Goal: Task Accomplishment & Management: Manage account settings

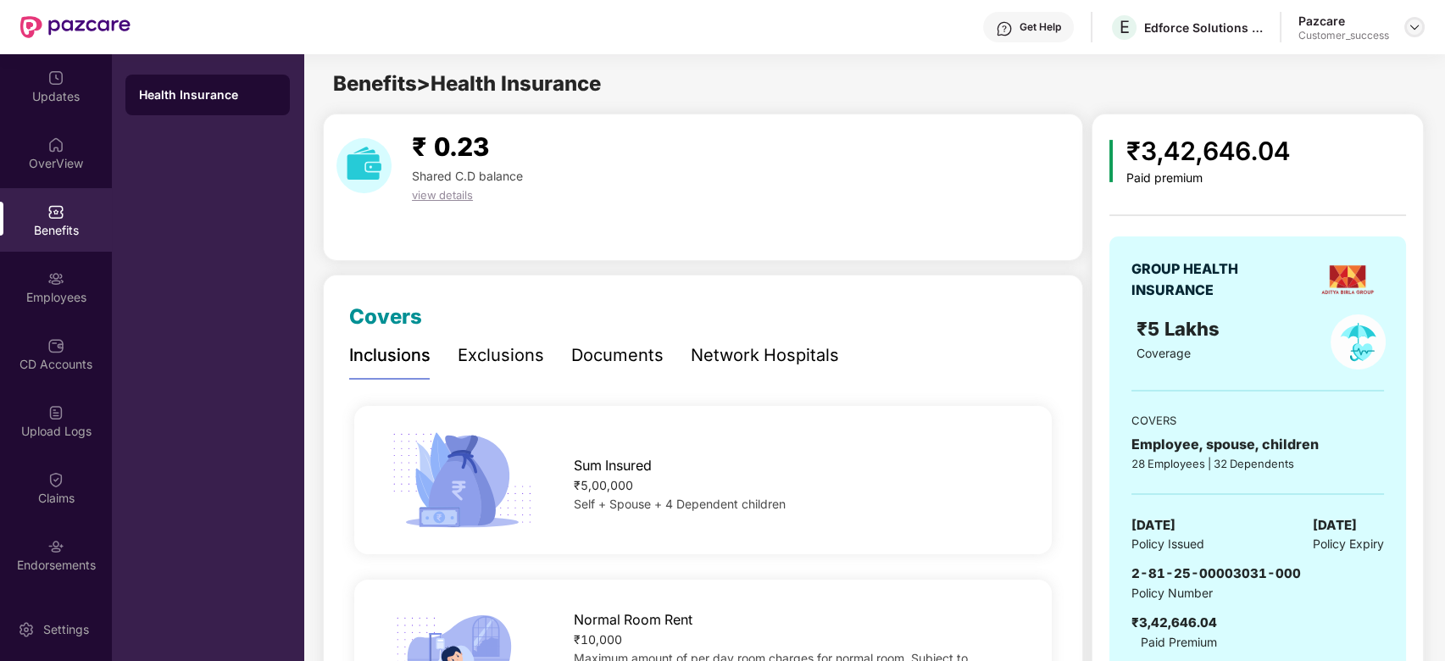
click at [1421, 26] on img at bounding box center [1415, 27] width 14 height 14
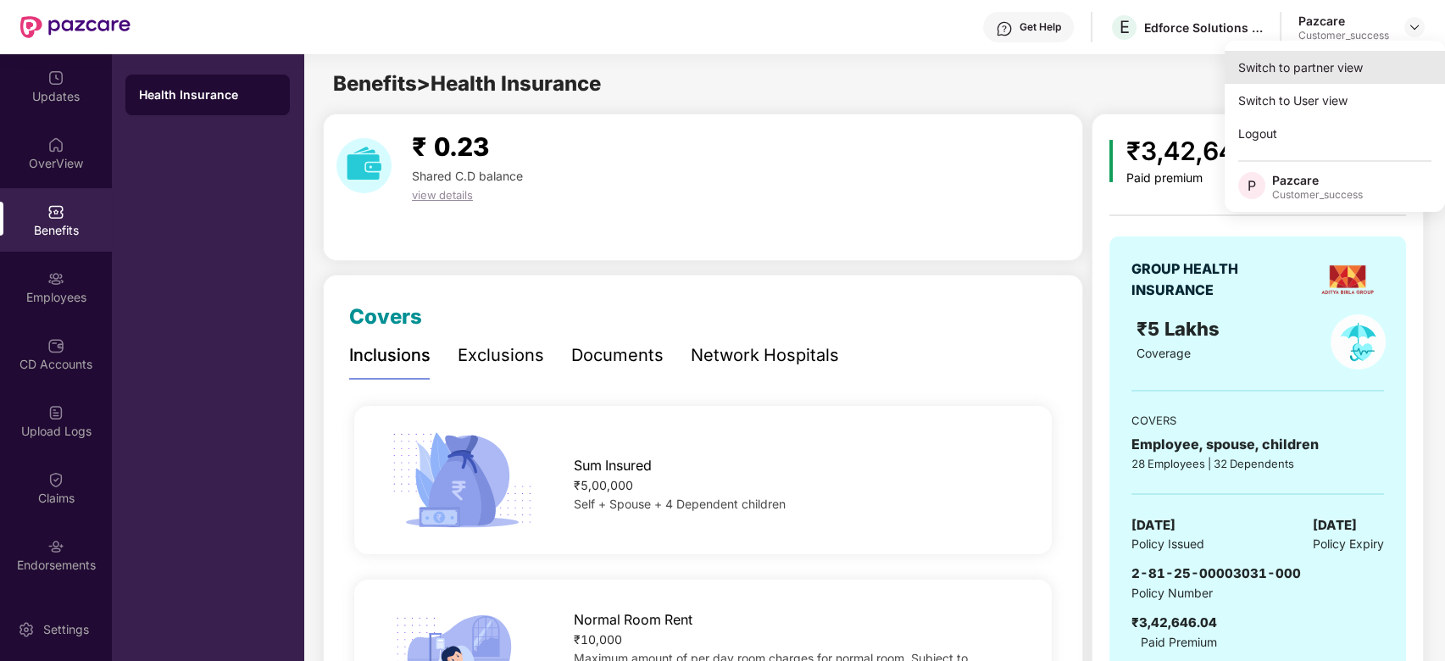
click at [1337, 65] on div "Switch to partner view" at bounding box center [1335, 67] width 220 height 33
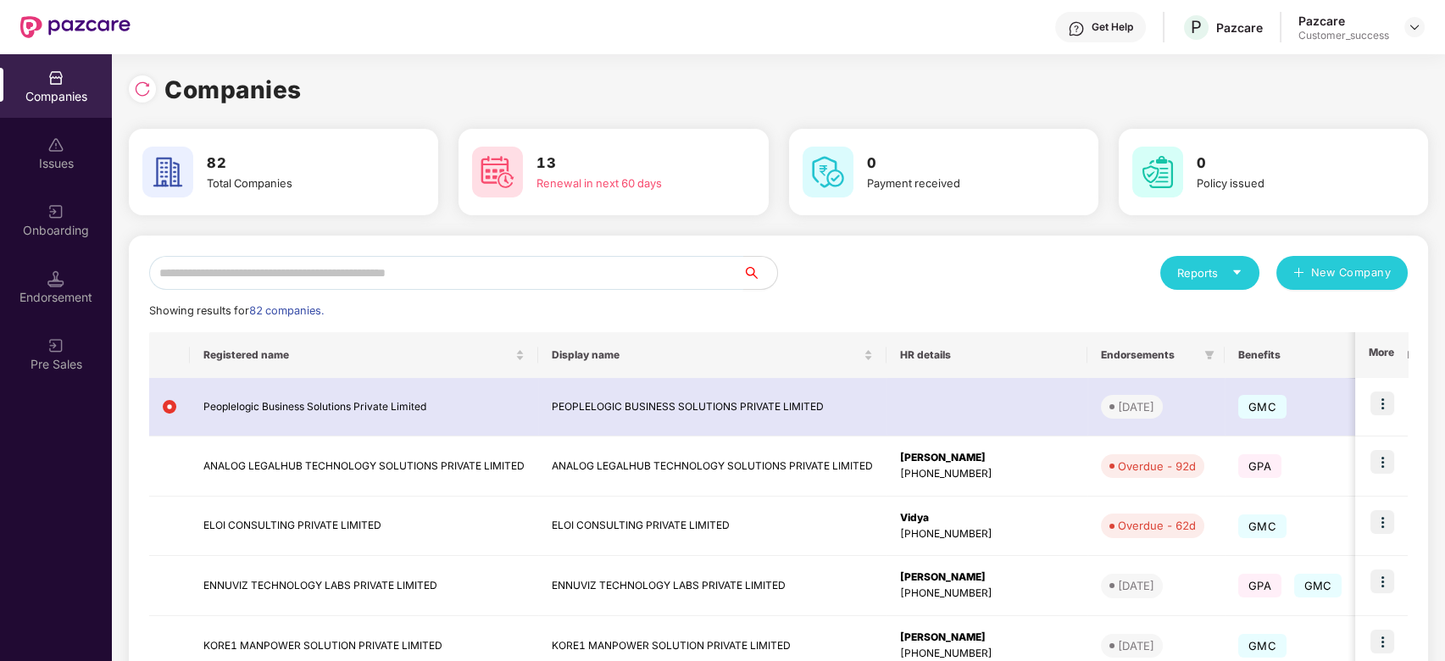
click at [620, 268] on input "text" at bounding box center [446, 273] width 594 height 34
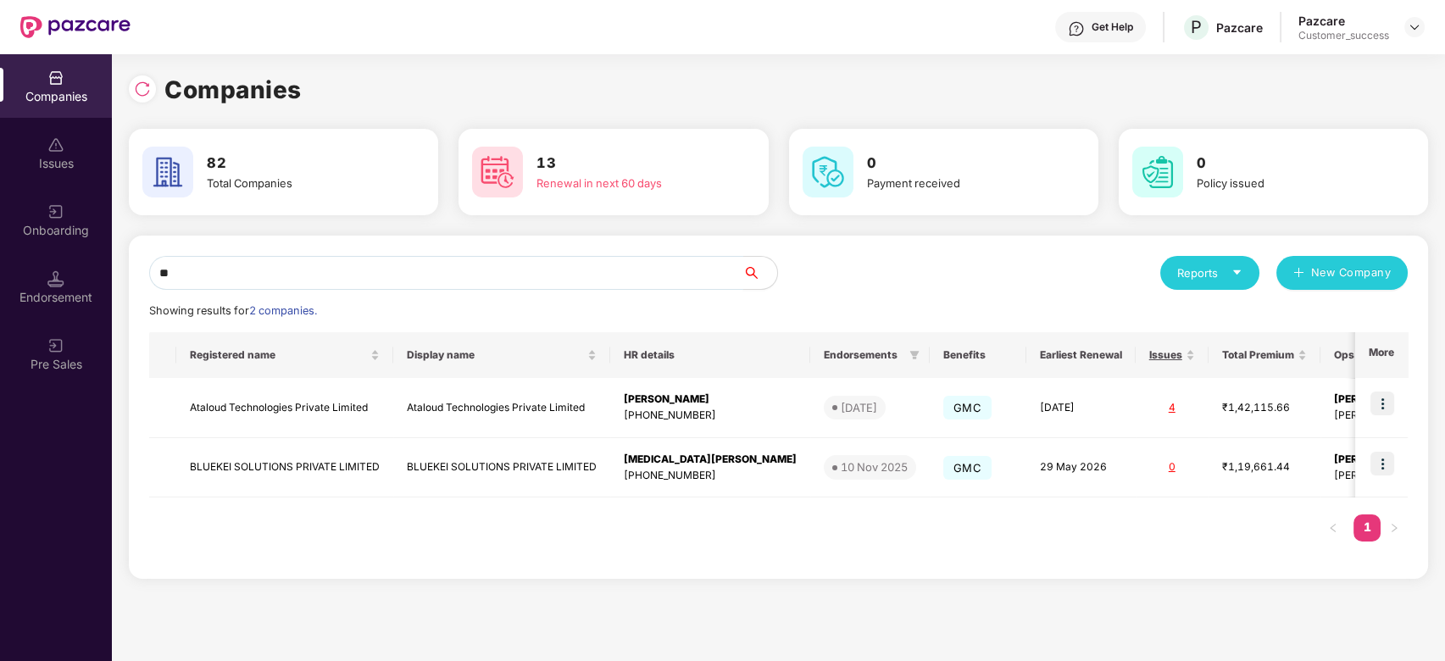
type input "*"
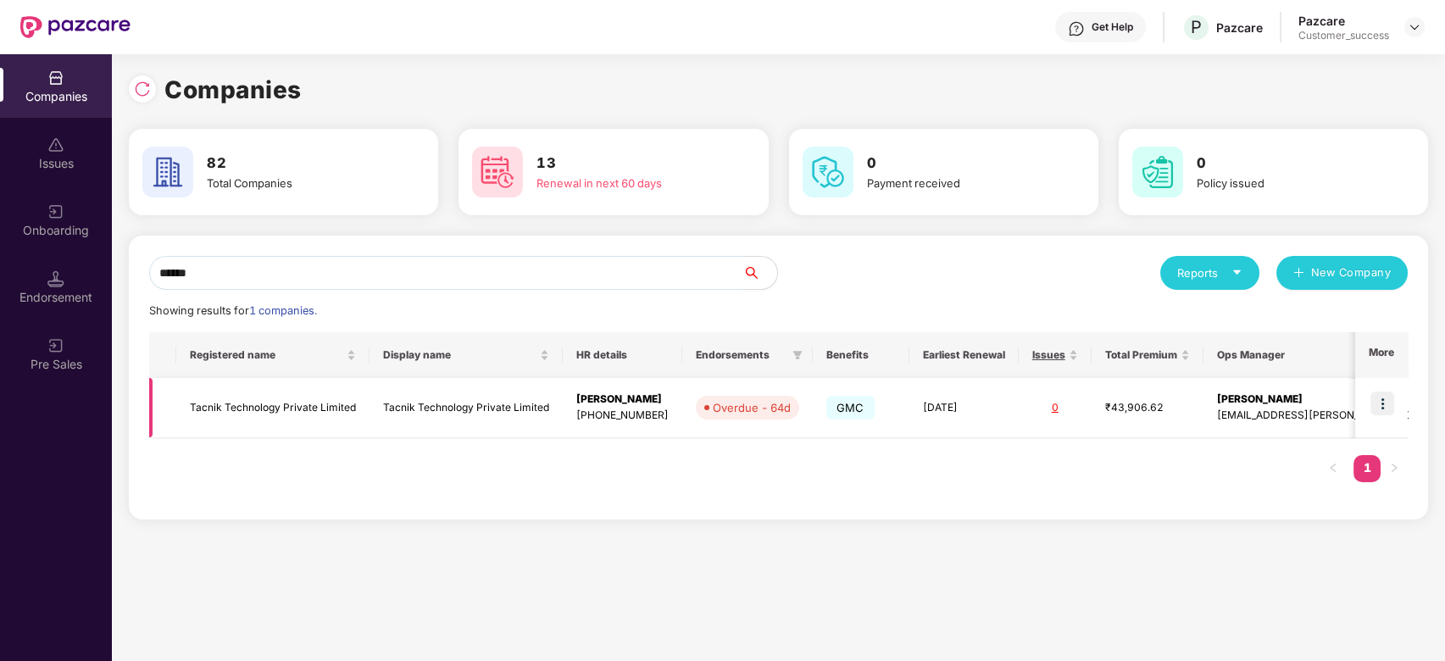
type input "******"
click at [1384, 407] on img at bounding box center [1383, 404] width 24 height 24
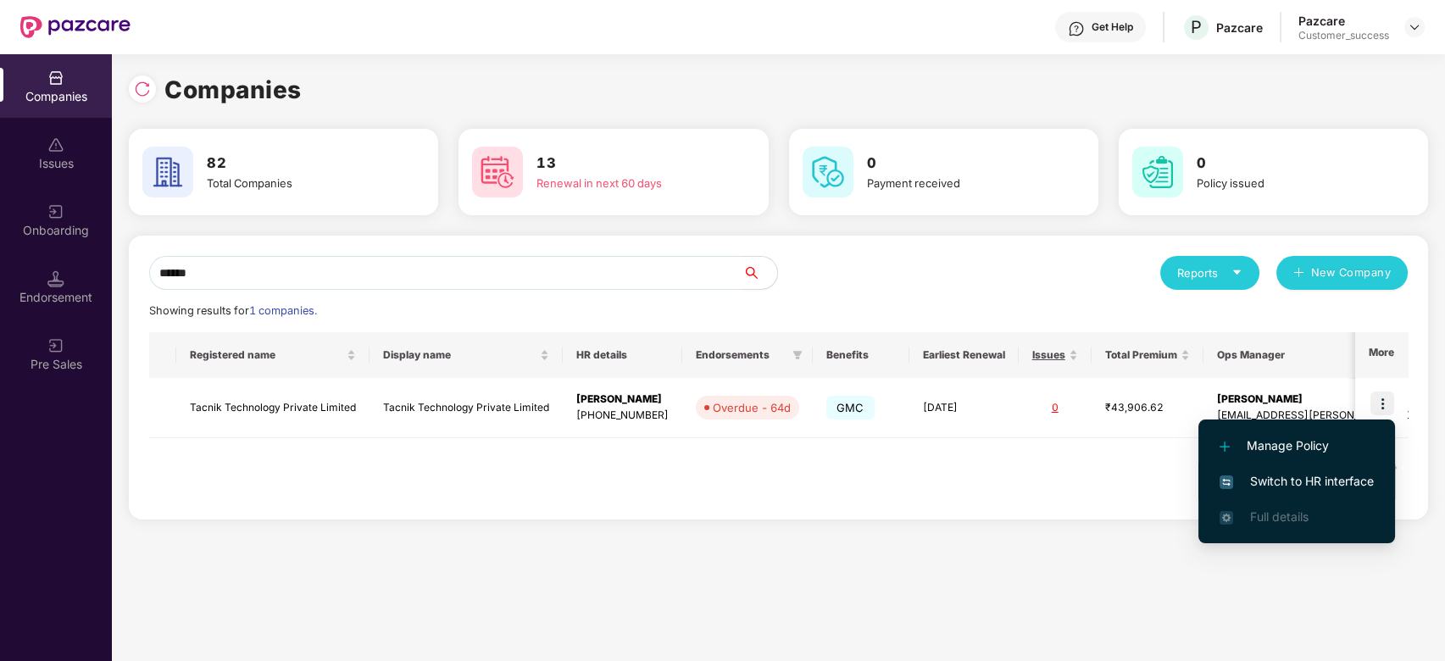
click at [1261, 476] on span "Switch to HR interface" at bounding box center [1297, 481] width 154 height 19
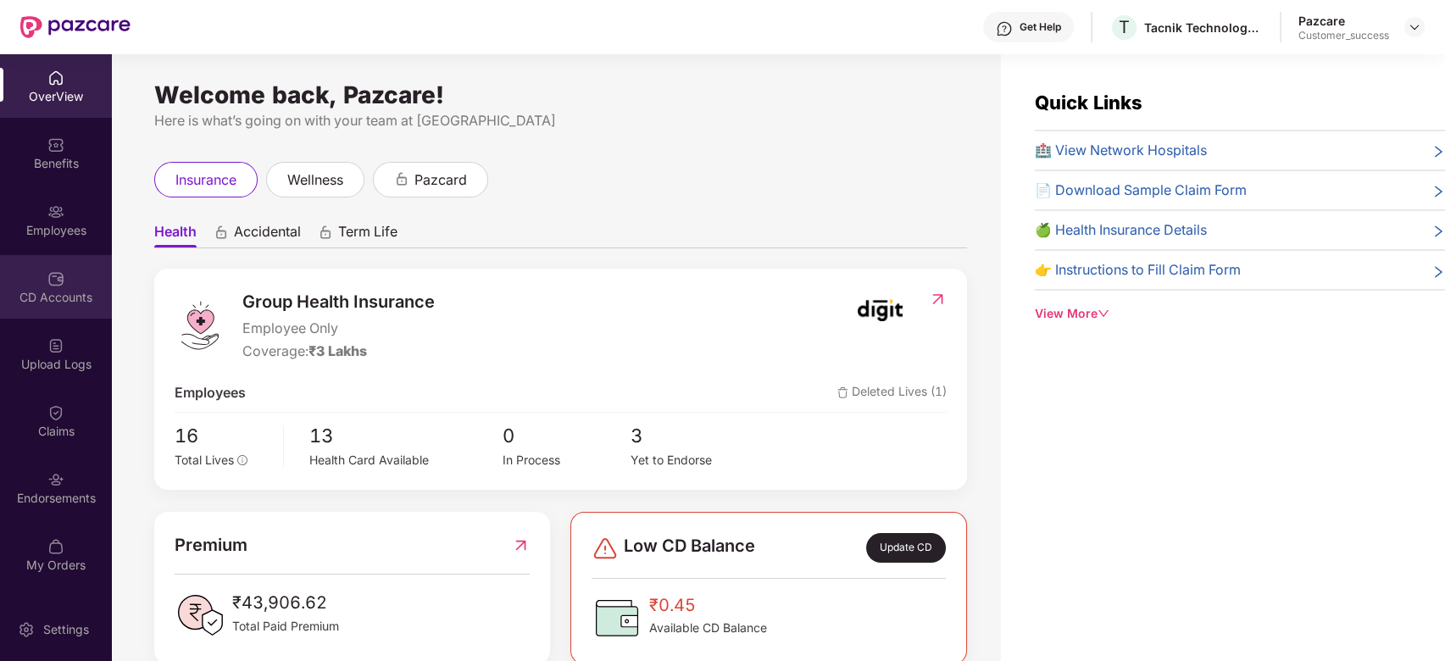
click at [53, 281] on img at bounding box center [55, 278] width 17 height 17
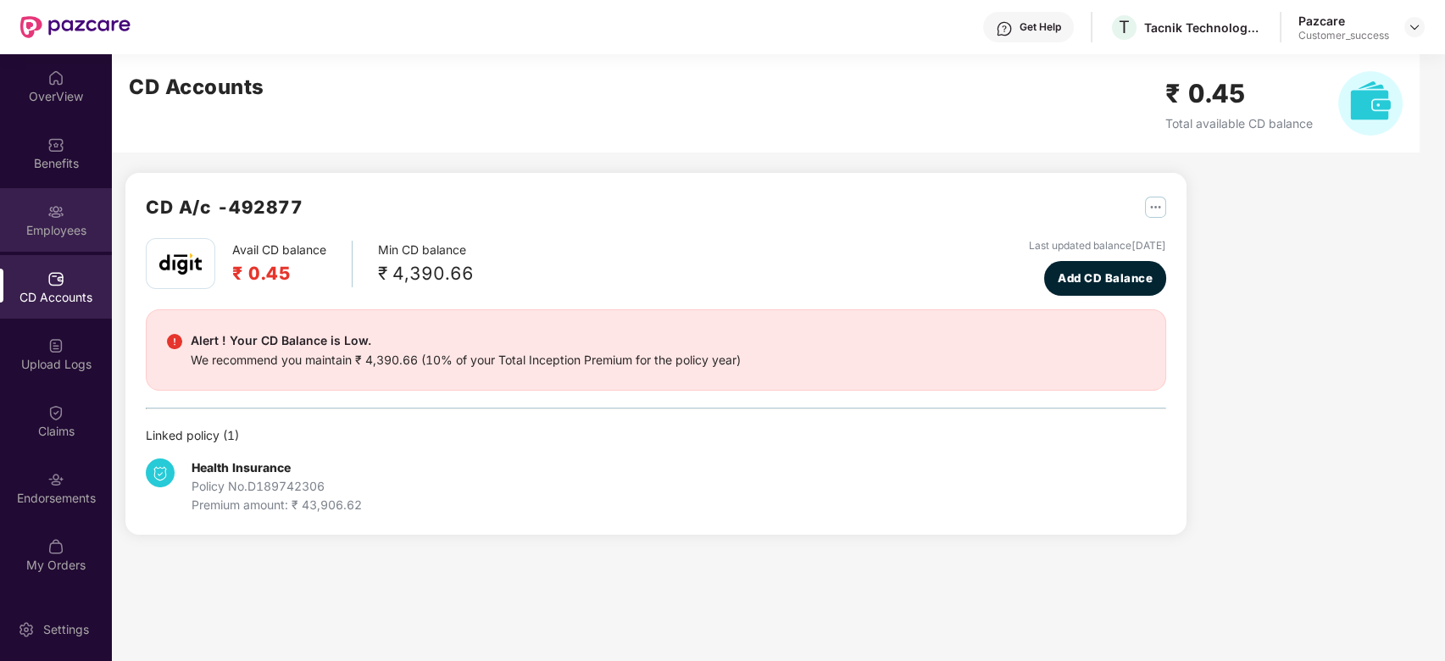
click at [60, 237] on div "Employees" at bounding box center [56, 230] width 112 height 17
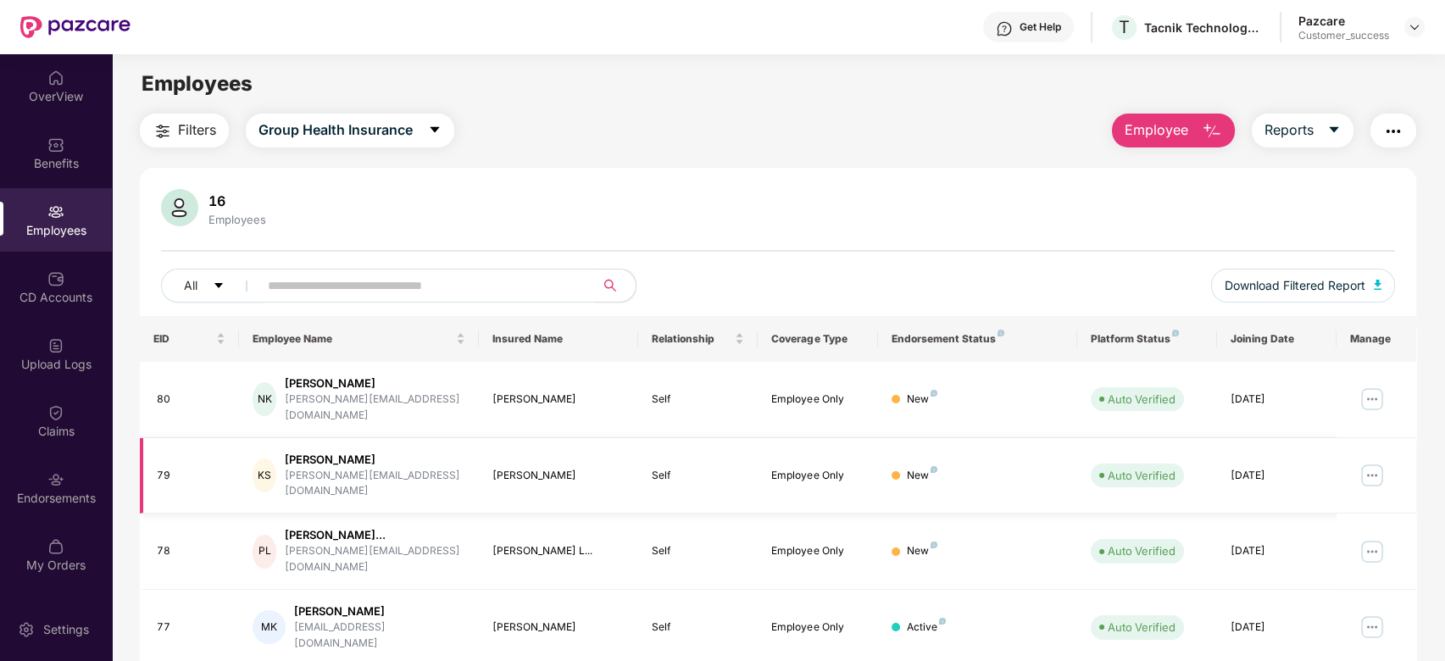
scroll to position [379, 0]
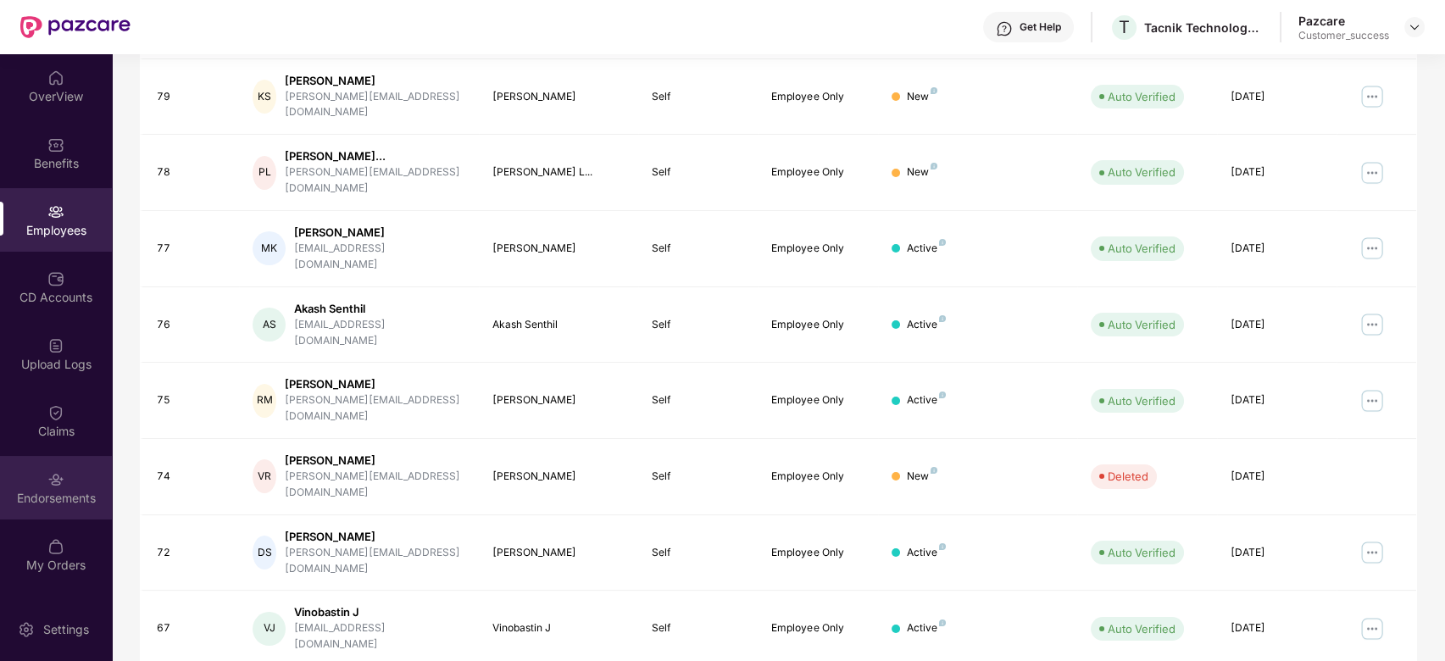
click at [48, 498] on div "Endorsements" at bounding box center [56, 498] width 112 height 17
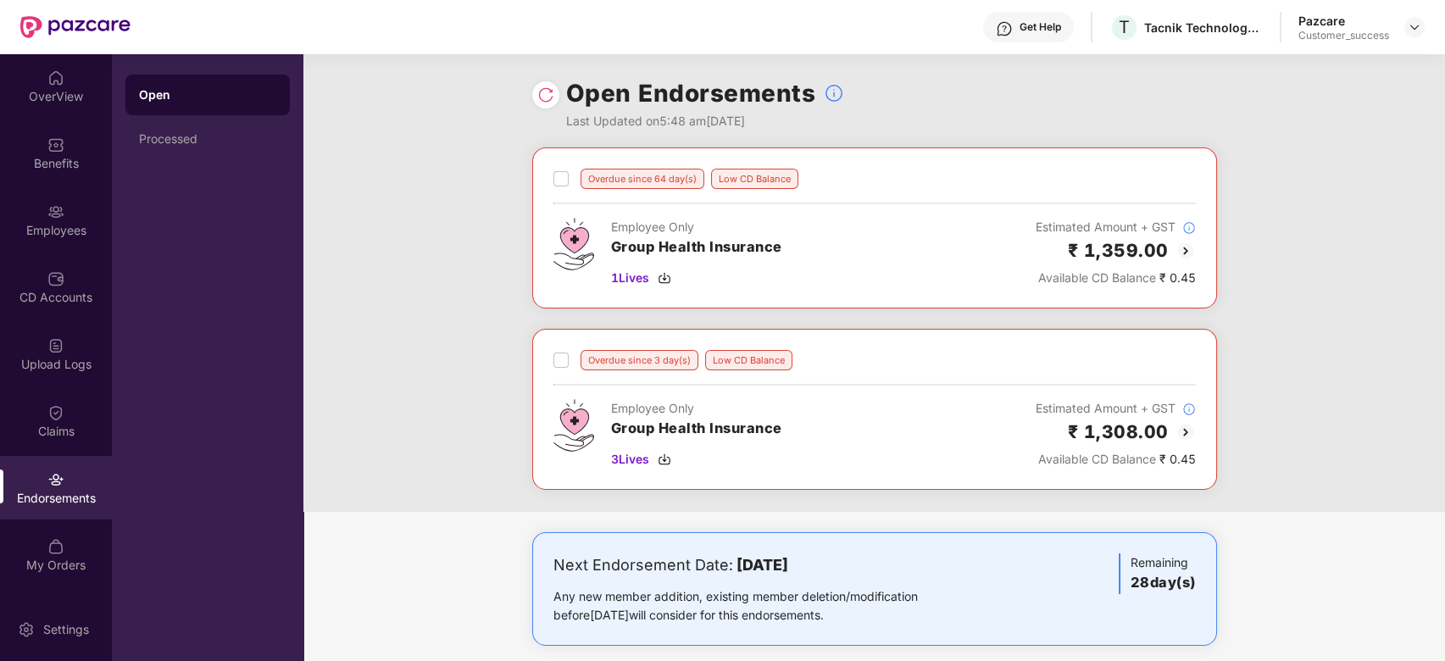
scroll to position [19, 0]
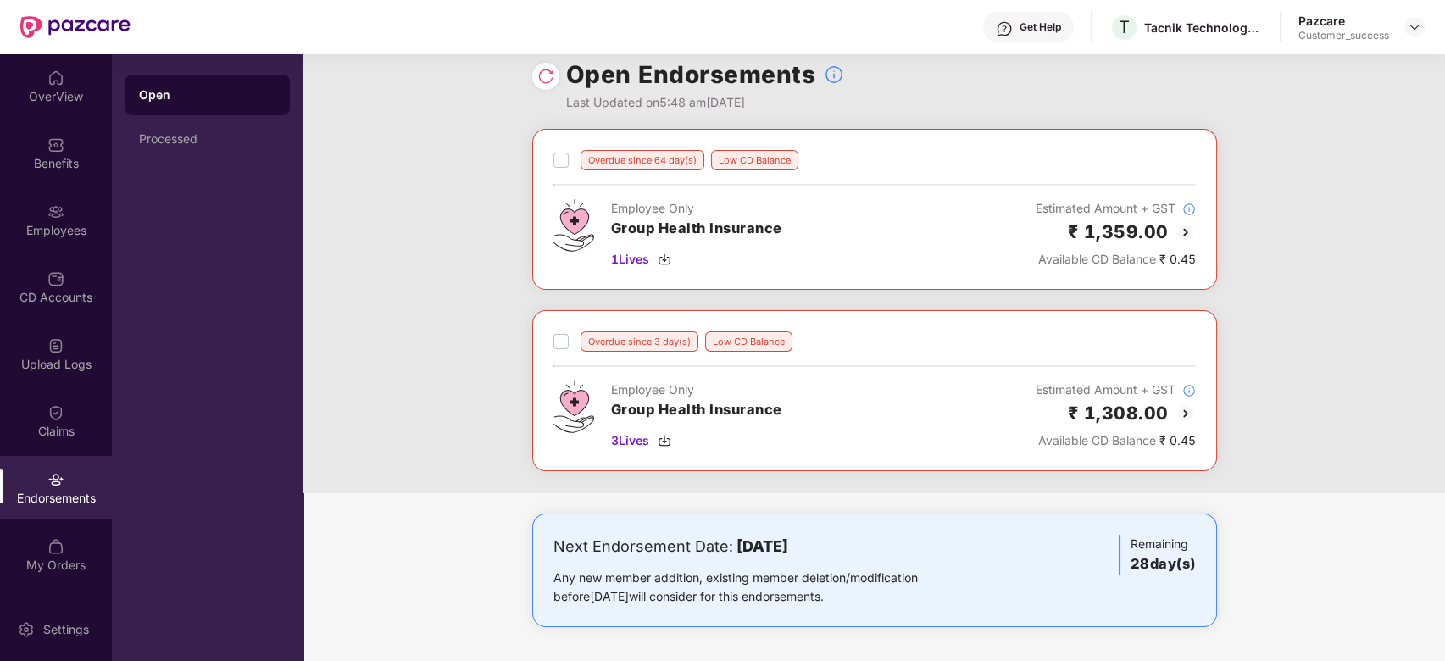
click at [1180, 234] on img at bounding box center [1186, 232] width 20 height 20
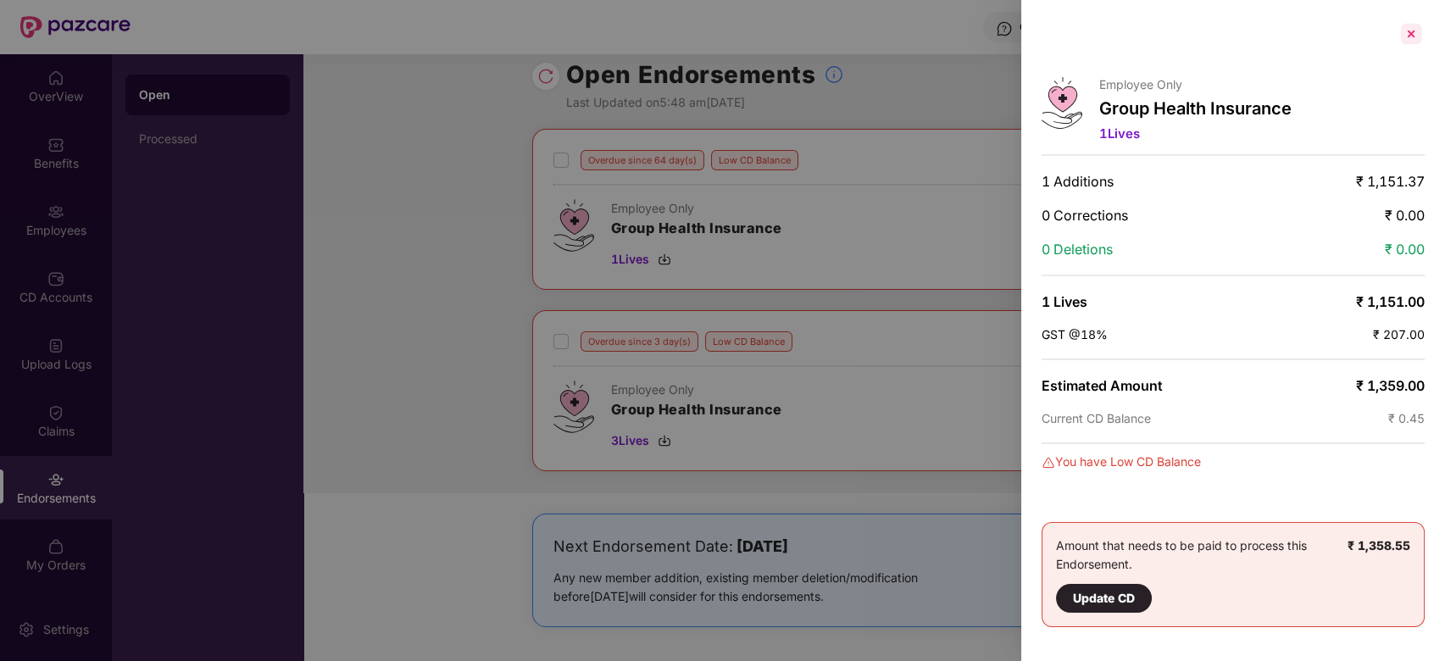
click at [1412, 37] on div at bounding box center [1411, 33] width 27 height 27
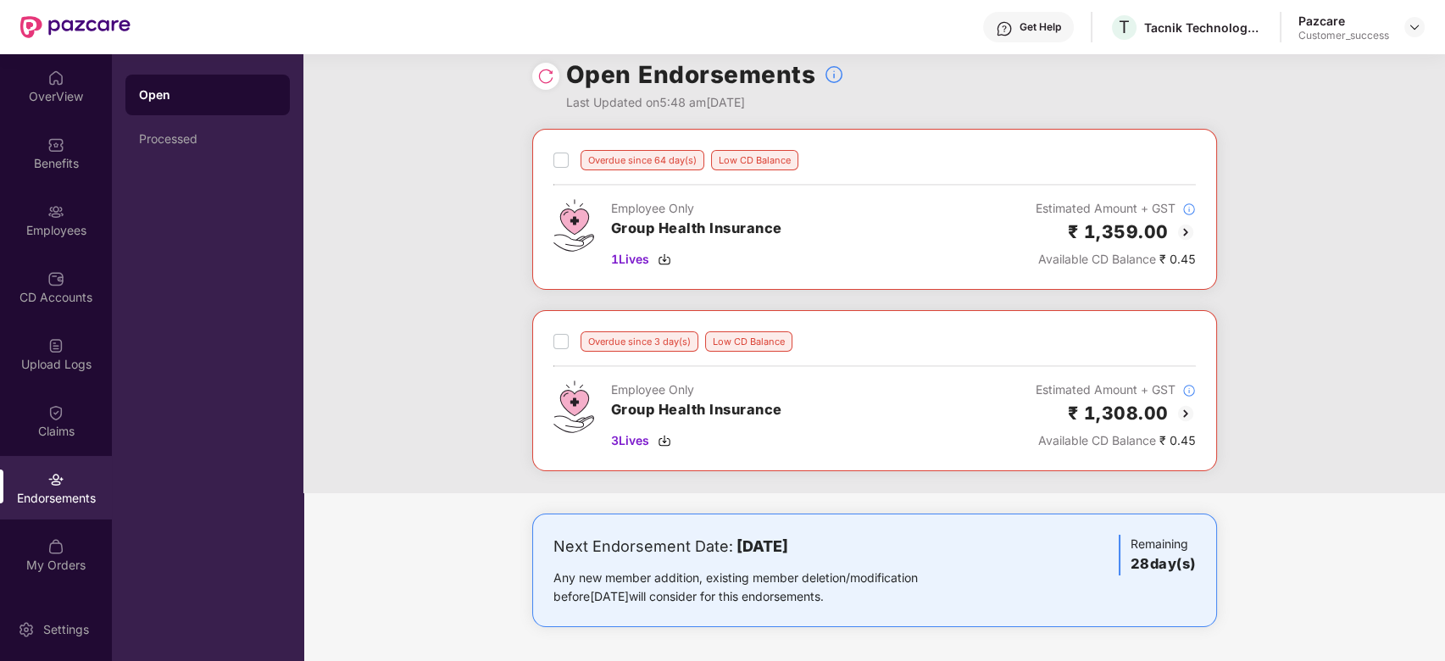
click at [1189, 415] on img at bounding box center [1186, 414] width 20 height 20
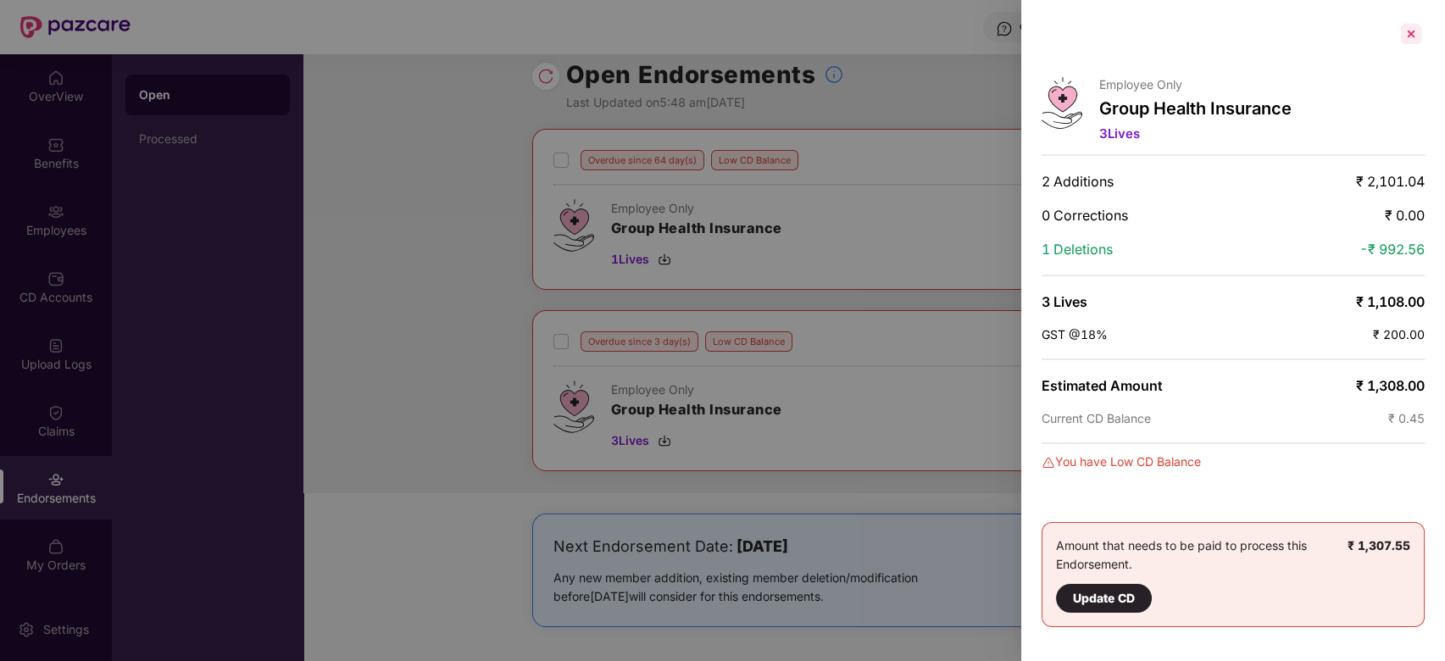
click at [1417, 30] on div at bounding box center [1411, 33] width 27 height 27
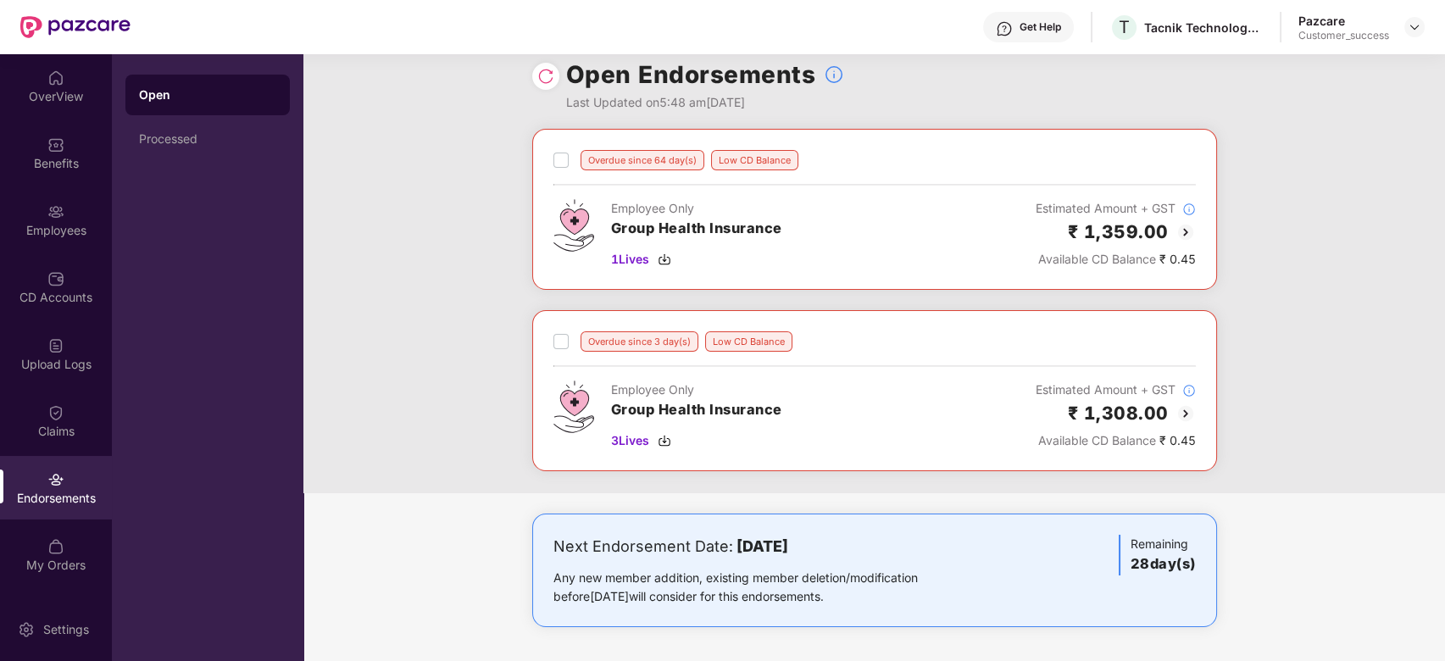
click at [1418, 17] on div at bounding box center [1415, 27] width 20 height 20
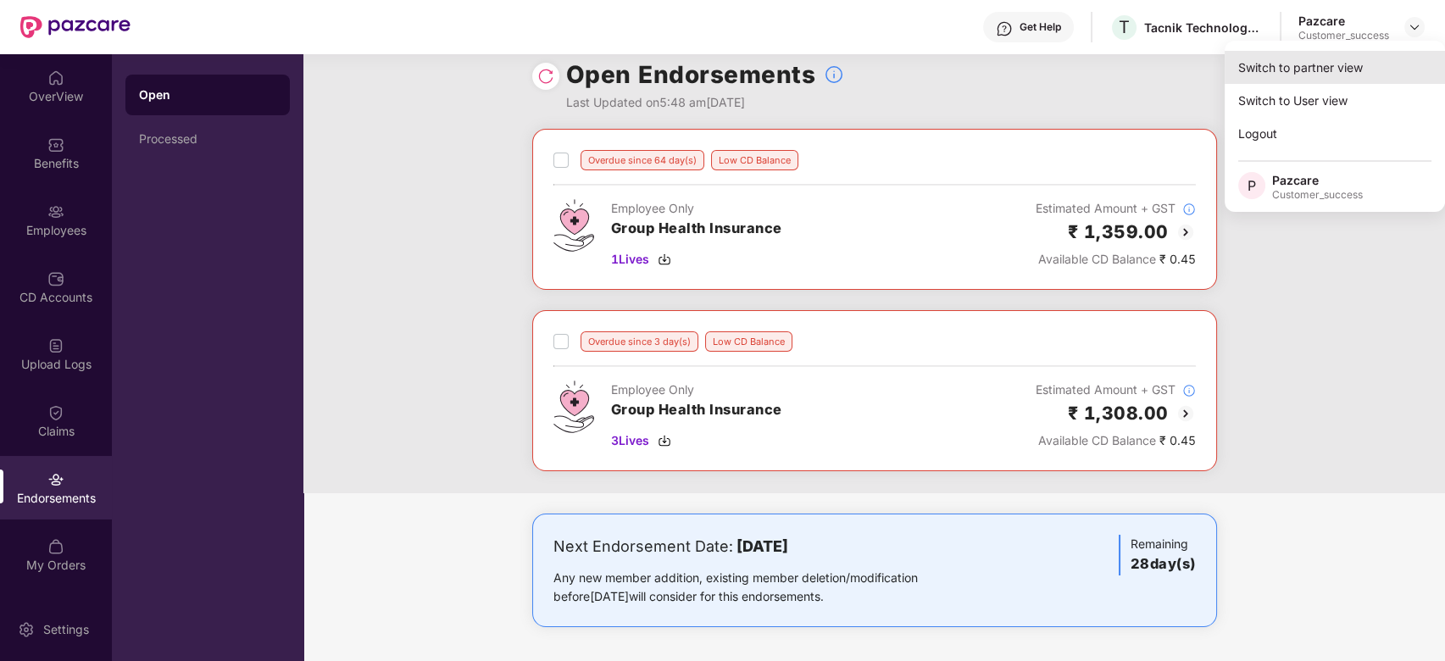
click at [1342, 61] on div "Switch to partner view" at bounding box center [1335, 67] width 220 height 33
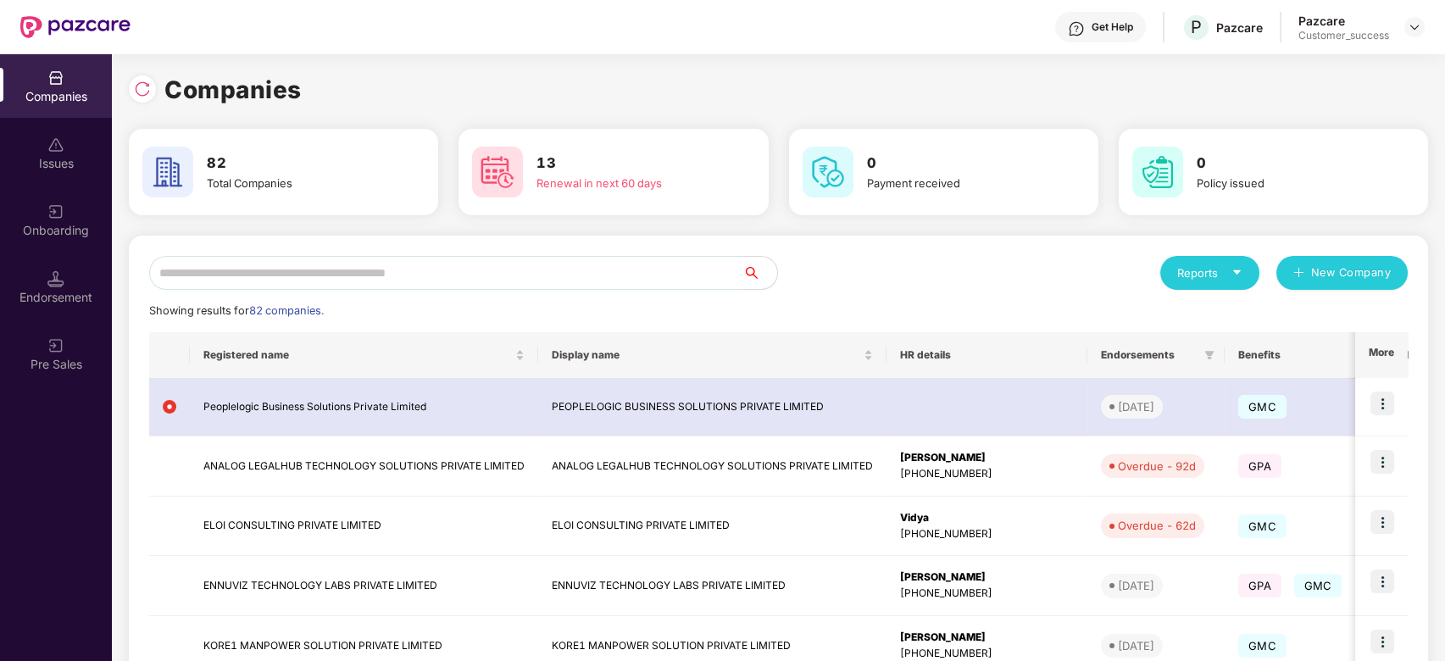
click at [616, 270] on input "text" at bounding box center [446, 273] width 594 height 34
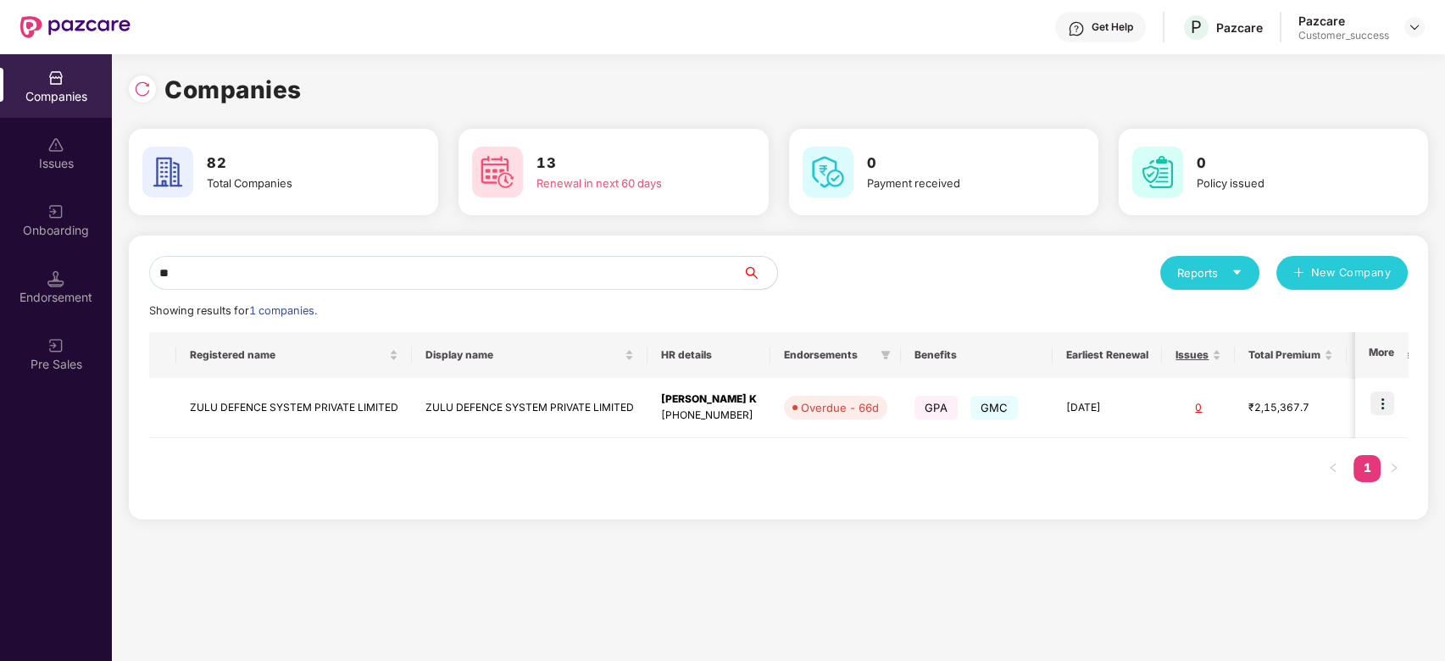
type input "*"
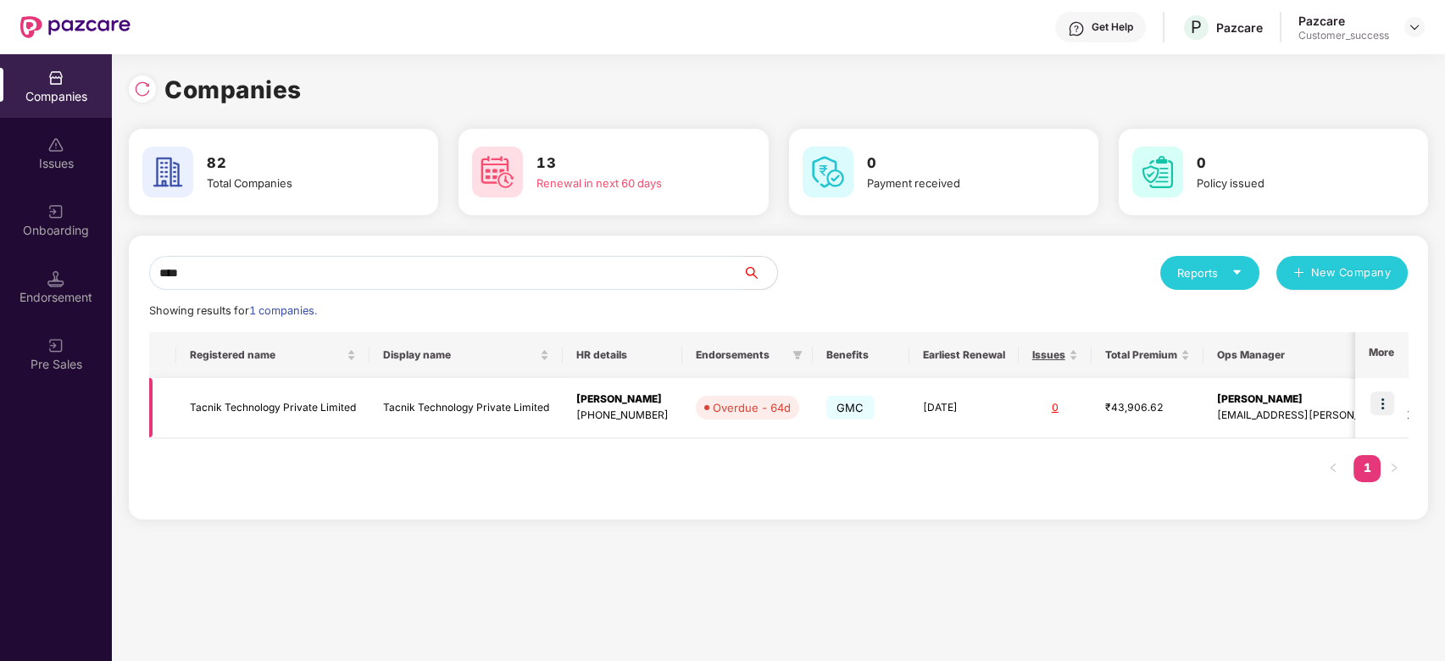
type input "****"
drag, startPoint x: 359, startPoint y: 404, endPoint x: 190, endPoint y: 423, distance: 170.6
click at [190, 423] on td "Tacnik Technology Private Limited" at bounding box center [272, 408] width 193 height 60
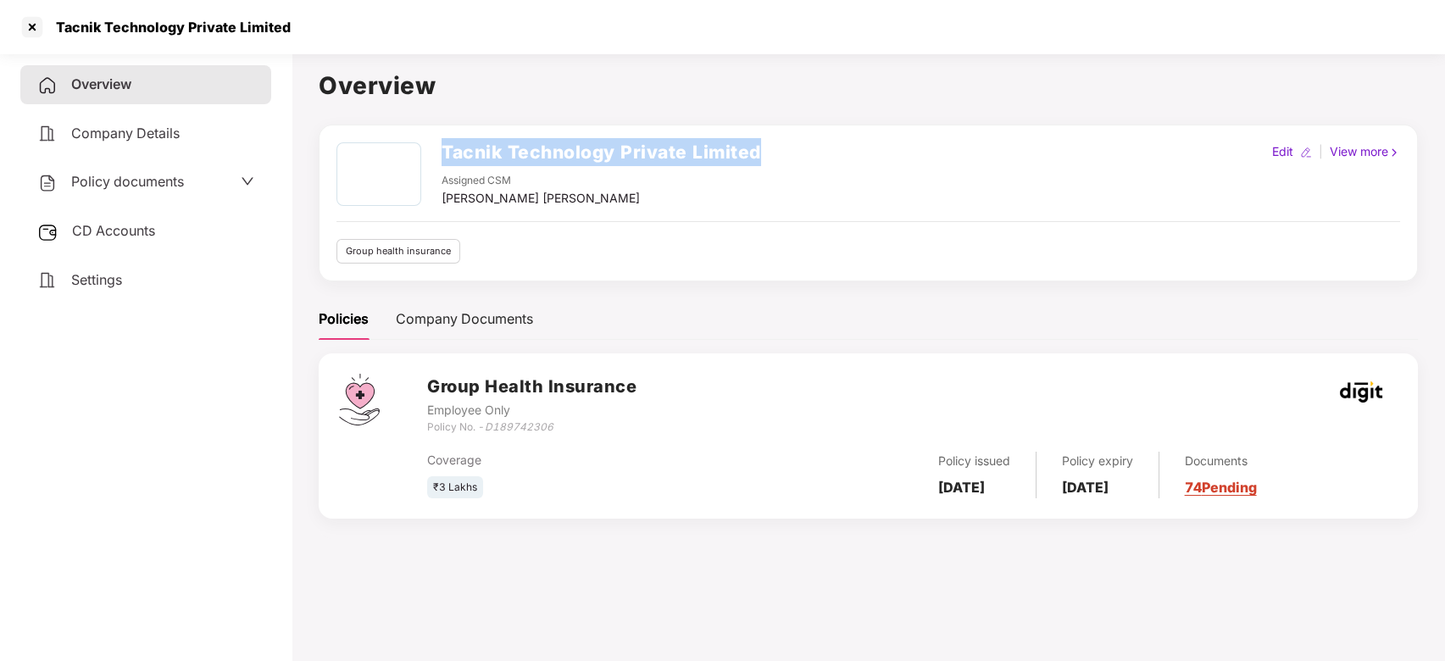
drag, startPoint x: 764, startPoint y: 156, endPoint x: 443, endPoint y: 158, distance: 321.3
click at [443, 158] on div "Tacnik Technology Private Limited Assigned CSM Vikash Jhawar Maheswari Edit | V…" at bounding box center [869, 174] width 1064 height 65
copy h2 "Tacnik Technology Private Limited"
click at [31, 28] on div at bounding box center [32, 27] width 27 height 27
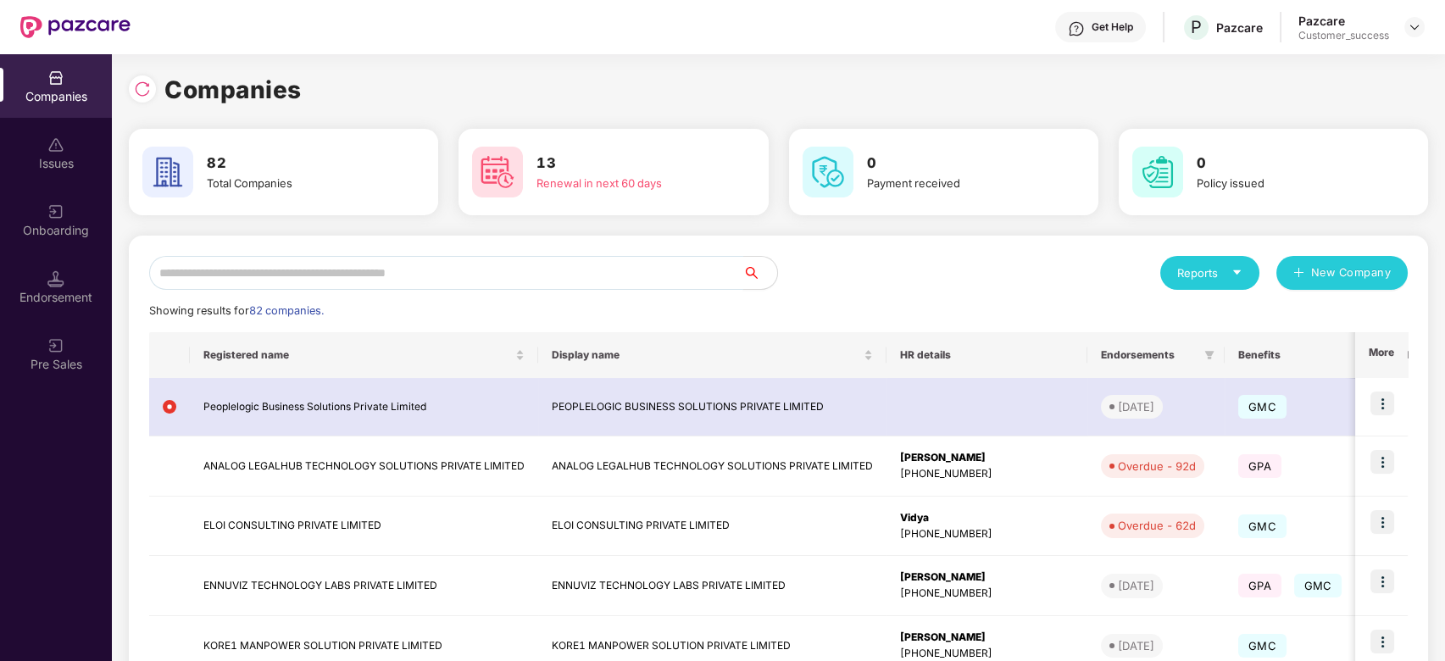
click at [438, 263] on input "text" at bounding box center [446, 273] width 594 height 34
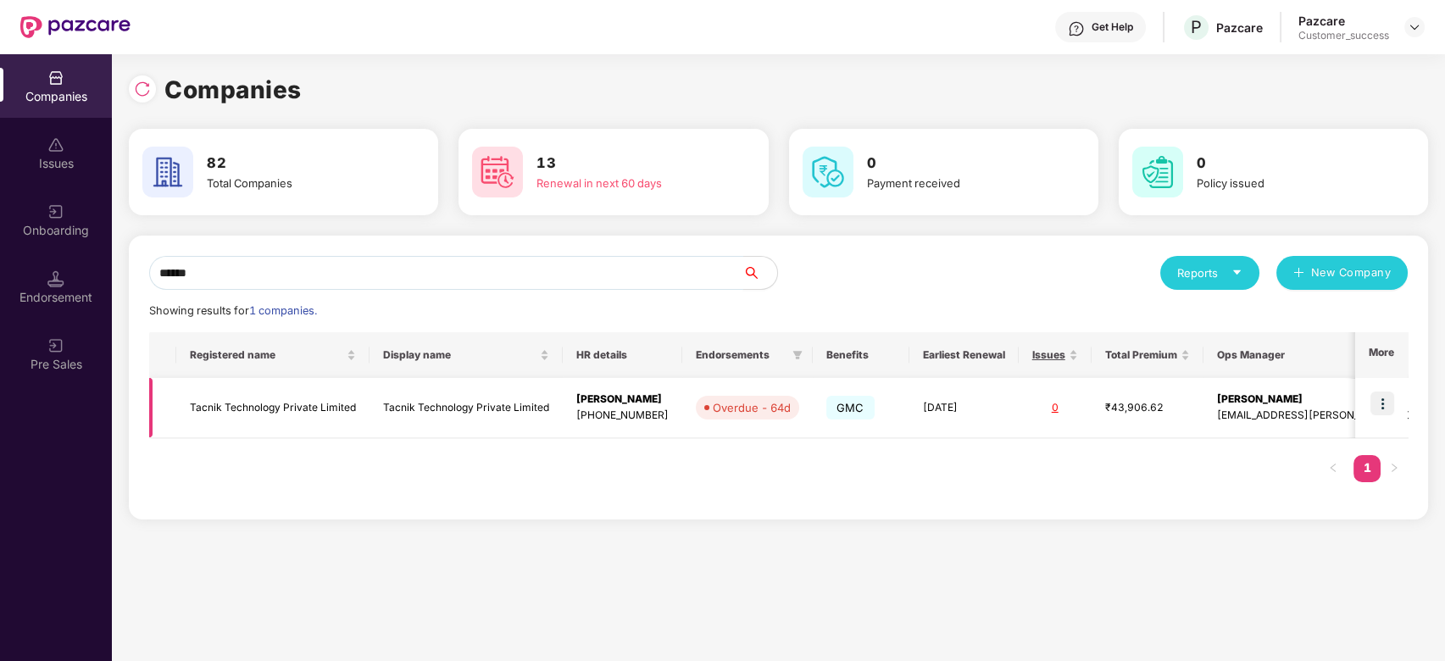
type input "******"
click at [1381, 400] on img at bounding box center [1383, 404] width 24 height 24
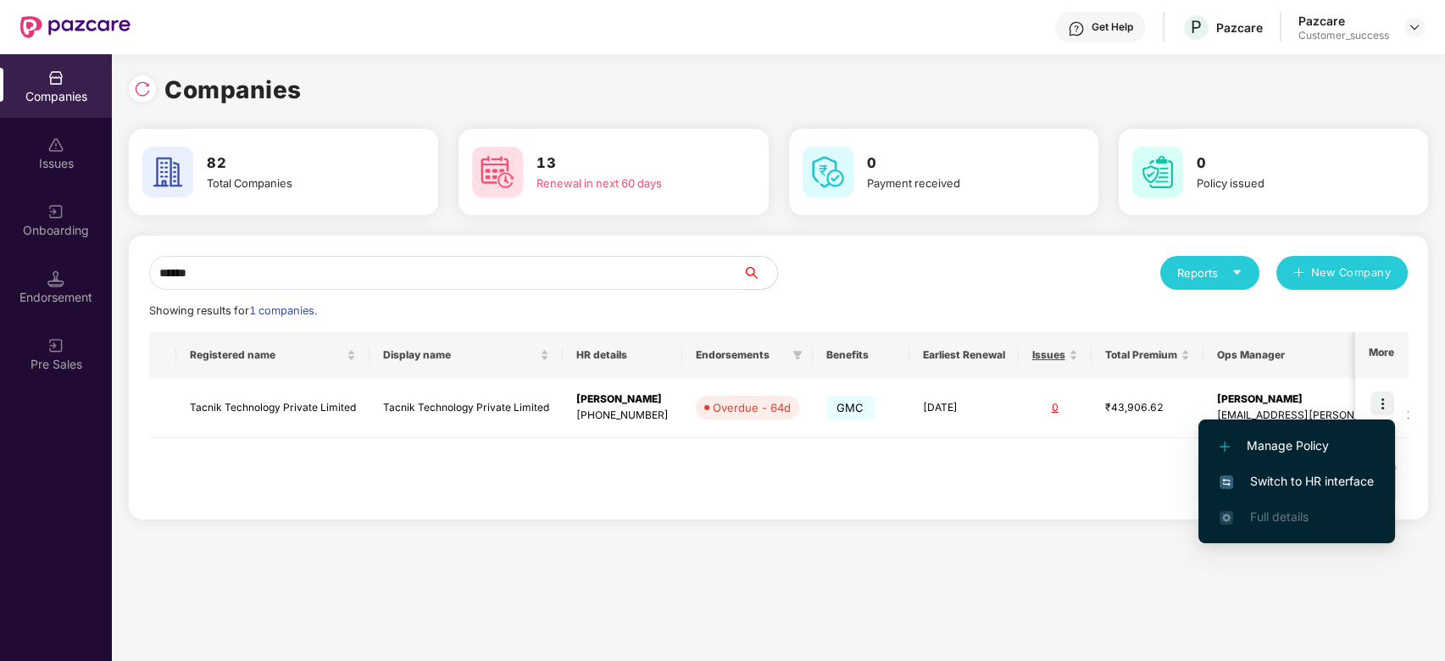
click at [1302, 481] on span "Switch to HR interface" at bounding box center [1297, 481] width 154 height 19
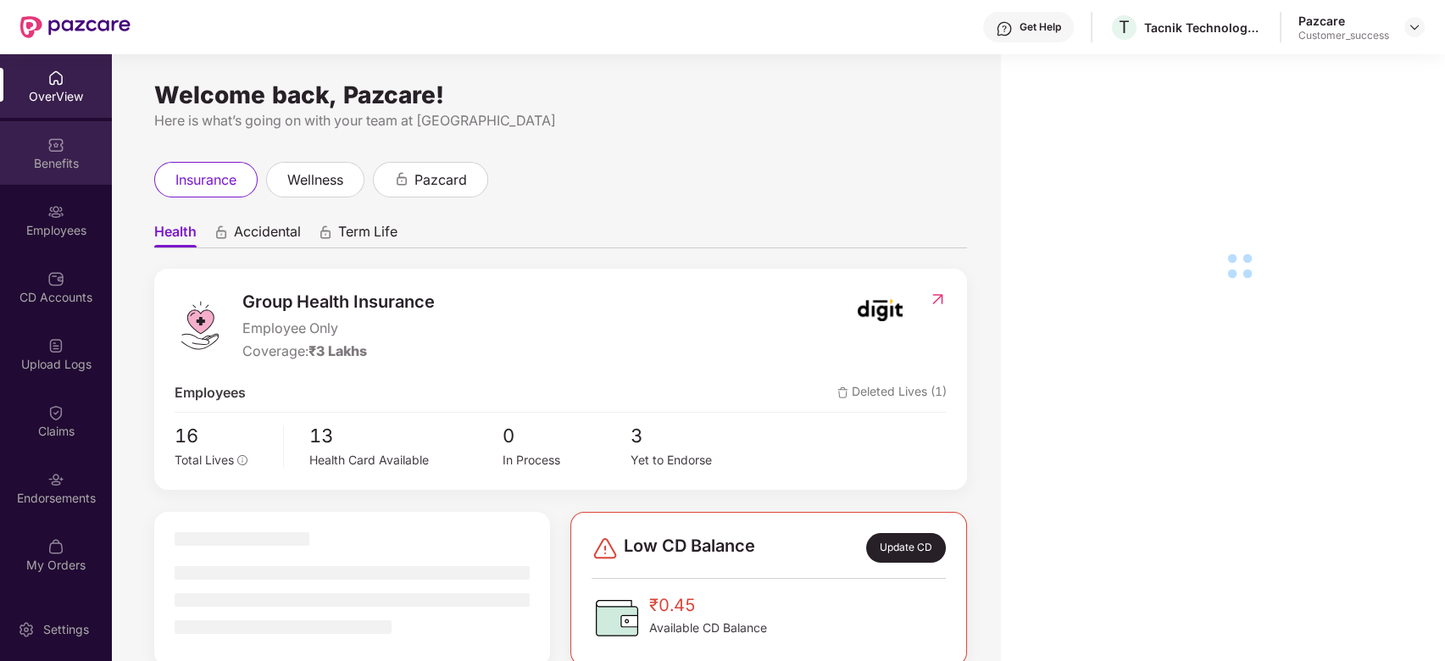
click at [64, 155] on div "Benefits" at bounding box center [56, 163] width 112 height 17
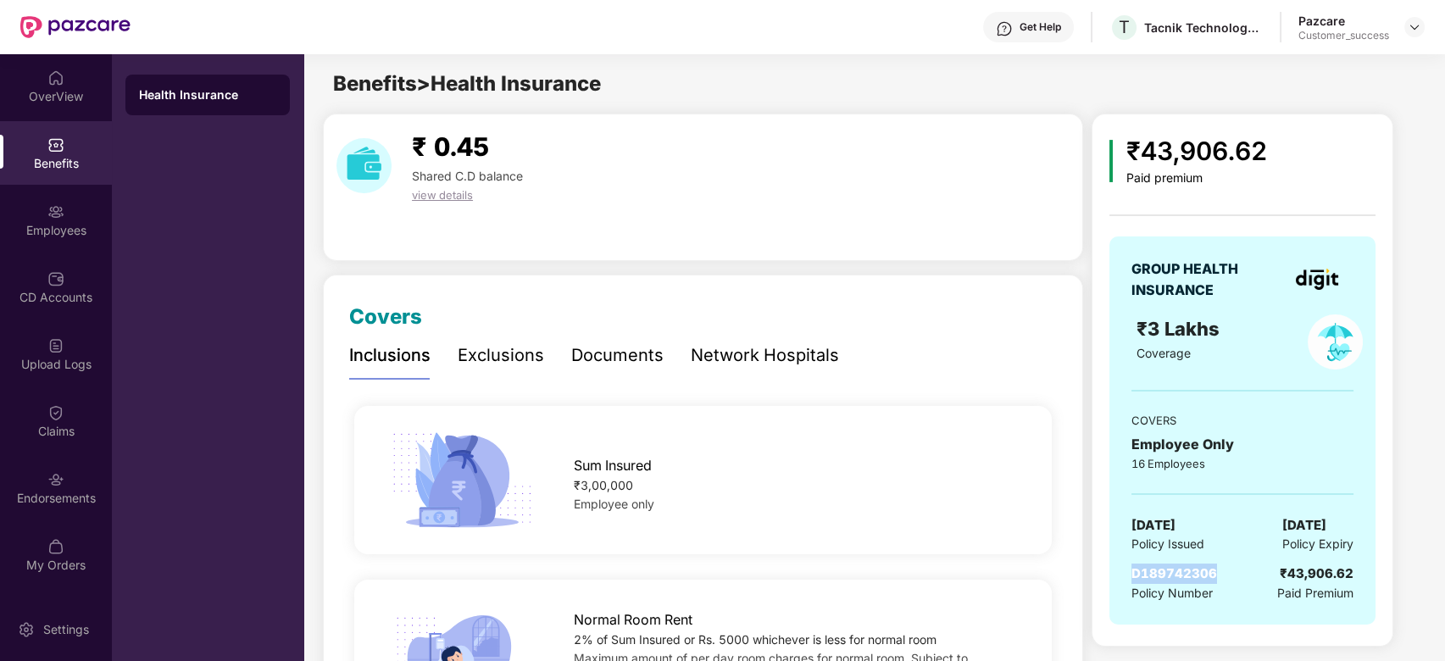
drag, startPoint x: 1215, startPoint y: 571, endPoint x: 1129, endPoint y: 575, distance: 85.7
click at [1129, 575] on div "GROUP HEALTH INSURANCE ₹3 Lakhs Coverage COVERS Employee Only 16 Employees 01 F…" at bounding box center [1243, 431] width 266 height 388
copy span "D189742306"
click at [61, 309] on div "CD Accounts" at bounding box center [56, 287] width 112 height 64
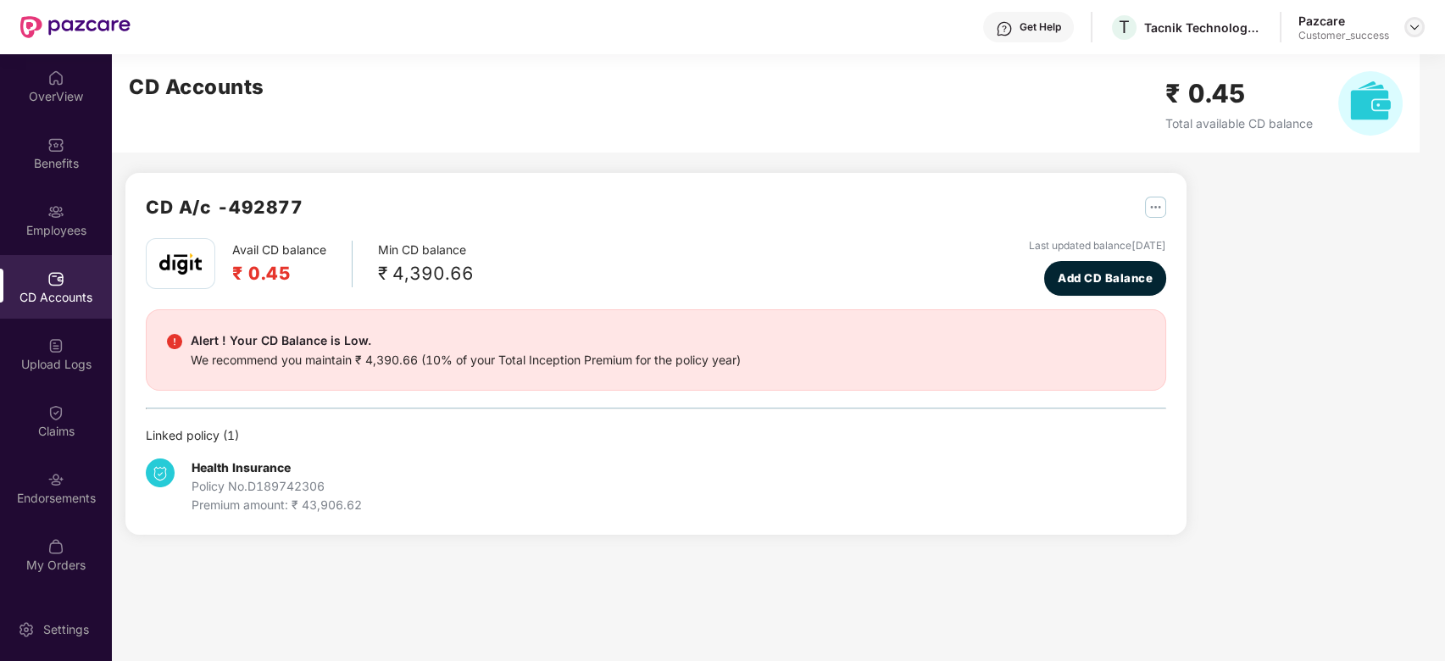
click at [1417, 30] on img at bounding box center [1415, 27] width 14 height 14
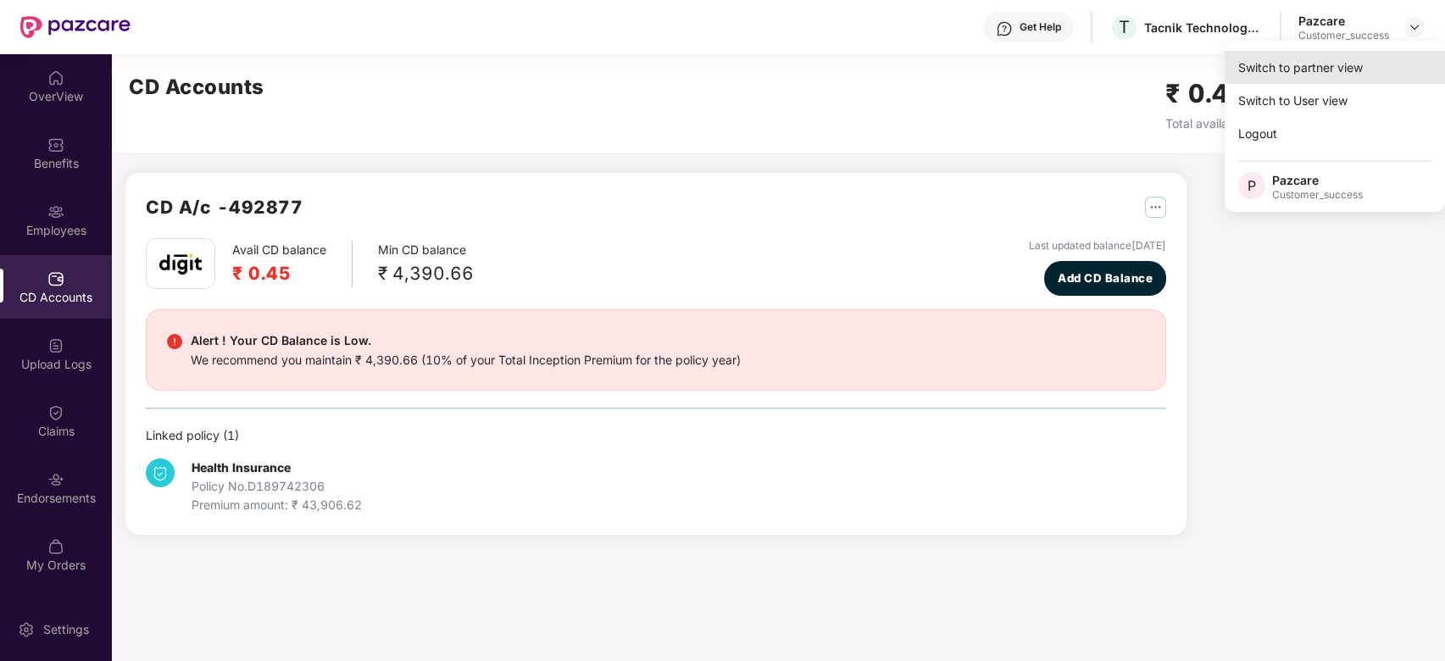
click at [1318, 70] on div "Switch to partner view" at bounding box center [1335, 67] width 220 height 33
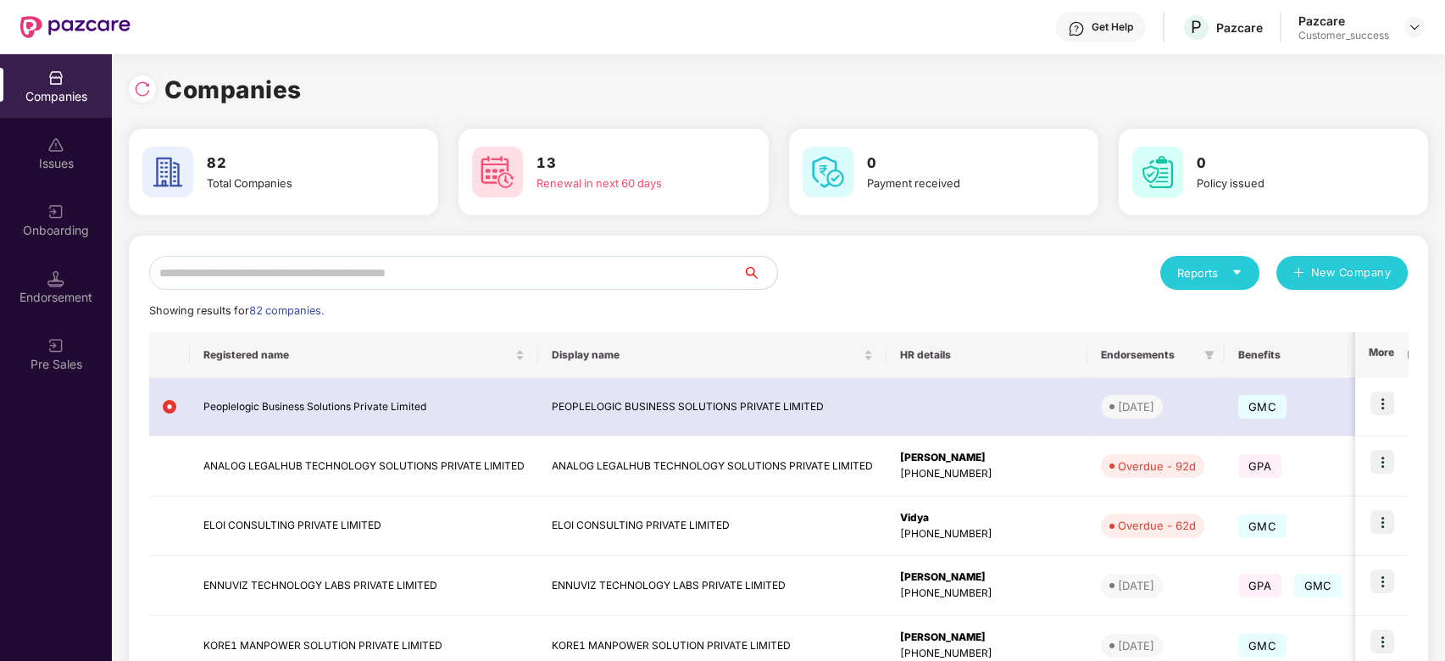
click at [443, 270] on input "text" at bounding box center [446, 273] width 594 height 34
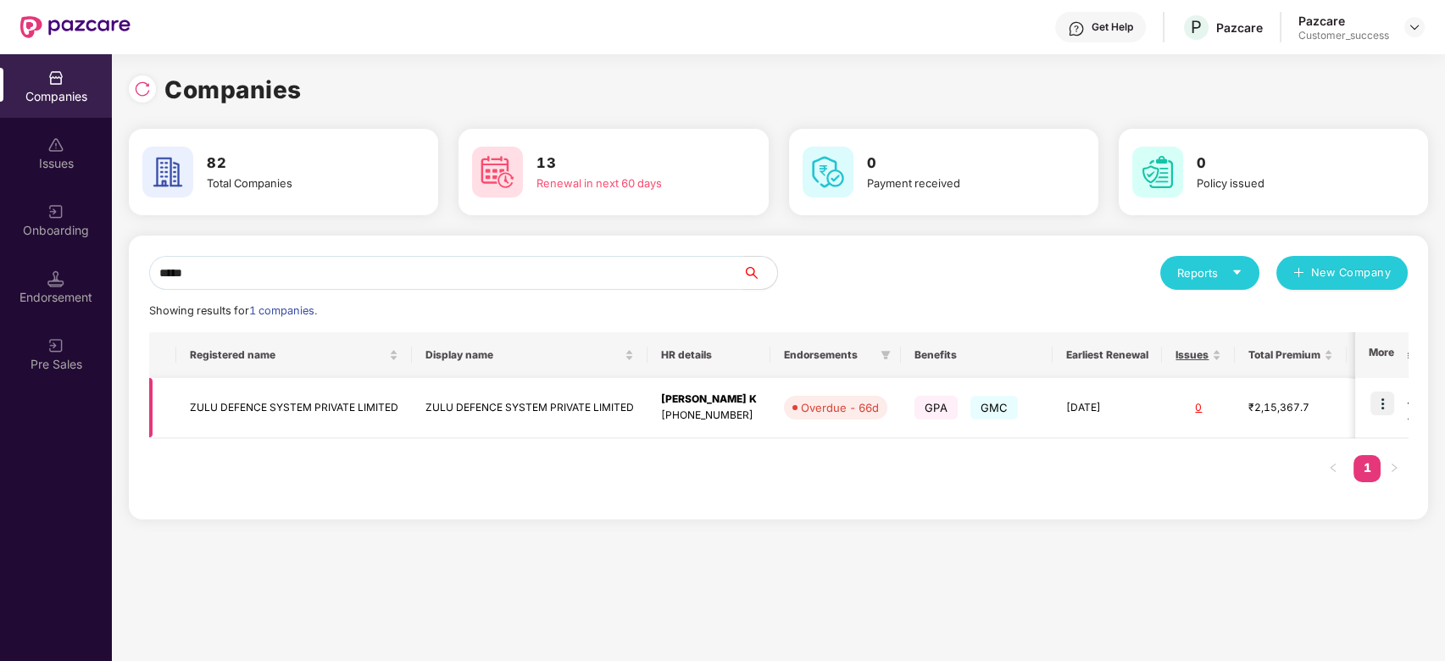
type input "****"
click at [1389, 407] on img at bounding box center [1383, 404] width 24 height 24
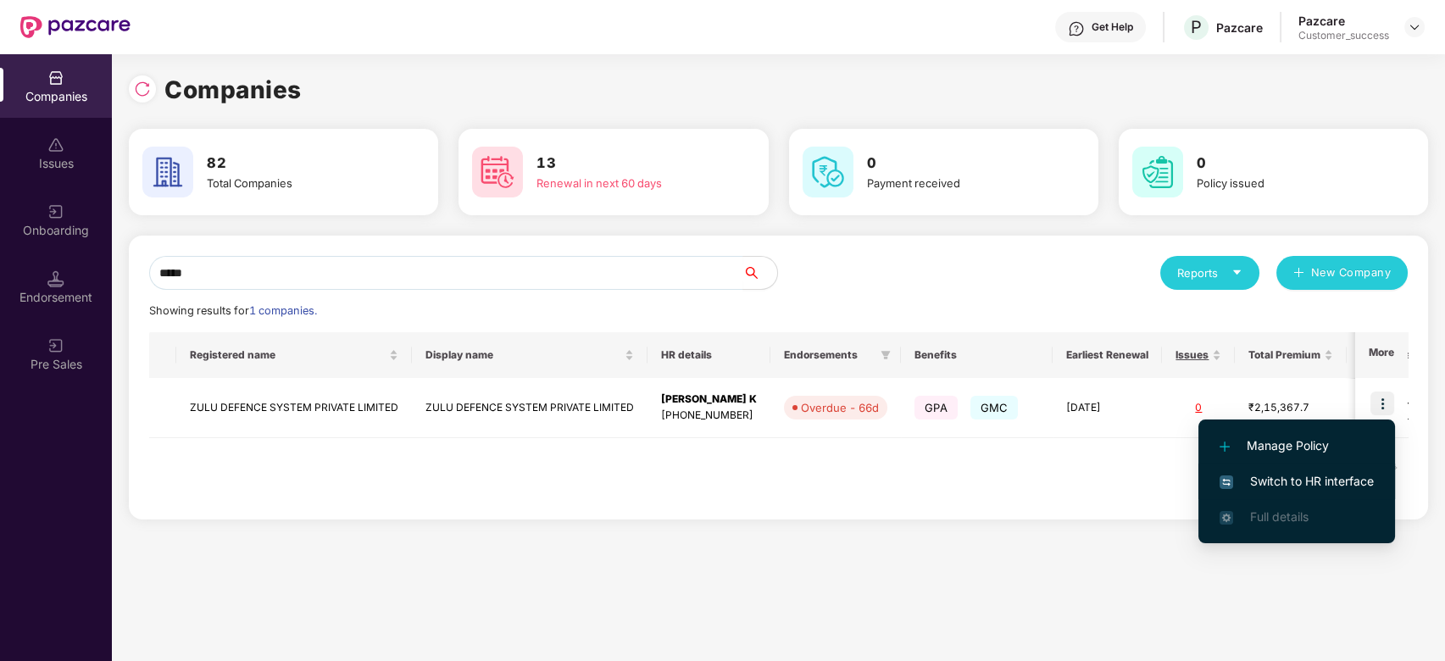
click at [1317, 480] on span "Switch to HR interface" at bounding box center [1297, 481] width 154 height 19
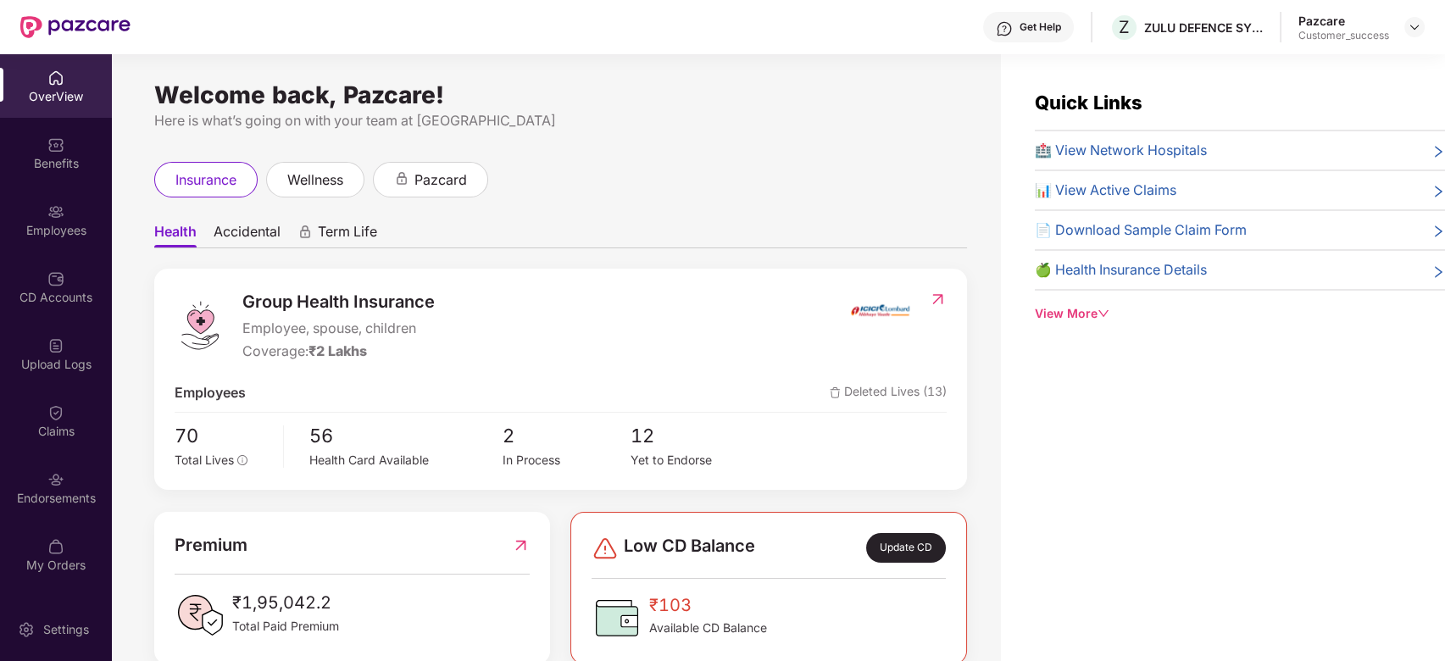
click at [1423, 40] on div "Pazcare Customer_success" at bounding box center [1362, 28] width 126 height 30
click at [1422, 36] on div at bounding box center [1415, 27] width 20 height 20
click at [1417, 39] on div "Pazcare Customer_success" at bounding box center [1362, 28] width 126 height 30
click at [1417, 37] on div "Pazcare Customer_success" at bounding box center [1362, 28] width 126 height 30
click at [1417, 27] on img at bounding box center [1415, 27] width 14 height 14
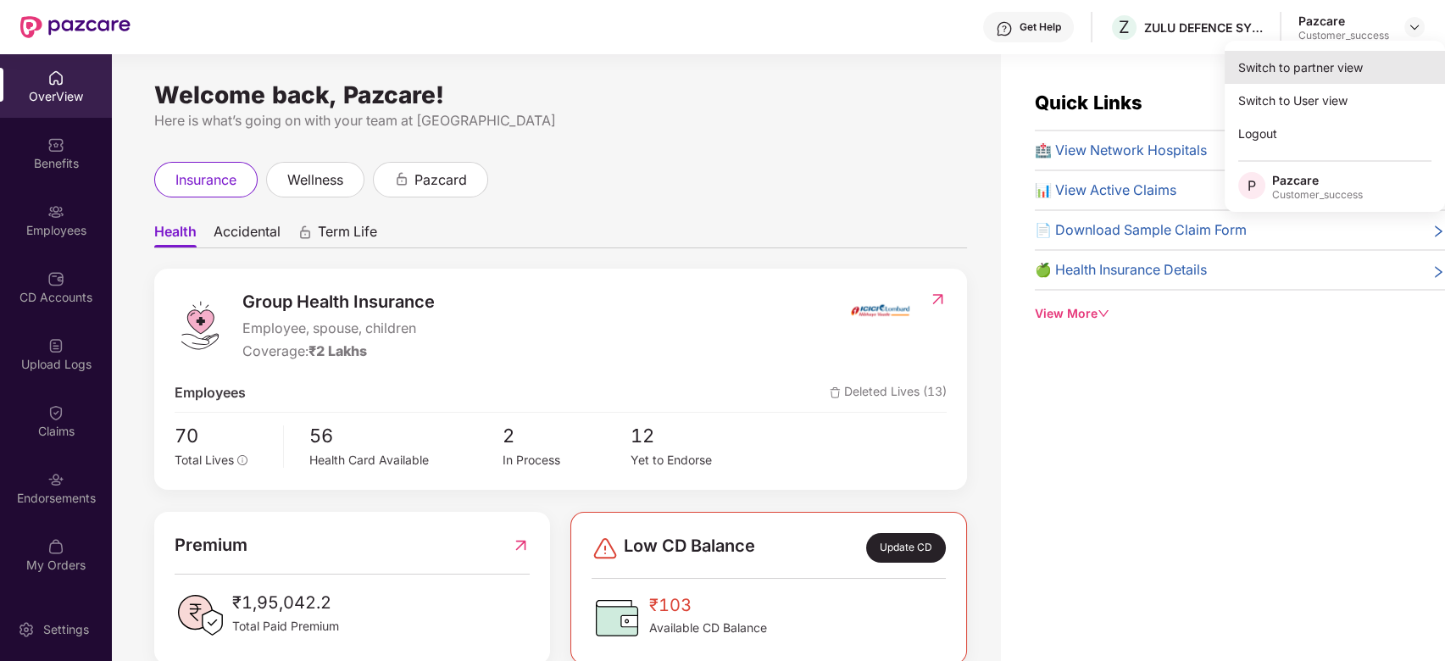
click at [1361, 66] on div "Switch to partner view" at bounding box center [1335, 67] width 220 height 33
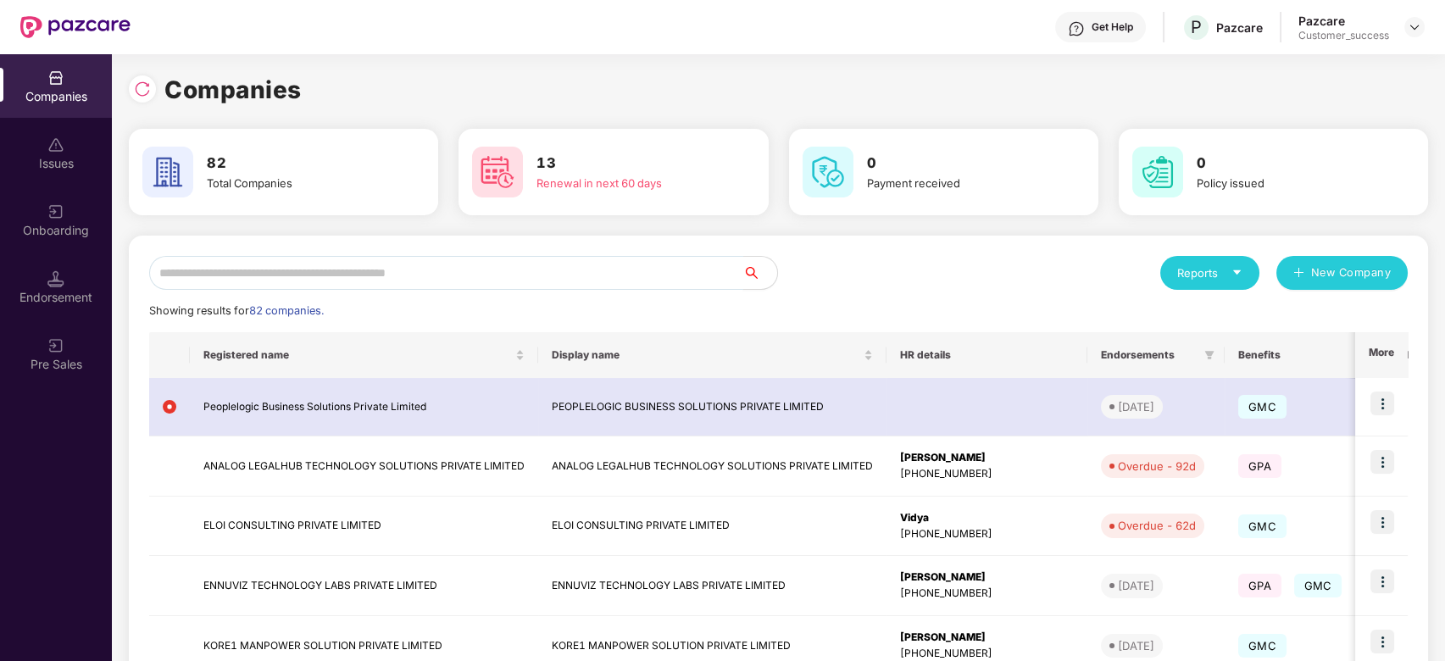
click at [505, 286] on input "text" at bounding box center [446, 273] width 594 height 34
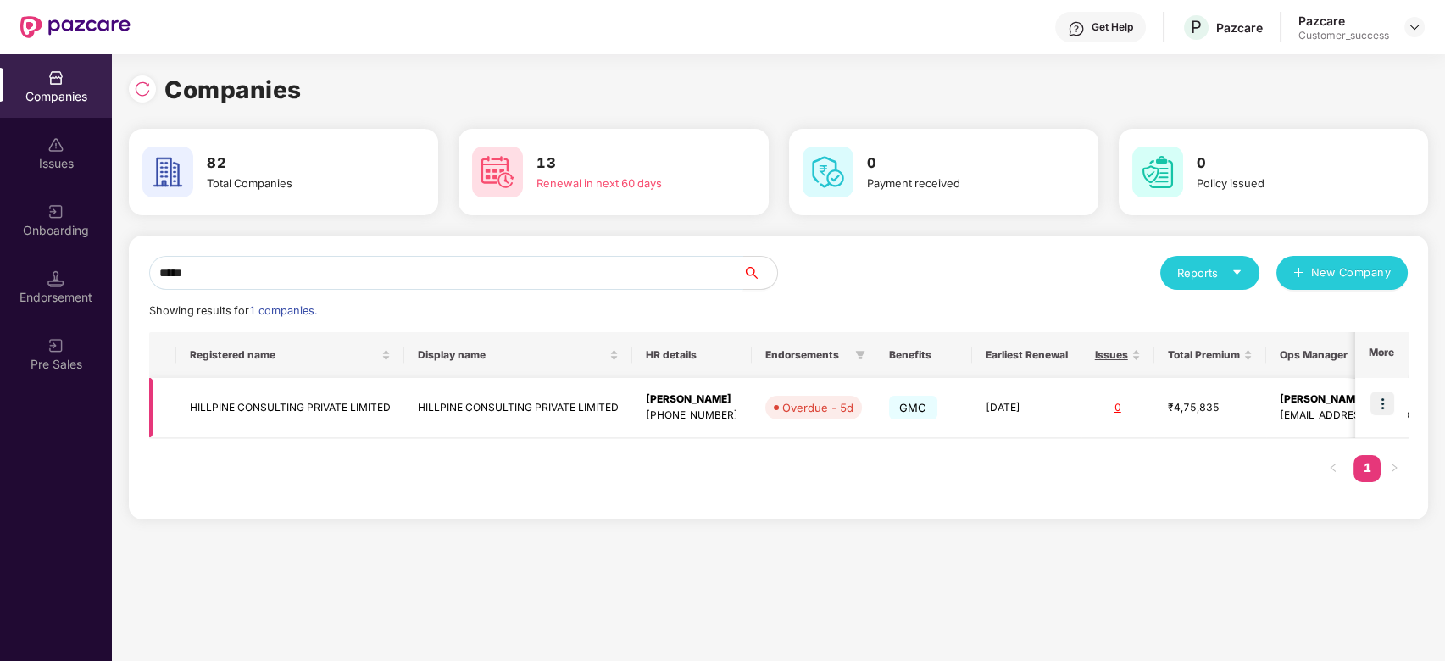
type input "*****"
click at [338, 398] on td "HILLPINE CONSULTING PRIVATE LIMITED" at bounding box center [290, 408] width 228 height 60
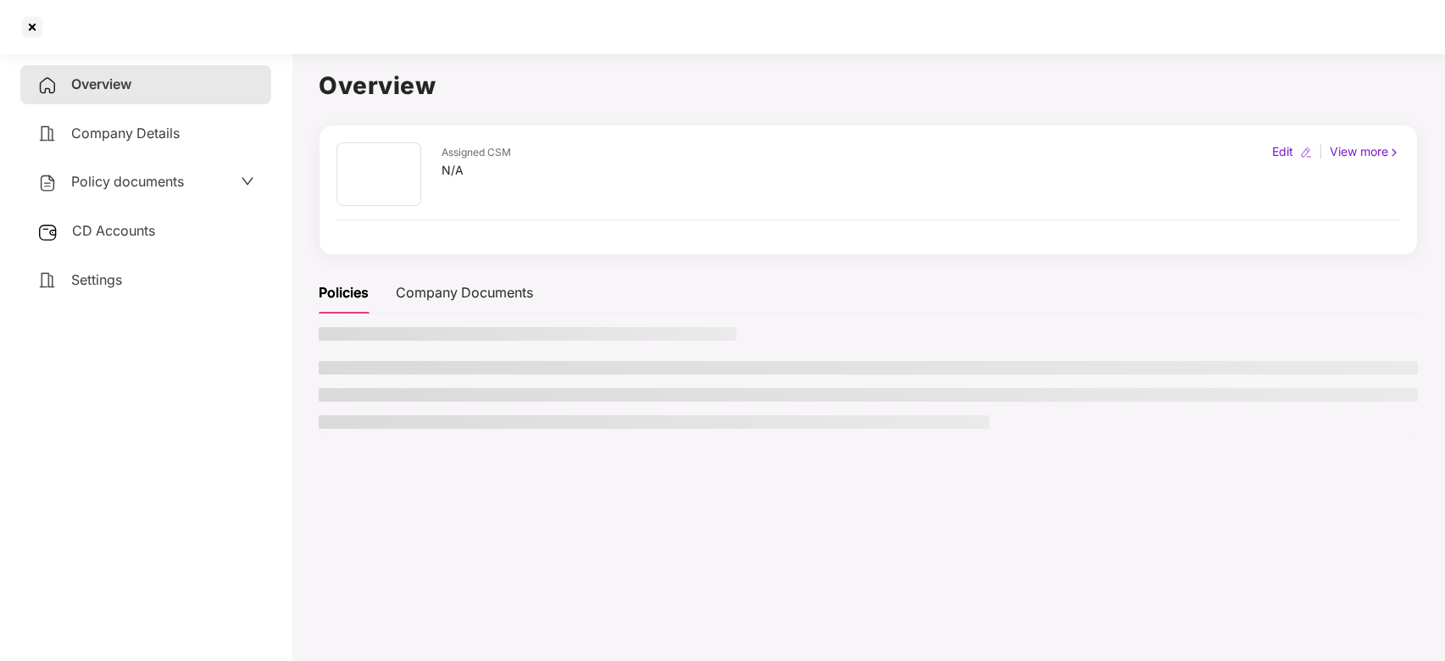
click at [338, 398] on li at bounding box center [869, 395] width 1100 height 14
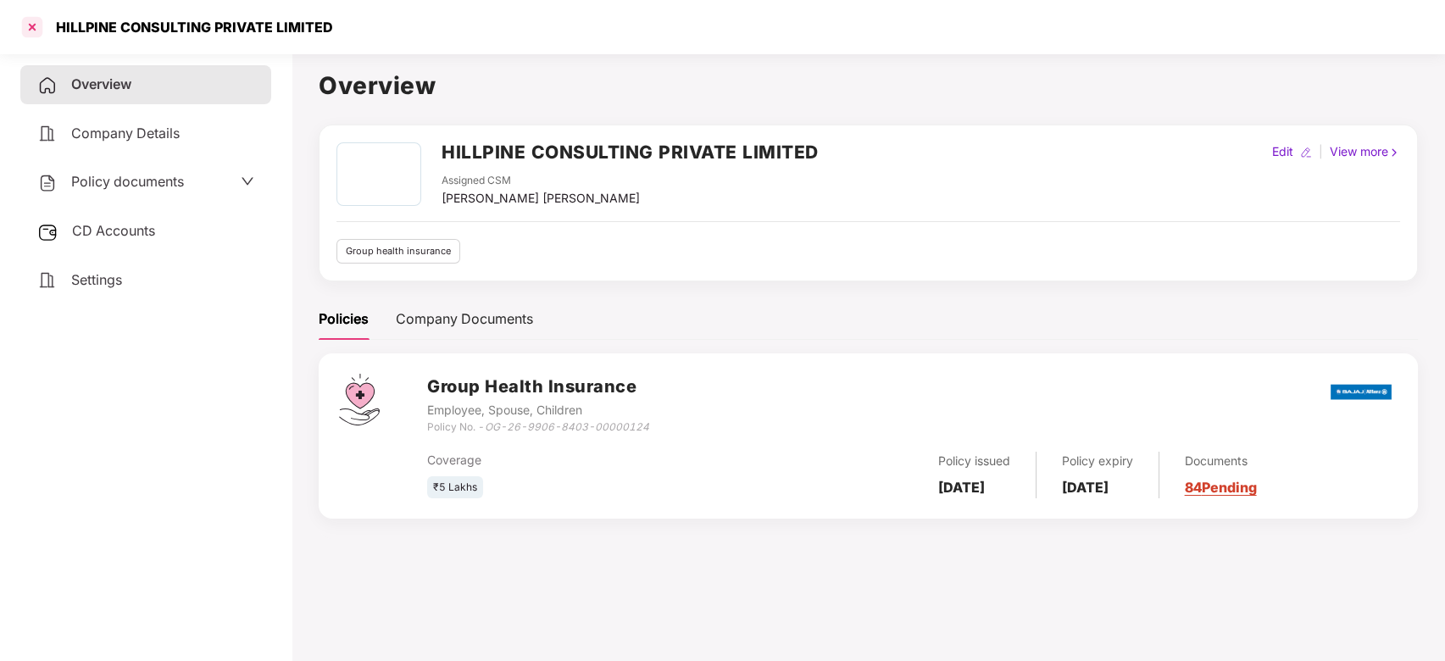
click at [34, 30] on div at bounding box center [32, 27] width 27 height 27
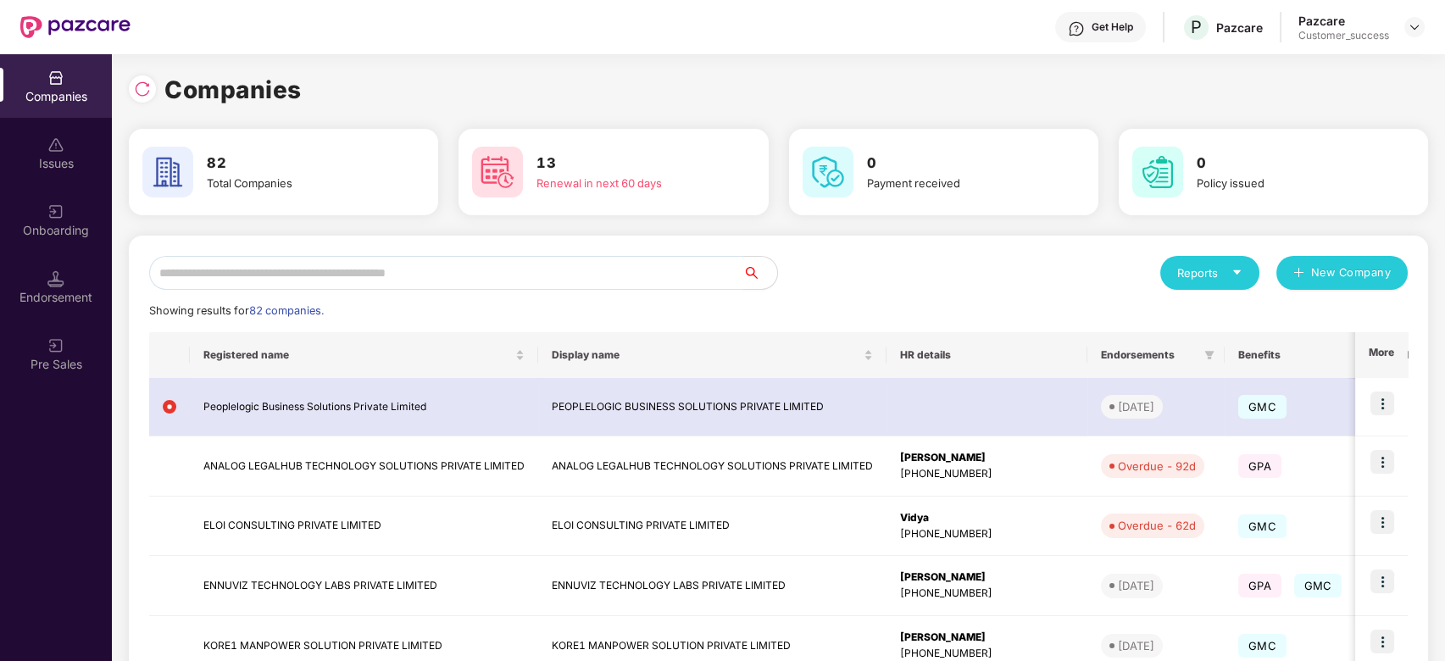
click at [321, 263] on input "text" at bounding box center [446, 273] width 594 height 34
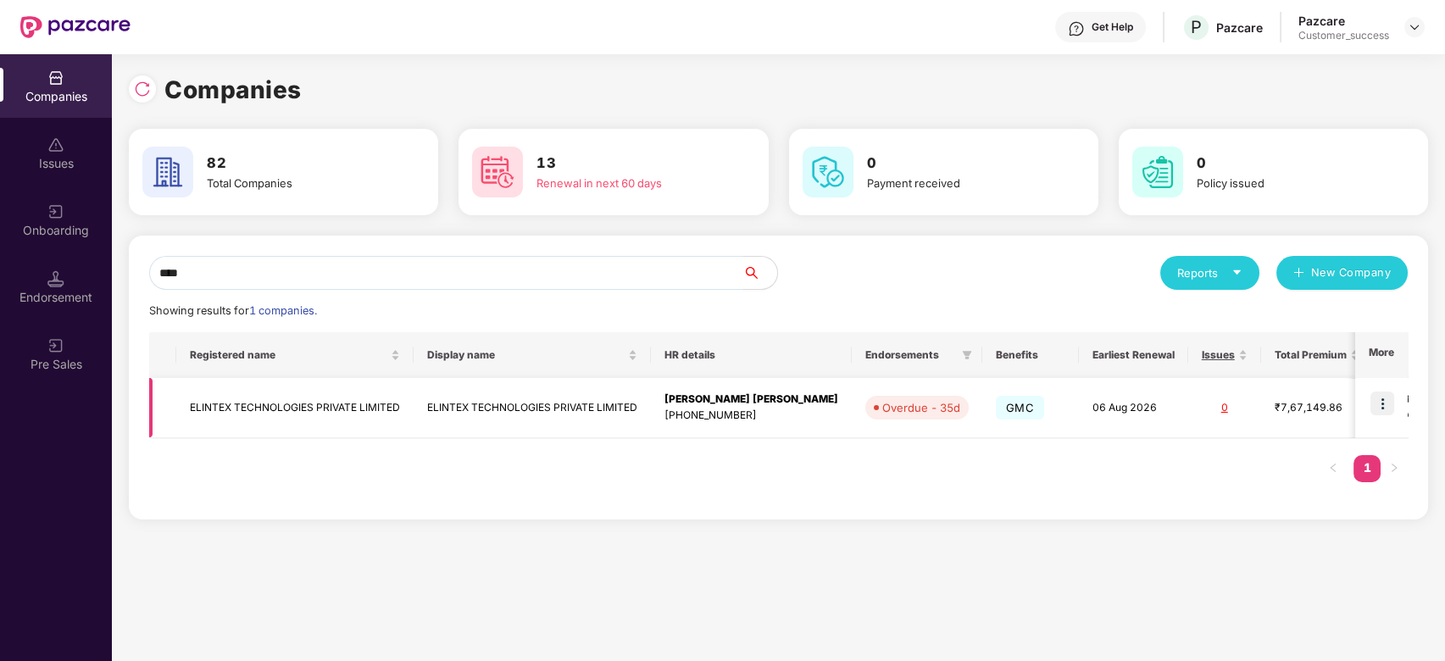
type input "****"
click at [1373, 398] on img at bounding box center [1383, 404] width 24 height 24
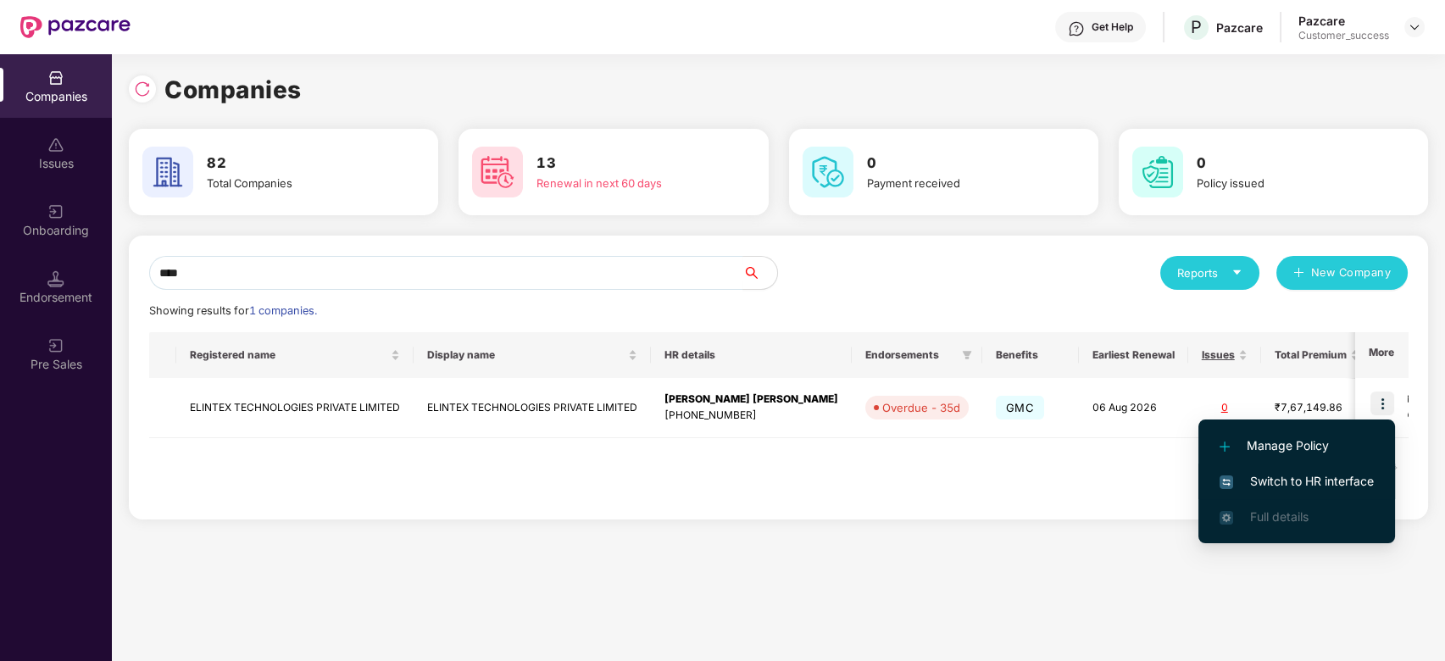
click at [1316, 476] on span "Switch to HR interface" at bounding box center [1297, 481] width 154 height 19
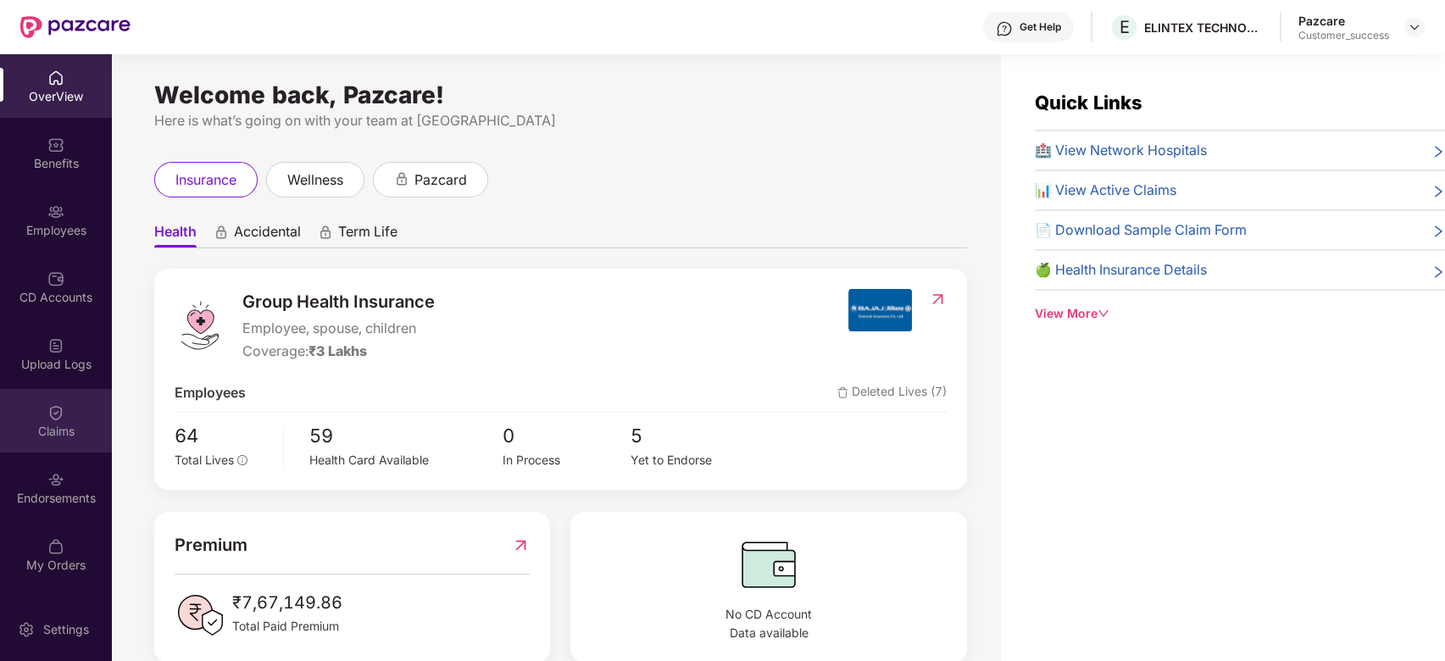
click at [64, 411] on div "Claims" at bounding box center [56, 421] width 112 height 64
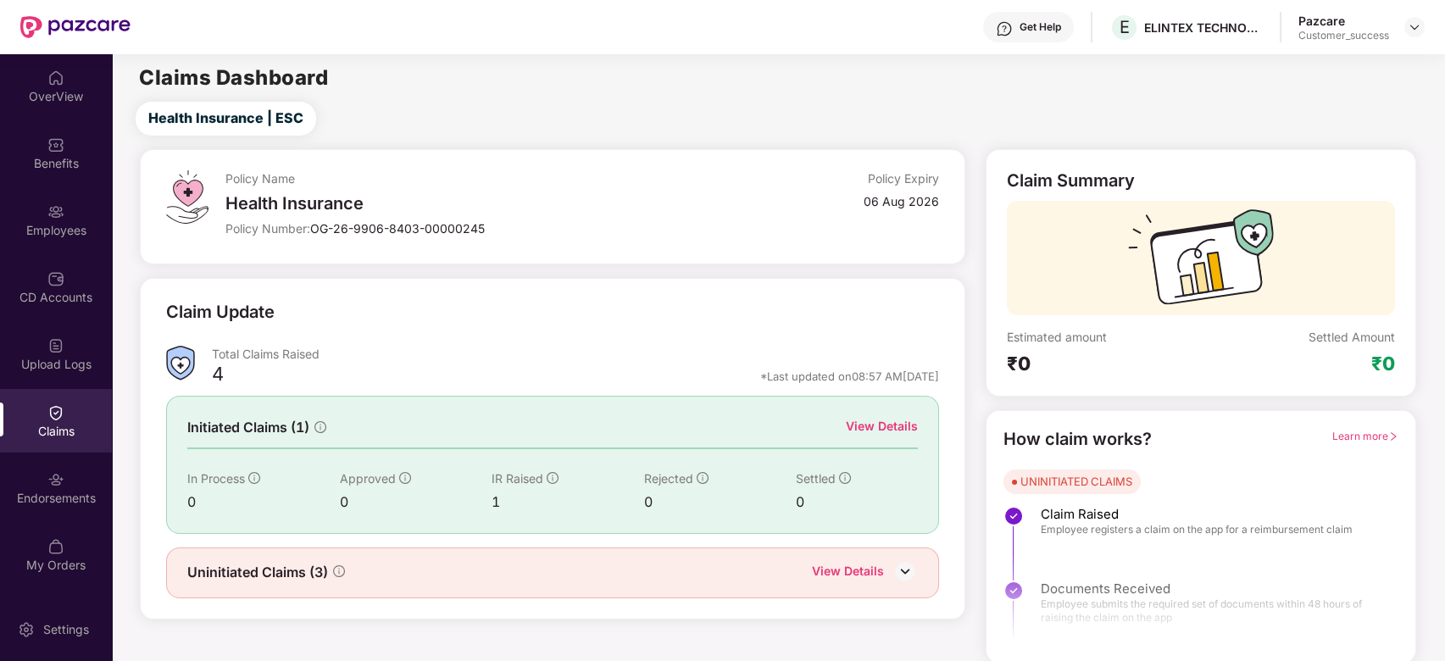
click at [887, 428] on div "View Details" at bounding box center [882, 426] width 72 height 19
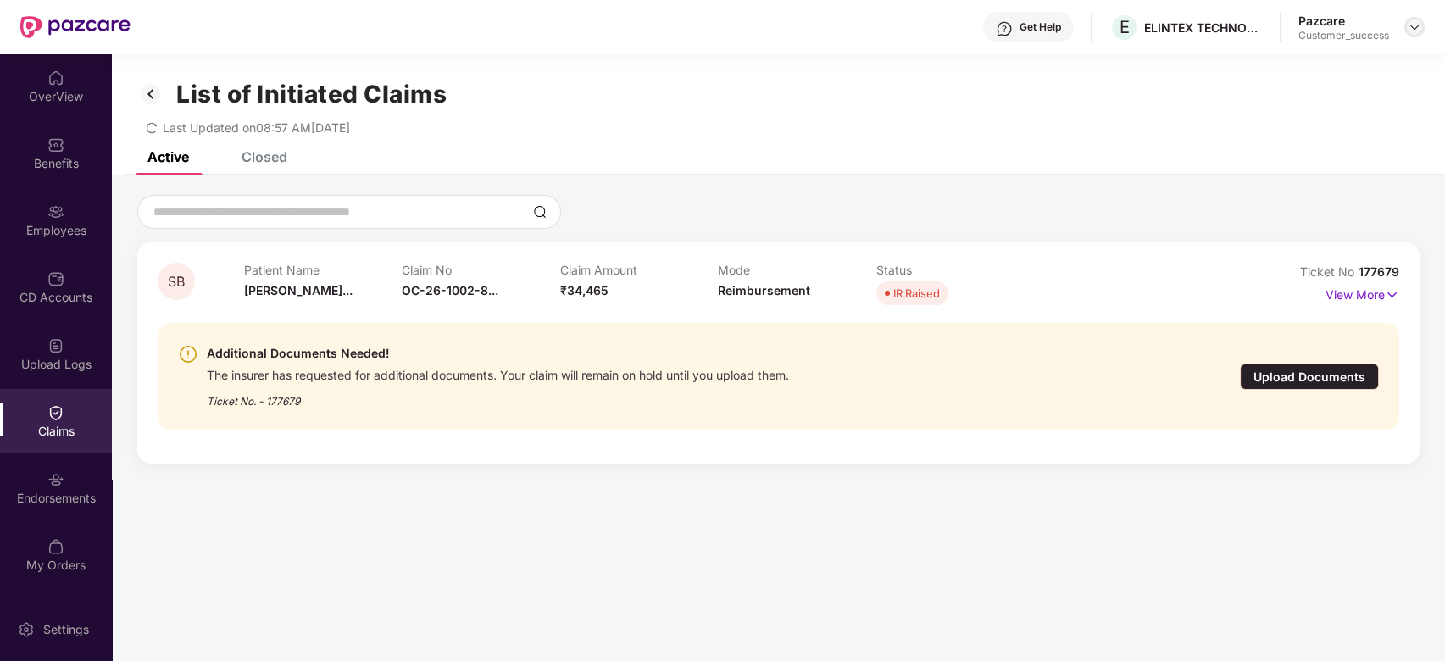
click at [1417, 24] on img at bounding box center [1415, 27] width 14 height 14
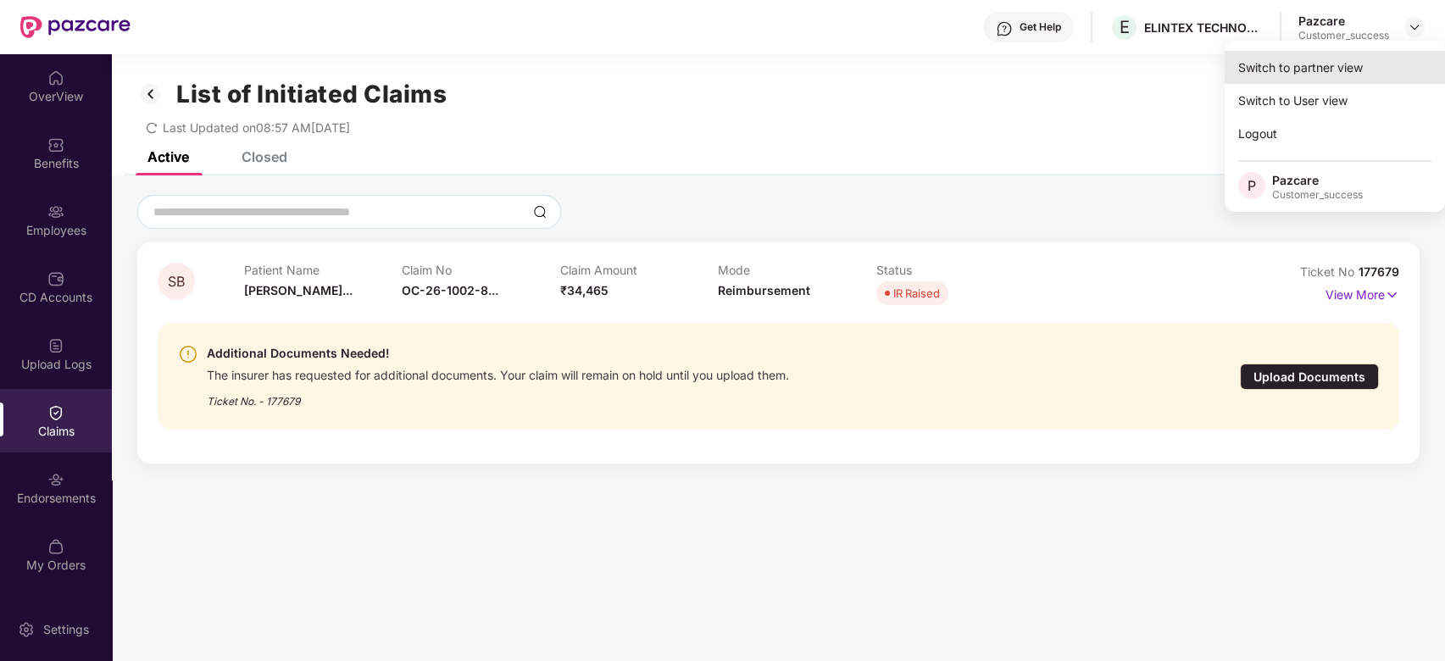
click at [1318, 75] on div "Switch to partner view" at bounding box center [1335, 67] width 220 height 33
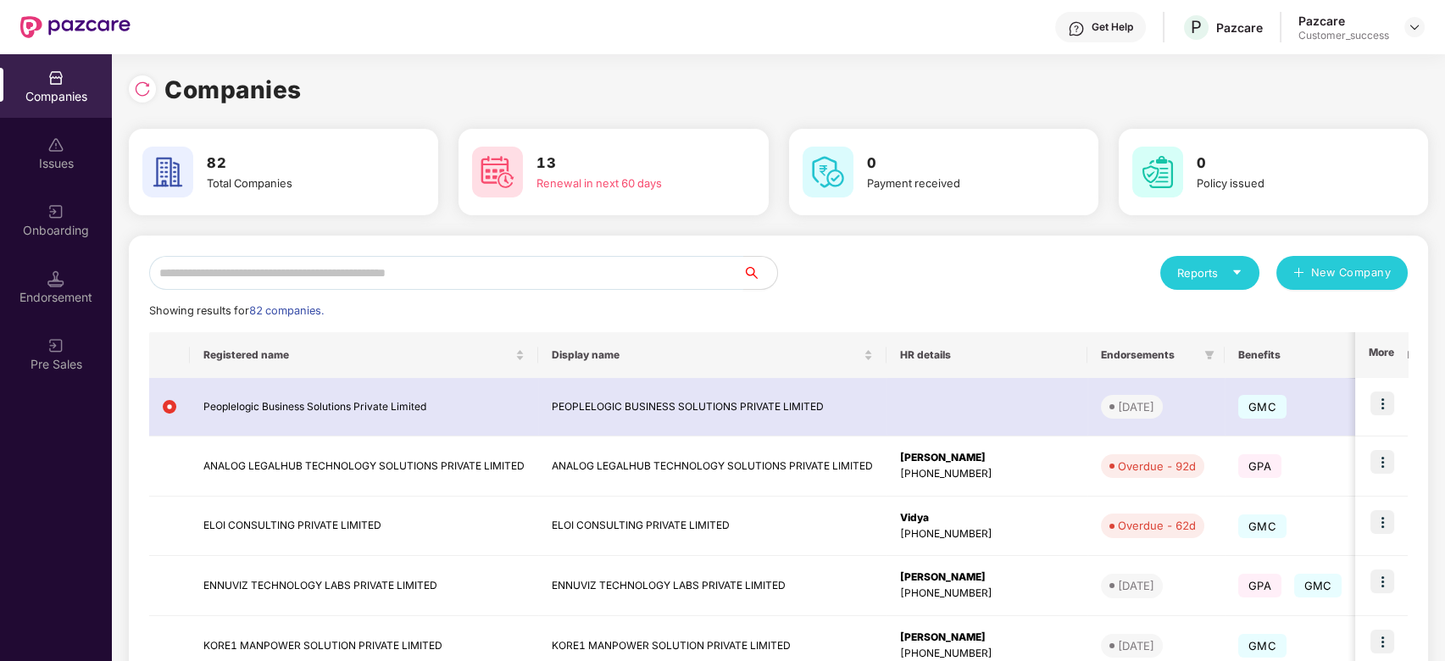
click at [484, 268] on input "text" at bounding box center [446, 273] width 594 height 34
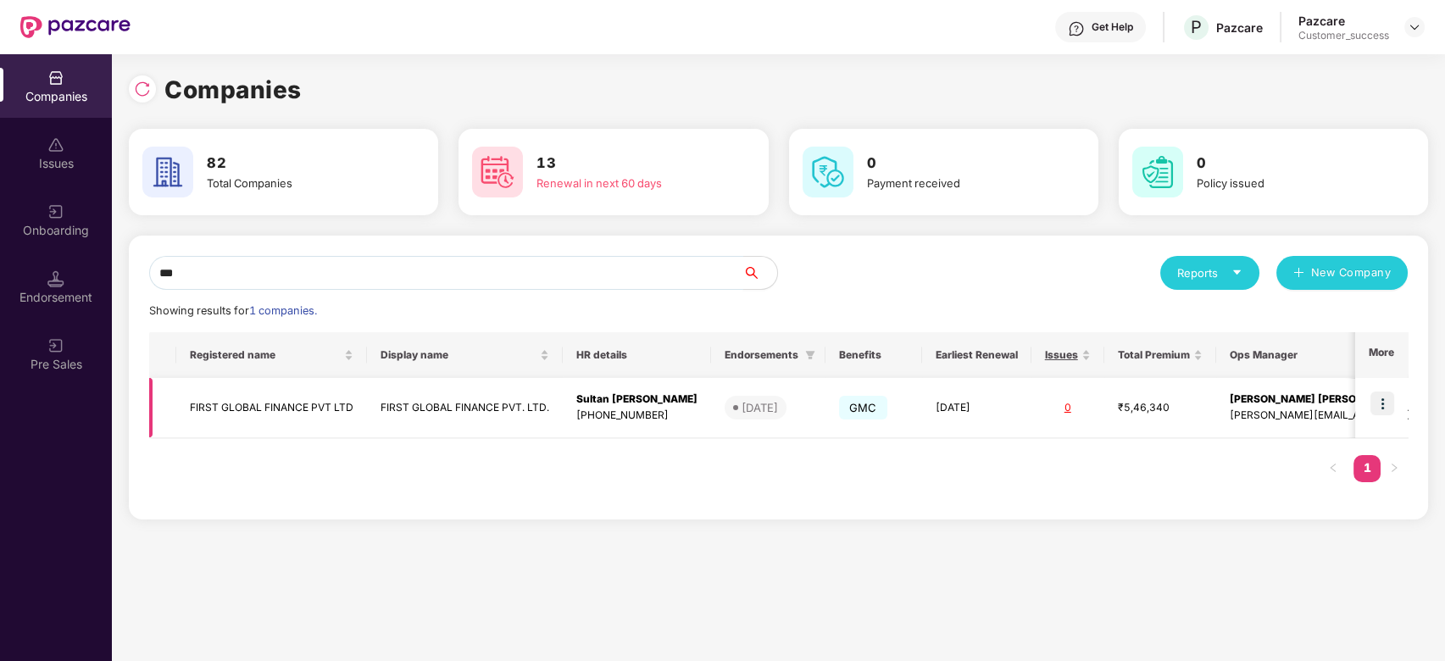
type input "***"
click at [1379, 406] on img at bounding box center [1383, 404] width 24 height 24
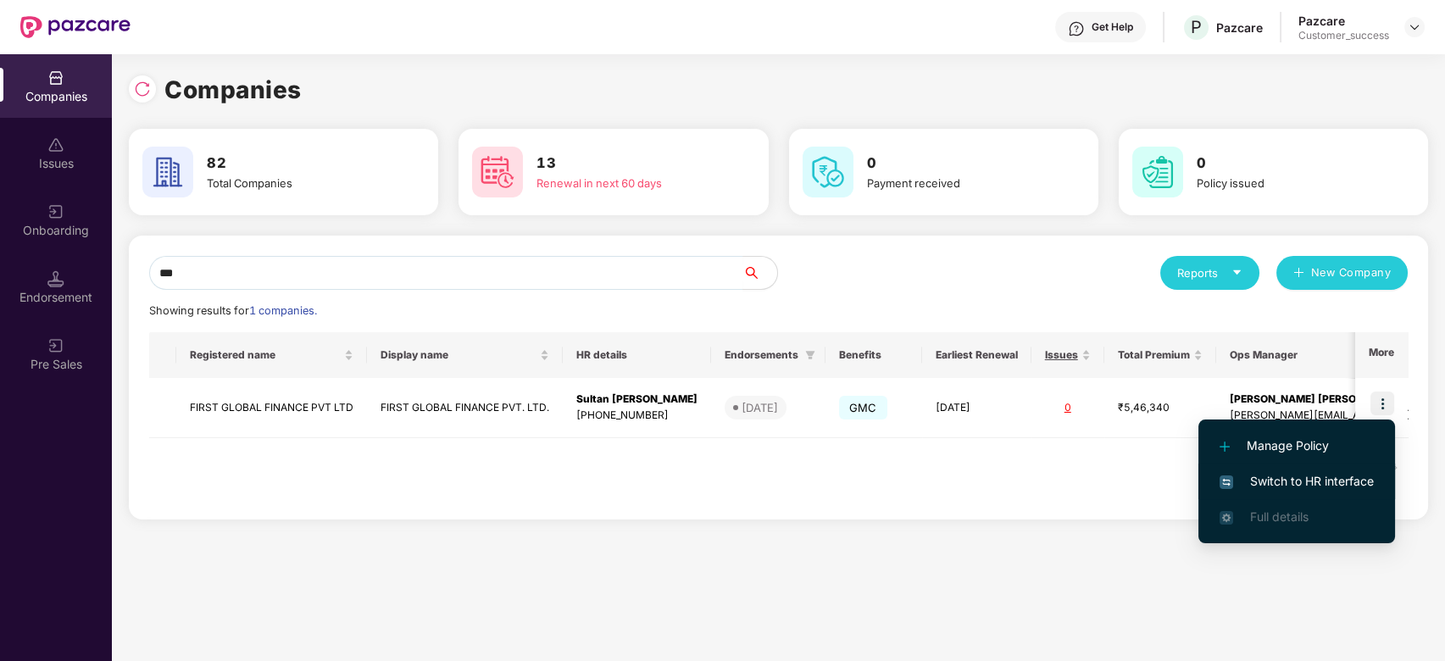
click at [1289, 481] on span "Switch to HR interface" at bounding box center [1297, 481] width 154 height 19
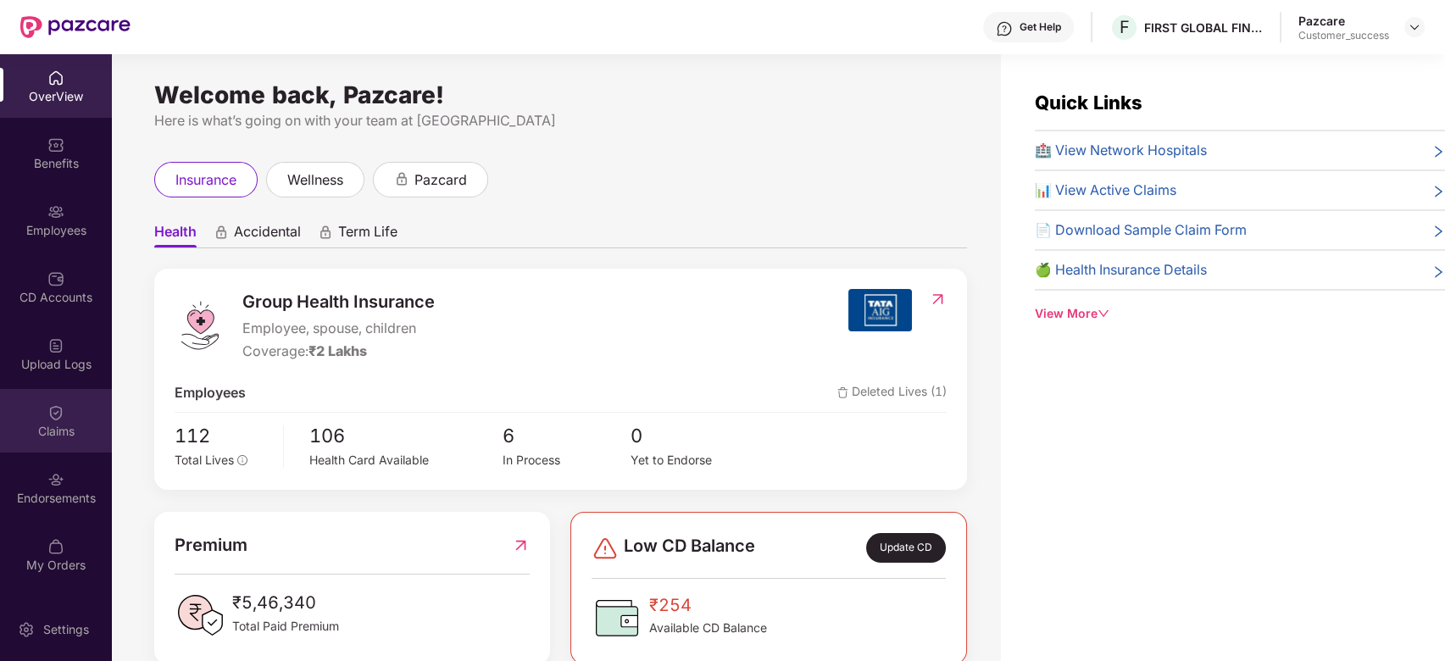
click at [62, 442] on div "Claims" at bounding box center [56, 421] width 112 height 64
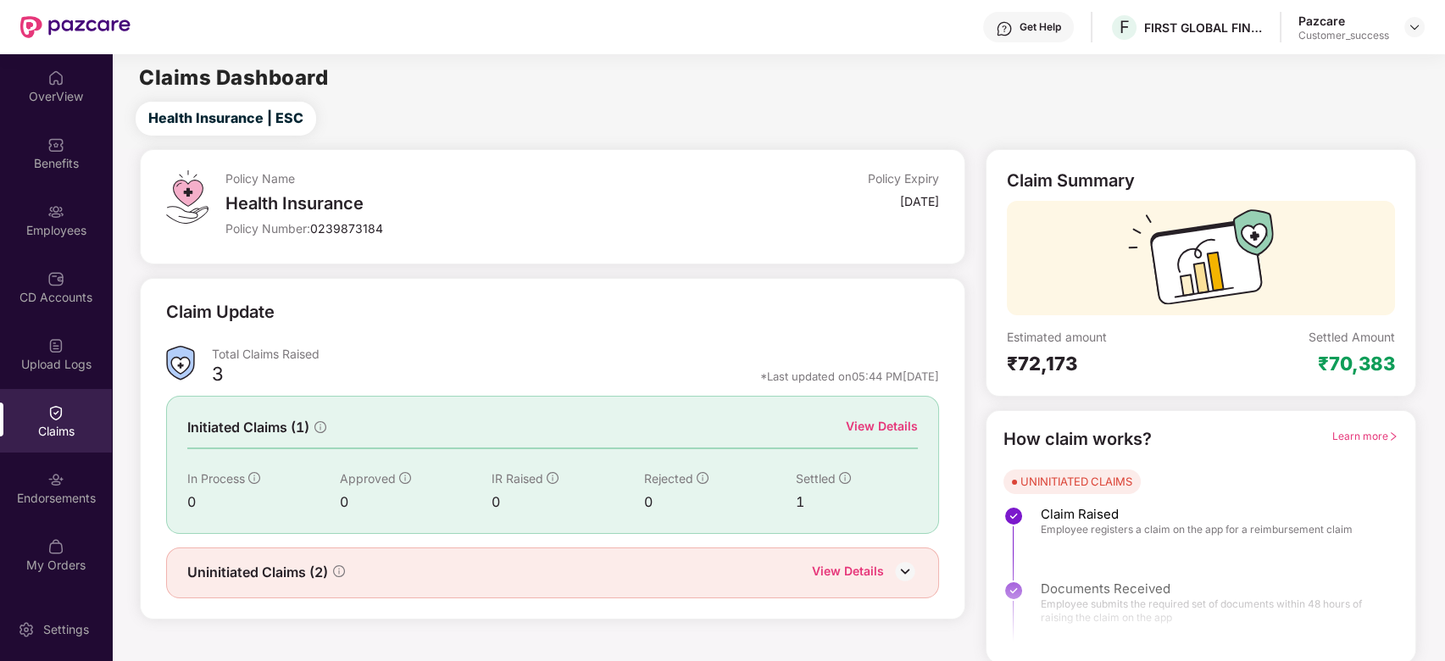
click at [883, 424] on div "View Details" at bounding box center [882, 426] width 72 height 19
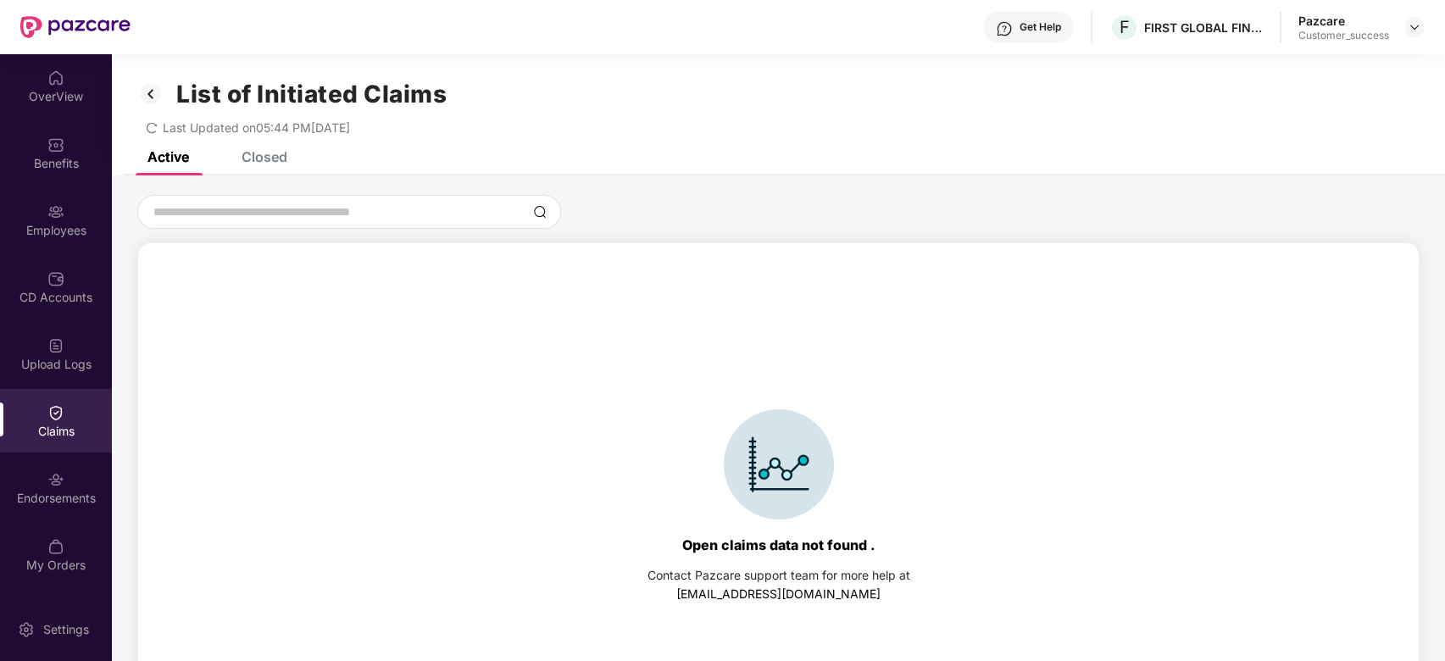
click at [153, 127] on icon "redo" at bounding box center [152, 128] width 12 height 12
click at [159, 130] on div "Last Updated on 05:44 PM, 13 Oct 2025" at bounding box center [248, 127] width 204 height 14
click at [151, 122] on icon "redo" at bounding box center [152, 128] width 12 height 12
click at [267, 160] on div "Closed" at bounding box center [265, 156] width 46 height 17
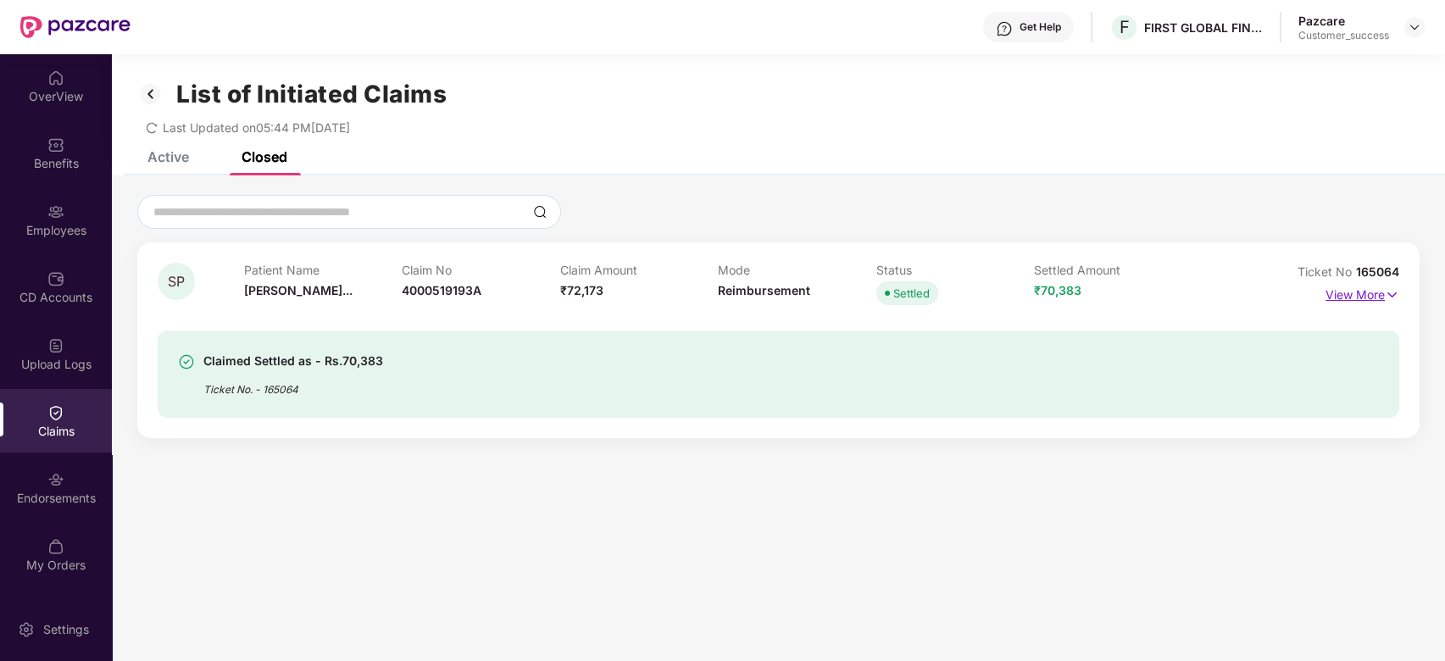
click at [1351, 292] on p "View More" at bounding box center [1363, 292] width 74 height 23
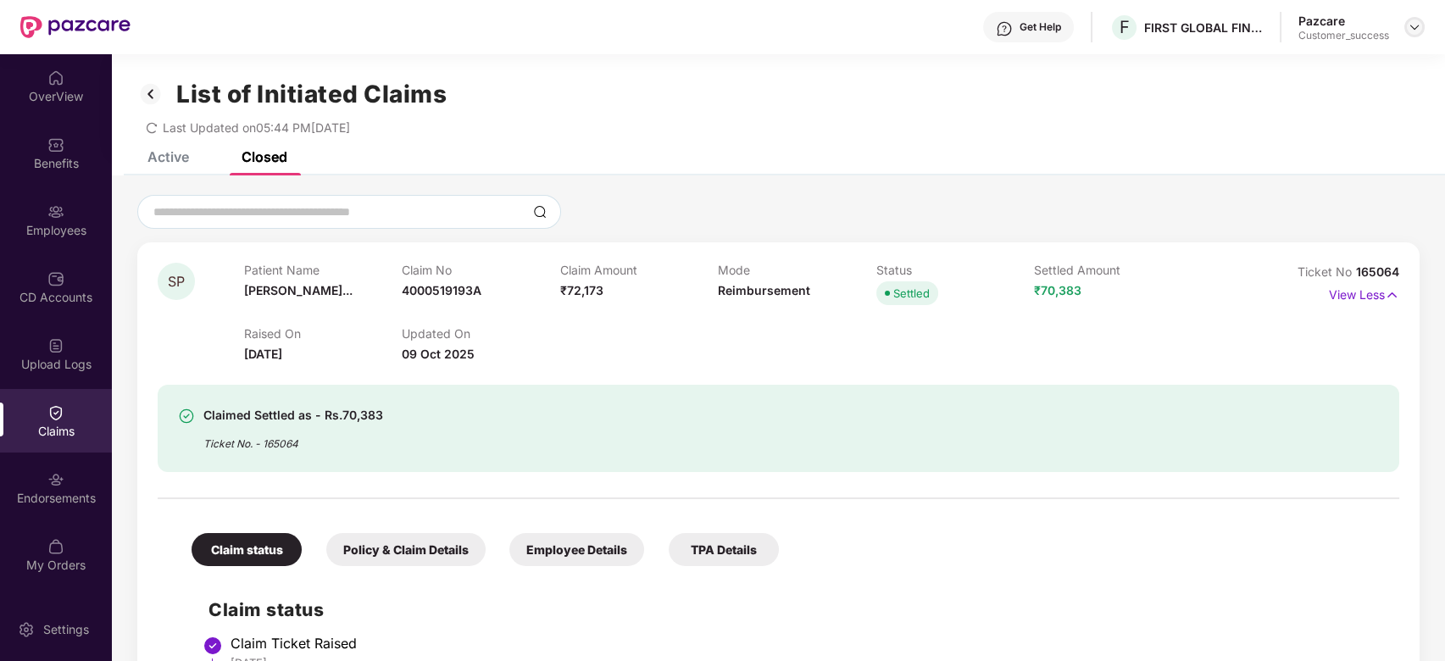
click at [1406, 31] on div at bounding box center [1415, 27] width 20 height 20
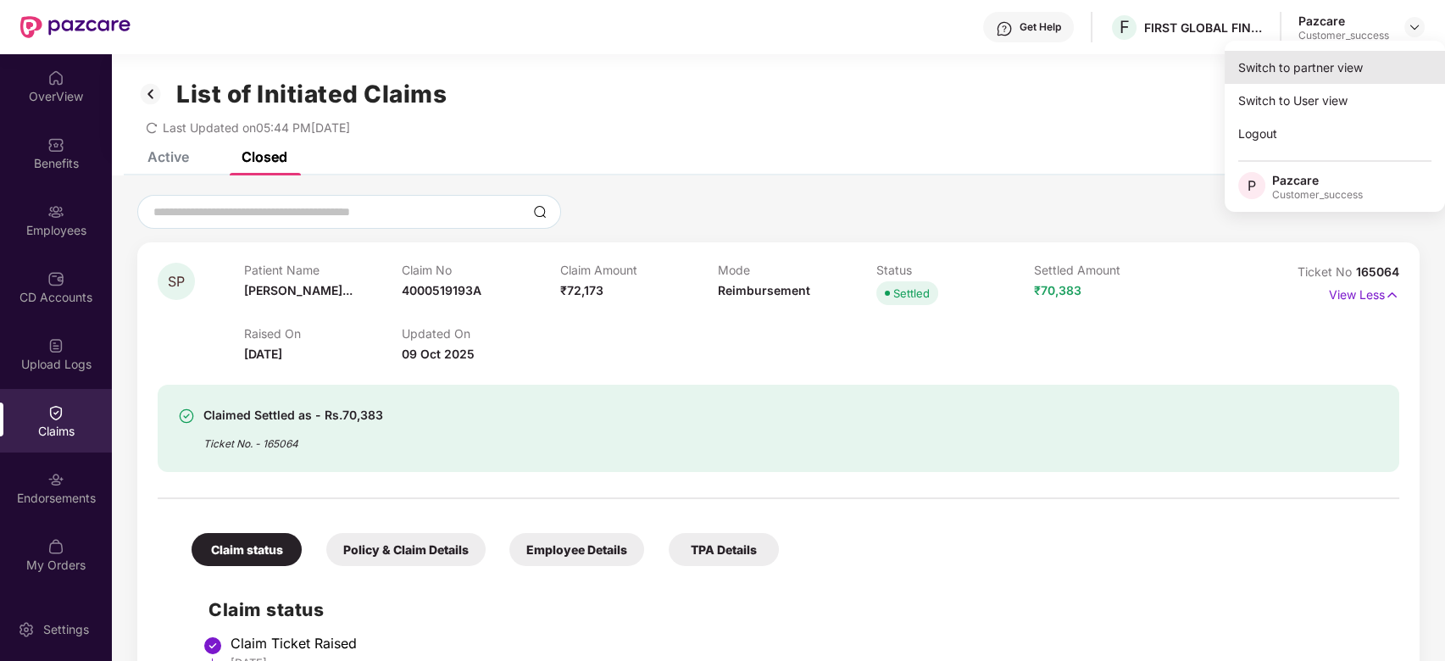
click at [1302, 70] on div "Switch to partner view" at bounding box center [1335, 67] width 220 height 33
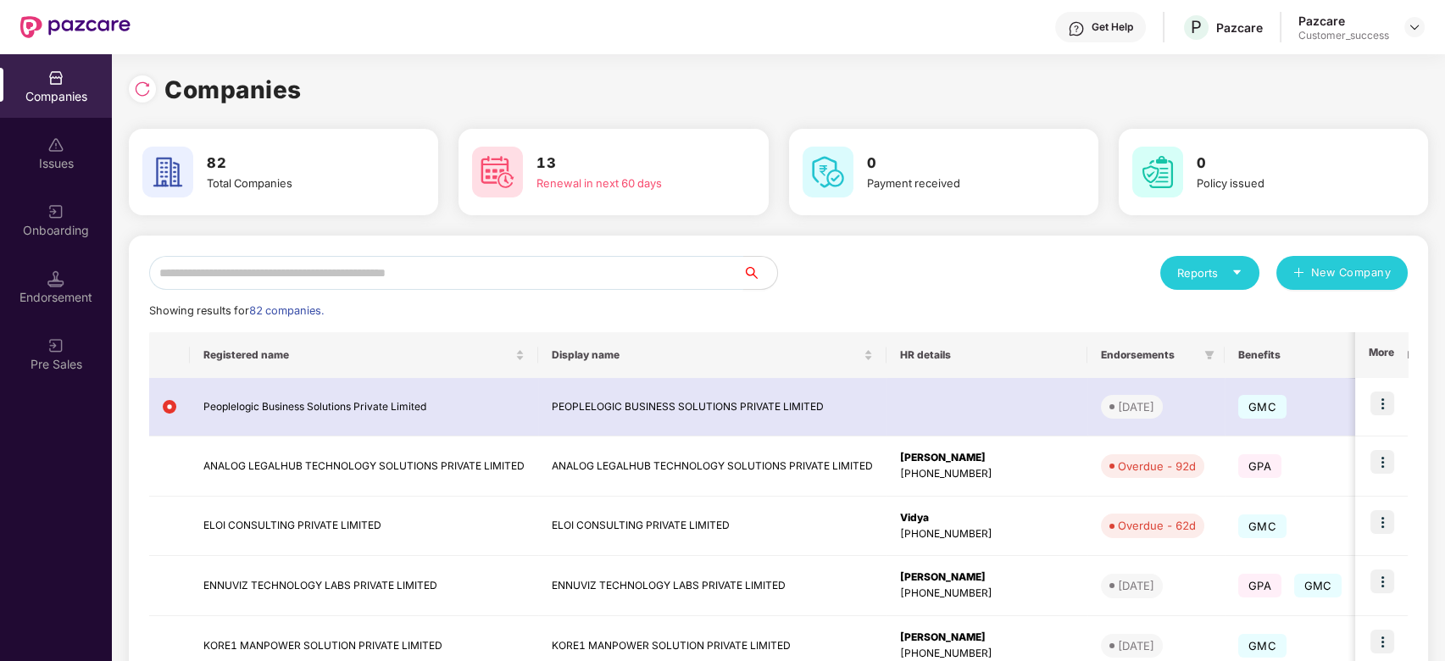
click at [450, 264] on input "text" at bounding box center [446, 273] width 594 height 34
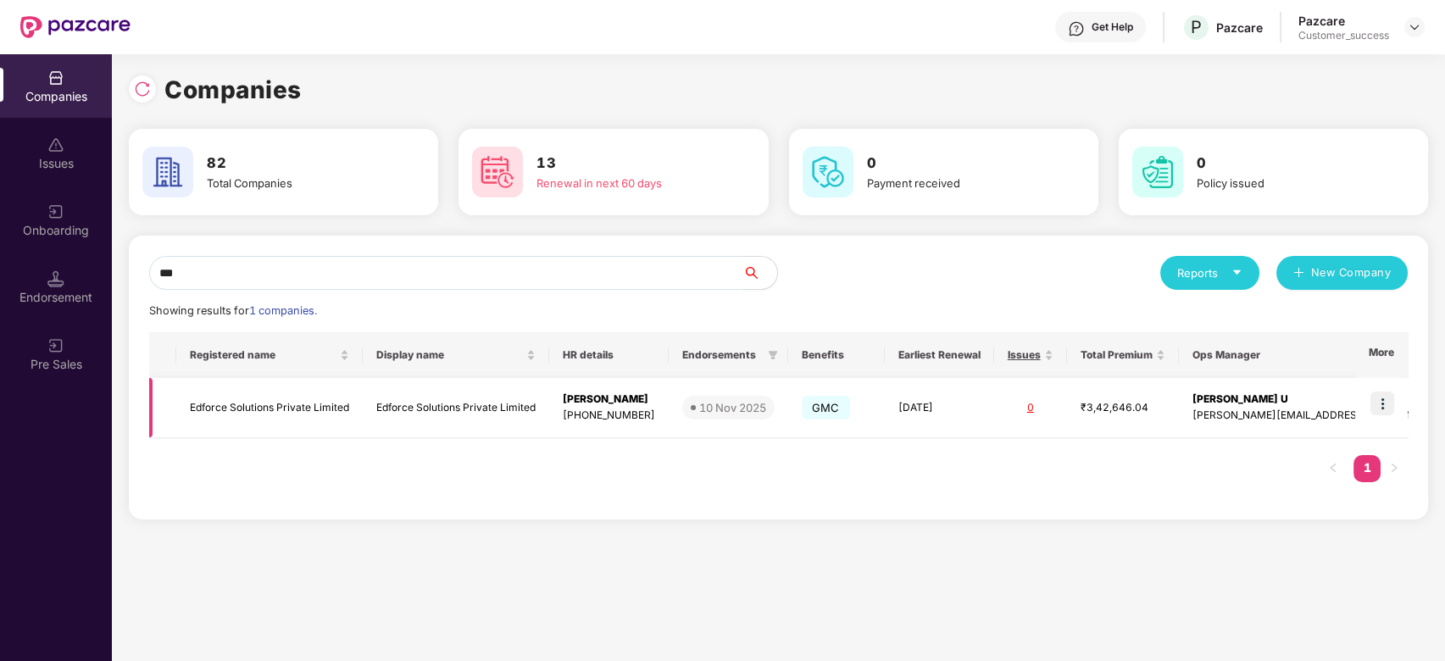
type input "***"
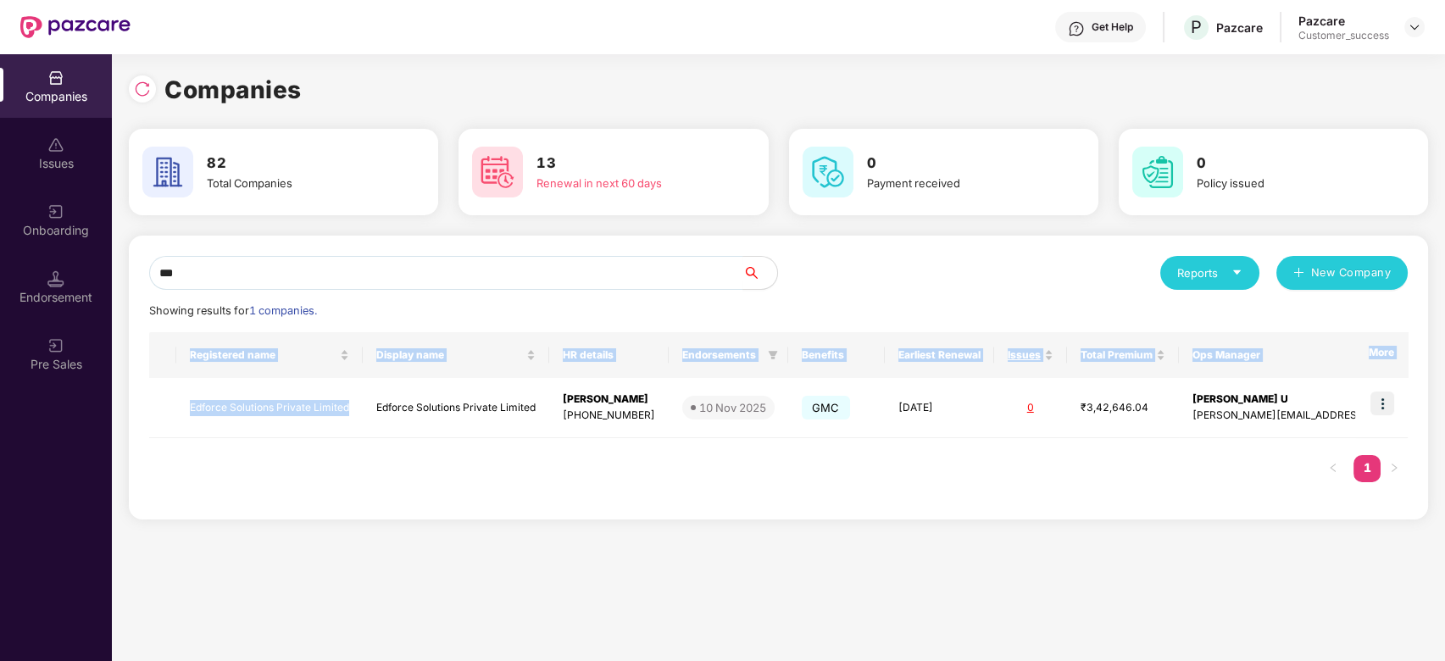
drag, startPoint x: 353, startPoint y: 400, endPoint x: 132, endPoint y: 398, distance: 220.4
click at [132, 398] on div "*** Reports New Company Showing results for 1 companies. Registered name Displa…" at bounding box center [779, 378] width 1300 height 284
copy table "Registered name Display name HR details Endorsements Benefits Earliest Renewal …"
click at [261, 427] on td "Edforce Solutions Private Limited" at bounding box center [269, 408] width 187 height 60
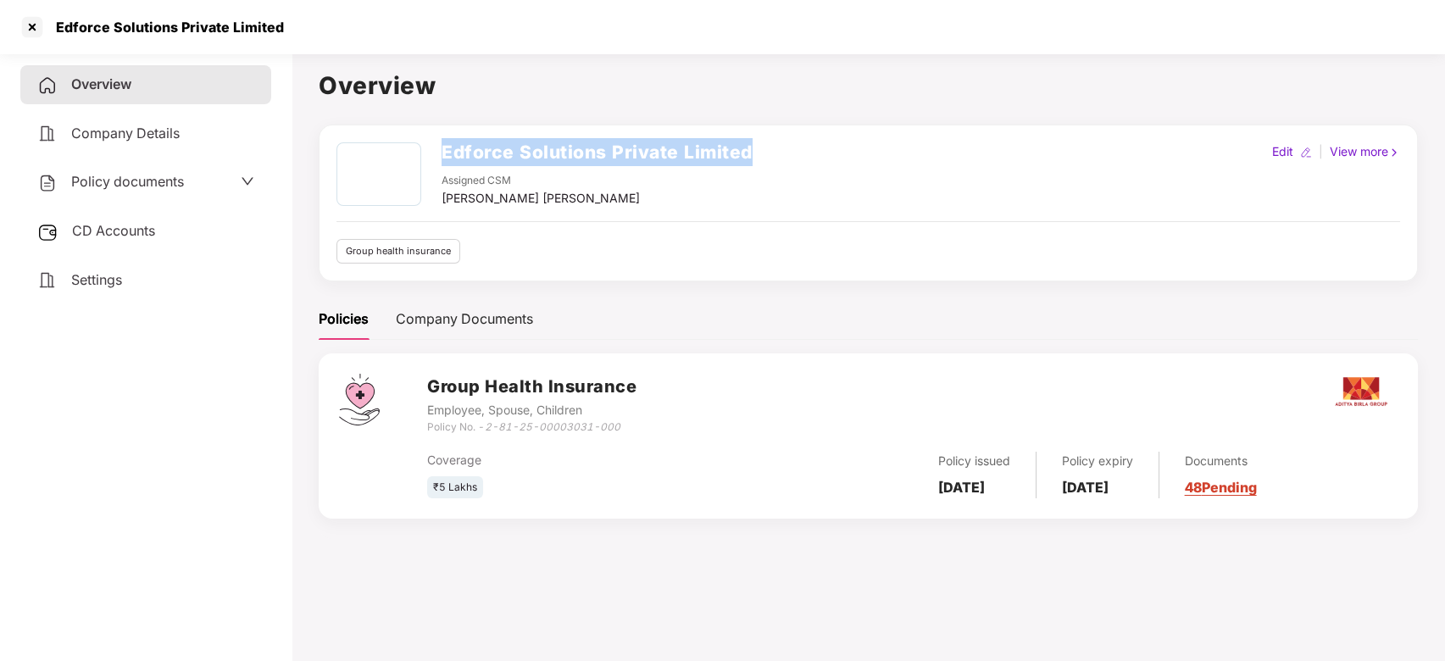
drag, startPoint x: 760, startPoint y: 139, endPoint x: 434, endPoint y: 153, distance: 325.8
click at [434, 153] on div "Edforce Solutions Private Limited Assigned CSM Vikash Jhawar Maheswari Edit | V…" at bounding box center [869, 203] width 1100 height 157
copy h2 "Edforce Solutions Private Limited"
click at [149, 173] on span "Policy documents" at bounding box center [127, 181] width 113 height 17
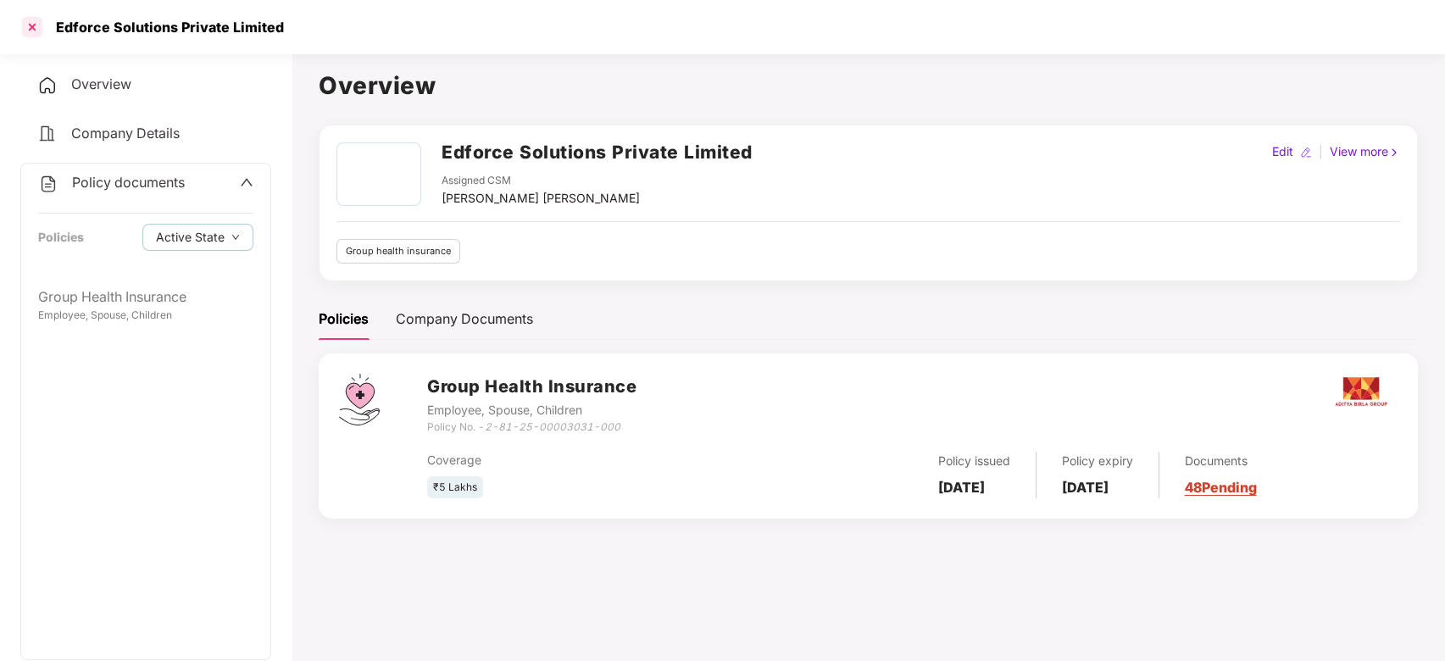
click at [39, 22] on div at bounding box center [32, 27] width 27 height 27
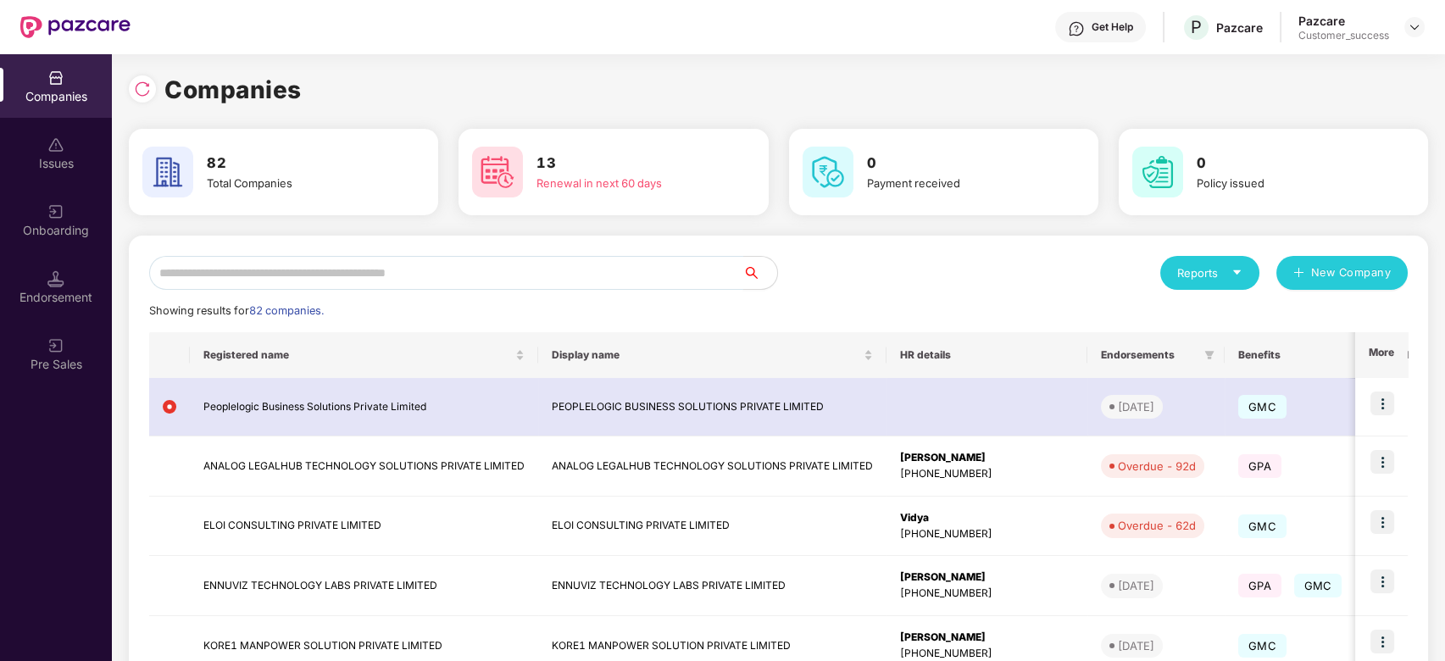
click at [248, 279] on input "text" at bounding box center [446, 273] width 594 height 34
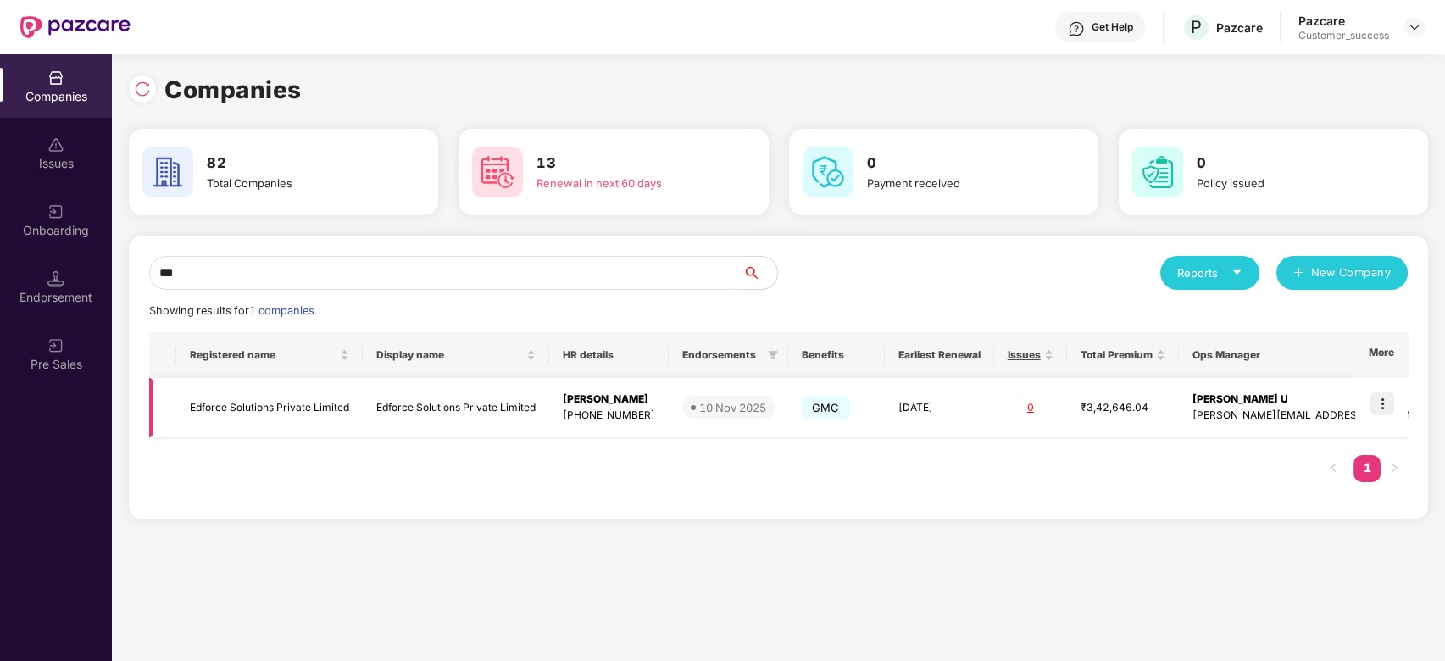
type input "***"
click at [276, 415] on td "Edforce Solutions Private Limited" at bounding box center [269, 408] width 187 height 60
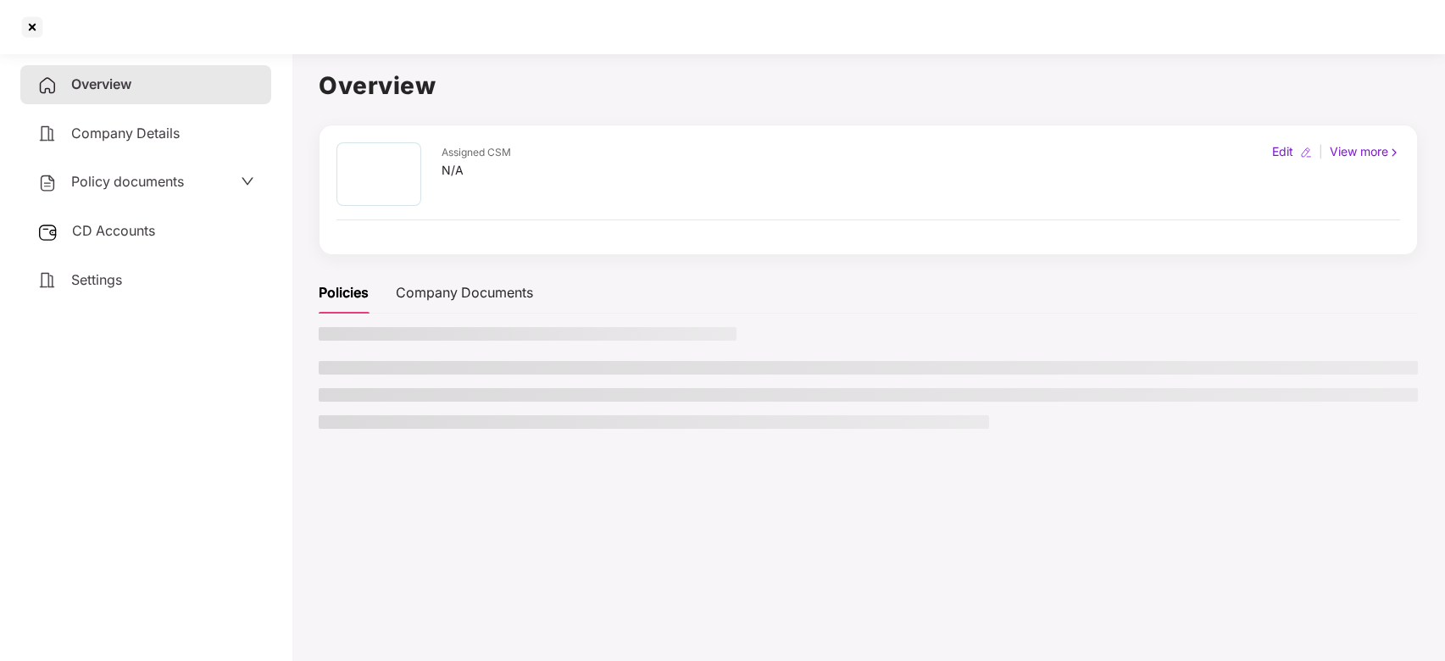
click at [276, 415] on aside "Overview Company Details Policy documents CD Accounts Settings" at bounding box center [146, 354] width 292 height 615
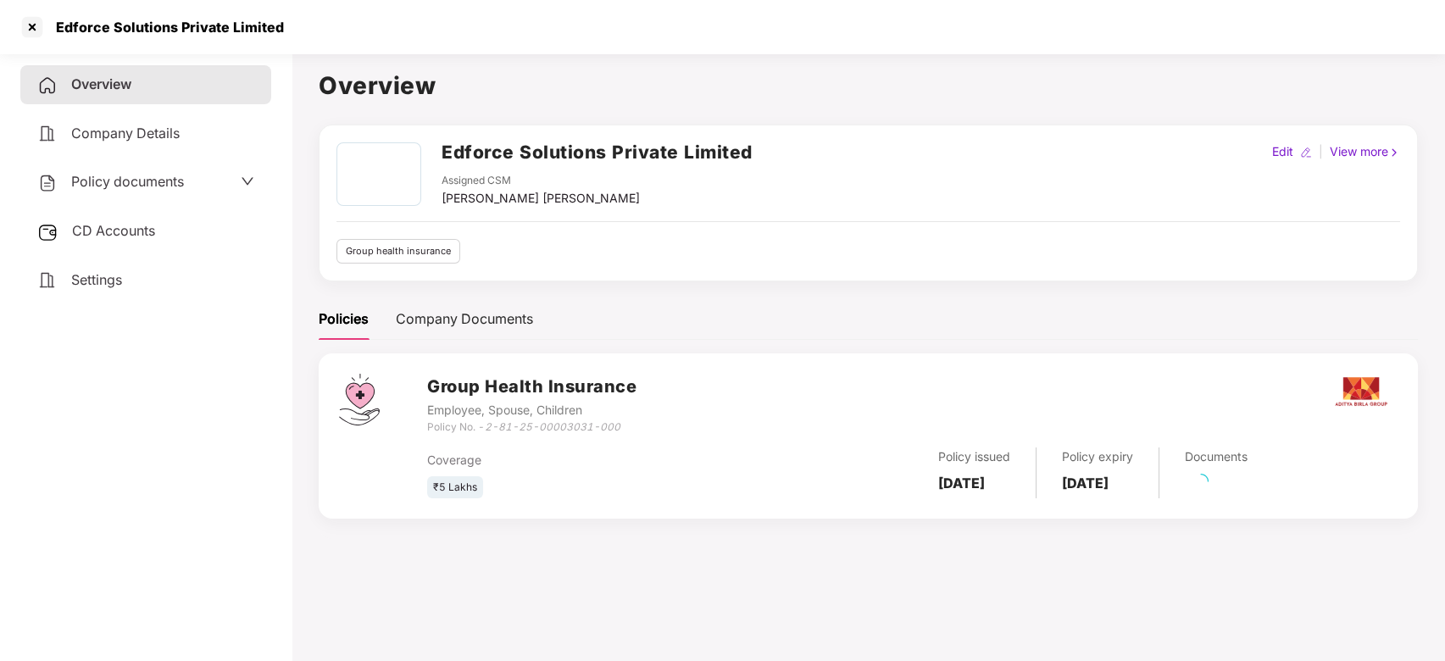
click at [210, 171] on div "Policy documents" at bounding box center [145, 182] width 217 height 22
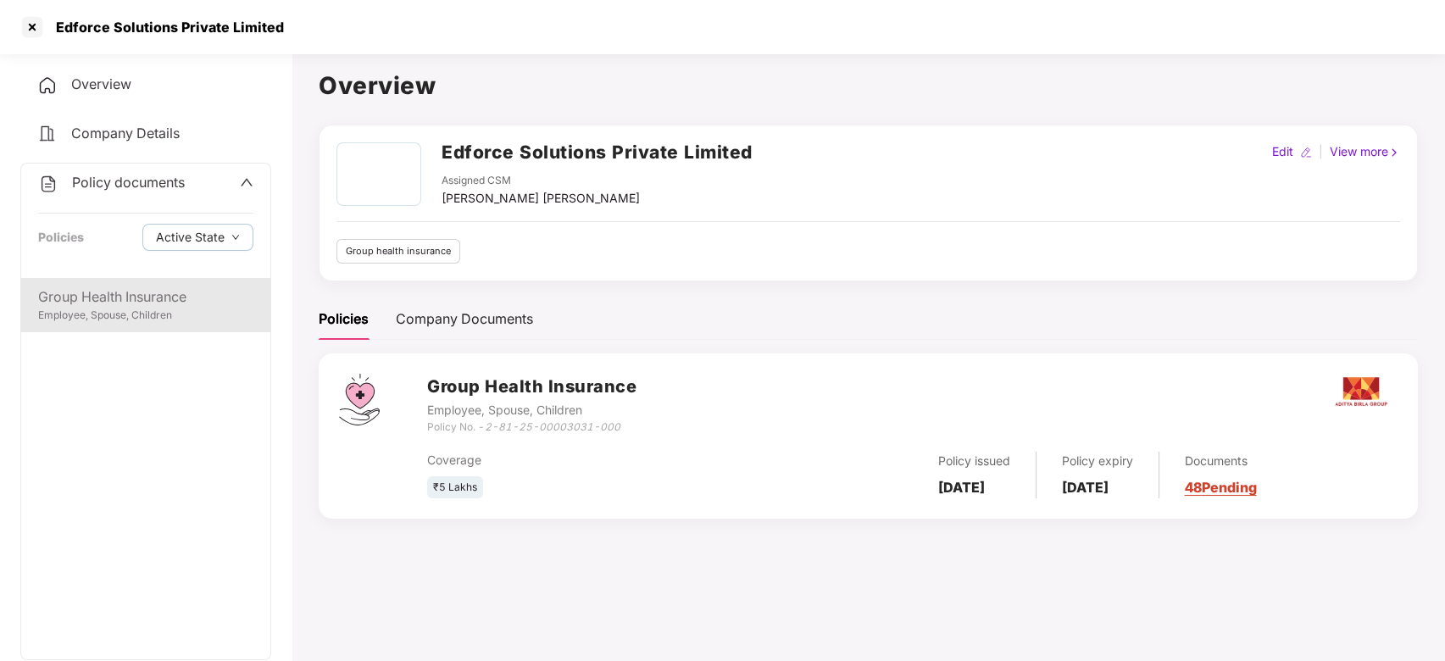
click at [176, 292] on div "Group Health Insurance" at bounding box center [145, 297] width 215 height 21
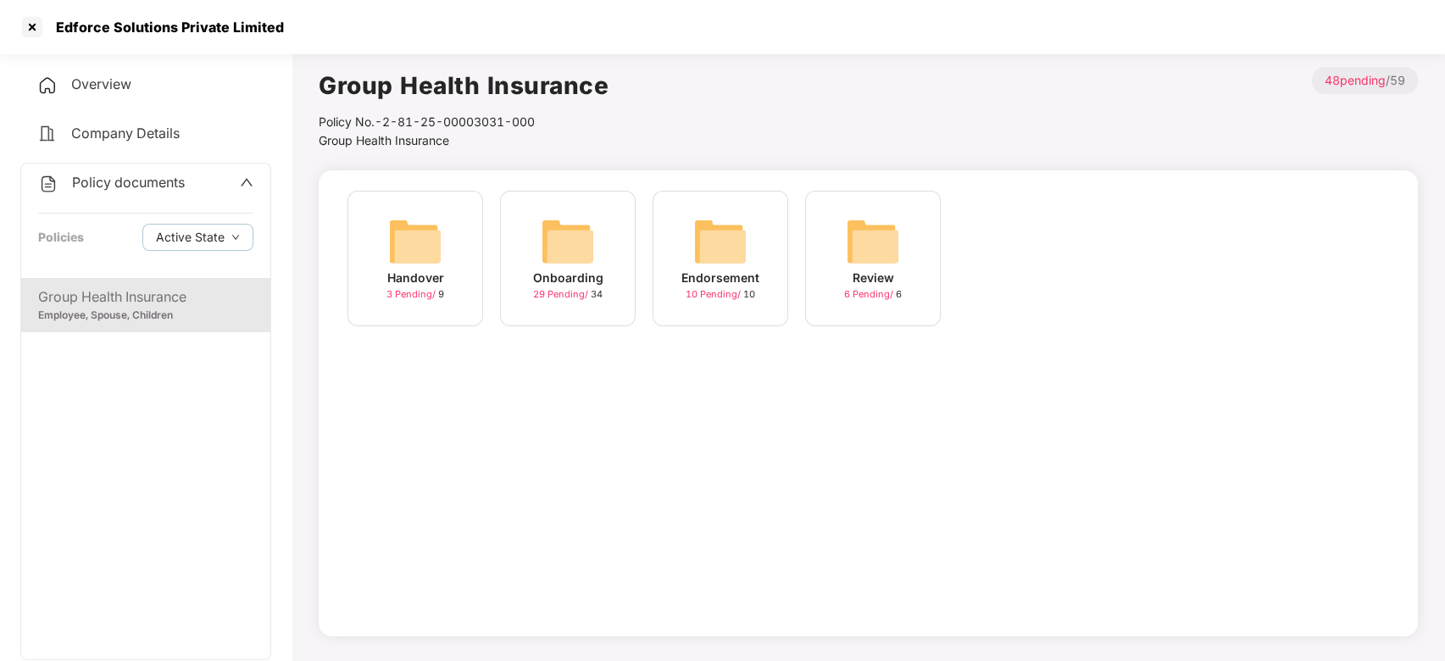
click at [556, 266] on img at bounding box center [568, 241] width 54 height 54
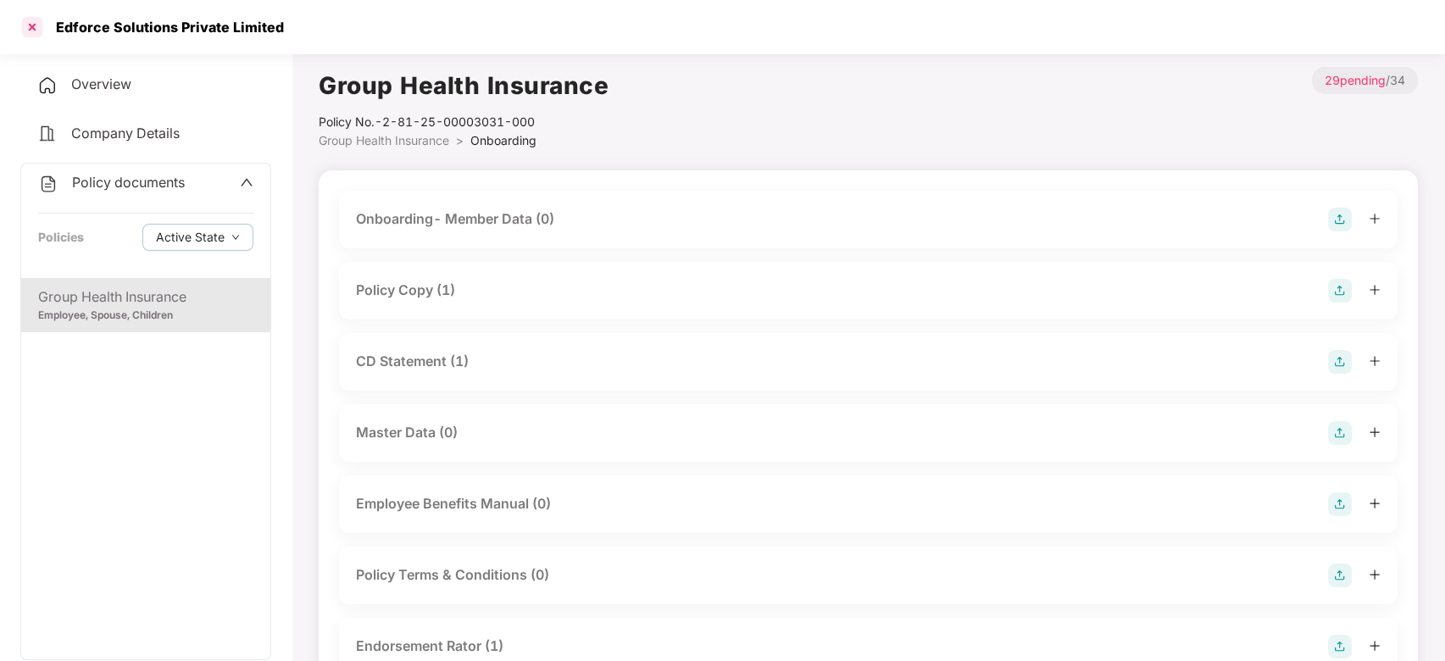
click at [36, 29] on div at bounding box center [32, 27] width 27 height 27
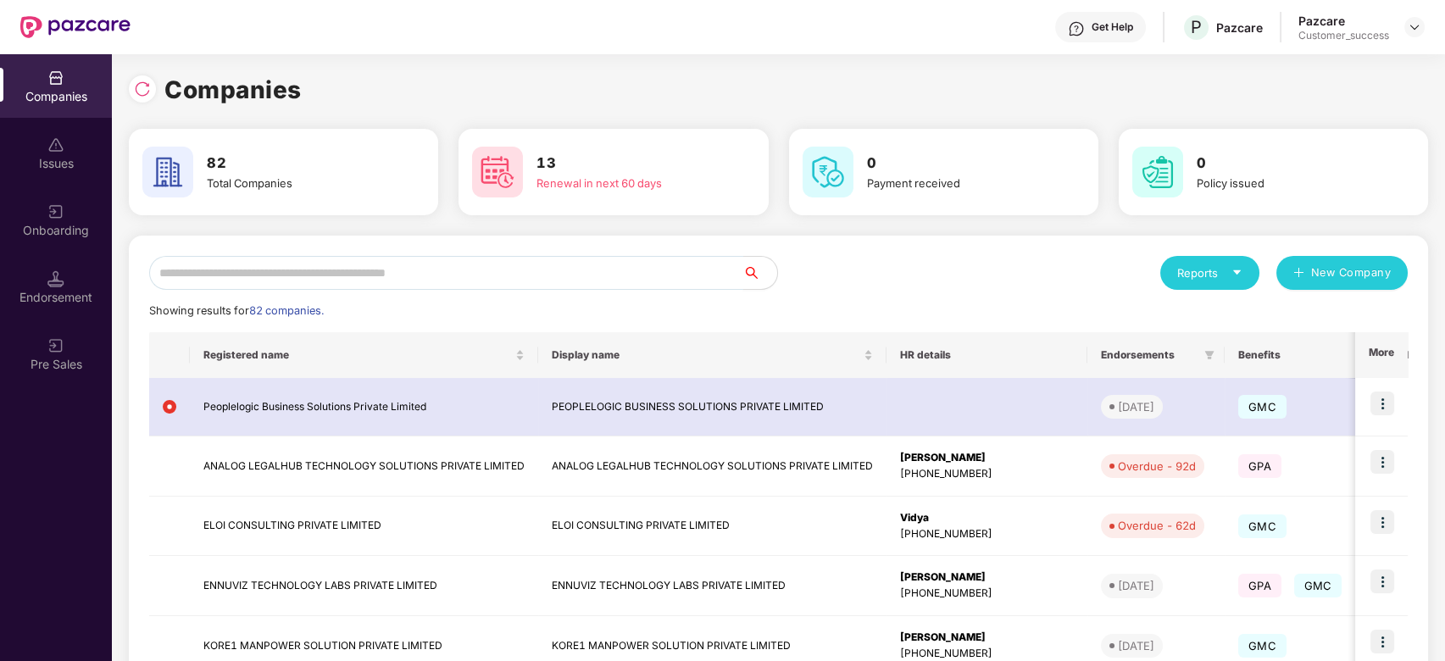
click at [305, 277] on input "text" at bounding box center [446, 273] width 594 height 34
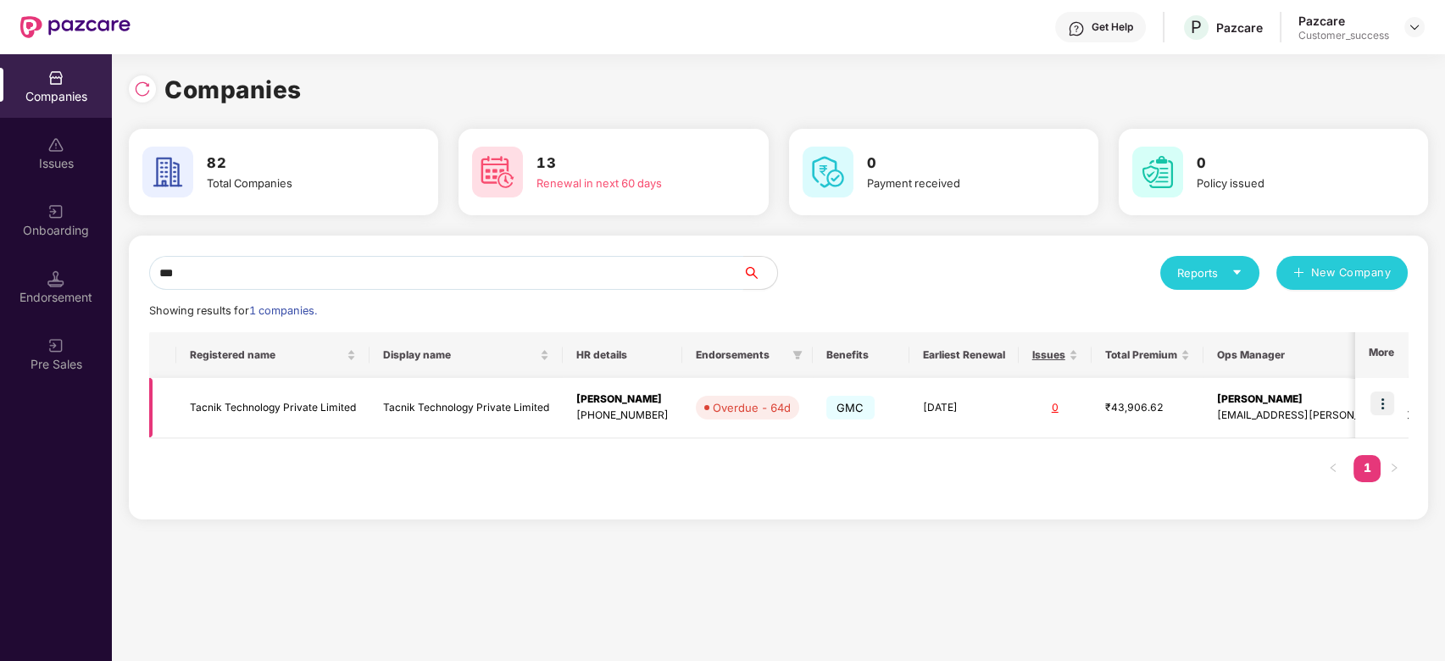
type input "***"
click at [323, 406] on td "Tacnik Technology Private Limited" at bounding box center [272, 408] width 193 height 60
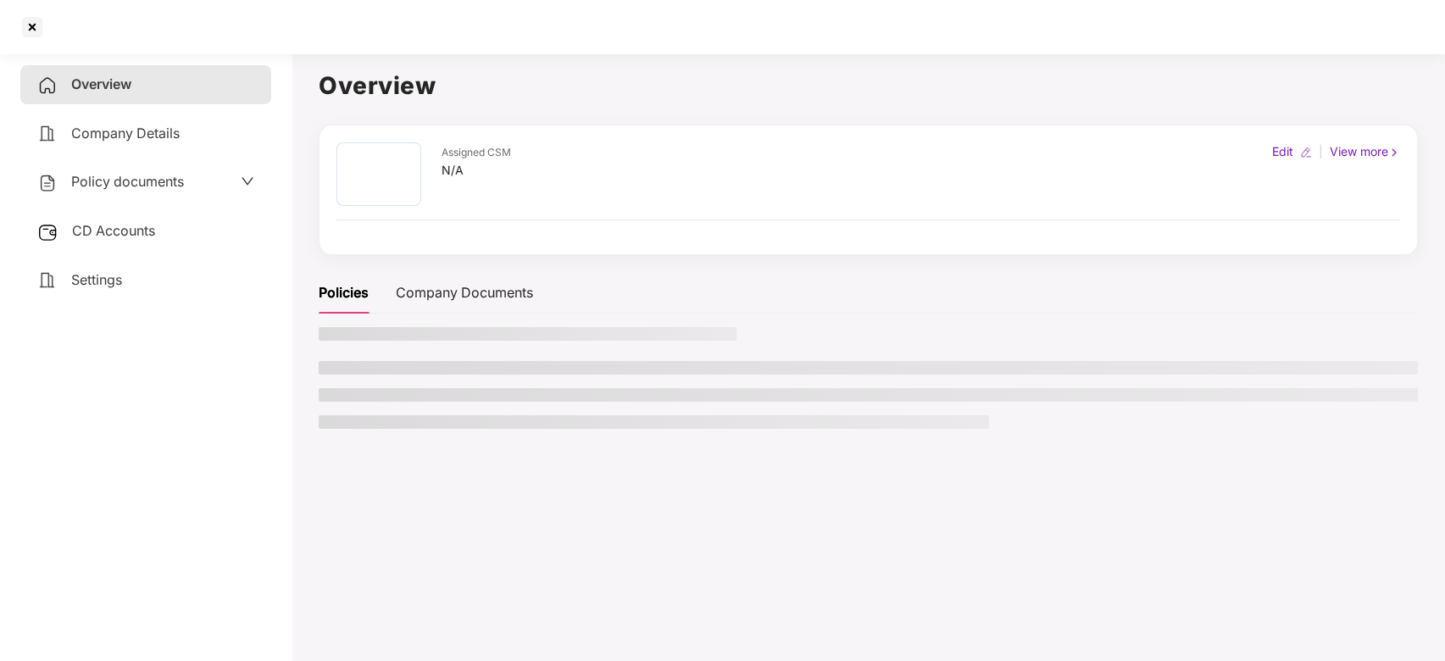
click at [323, 406] on ul at bounding box center [869, 395] width 1100 height 68
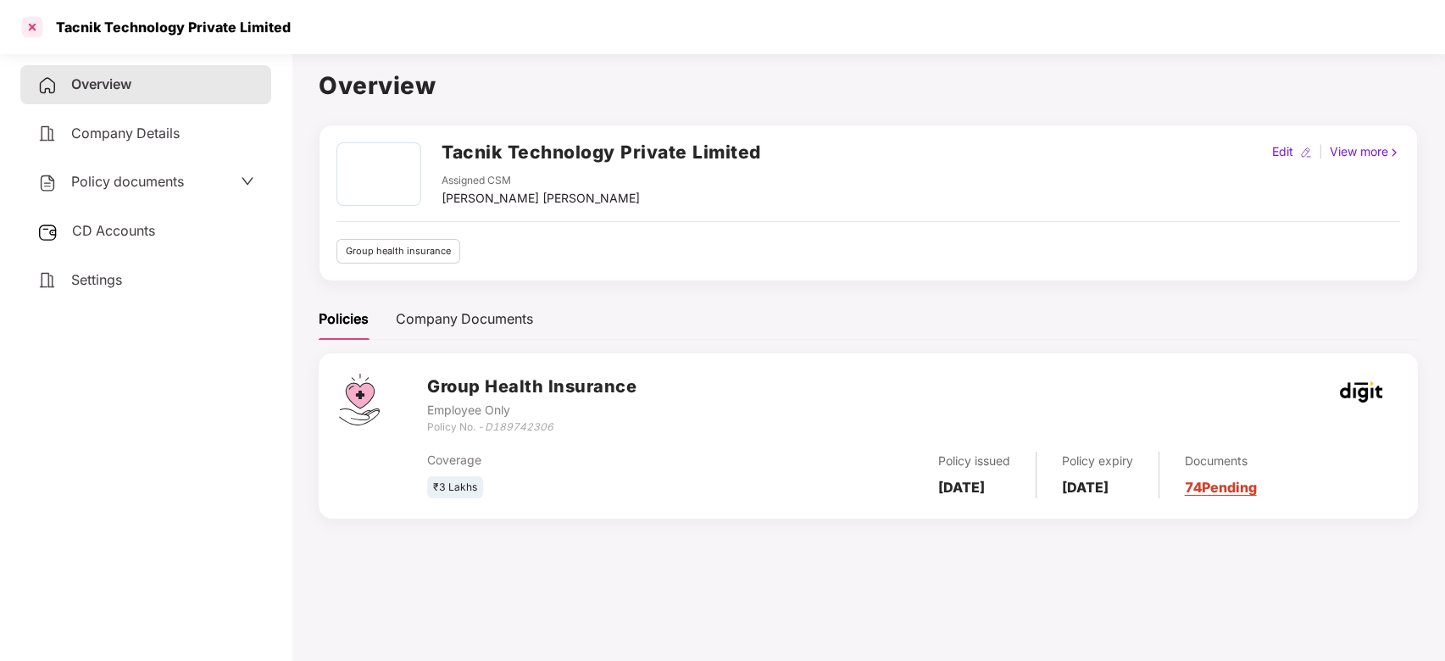
click at [24, 24] on div at bounding box center [32, 27] width 27 height 27
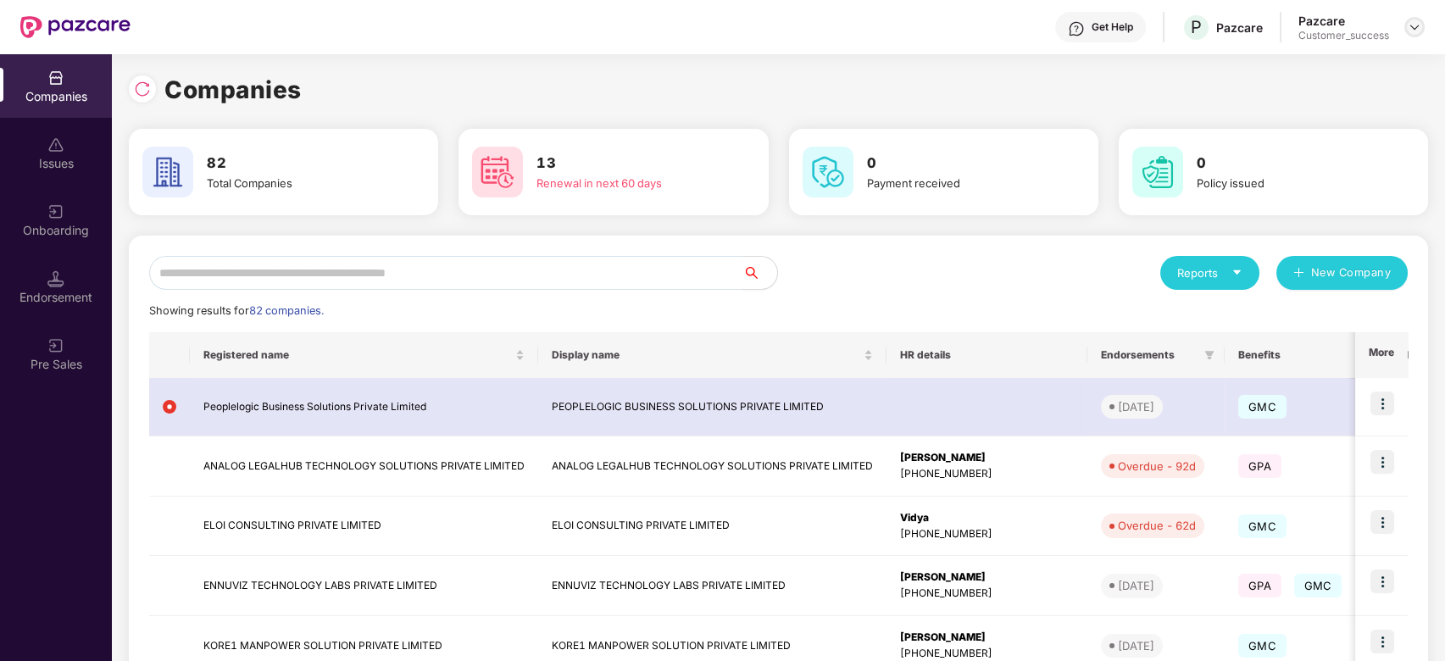
click at [1414, 25] on img at bounding box center [1415, 27] width 14 height 14
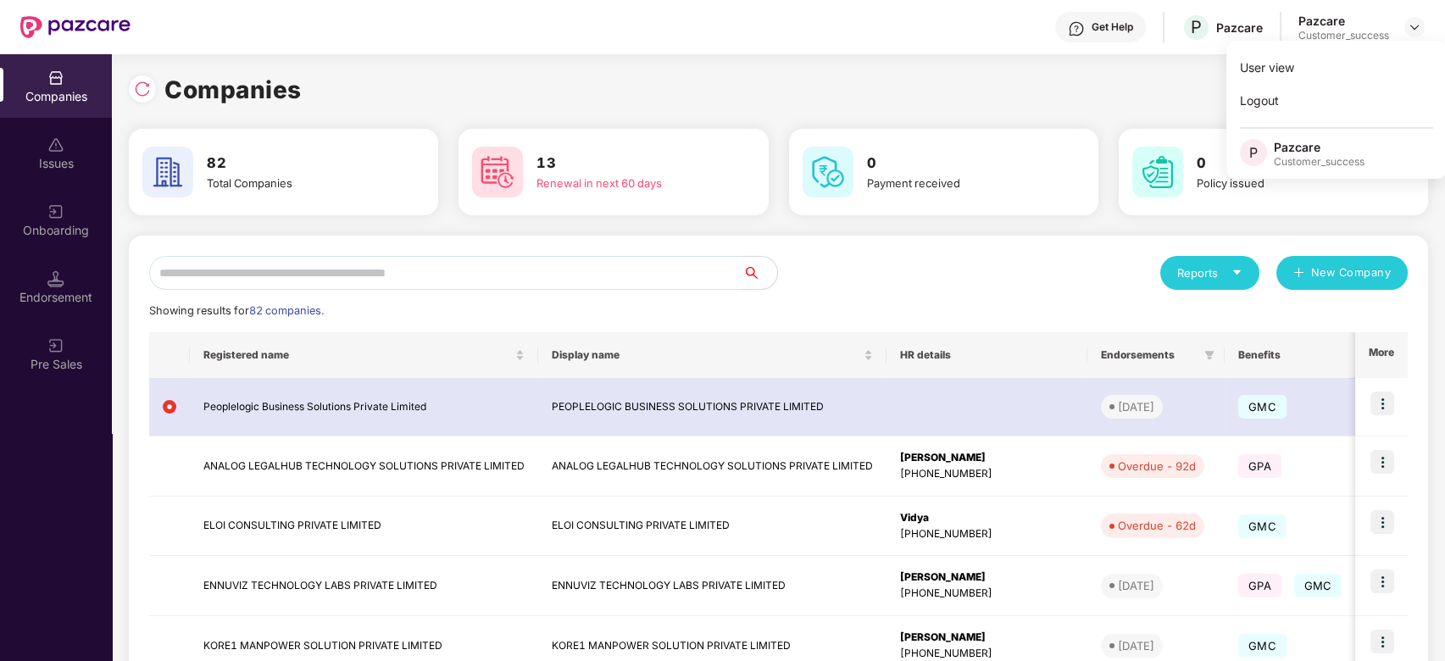
click at [1129, 84] on div "Companies" at bounding box center [779, 89] width 1300 height 37
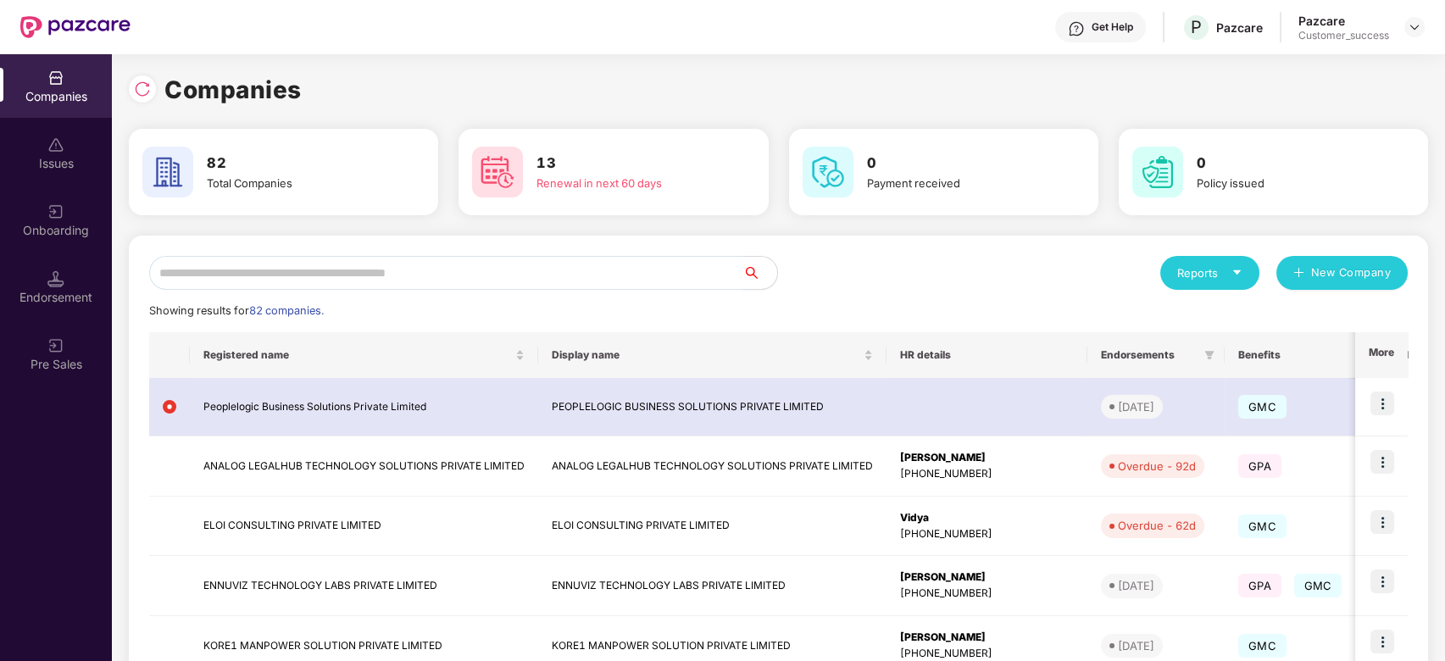
click at [489, 272] on input "text" at bounding box center [446, 273] width 594 height 34
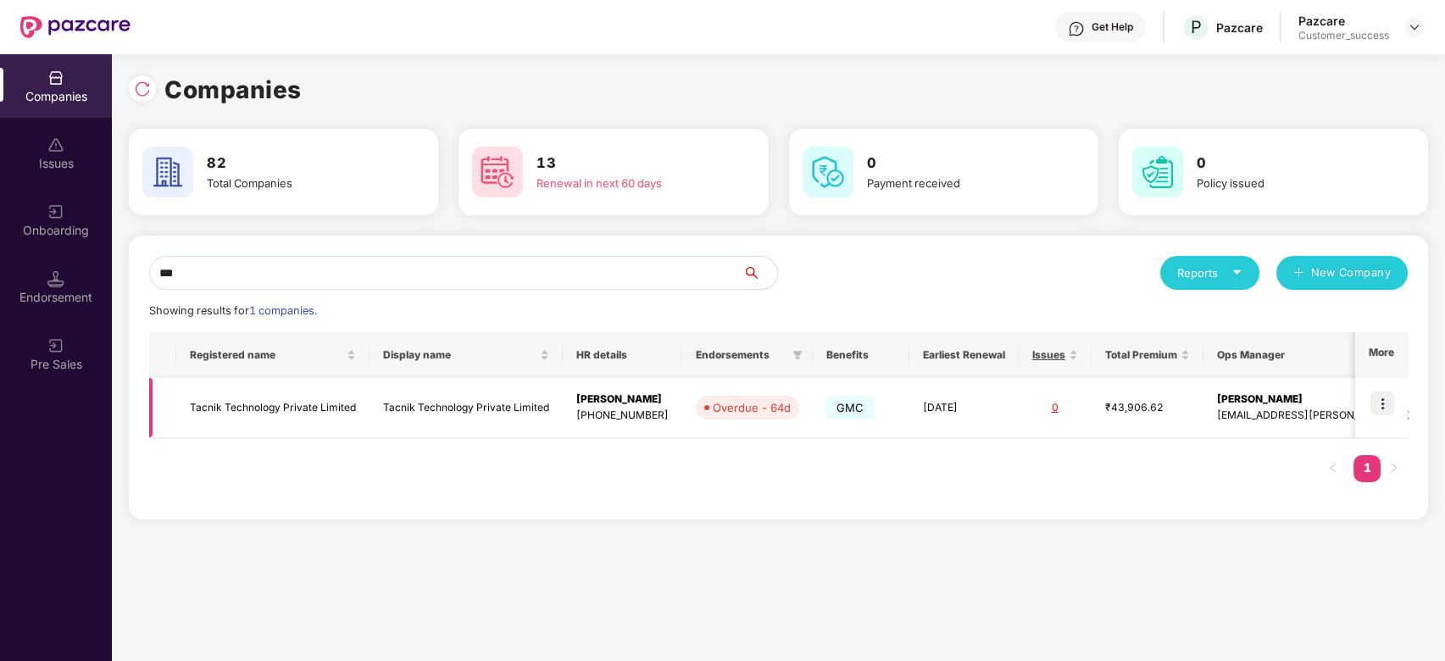
type input "***"
click at [1387, 408] on img at bounding box center [1383, 404] width 24 height 24
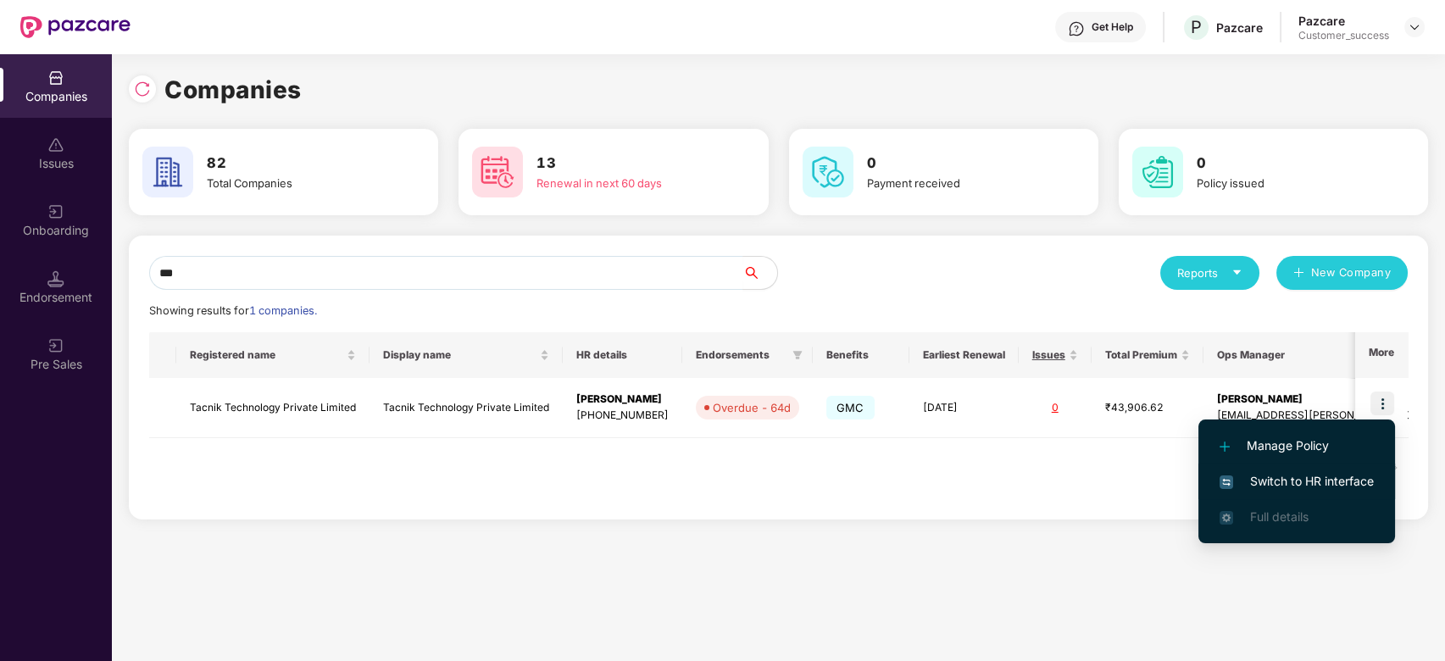
click at [1293, 478] on span "Switch to HR interface" at bounding box center [1297, 481] width 154 height 19
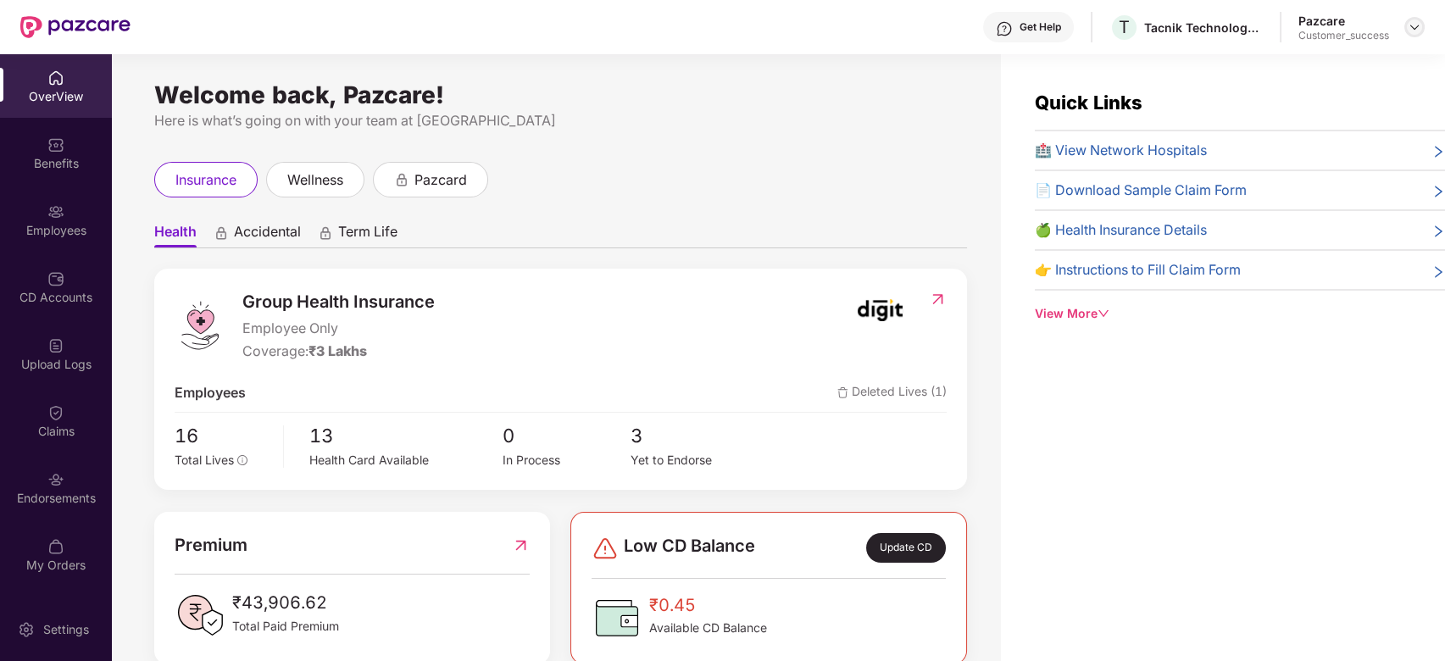
click at [1411, 31] on img at bounding box center [1415, 27] width 14 height 14
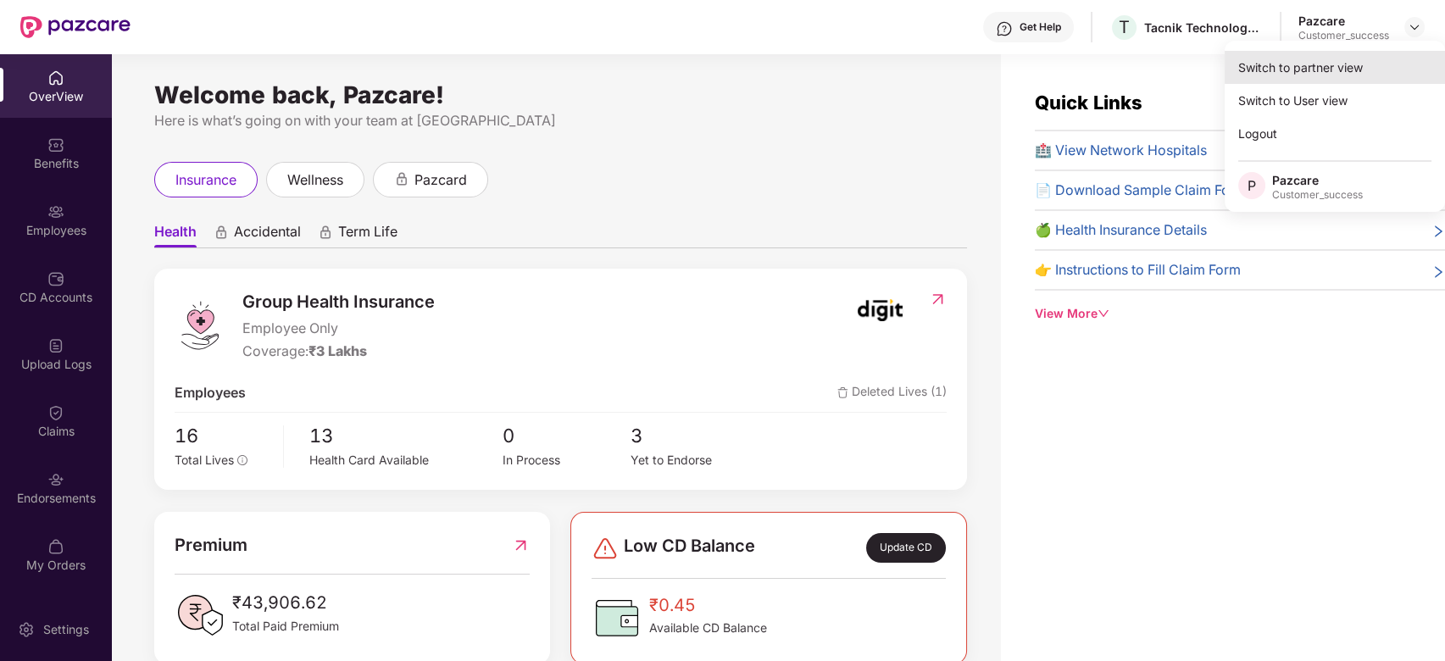
click at [1371, 64] on div "Switch to partner view" at bounding box center [1335, 67] width 220 height 33
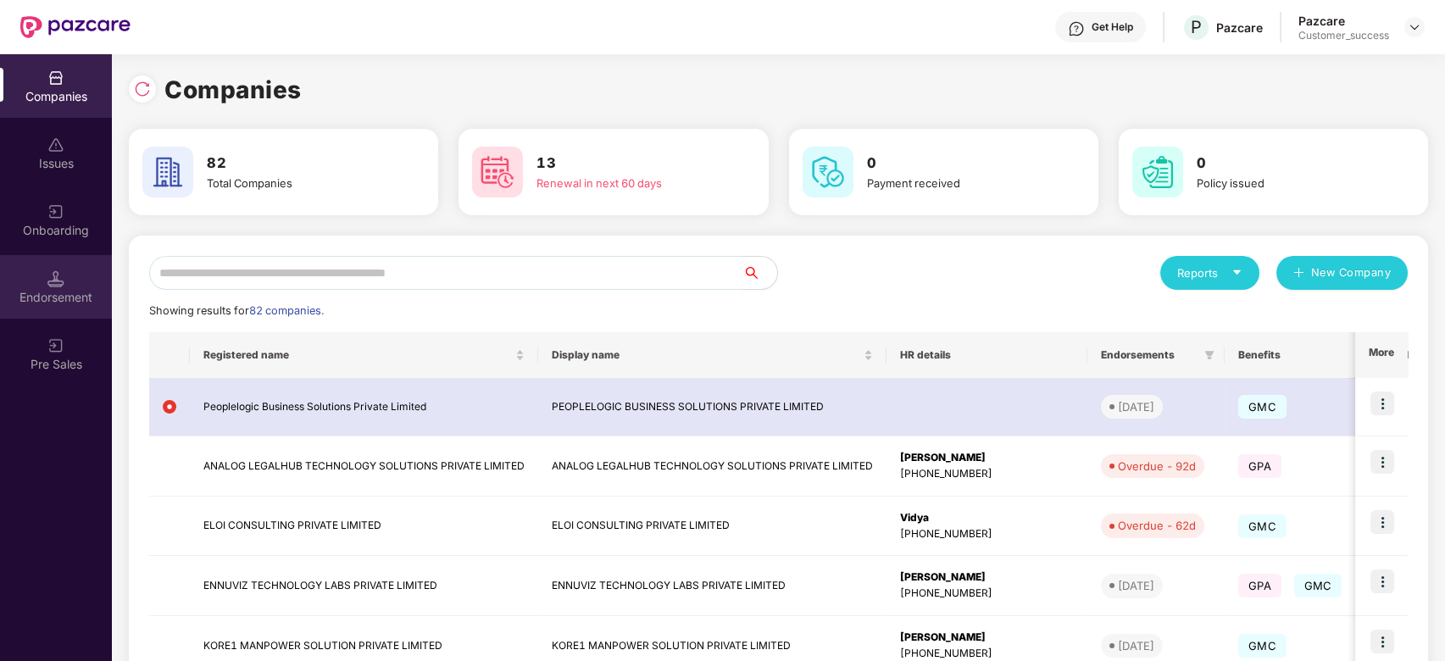
click at [64, 281] on img at bounding box center [55, 278] width 17 height 17
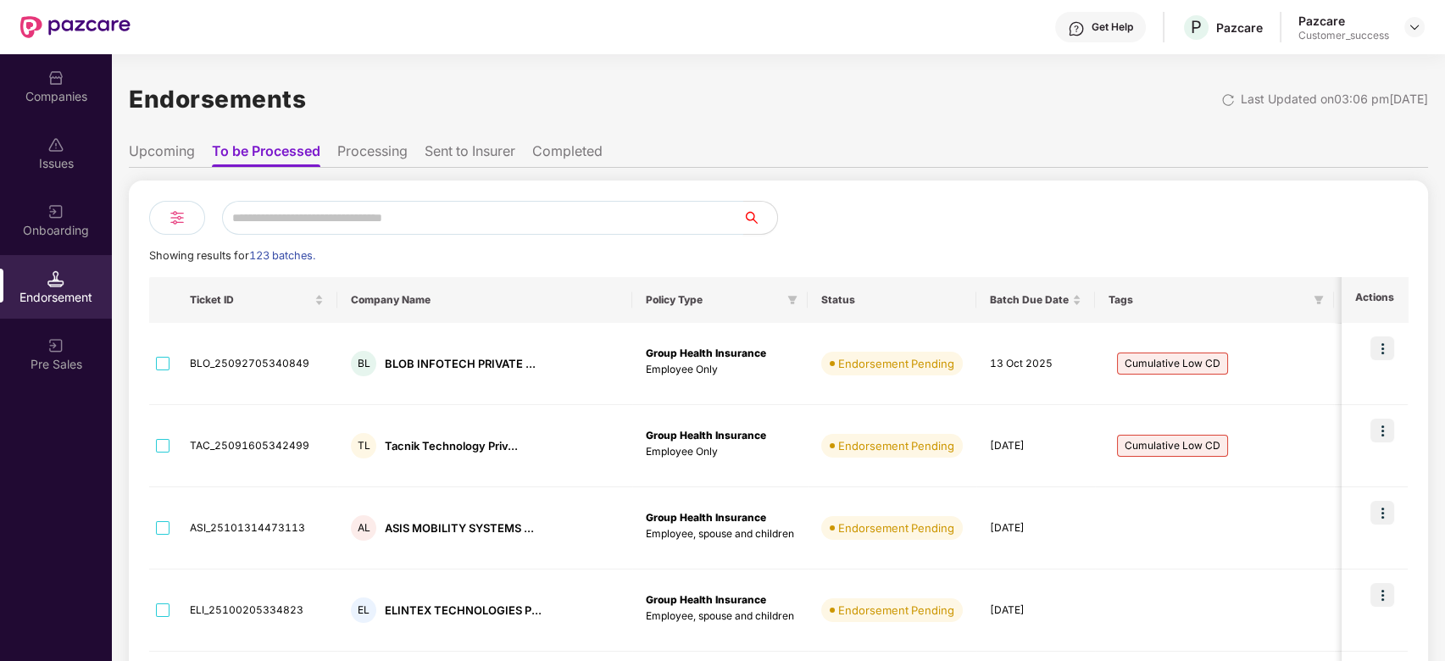
click at [391, 209] on input "text" at bounding box center [482, 218] width 521 height 34
click at [176, 157] on li "Upcoming" at bounding box center [162, 154] width 66 height 25
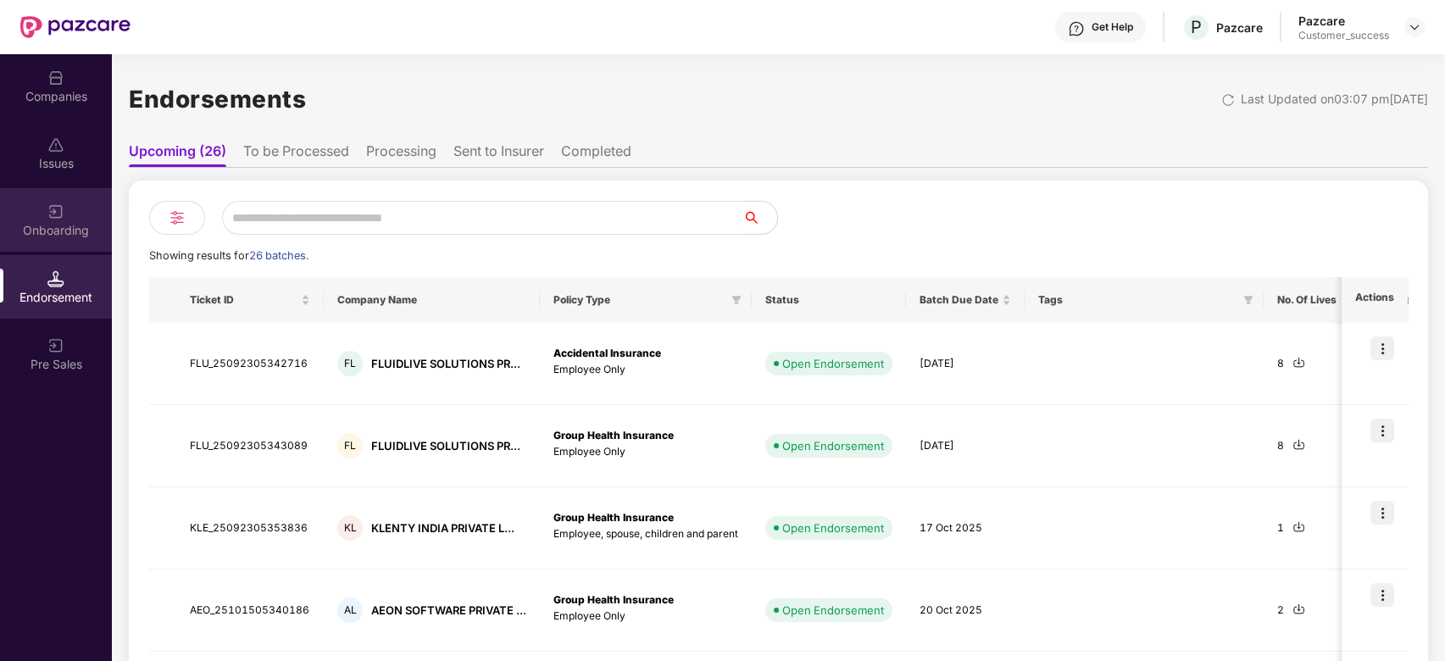
click at [63, 216] on img at bounding box center [55, 211] width 17 height 17
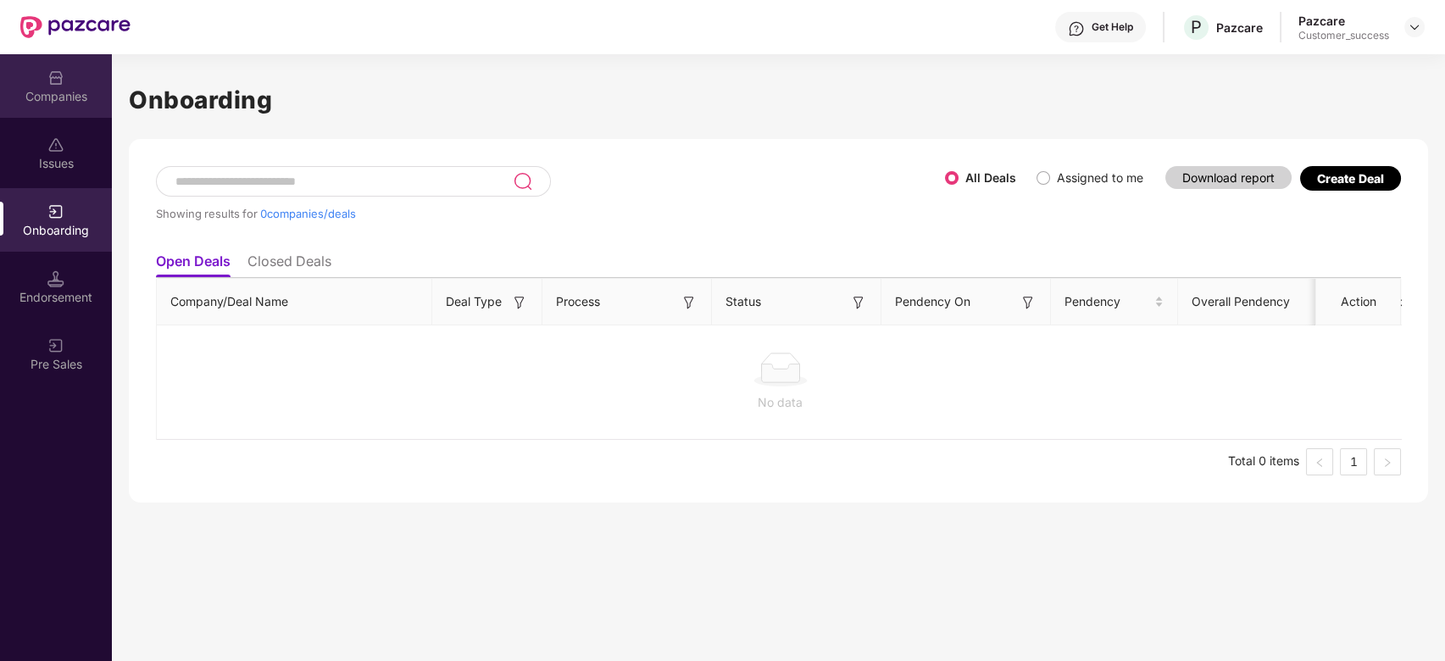
click at [65, 82] on div "Companies" at bounding box center [56, 86] width 112 height 64
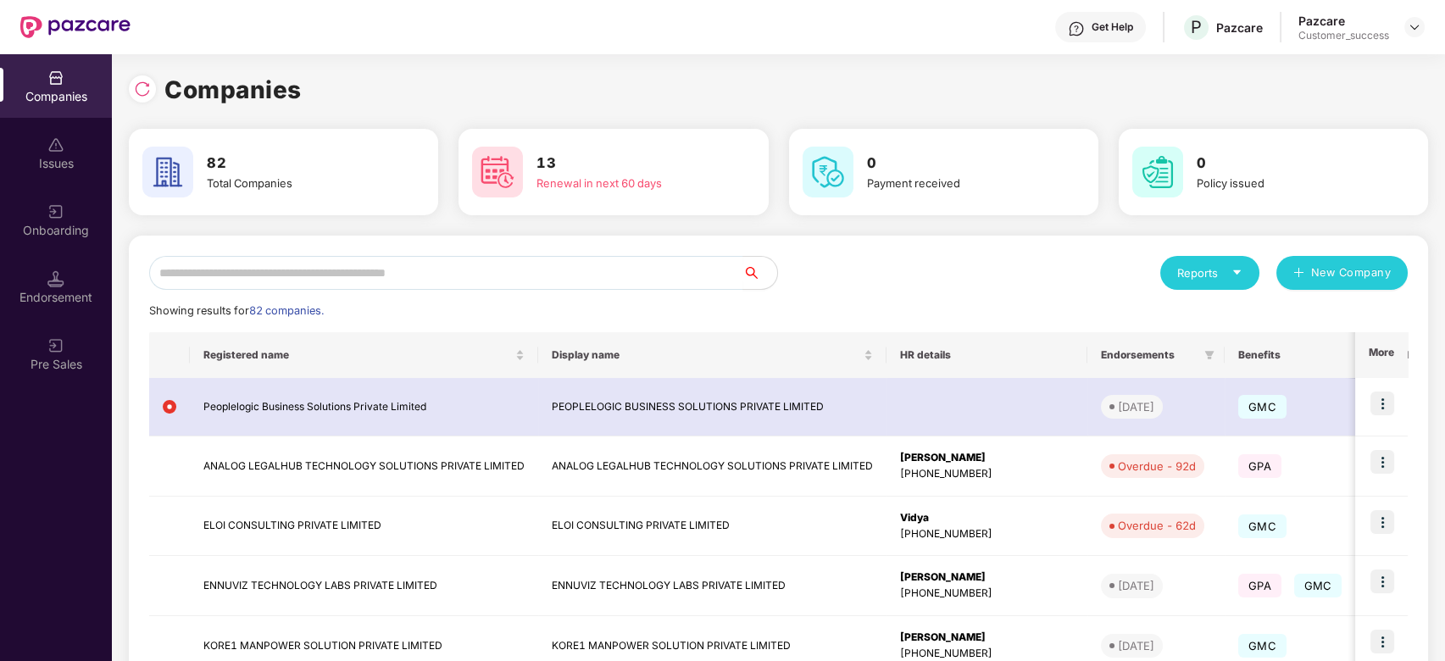
click at [1123, 15] on div "Get Help" at bounding box center [1100, 27] width 91 height 31
click at [1350, 109] on div "Companies 82 Total Companies 13 Renewal in next 60 days 0 Payment received 0 Po…" at bounding box center [779, 571] width 1300 height 1000
click at [301, 287] on input "text" at bounding box center [446, 273] width 594 height 34
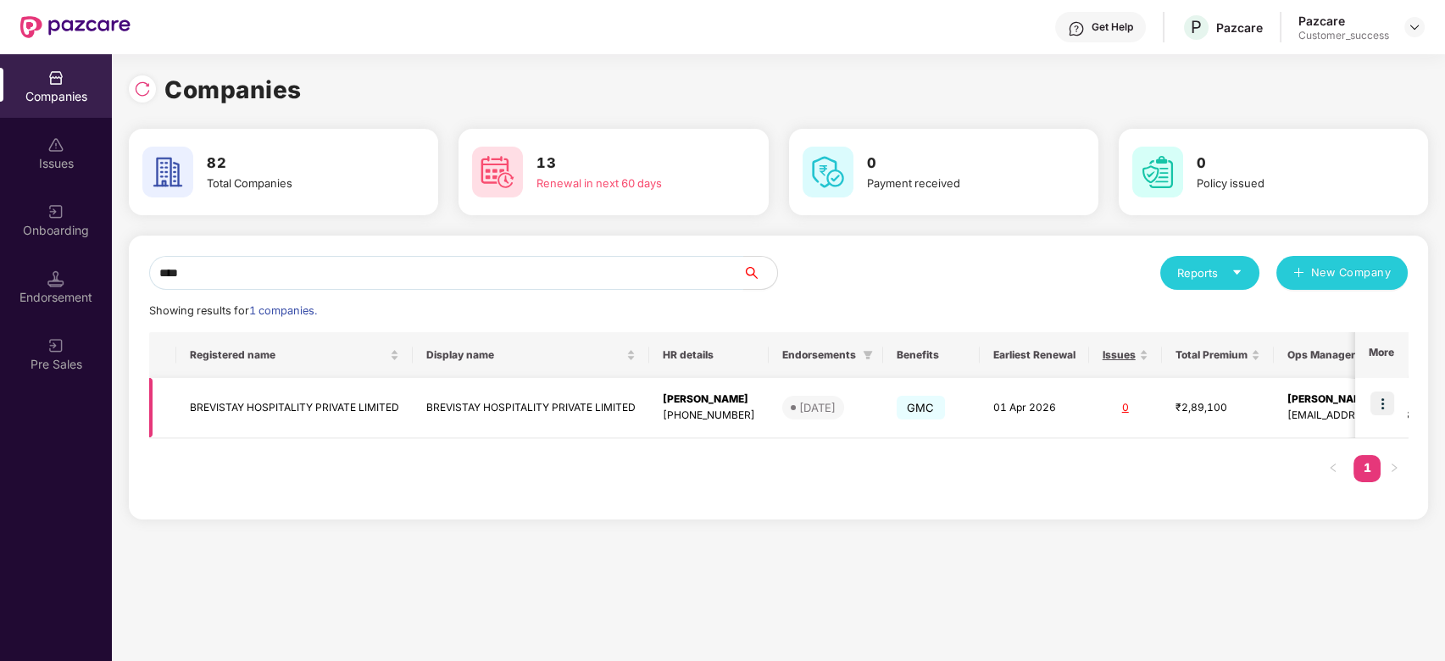
type input "****"
click at [1391, 394] on img at bounding box center [1383, 404] width 24 height 24
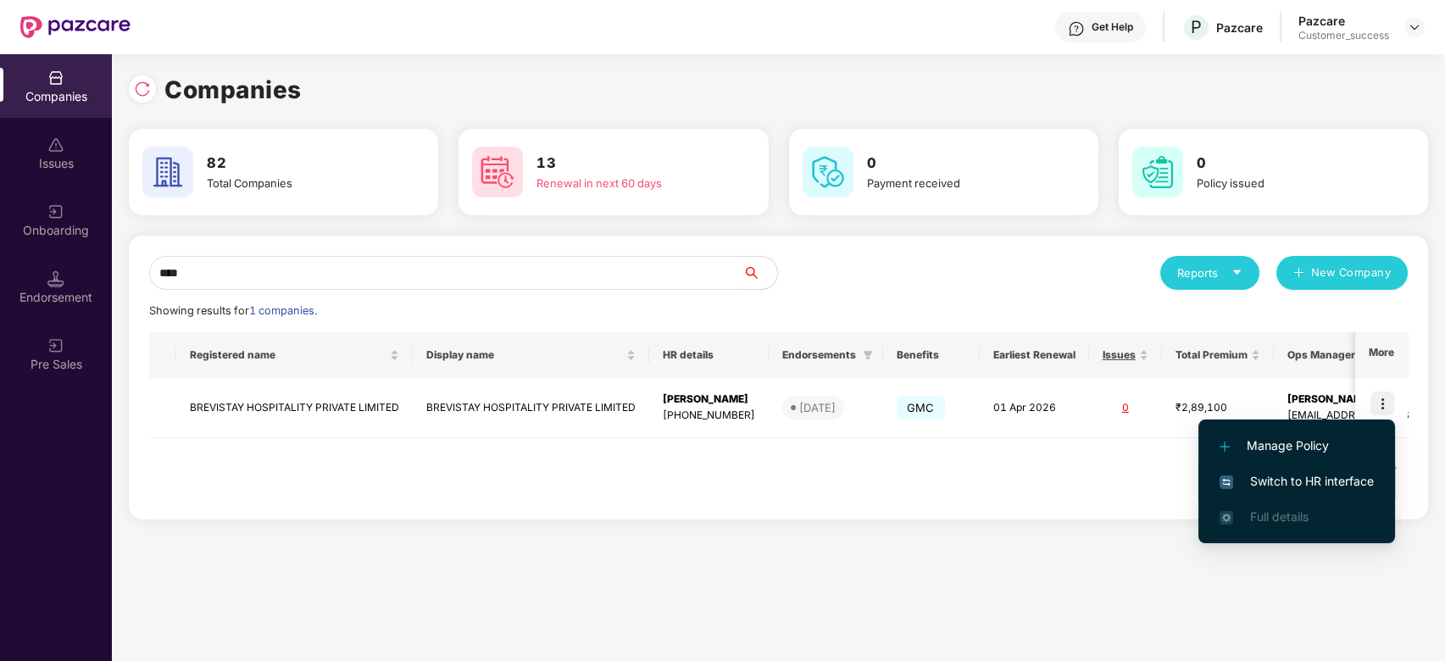
click at [1295, 478] on span "Switch to HR interface" at bounding box center [1297, 481] width 154 height 19
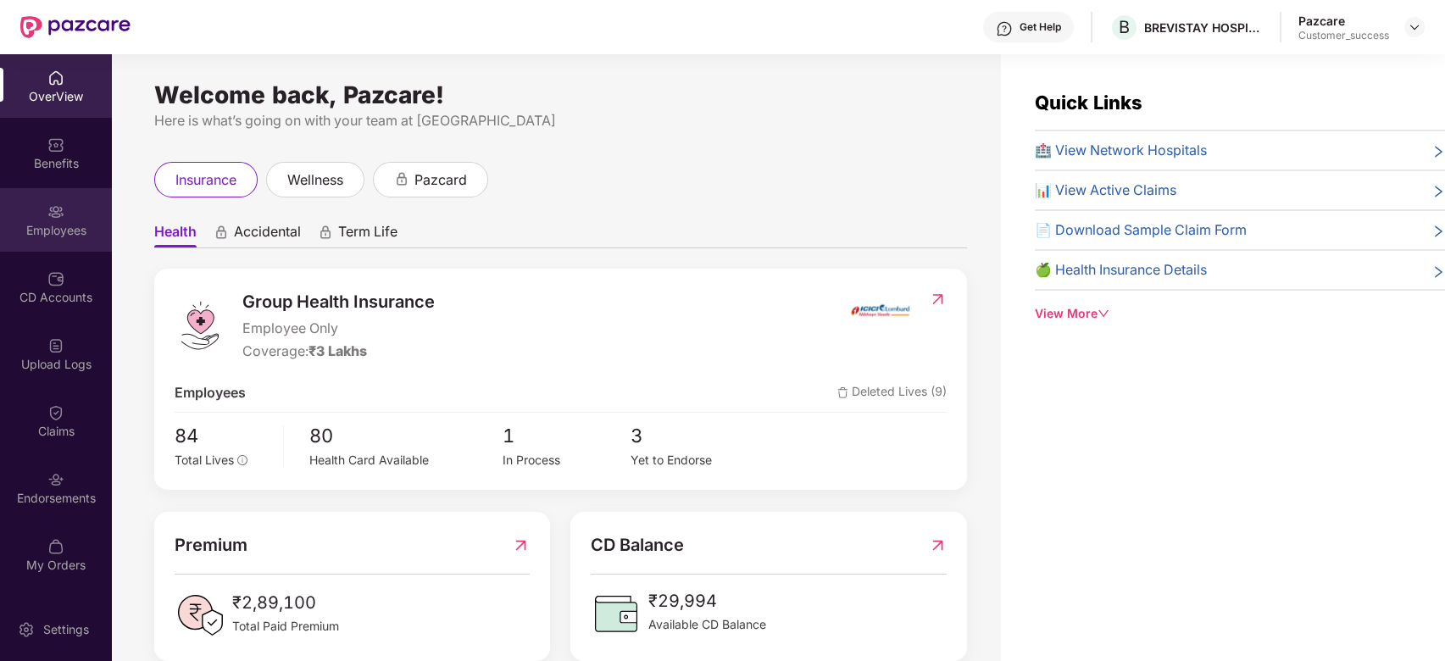
click at [51, 215] on img at bounding box center [55, 211] width 17 height 17
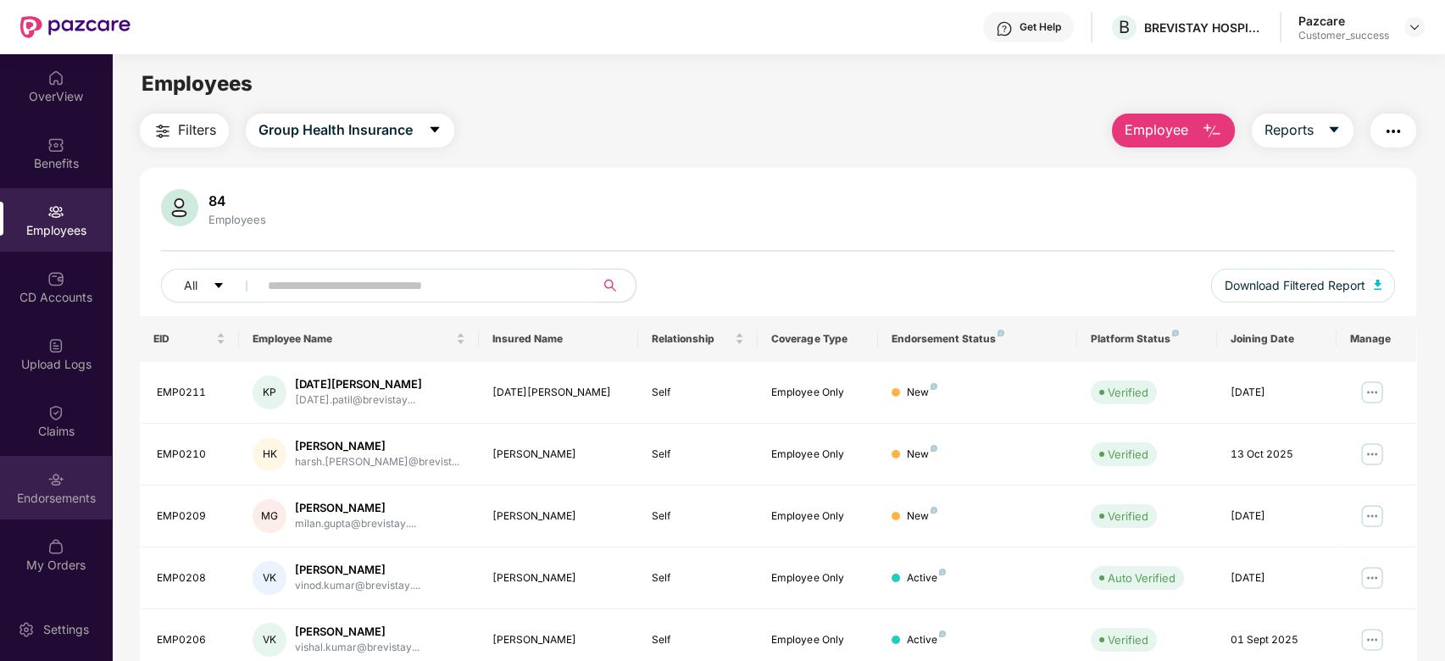
click at [69, 500] on div "Endorsements" at bounding box center [56, 498] width 112 height 17
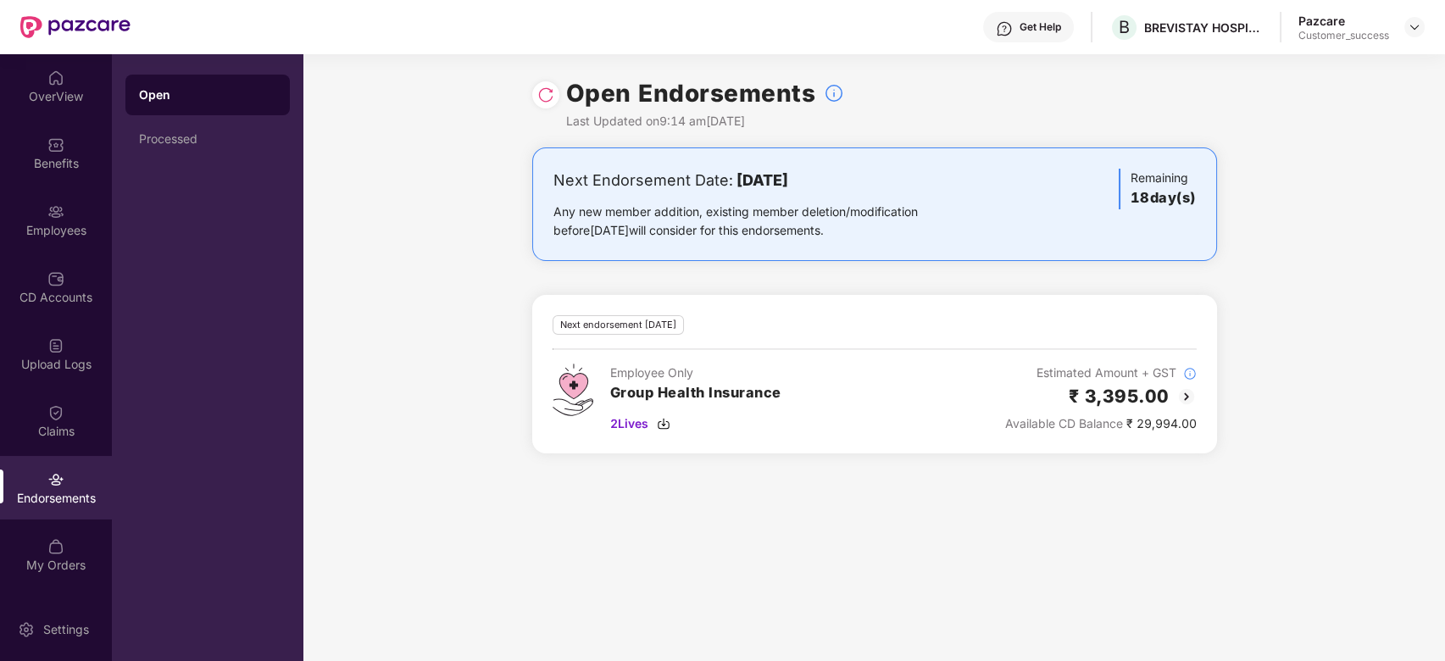
click at [1189, 388] on img at bounding box center [1187, 397] width 20 height 20
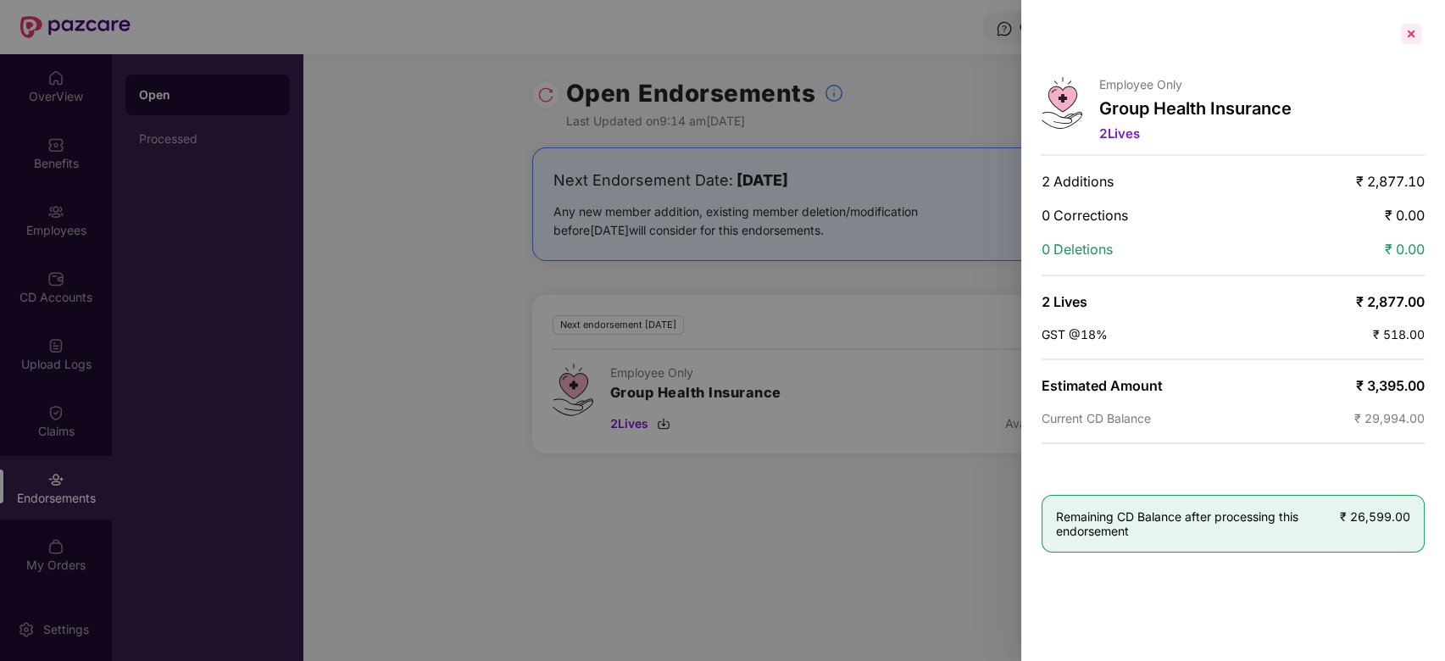
click at [1412, 31] on div at bounding box center [1411, 33] width 27 height 27
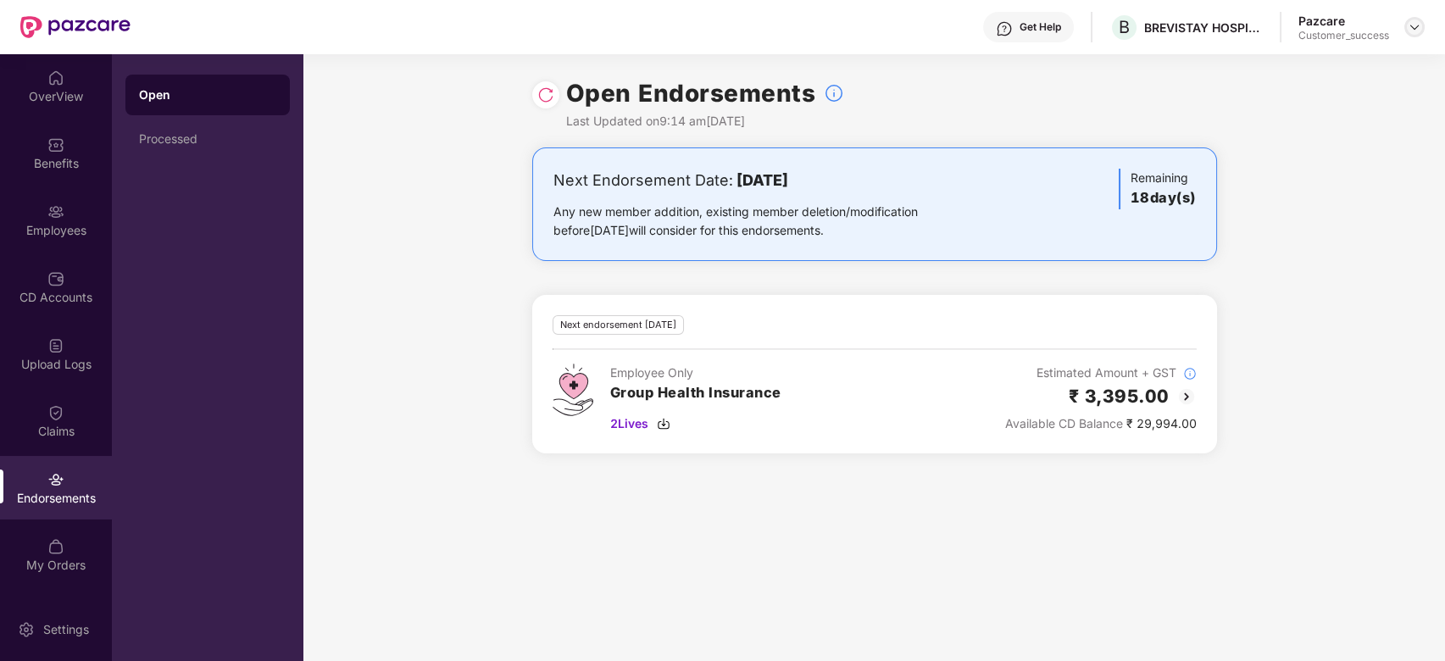
click at [1419, 29] on img at bounding box center [1415, 27] width 14 height 14
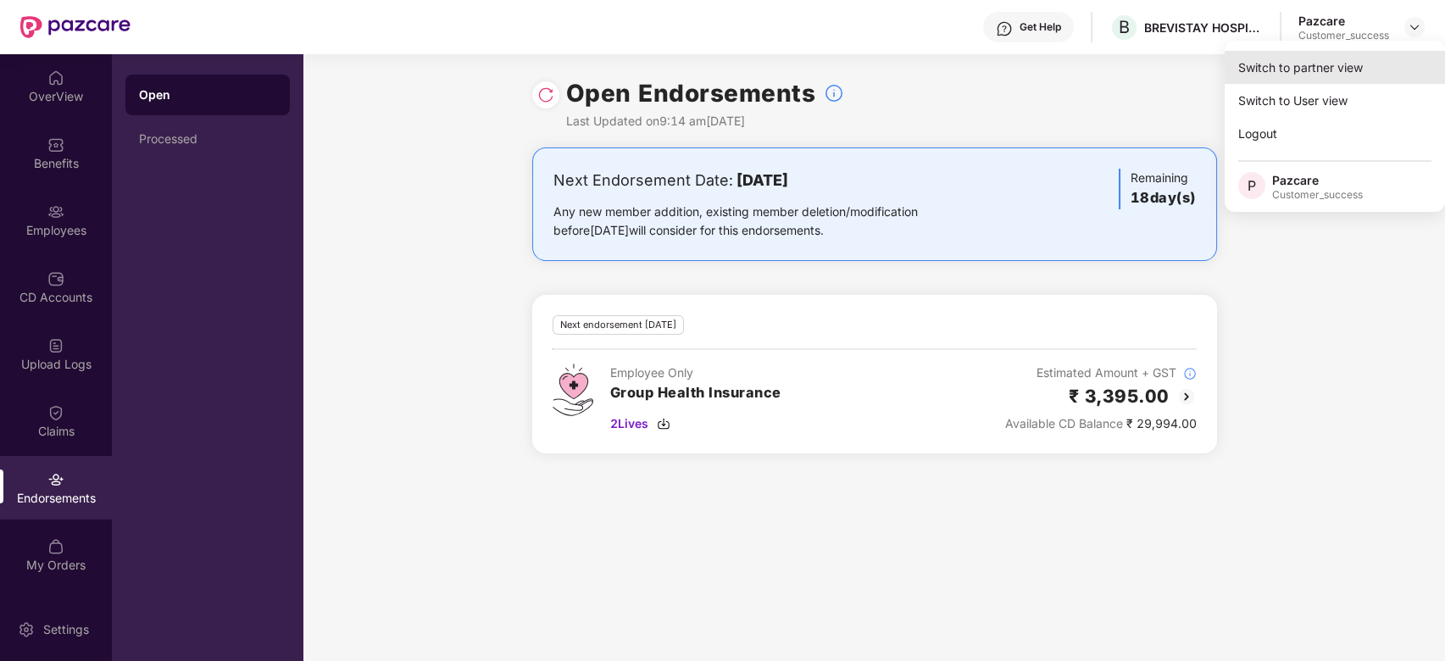
click at [1320, 70] on div "Switch to partner view" at bounding box center [1335, 67] width 220 height 33
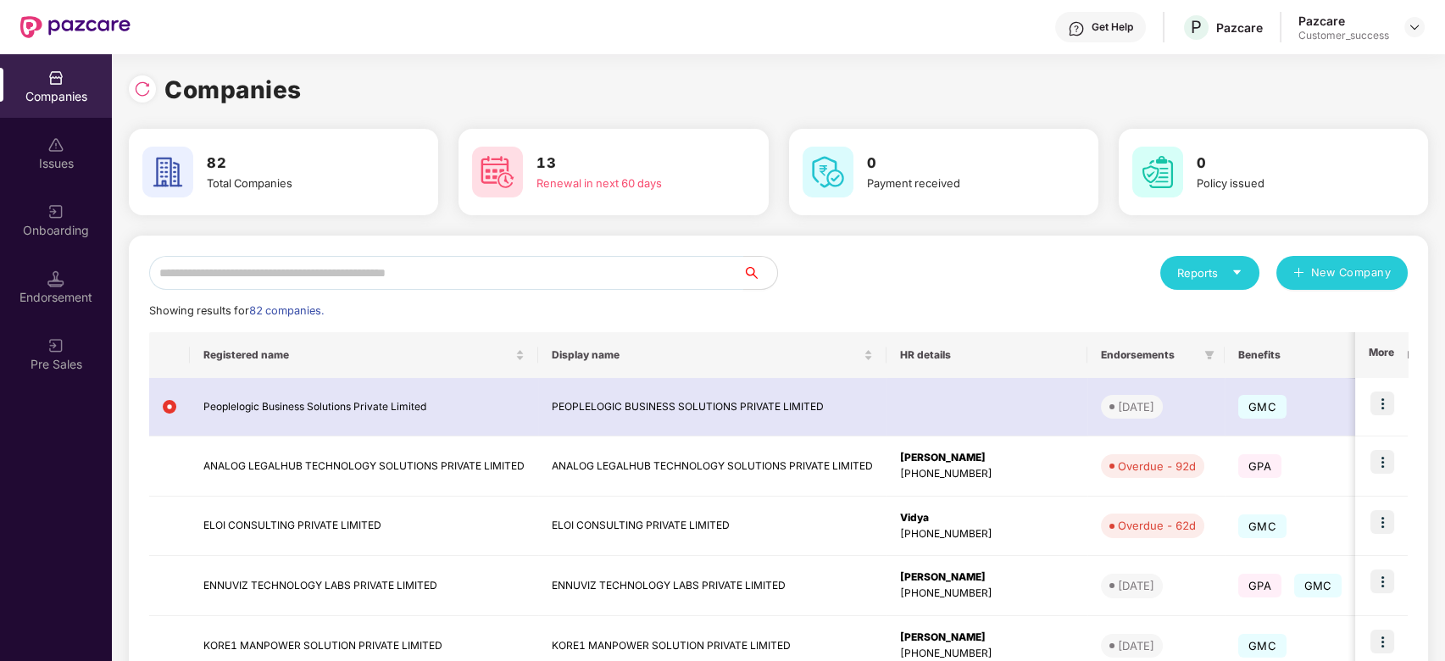
click at [331, 264] on input "text" at bounding box center [446, 273] width 594 height 34
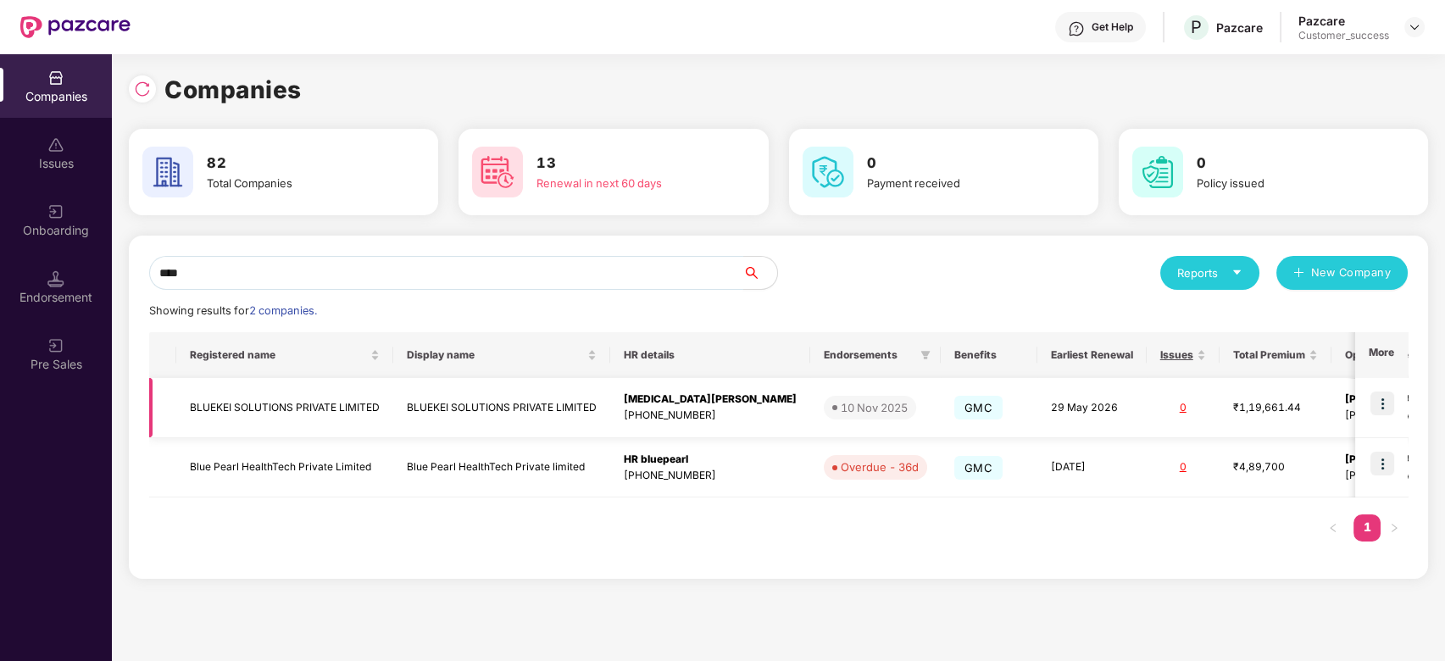
type input "****"
click at [1392, 407] on img at bounding box center [1383, 404] width 24 height 24
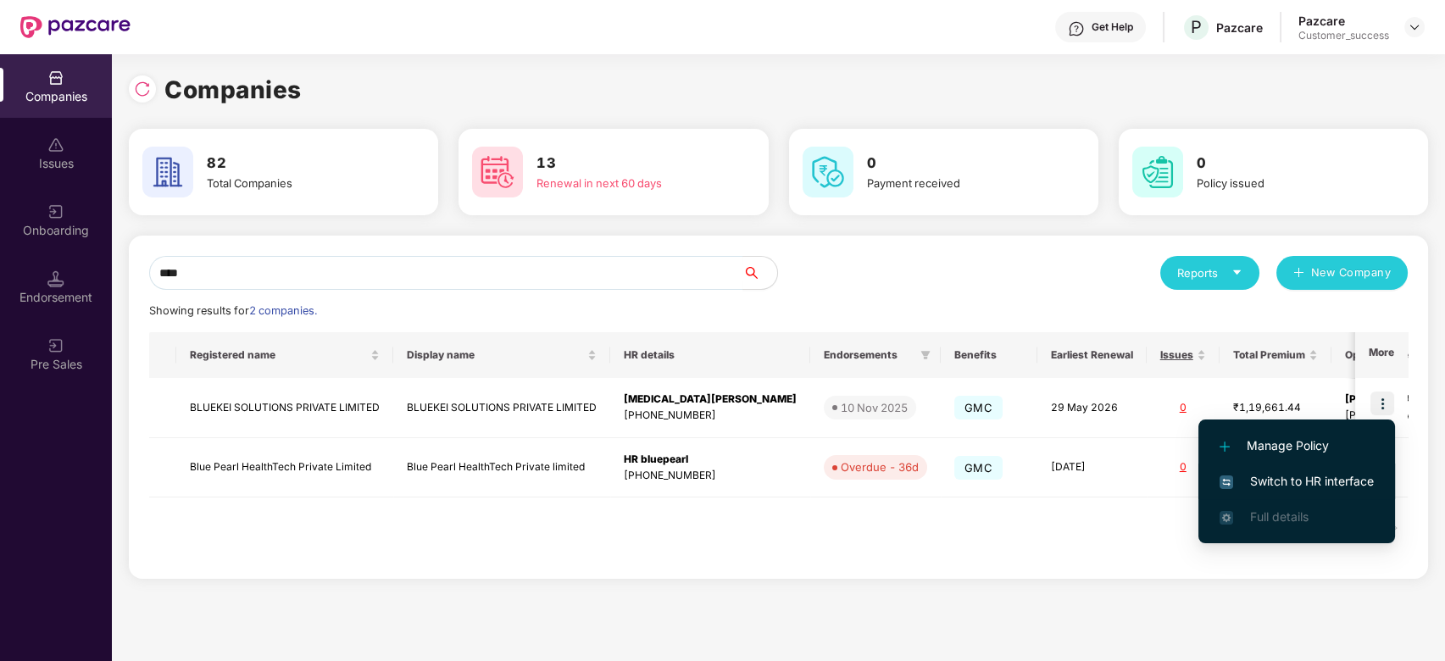
click at [1270, 487] on span "Switch to HR interface" at bounding box center [1297, 481] width 154 height 19
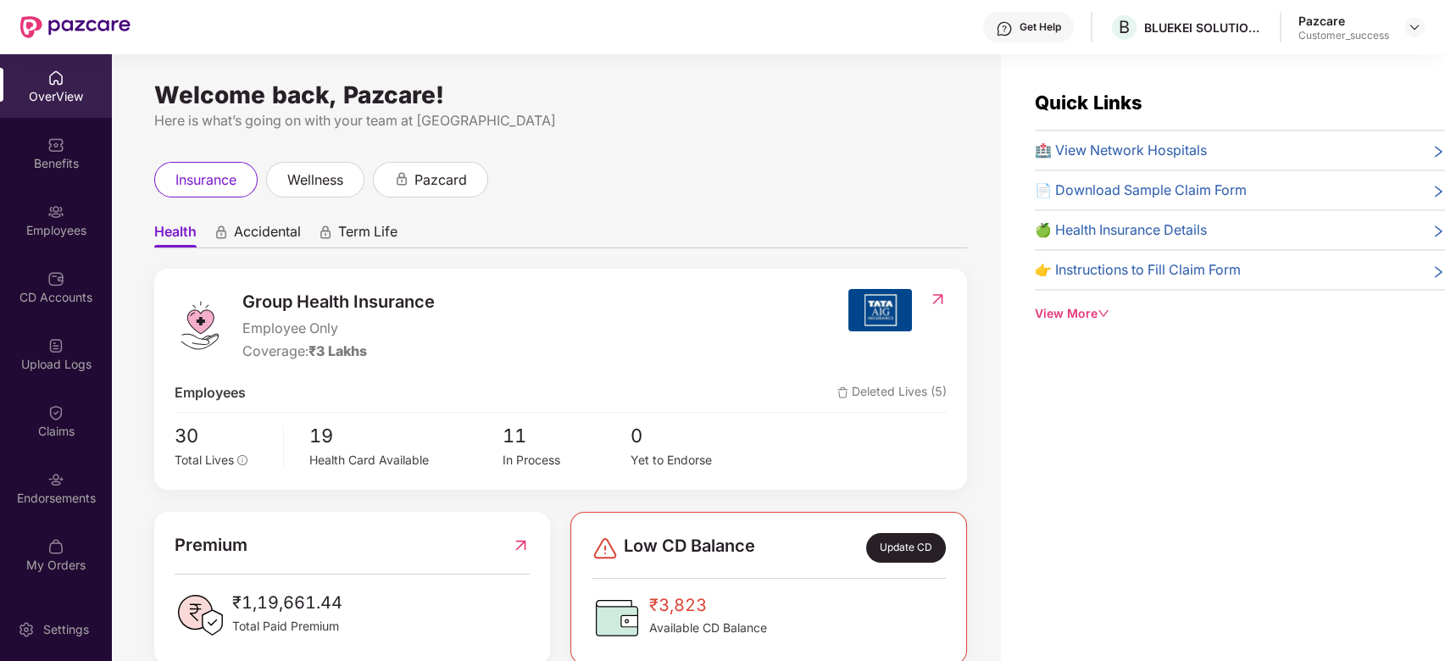
scroll to position [33, 0]
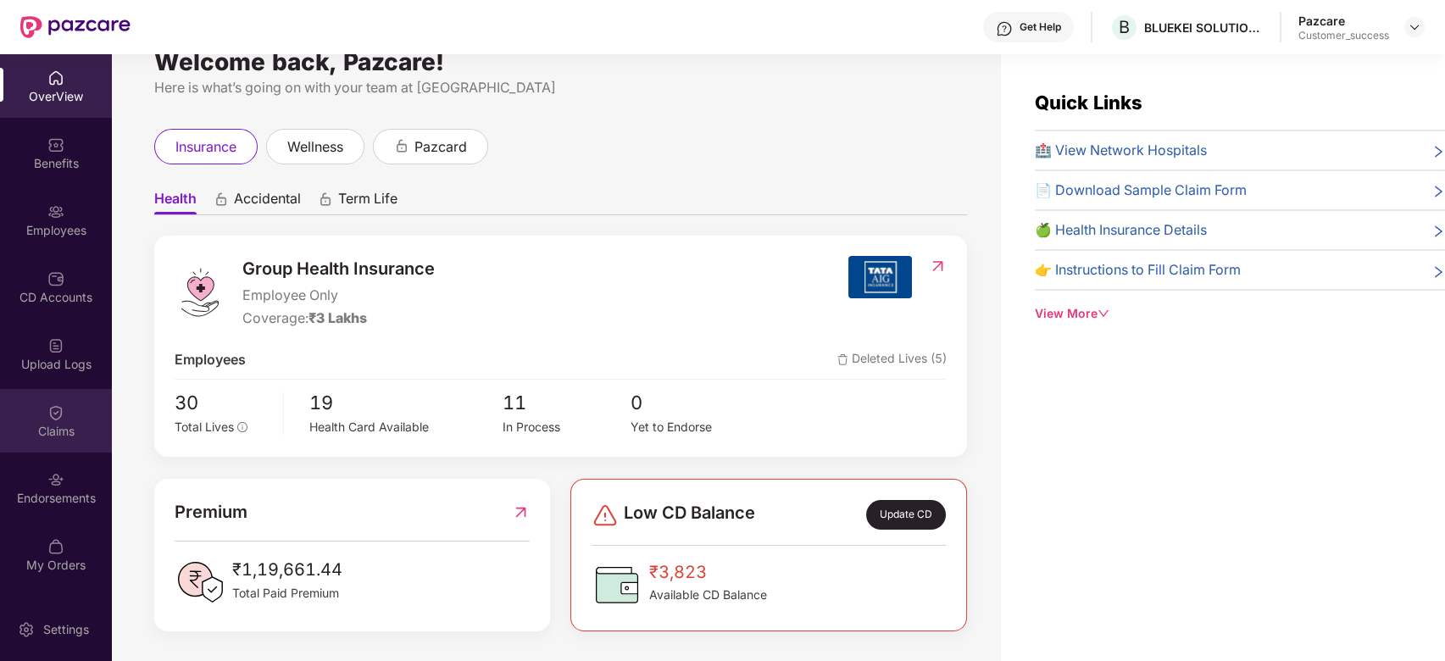
click at [54, 440] on div "Claims" at bounding box center [56, 421] width 112 height 64
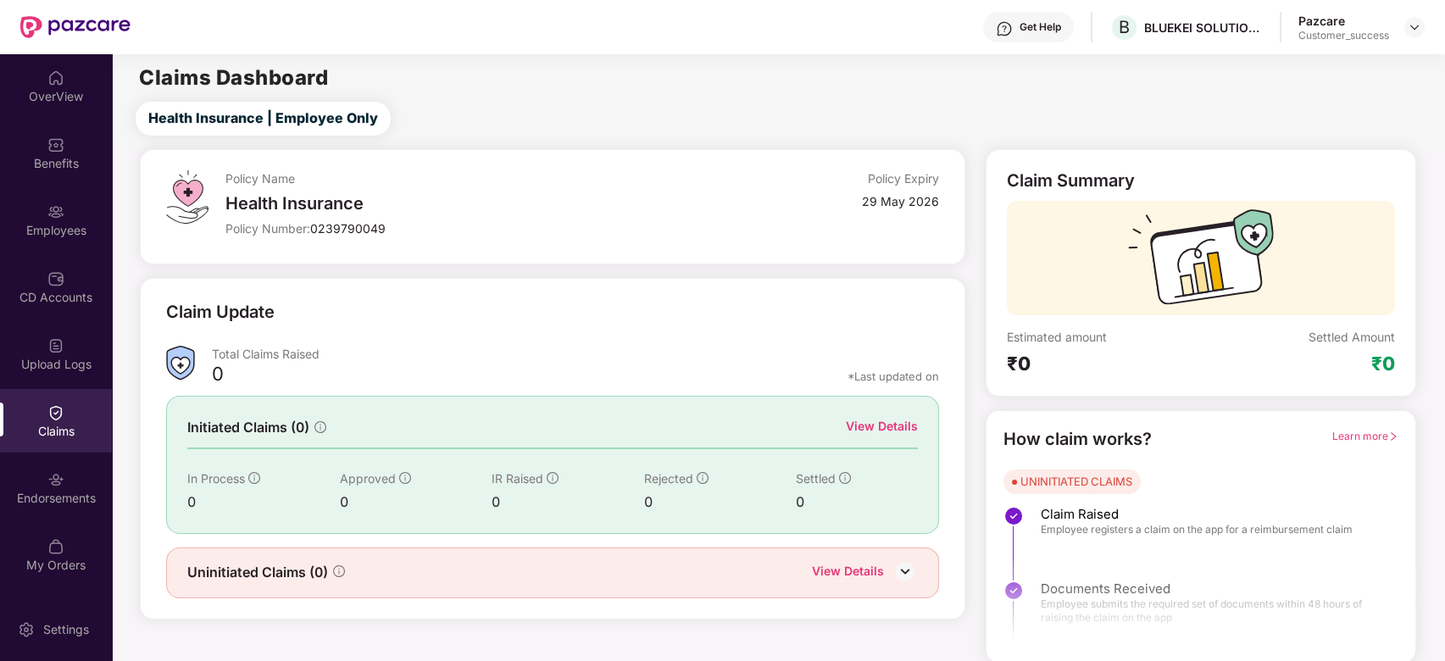
click at [57, 507] on div "Endorsements" at bounding box center [56, 488] width 112 height 64
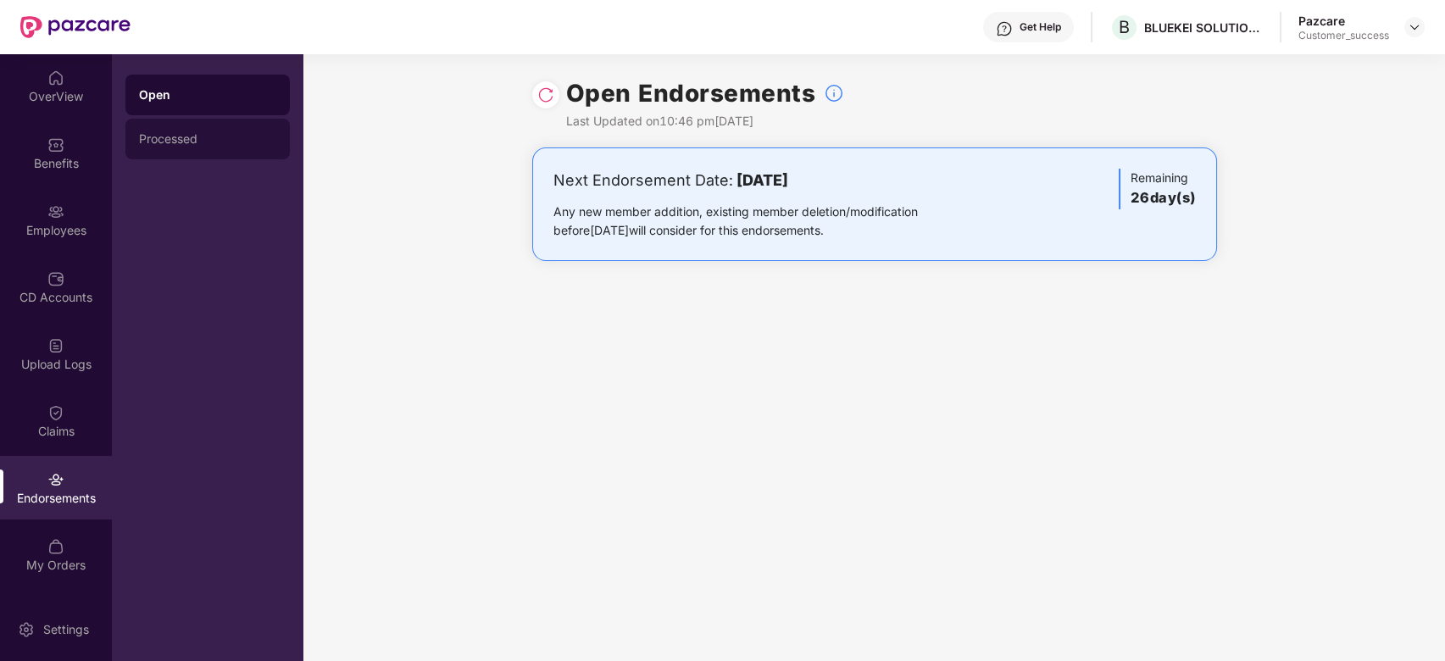
click at [187, 148] on div "Processed" at bounding box center [207, 139] width 164 height 41
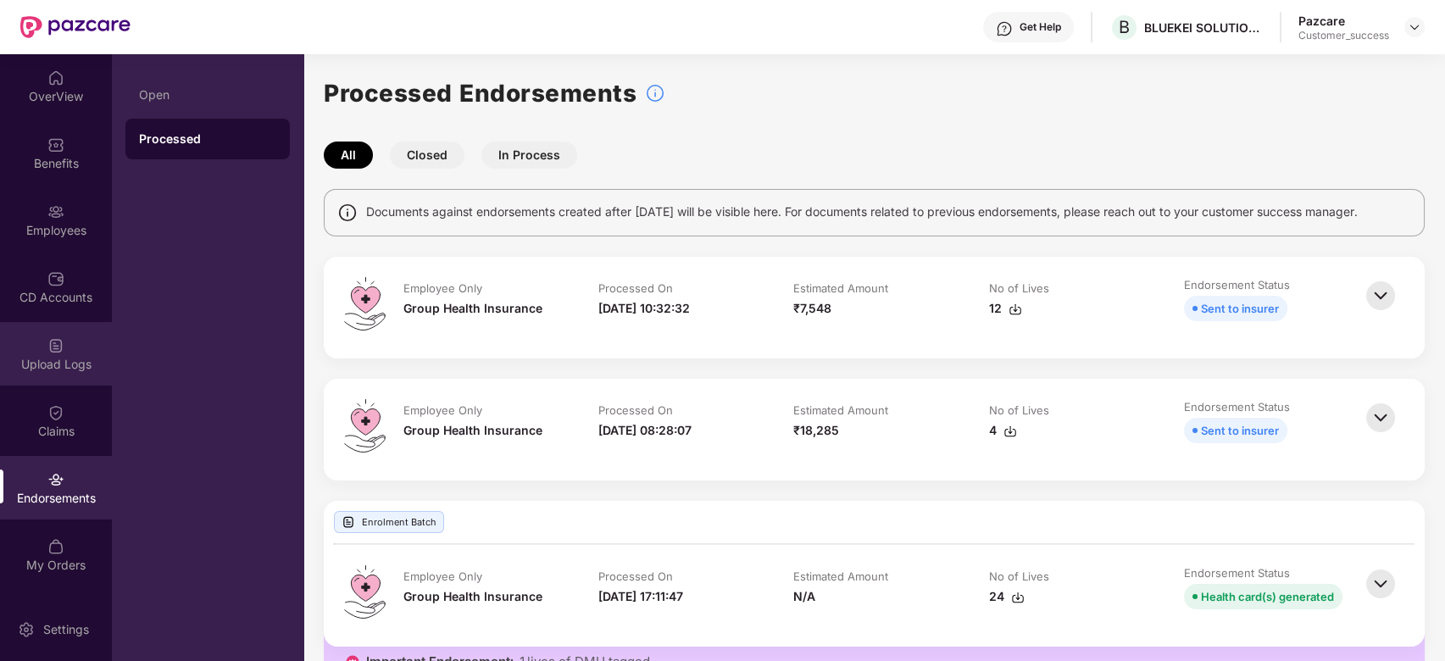
click at [58, 370] on div "Upload Logs" at bounding box center [56, 364] width 112 height 17
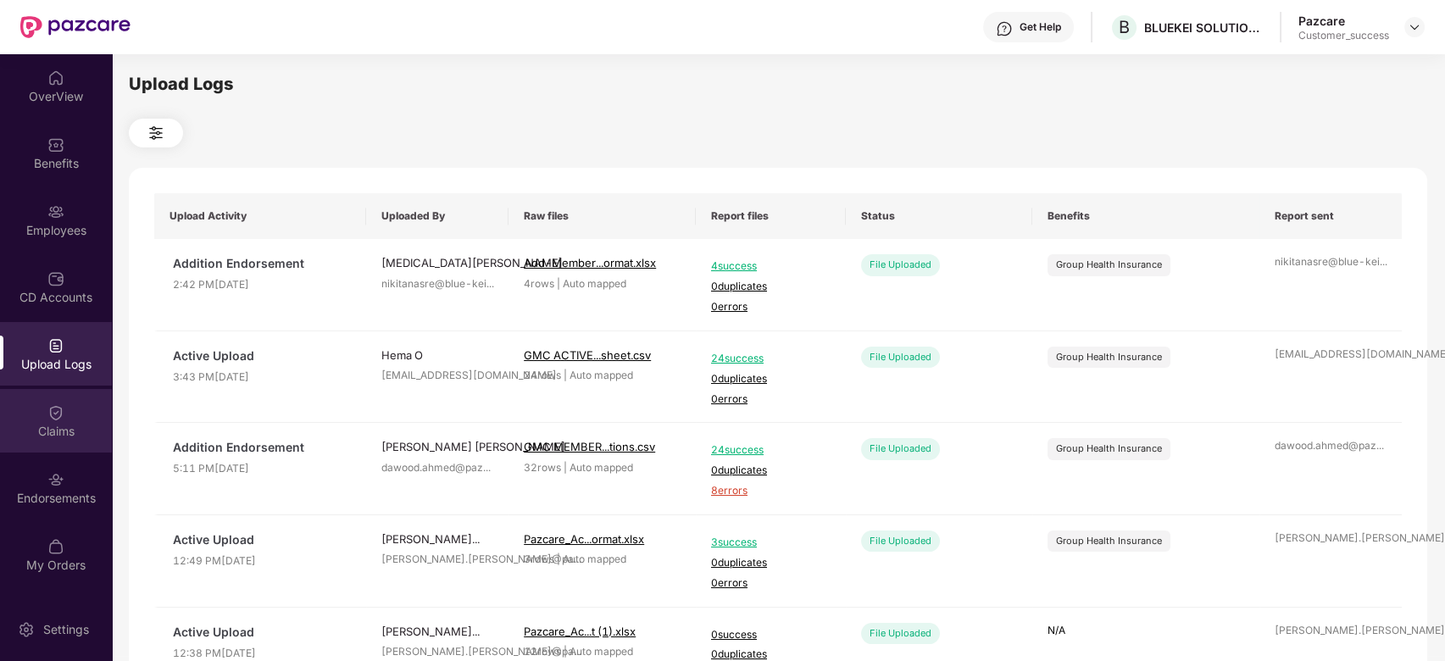
click at [56, 404] on img at bounding box center [55, 412] width 17 height 17
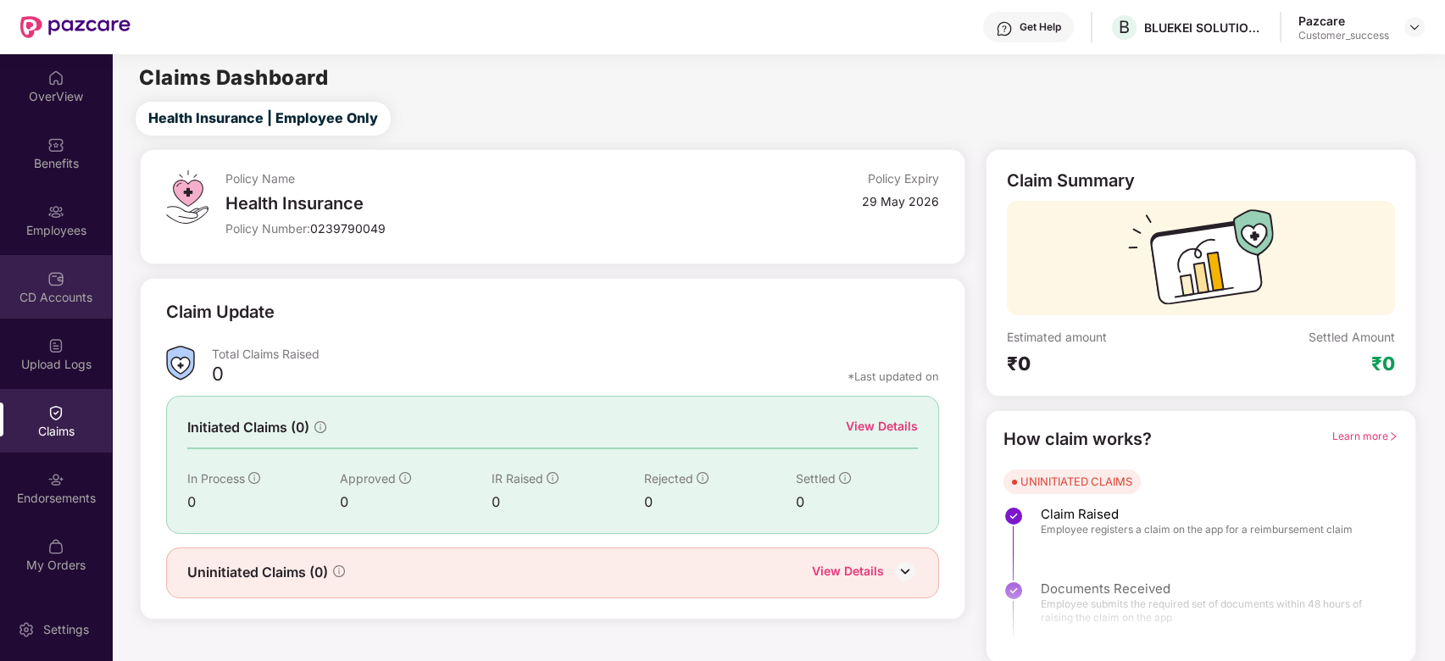
click at [53, 285] on img at bounding box center [55, 278] width 17 height 17
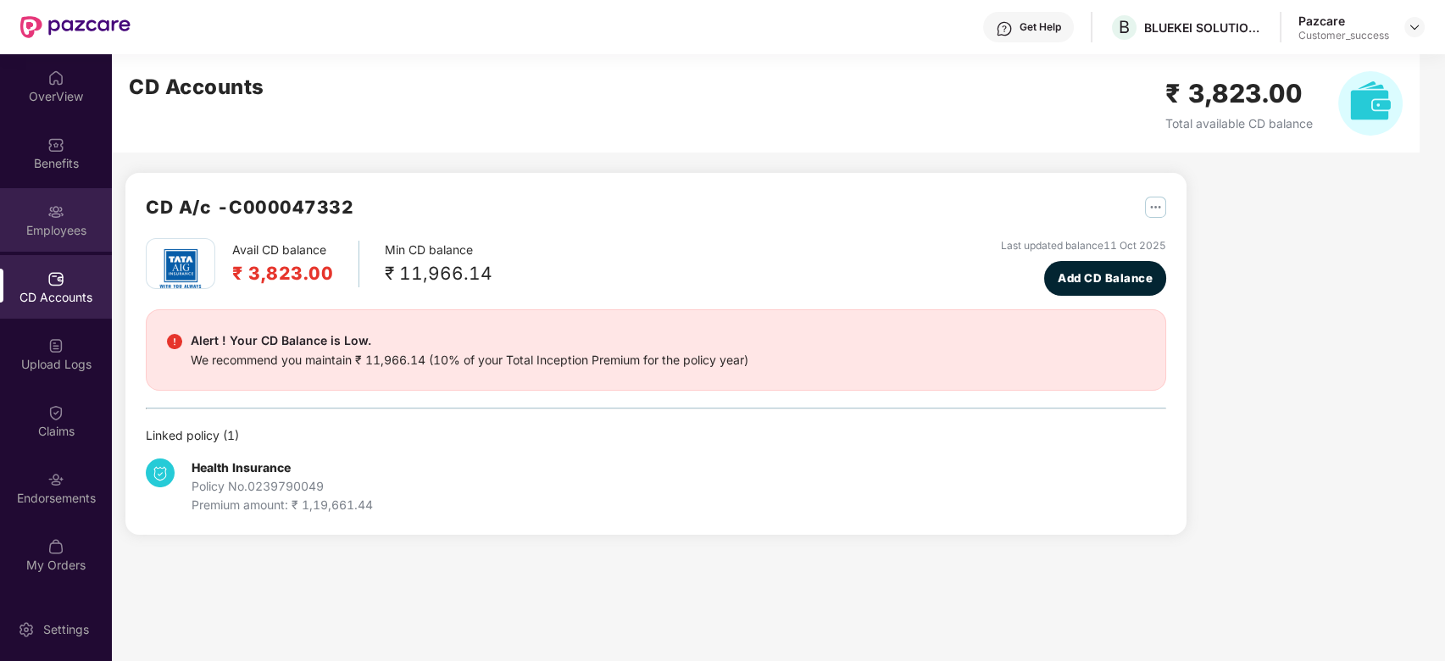
click at [55, 205] on img at bounding box center [55, 211] width 17 height 17
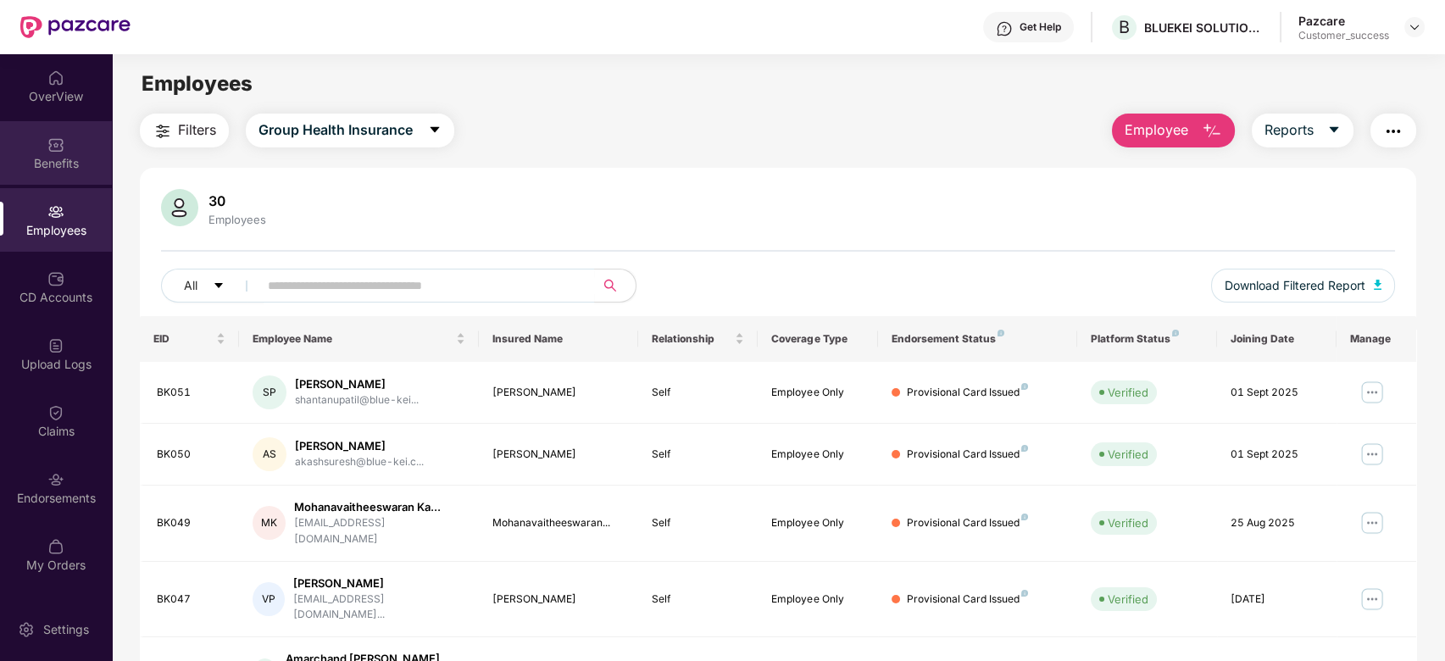
click at [55, 159] on div "Benefits" at bounding box center [56, 163] width 112 height 17
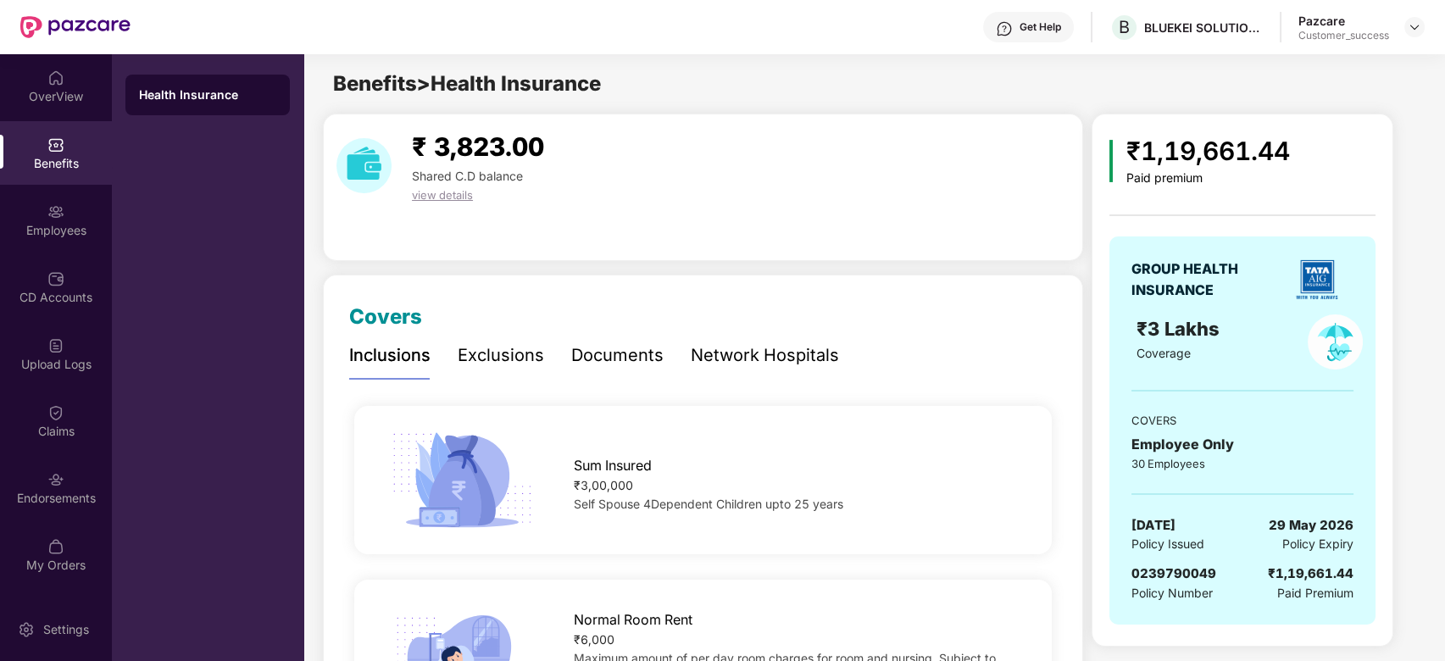
click at [454, 195] on span "view details" at bounding box center [442, 195] width 61 height 14
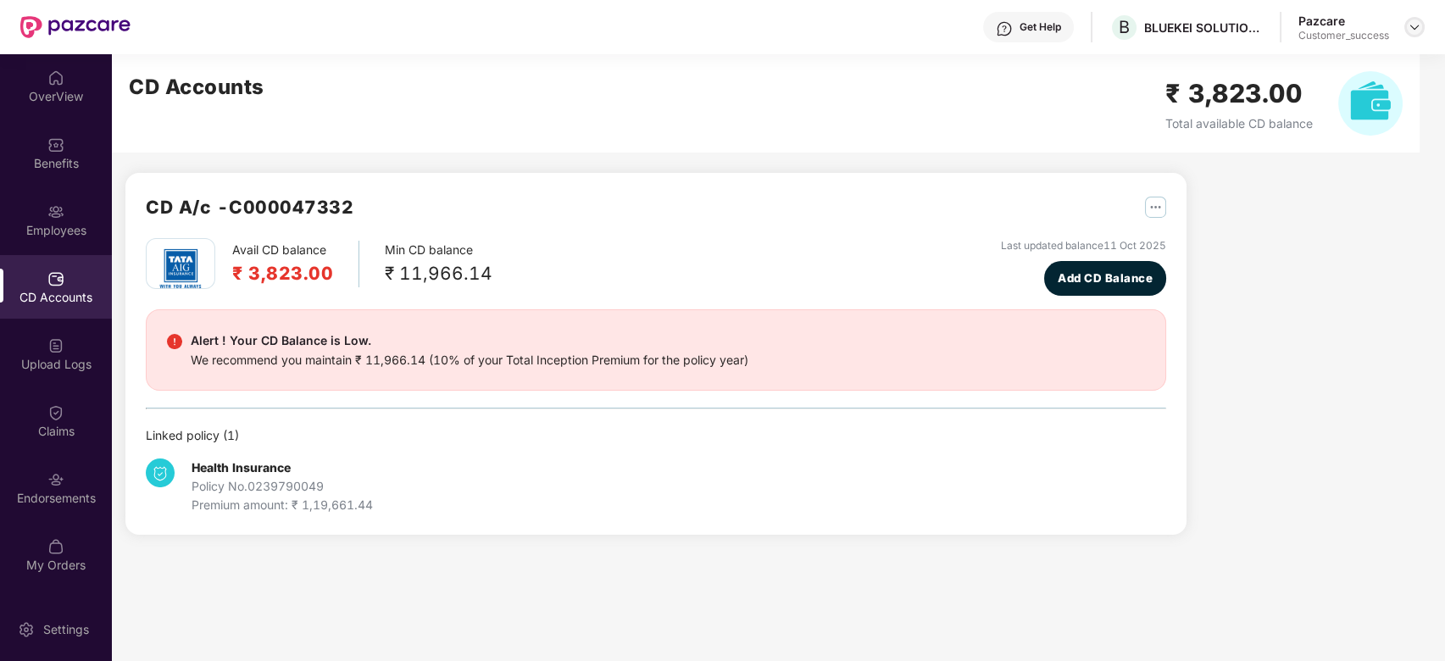
click at [1417, 32] on img at bounding box center [1415, 27] width 14 height 14
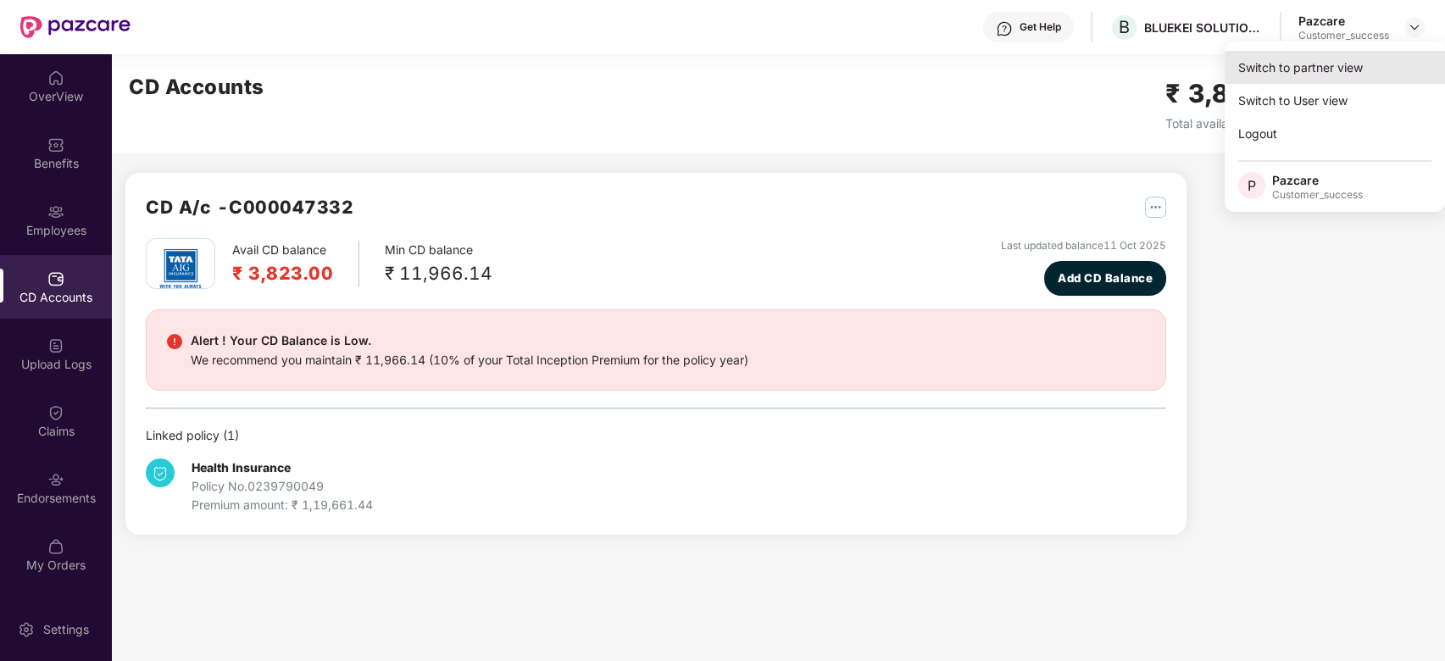
click at [1301, 72] on div "Switch to partner view" at bounding box center [1335, 67] width 220 height 33
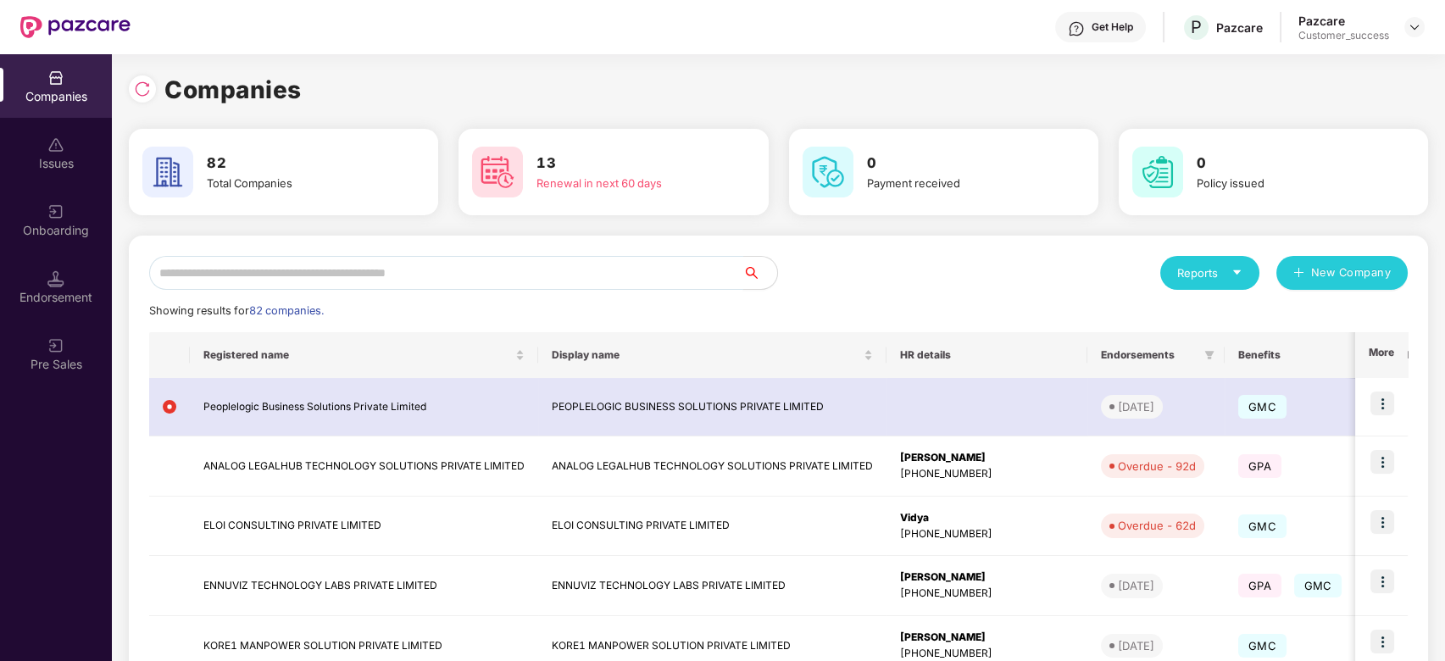
click at [572, 278] on input "text" at bounding box center [446, 273] width 594 height 34
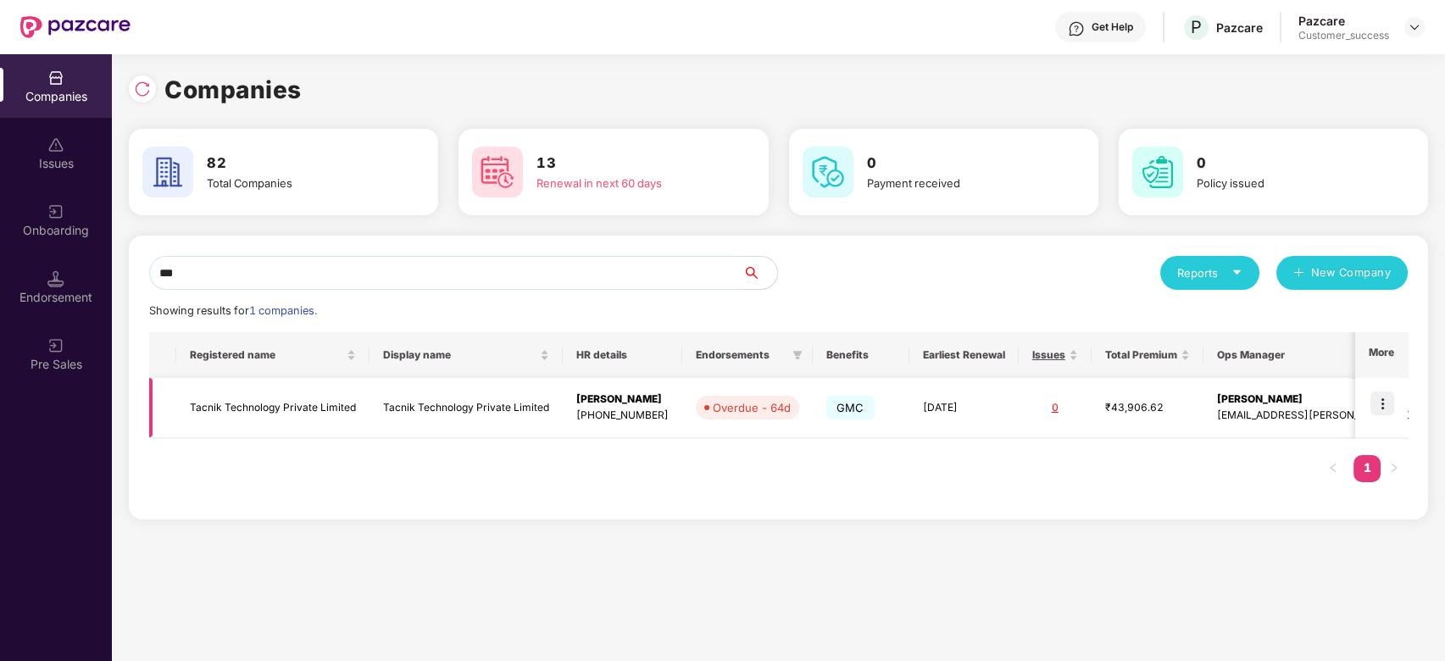
type input "***"
click at [331, 398] on td "Tacnik Technology Private Limited" at bounding box center [272, 408] width 193 height 60
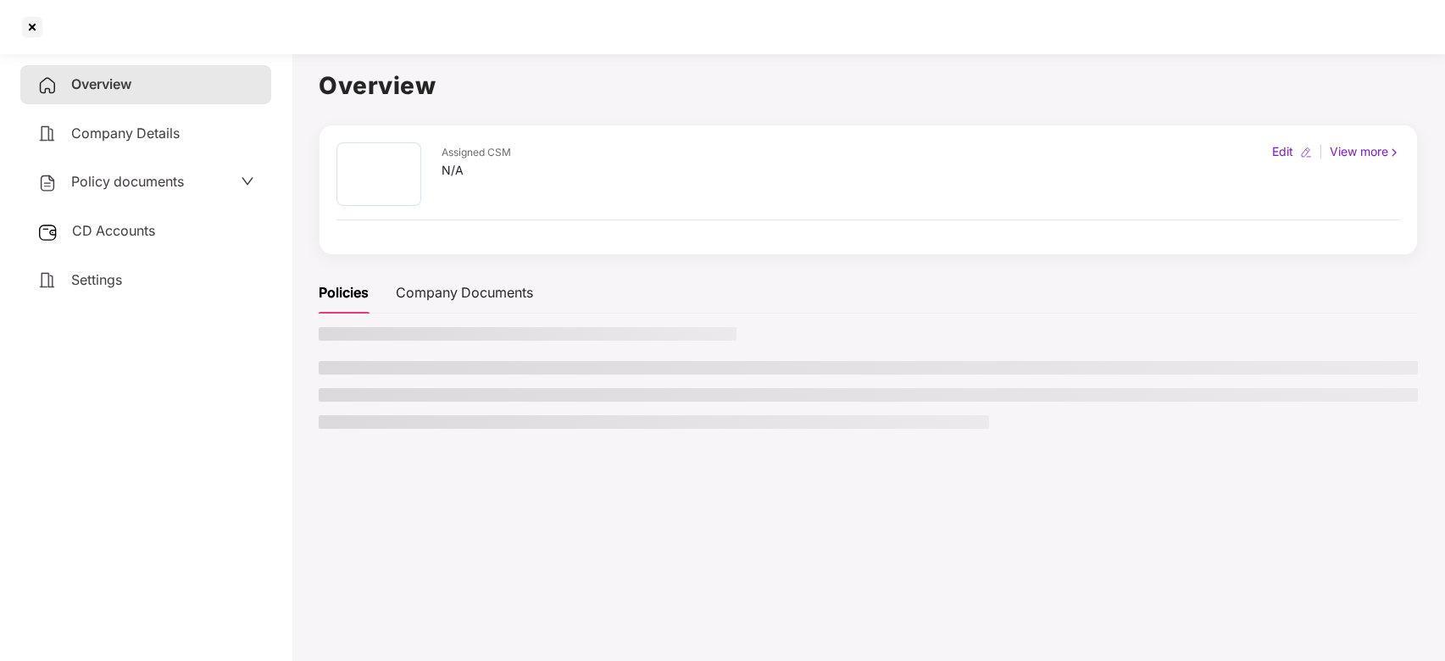
click at [331, 398] on li at bounding box center [869, 395] width 1100 height 14
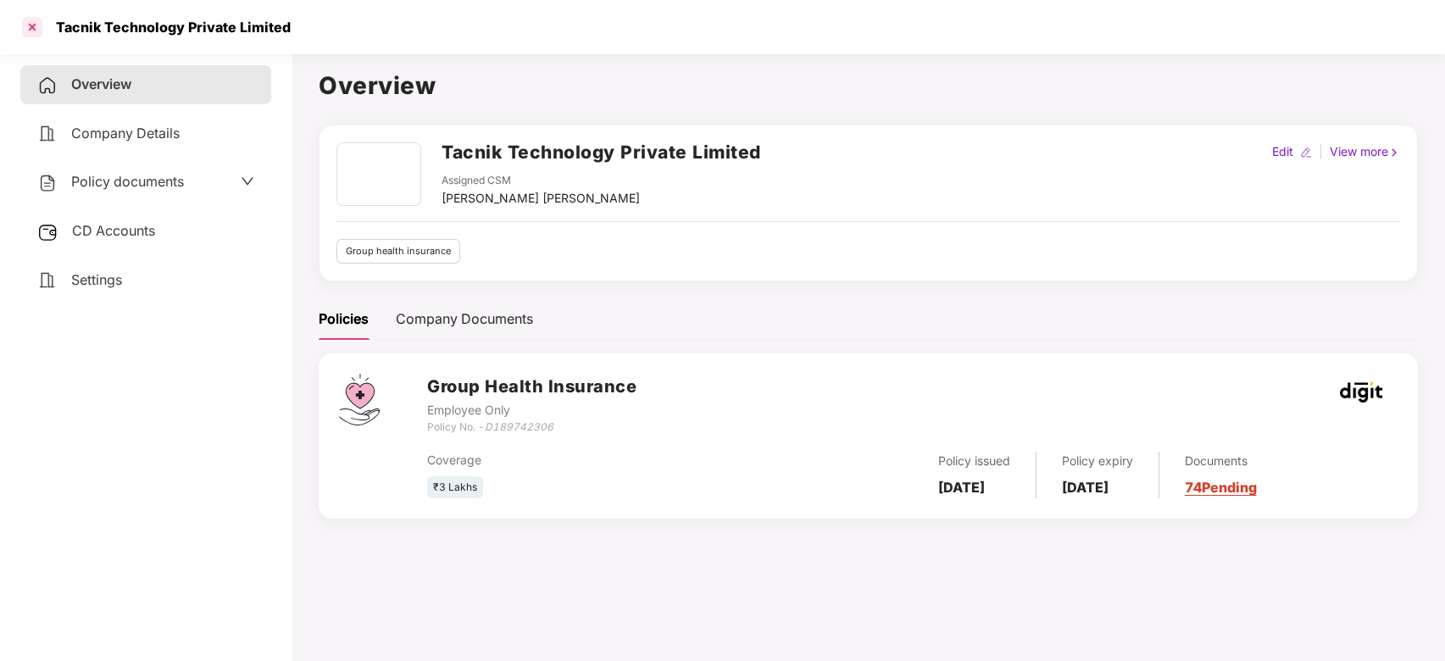
click at [36, 25] on div at bounding box center [32, 27] width 27 height 27
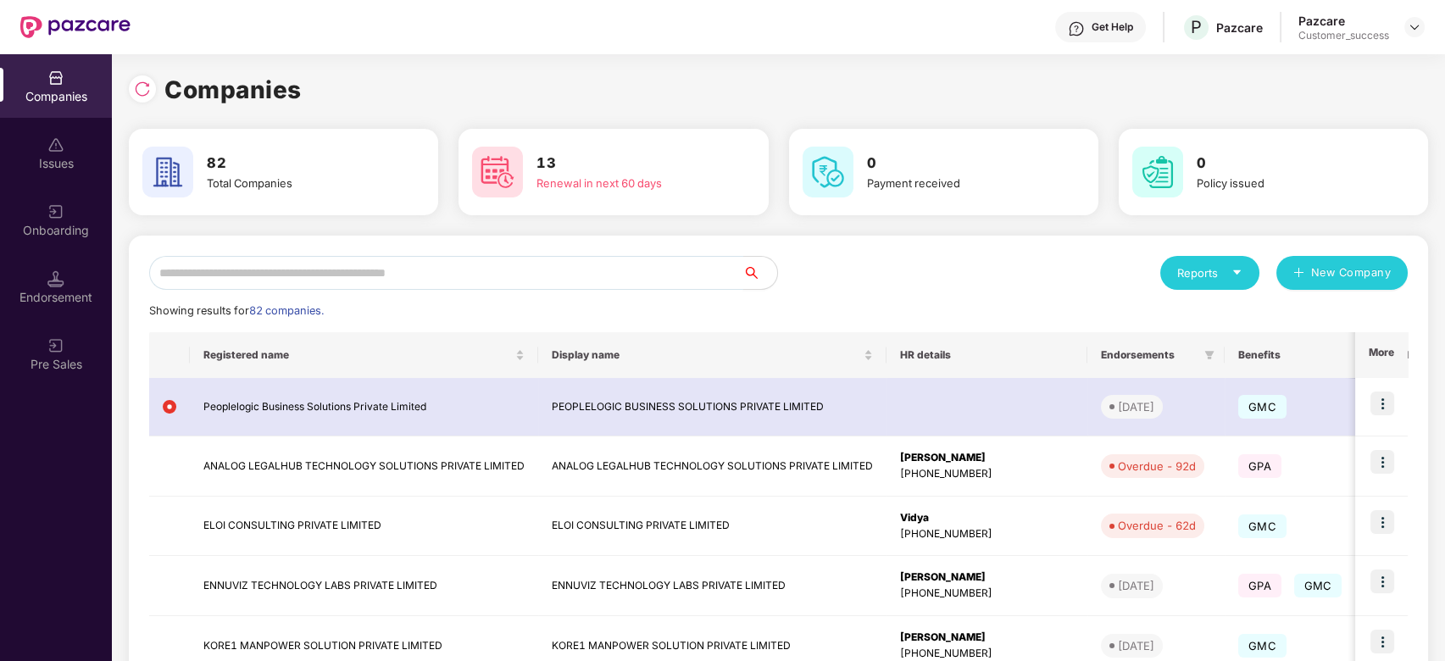
click at [393, 281] on input "text" at bounding box center [446, 273] width 594 height 34
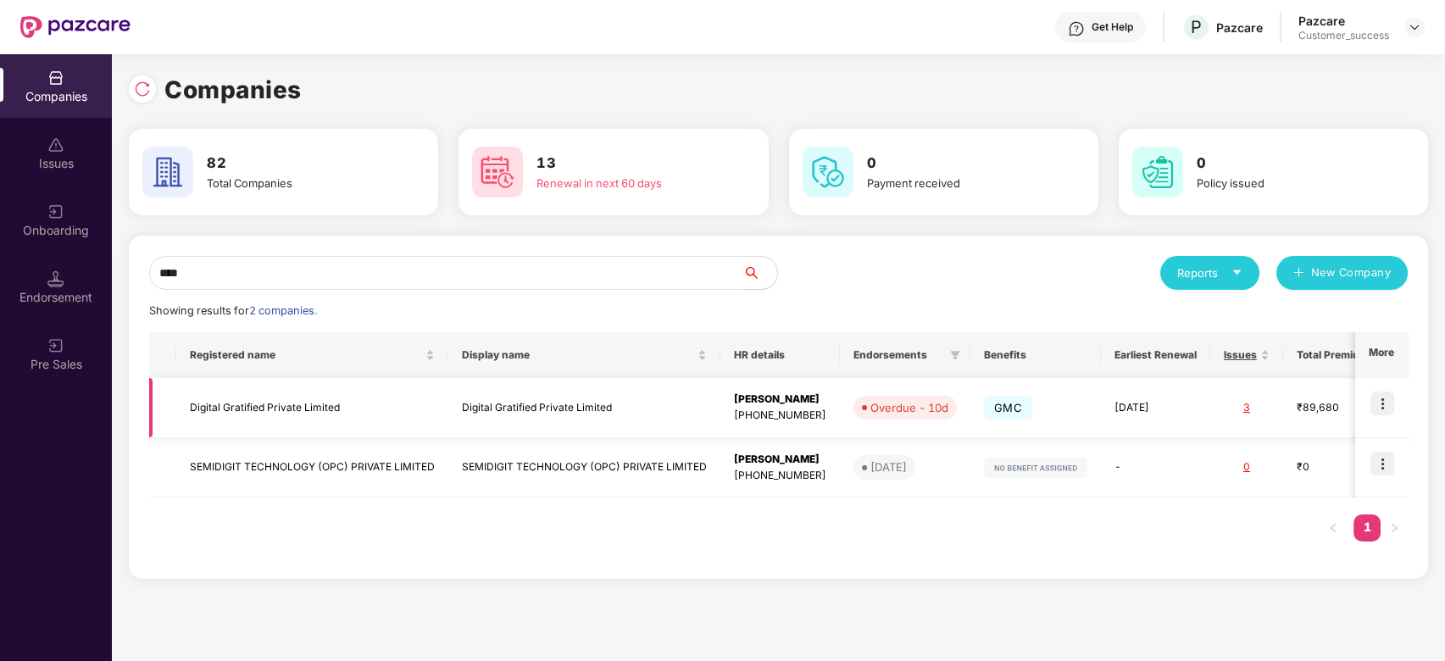
type input "****"
click at [1389, 410] on img at bounding box center [1383, 404] width 24 height 24
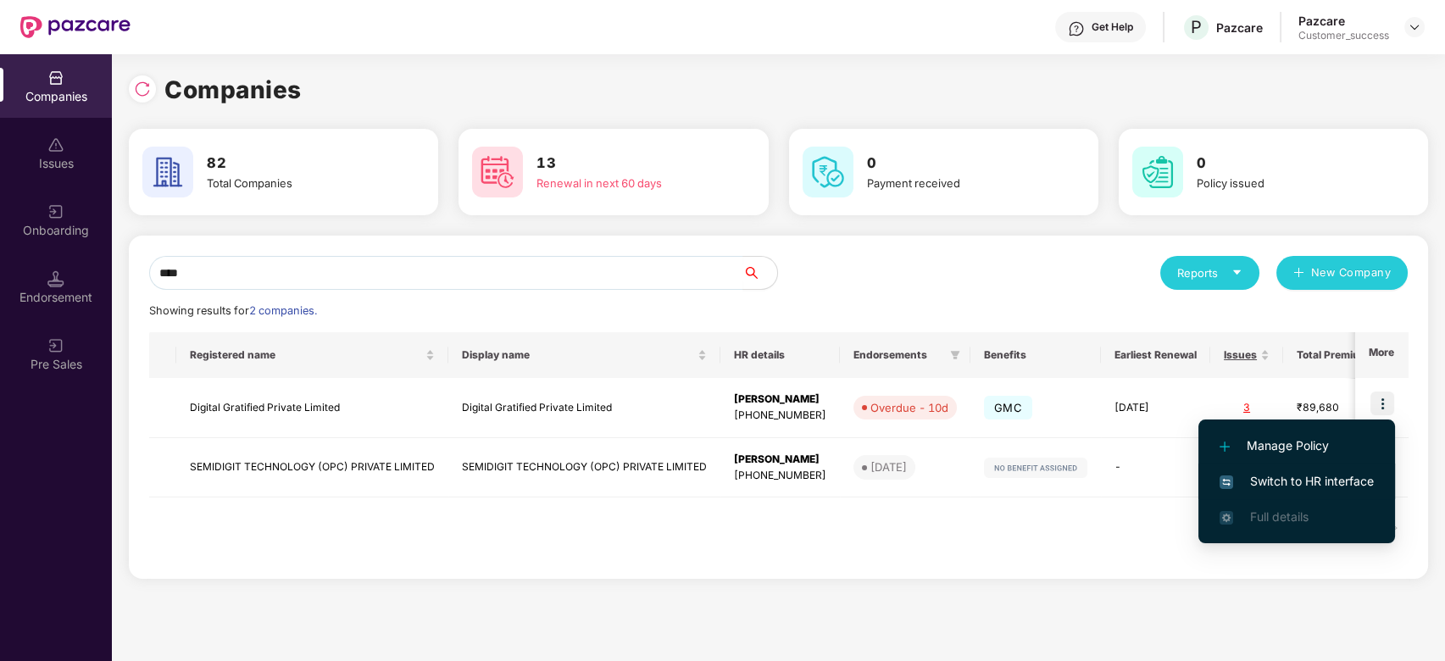
click at [1308, 478] on span "Switch to HR interface" at bounding box center [1297, 481] width 154 height 19
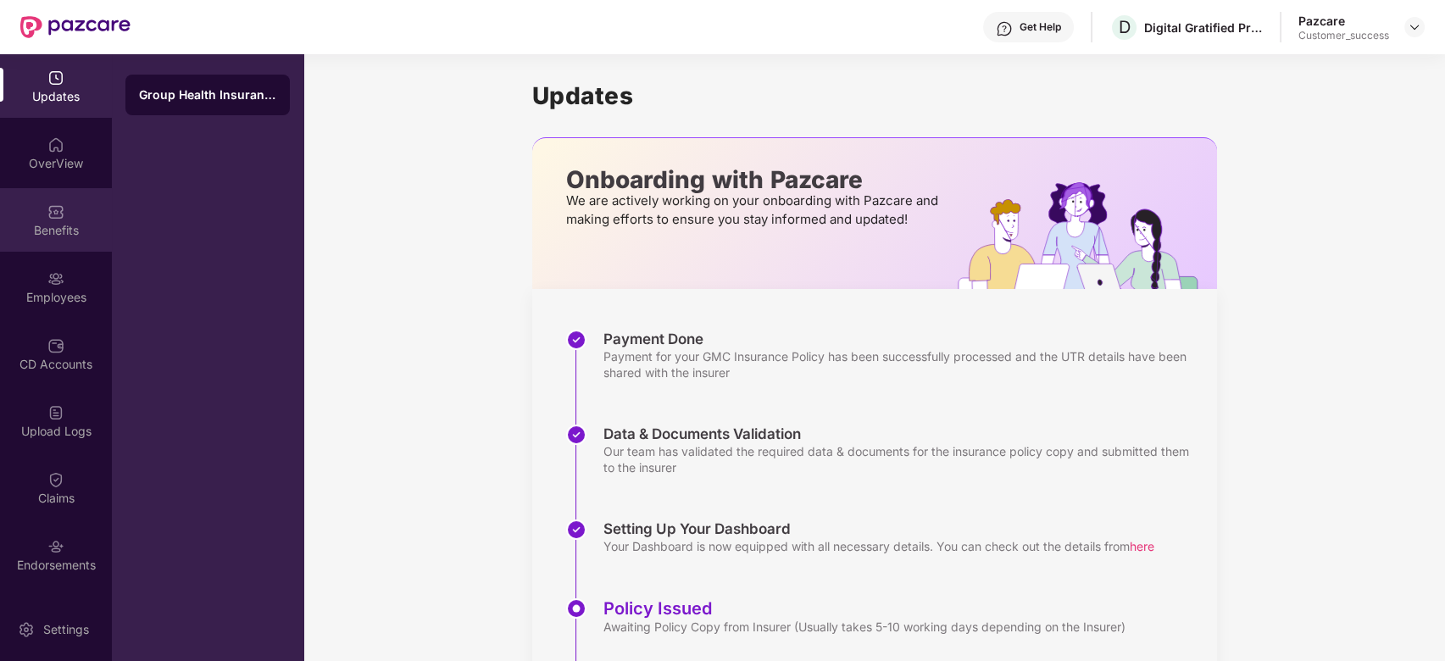
click at [51, 202] on div at bounding box center [55, 210] width 17 height 17
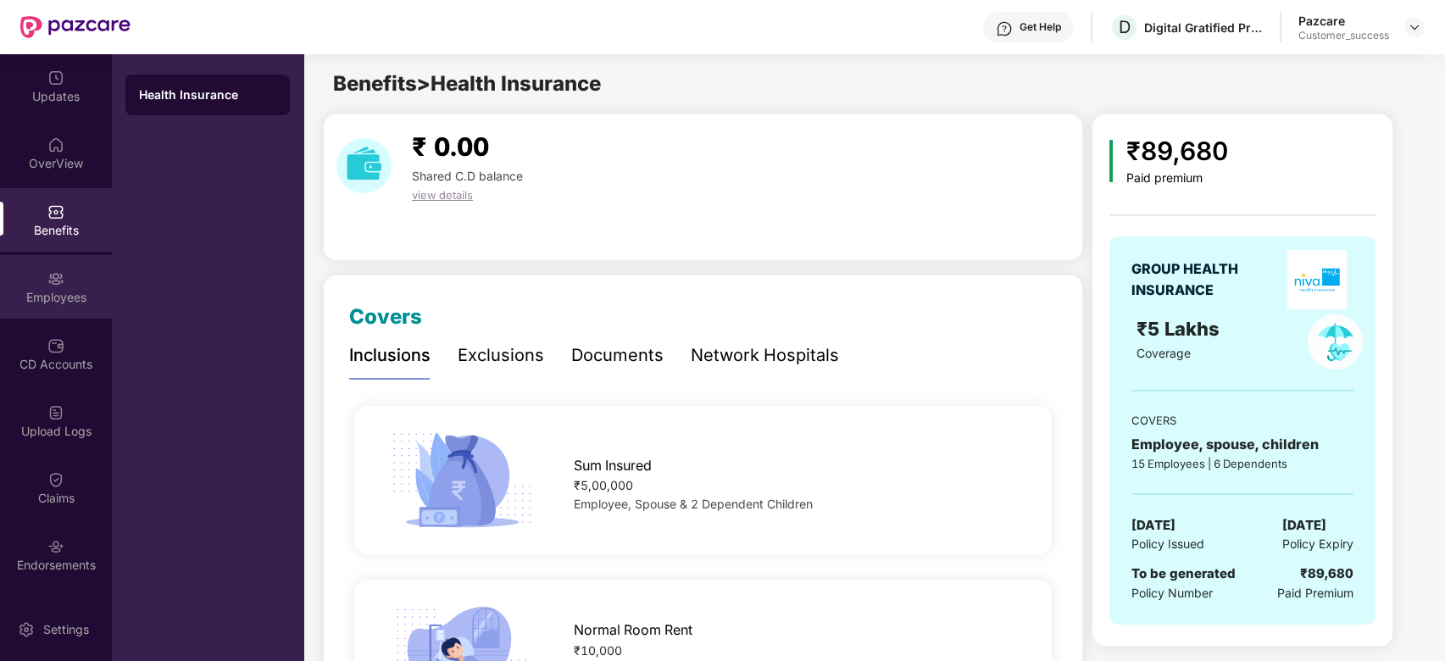
click at [61, 304] on div "Employees" at bounding box center [56, 297] width 112 height 17
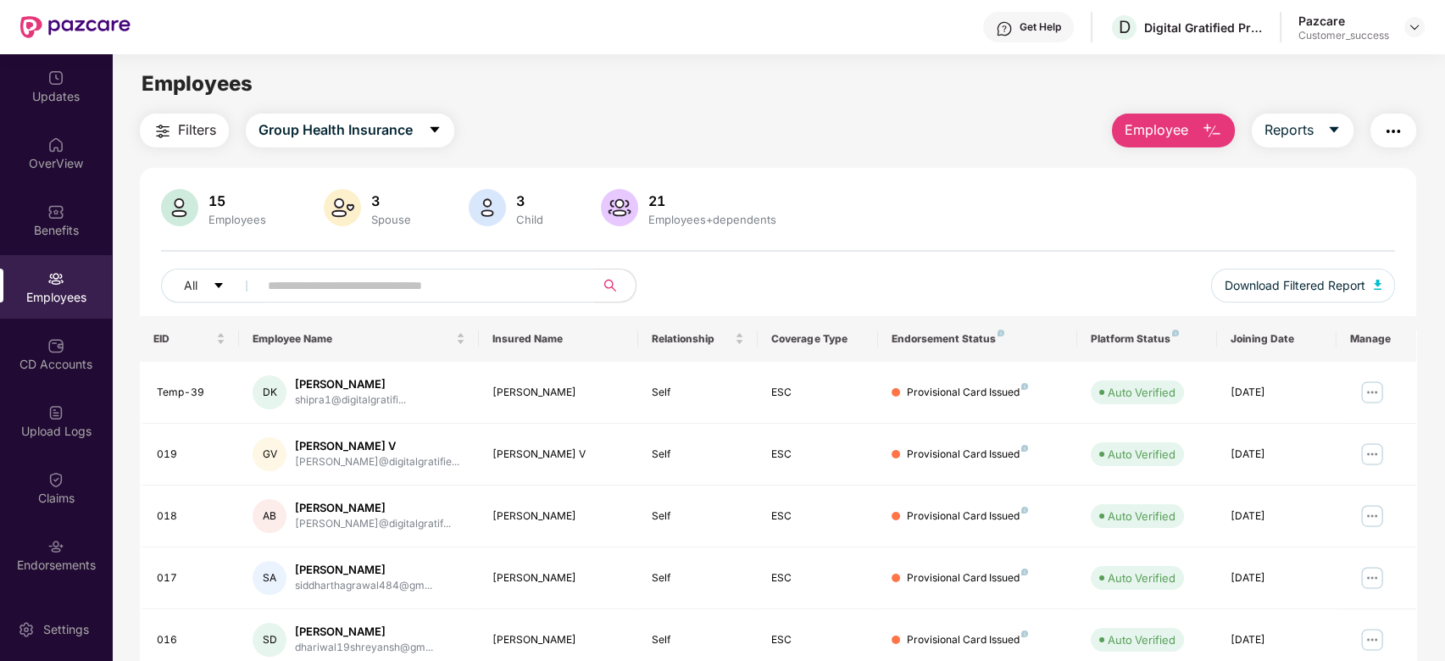
click at [278, 282] on input "text" at bounding box center [420, 285] width 304 height 25
click at [1417, 31] on img at bounding box center [1415, 27] width 14 height 14
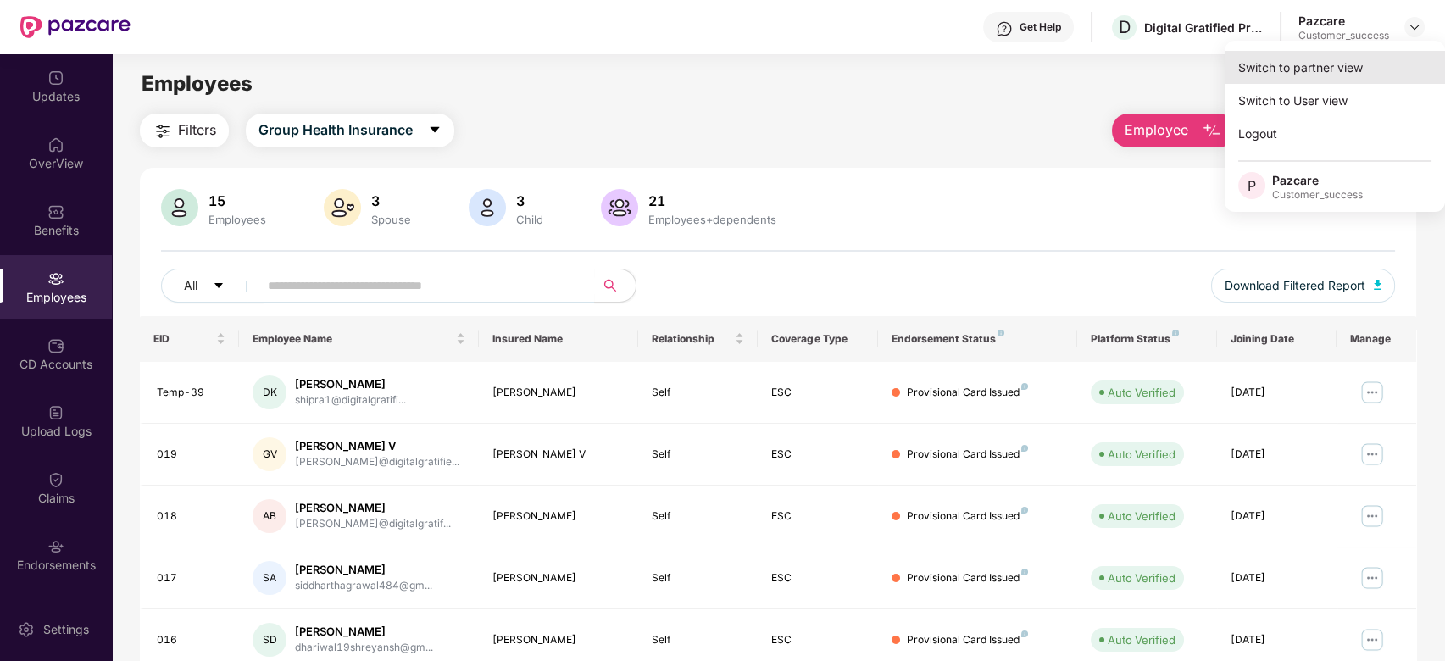
click at [1334, 77] on div "Switch to partner view" at bounding box center [1335, 67] width 220 height 33
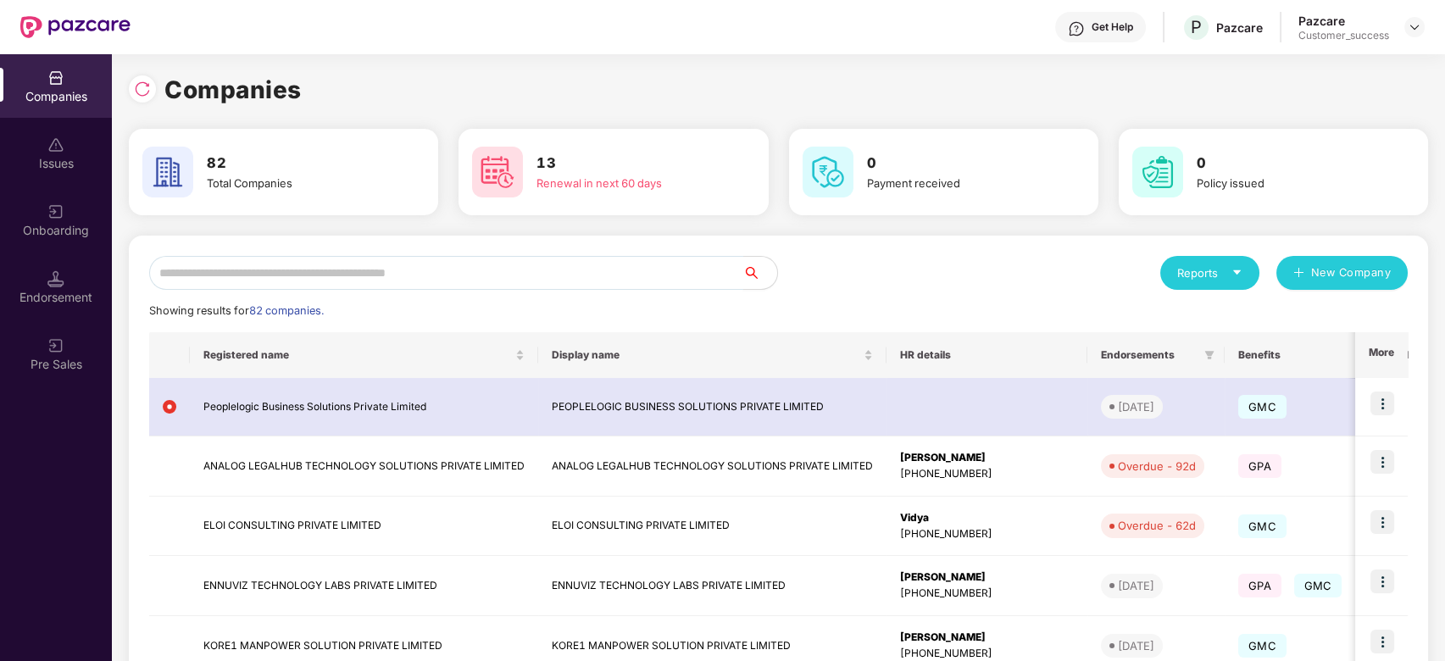
click at [563, 284] on input "text" at bounding box center [446, 273] width 594 height 34
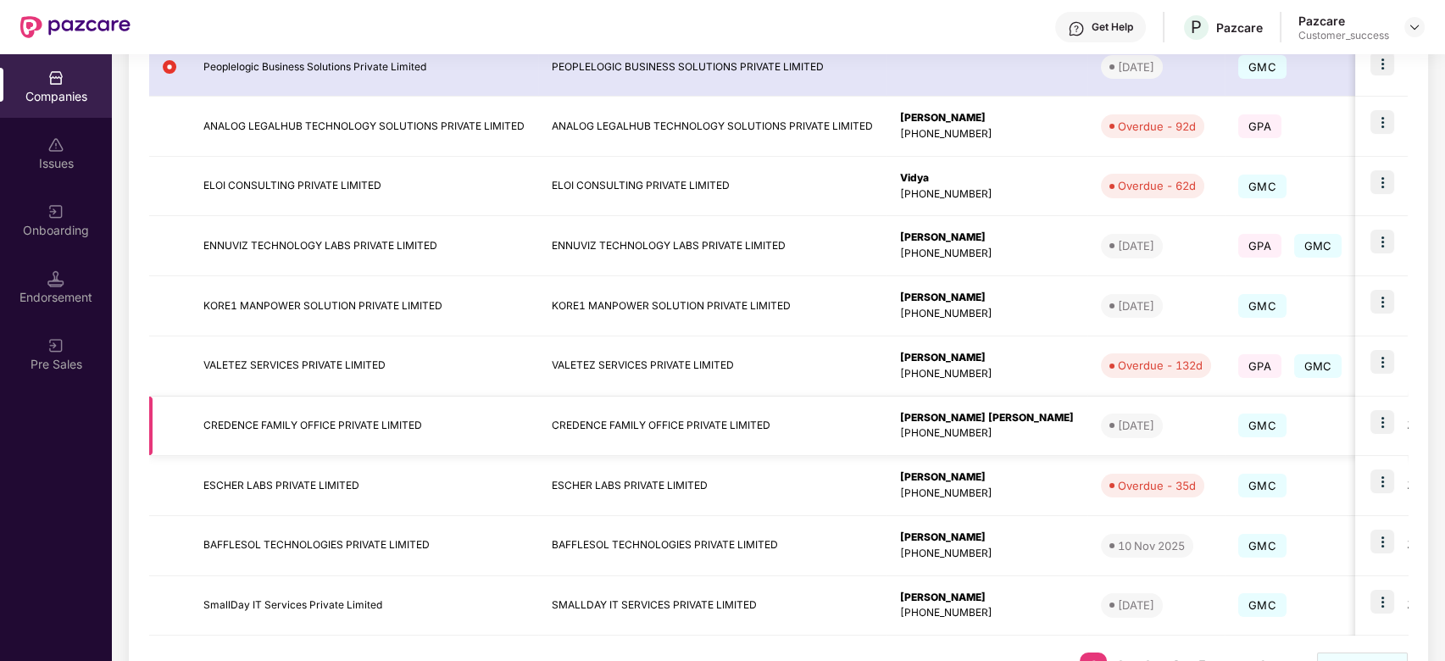
scroll to position [376, 0]
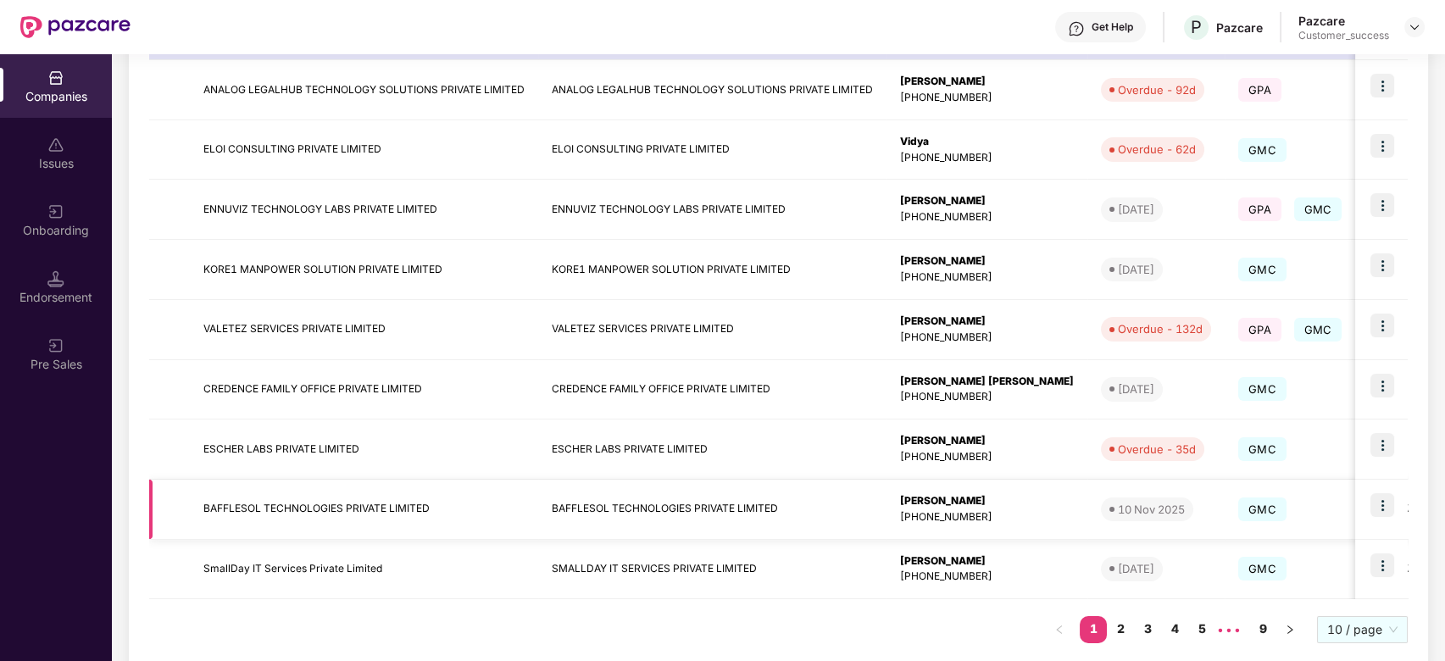
click at [304, 505] on td "BAFFLESOL TECHNOLOGIES PRIVATE LIMITED" at bounding box center [364, 510] width 348 height 60
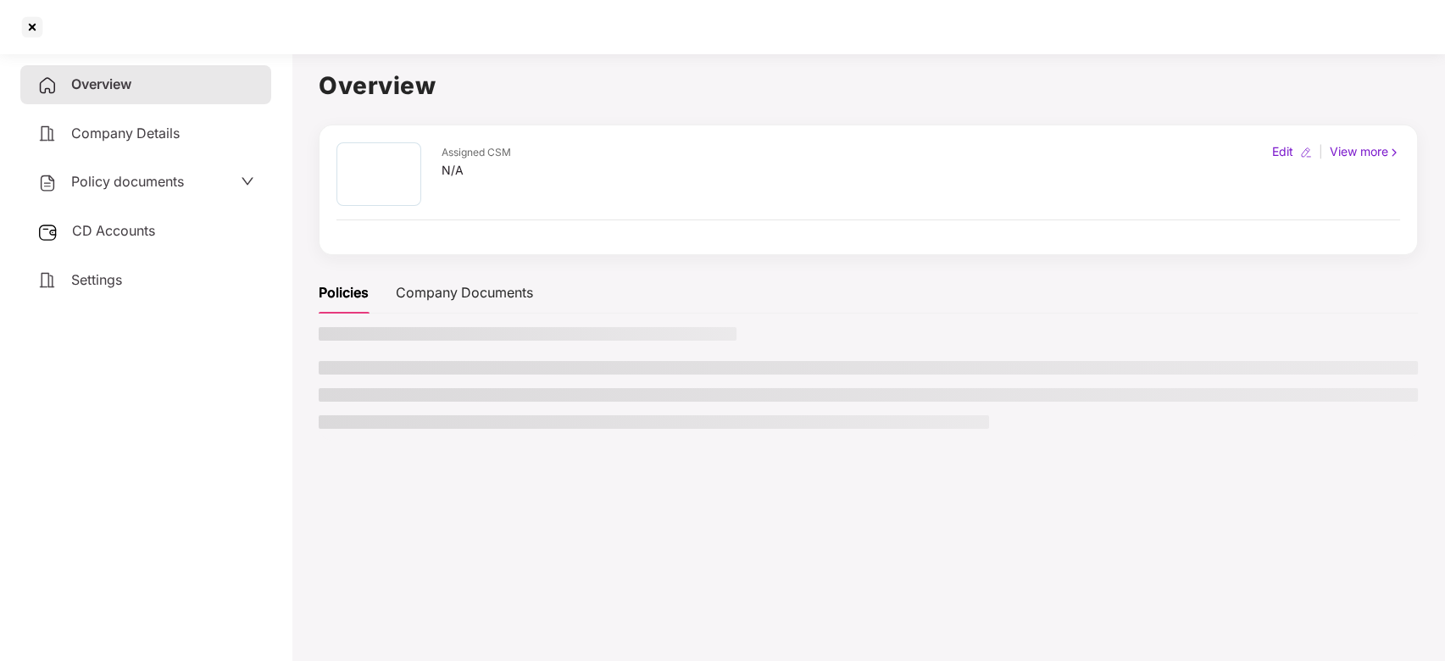
click at [304, 505] on main "Overview Assigned CSM N/A Edit | View more Policies Company Documents" at bounding box center [869, 377] width 1154 height 661
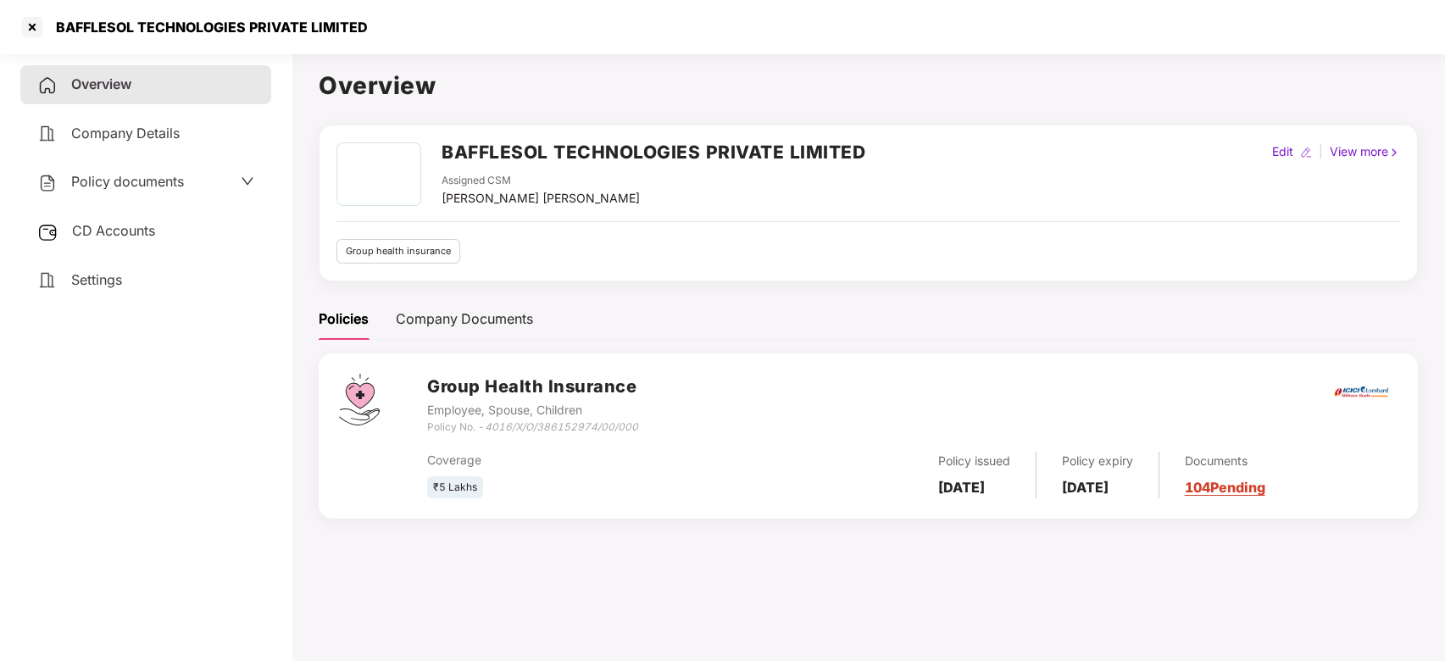
click at [172, 188] on span "Policy documents" at bounding box center [127, 181] width 113 height 17
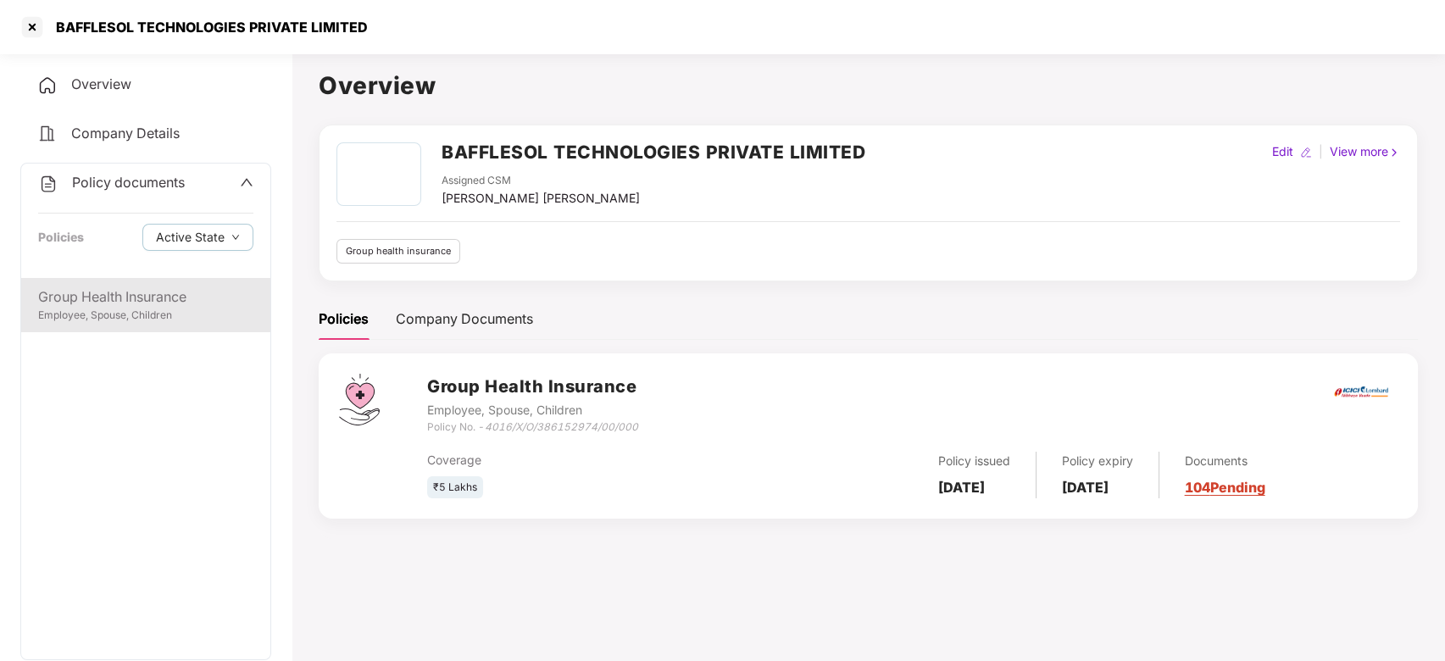
click at [158, 298] on div "Group Health Insurance" at bounding box center [145, 297] width 215 height 21
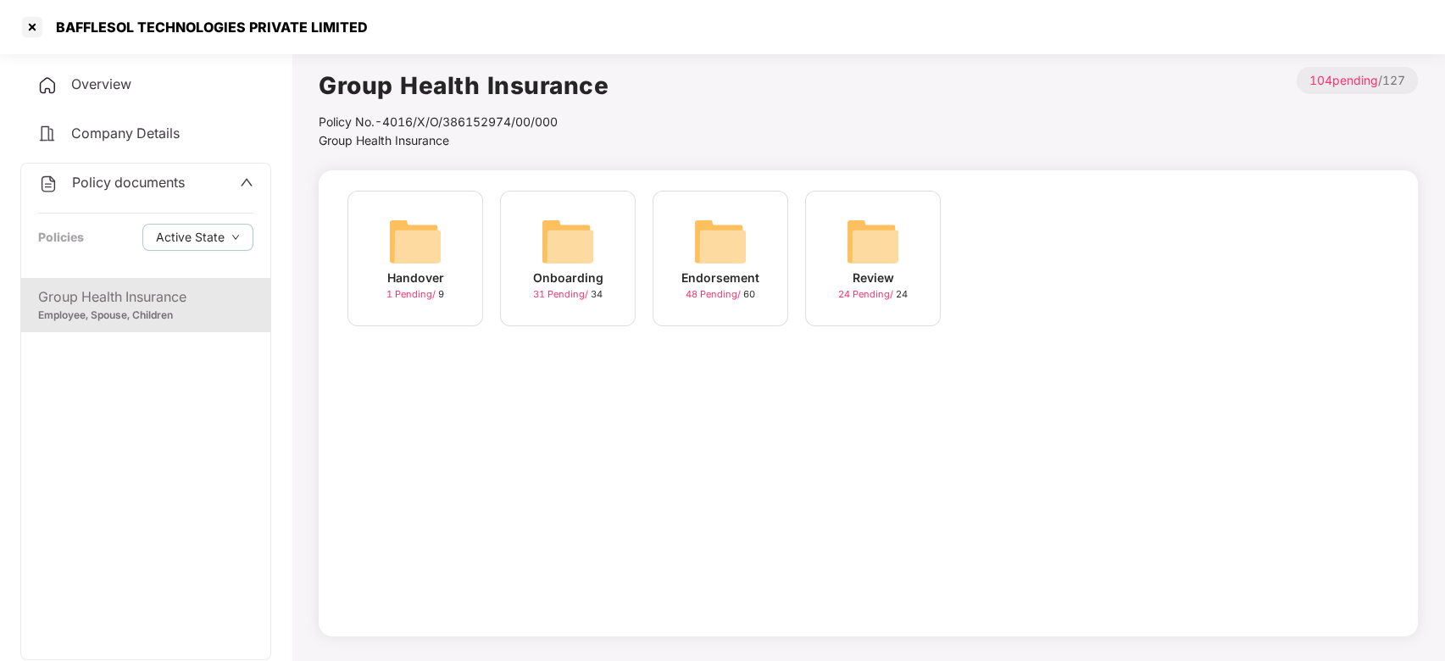
click at [553, 271] on div "Onboarding" at bounding box center [568, 278] width 70 height 19
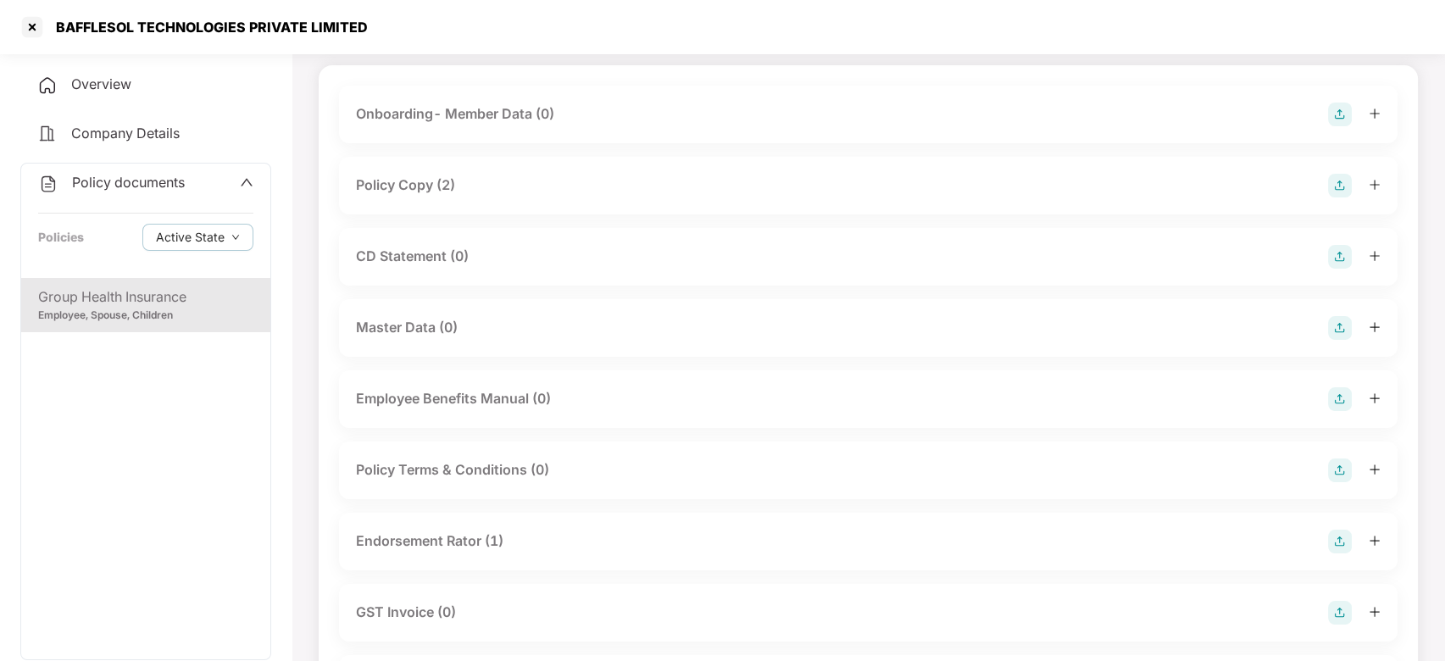
scroll to position [97, 0]
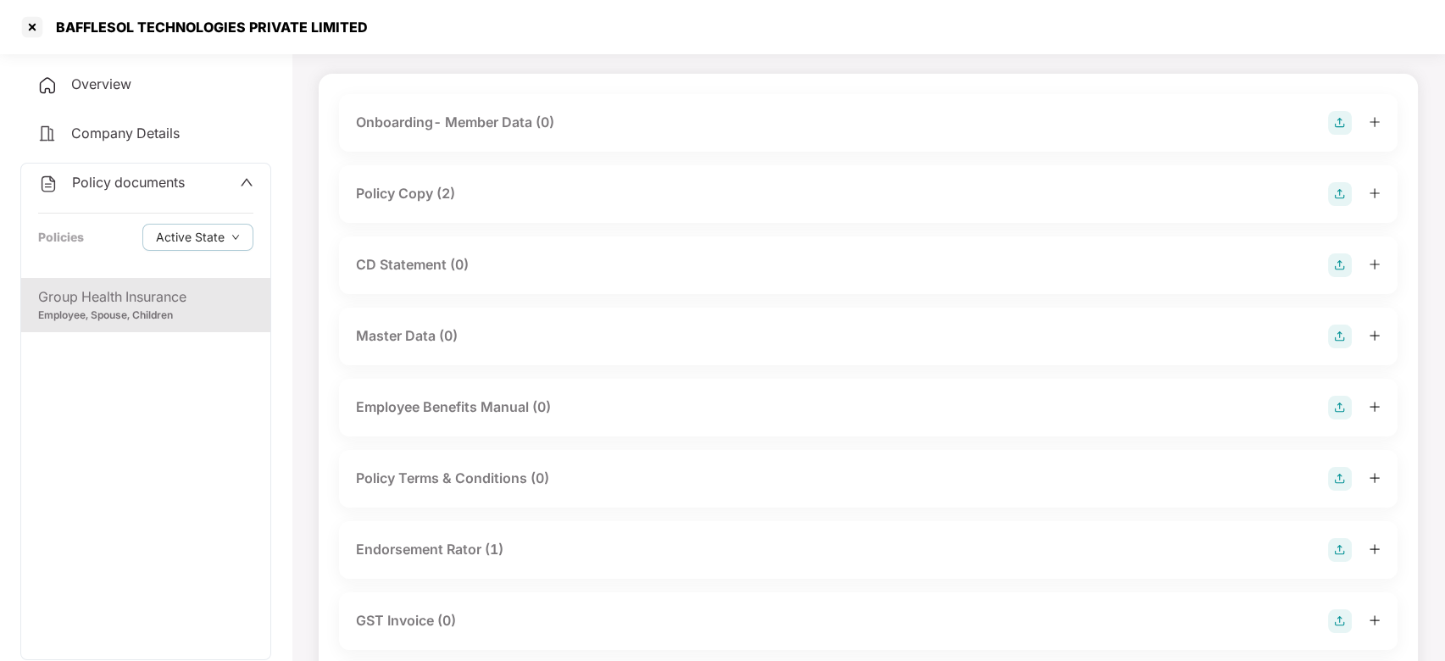
click at [516, 277] on div "CD Statement (0)" at bounding box center [868, 266] width 1059 height 58
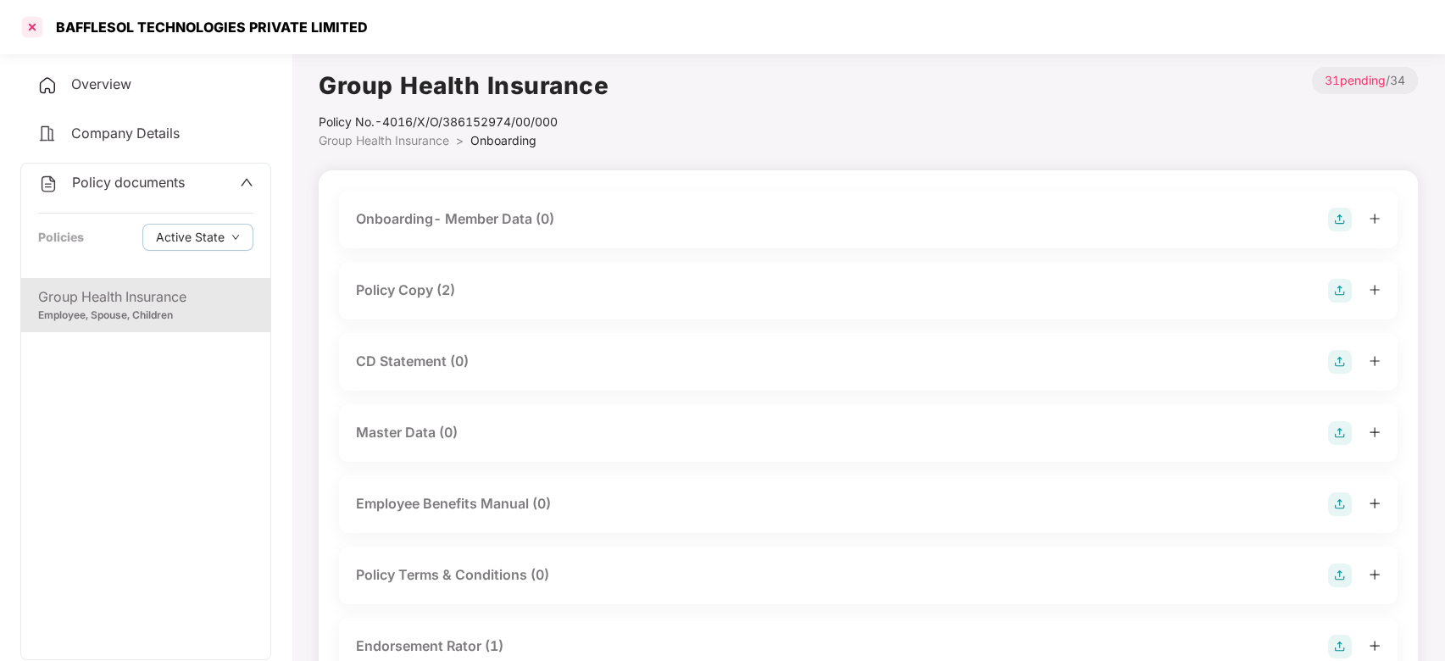
click at [26, 24] on div at bounding box center [32, 27] width 27 height 27
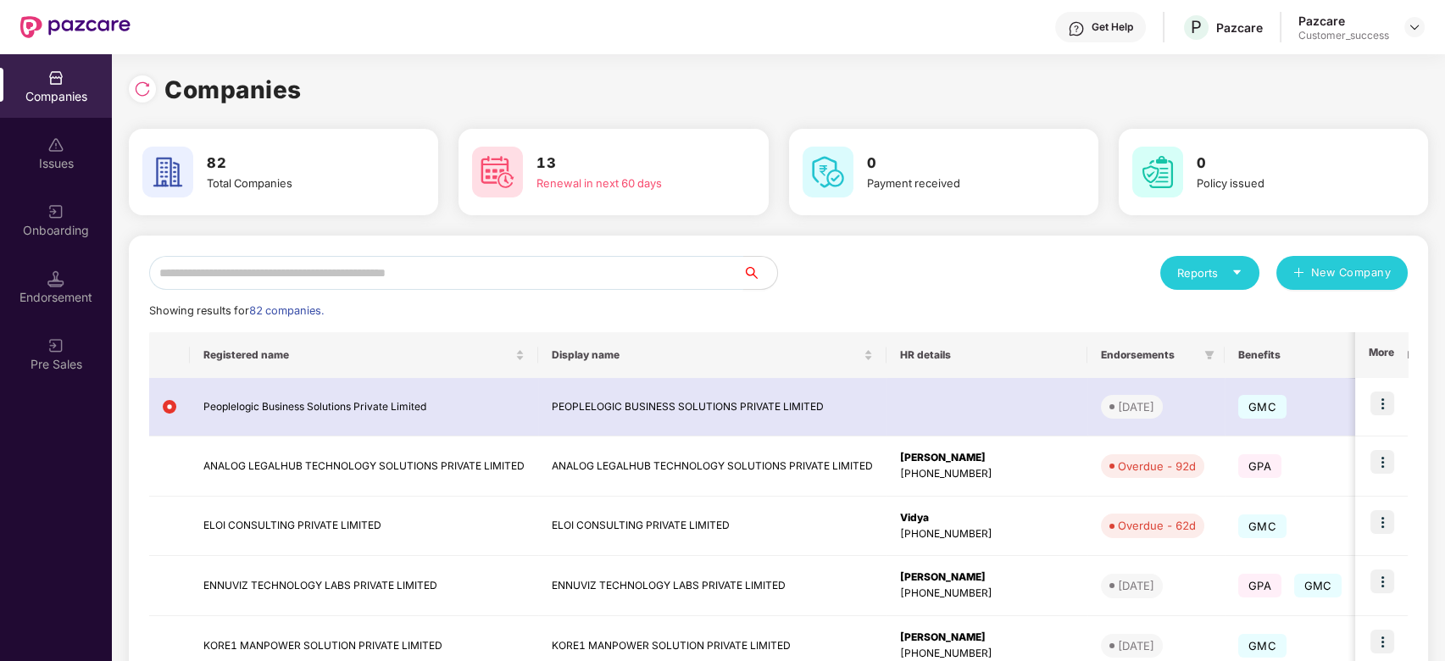
click at [362, 280] on input "text" at bounding box center [446, 273] width 594 height 34
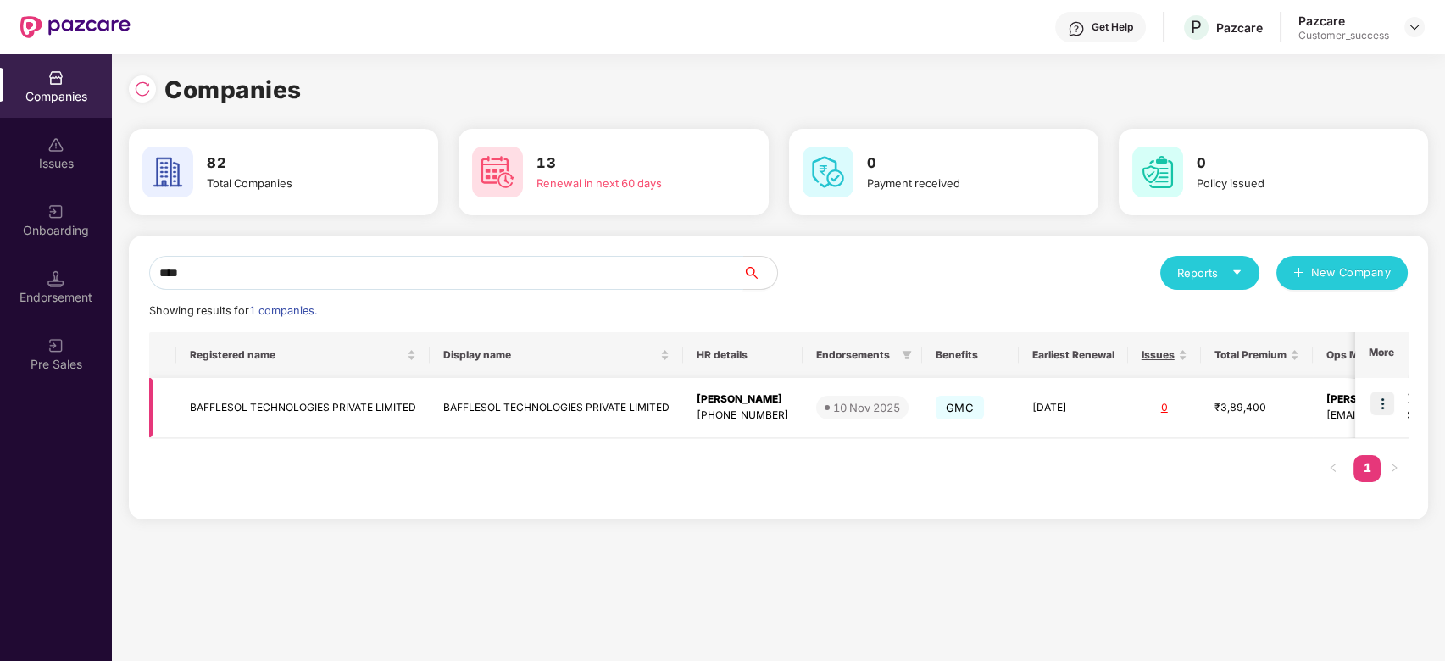
type input "****"
click at [1395, 406] on img at bounding box center [1383, 404] width 24 height 24
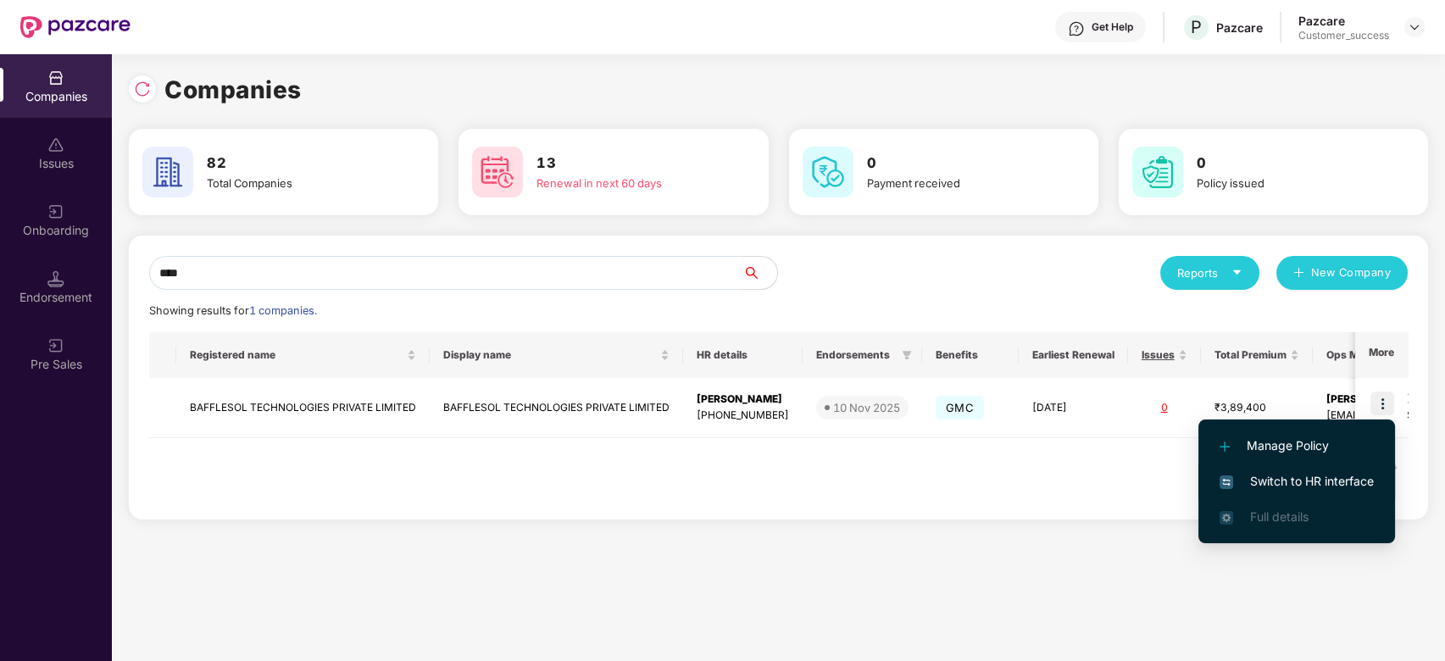
click at [1332, 476] on span "Switch to HR interface" at bounding box center [1297, 481] width 154 height 19
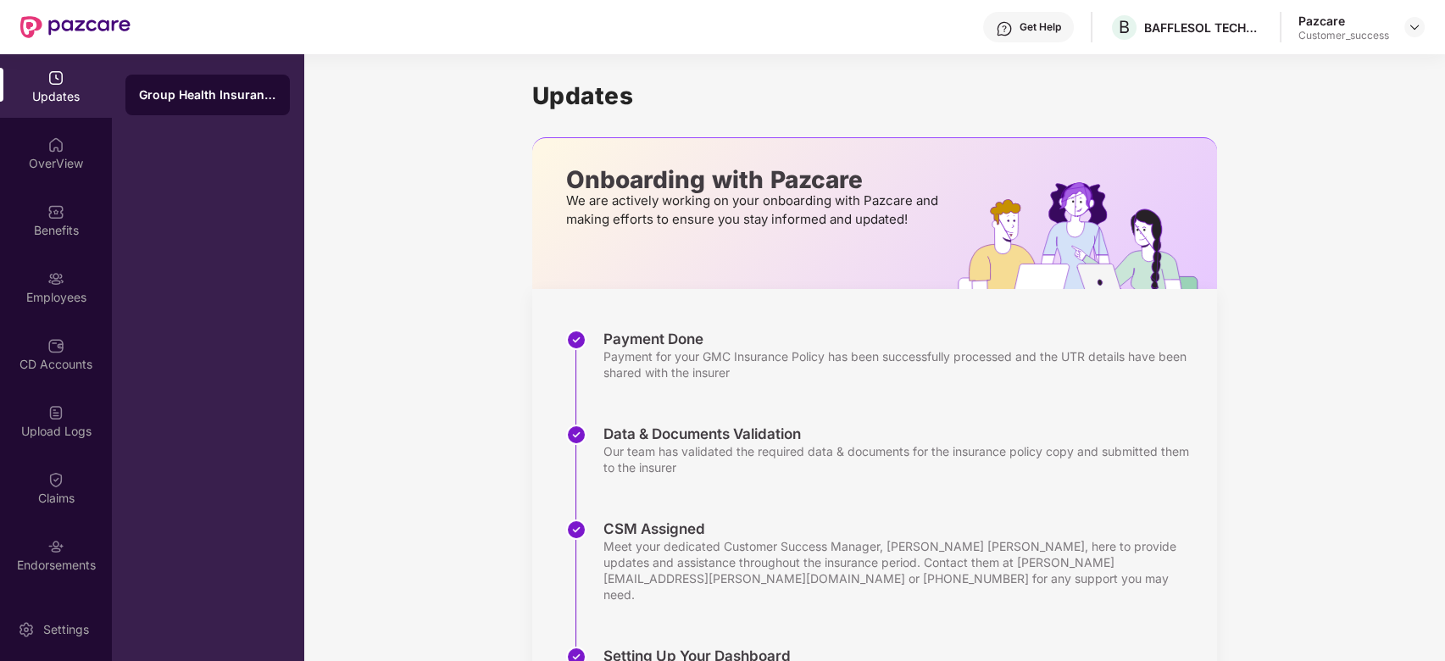
scroll to position [255, 0]
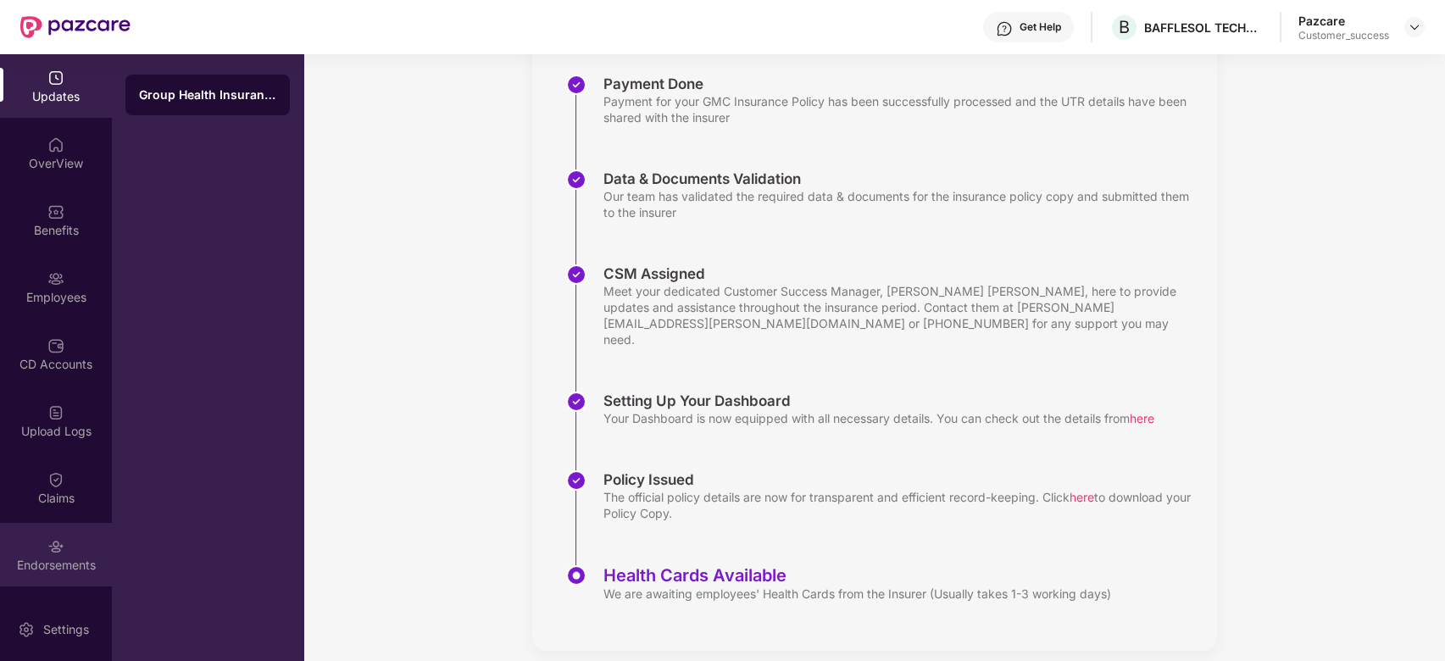
click at [37, 554] on div "Endorsements" at bounding box center [56, 555] width 112 height 64
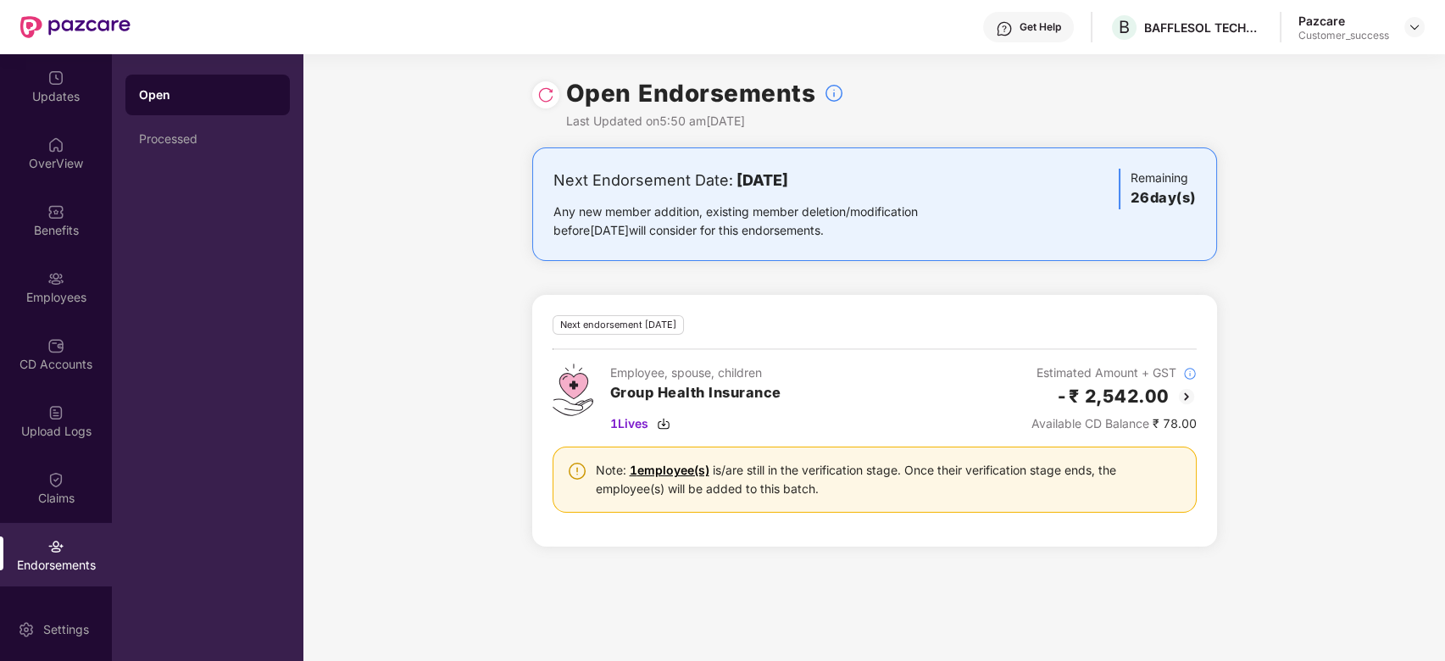
click at [1186, 404] on img at bounding box center [1187, 397] width 20 height 20
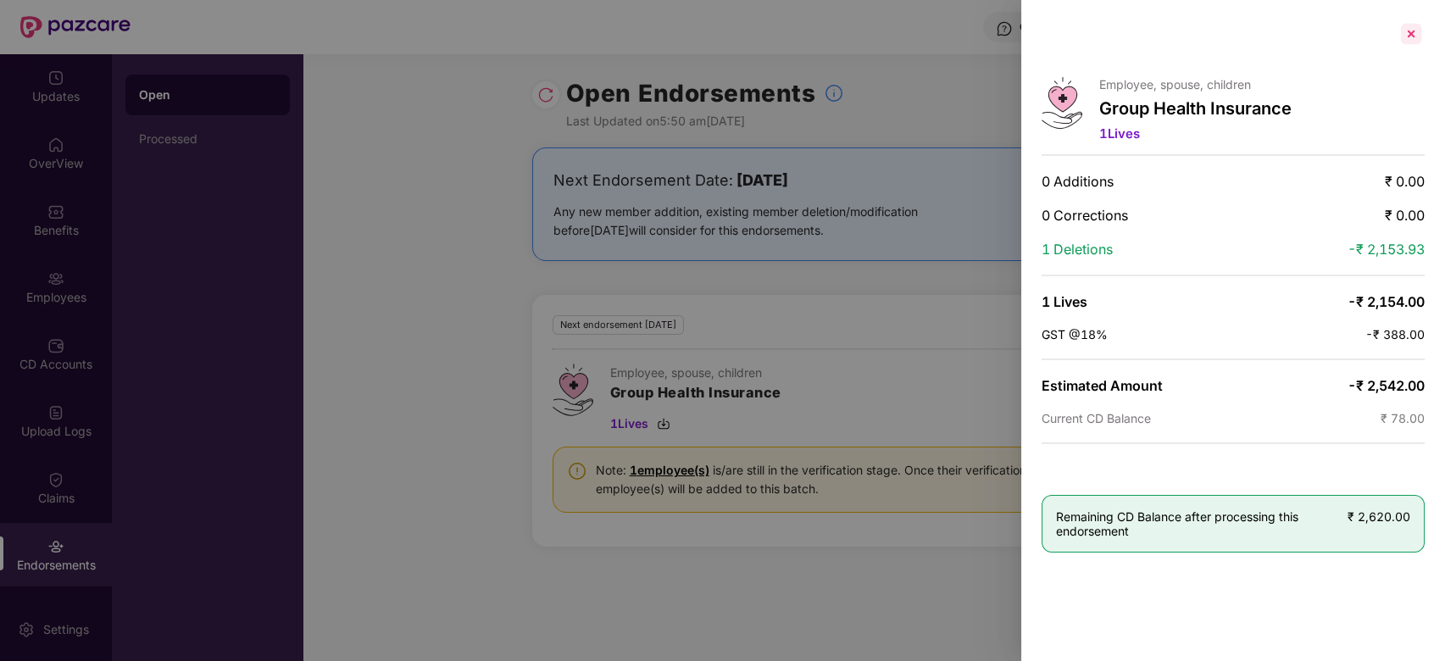
click at [1416, 32] on div at bounding box center [1411, 33] width 27 height 27
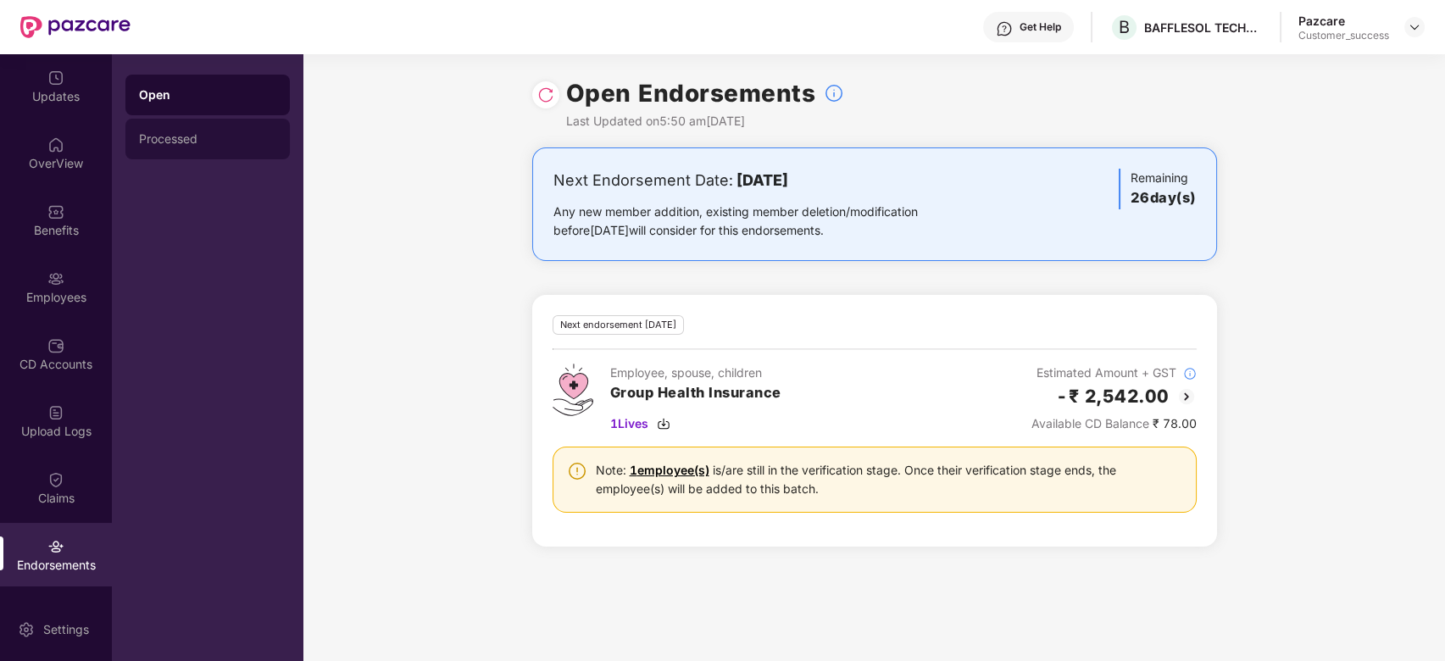
click at [172, 146] on div "Processed" at bounding box center [207, 139] width 164 height 41
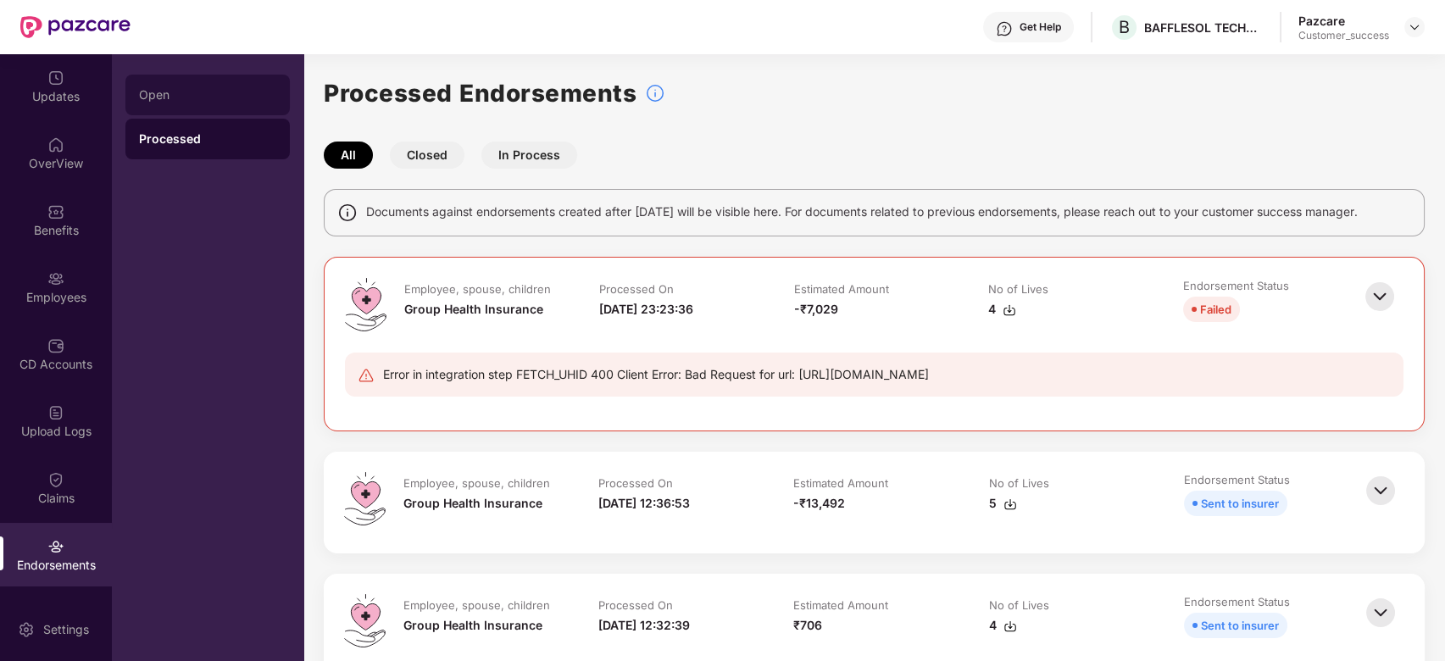
click at [183, 79] on div "Open" at bounding box center [207, 95] width 164 height 41
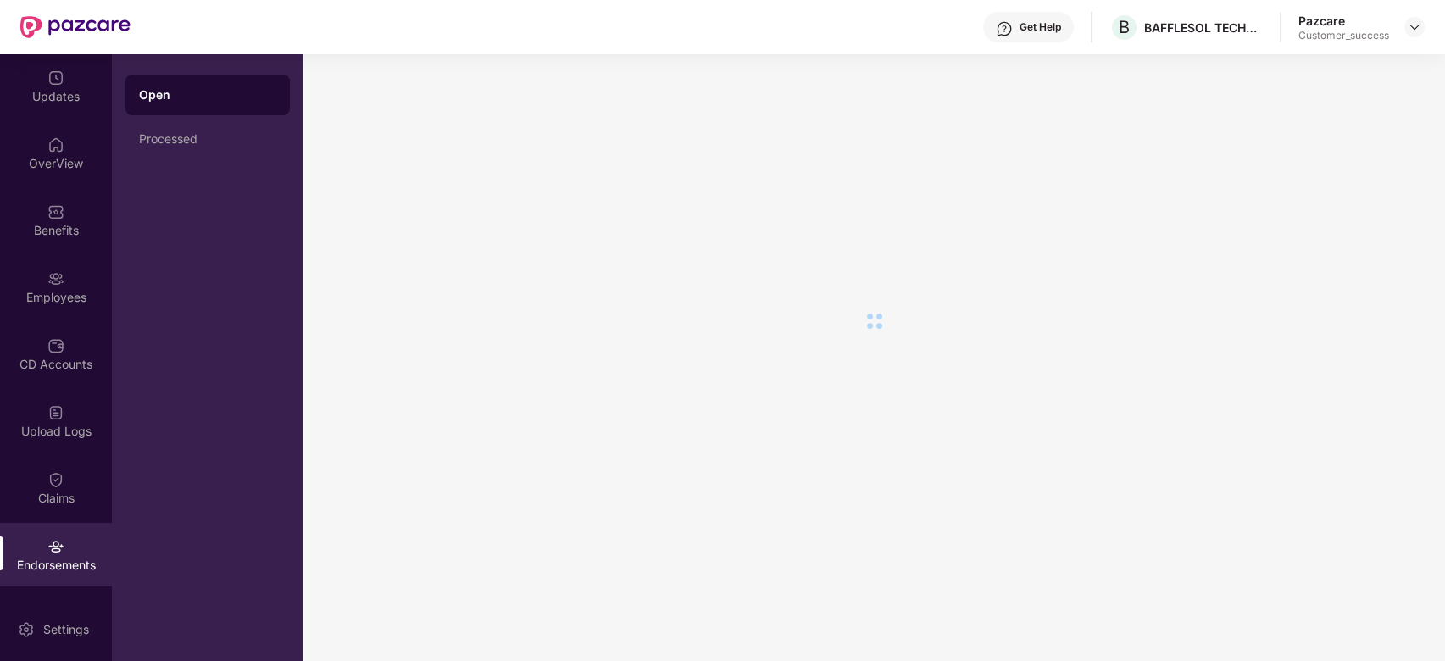
click at [1413, 38] on div "Pazcare Customer_success" at bounding box center [1362, 28] width 126 height 30
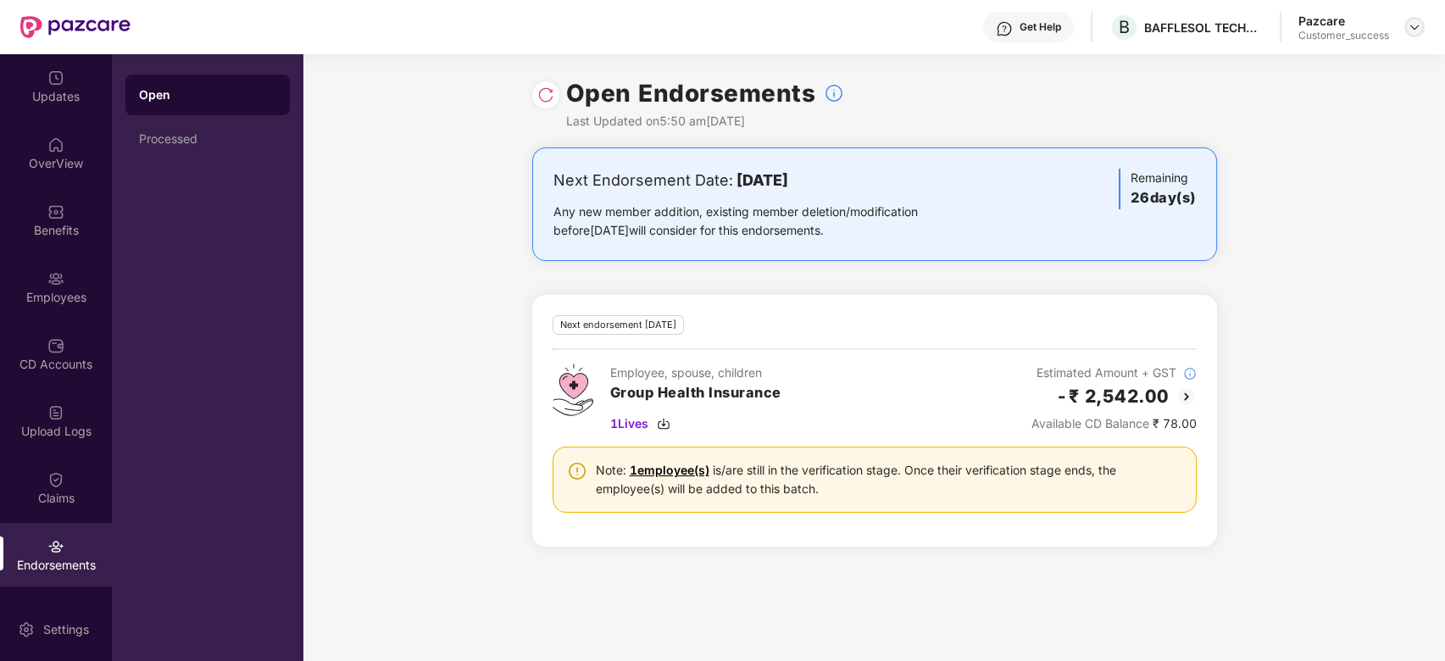
click at [1416, 23] on img at bounding box center [1415, 27] width 14 height 14
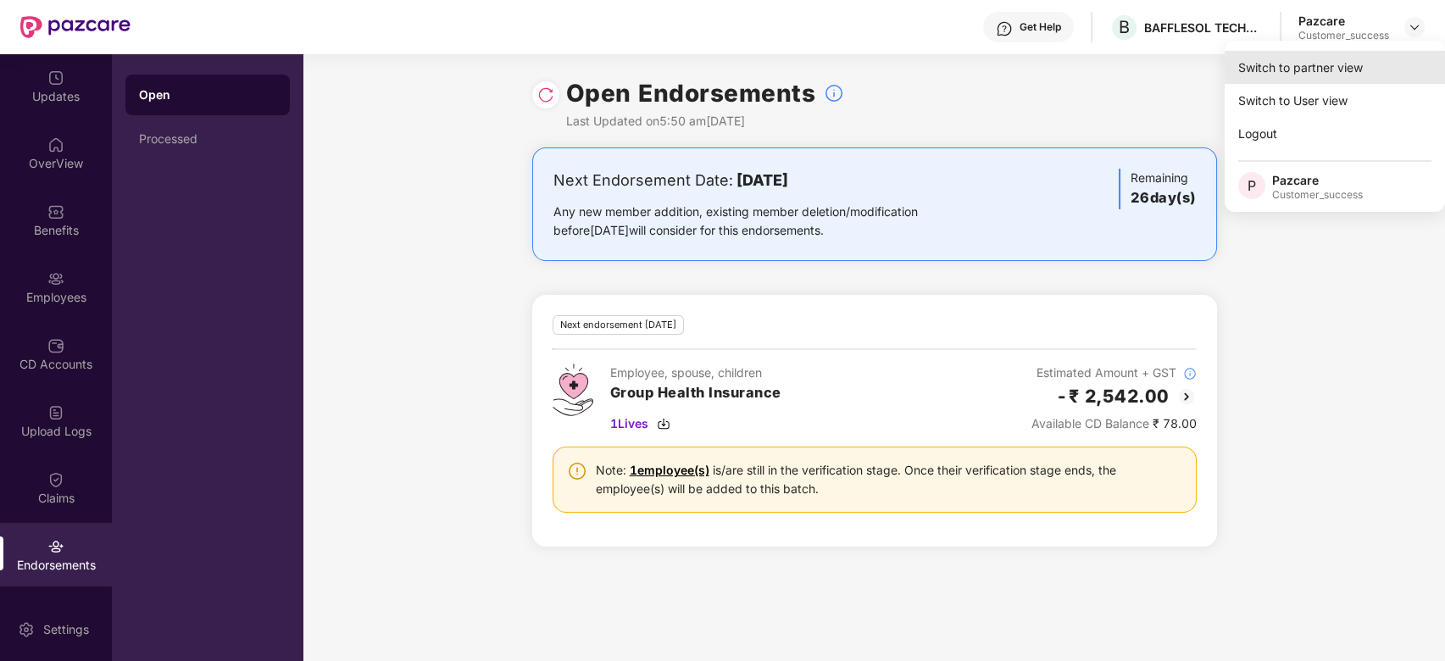
click at [1340, 65] on div "Switch to partner view" at bounding box center [1335, 67] width 220 height 33
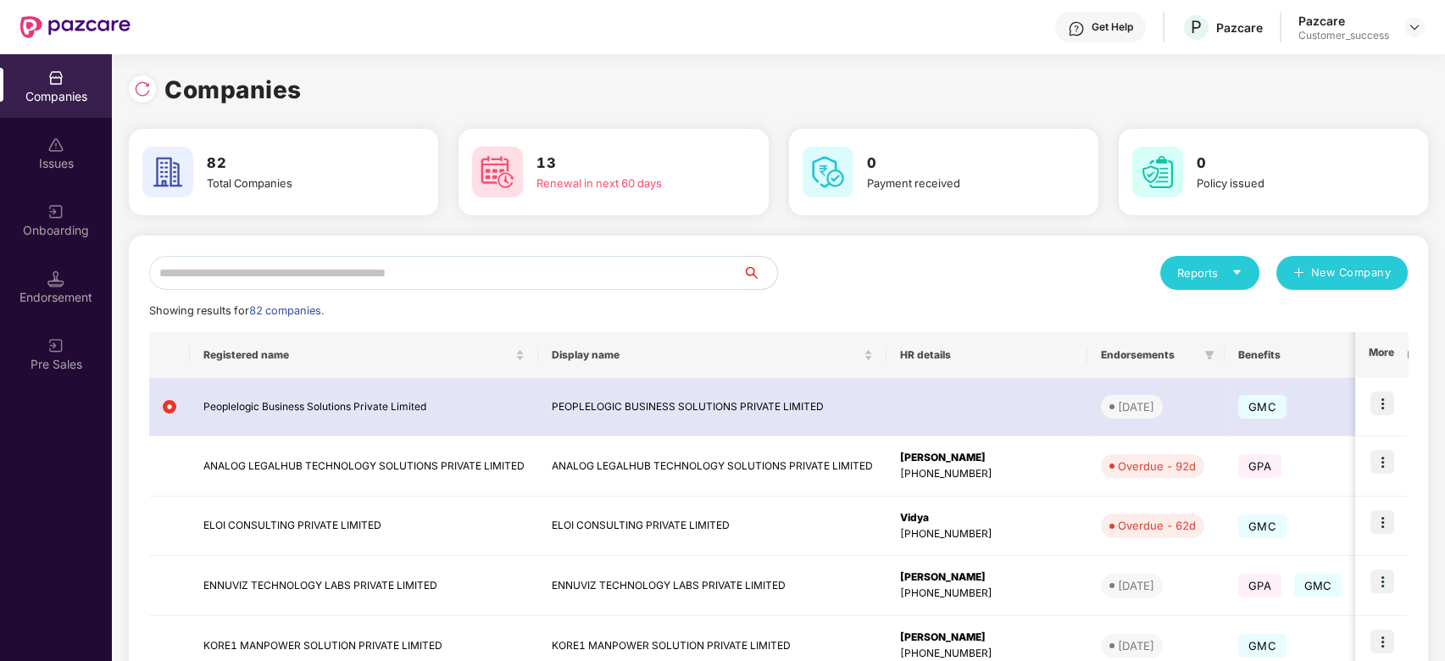
click at [252, 259] on input "text" at bounding box center [446, 273] width 594 height 34
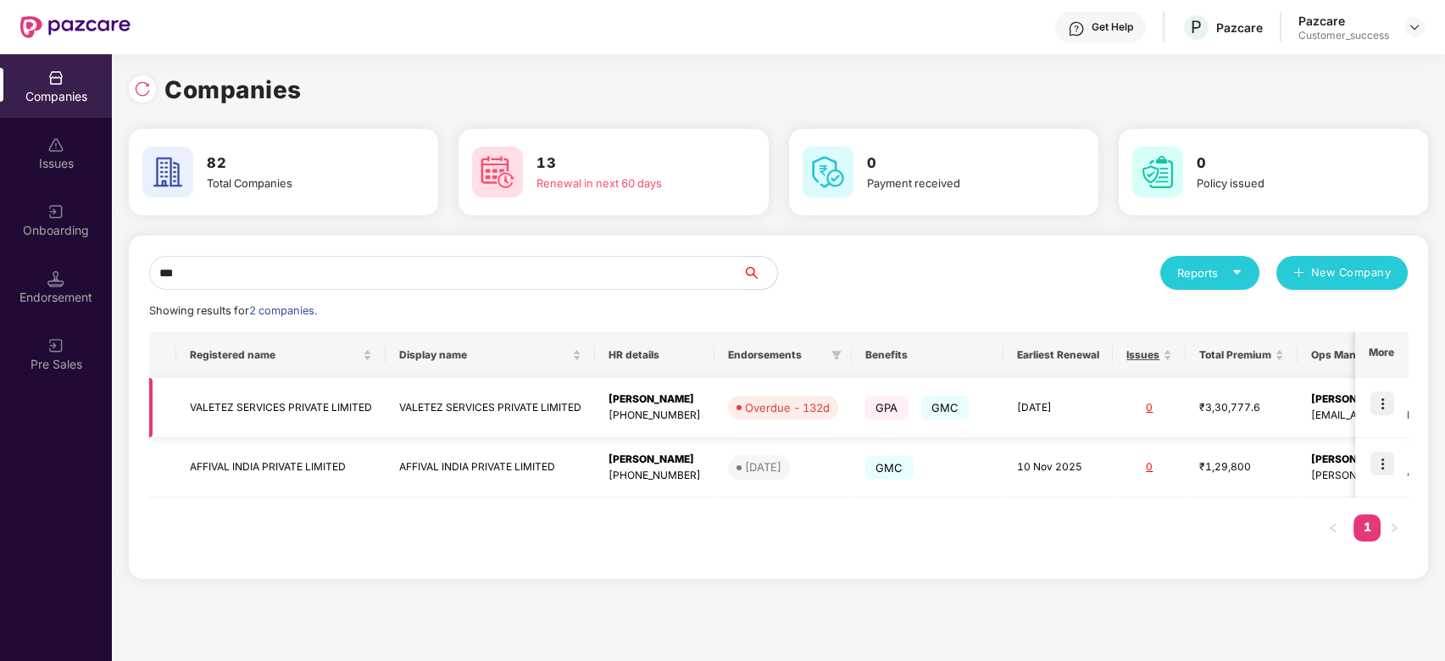
type input "***"
click at [1384, 407] on img at bounding box center [1383, 404] width 24 height 24
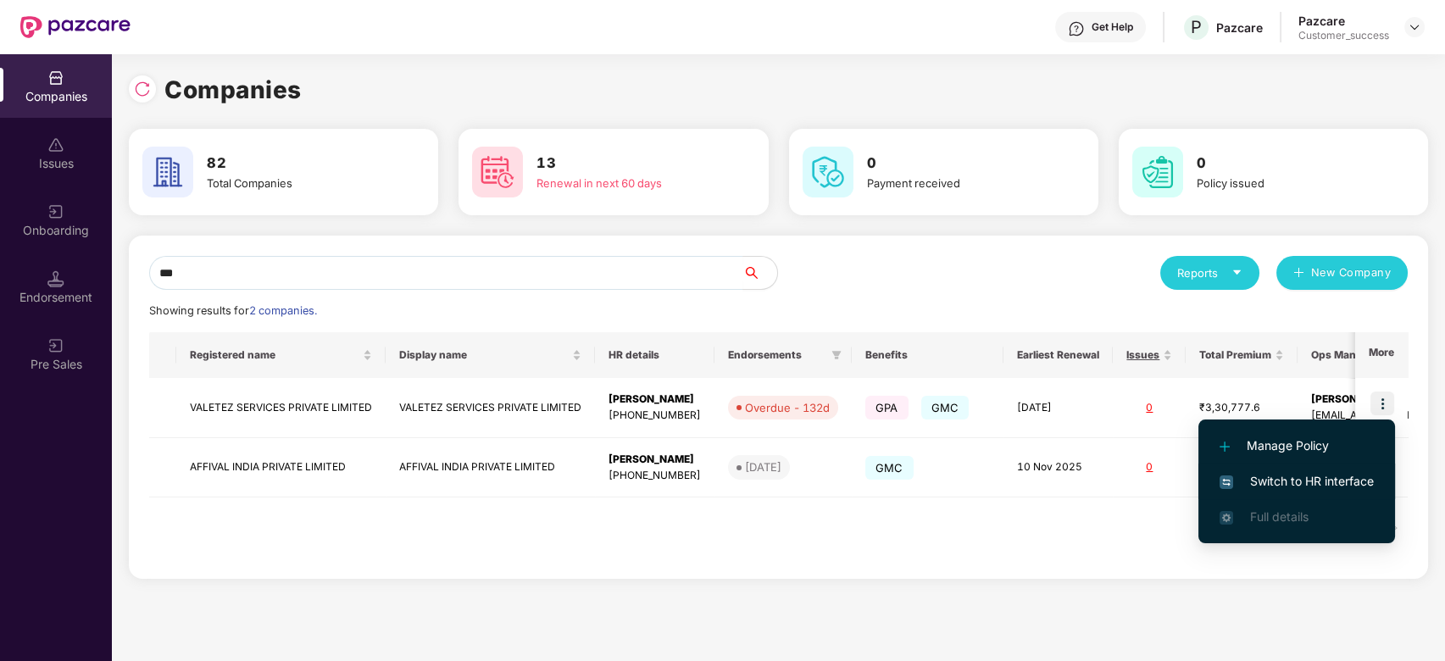
click at [1307, 472] on span "Switch to HR interface" at bounding box center [1297, 481] width 154 height 19
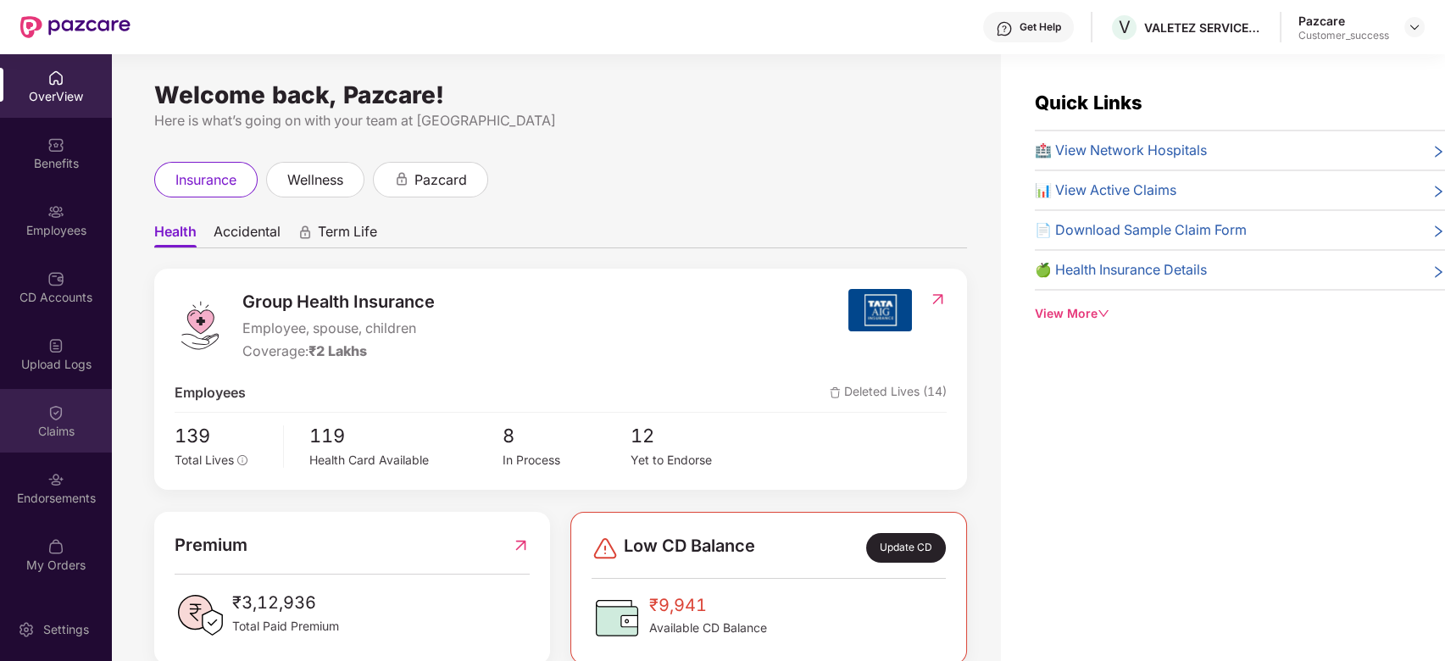
click at [52, 416] on img at bounding box center [55, 412] width 17 height 17
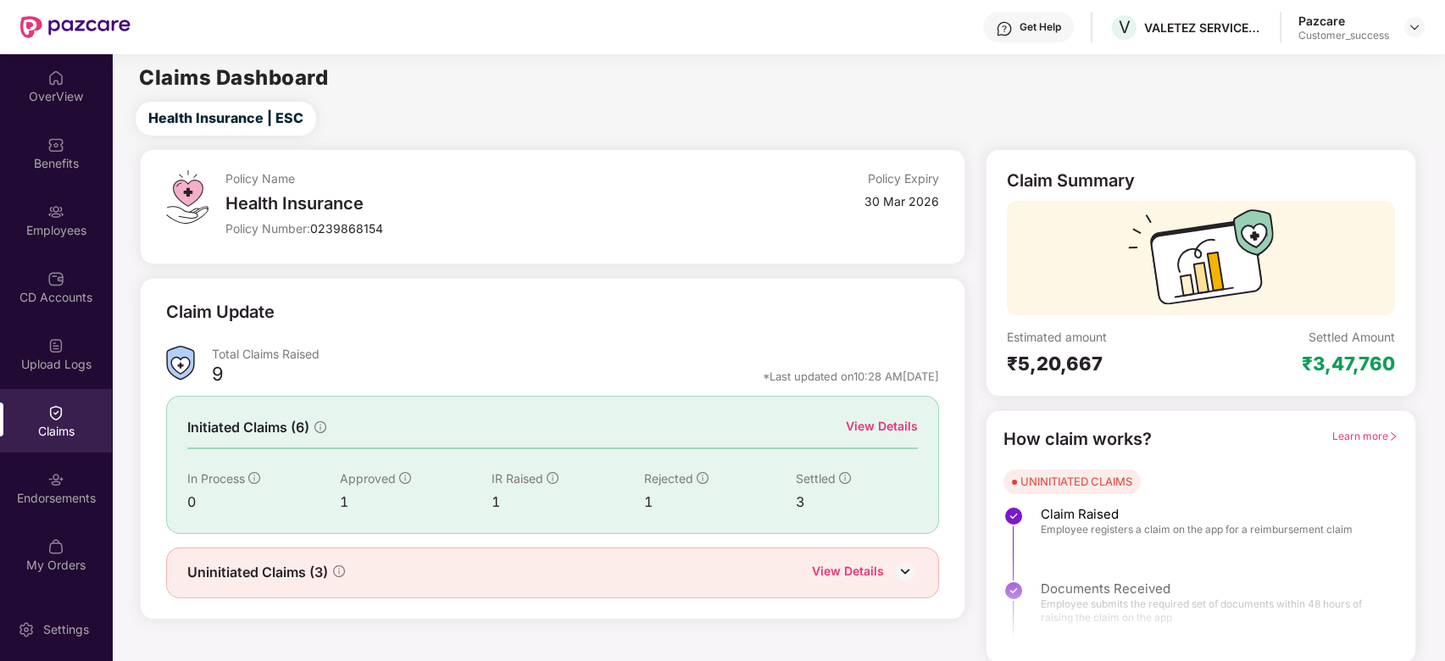
click at [883, 422] on div "View Details" at bounding box center [882, 426] width 72 height 19
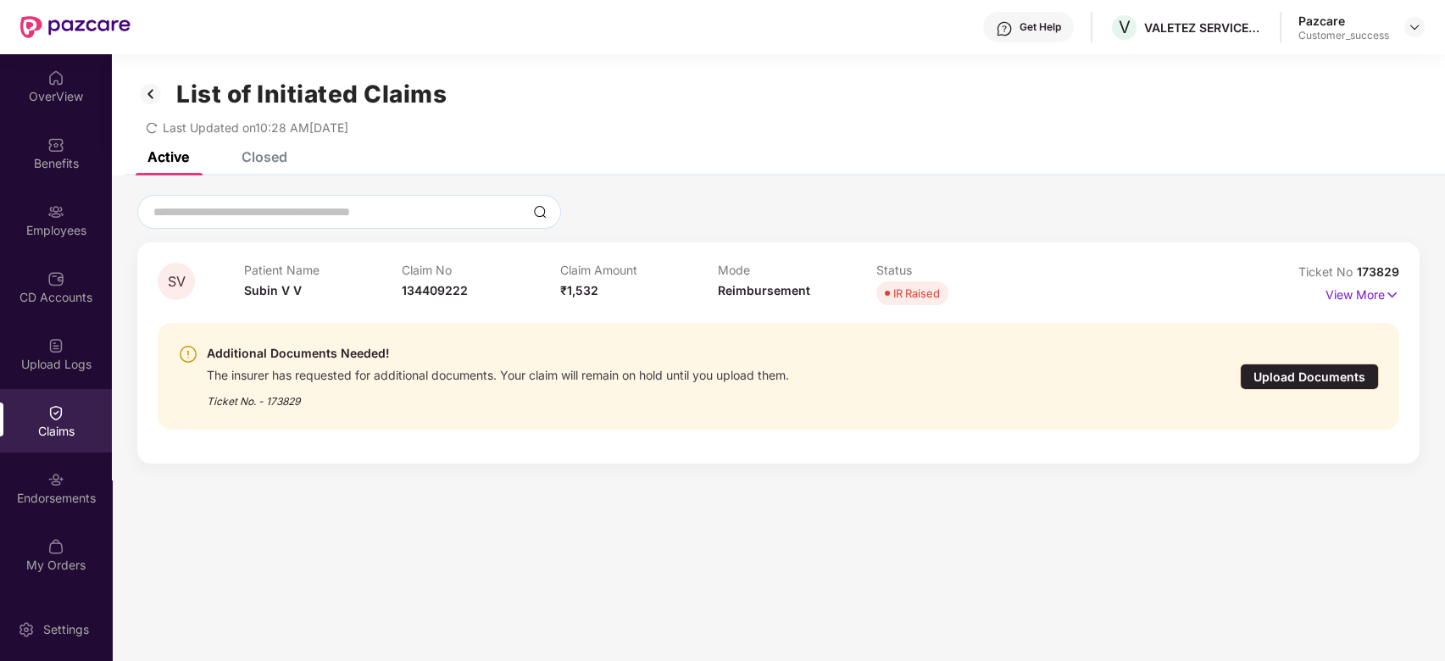
click at [244, 144] on div "List of Initiated Claims Last Updated on 10:28 AM, 15 Oct 2025" at bounding box center [779, 102] width 1334 height 97
click at [253, 148] on div "List of Initiated Claims Last Updated on 10:28 AM, 15 Oct 2025" at bounding box center [779, 102] width 1334 height 97
click at [260, 153] on div "Closed" at bounding box center [265, 156] width 46 height 17
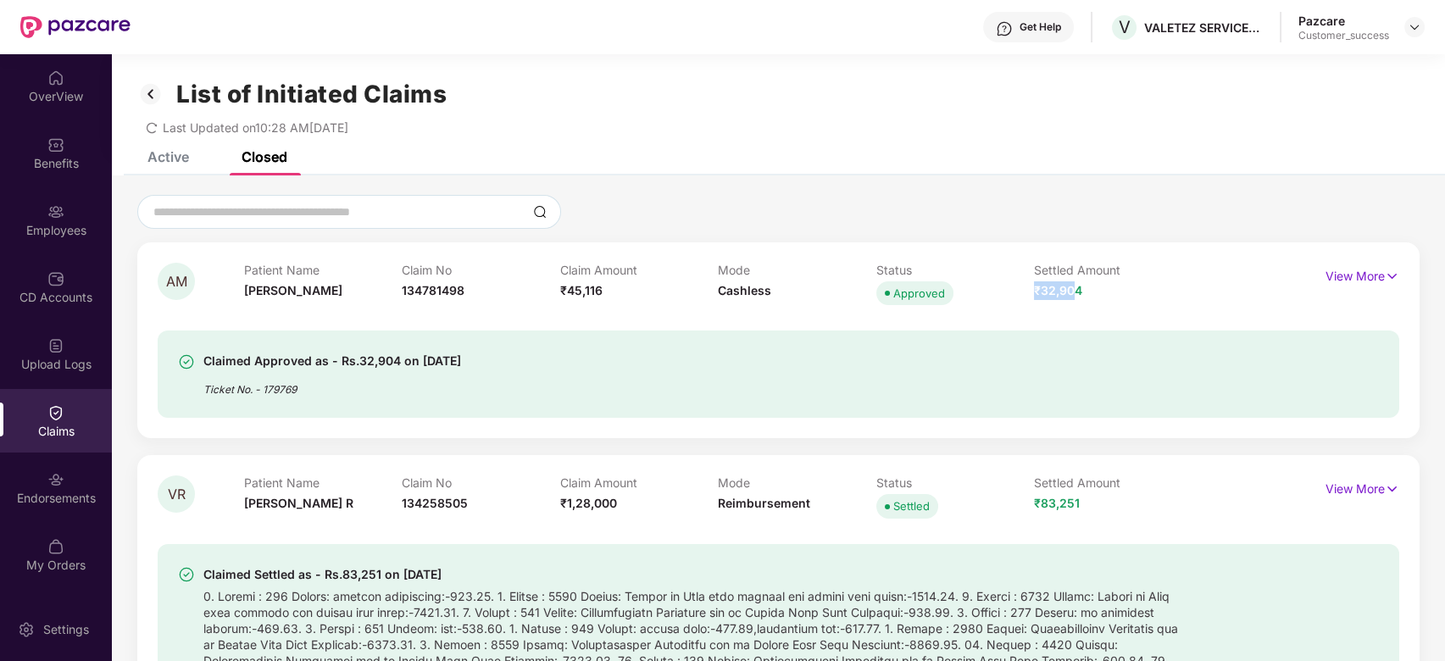
drag, startPoint x: 1078, startPoint y: 288, endPoint x: 1033, endPoint y: 289, distance: 44.1
click at [1034, 289] on span "₹32,904" at bounding box center [1058, 290] width 48 height 14
click at [1092, 289] on div "Settled Amount ₹32,904" at bounding box center [1113, 286] width 159 height 47
drag, startPoint x: 488, startPoint y: 356, endPoint x: 419, endPoint y: 354, distance: 69.6
click at [419, 354] on div "Claimed Approved as - Rs.32,904 on 10 Oct 2025 Ticket No. - 179769" at bounding box center [678, 374] width 1001 height 47
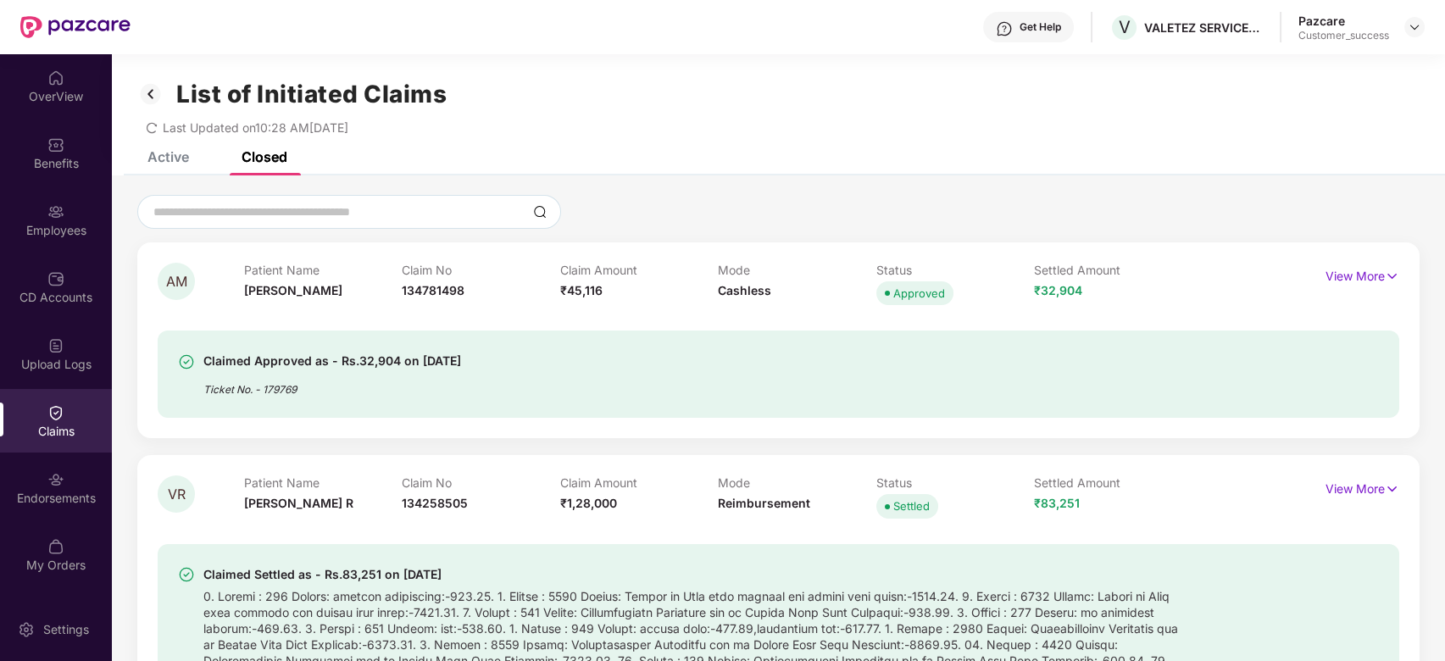
click at [618, 172] on div "Active Closed" at bounding box center [779, 164] width 1334 height 24
click at [1413, 24] on img at bounding box center [1415, 27] width 14 height 14
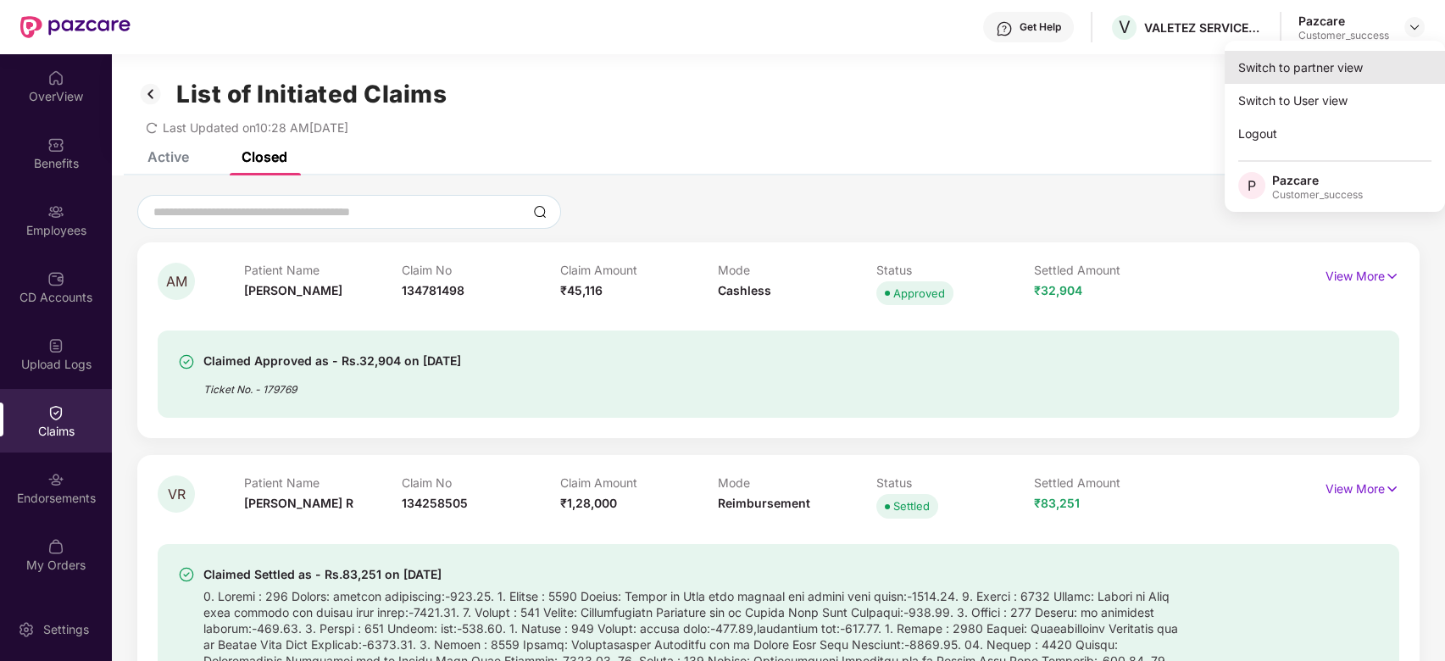
click at [1351, 66] on div "Switch to partner view" at bounding box center [1335, 67] width 220 height 33
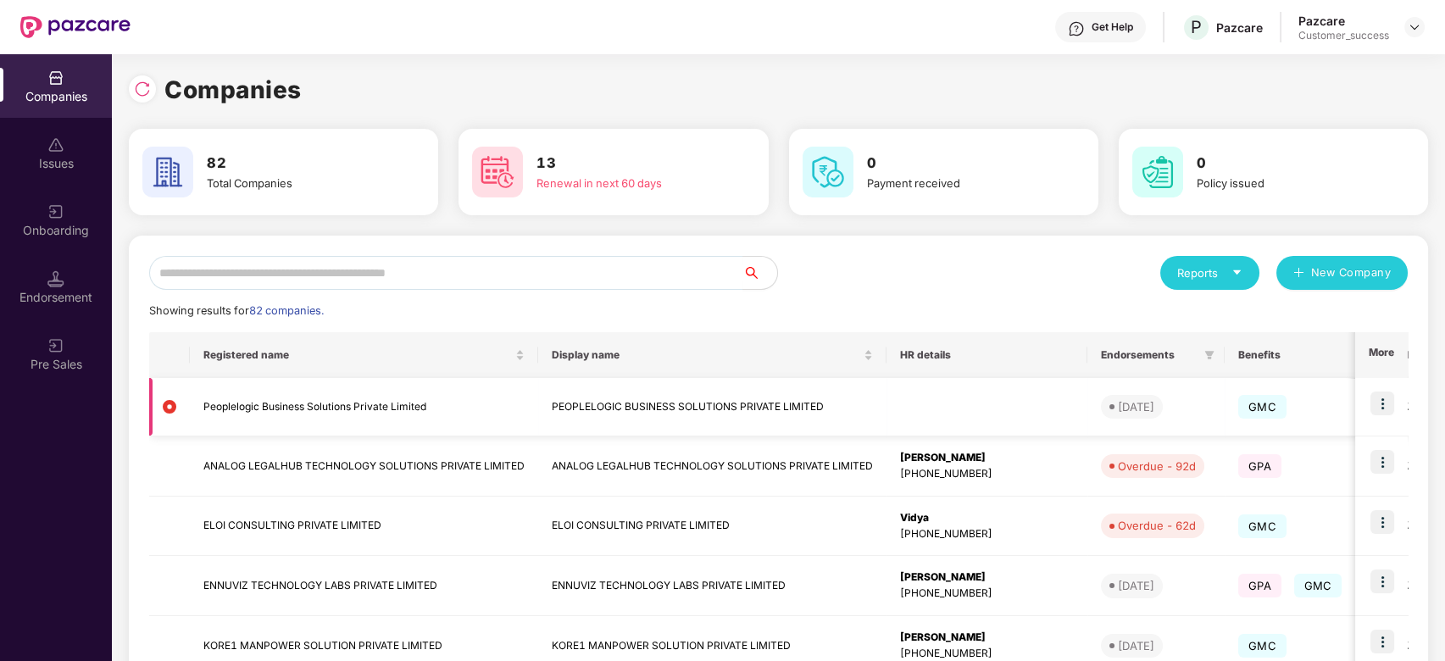
click at [338, 404] on td "Peoplelogic Business Solutions Private Limited" at bounding box center [364, 407] width 348 height 58
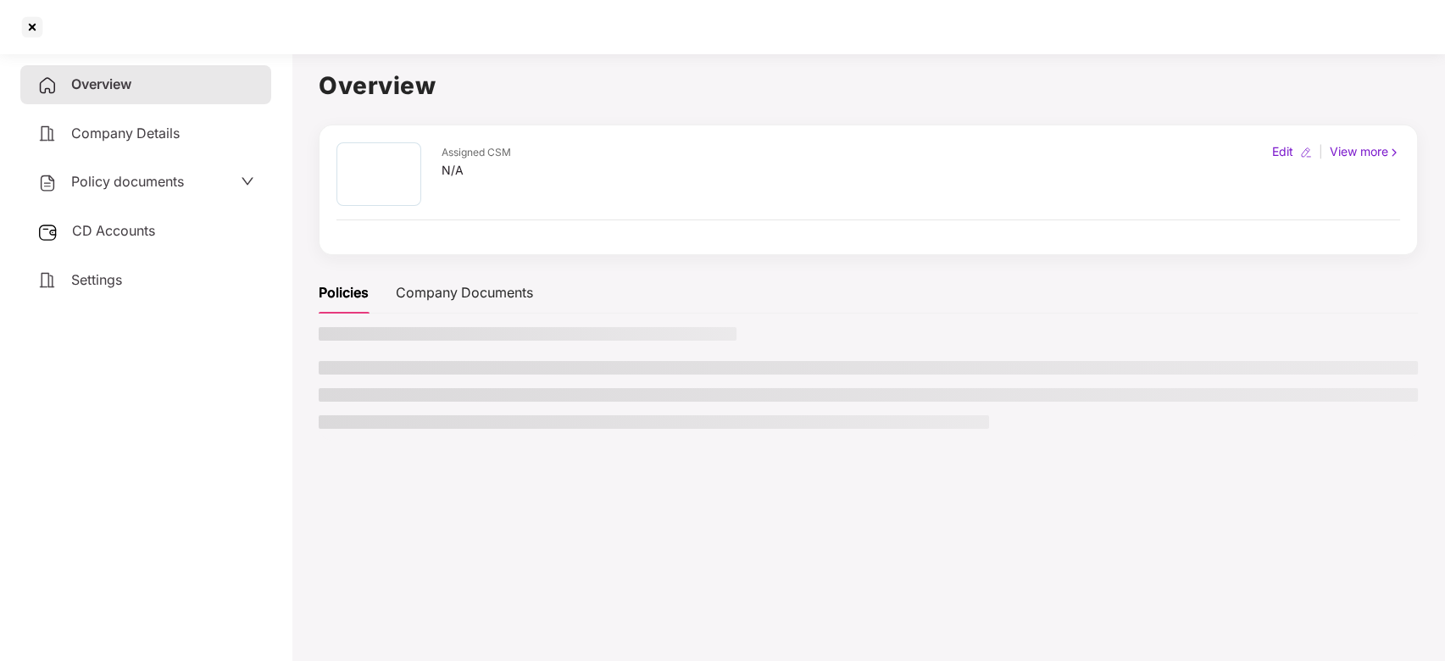
click at [338, 404] on ul at bounding box center [869, 395] width 1100 height 68
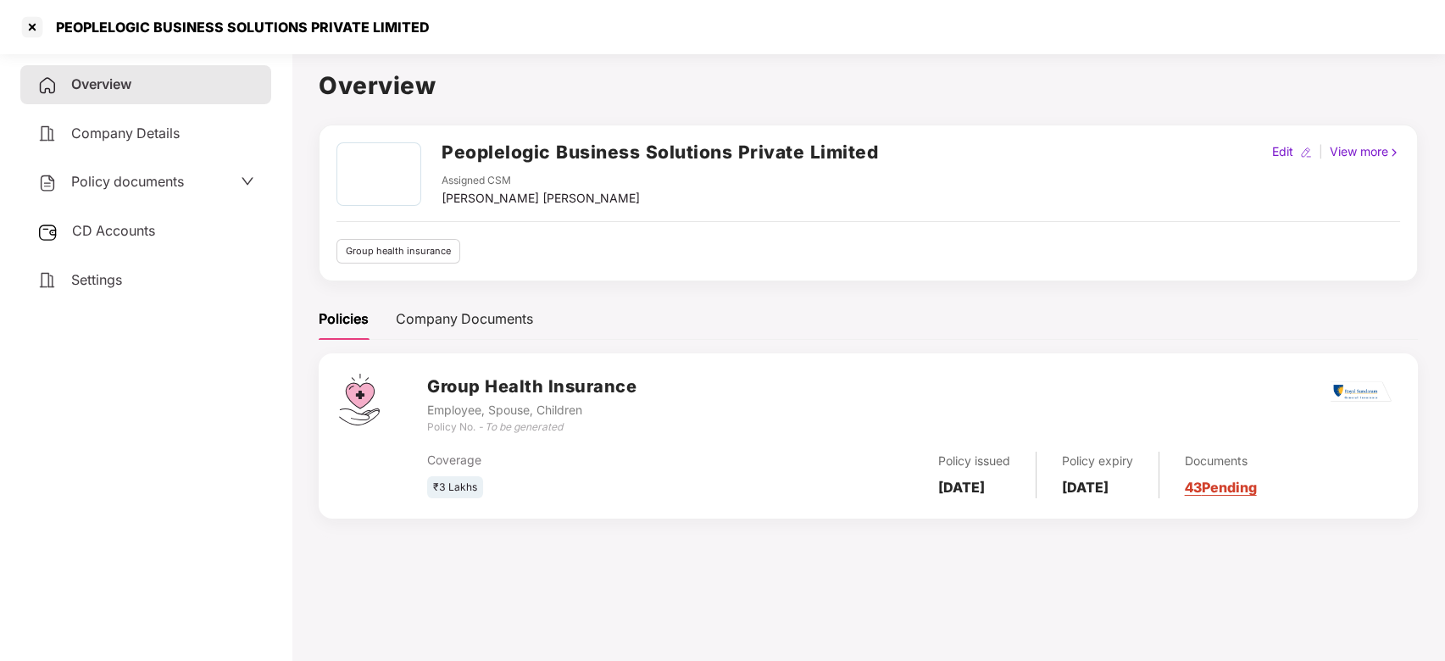
click at [150, 175] on span "Policy documents" at bounding box center [127, 181] width 113 height 17
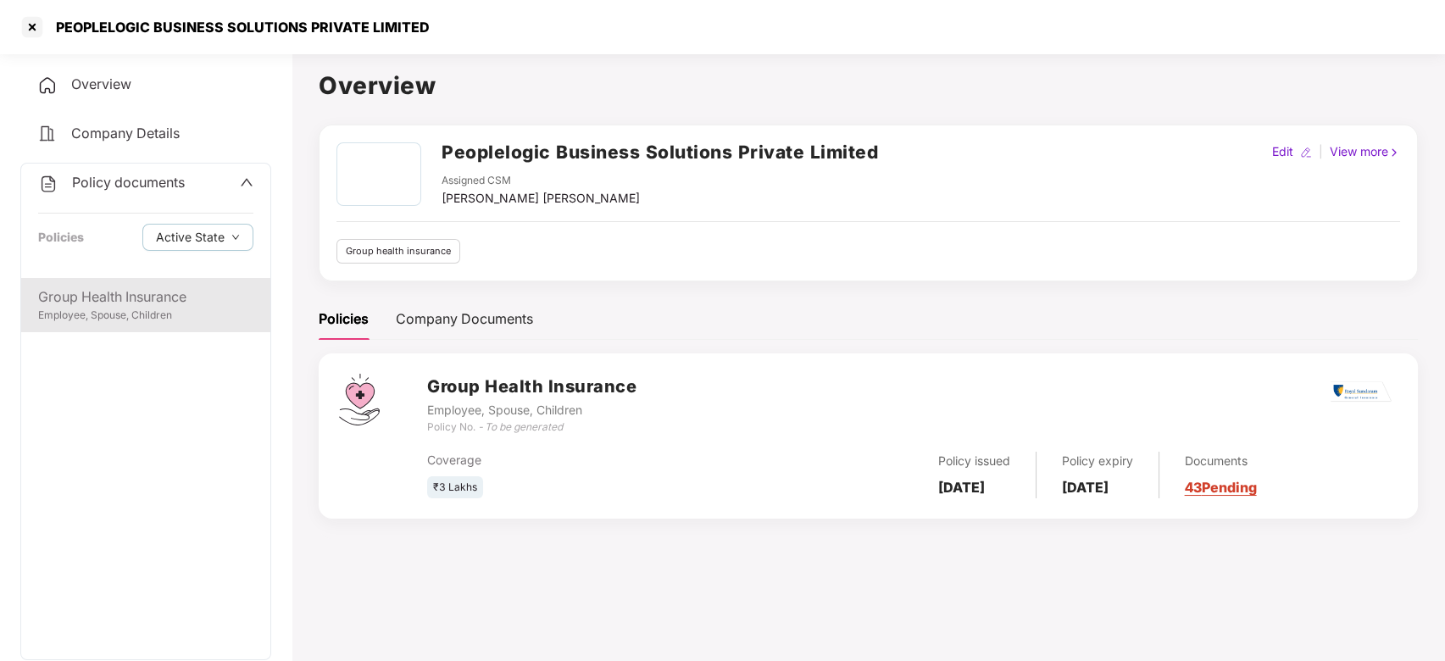
click at [176, 302] on div "Group Health Insurance" at bounding box center [145, 297] width 215 height 21
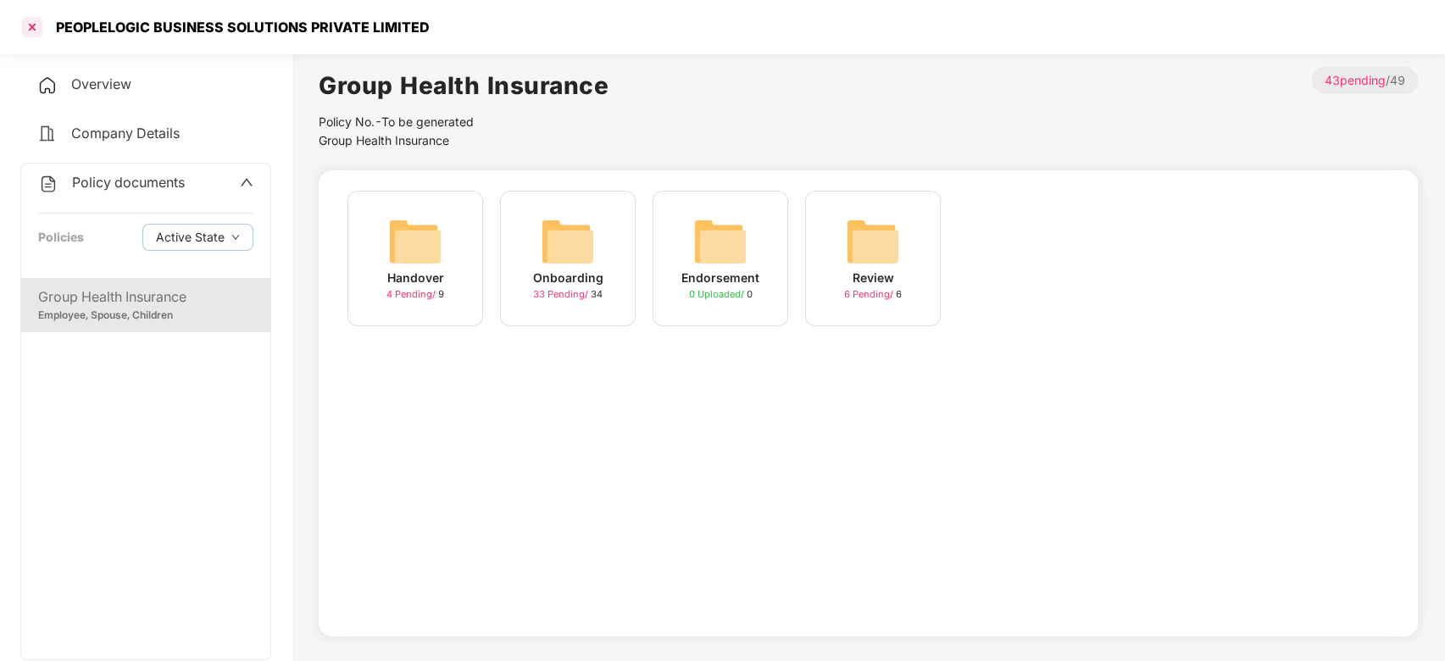
click at [43, 22] on div at bounding box center [32, 27] width 27 height 27
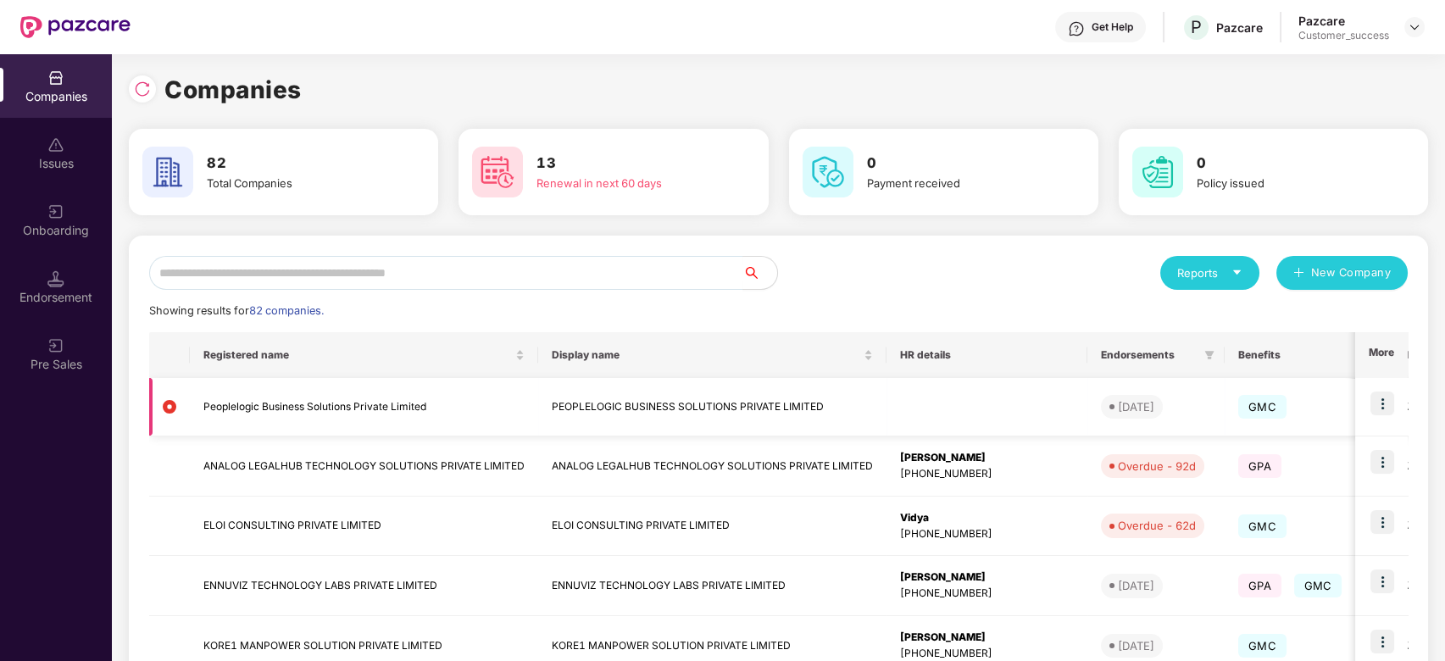
click at [1383, 404] on img at bounding box center [1383, 404] width 24 height 24
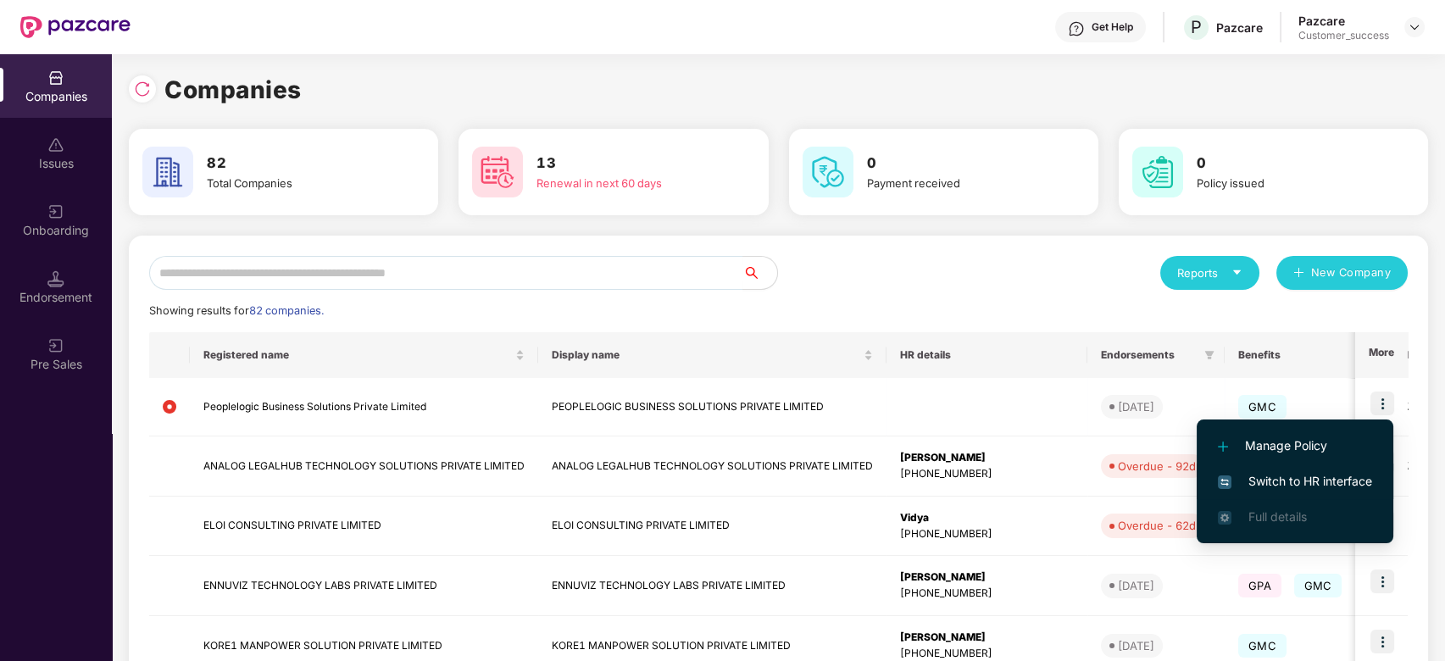
click at [1278, 478] on span "Switch to HR interface" at bounding box center [1295, 481] width 154 height 19
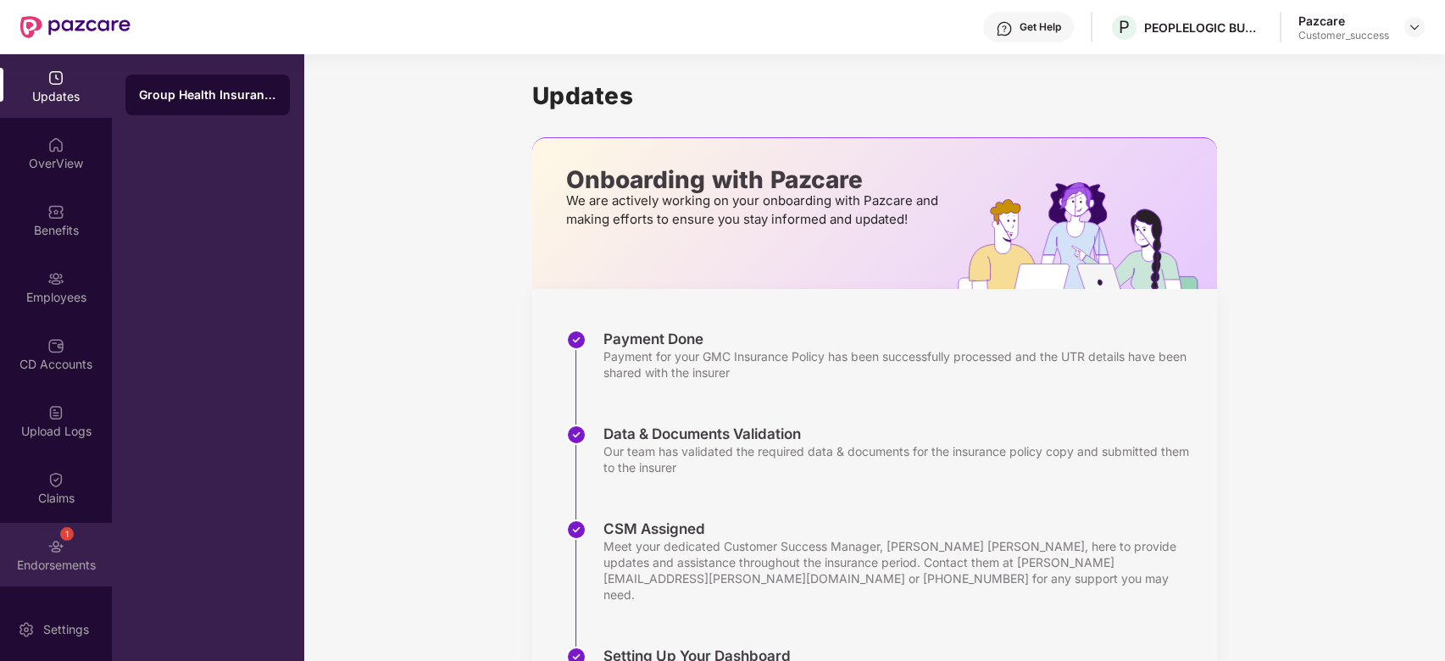
click at [60, 532] on div "1" at bounding box center [67, 534] width 14 height 14
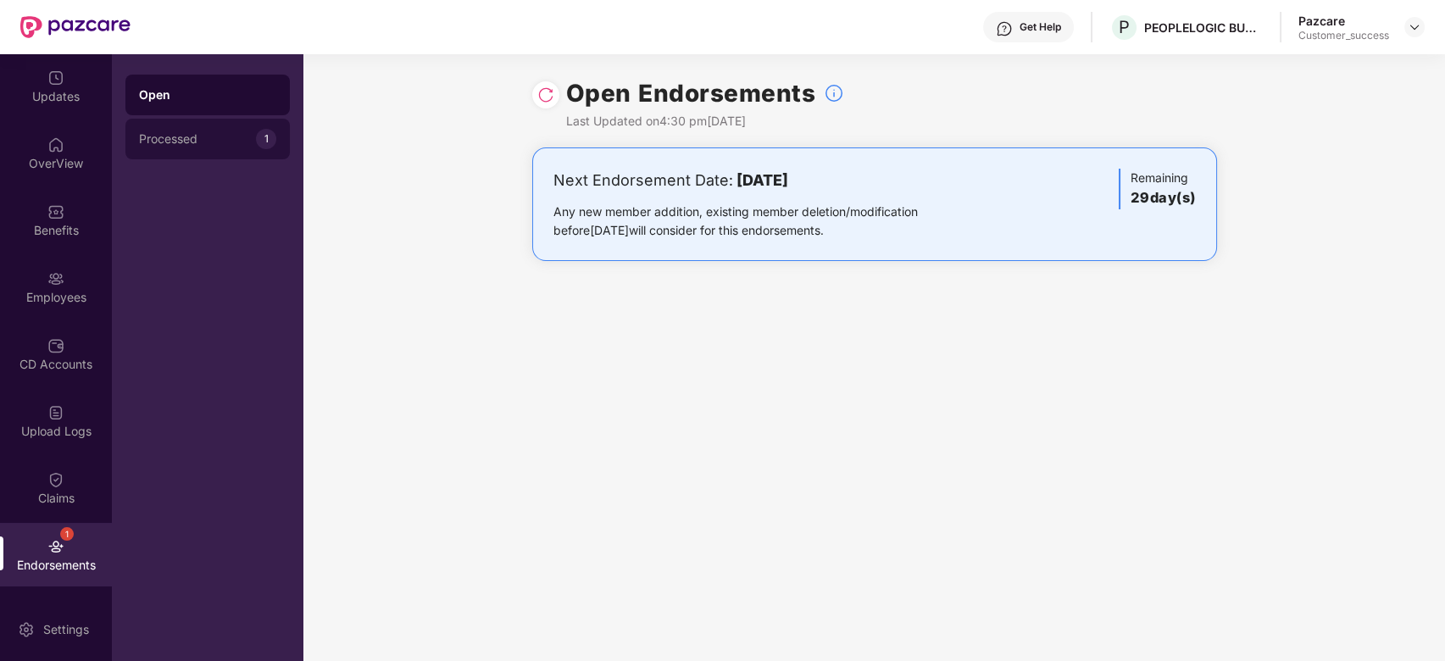
click at [237, 140] on div "Processed" at bounding box center [197, 139] width 117 height 14
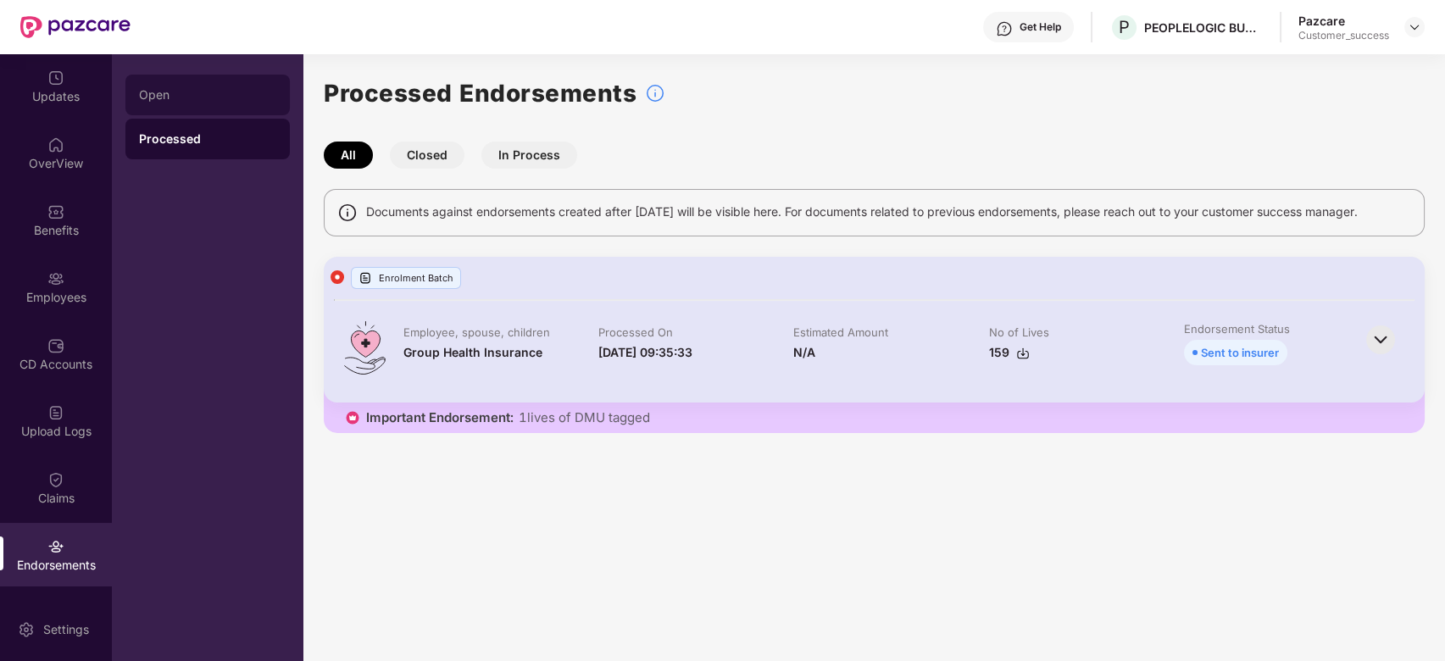
click at [231, 94] on div "Open" at bounding box center [207, 95] width 137 height 14
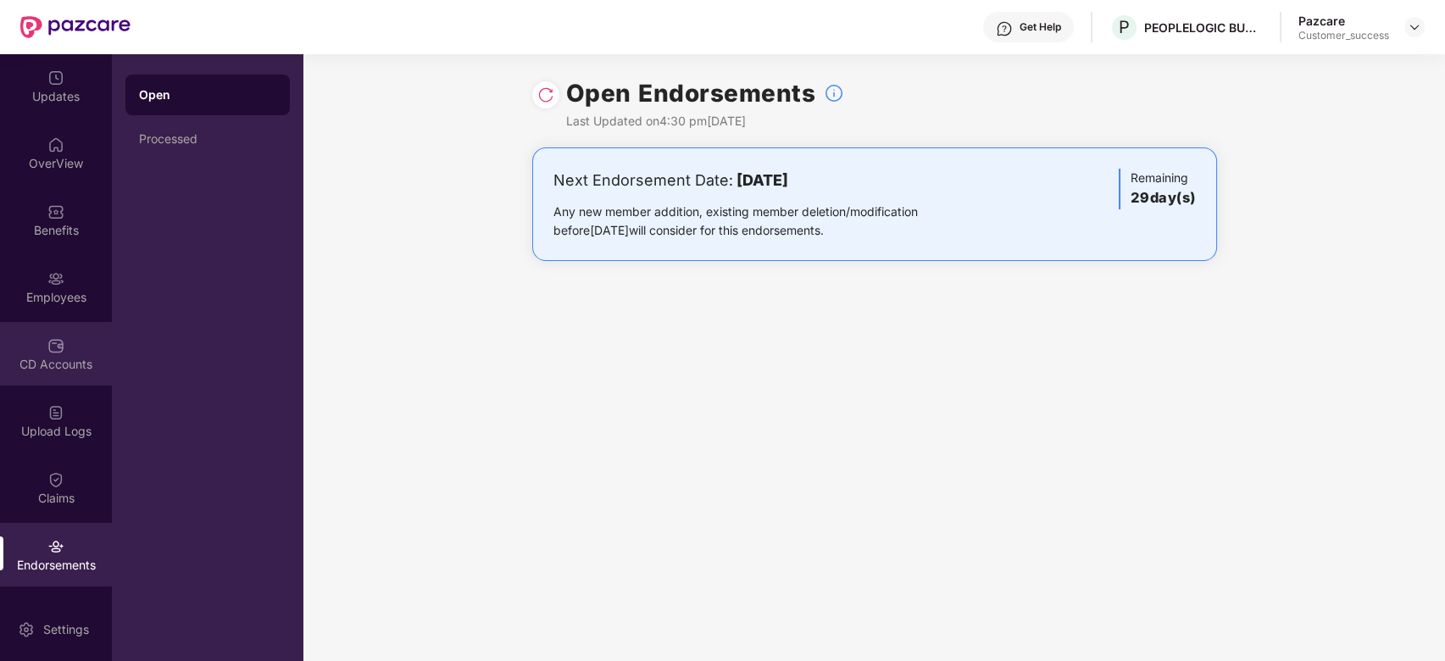
click at [55, 343] on img at bounding box center [55, 345] width 17 height 17
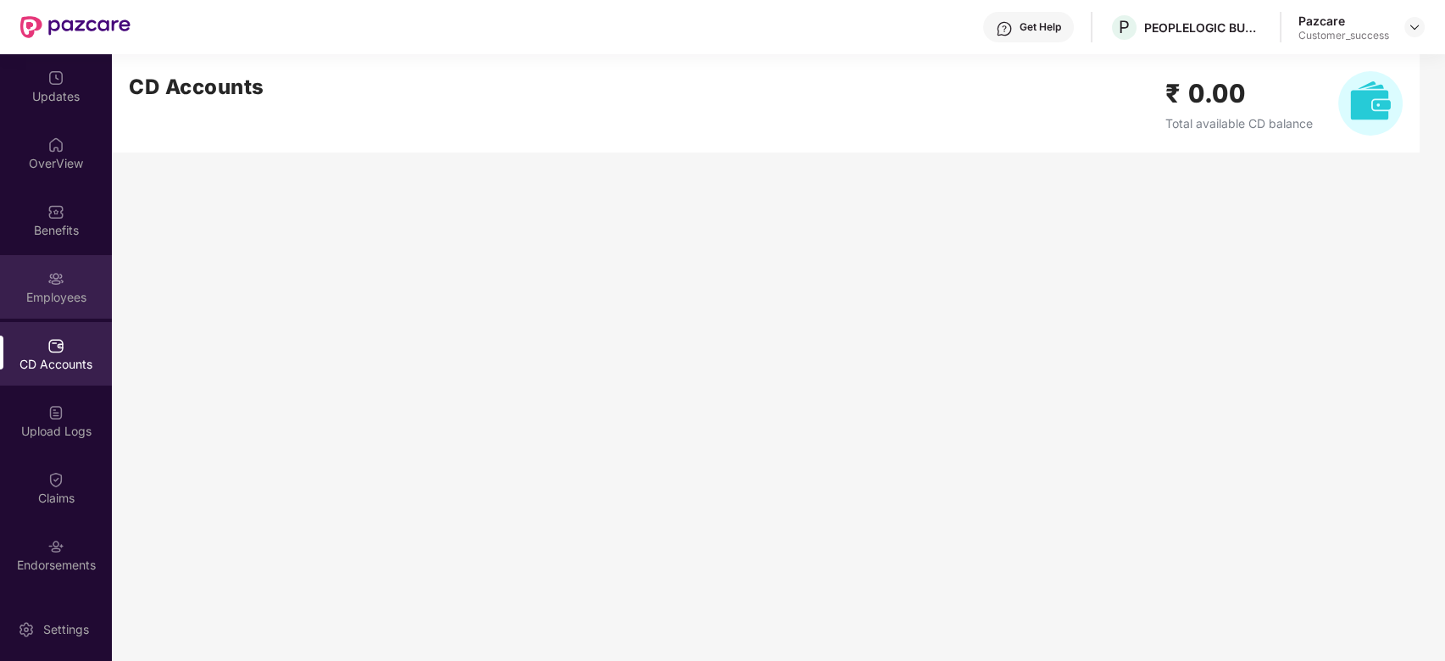
click at [53, 291] on div "Employees" at bounding box center [56, 297] width 112 height 17
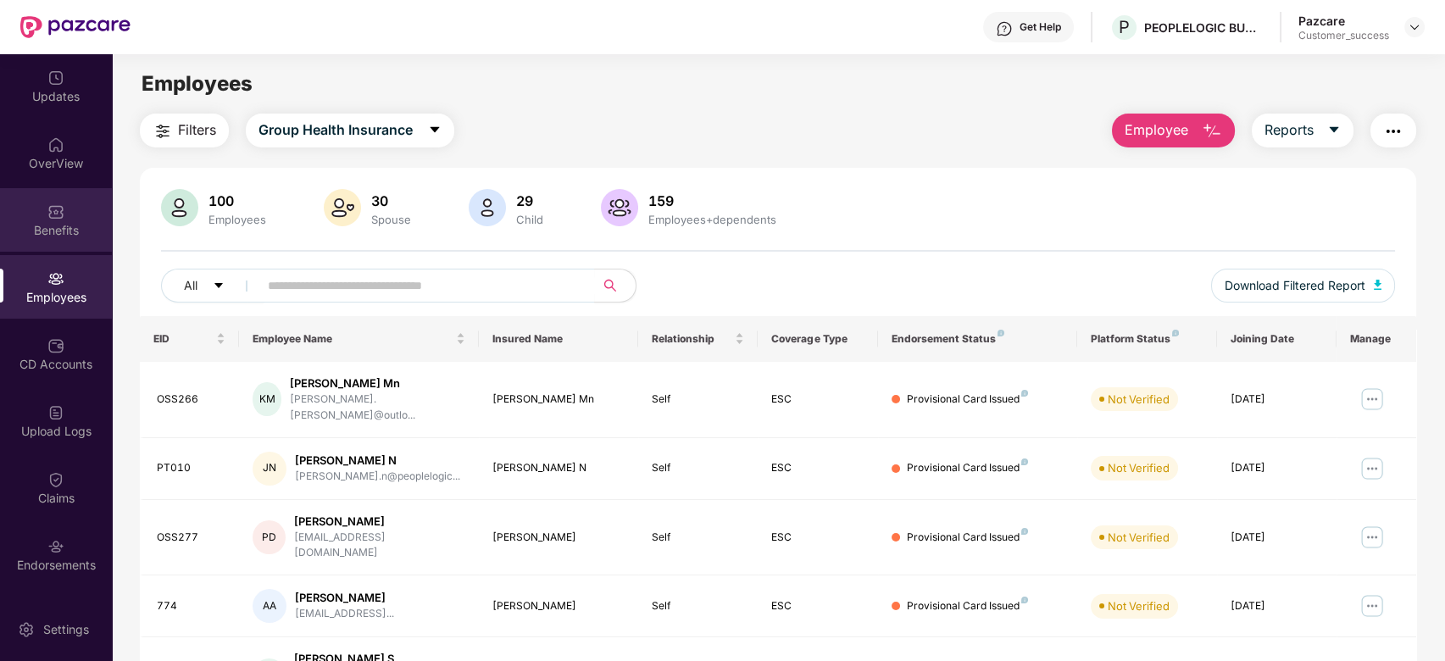
click at [63, 205] on div "Benefits" at bounding box center [56, 220] width 112 height 64
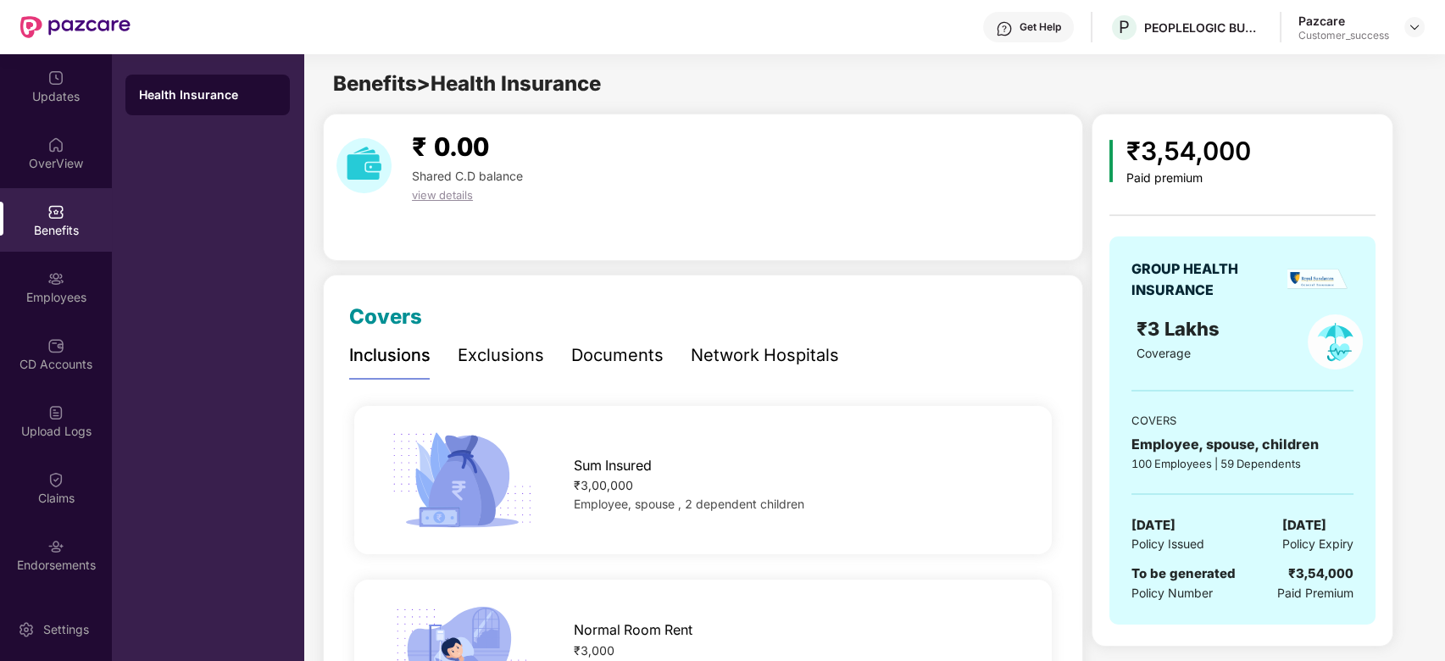
click at [494, 366] on div "Exclusions" at bounding box center [501, 355] width 86 height 26
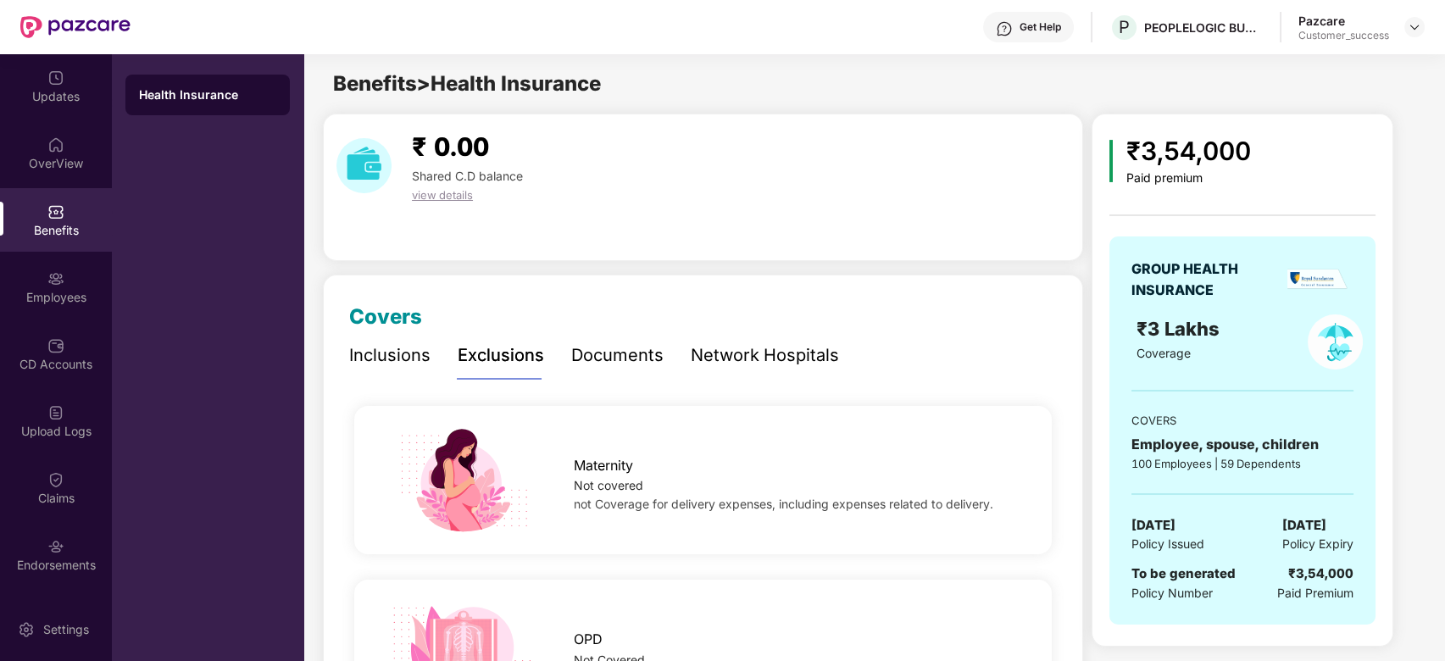
click at [1422, 19] on div at bounding box center [1415, 27] width 20 height 20
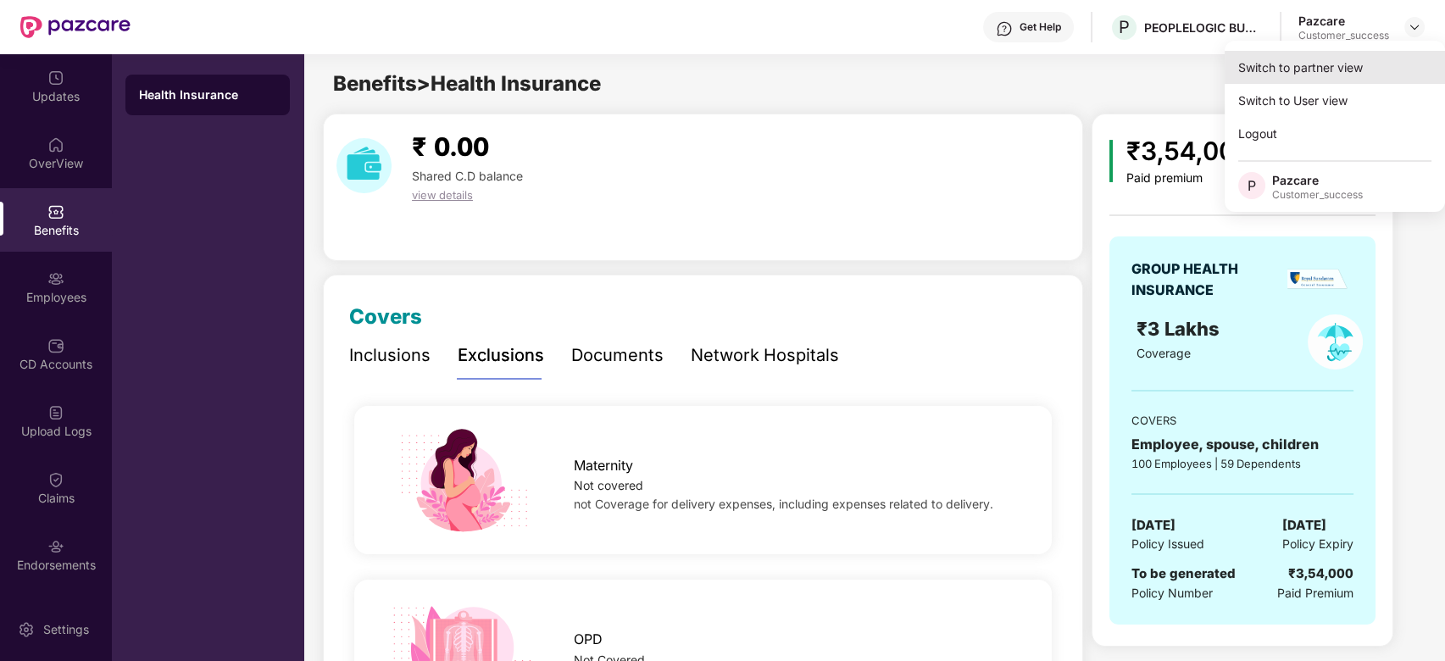
click at [1353, 59] on div "Switch to partner view" at bounding box center [1335, 67] width 220 height 33
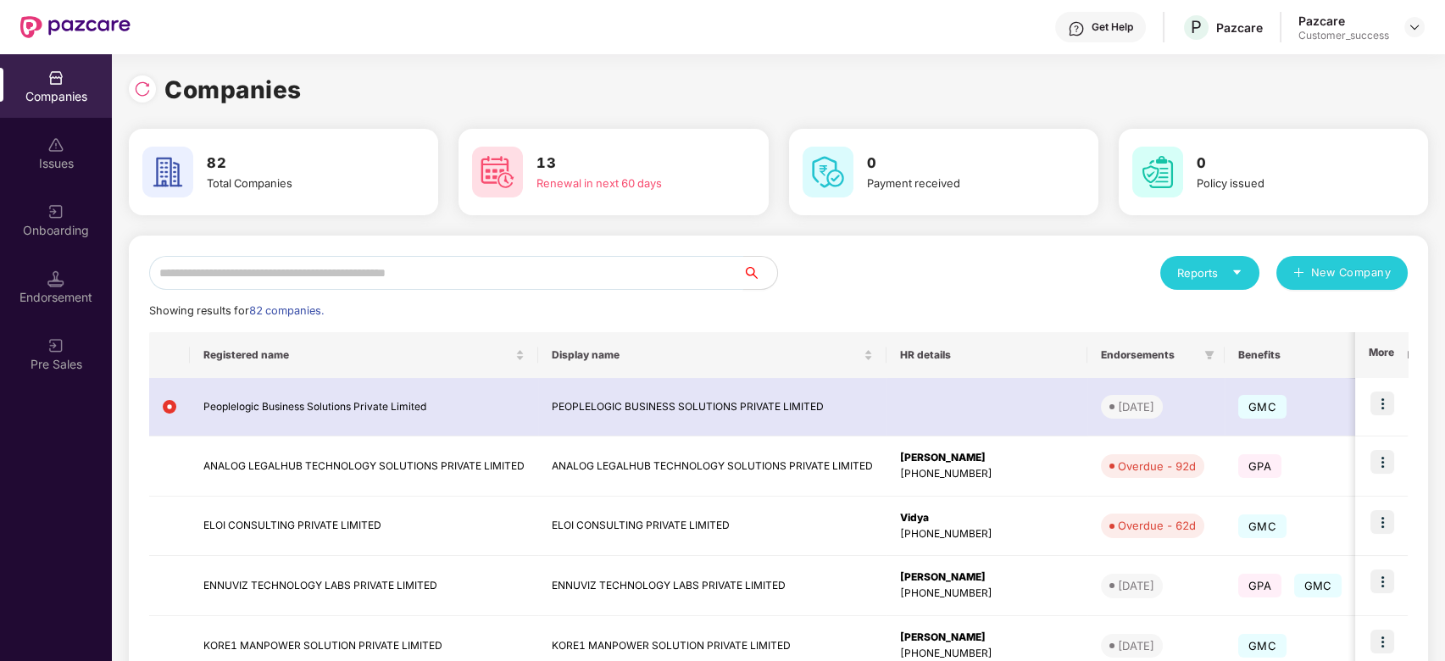
click at [563, 268] on input "text" at bounding box center [446, 273] width 594 height 34
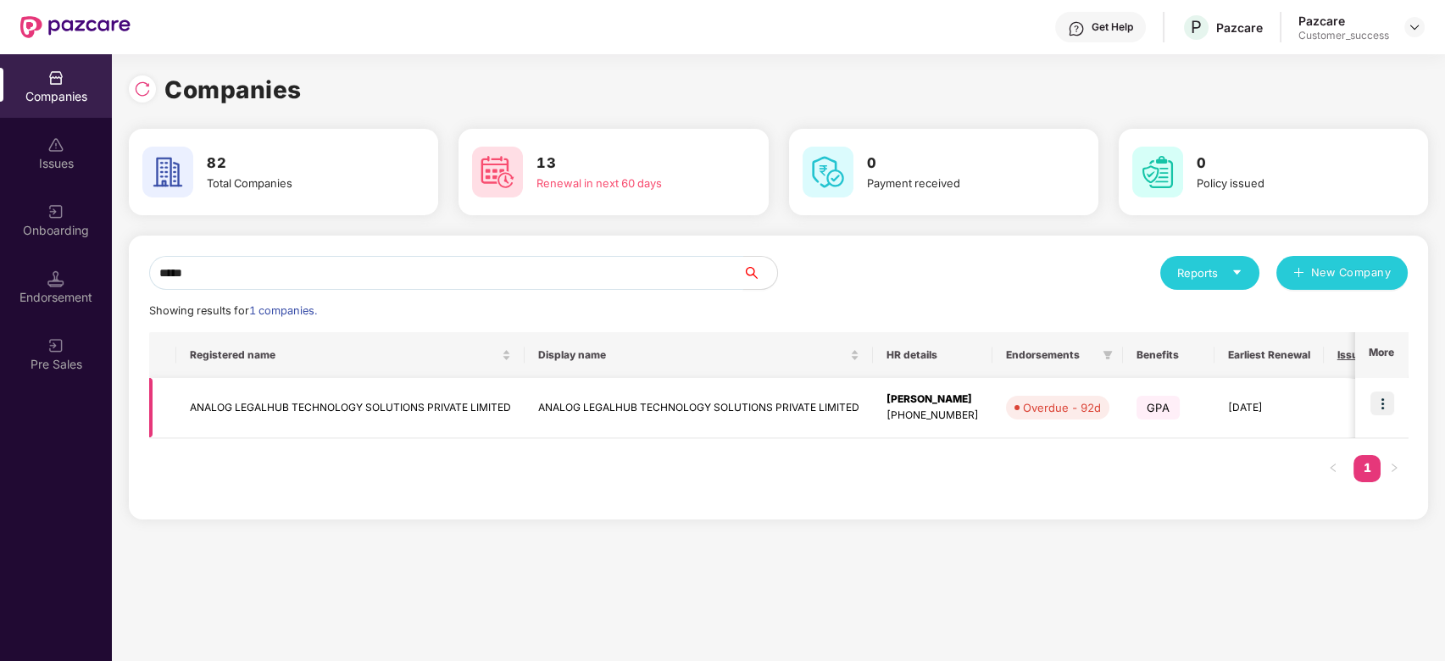
type input "*****"
click at [1389, 404] on img at bounding box center [1383, 404] width 24 height 24
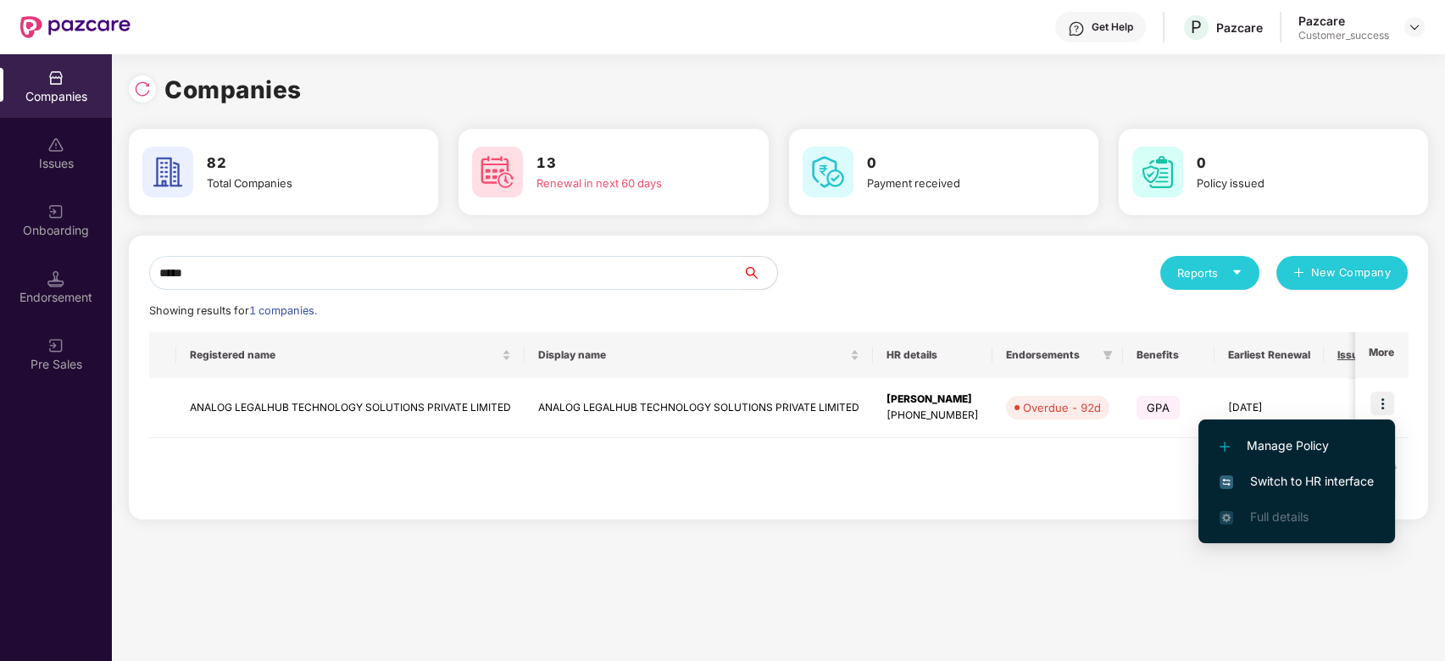
click at [1251, 477] on span "Switch to HR interface" at bounding box center [1297, 481] width 154 height 19
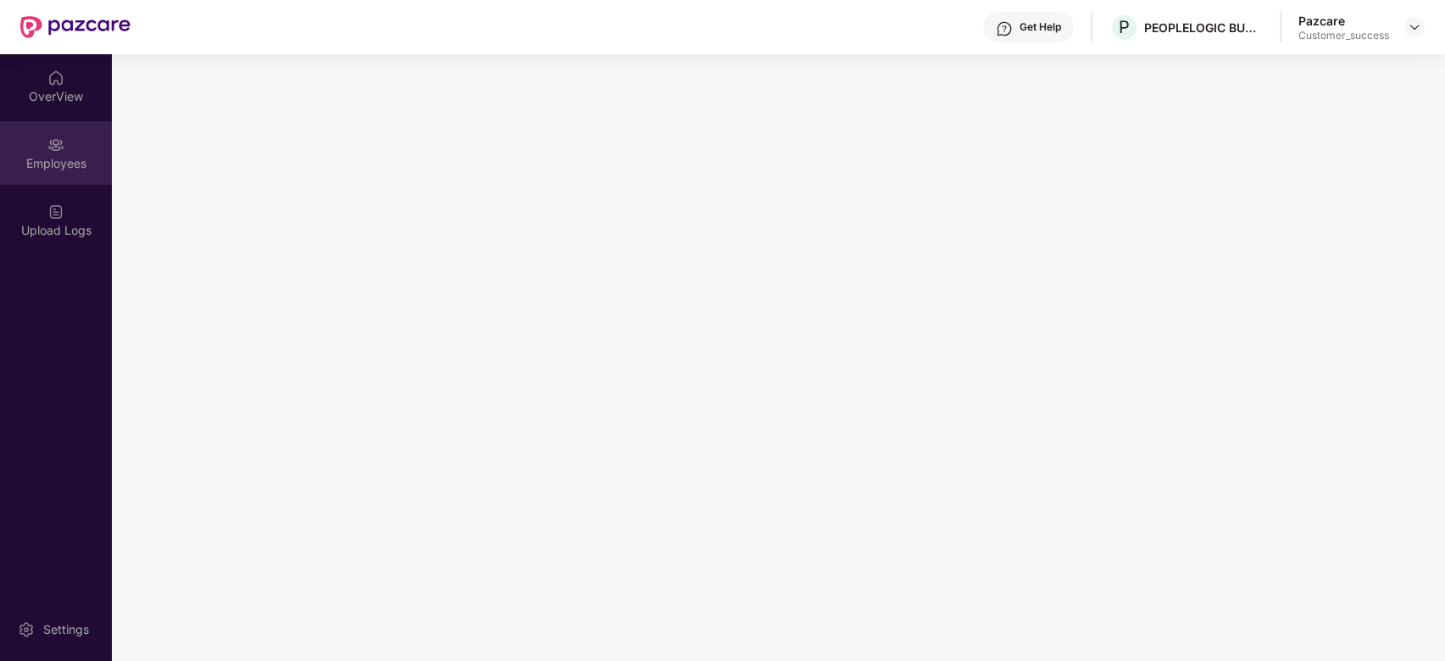
click at [58, 136] on img at bounding box center [55, 144] width 17 height 17
click at [1422, 21] on div at bounding box center [1415, 27] width 20 height 20
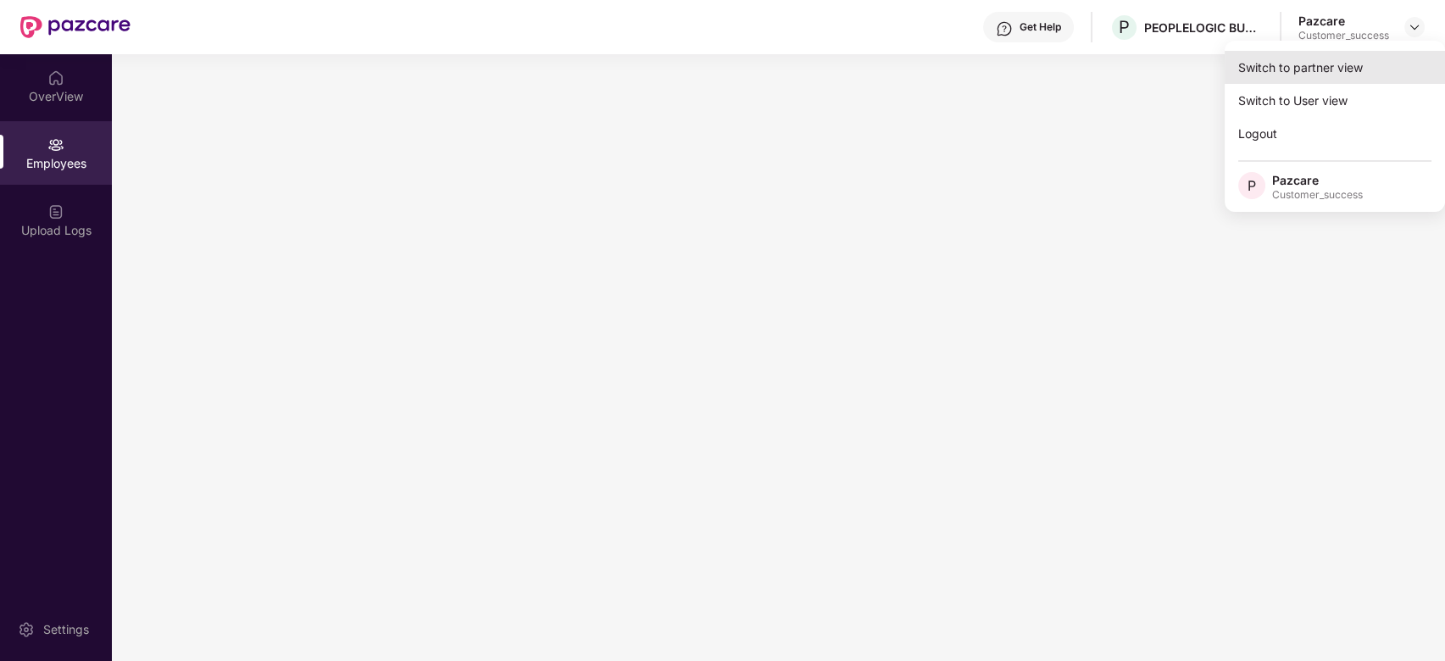
click at [1356, 66] on div "Switch to partner view" at bounding box center [1335, 67] width 220 height 33
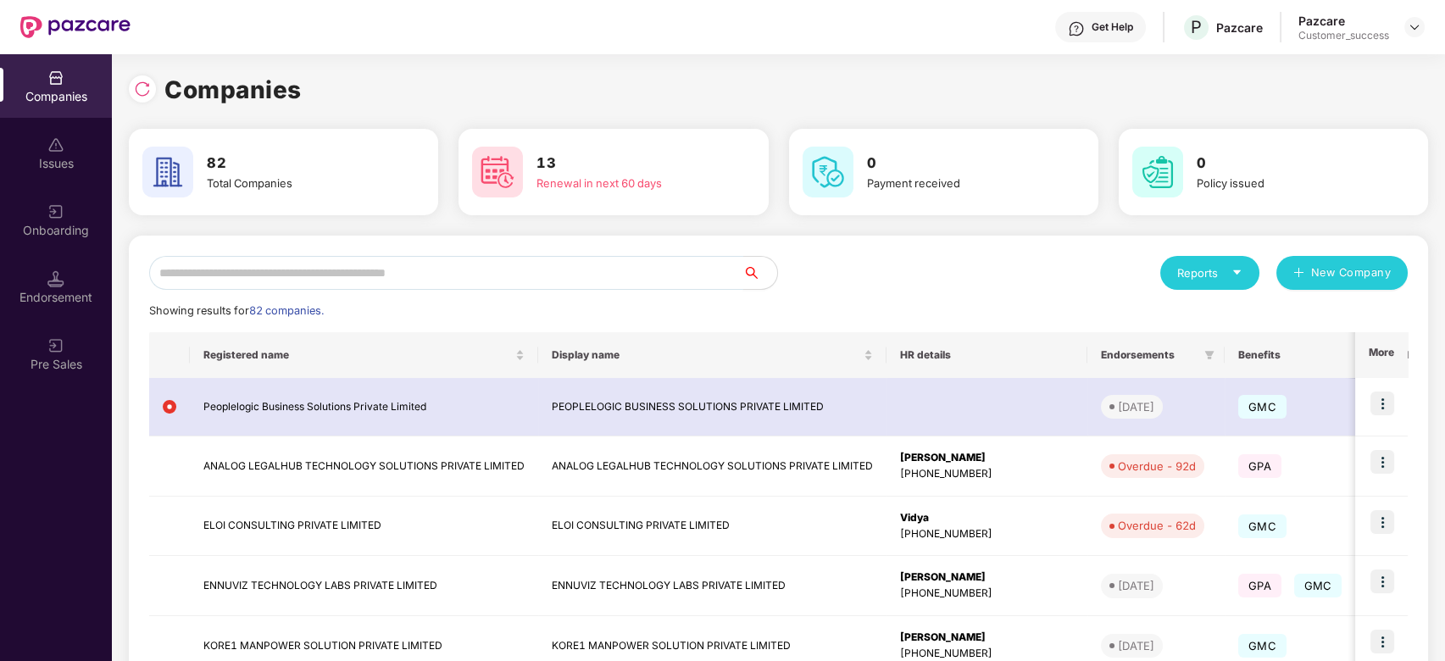
click at [722, 263] on input "text" at bounding box center [446, 273] width 594 height 34
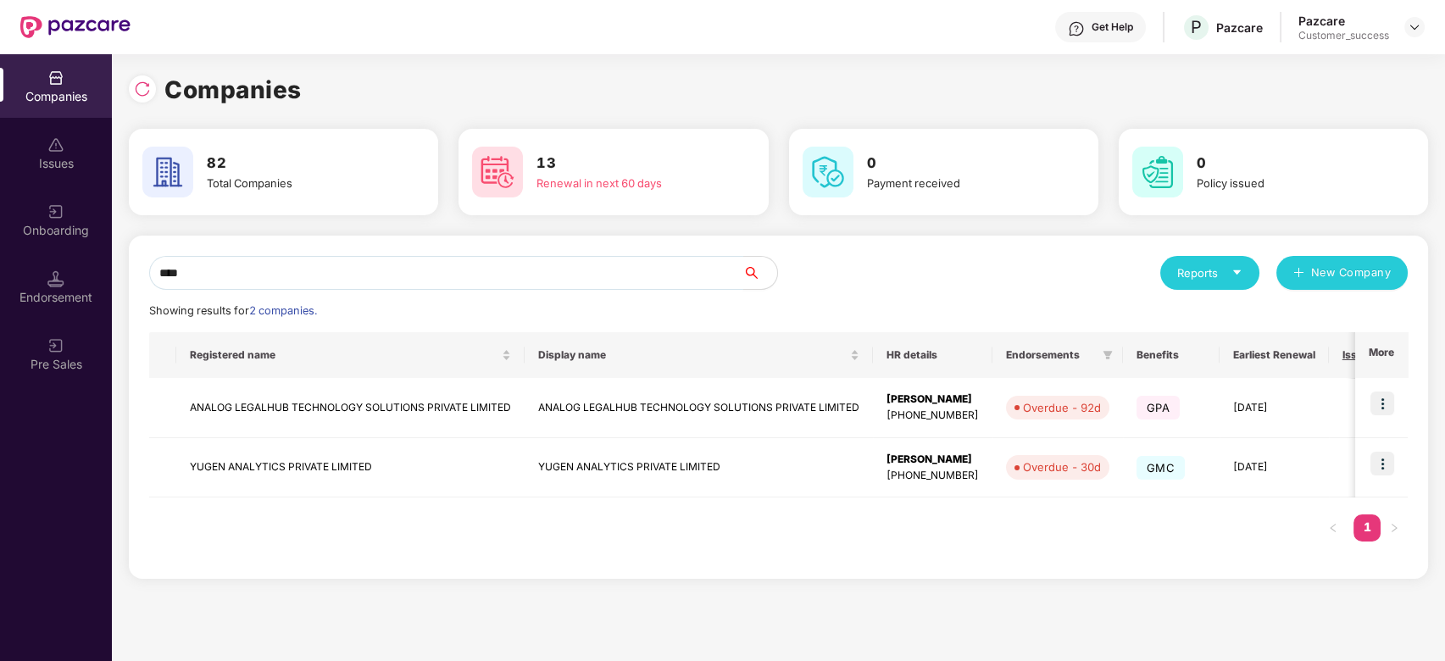
type input "*****"
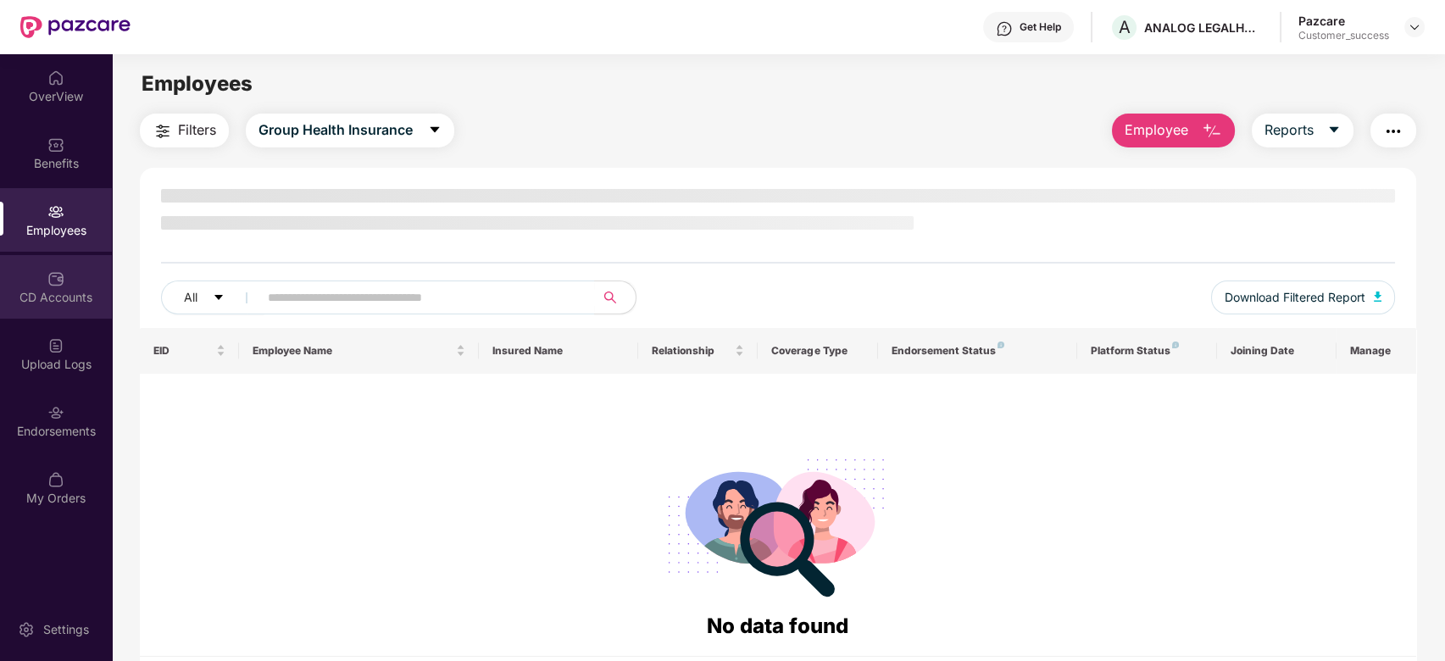
click at [50, 286] on img at bounding box center [55, 278] width 17 height 17
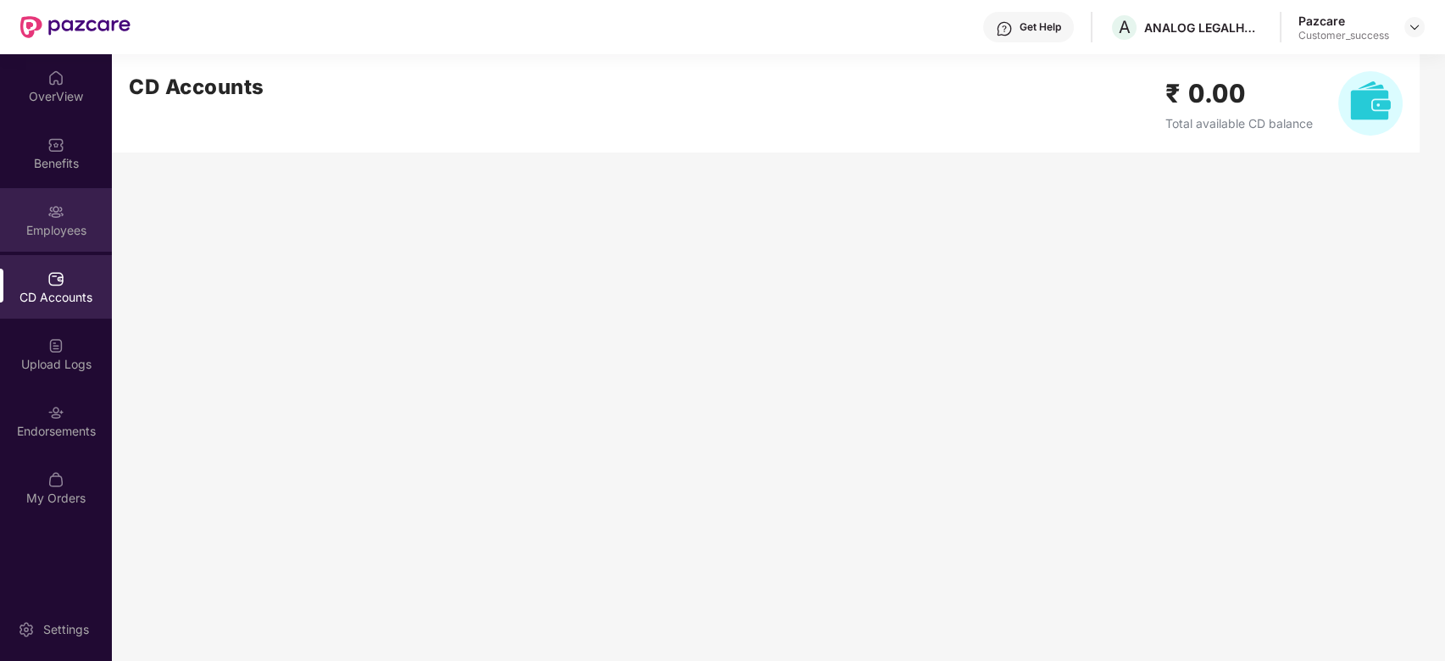
click at [92, 227] on div "Employees" at bounding box center [56, 230] width 112 height 17
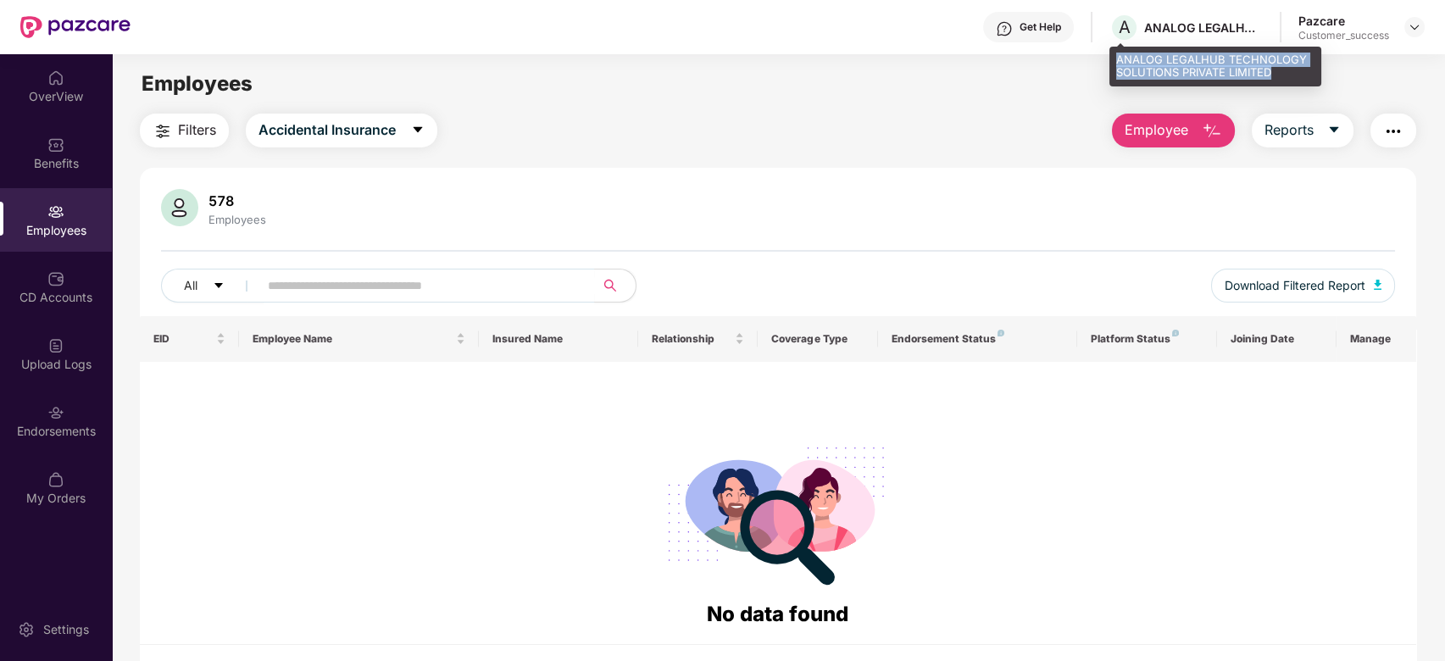
drag, startPoint x: 1115, startPoint y: 53, endPoint x: 1283, endPoint y: 68, distance: 168.5
click at [1283, 68] on div "ANALOG LEGALHUB TECHNOLOGY SOLUTIONS PRIVATE LIMITED" at bounding box center [1216, 67] width 212 height 40
copy div "ANALOG LEGALHUB TECHNOLOGY SOLUTIONS PRIVATE LIMITED"
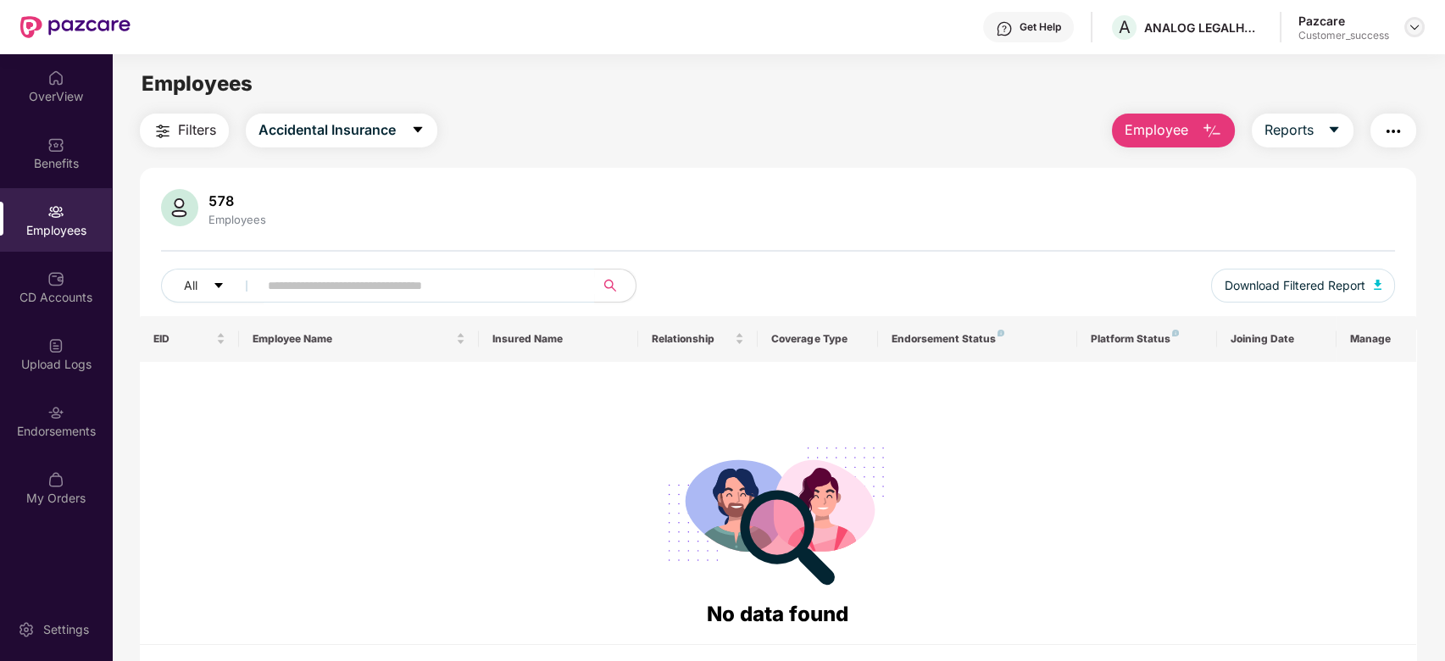
click at [1414, 25] on img at bounding box center [1415, 27] width 14 height 14
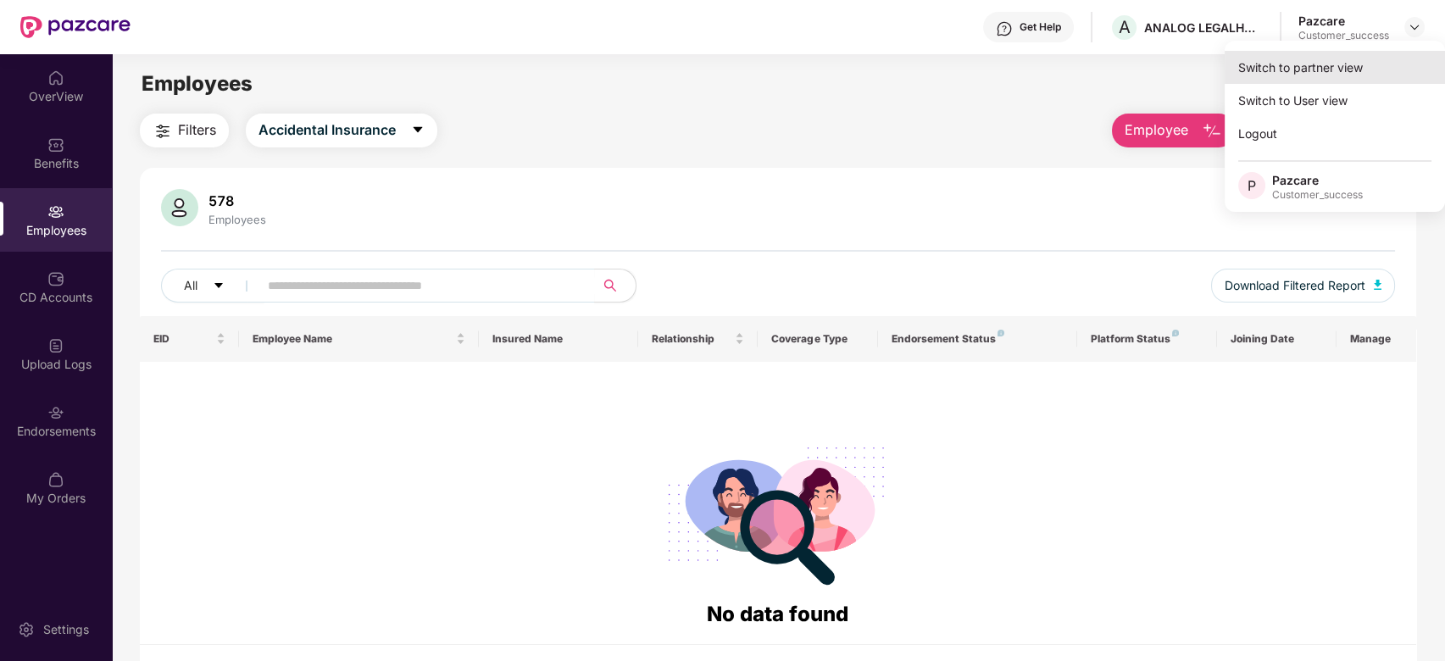
click at [1362, 65] on div "Switch to partner view" at bounding box center [1335, 67] width 220 height 33
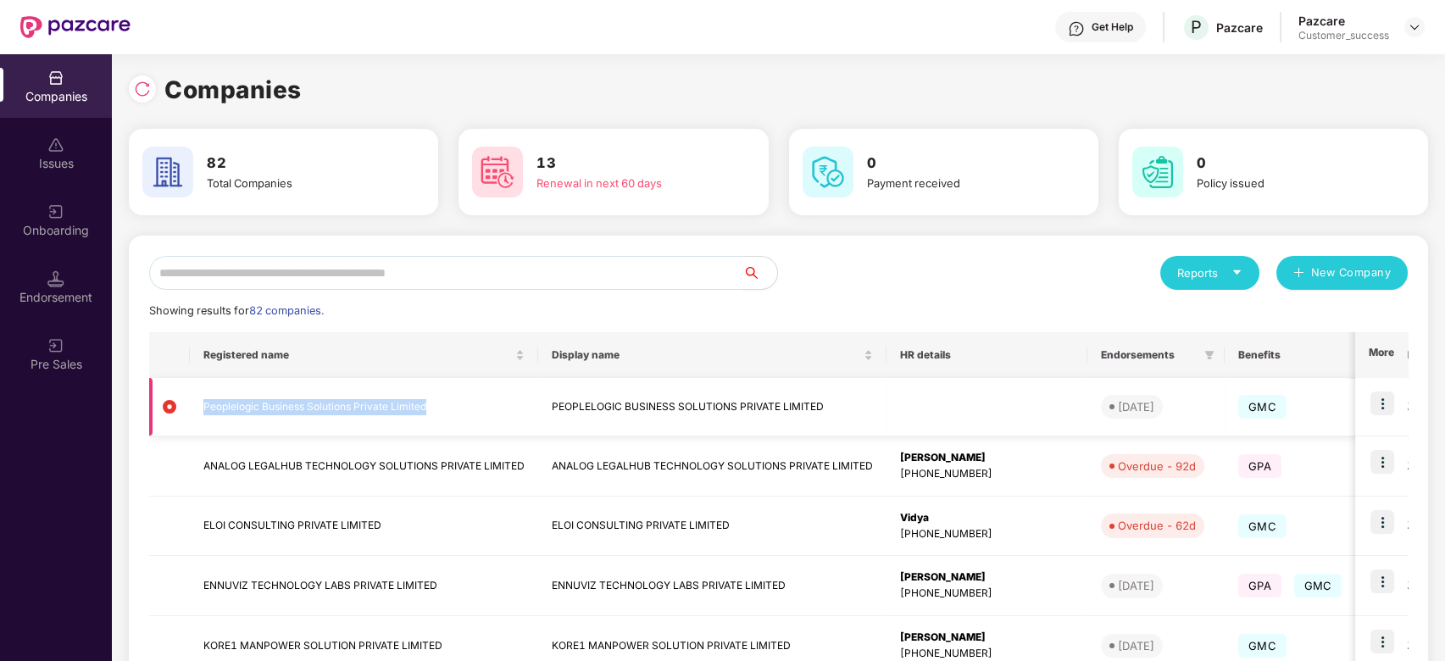
drag, startPoint x: 437, startPoint y: 399, endPoint x: 204, endPoint y: 404, distance: 233.2
click at [204, 404] on td "Peoplelogic Business Solutions Private Limited" at bounding box center [364, 407] width 348 height 58
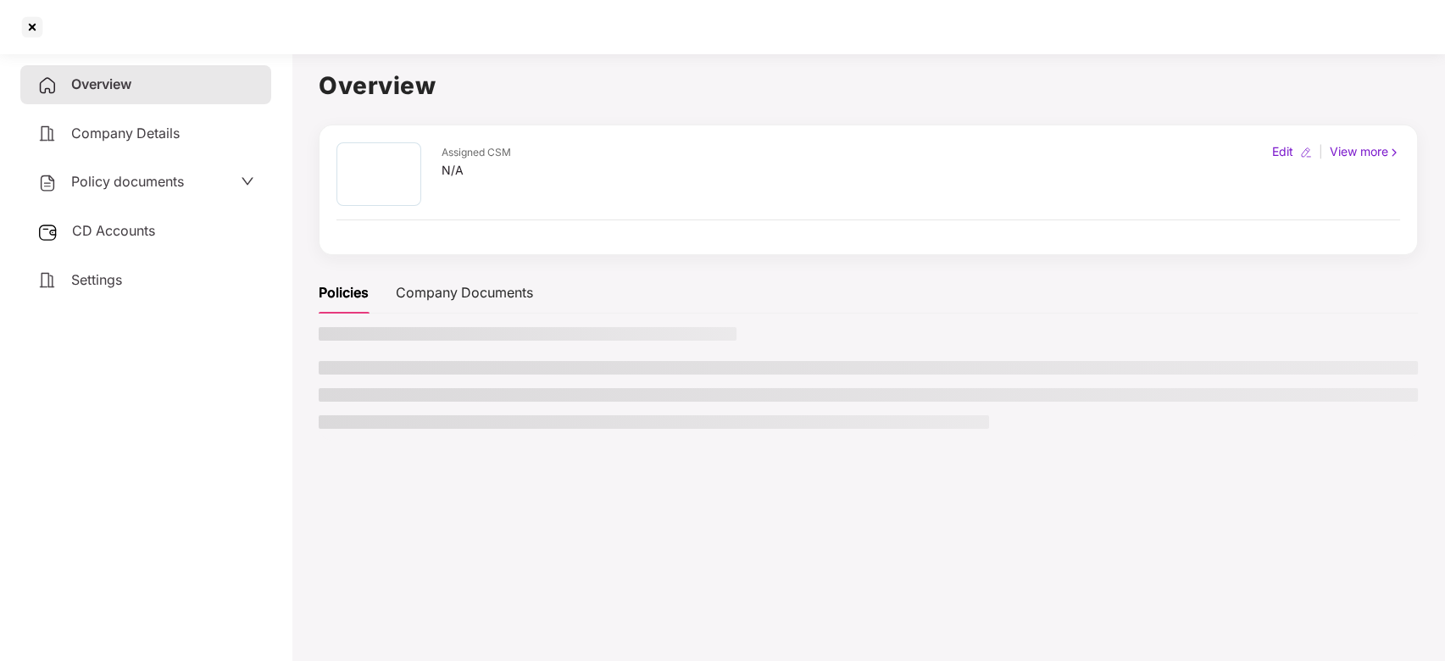
copy td "Peoplelogic Business Solutions Private Limited"
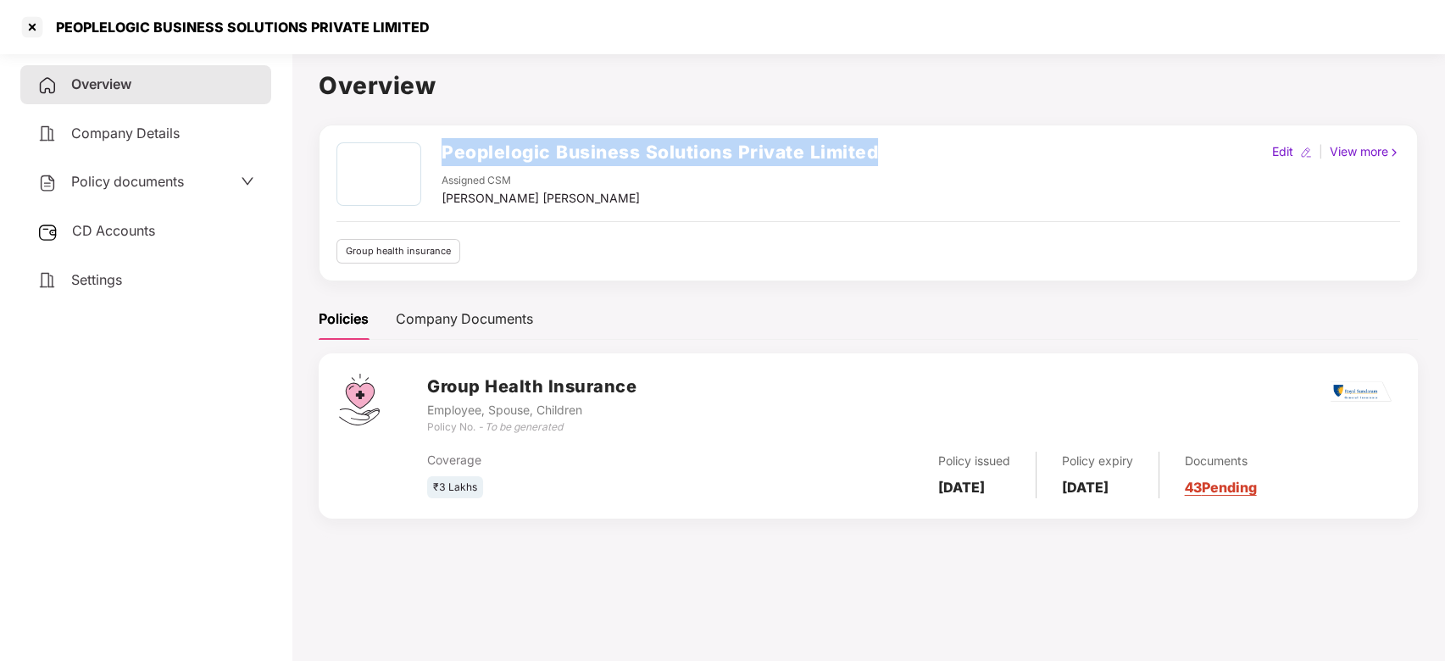
drag, startPoint x: 882, startPoint y: 145, endPoint x: 439, endPoint y: 153, distance: 442.6
click at [439, 153] on div "Peoplelogic Business Solutions Private Limited Assigned CSM Vikash Jhawar Mahes…" at bounding box center [869, 174] width 1064 height 65
copy h2 "Peoplelogic Business Solutions Private Limited"
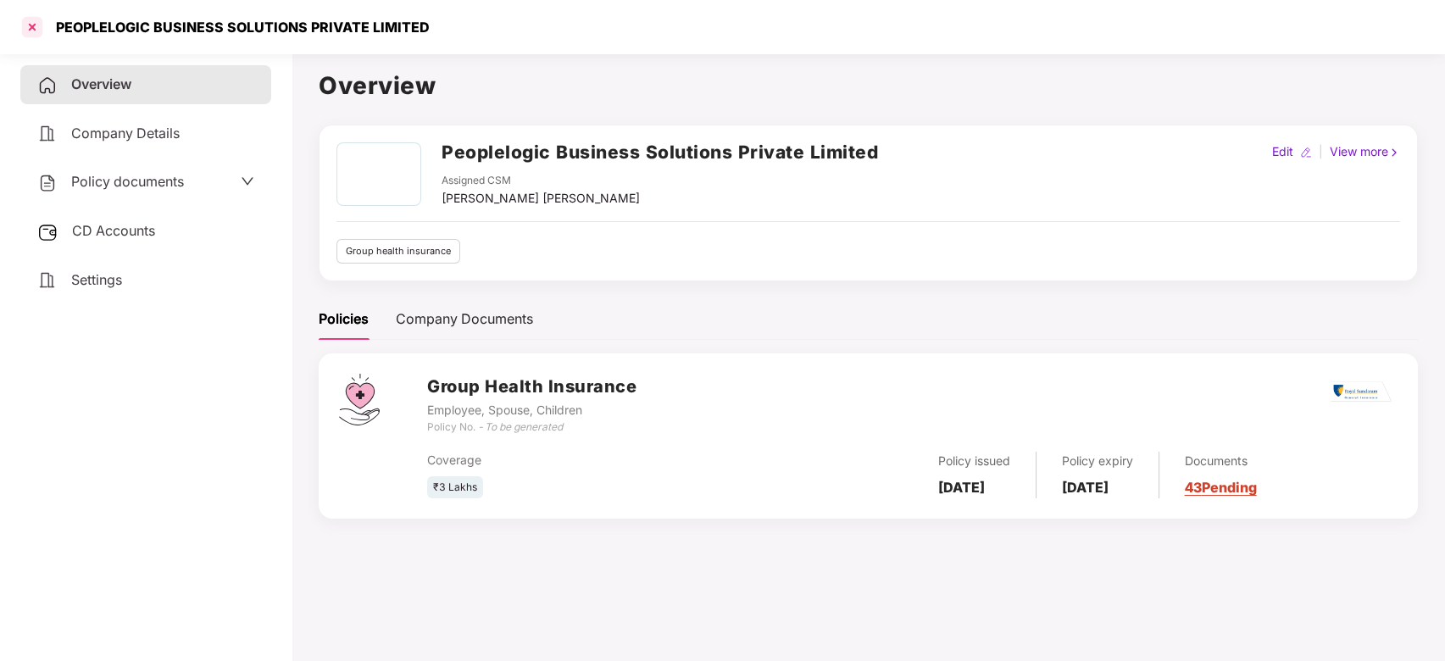
click at [34, 26] on div at bounding box center [32, 27] width 27 height 27
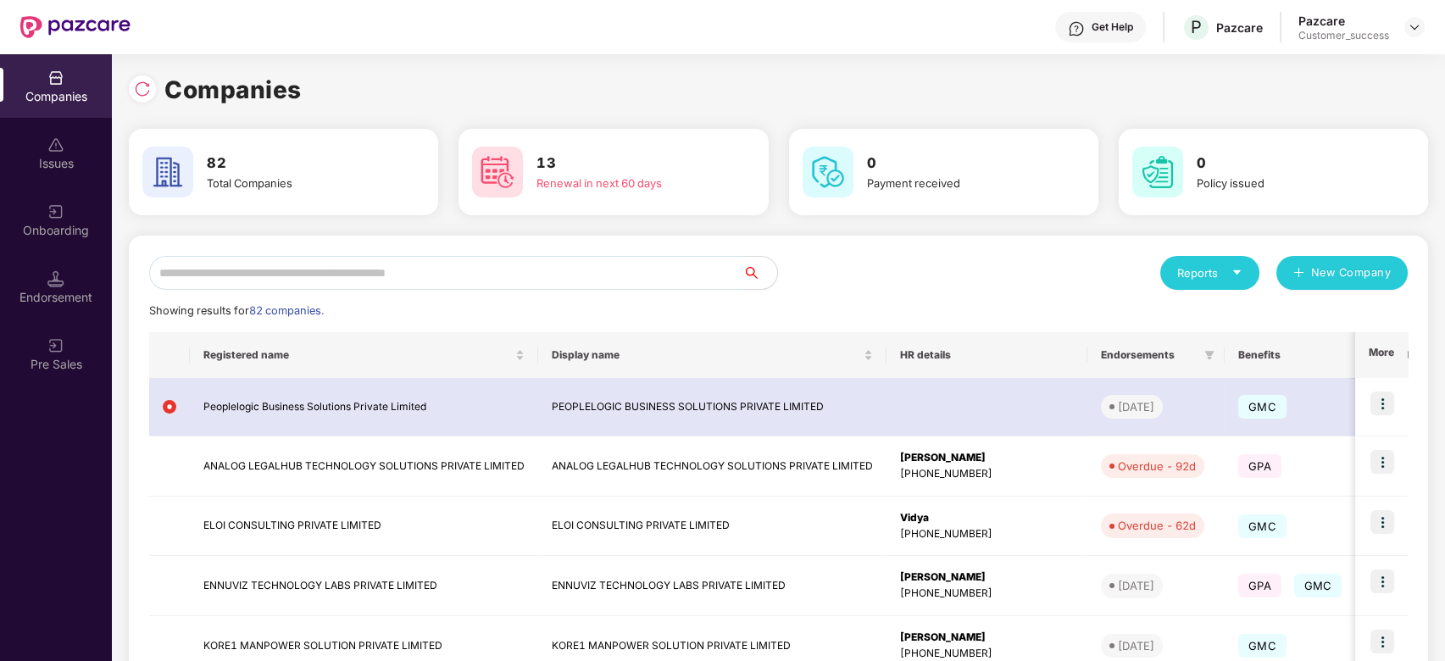
click at [585, 273] on input "text" at bounding box center [446, 273] width 594 height 34
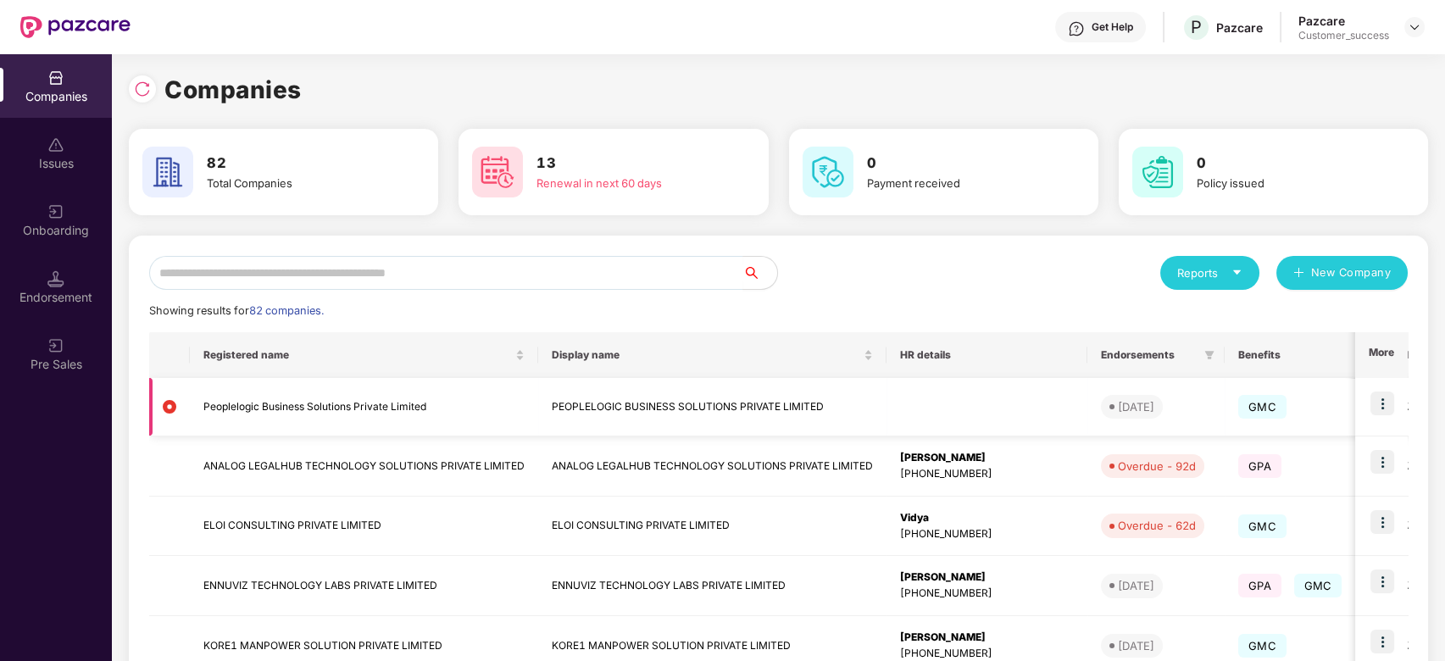
click at [1388, 406] on img at bounding box center [1383, 404] width 24 height 24
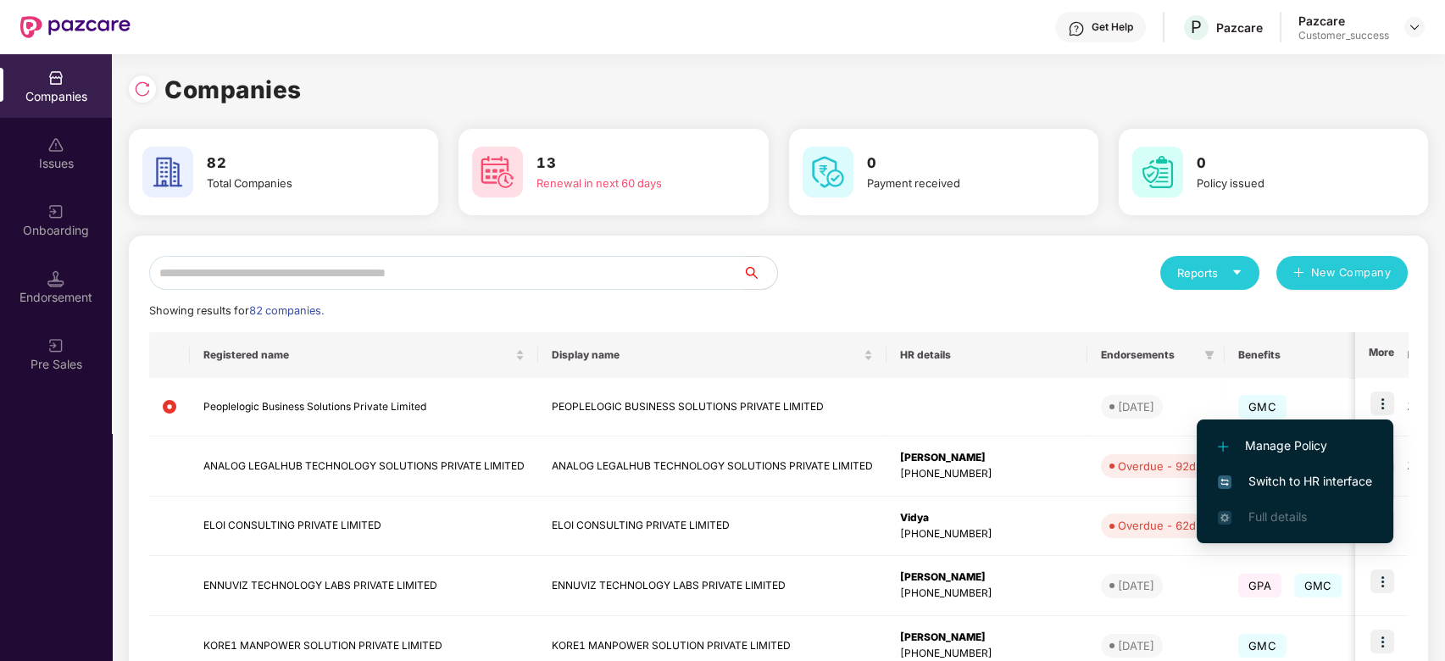
click at [1294, 489] on span "Switch to HR interface" at bounding box center [1295, 481] width 154 height 19
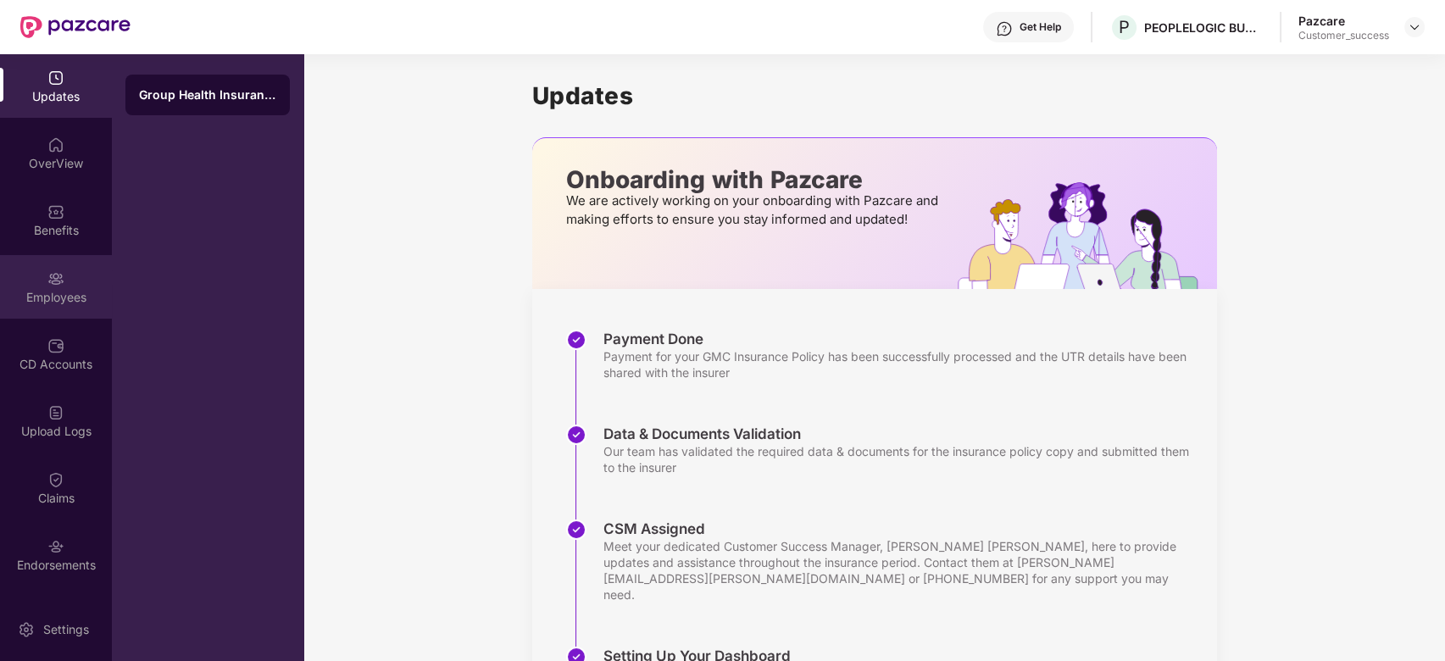
click at [52, 281] on img at bounding box center [55, 278] width 17 height 17
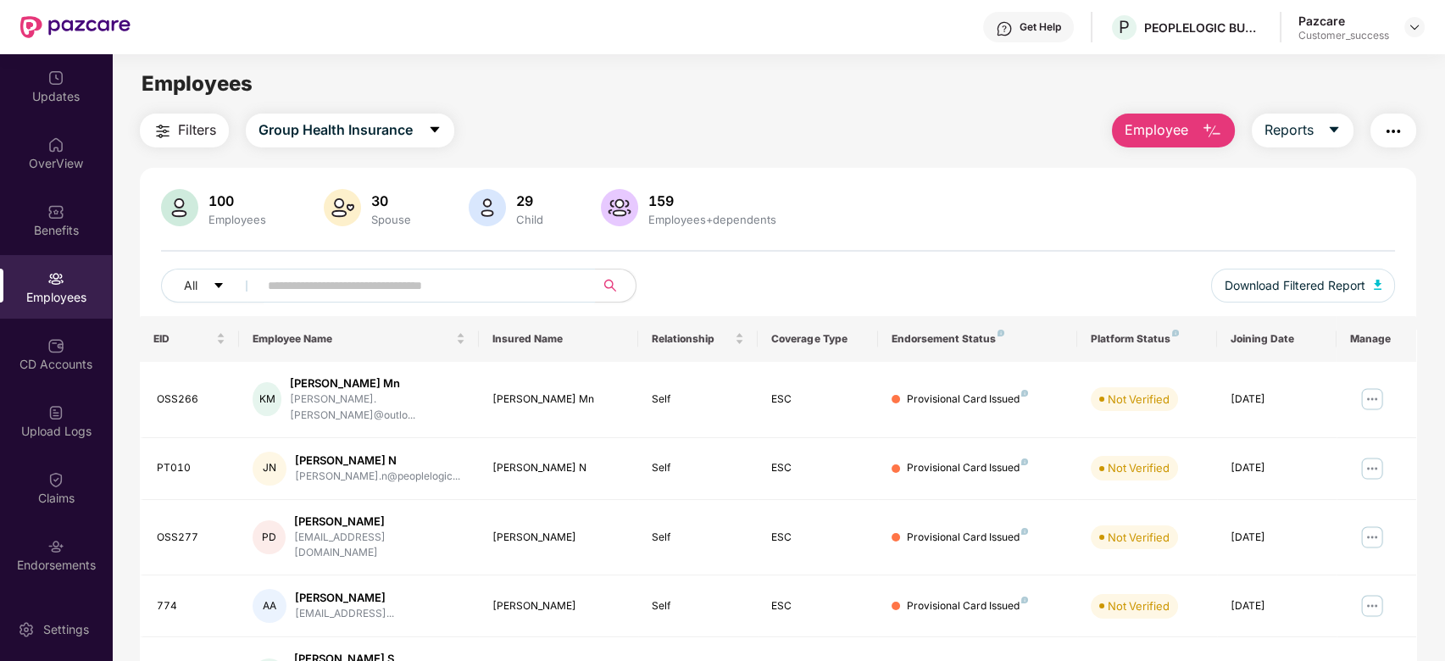
click at [467, 295] on input "text" at bounding box center [420, 285] width 304 height 25
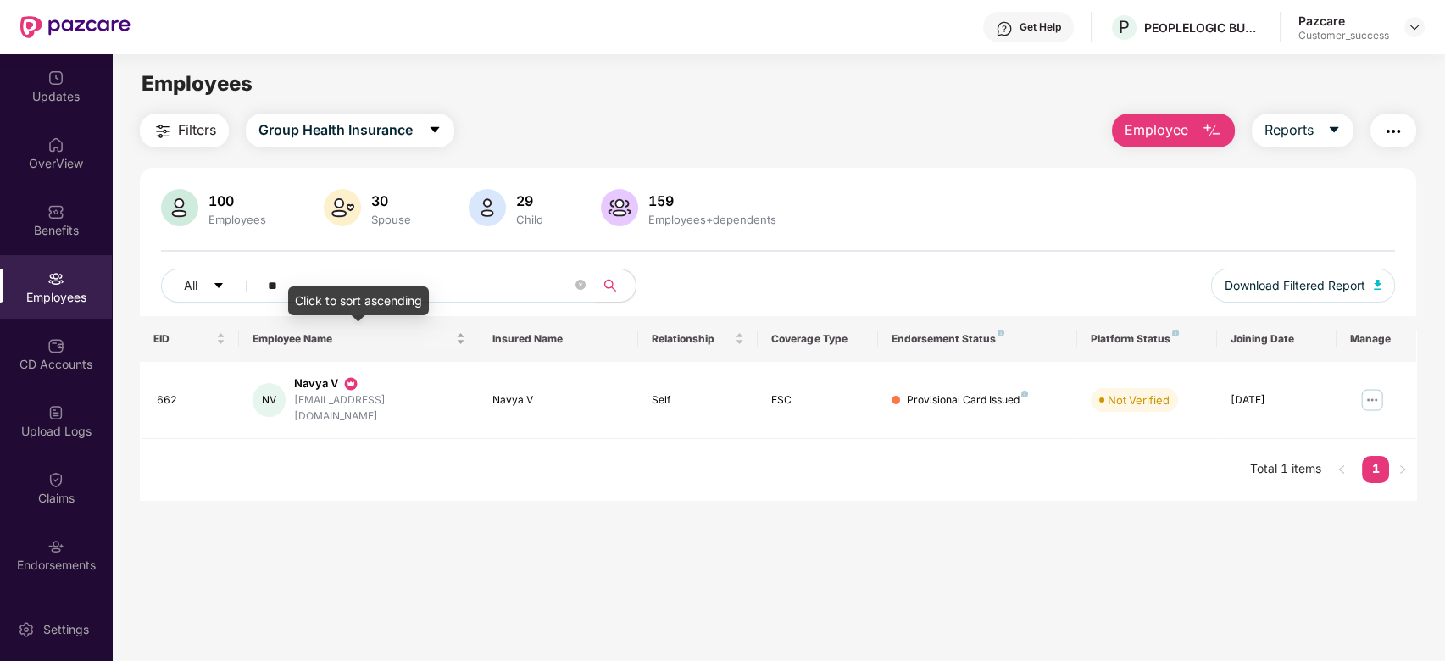
type input "*"
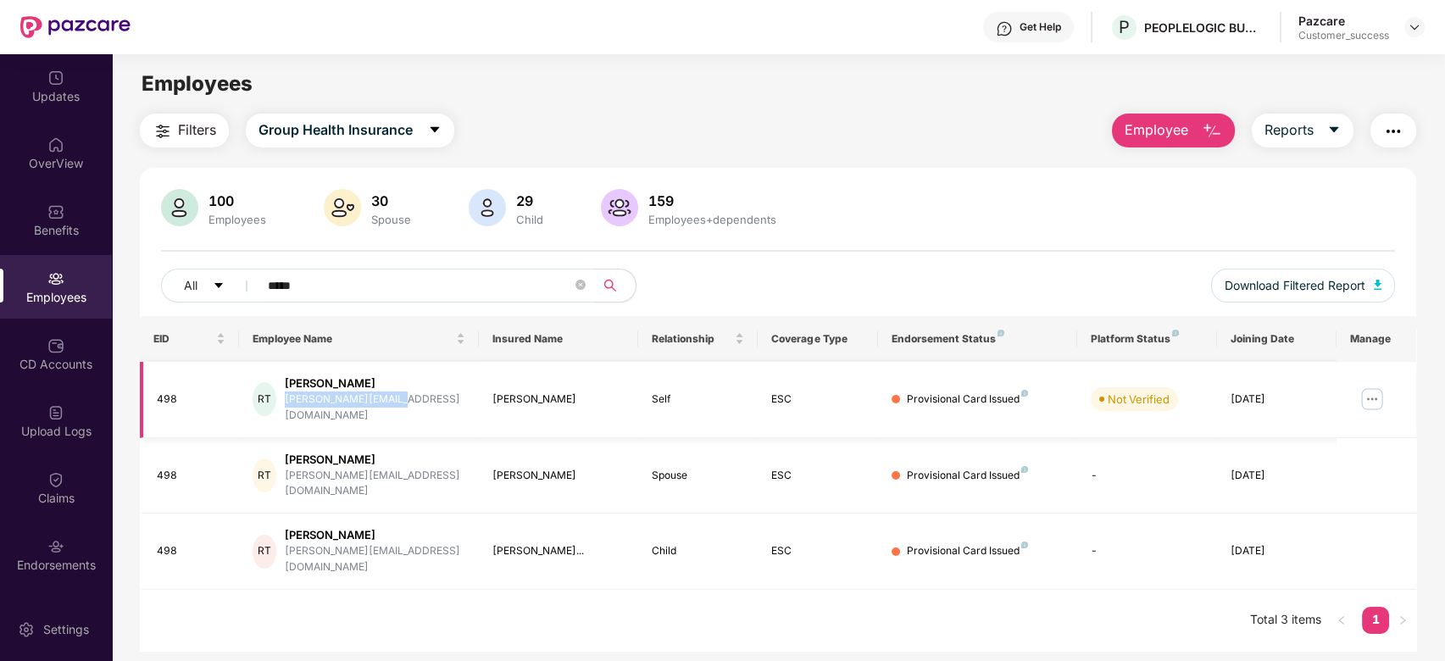
drag, startPoint x: 399, startPoint y: 392, endPoint x: 402, endPoint y: 401, distance: 9.7
click at [402, 401] on div "RT Rincy Thomas rincy@peoplelogic.in" at bounding box center [359, 400] width 212 height 48
copy div "rincy@peoplelogic.in"
click at [457, 273] on input "*****" at bounding box center [420, 285] width 304 height 25
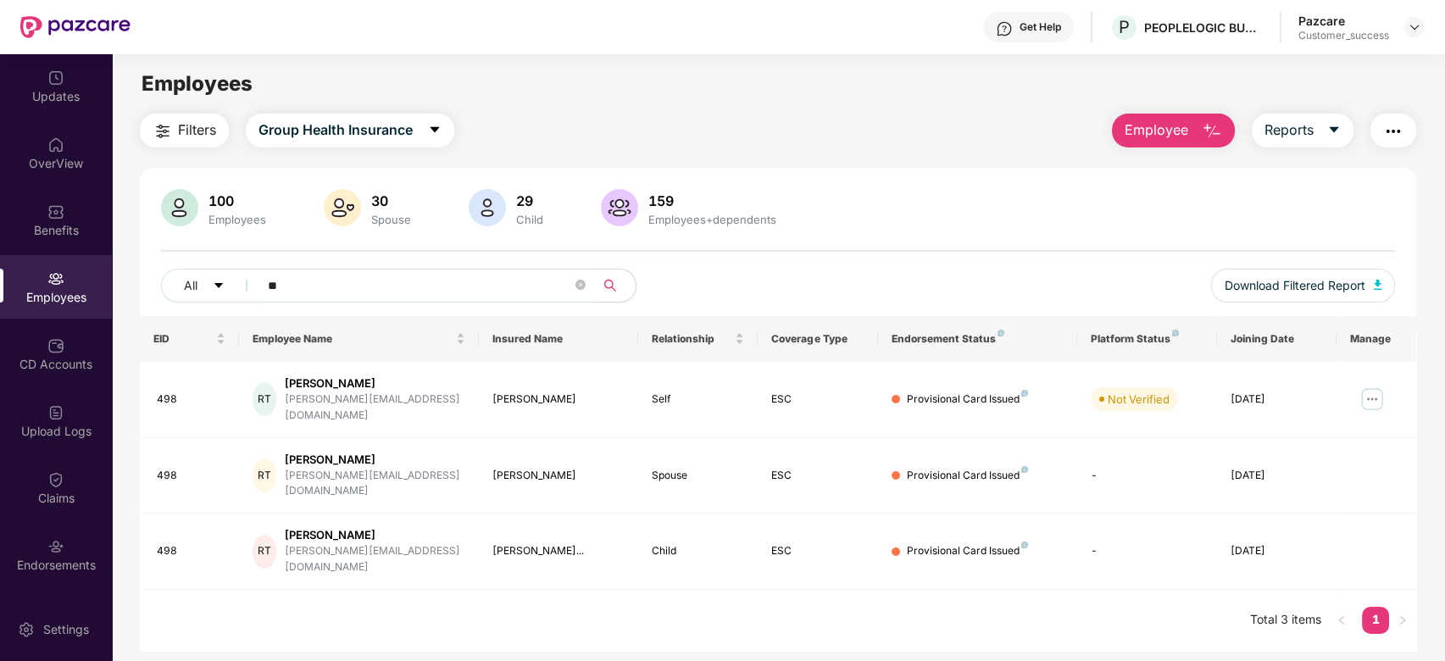
type input "*"
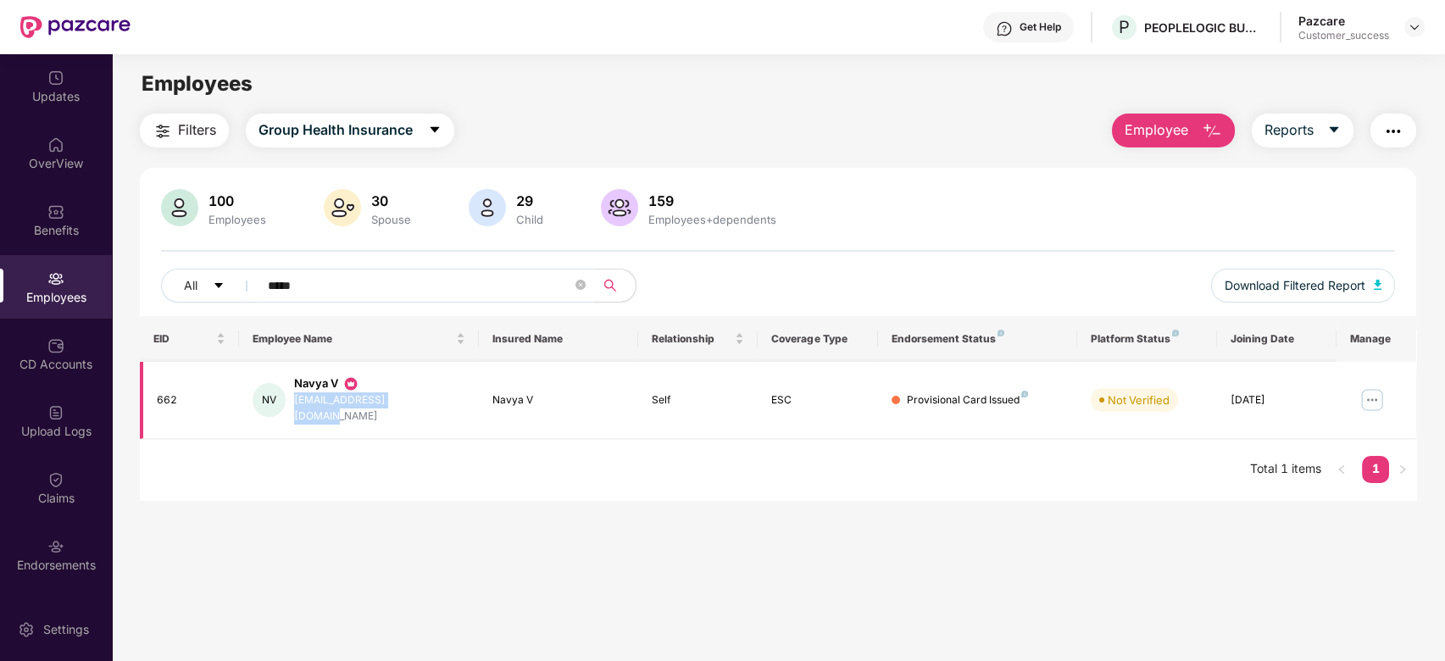
drag, startPoint x: 409, startPoint y: 399, endPoint x: 298, endPoint y: 410, distance: 112.4
click at [298, 410] on td "NV Navya V navya.v@peoplelogic.in" at bounding box center [358, 400] width 239 height 77
copy div "navya.v@peoplelogic.in"
click at [372, 276] on input "*****" at bounding box center [420, 285] width 304 height 25
type input "*"
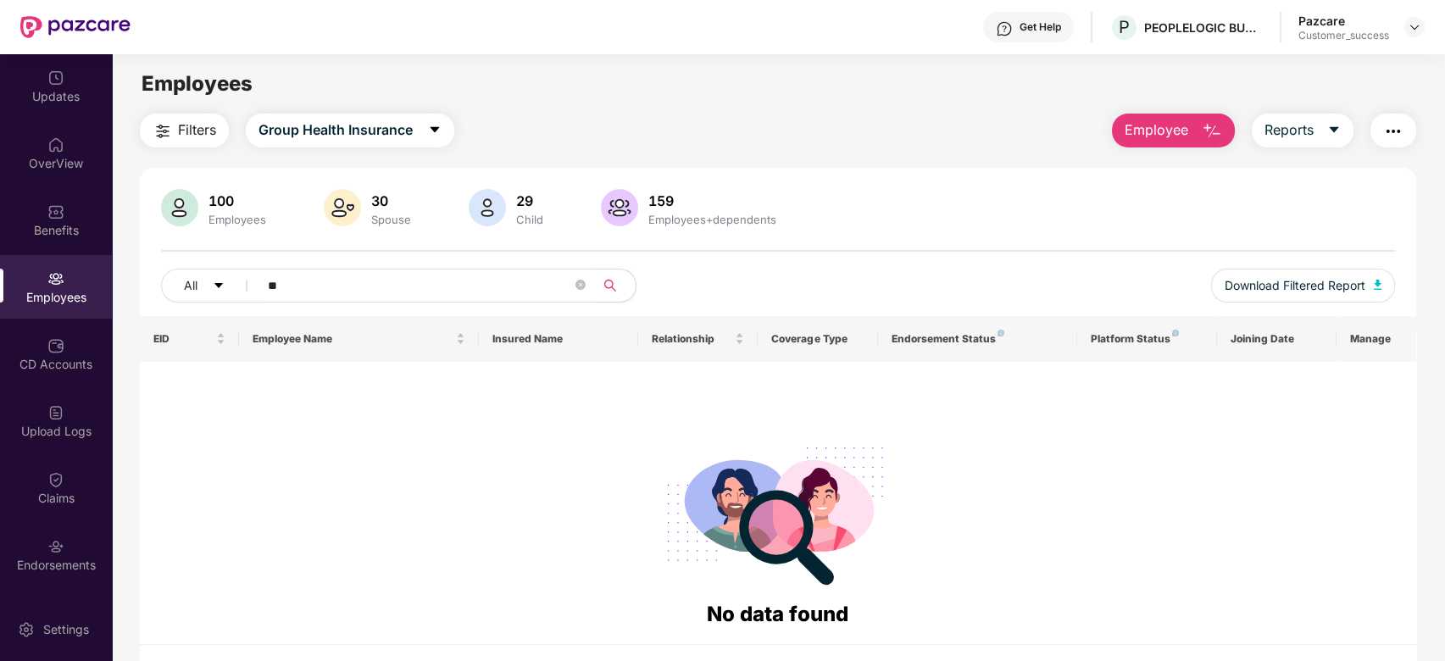
type input "*"
click at [265, 279] on span "*******" at bounding box center [422, 286] width 348 height 34
type input "*******"
click at [261, 283] on span "*******" at bounding box center [422, 286] width 348 height 34
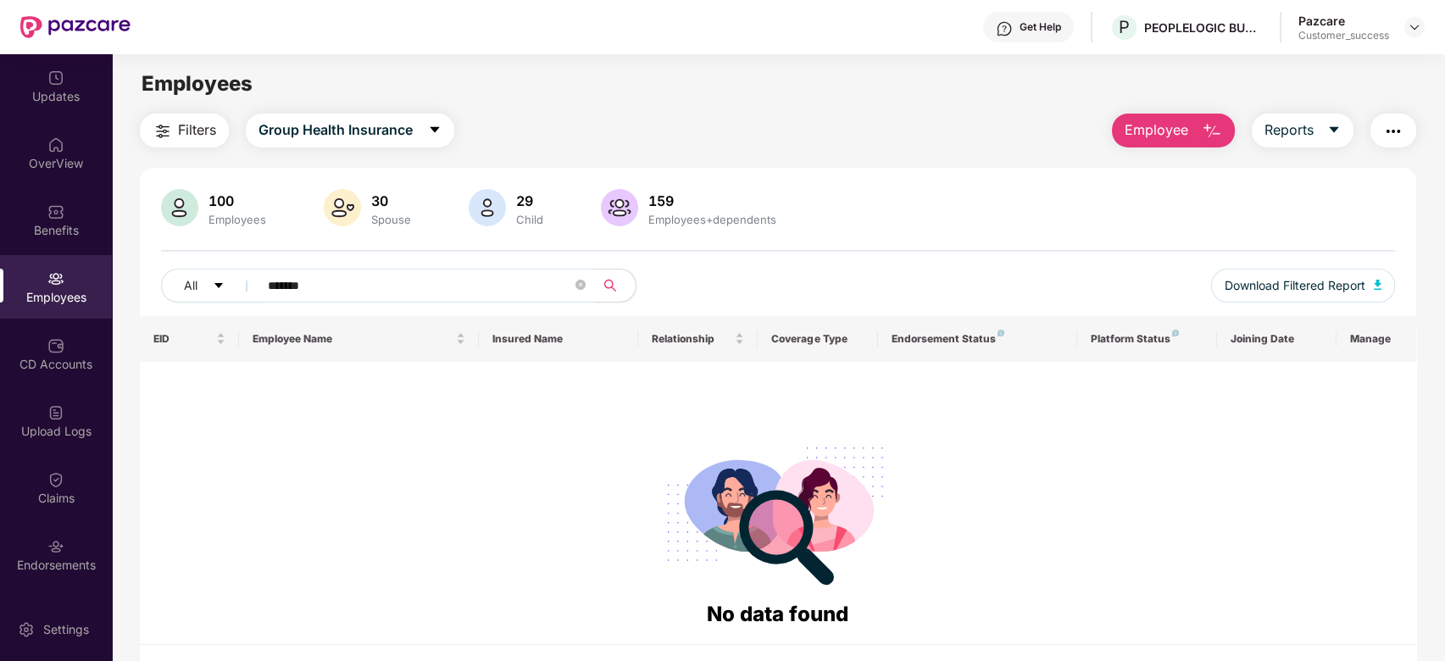
click at [261, 283] on span "*******" at bounding box center [422, 286] width 348 height 34
click at [265, 282] on span "*******" at bounding box center [422, 286] width 348 height 34
drag, startPoint x: 314, startPoint y: 282, endPoint x: 243, endPoint y: 287, distance: 70.5
click at [243, 287] on div "All *******" at bounding box center [521, 286] width 721 height 34
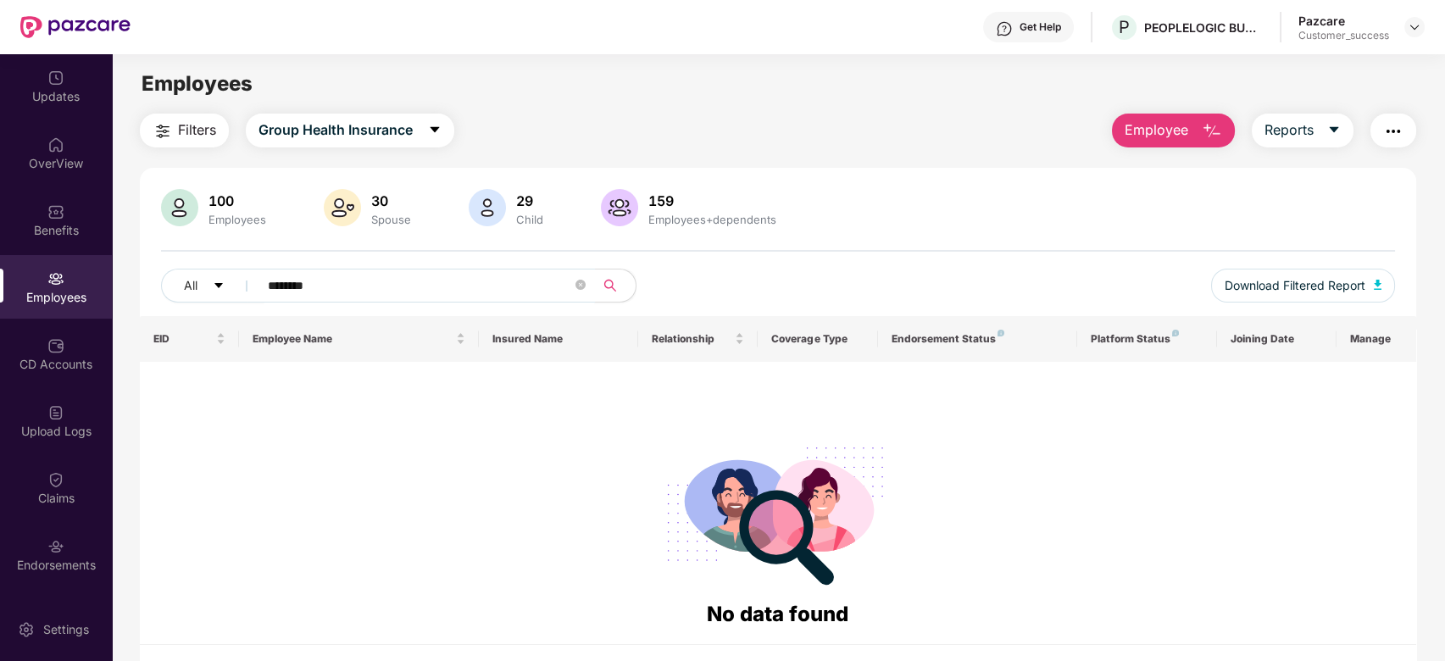
type input "********"
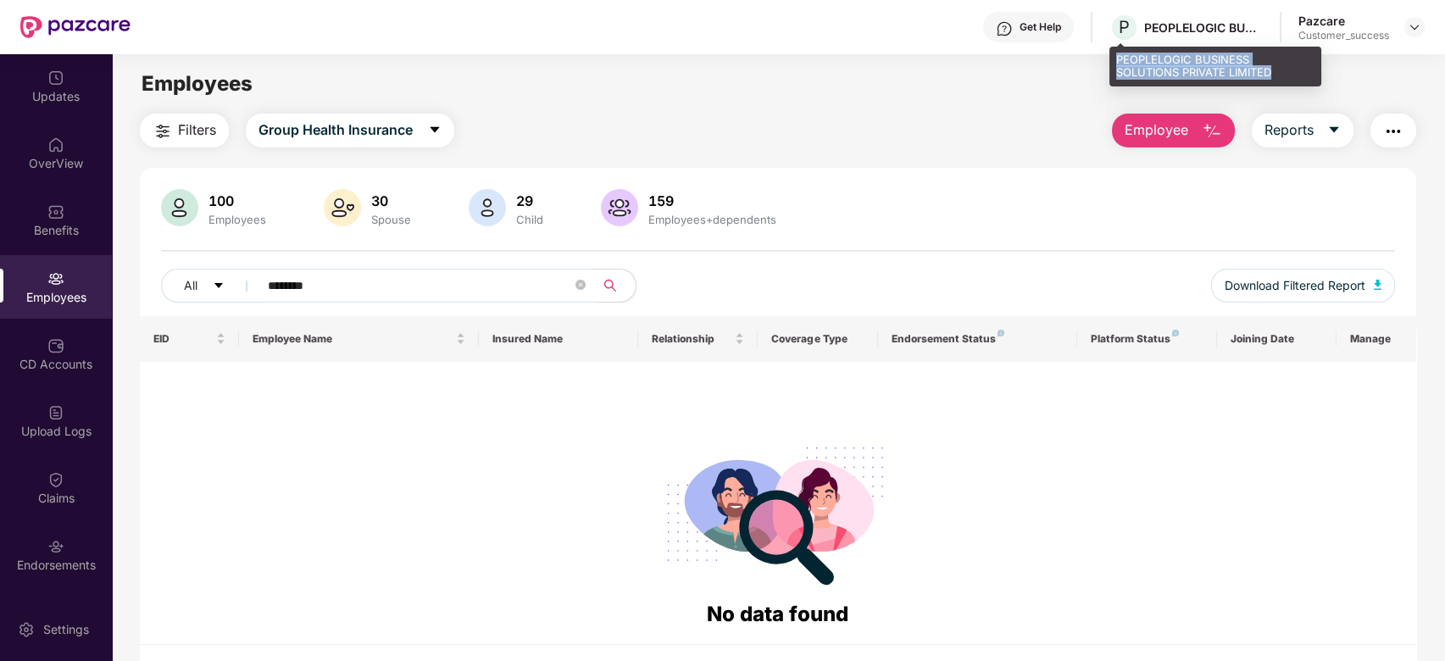
drag, startPoint x: 1114, startPoint y: 55, endPoint x: 1284, endPoint y: 75, distance: 170.7
click at [1284, 75] on div "PEOPLELOGIC BUSINESS SOLUTIONS PRIVATE LIMITED" at bounding box center [1216, 67] width 212 height 40
copy div "PEOPLELOGIC BUSINESS SOLUTIONS PRIVATE LIMITED"
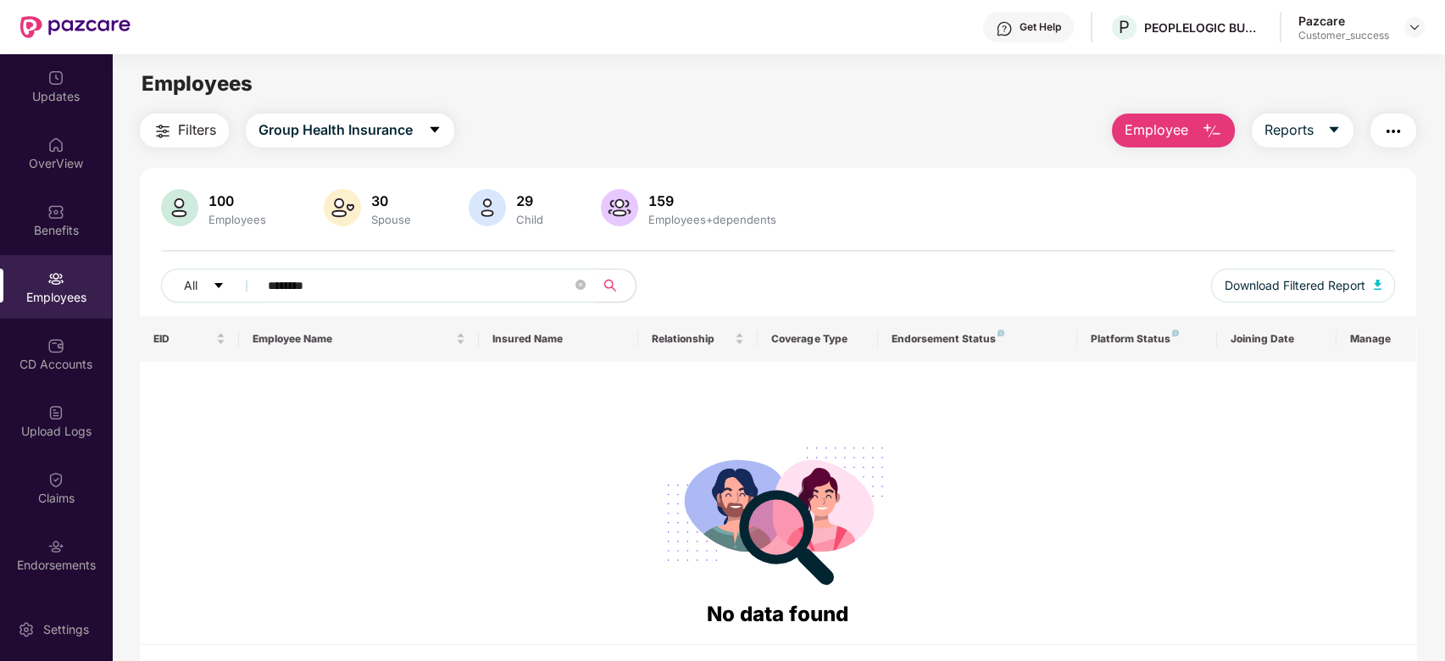
click at [60, 279] on img at bounding box center [55, 278] width 17 height 17
click at [367, 125] on span "Group Health Insurance" at bounding box center [336, 130] width 154 height 21
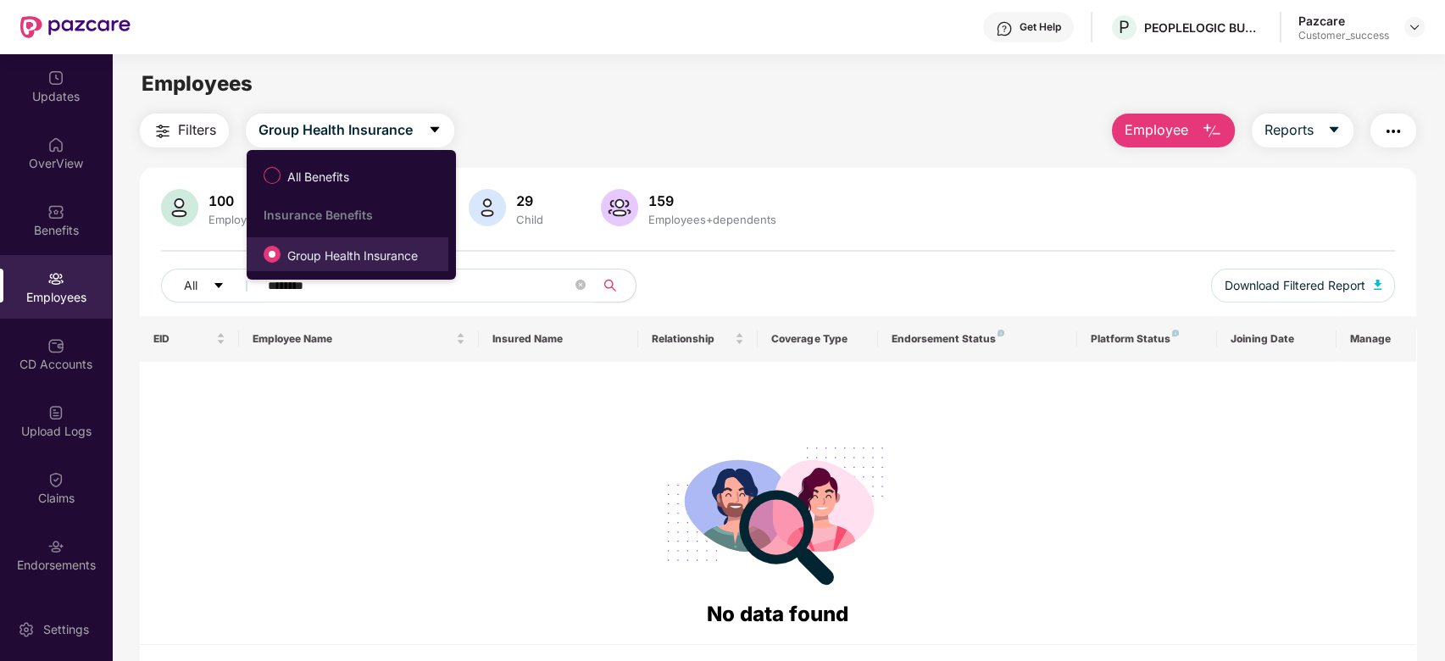
click at [304, 248] on span "Group Health Insurance" at bounding box center [353, 256] width 144 height 19
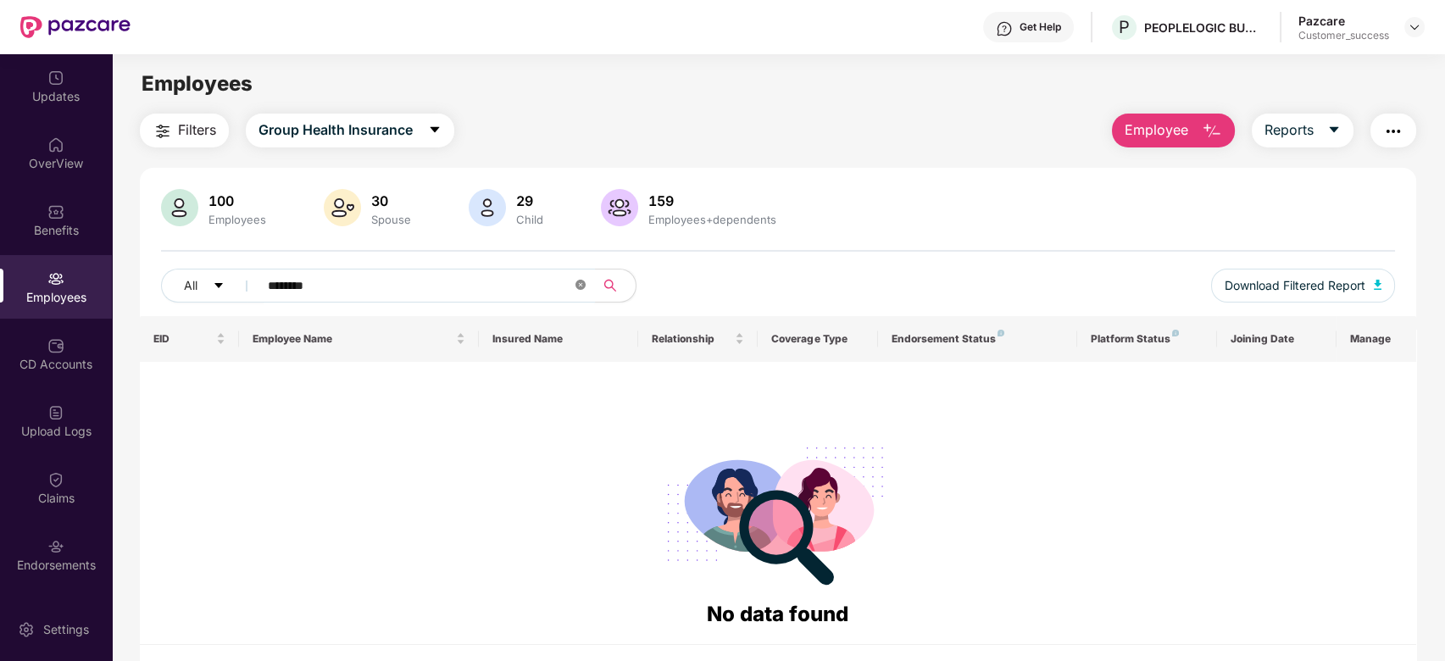
click at [577, 287] on icon "close-circle" at bounding box center [581, 285] width 10 height 10
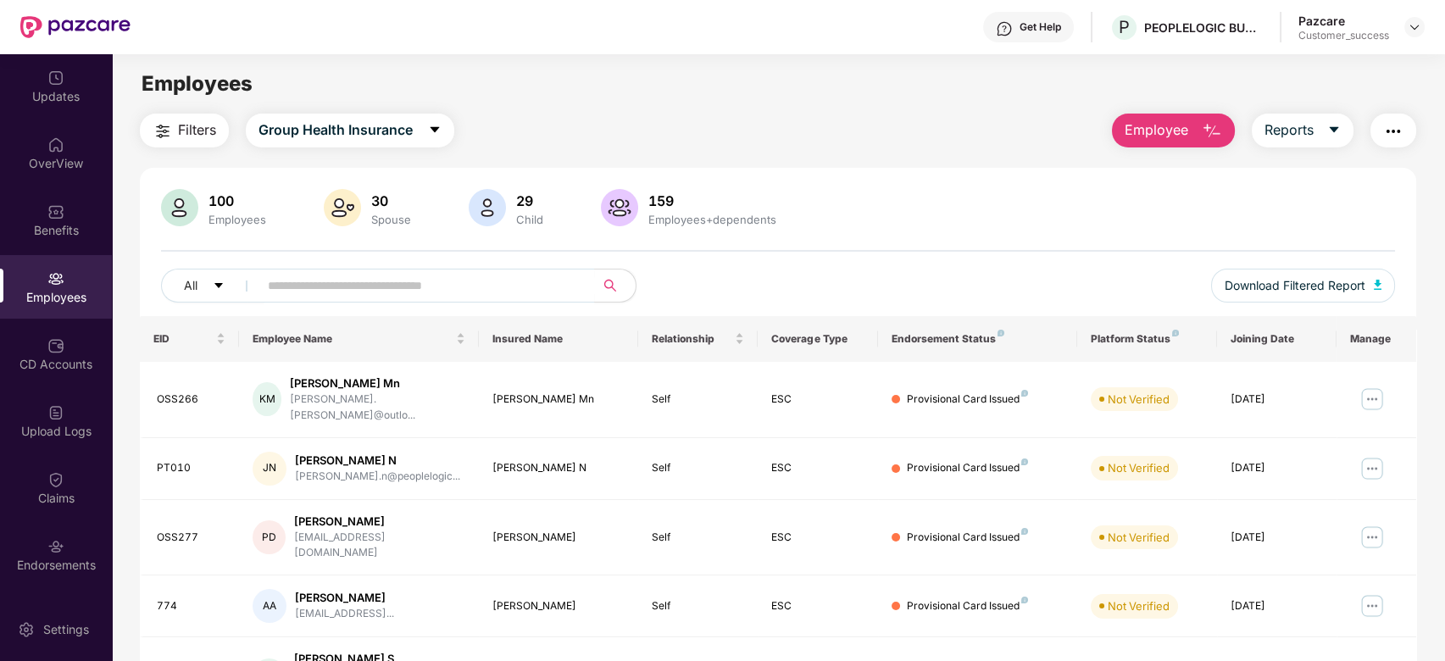
click at [1399, 133] on img "button" at bounding box center [1394, 131] width 20 height 20
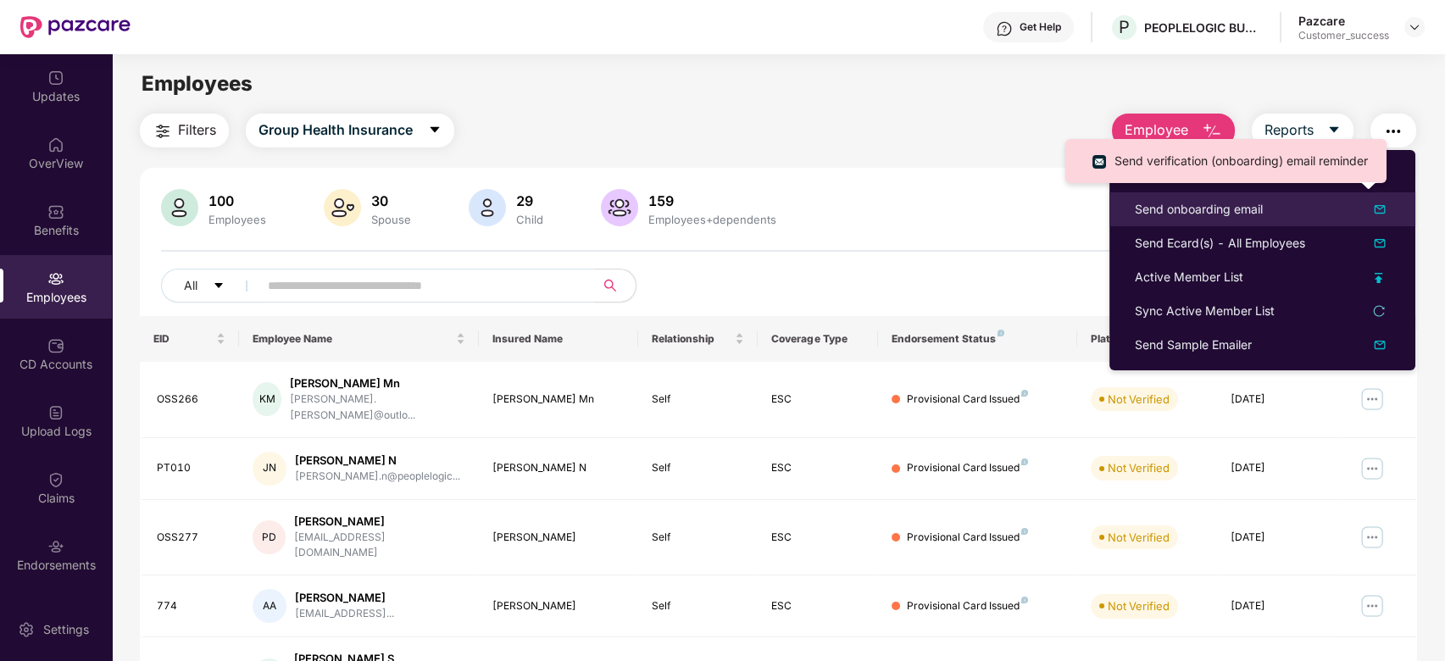
click at [1353, 209] on div at bounding box center [1371, 209] width 37 height 20
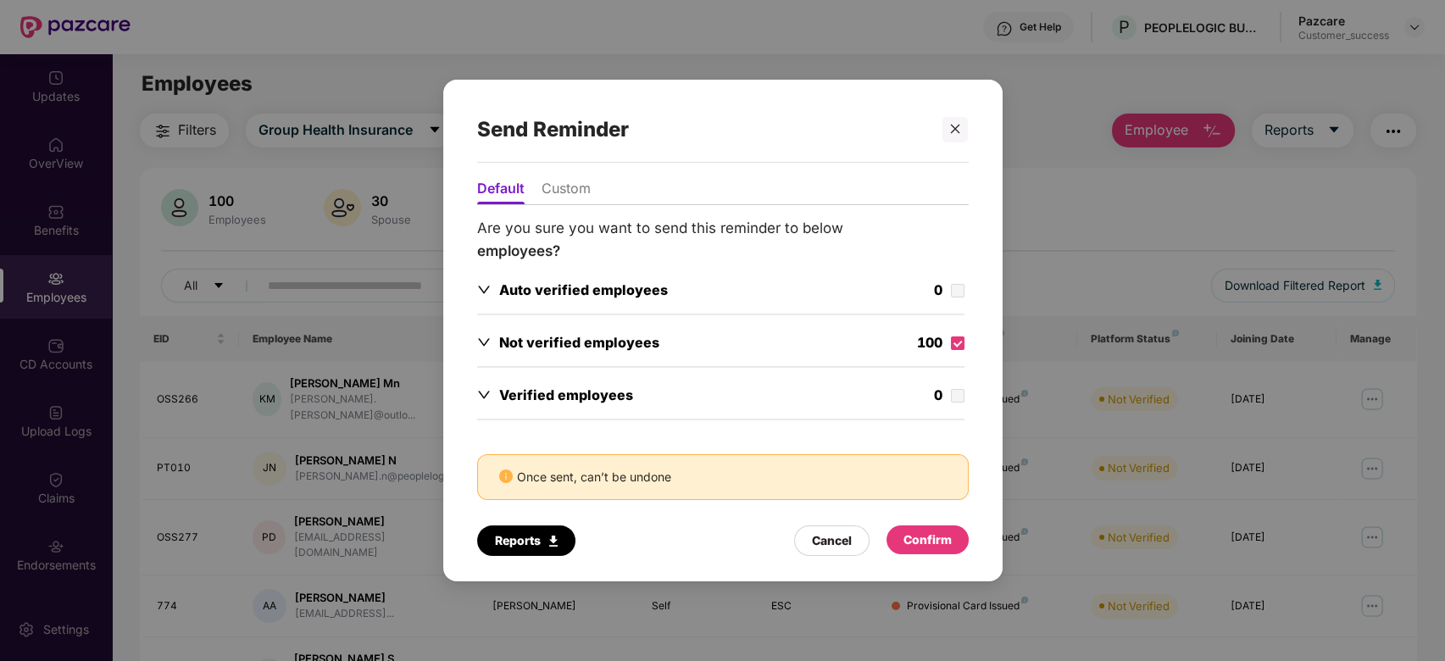
click at [924, 537] on div "Confirm" at bounding box center [928, 540] width 48 height 19
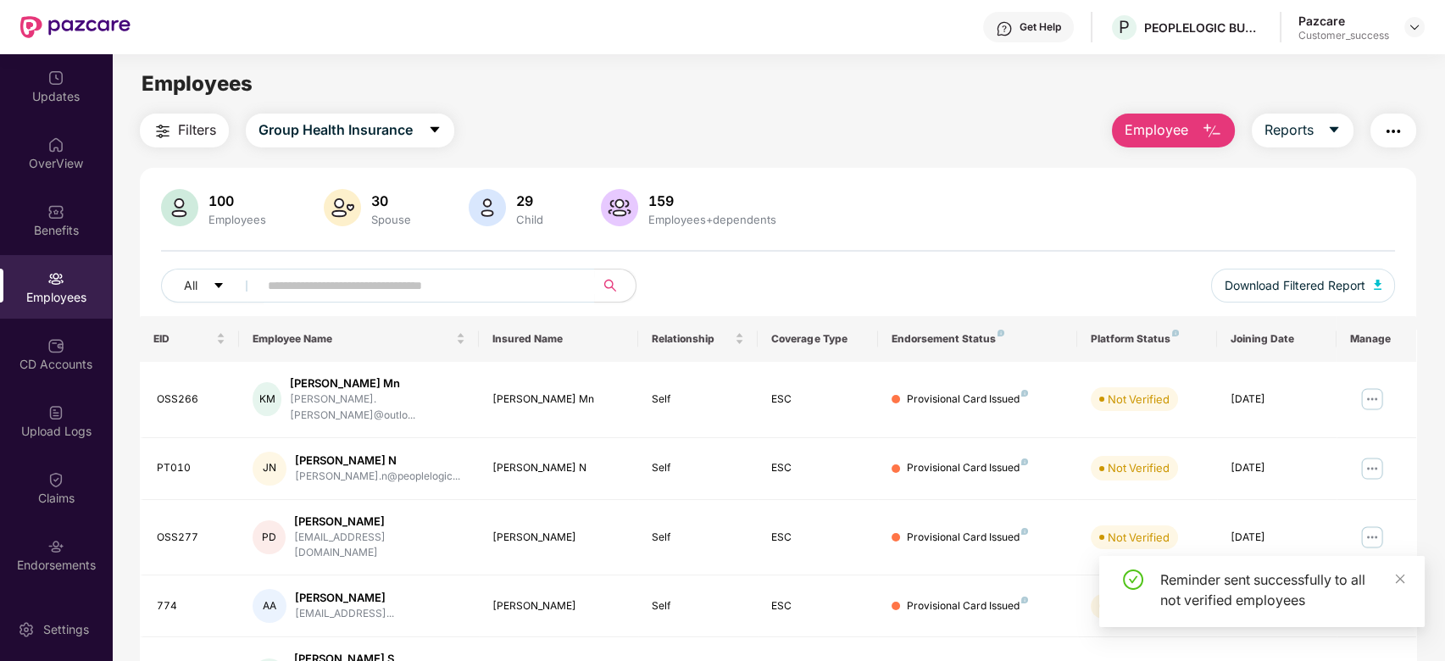
click at [924, 537] on td "Provisional Card Issued" at bounding box center [977, 538] width 199 height 76
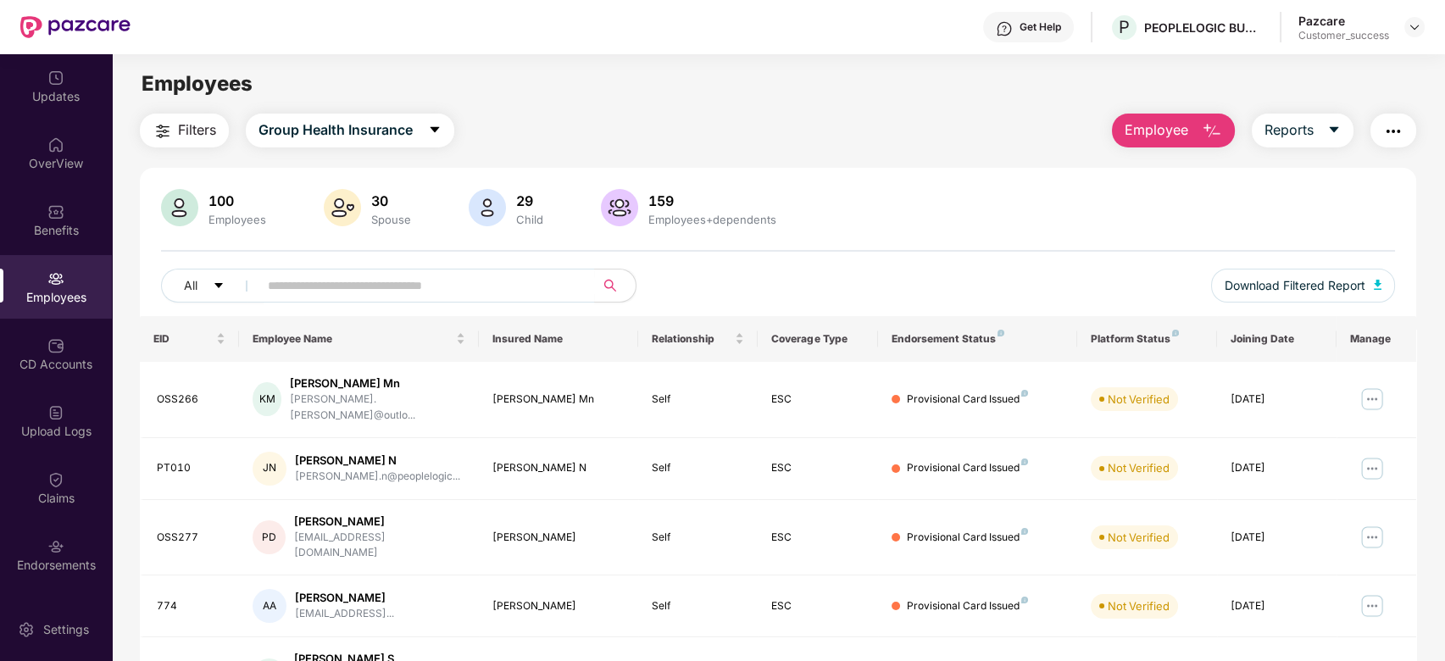
click at [1384, 139] on img "button" at bounding box center [1394, 131] width 20 height 20
click at [868, 152] on div "Filters Group Health Insurance Employee Reports 100 Employees 30 Spouse 29 Chil…" at bounding box center [779, 620] width 1278 height 1013
click at [1151, 125] on span "Employee" at bounding box center [1157, 130] width 64 height 21
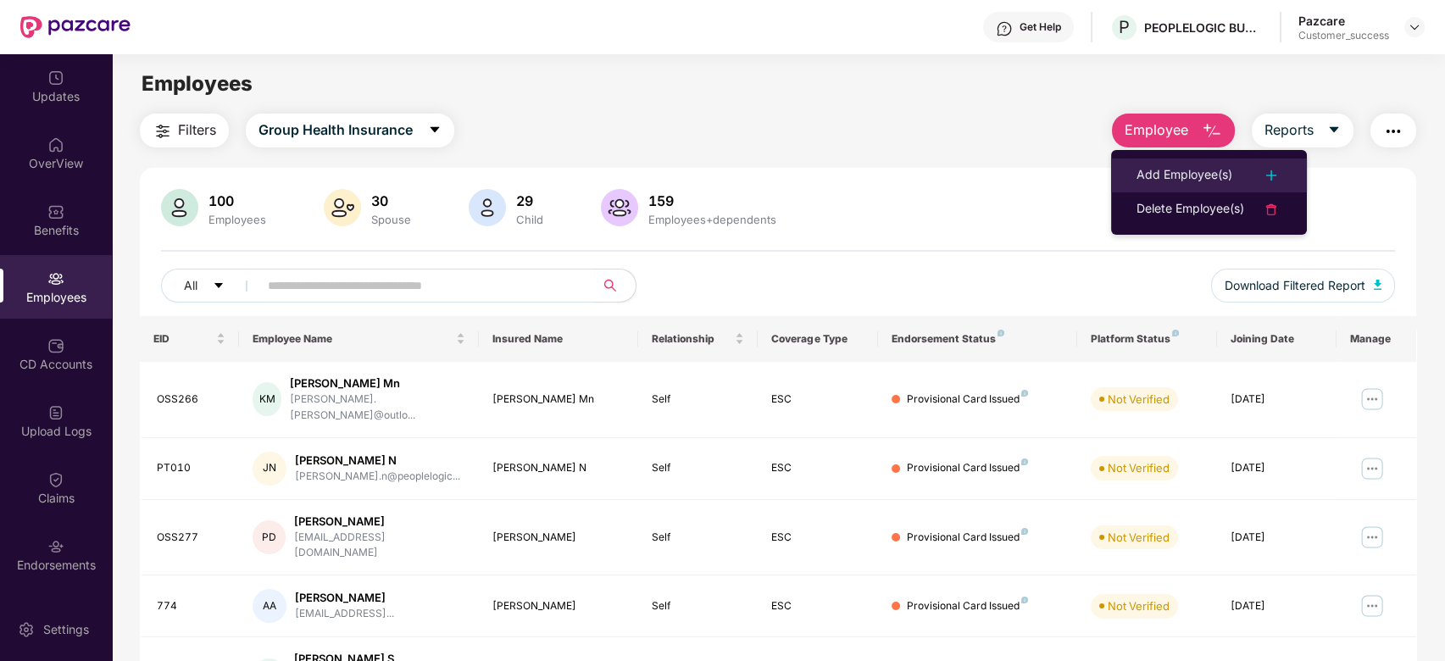
click at [1261, 171] on div at bounding box center [1263, 175] width 37 height 20
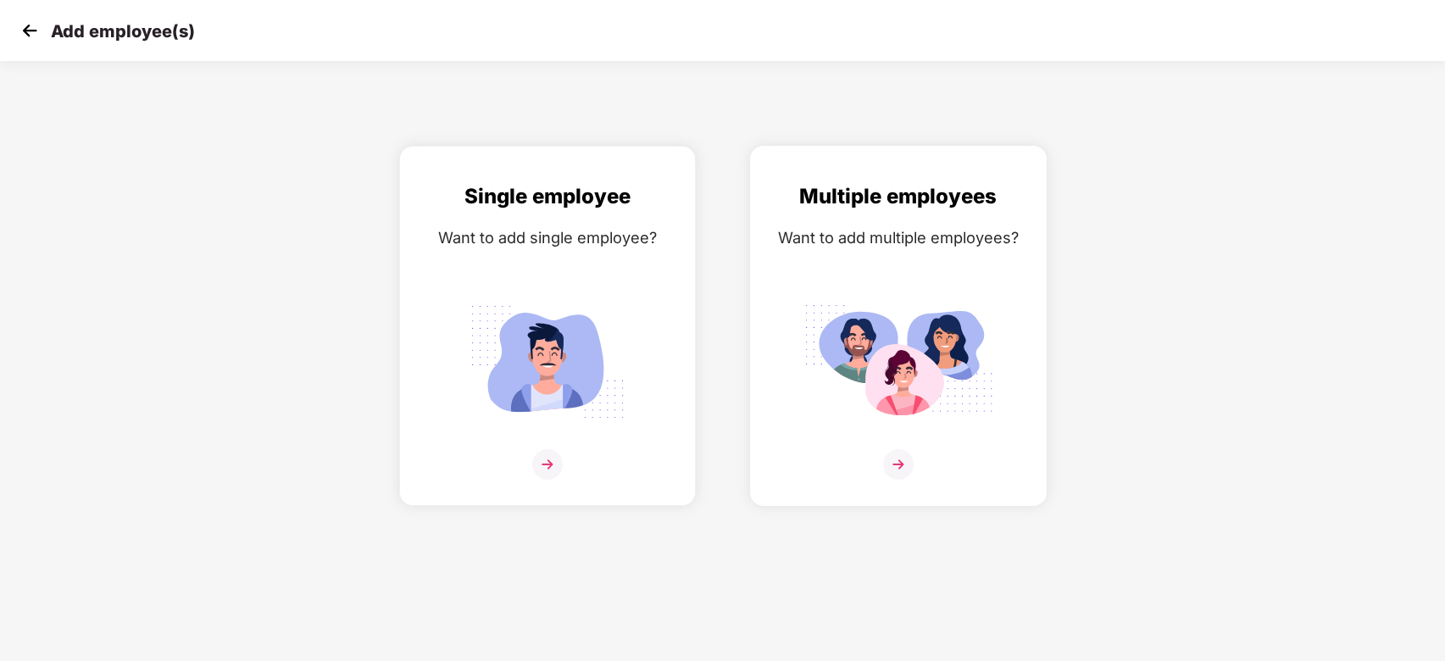
click at [893, 256] on div "Multiple employees Want to add multiple employees?" at bounding box center [898, 341] width 261 height 320
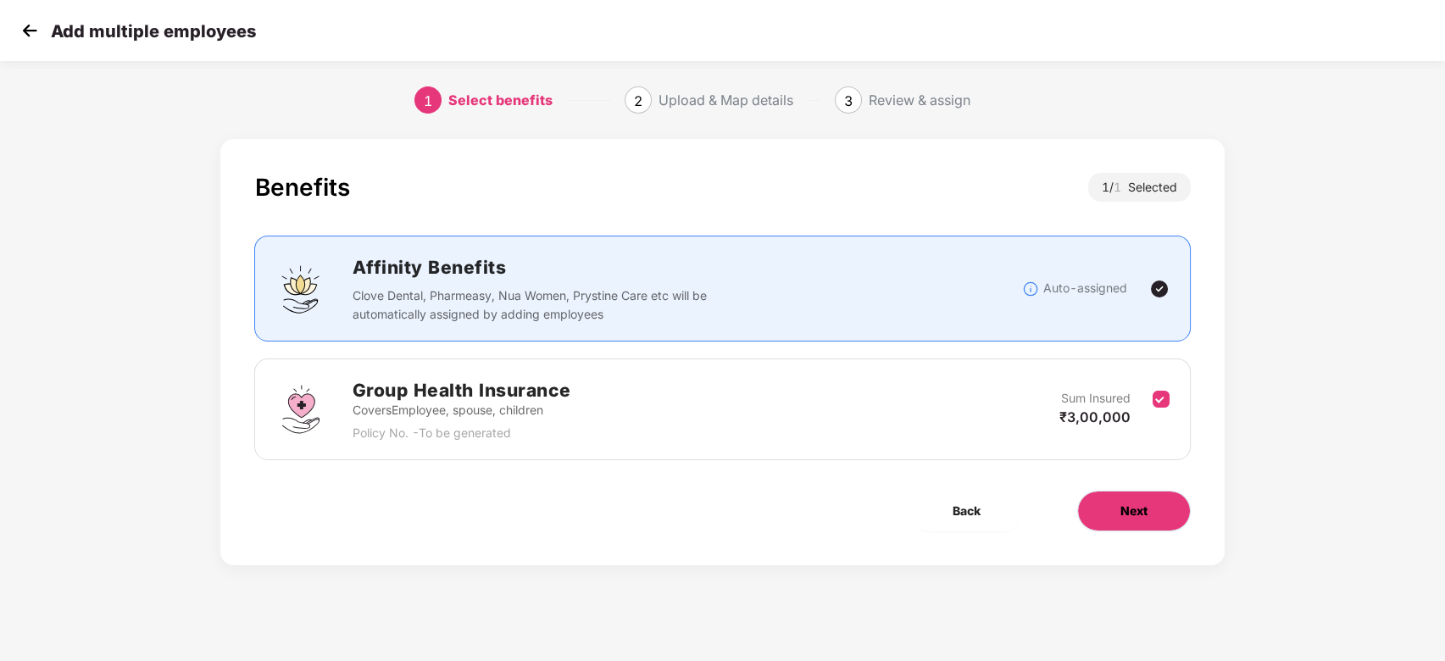
click at [1138, 505] on span "Next" at bounding box center [1134, 511] width 27 height 19
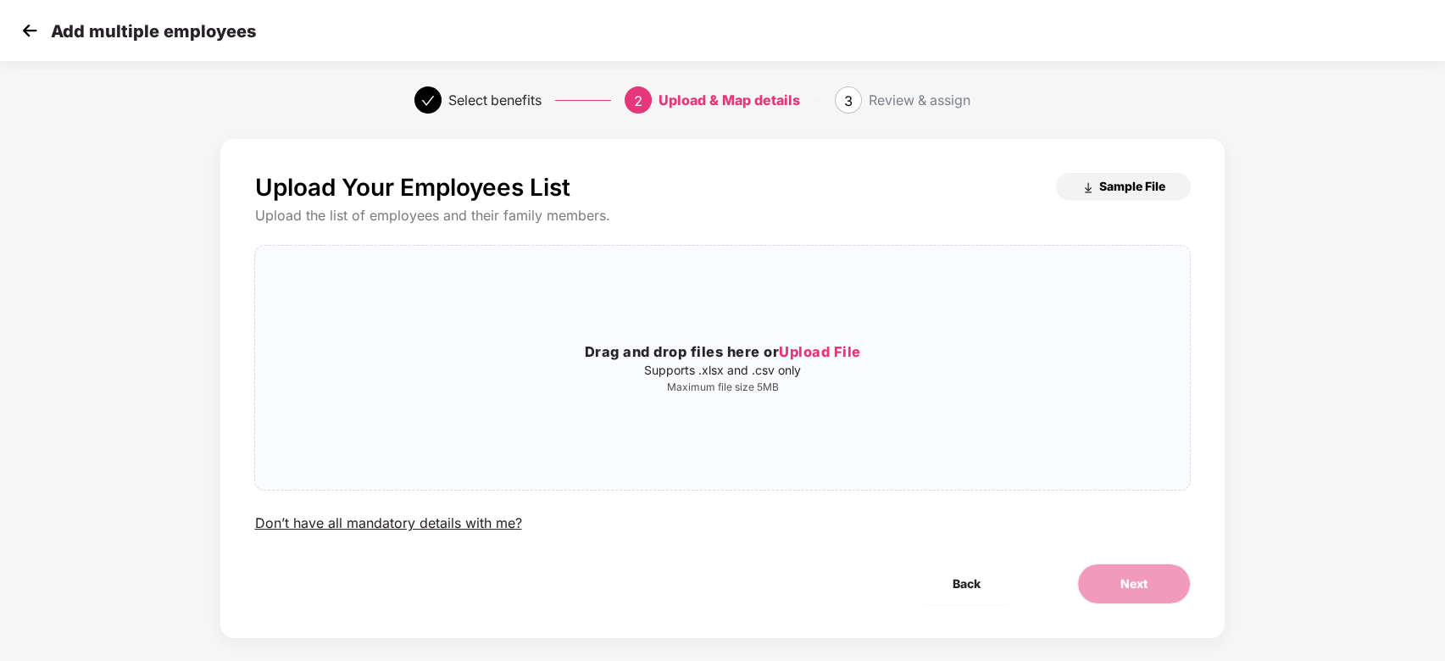
click at [1083, 183] on img "button" at bounding box center [1089, 188] width 14 height 14
click at [17, 32] on img at bounding box center [29, 30] width 25 height 25
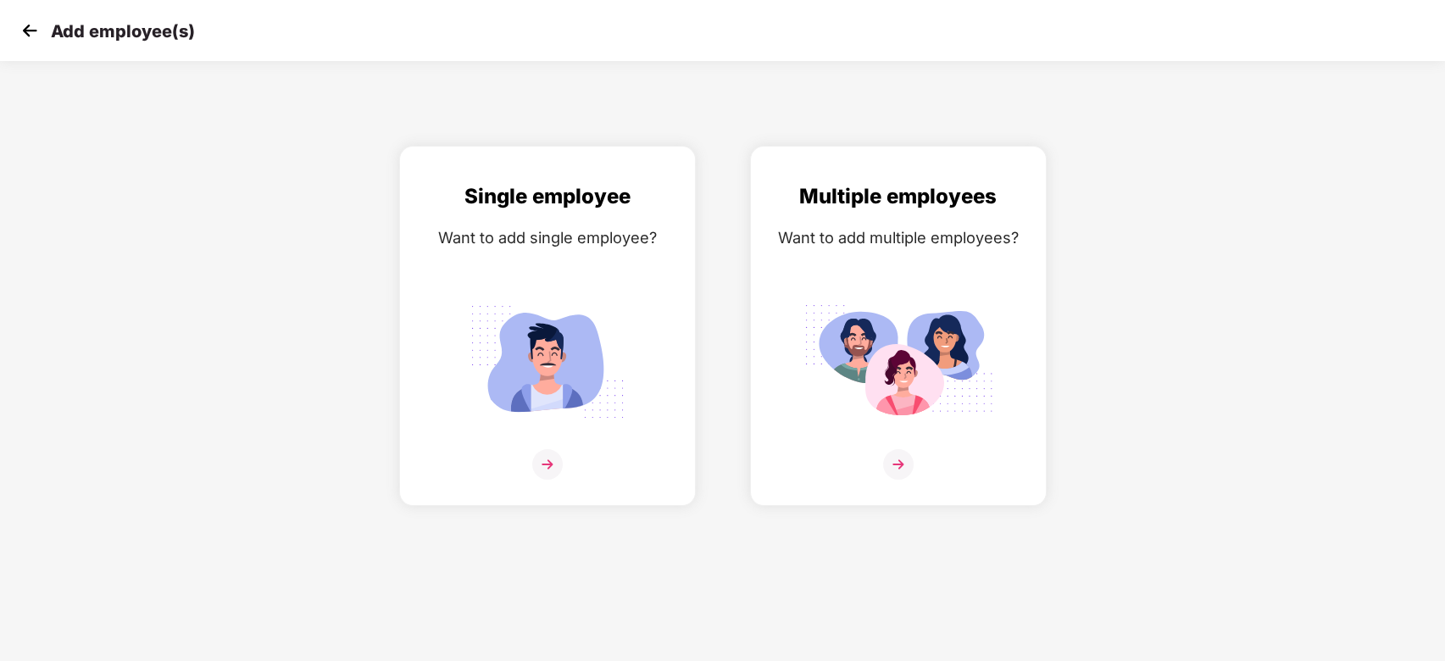
click at [42, 33] on img at bounding box center [29, 30] width 25 height 25
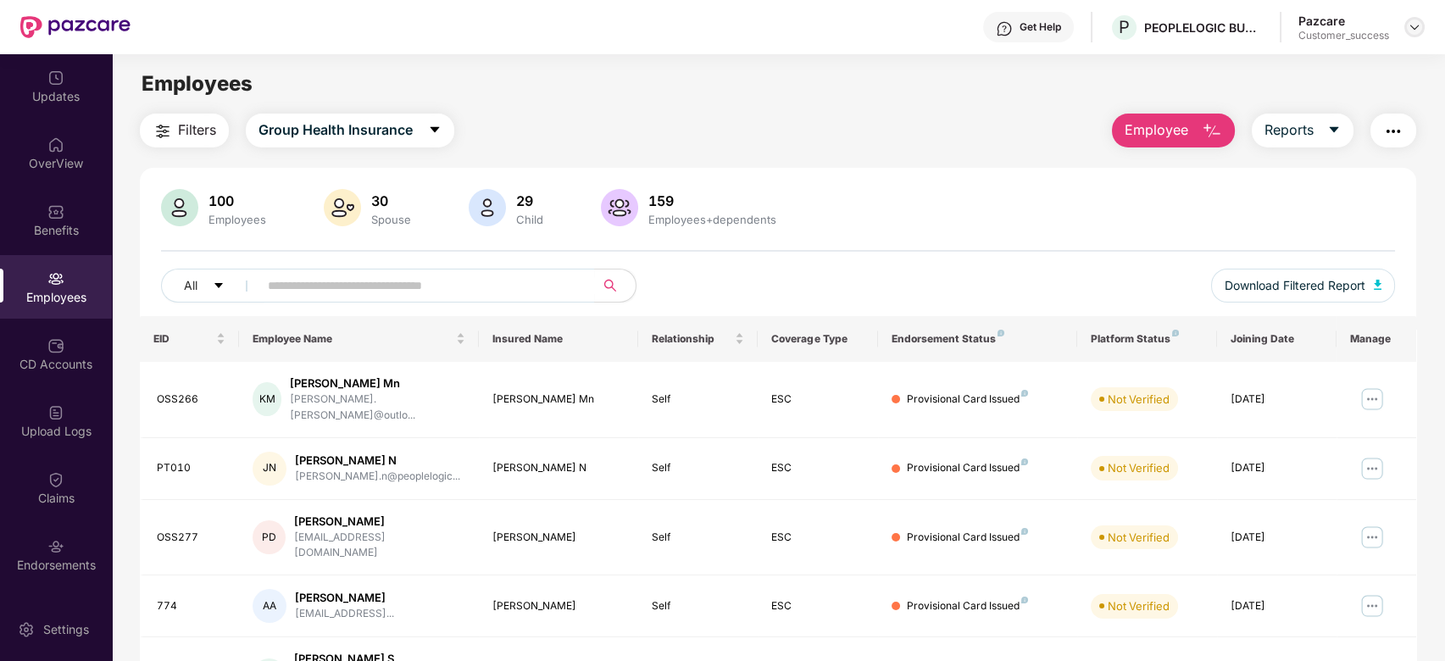
click at [1417, 24] on img at bounding box center [1415, 27] width 14 height 14
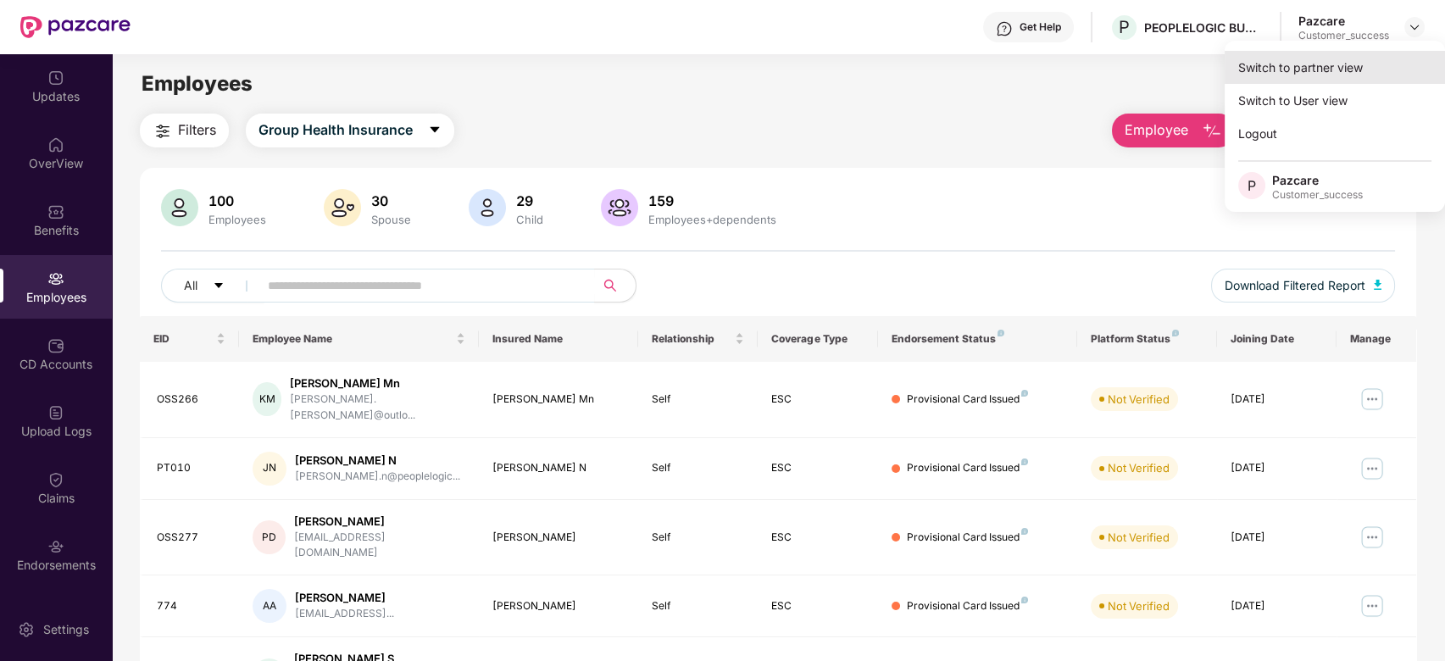
click at [1352, 54] on div "Switch to partner view" at bounding box center [1335, 67] width 220 height 33
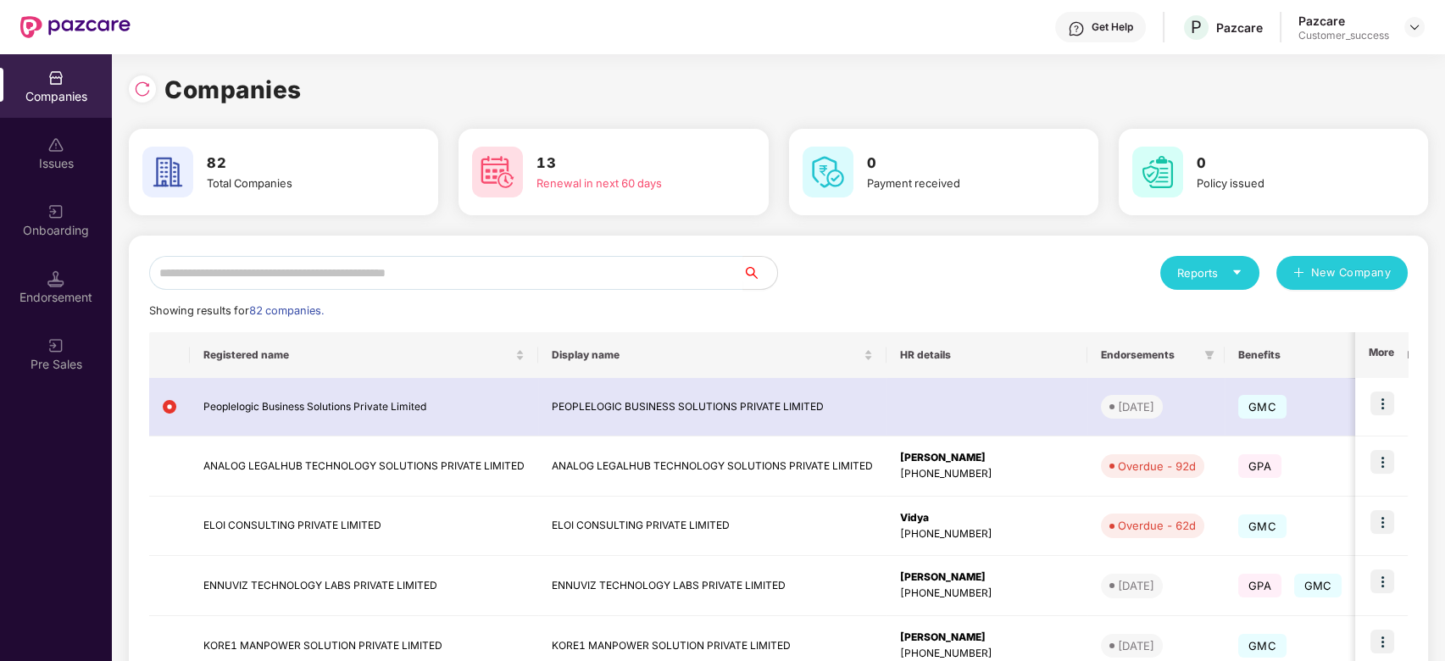
click at [425, 250] on div "Reports New Company Showing results for 82 companies. Registered name Display n…" at bounding box center [779, 646] width 1300 height 821
click at [427, 267] on input "text" at bounding box center [446, 273] width 594 height 34
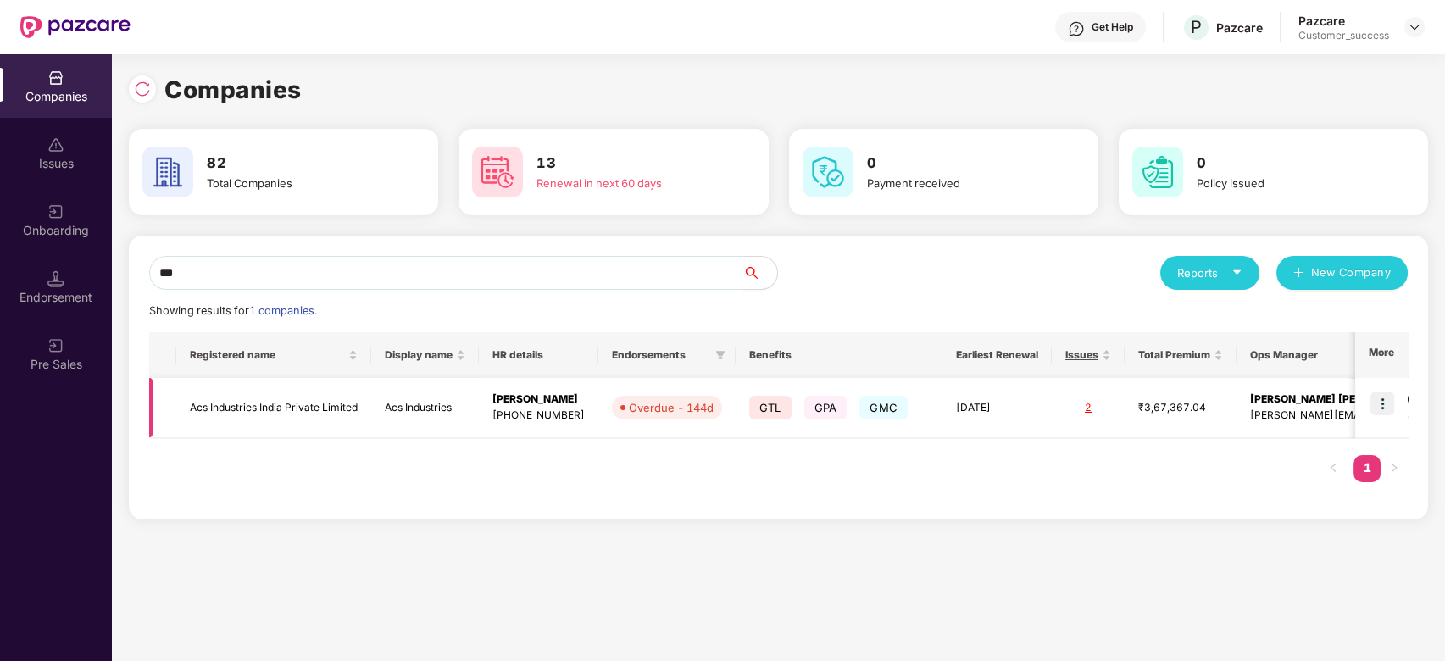
type input "***"
click at [1377, 404] on img at bounding box center [1383, 404] width 24 height 24
click at [1083, 491] on div "Registered name Display name HR details Endorsements Benefits Earliest Renewal …" at bounding box center [778, 415] width 1259 height 167
click at [1378, 395] on img at bounding box center [1383, 404] width 24 height 24
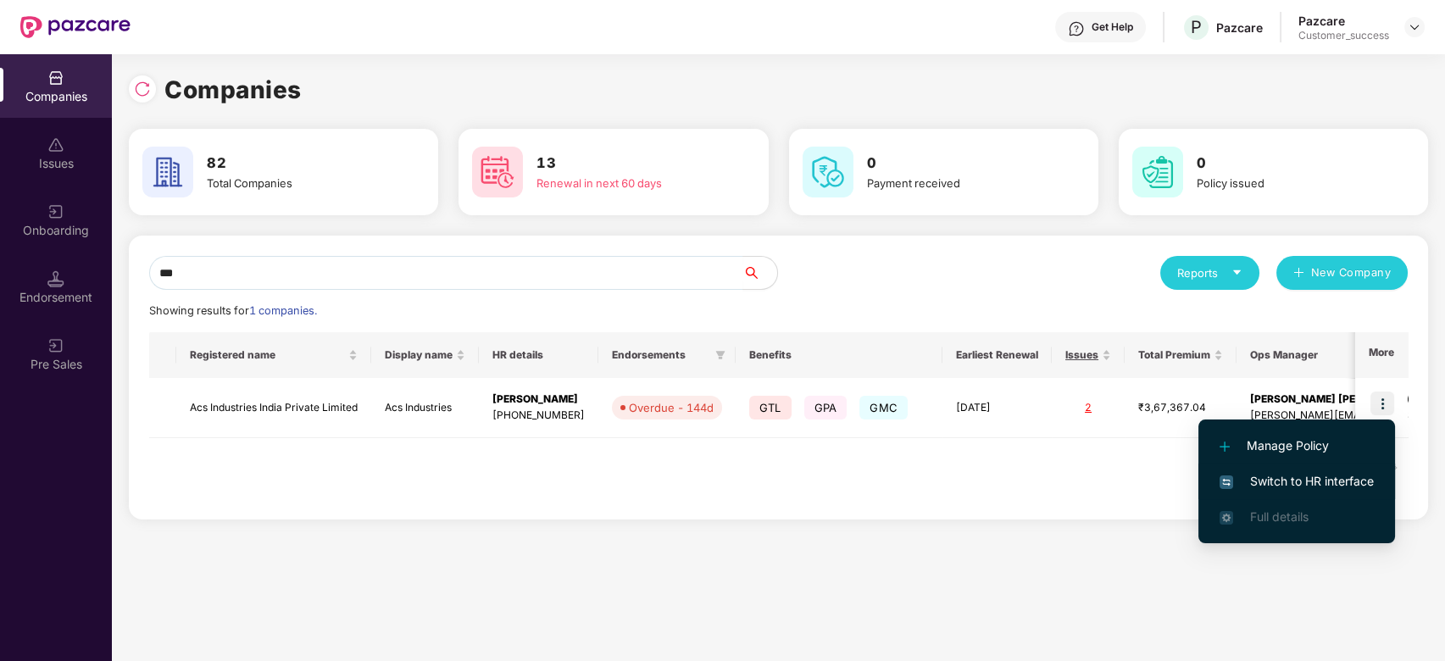
click at [1269, 480] on span "Switch to HR interface" at bounding box center [1297, 481] width 154 height 19
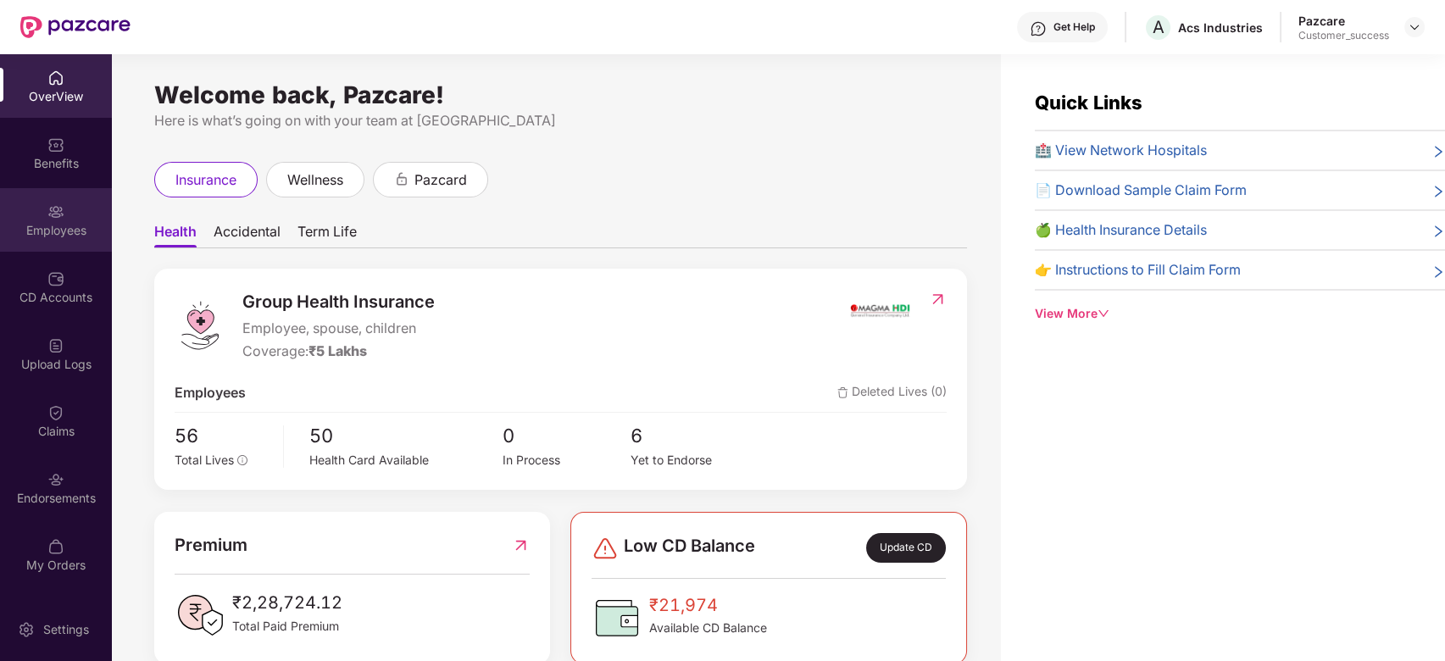
click at [62, 219] on img at bounding box center [55, 211] width 17 height 17
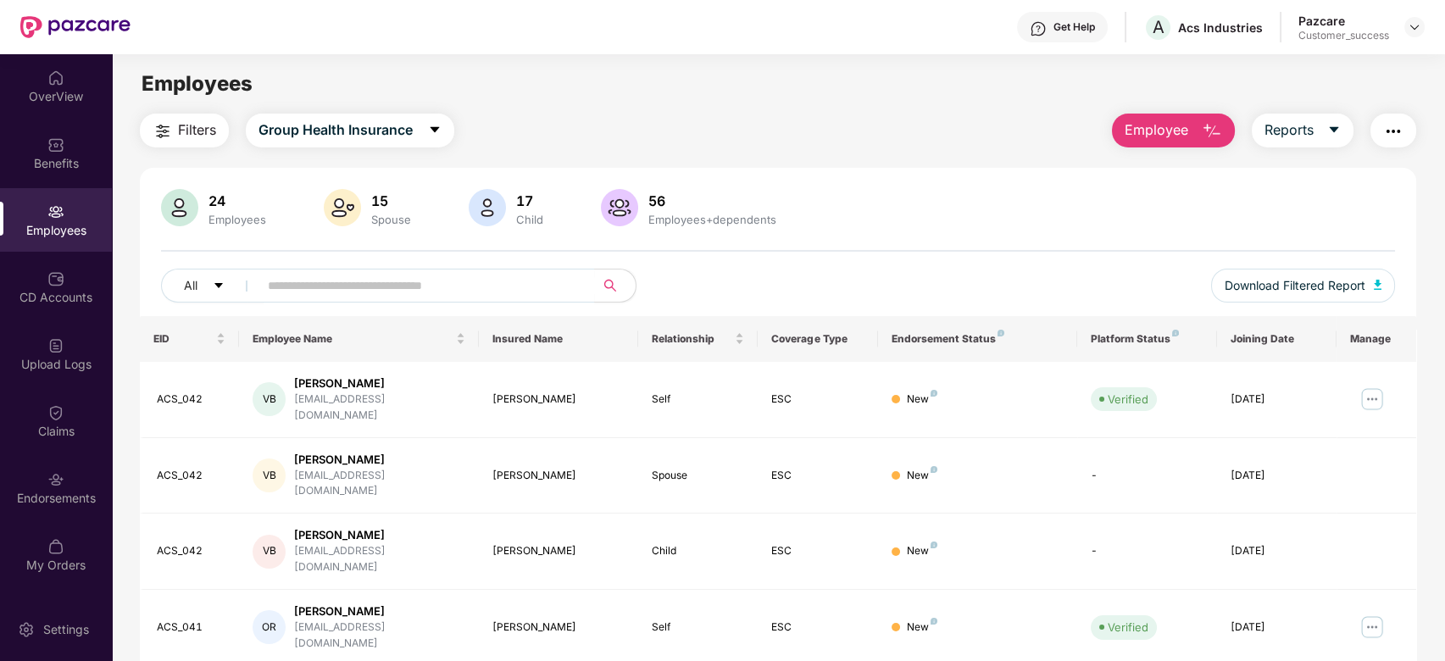
click at [1165, 130] on span "Employee" at bounding box center [1157, 130] width 64 height 21
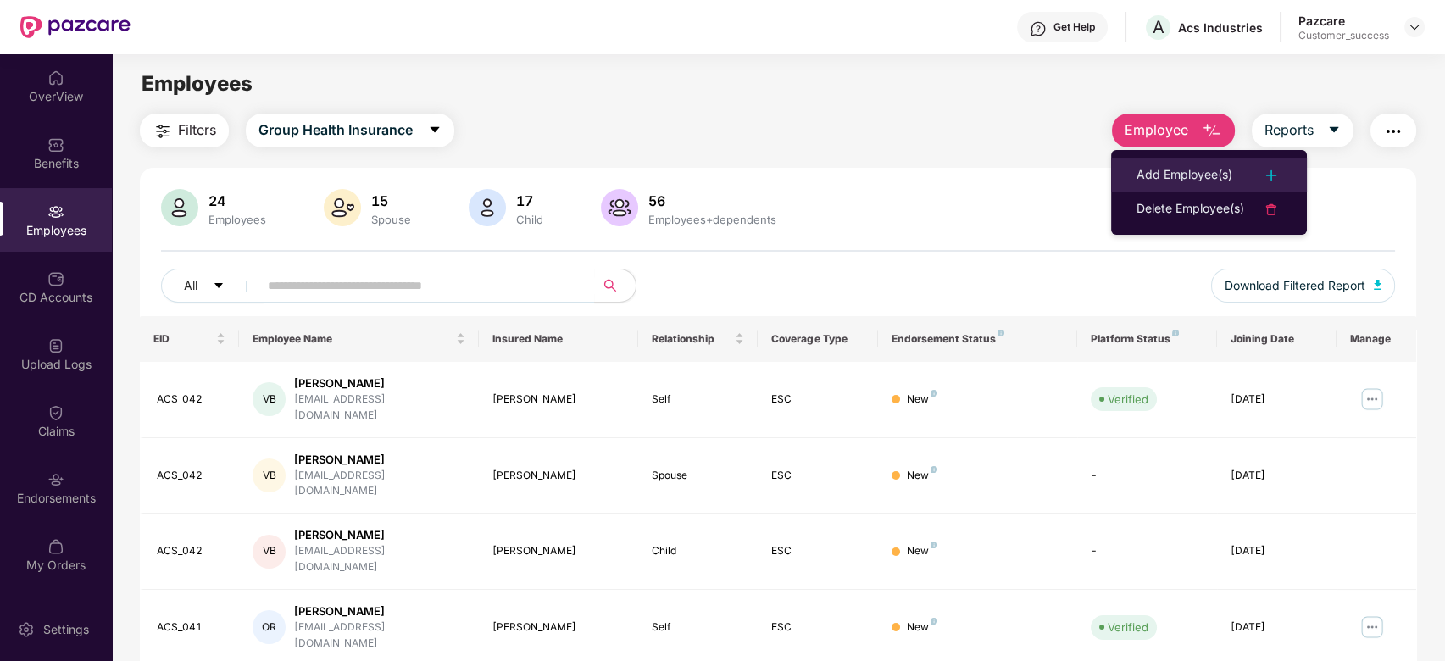
click at [1152, 172] on div "Add Employee(s)" at bounding box center [1185, 175] width 96 height 20
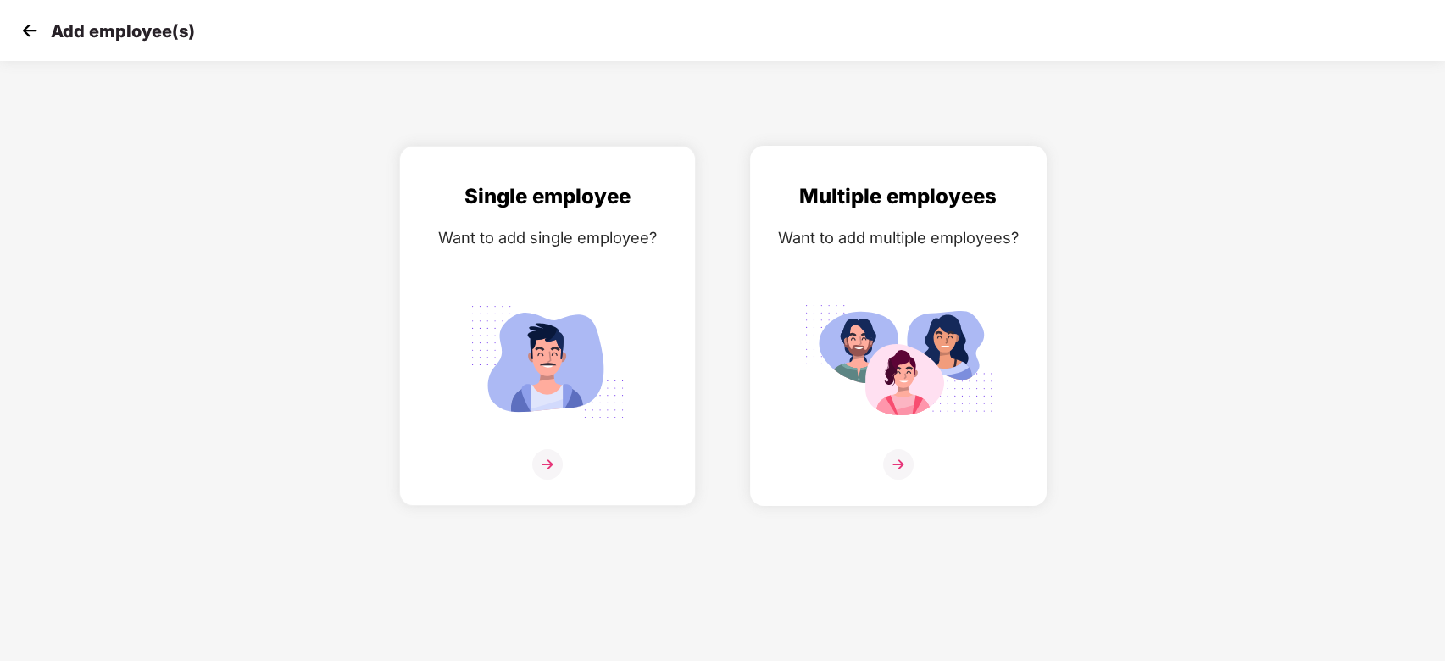
click at [898, 472] on img at bounding box center [898, 464] width 31 height 31
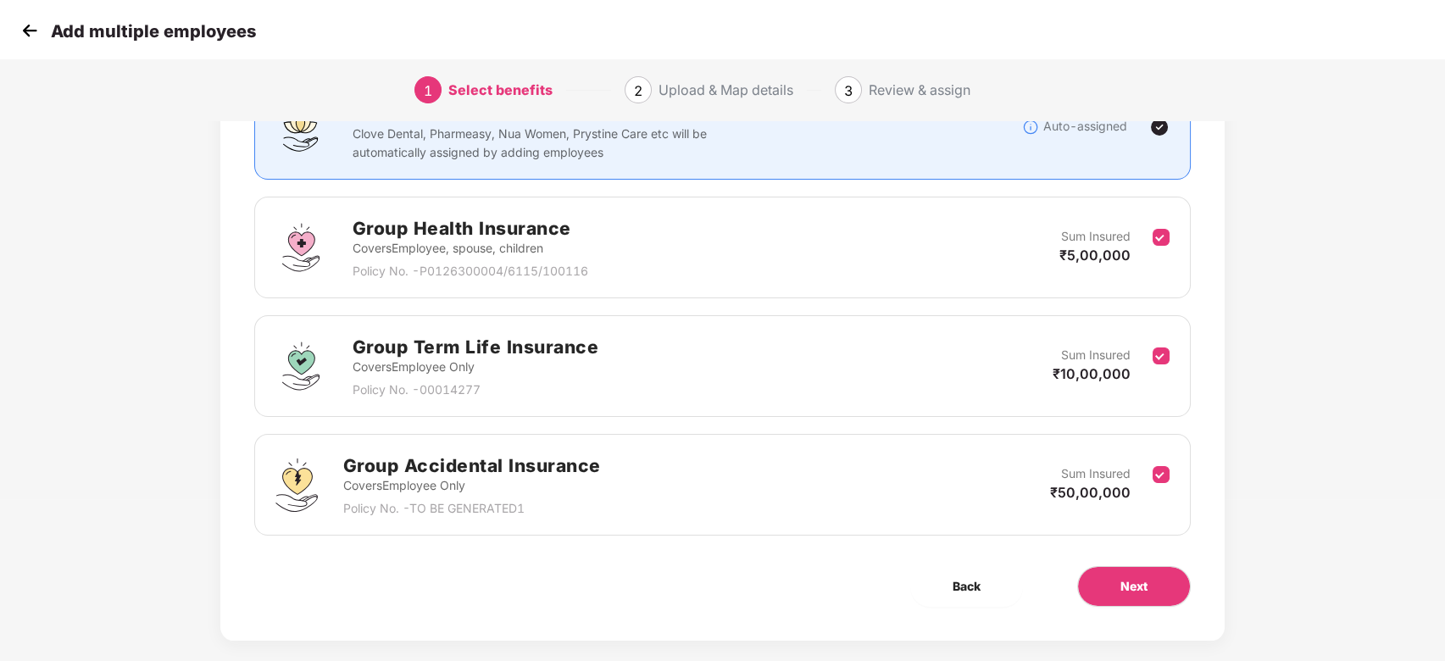
scroll to position [183, 0]
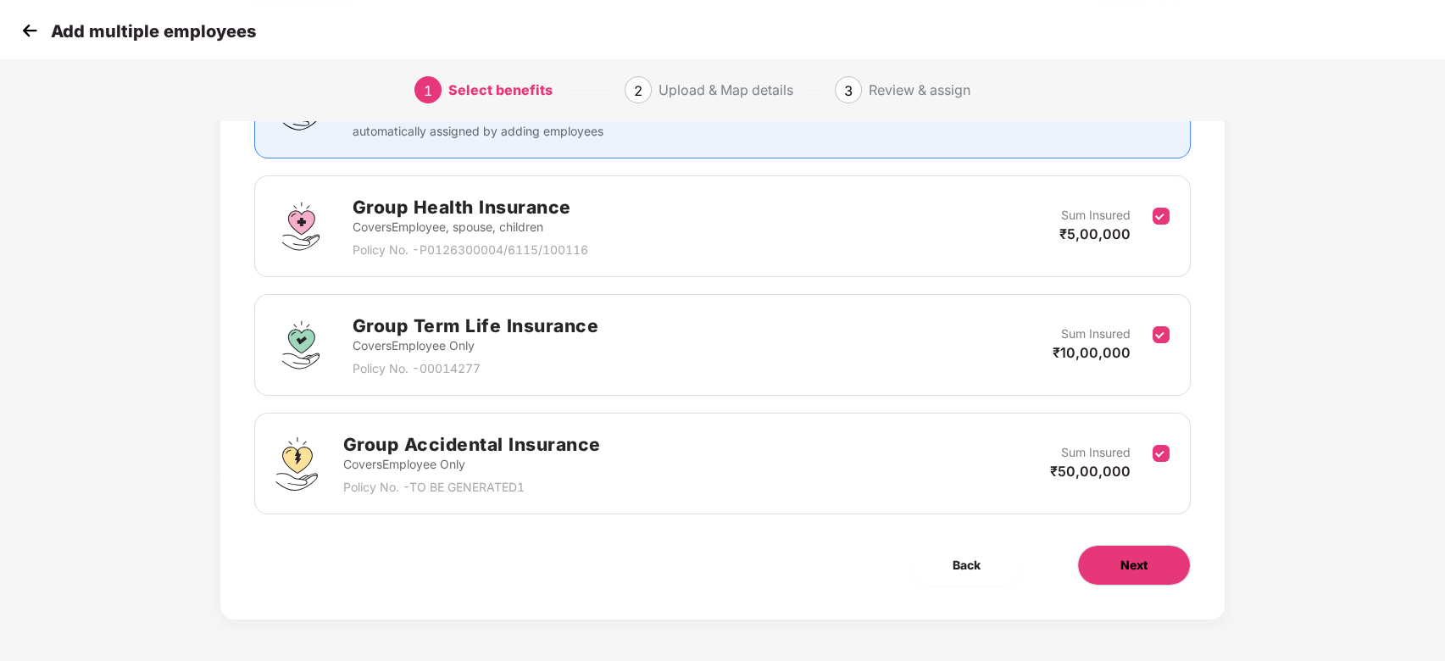
click at [1116, 561] on button "Next" at bounding box center [1135, 565] width 114 height 41
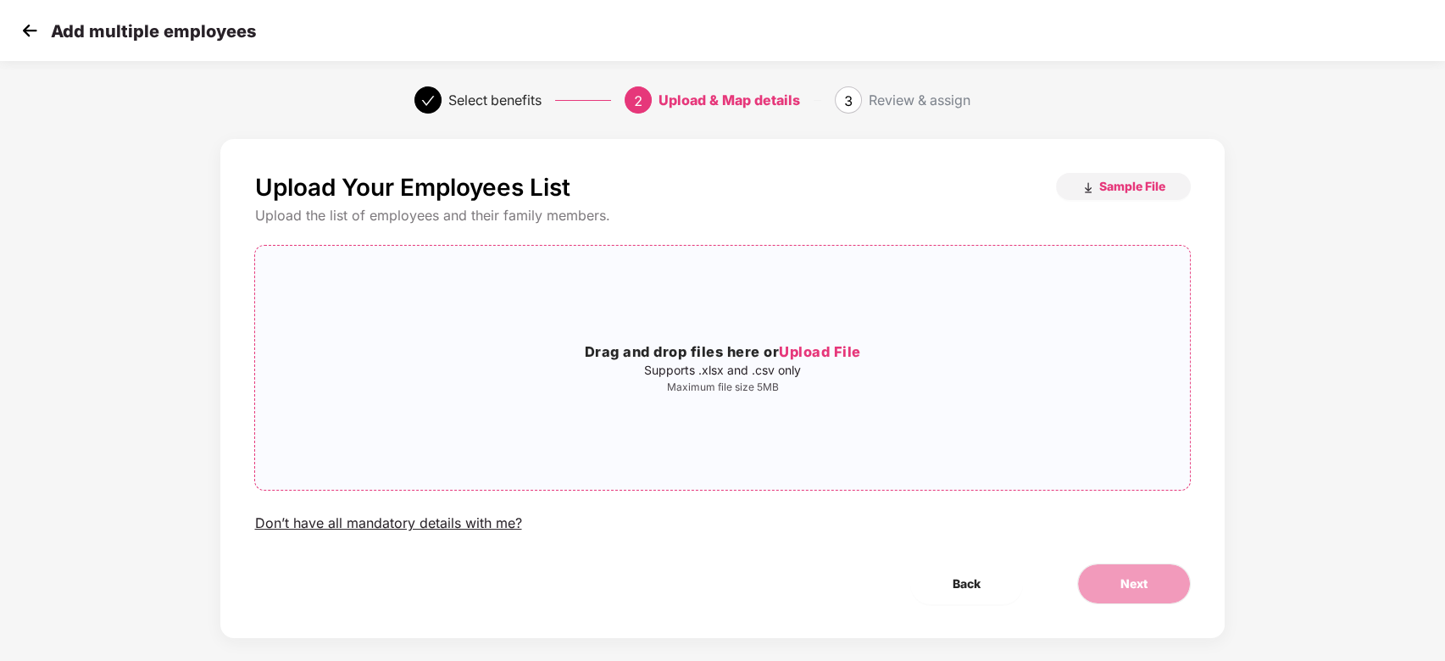
click at [794, 354] on span "Upload File" at bounding box center [820, 351] width 82 height 17
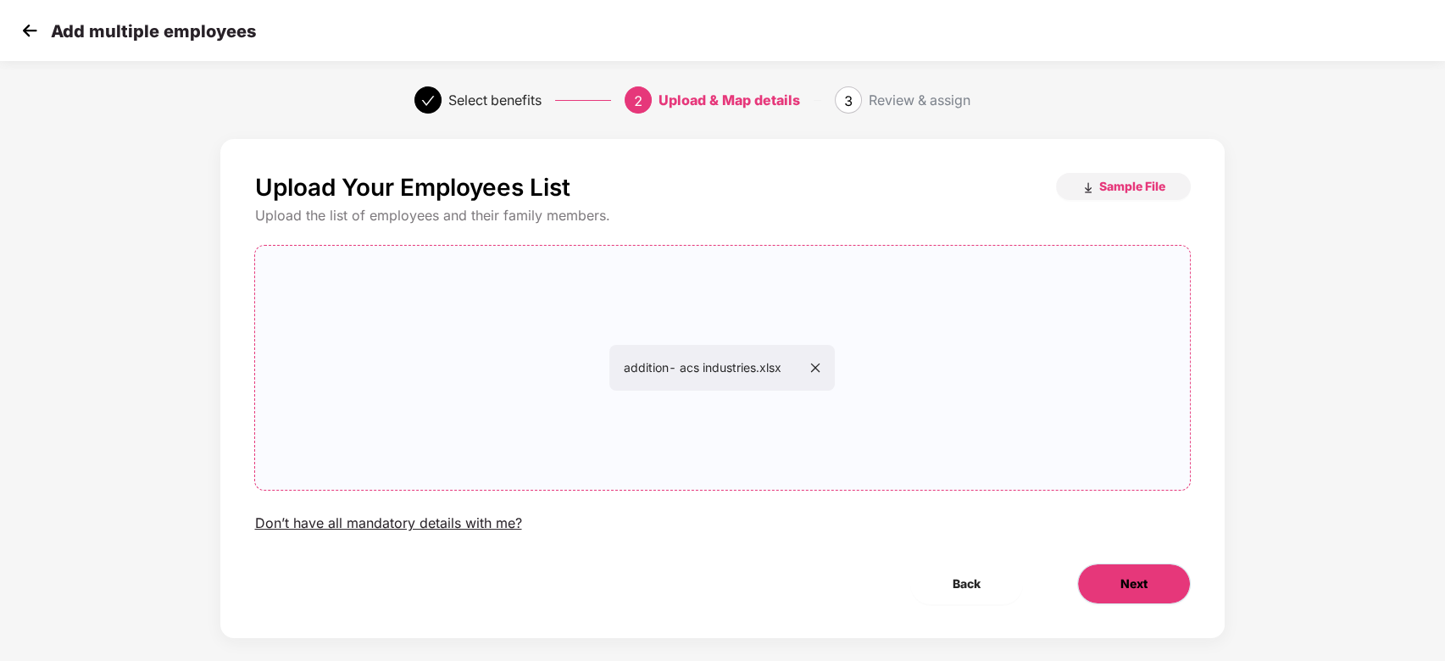
click at [1109, 576] on button "Next" at bounding box center [1135, 584] width 114 height 41
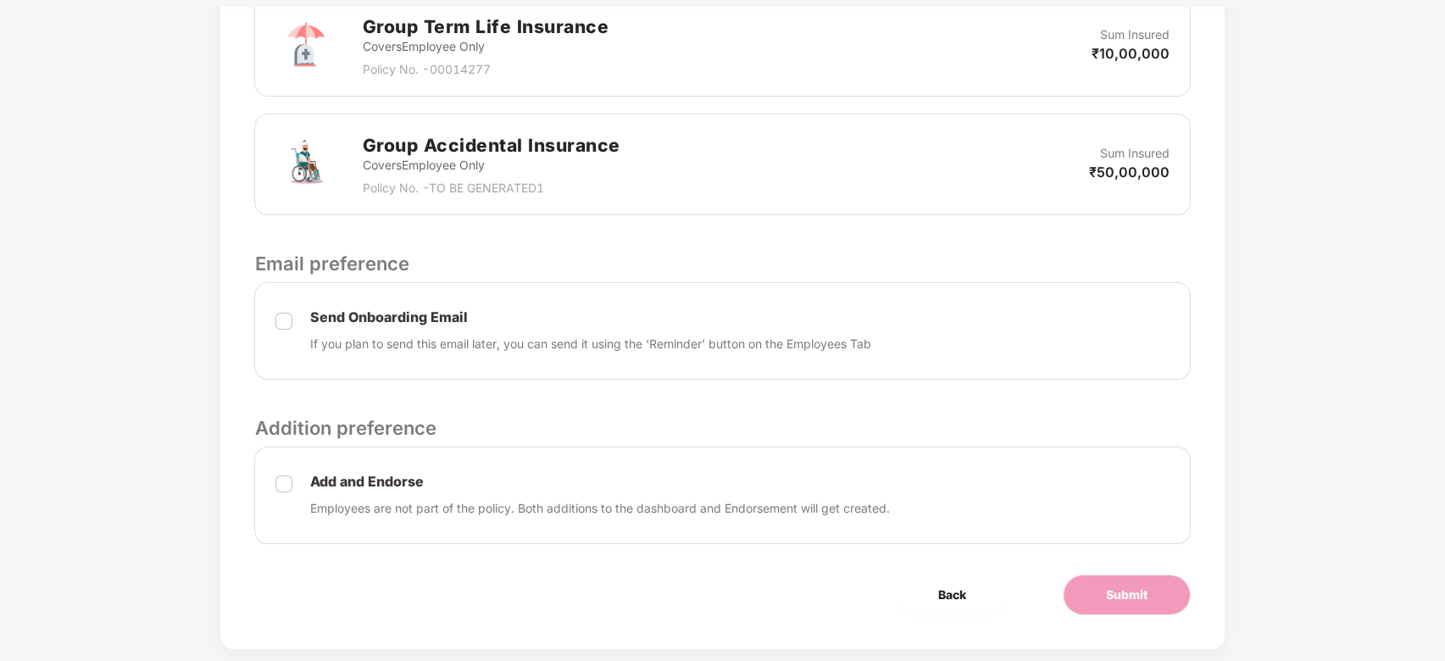
scroll to position [684, 0]
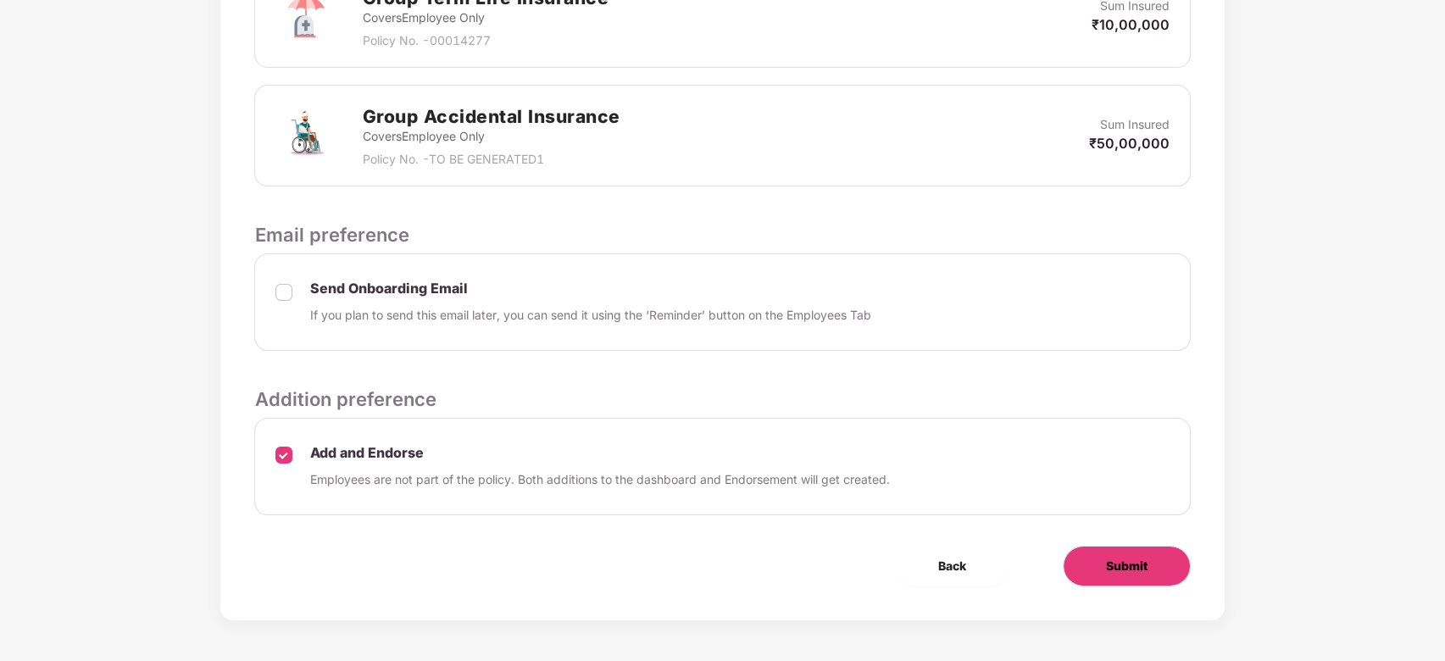
click at [1131, 561] on span "Submit" at bounding box center [1127, 566] width 42 height 19
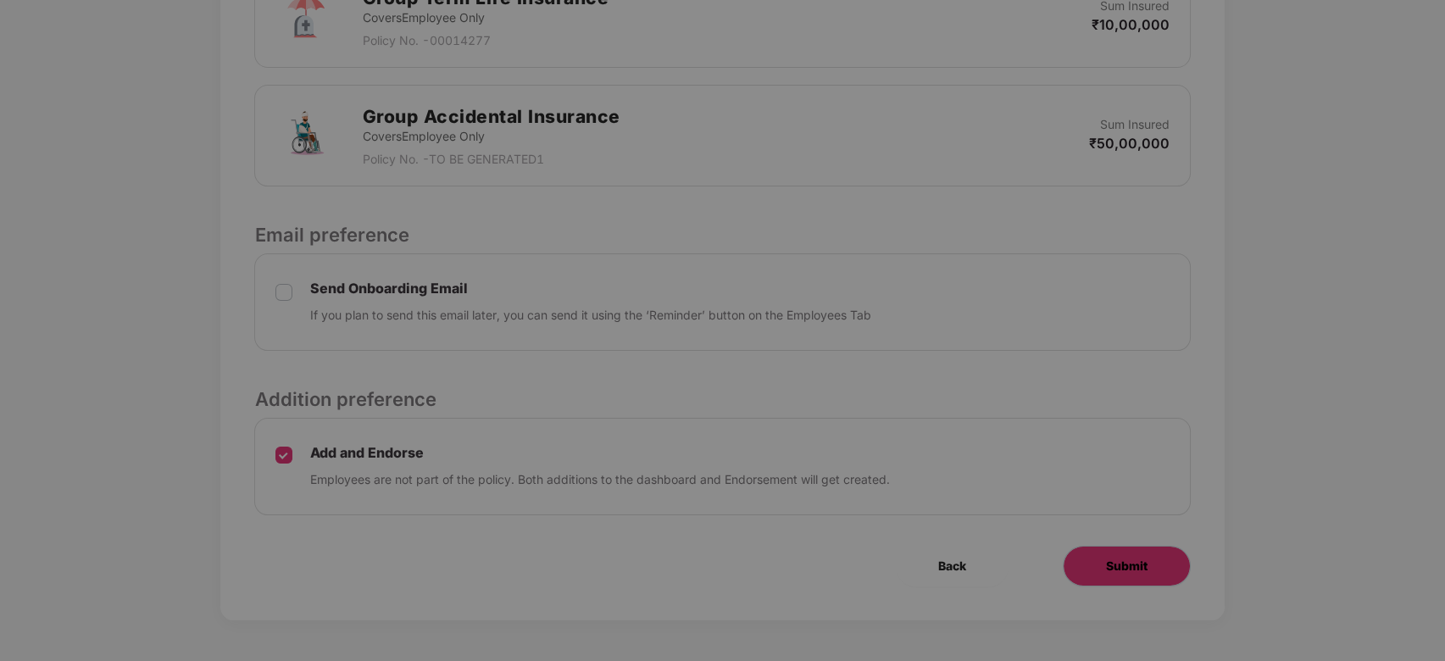
scroll to position [0, 0]
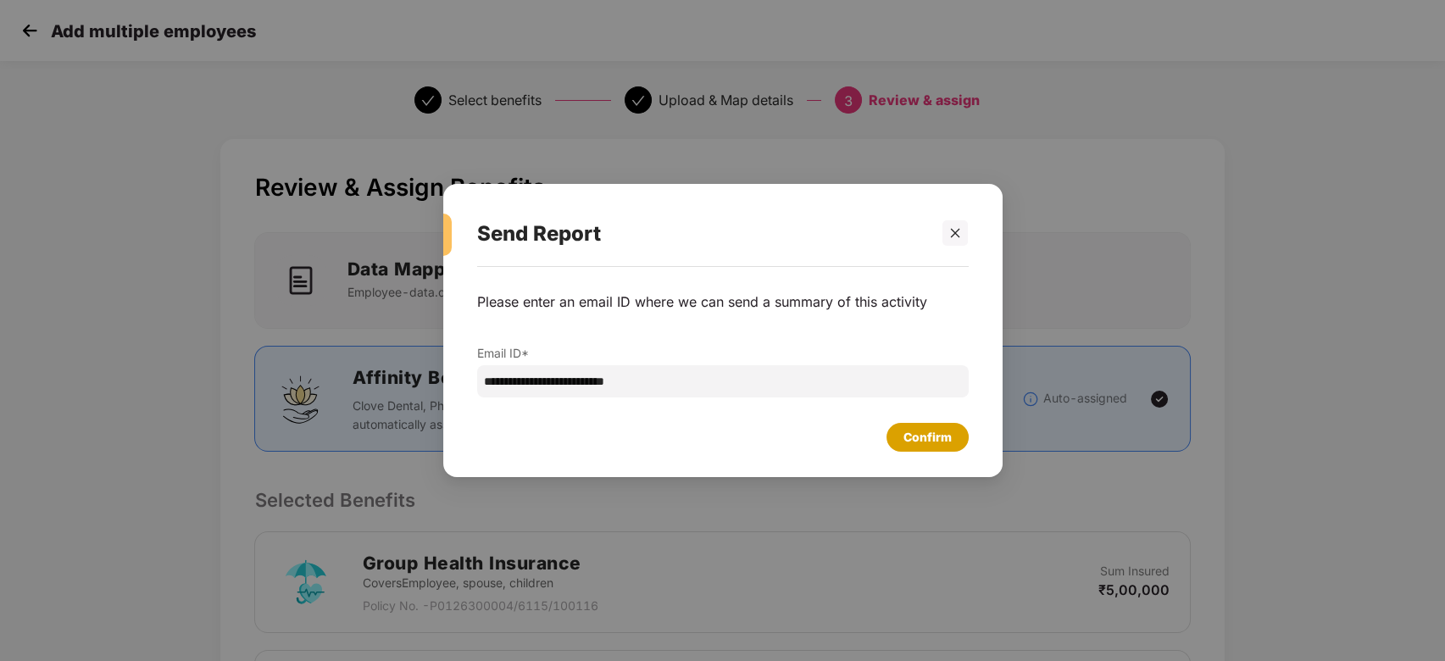
click at [934, 440] on div "Confirm" at bounding box center [928, 437] width 48 height 19
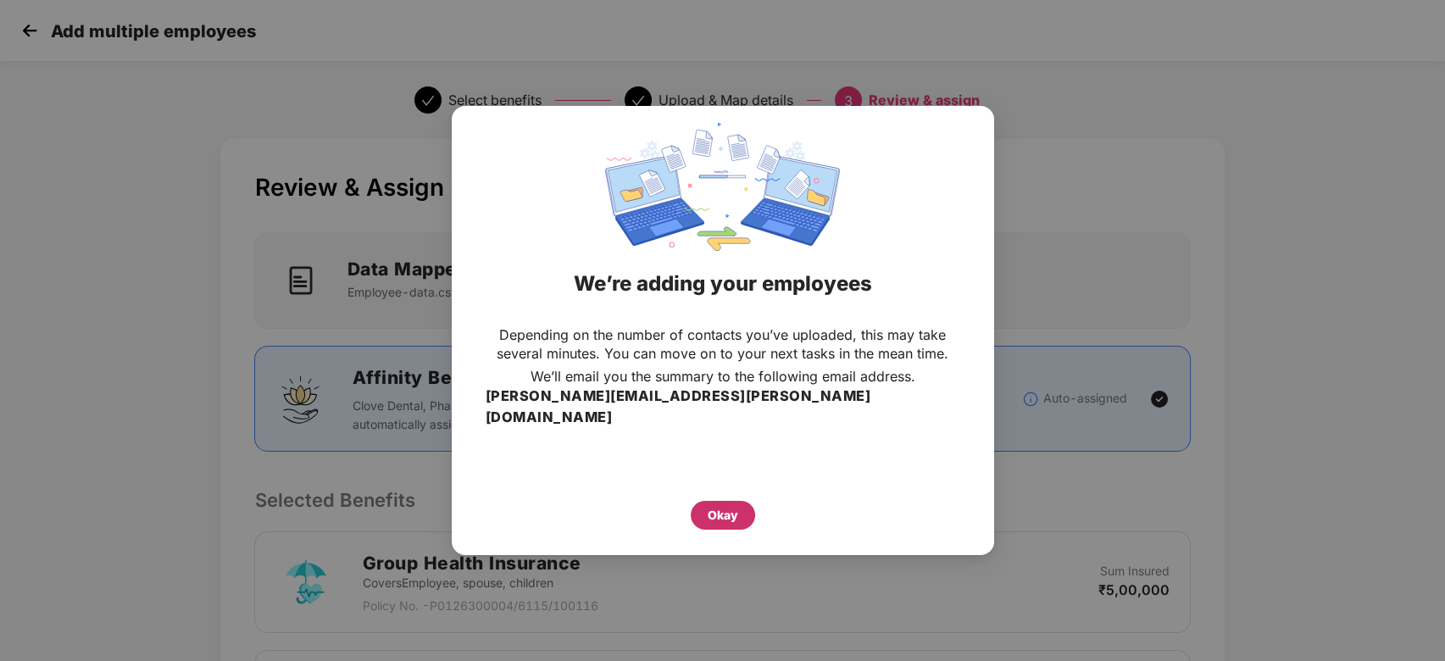
click at [716, 517] on div "Okay" at bounding box center [723, 515] width 64 height 29
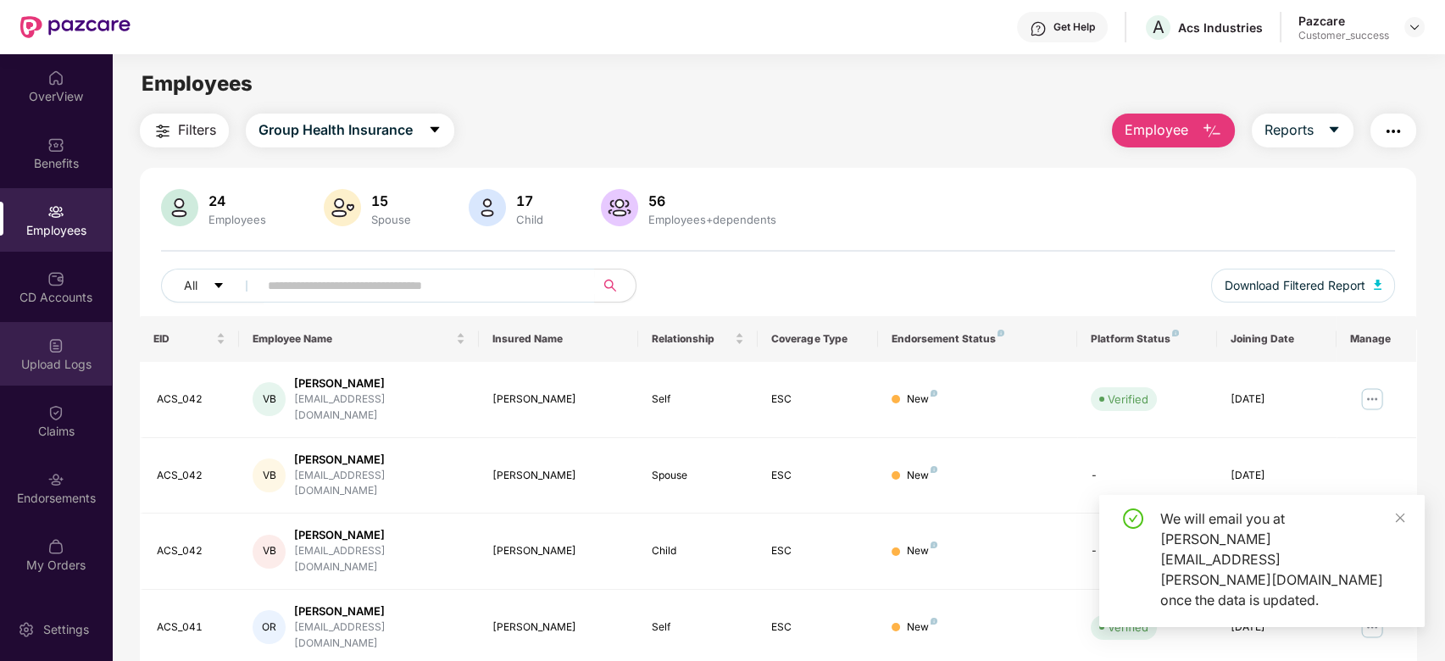
click at [61, 348] on img at bounding box center [55, 345] width 17 height 17
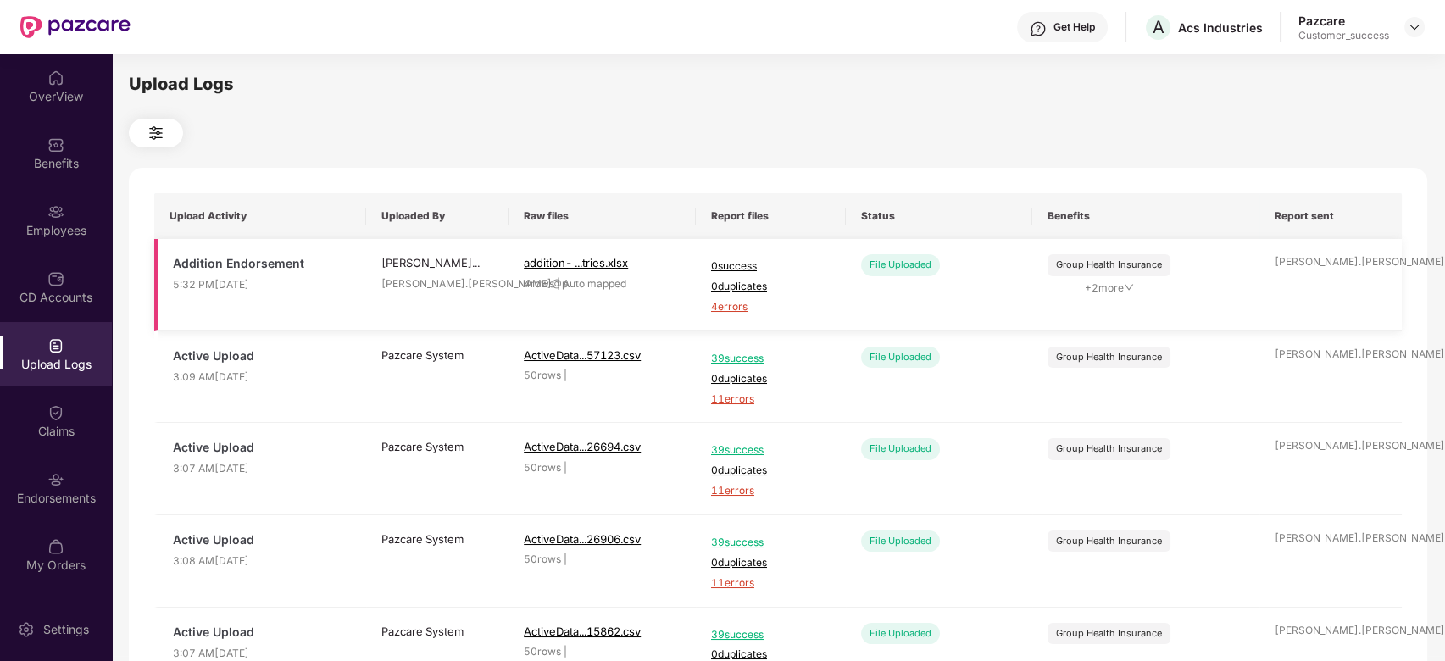
click at [734, 307] on span "4 errors" at bounding box center [771, 307] width 120 height 16
click at [46, 204] on div "Employees" at bounding box center [56, 220] width 112 height 64
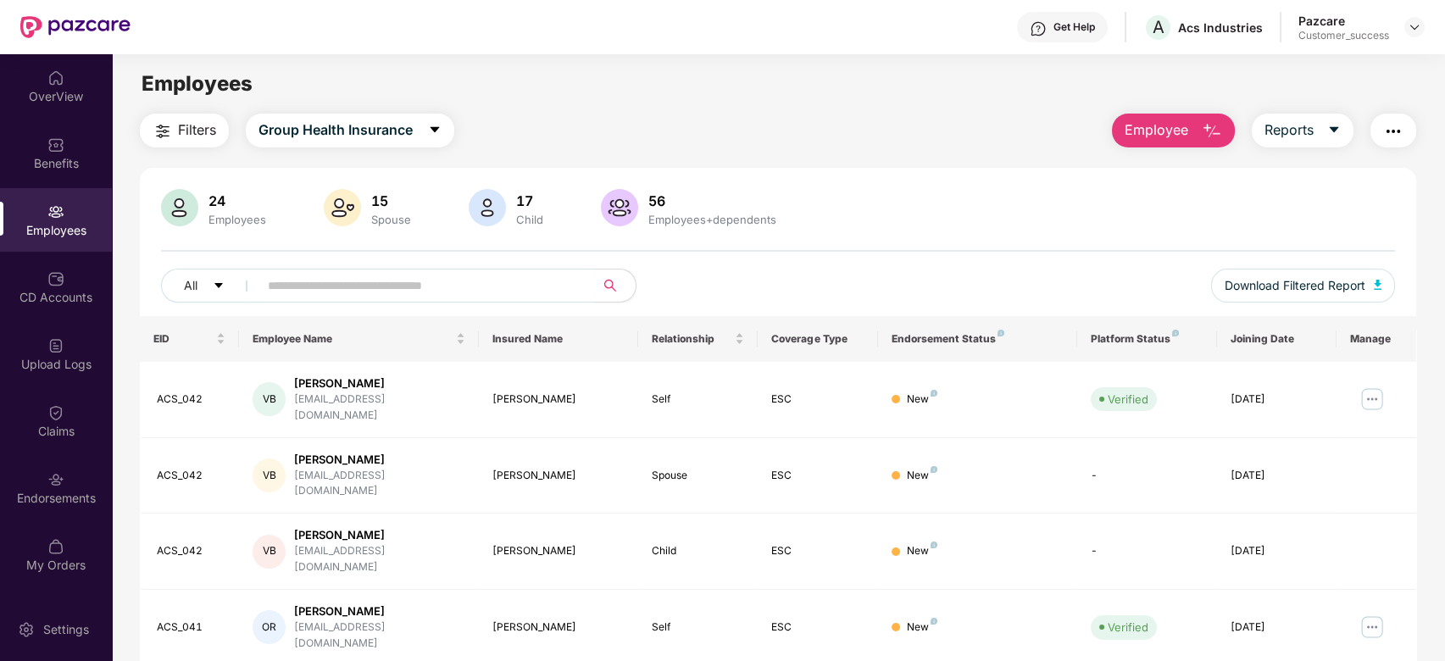
click at [1206, 121] on img "button" at bounding box center [1212, 131] width 20 height 20
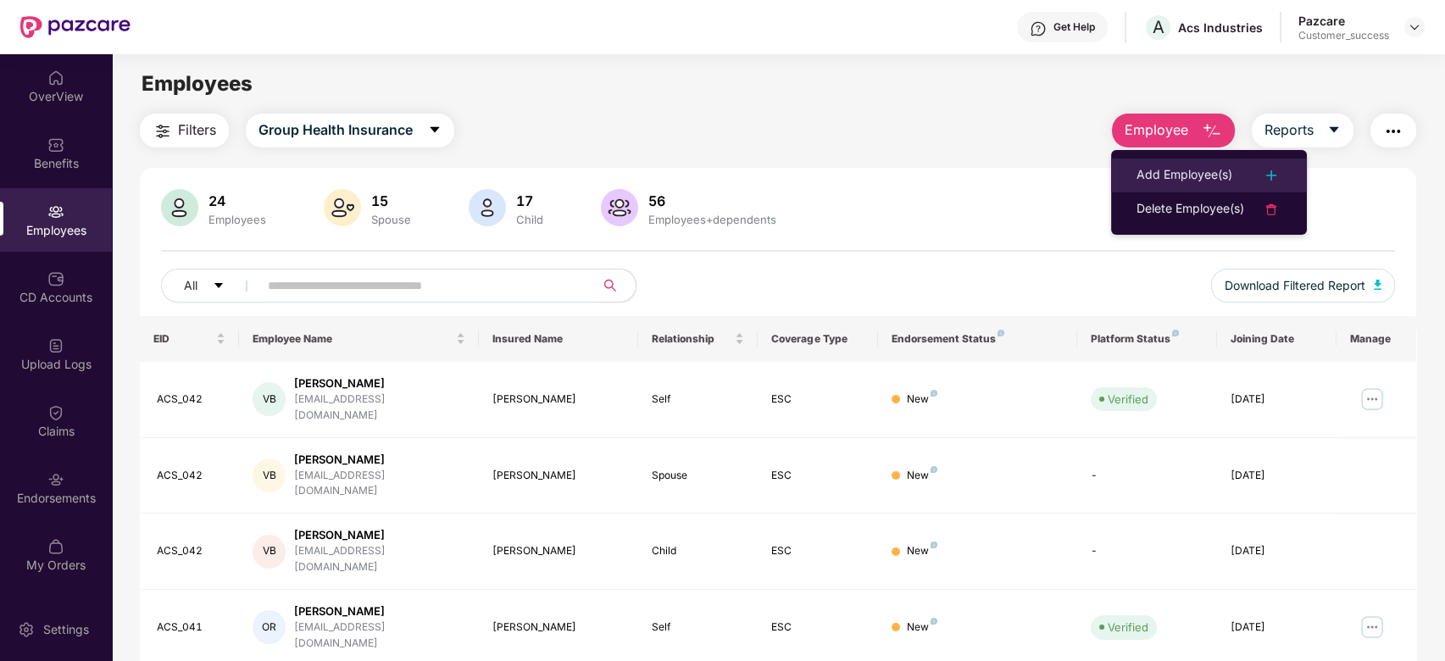
click at [1195, 175] on div "Add Employee(s)" at bounding box center [1185, 175] width 96 height 20
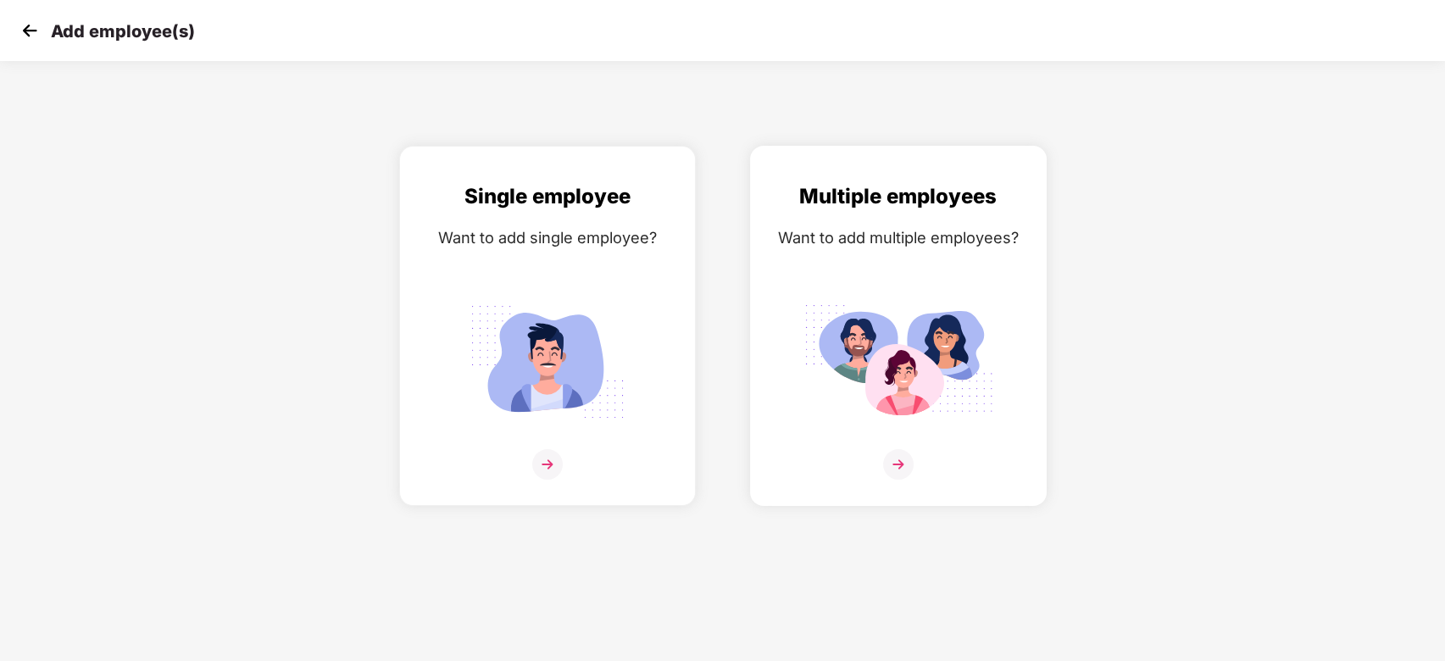
click at [903, 469] on img at bounding box center [898, 464] width 31 height 31
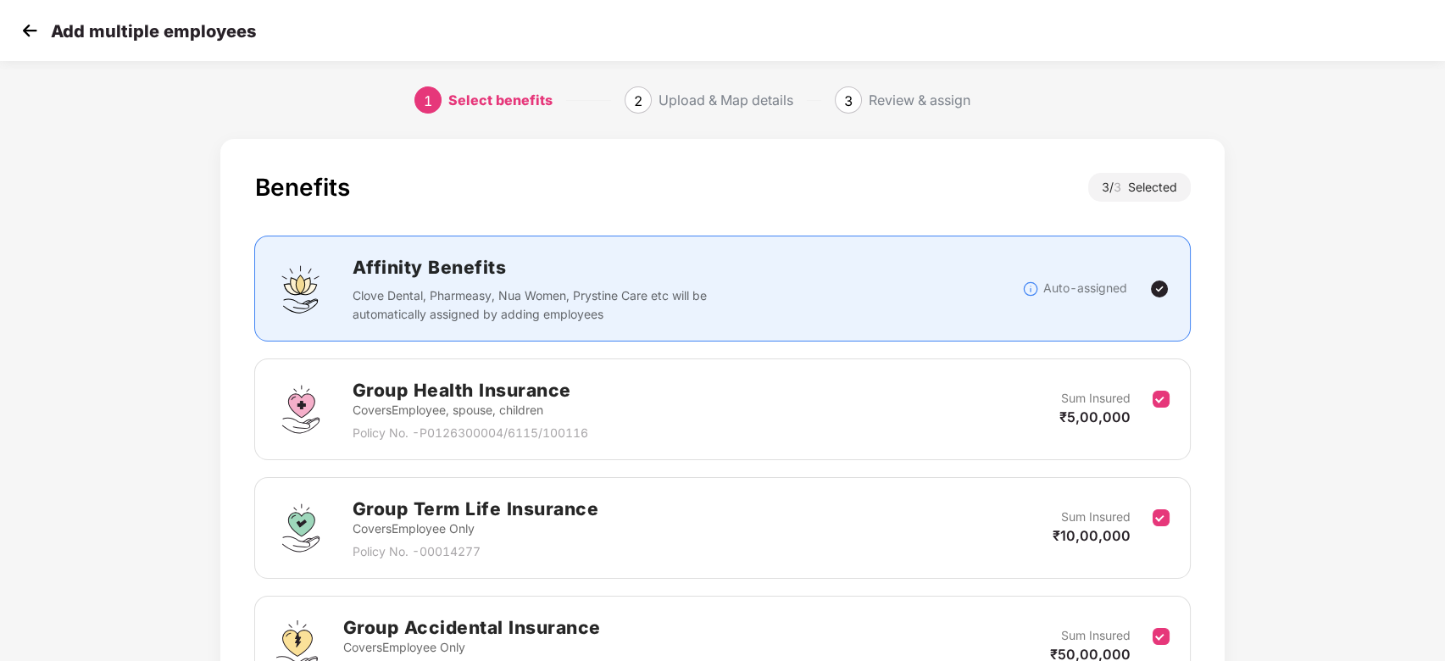
scroll to position [183, 0]
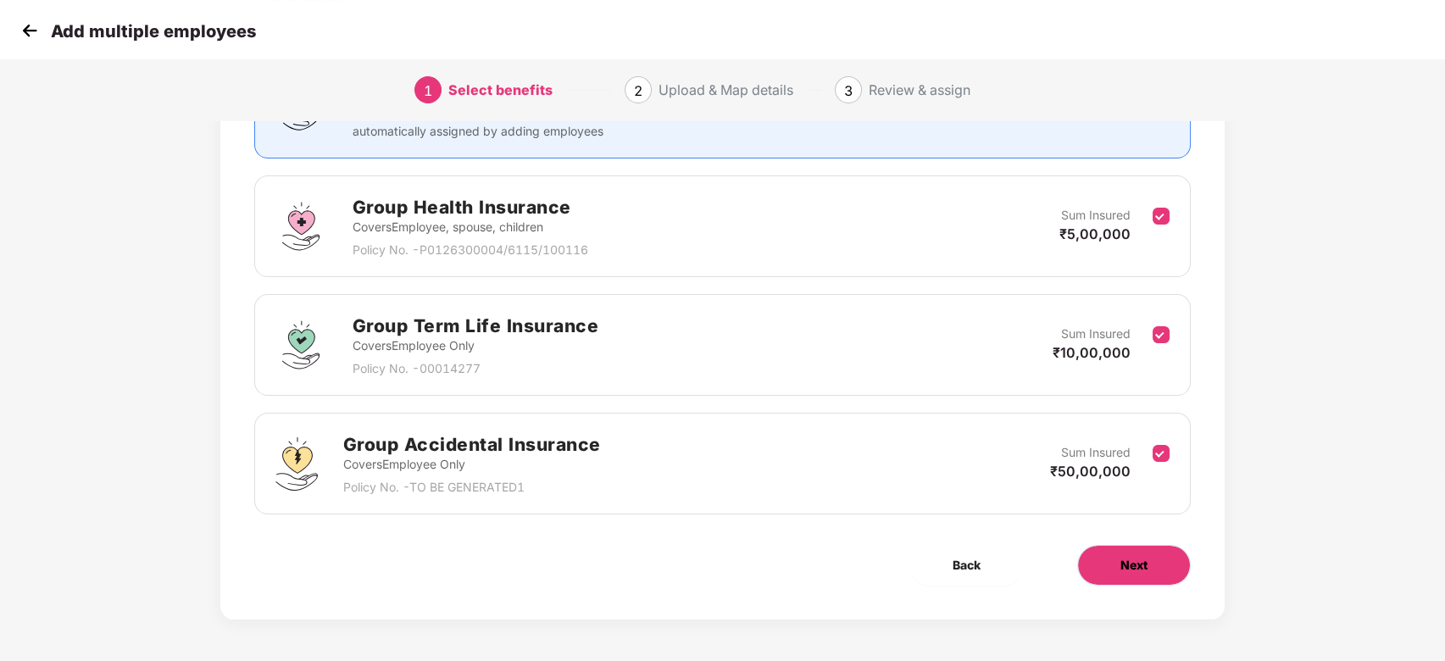
click at [1124, 567] on span "Next" at bounding box center [1134, 565] width 27 height 19
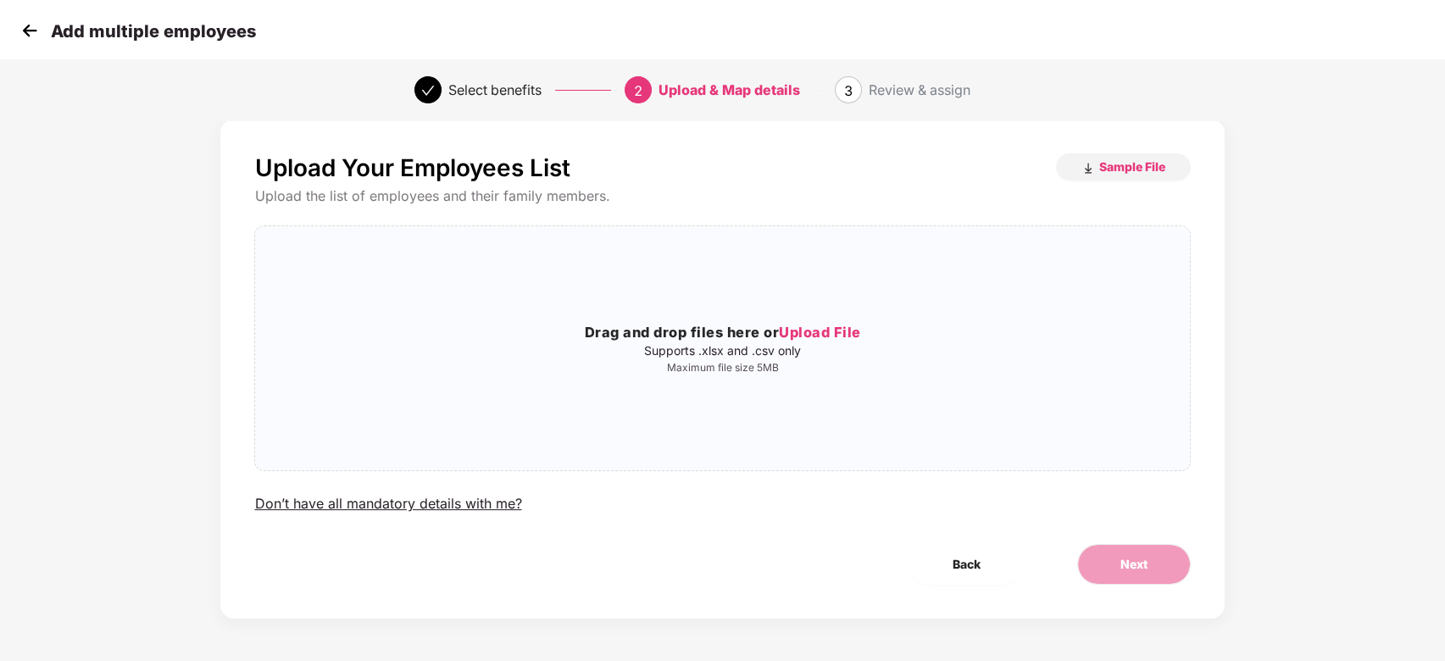
scroll to position [0, 0]
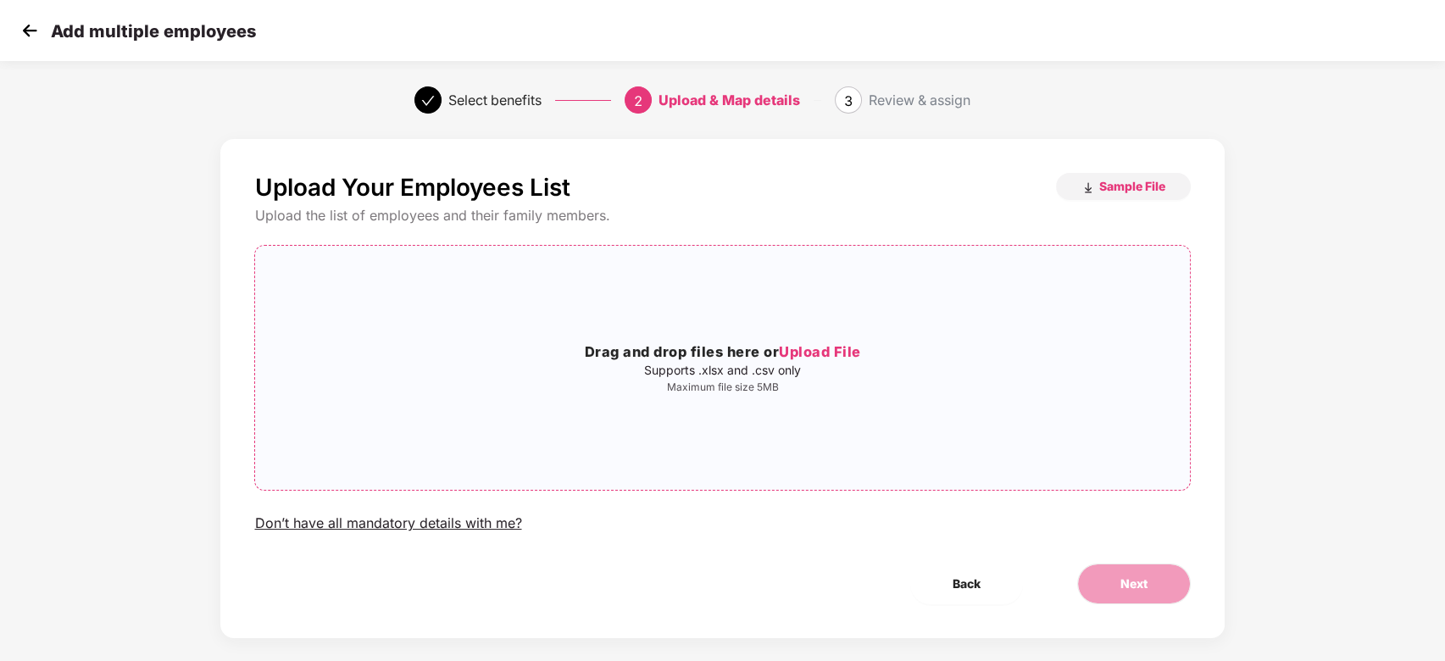
click at [805, 342] on h3 "Drag and drop files here or Upload File" at bounding box center [722, 353] width 934 height 22
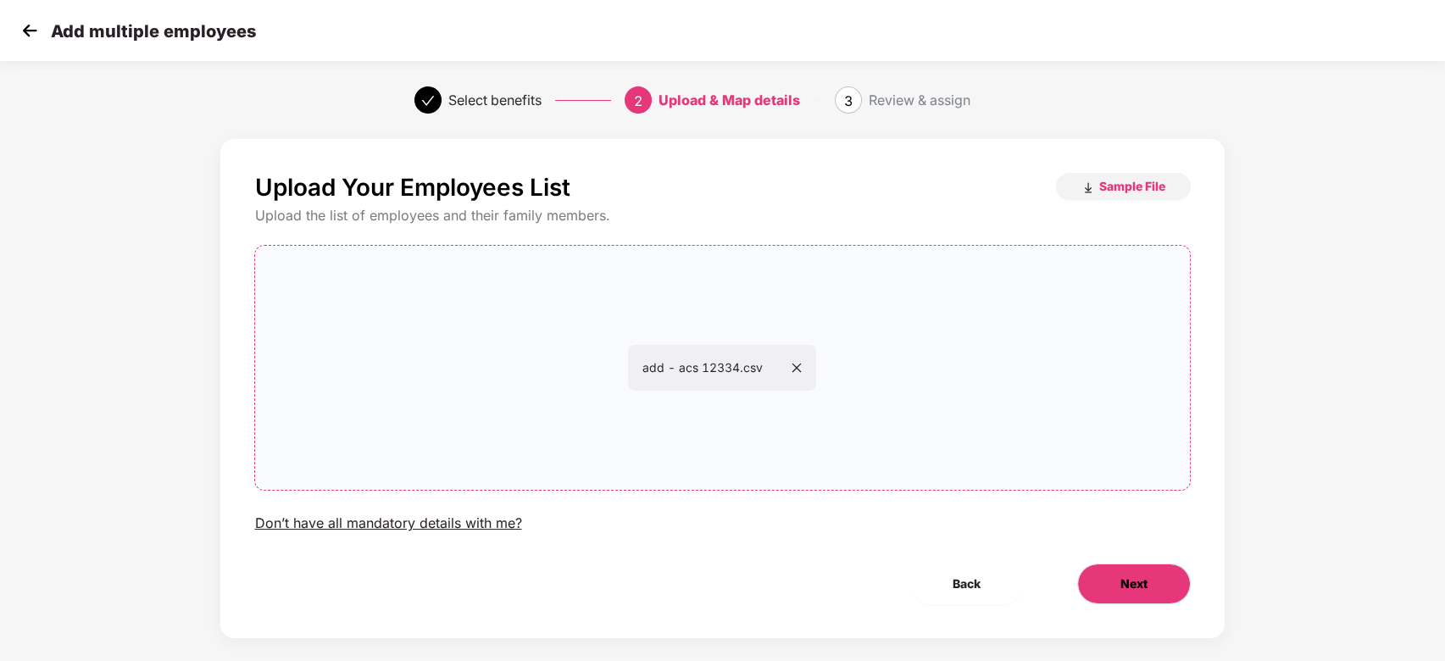
click at [1146, 597] on button "Next" at bounding box center [1135, 584] width 114 height 41
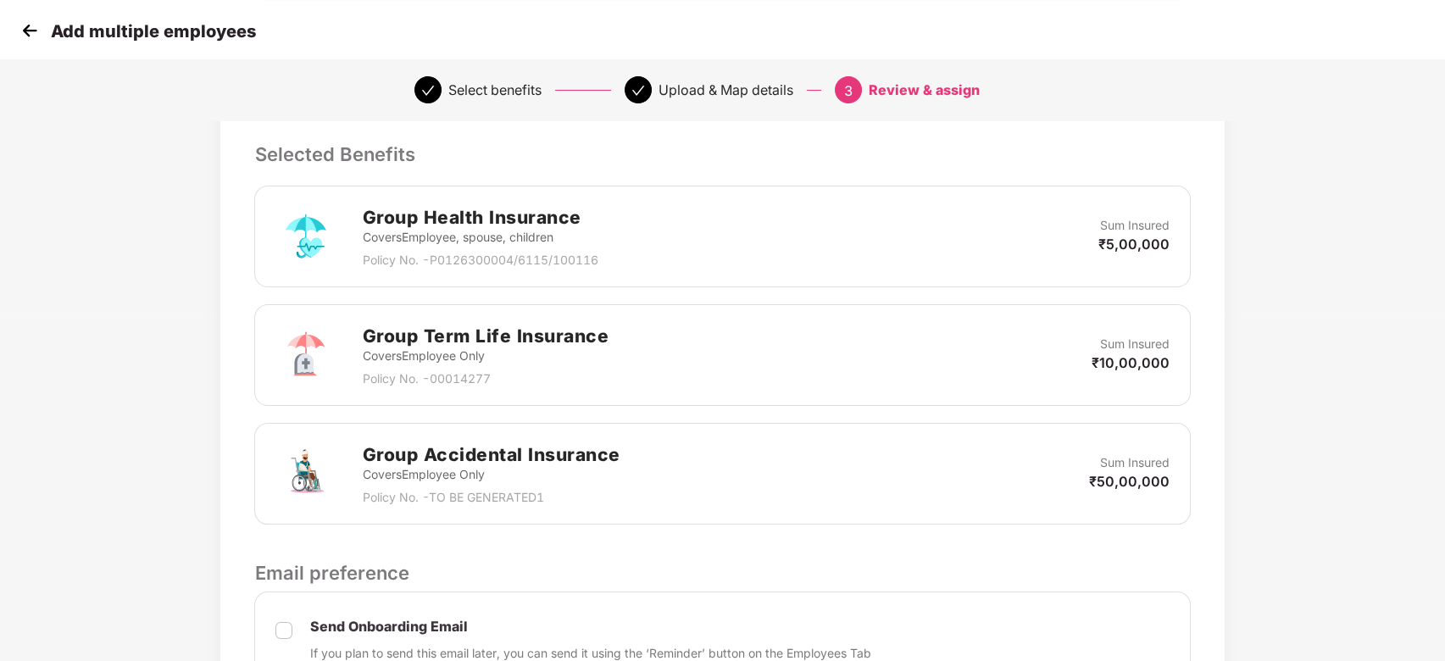
scroll to position [684, 0]
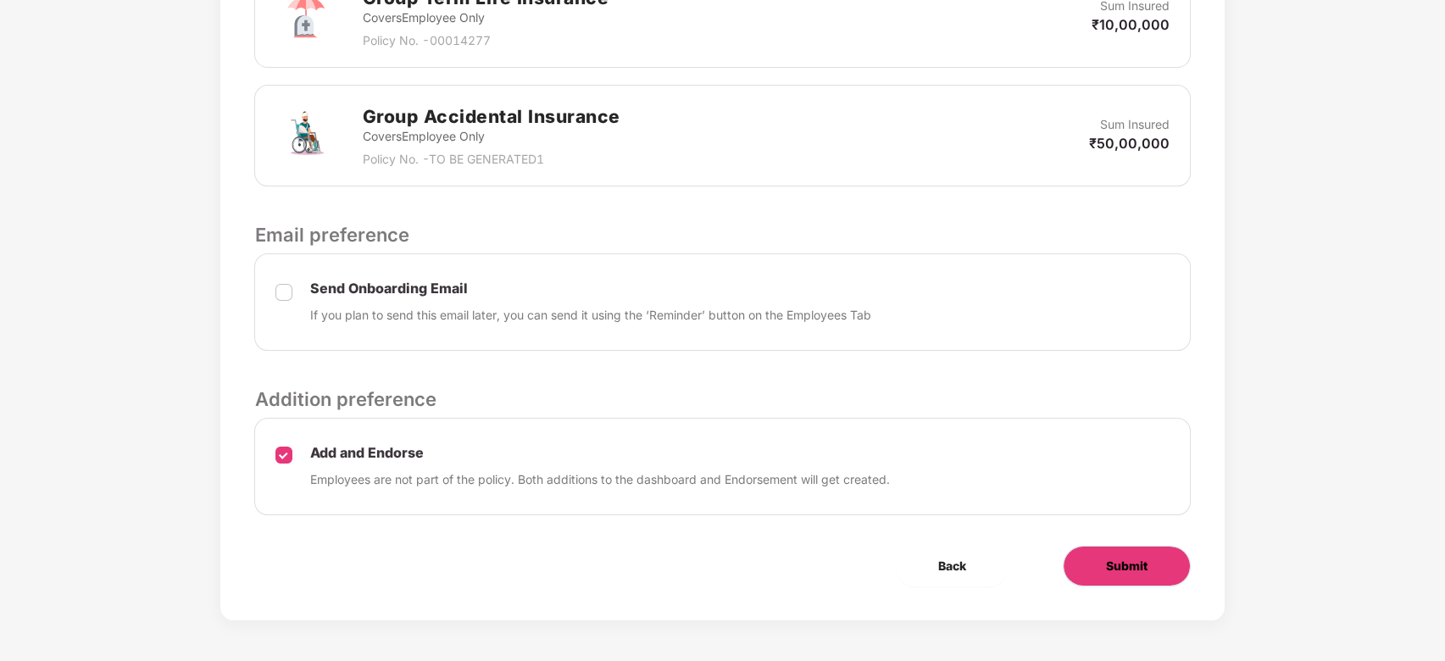
click at [1118, 567] on span "Submit" at bounding box center [1127, 566] width 42 height 19
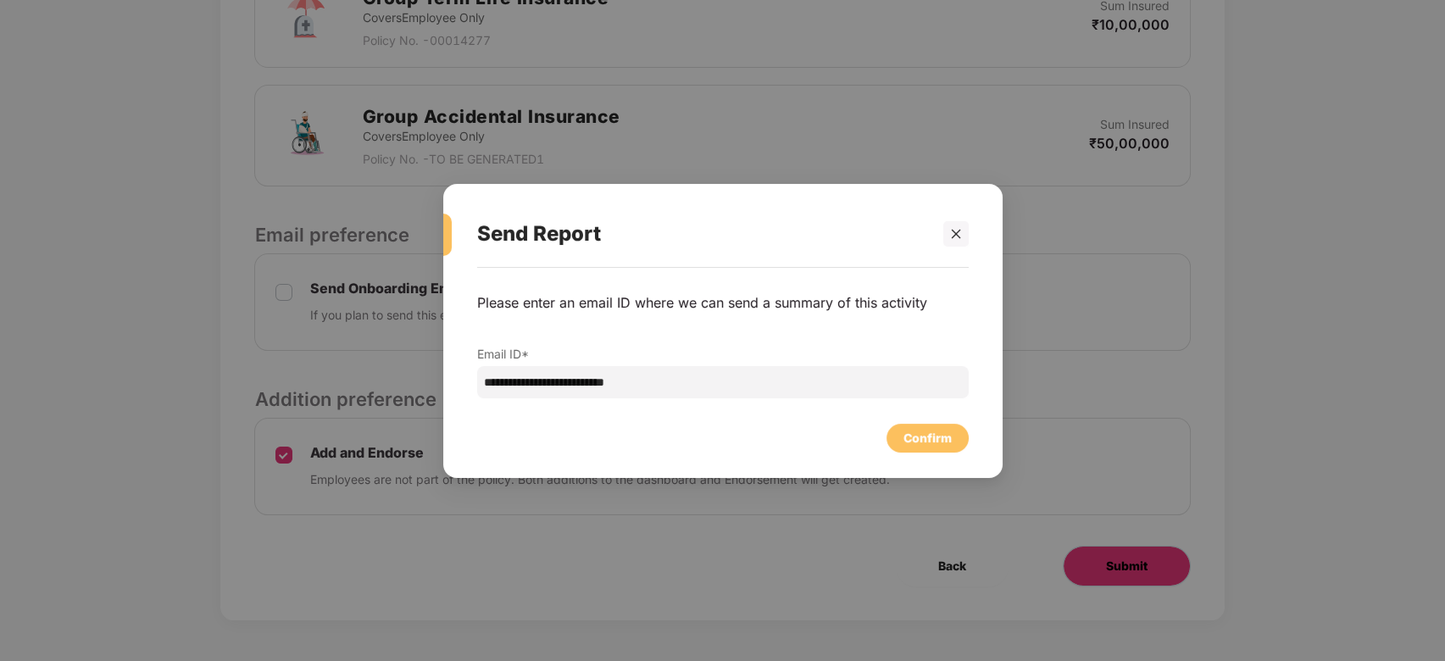
scroll to position [0, 0]
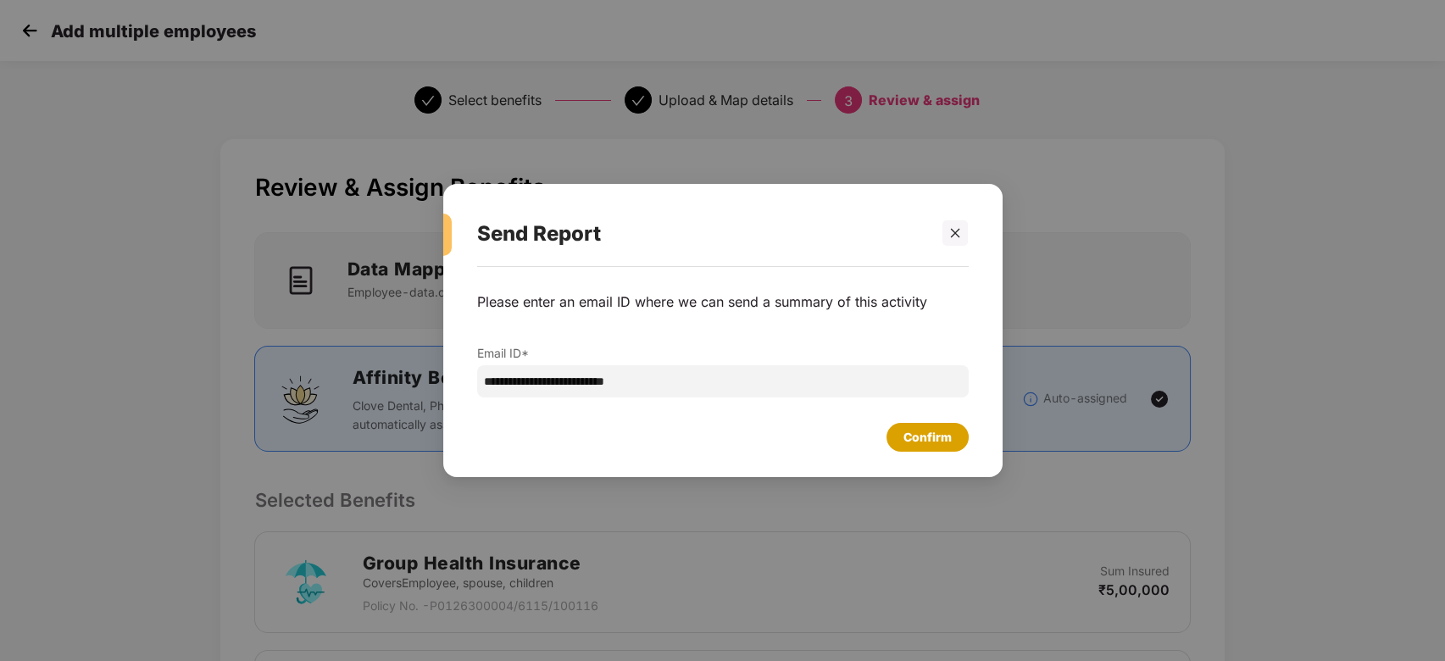
click at [917, 438] on div "Confirm" at bounding box center [928, 437] width 48 height 19
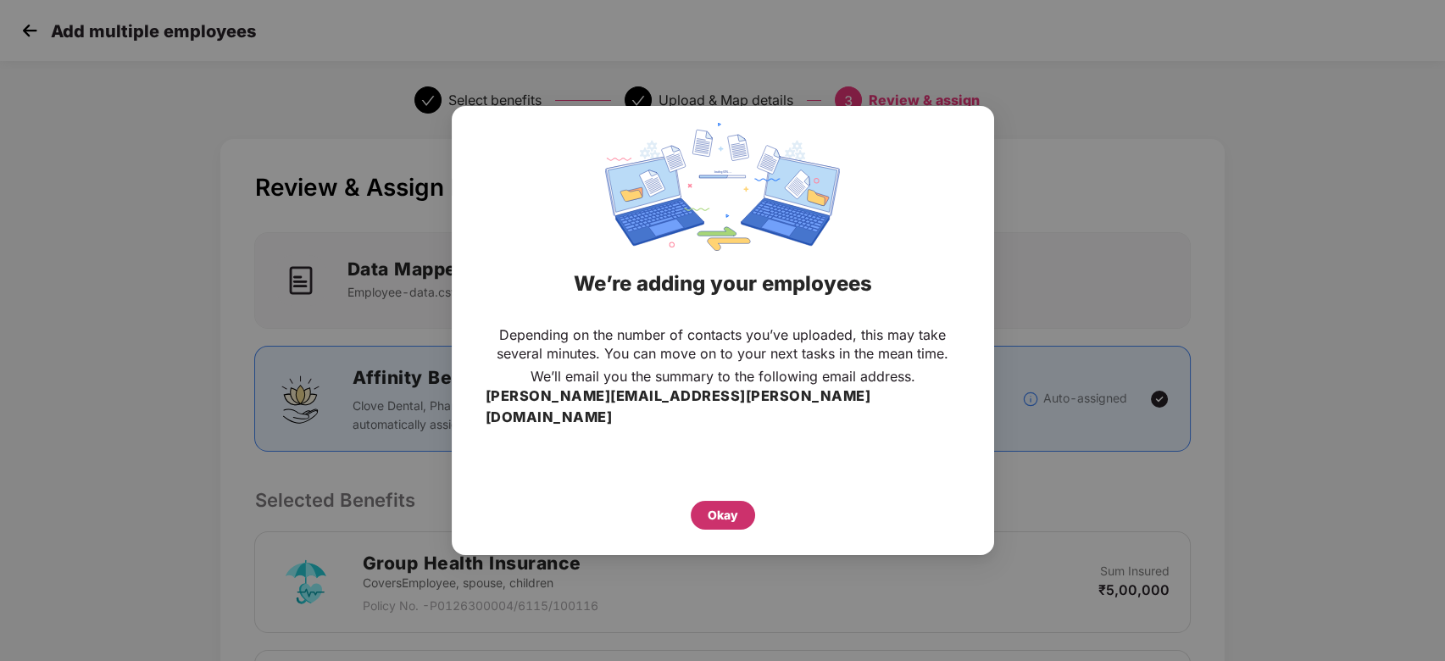
click at [725, 506] on div "Okay" at bounding box center [723, 515] width 31 height 19
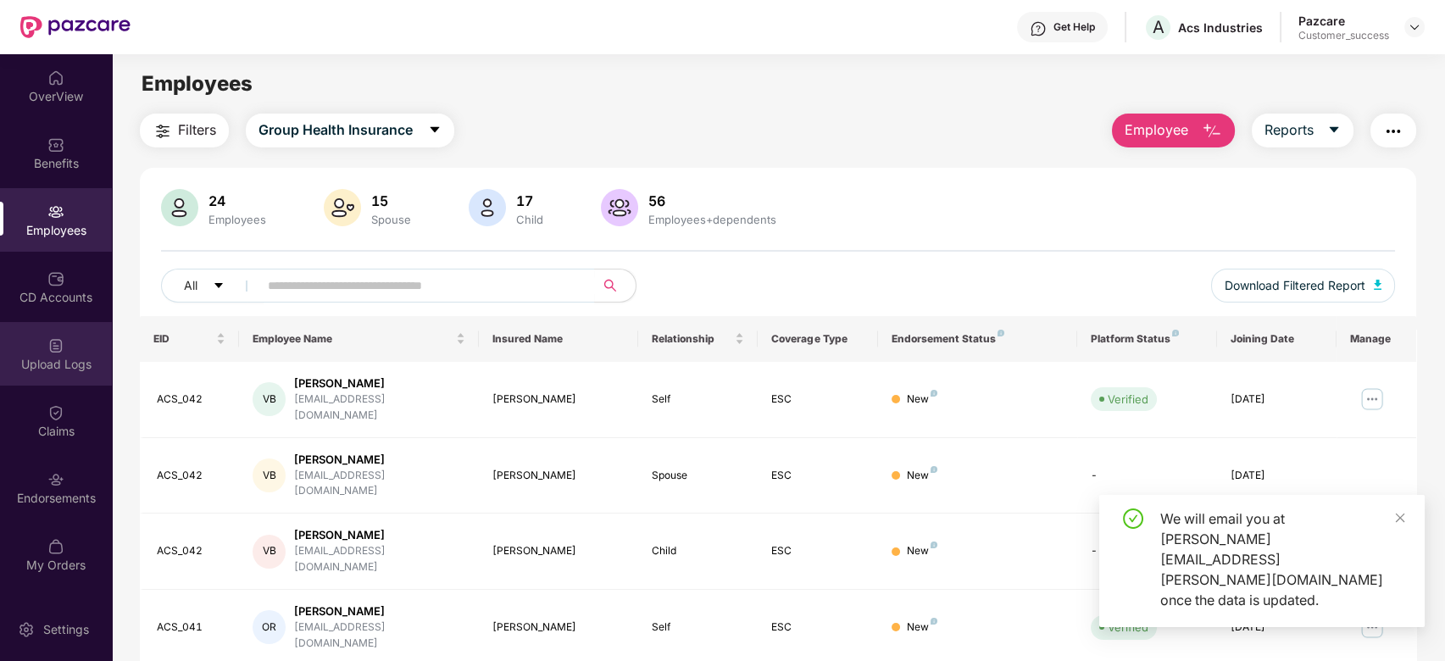
click at [62, 349] on img at bounding box center [55, 345] width 17 height 17
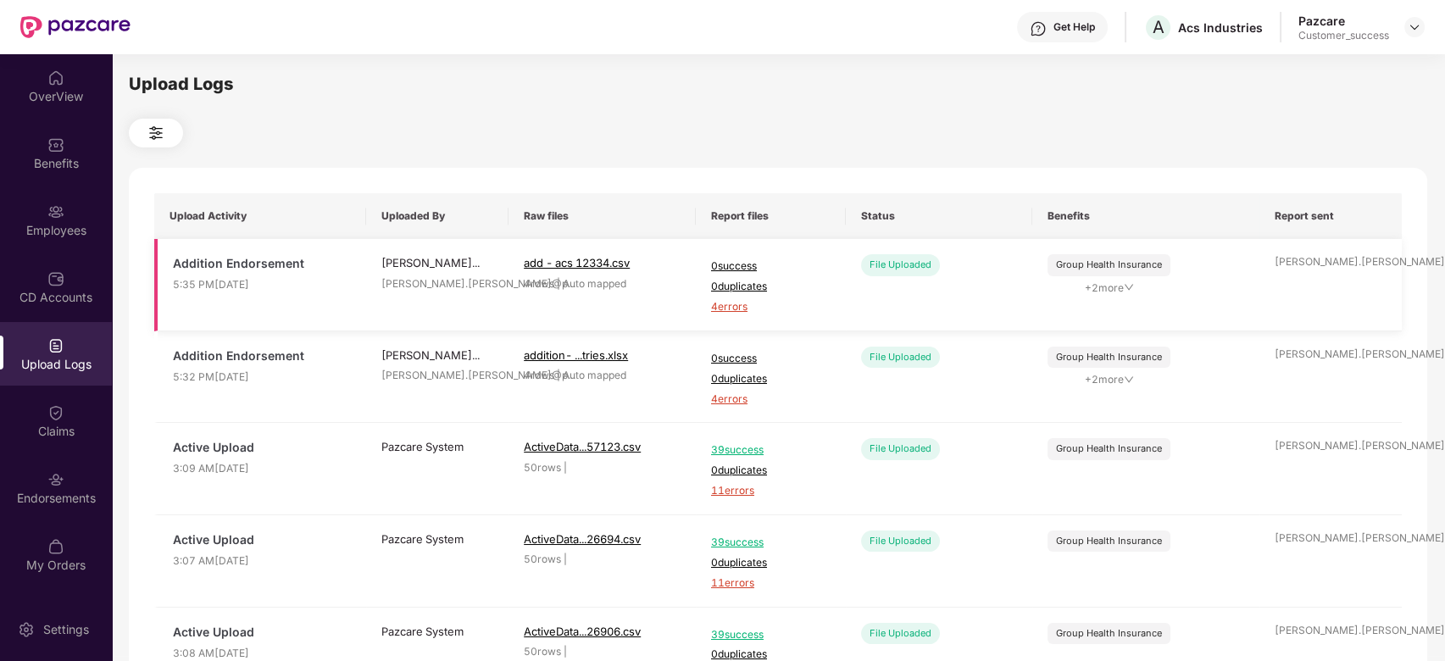
click at [725, 315] on td "0 success 0 duplicates 4 errors" at bounding box center [771, 285] width 150 height 92
click at [728, 301] on span "4 errors" at bounding box center [771, 307] width 120 height 16
click at [55, 228] on div "Employees" at bounding box center [56, 230] width 112 height 17
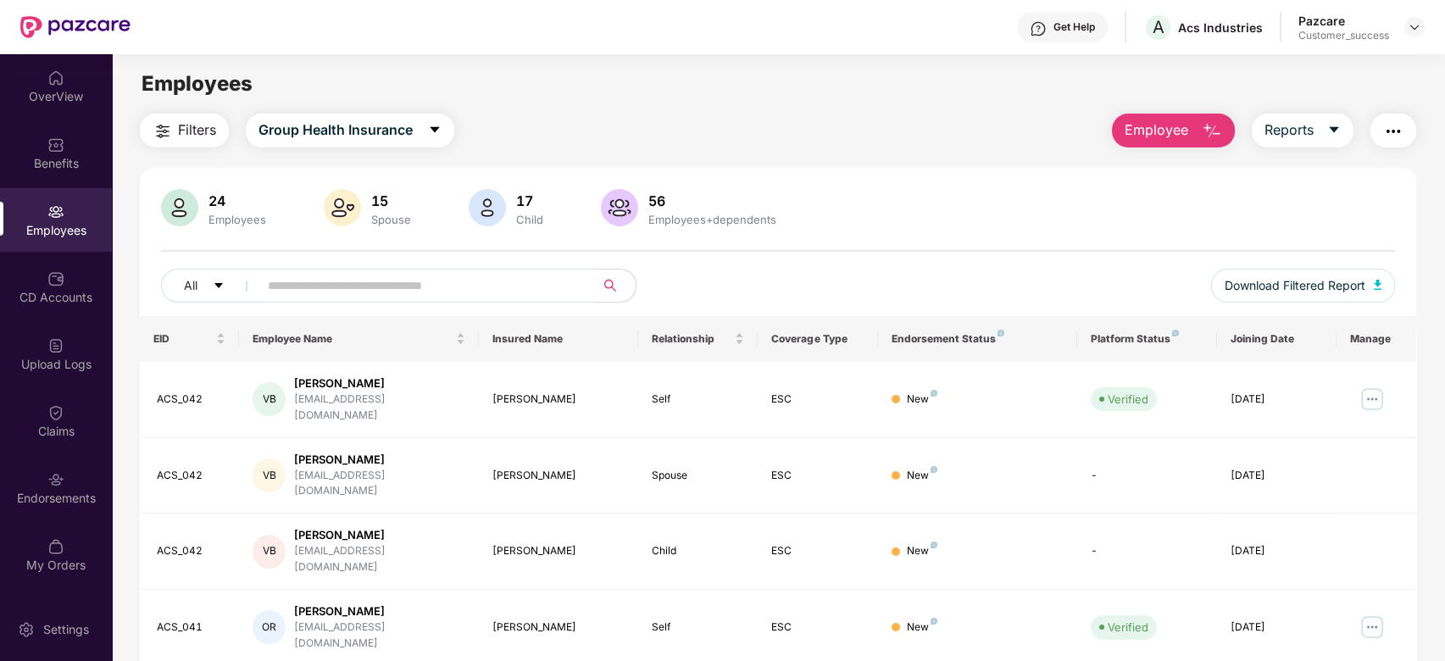
click at [326, 295] on input "text" at bounding box center [420, 285] width 304 height 25
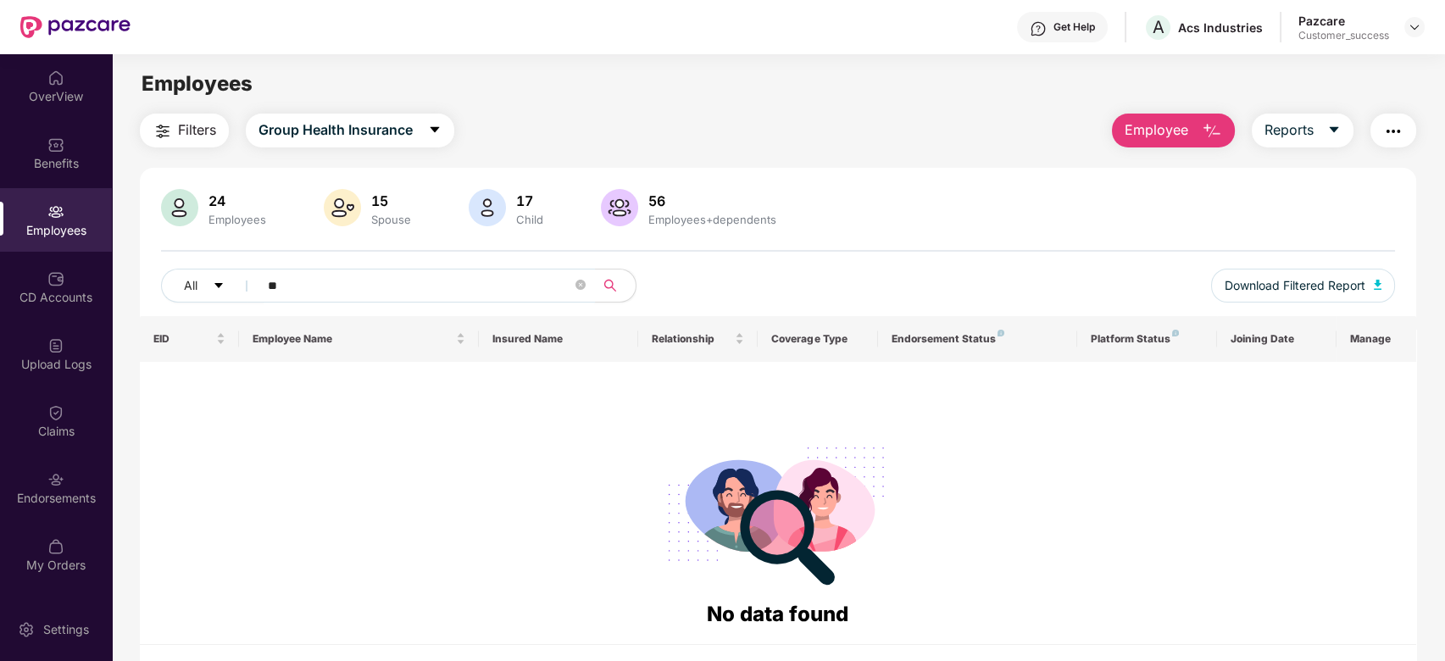
type input "*"
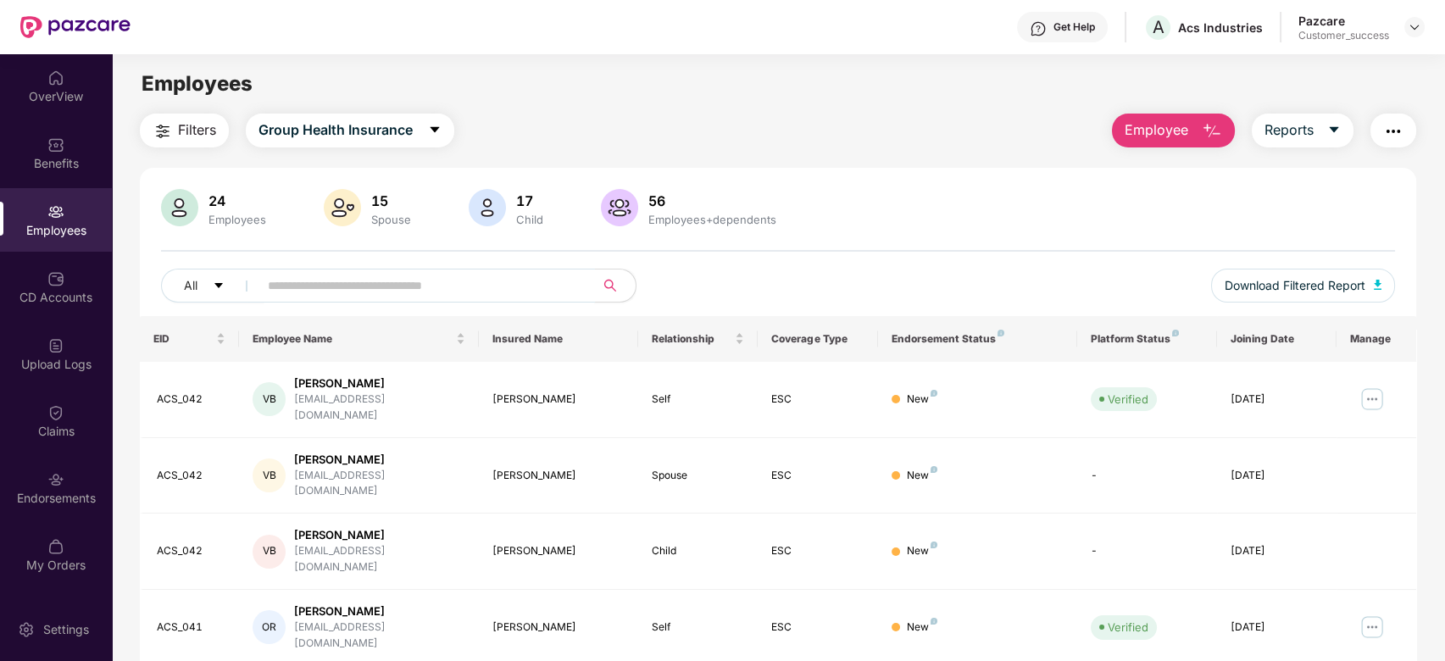
paste input "*******"
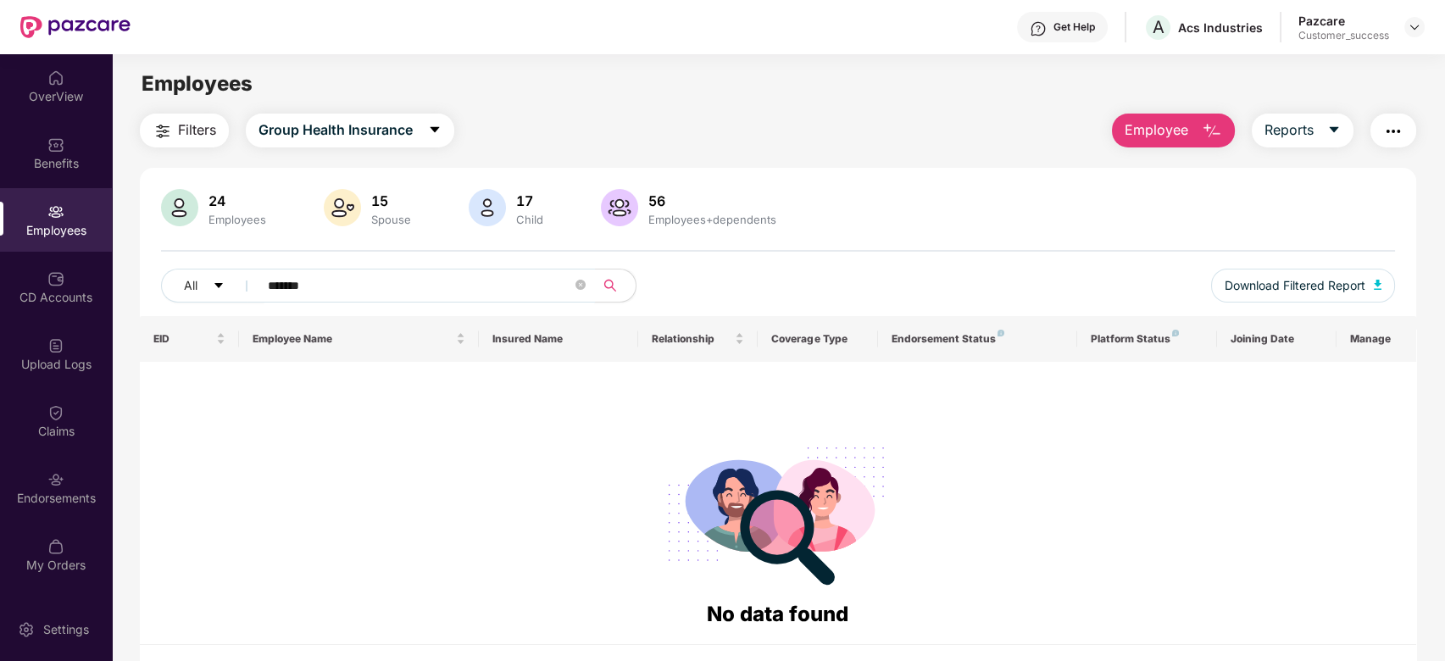
type input "*******"
click at [1419, 27] on img at bounding box center [1415, 27] width 14 height 14
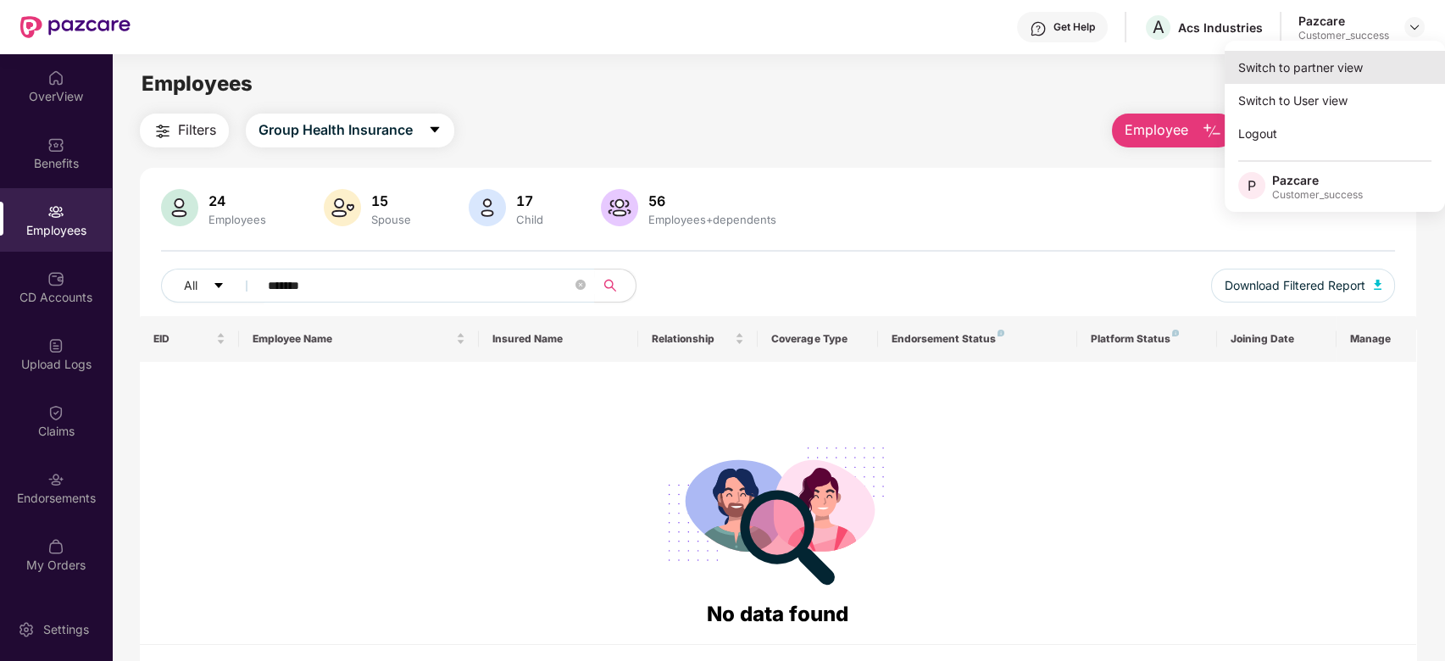
click at [1295, 66] on div "Switch to partner view" at bounding box center [1335, 67] width 220 height 33
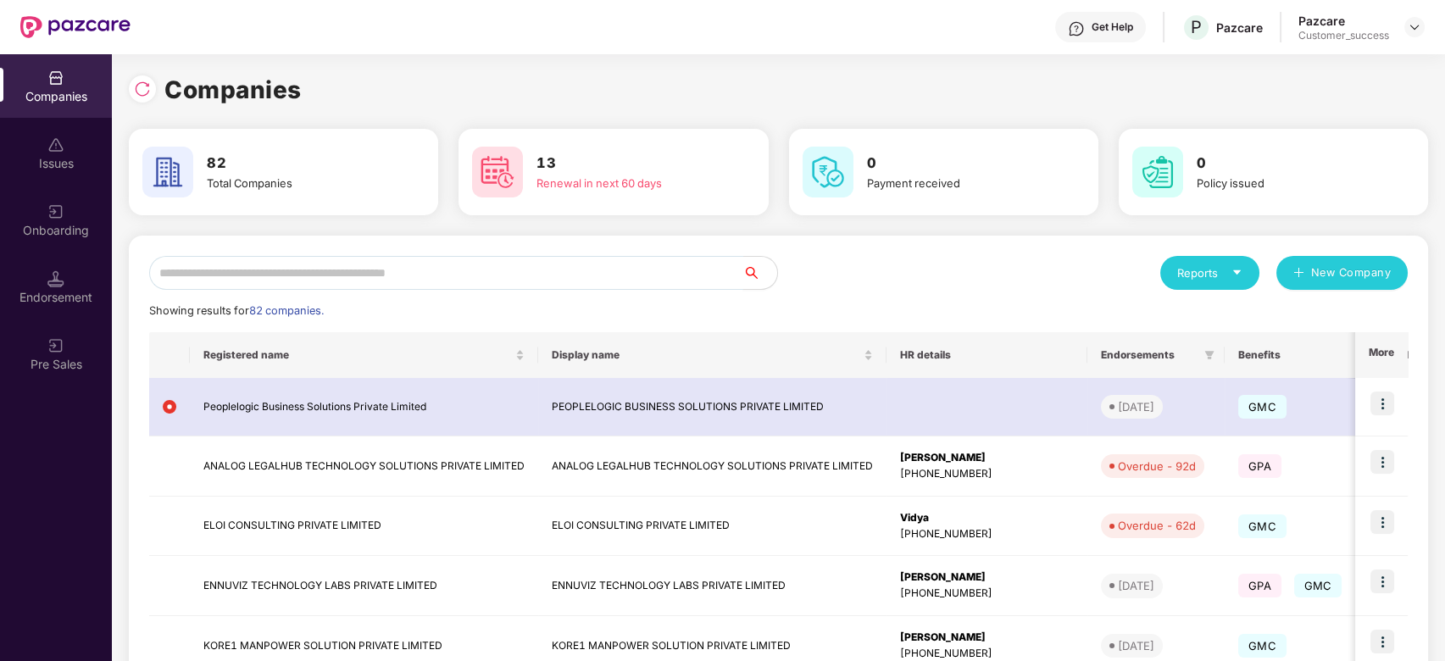
click at [486, 269] on input "text" at bounding box center [446, 273] width 594 height 34
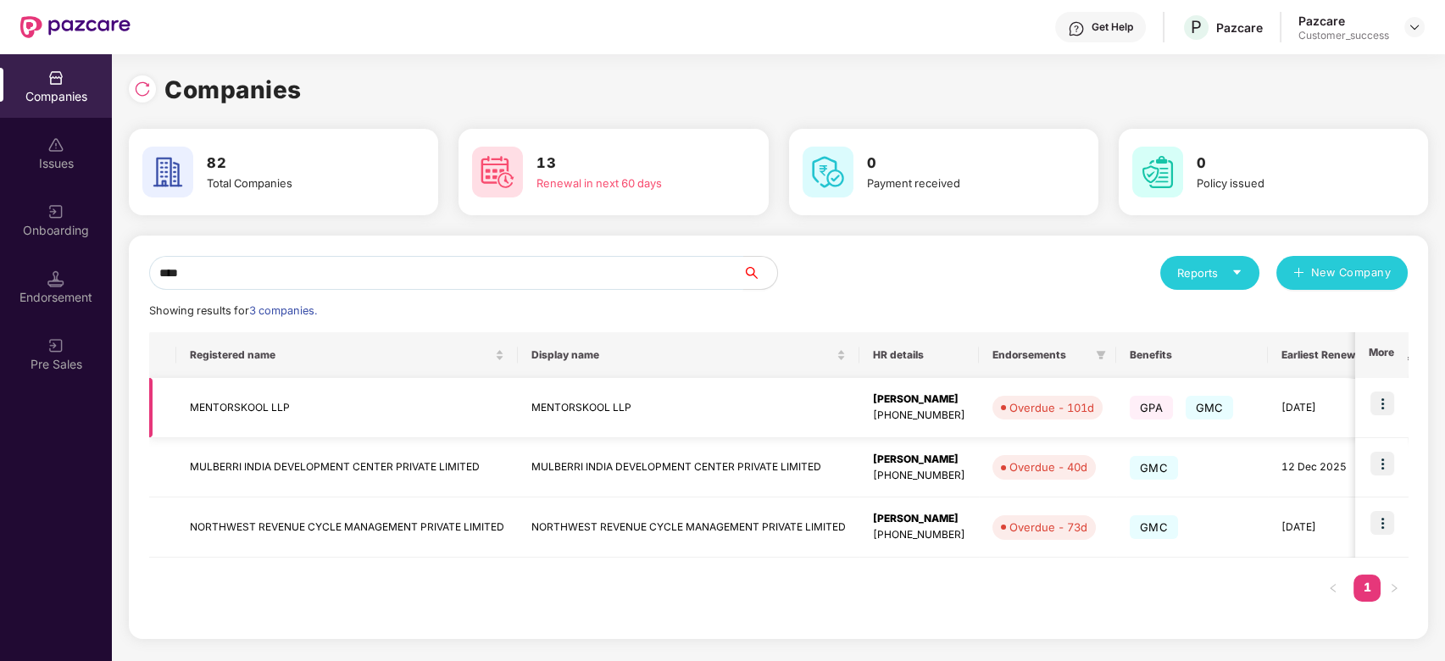
type input "****"
drag, startPoint x: 292, startPoint y: 406, endPoint x: 183, endPoint y: 398, distance: 109.7
click at [183, 398] on td "MENTORSKOOL LLP" at bounding box center [347, 408] width 342 height 60
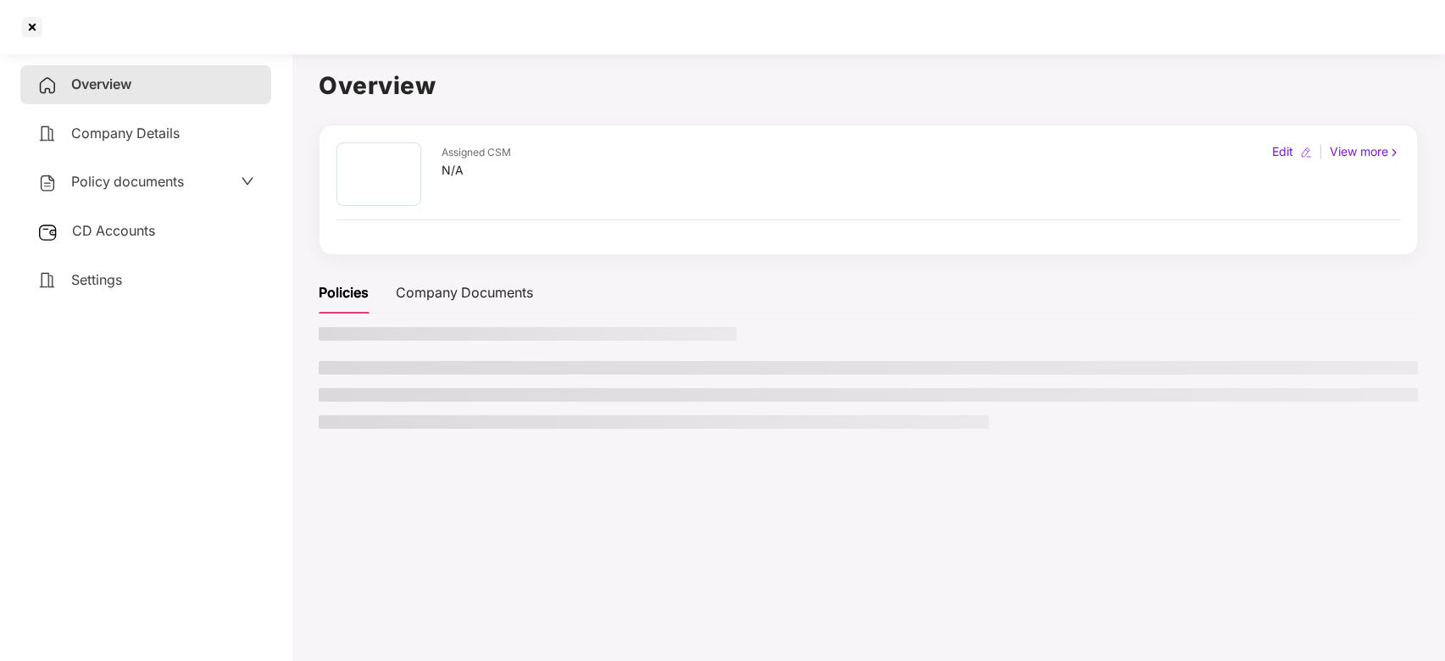
copy td "MENTORSKOOL LLP"
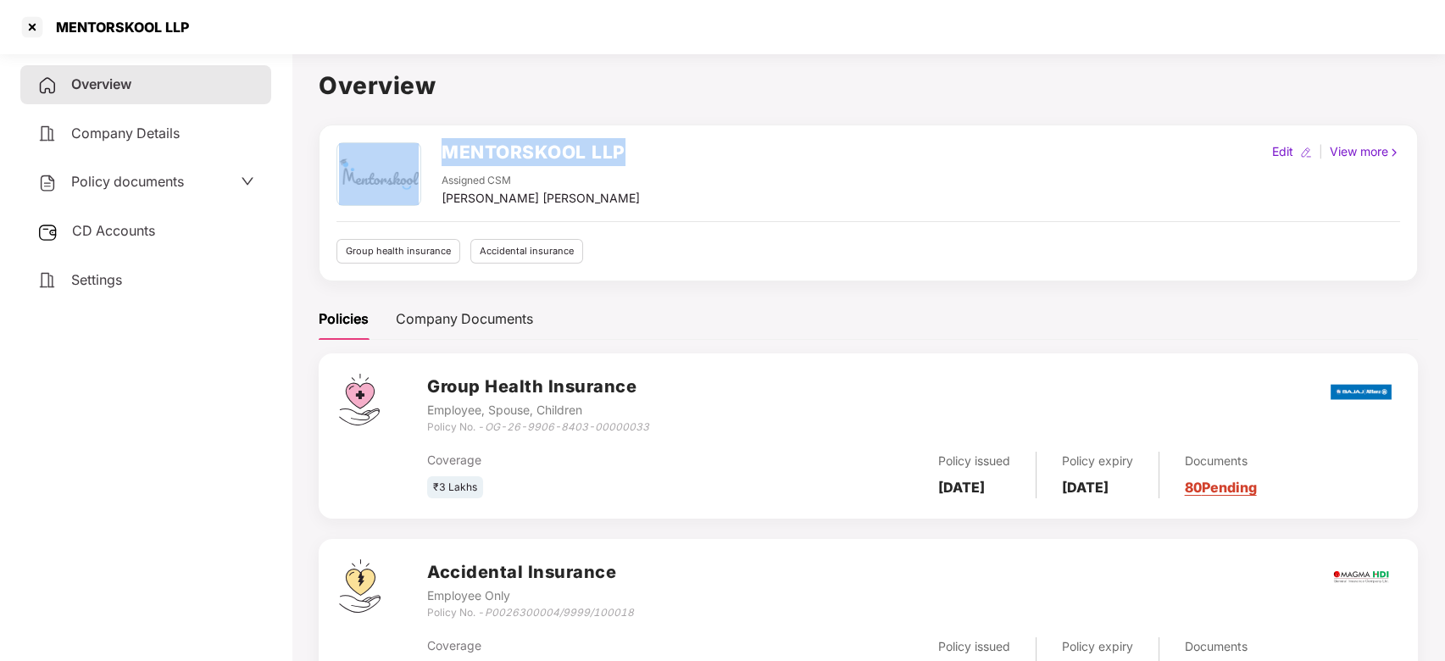
drag, startPoint x: 631, startPoint y: 156, endPoint x: 384, endPoint y: 145, distance: 246.9
click at [384, 145] on div "MENTORSKOOL LLP Assigned CSM [PERSON_NAME] [PERSON_NAME] Edit | View more" at bounding box center [869, 174] width 1064 height 65
copy div "MENTORSKOOL LLP"
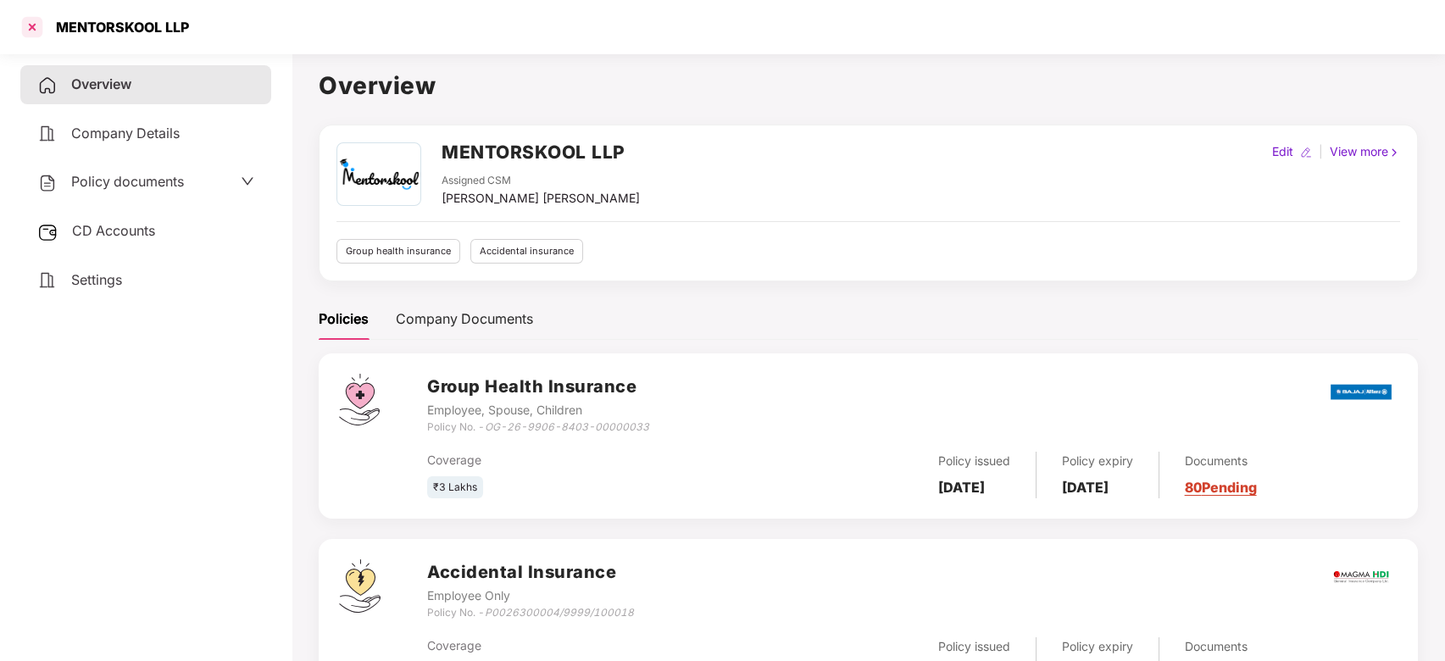
click at [36, 30] on div at bounding box center [32, 27] width 27 height 27
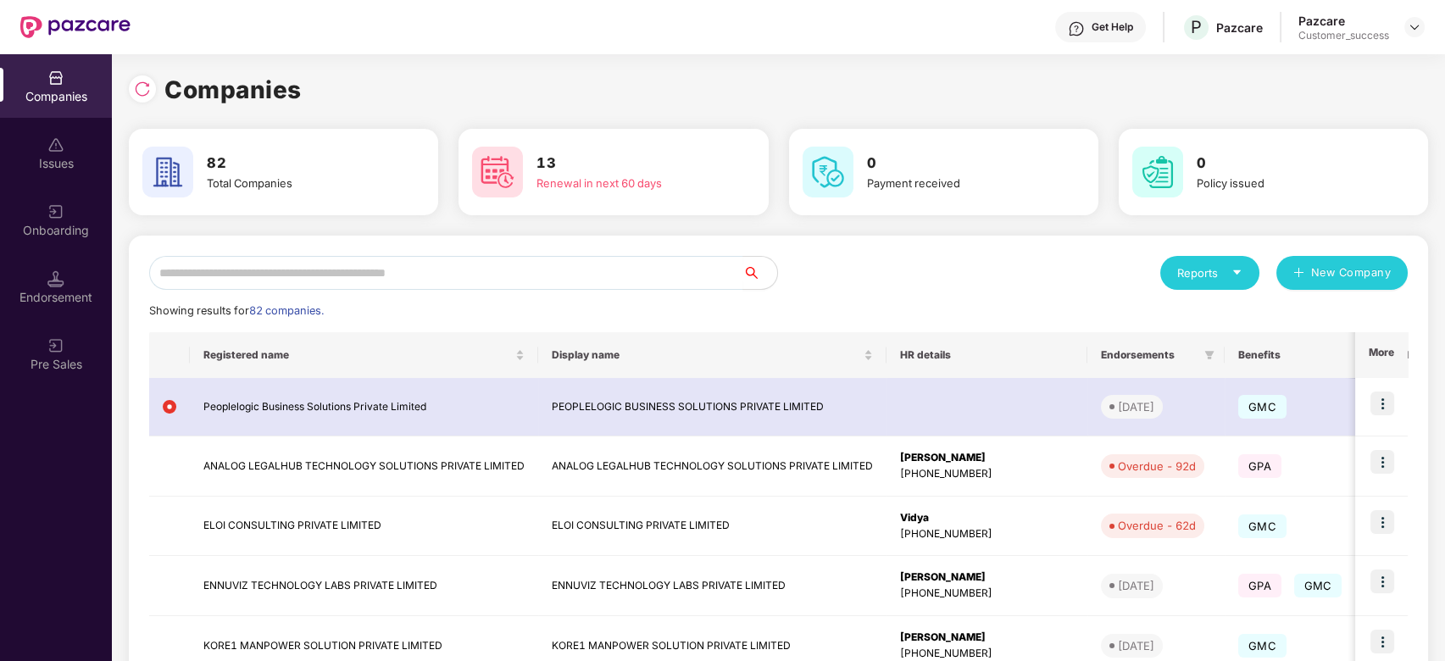
click at [308, 253] on div "Reports New Company Showing results for 82 companies. Registered name Display n…" at bounding box center [779, 646] width 1300 height 821
click at [303, 270] on input "text" at bounding box center [446, 273] width 594 height 34
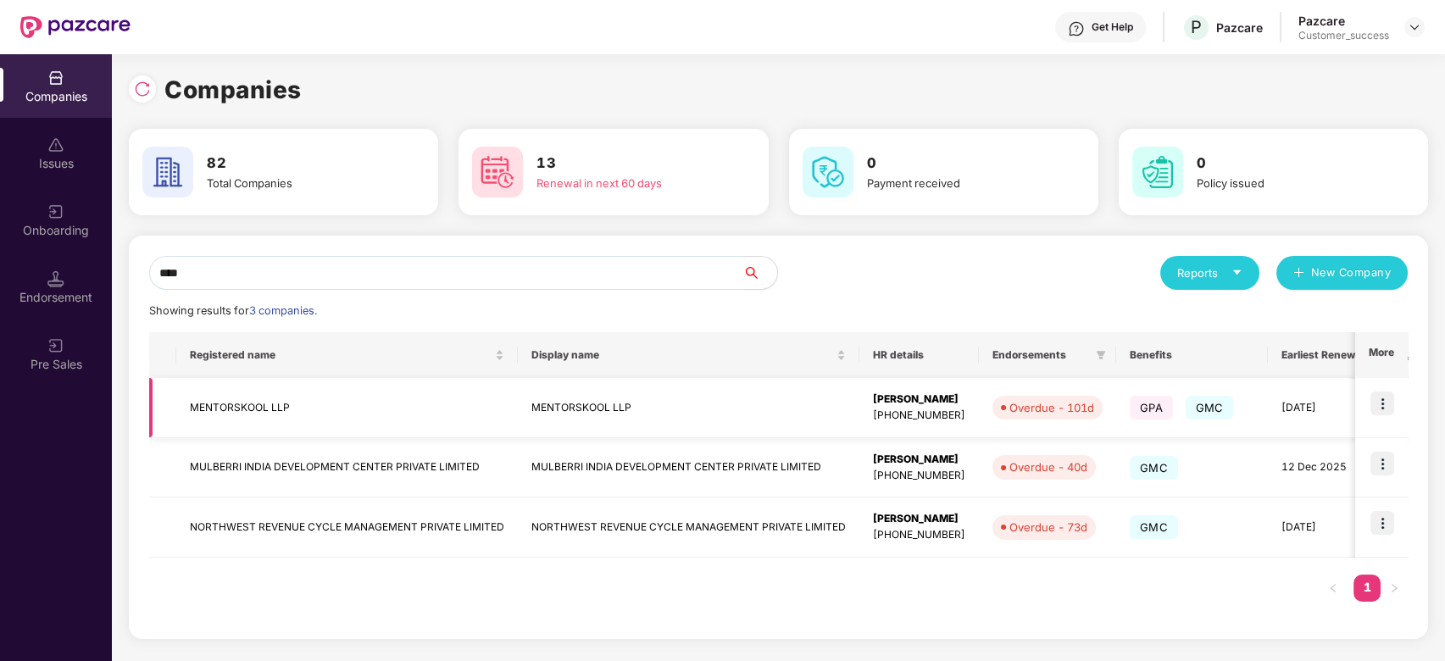
type input "****"
click at [1384, 404] on img at bounding box center [1383, 404] width 24 height 24
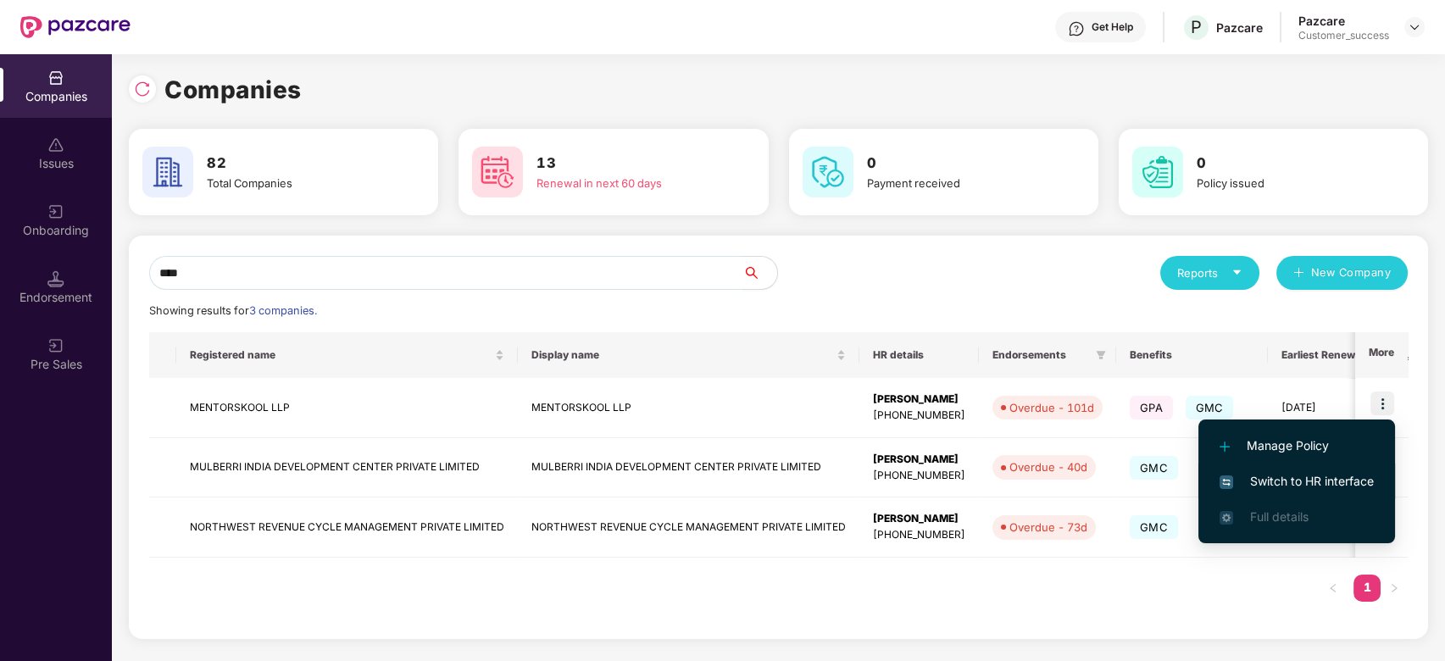
click at [1297, 476] on span "Switch to HR interface" at bounding box center [1297, 481] width 154 height 19
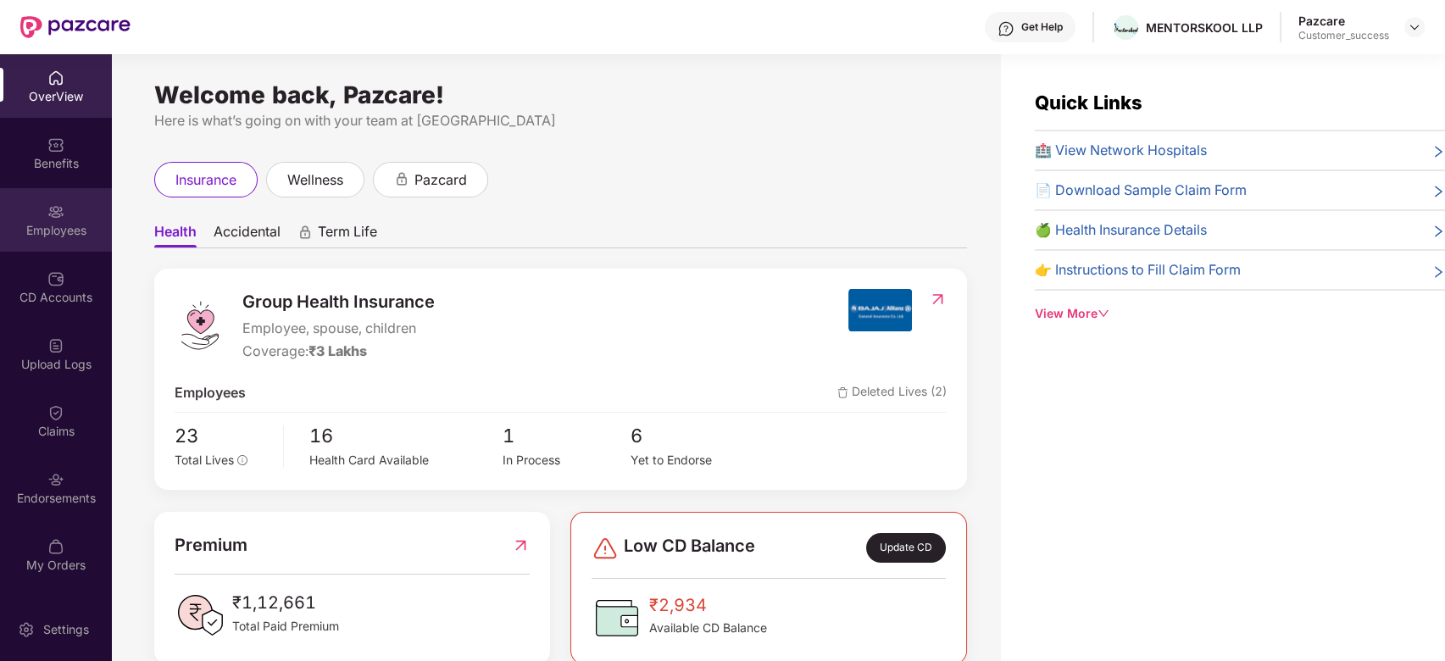
click at [41, 224] on div "Employees" at bounding box center [56, 230] width 112 height 17
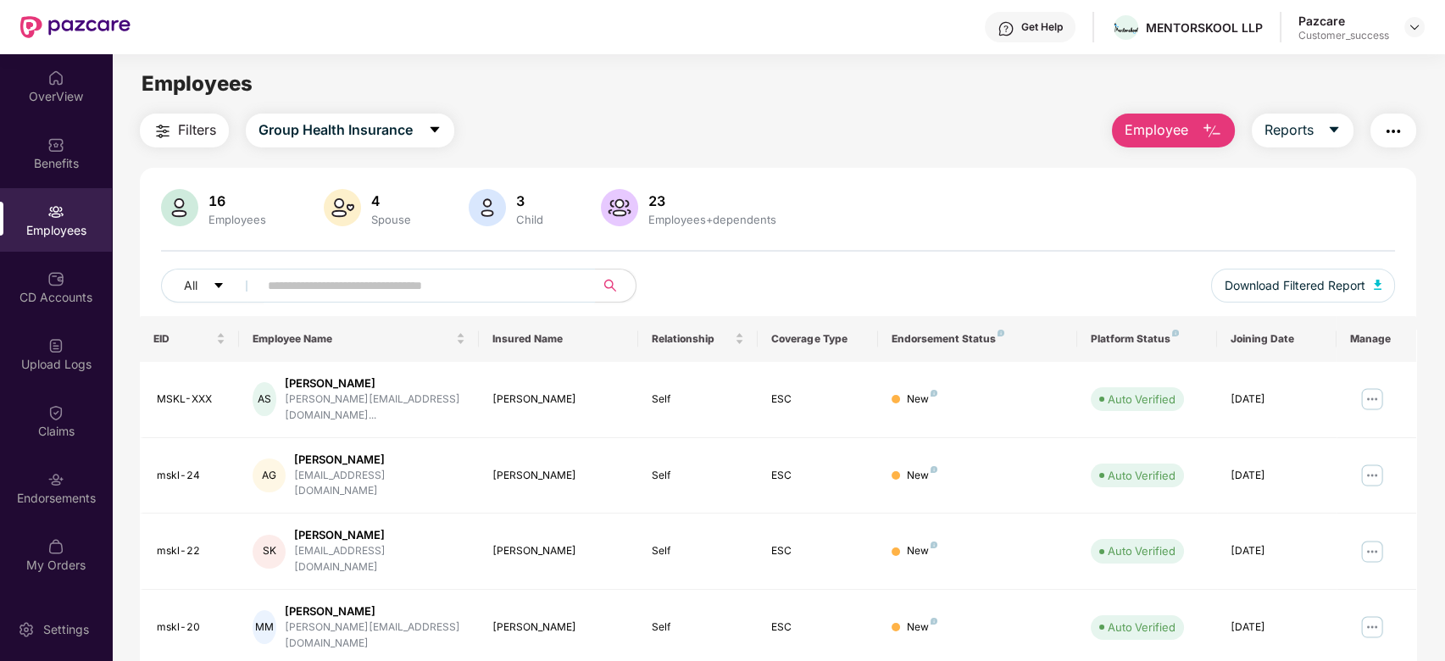
click at [416, 290] on input "text" at bounding box center [420, 285] width 304 height 25
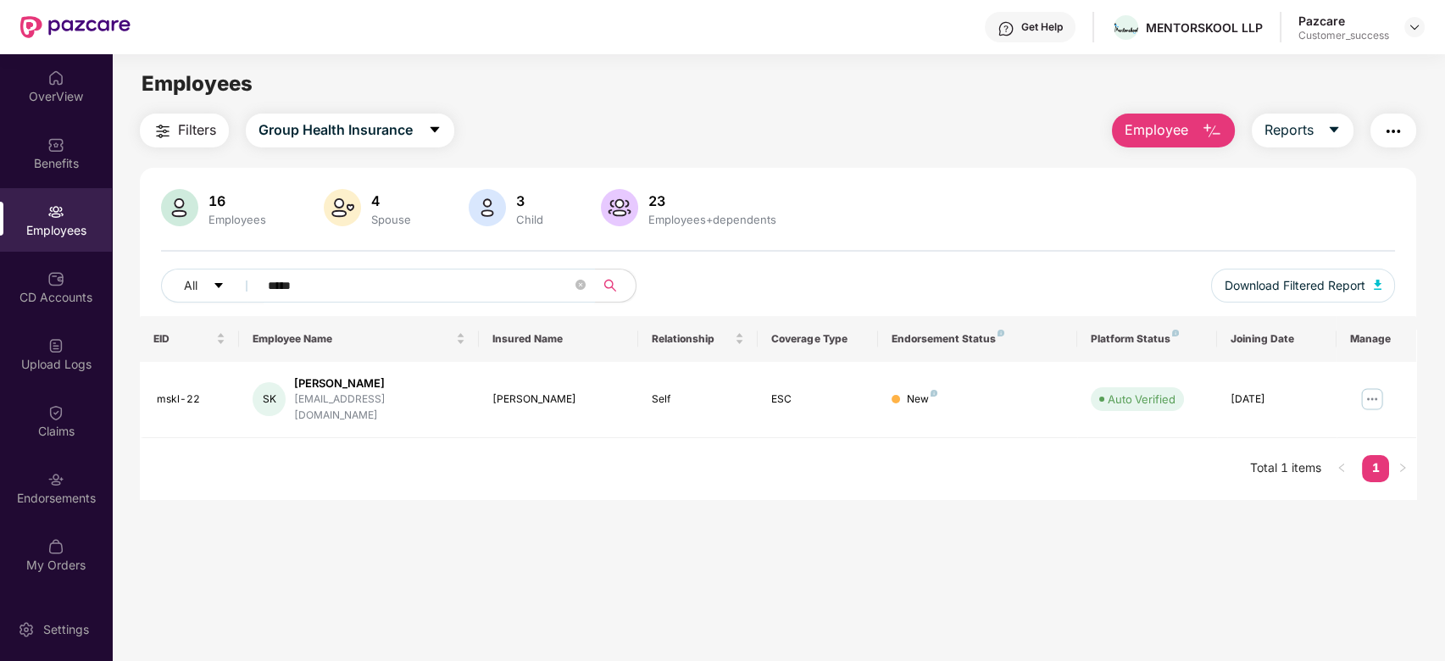
type input "*****"
drag, startPoint x: 416, startPoint y: 400, endPoint x: 351, endPoint y: 386, distance: 66.9
click at [351, 386] on div "SK Sunil Kumar sunil@mentorskool.com" at bounding box center [359, 400] width 212 height 48
click at [1126, 524] on main "Employees Filters Group Health Insurance Employee Reports 16 Employees 4 Spouse…" at bounding box center [778, 384] width 1333 height 661
drag, startPoint x: 149, startPoint y: 388, endPoint x: 216, endPoint y: 388, distance: 67.0
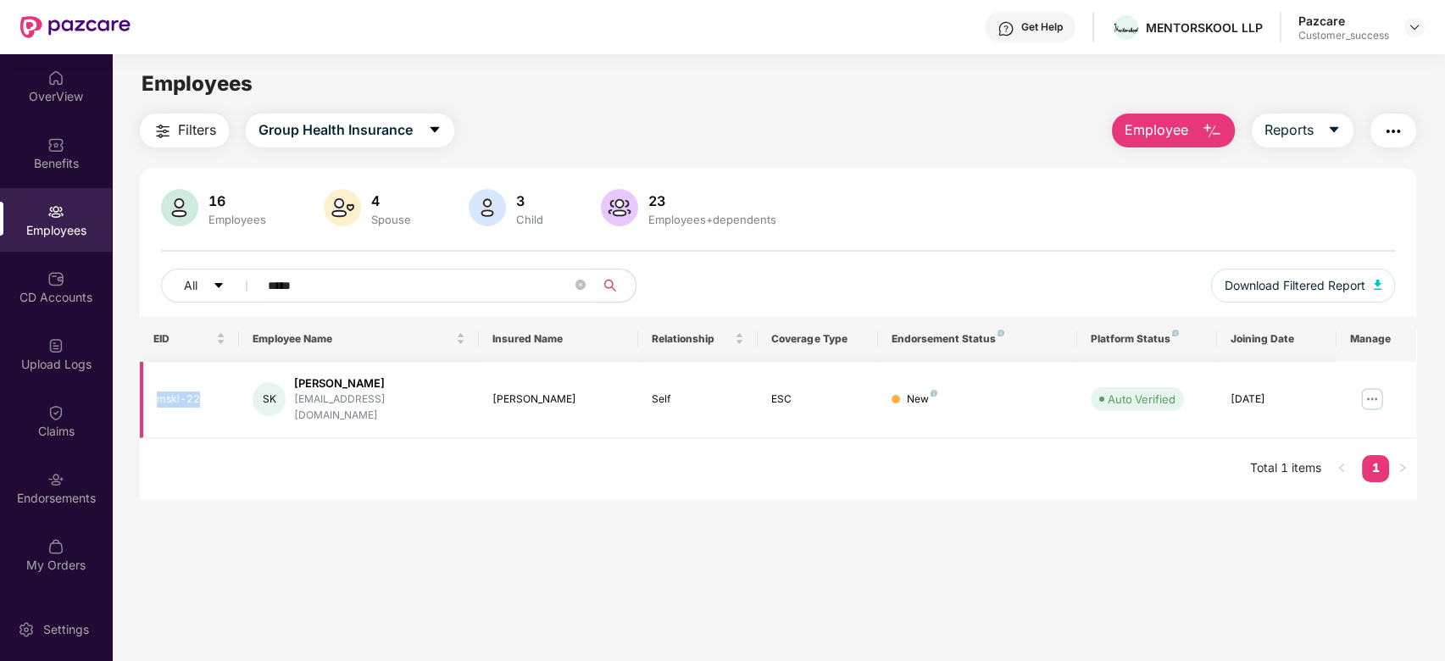
click at [216, 388] on td "mskl-22" at bounding box center [190, 400] width 100 height 76
copy div "mskl-22"
click at [73, 75] on div "OverView" at bounding box center [56, 86] width 112 height 64
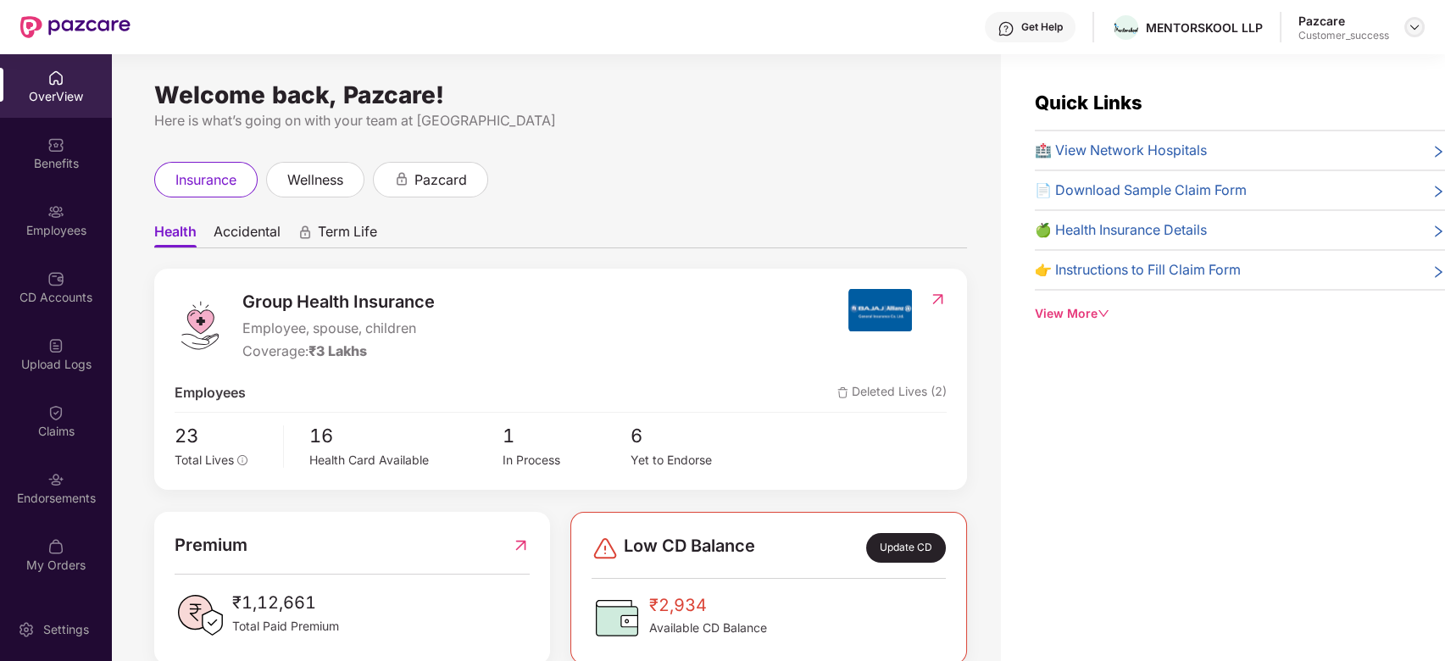
click at [1417, 24] on img at bounding box center [1415, 27] width 14 height 14
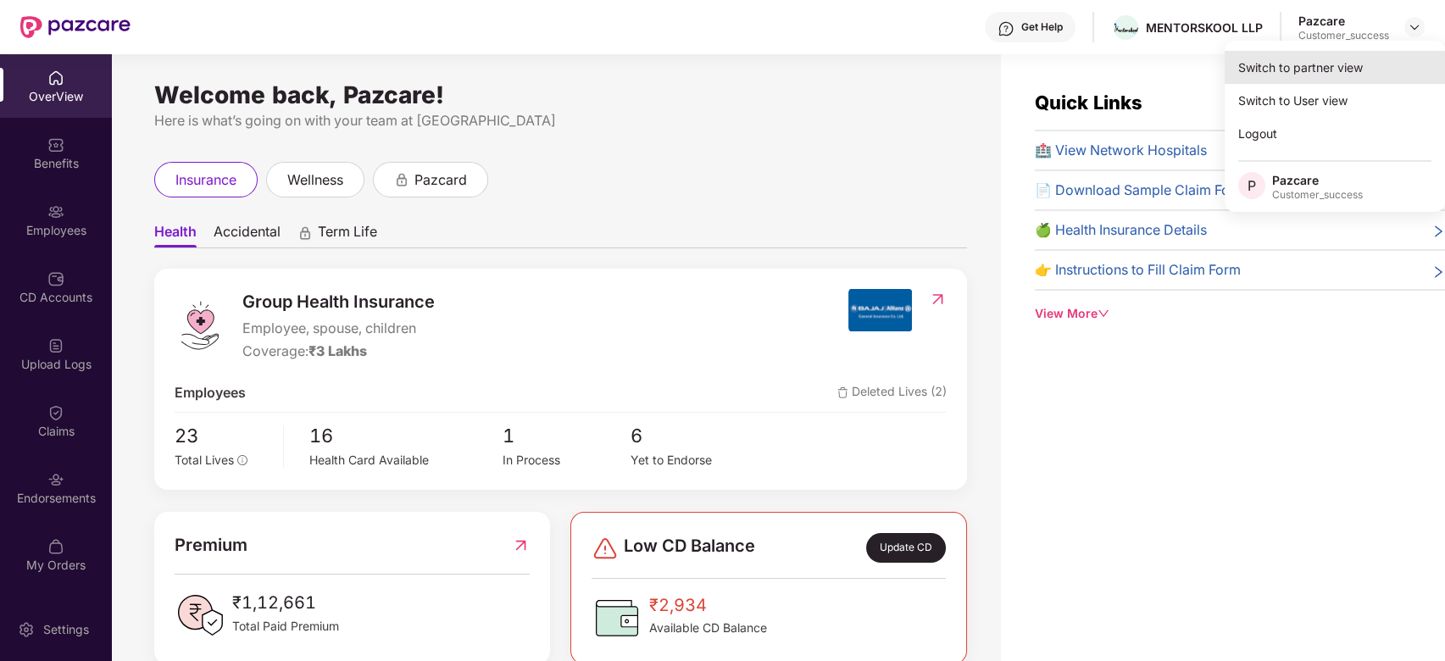
click at [1344, 61] on div "Switch to partner view" at bounding box center [1335, 67] width 220 height 33
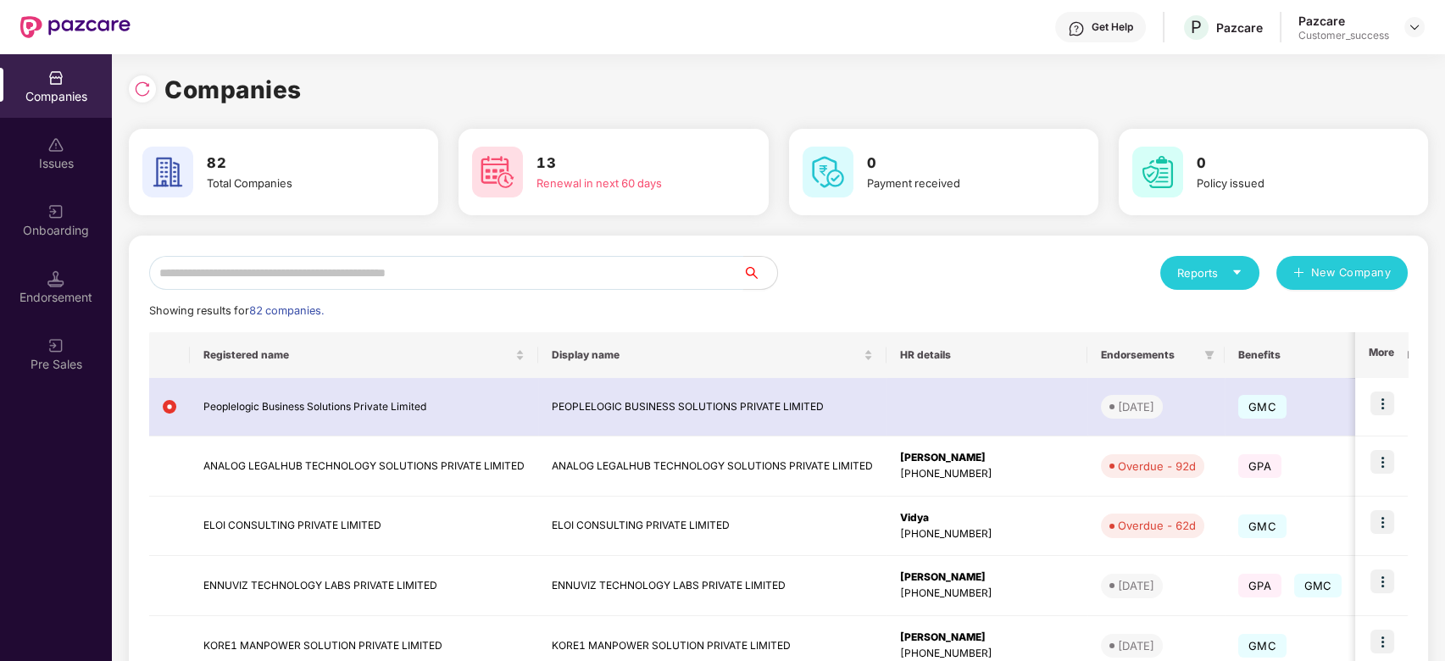
click at [566, 260] on input "text" at bounding box center [446, 273] width 594 height 34
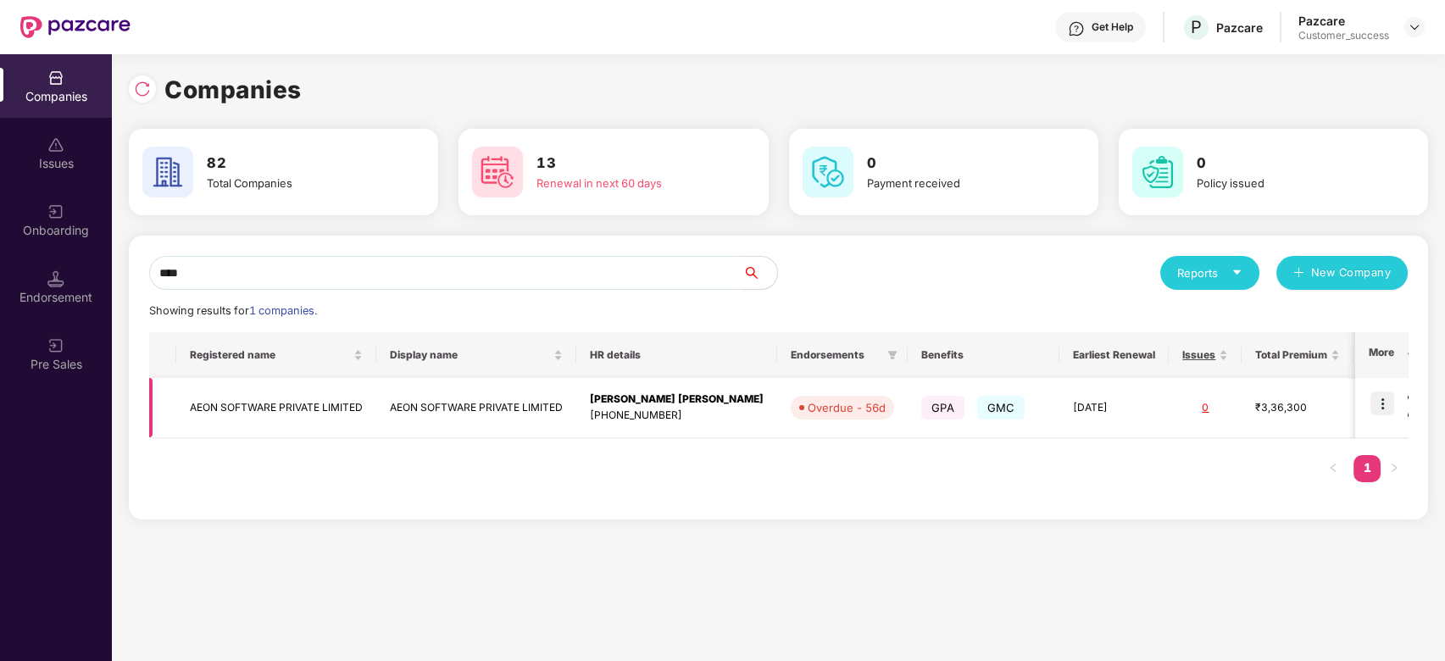
type input "****"
click at [1384, 404] on img at bounding box center [1383, 404] width 24 height 24
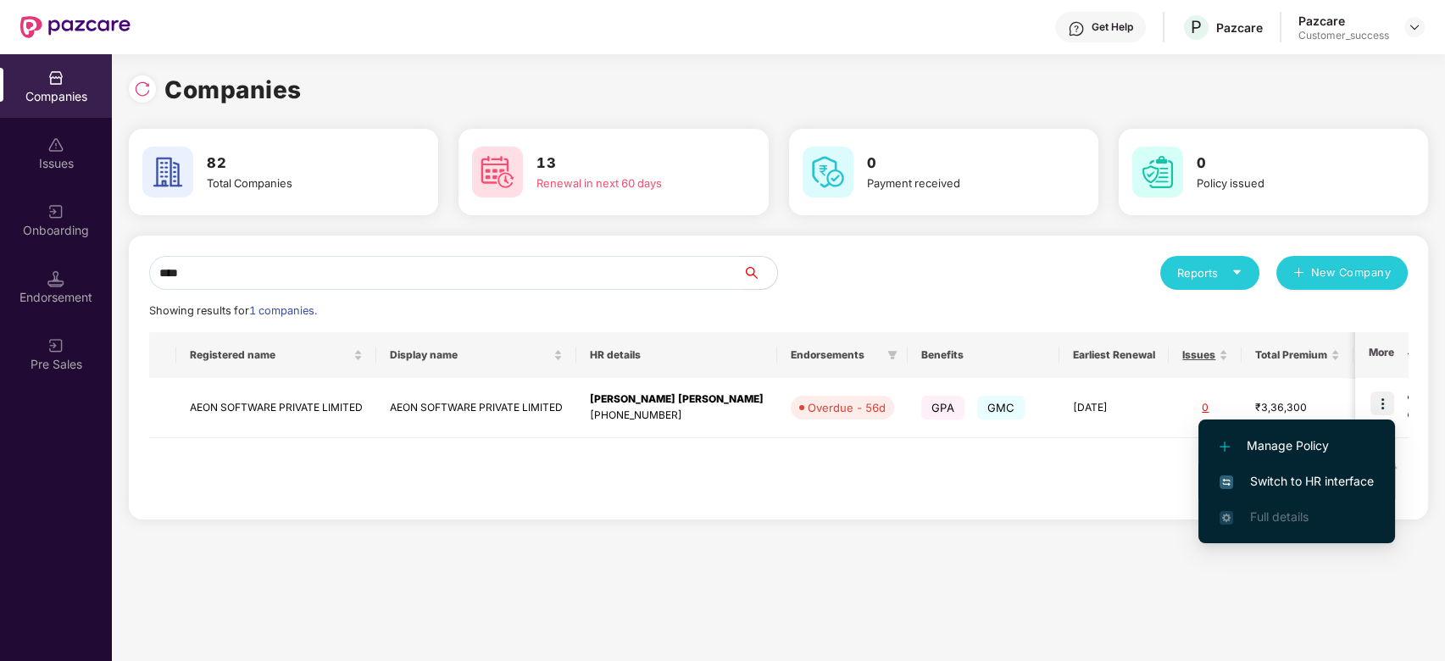
click at [1300, 485] on span "Switch to HR interface" at bounding box center [1297, 481] width 154 height 19
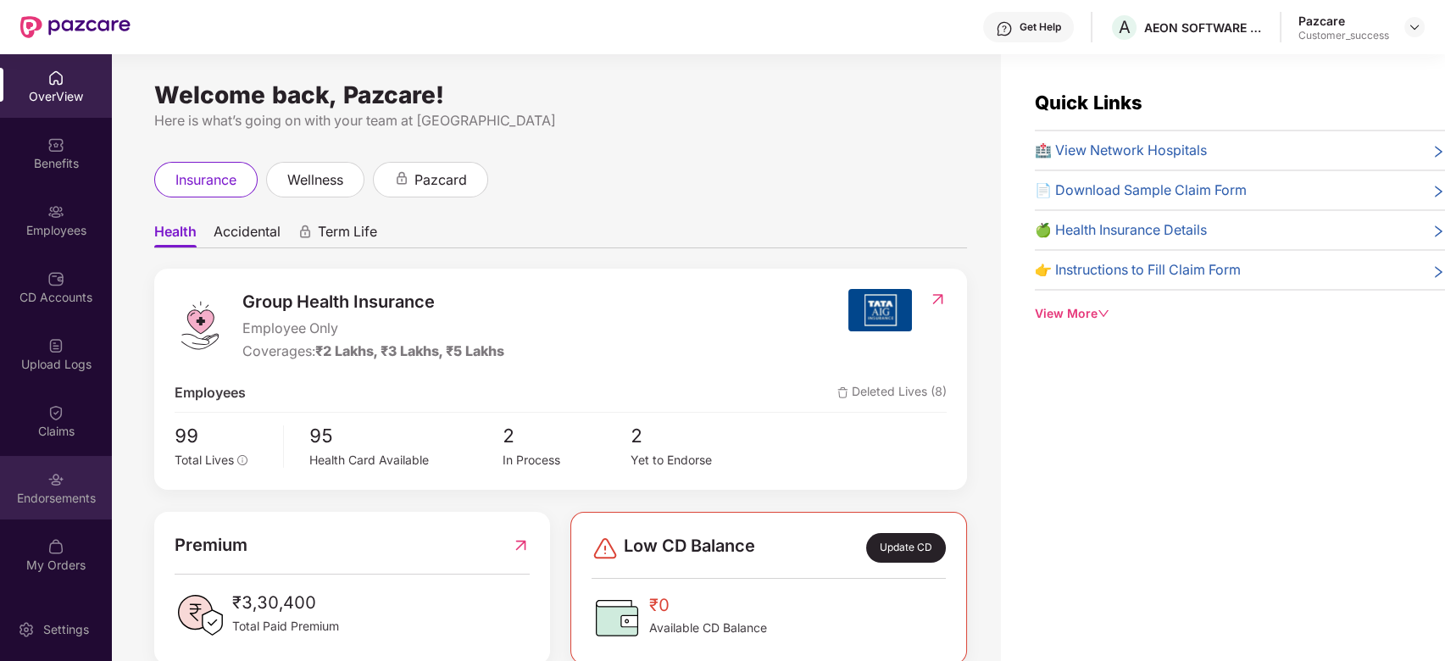
click at [53, 493] on div "Endorsements" at bounding box center [56, 498] width 112 height 17
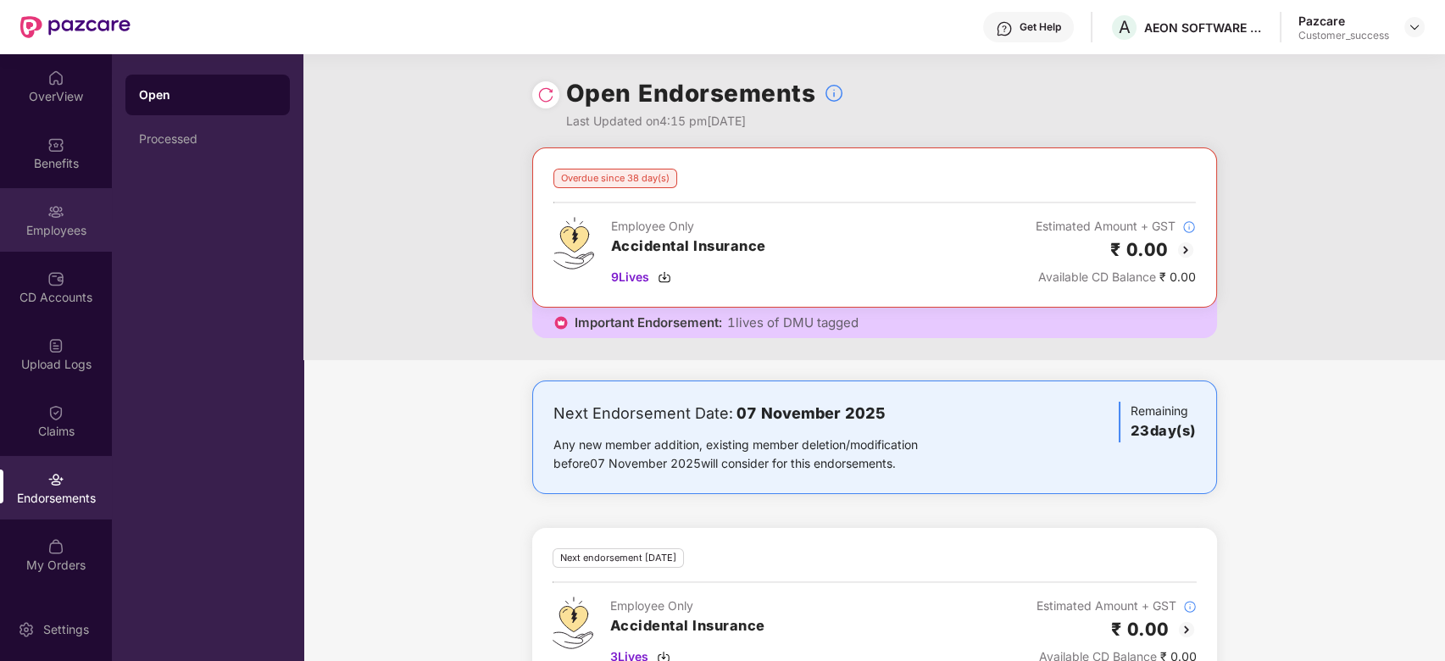
click at [54, 210] on img at bounding box center [55, 211] width 17 height 17
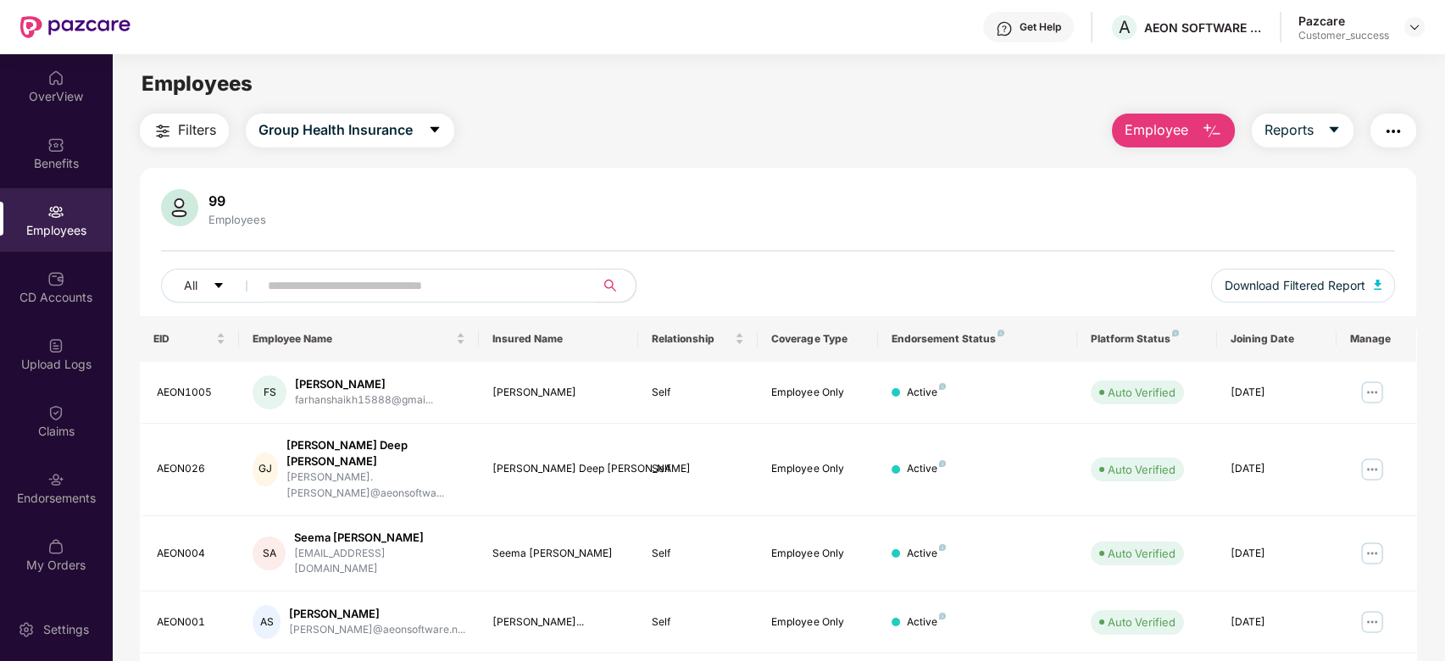
click at [317, 284] on input "text" at bounding box center [420, 285] width 304 height 25
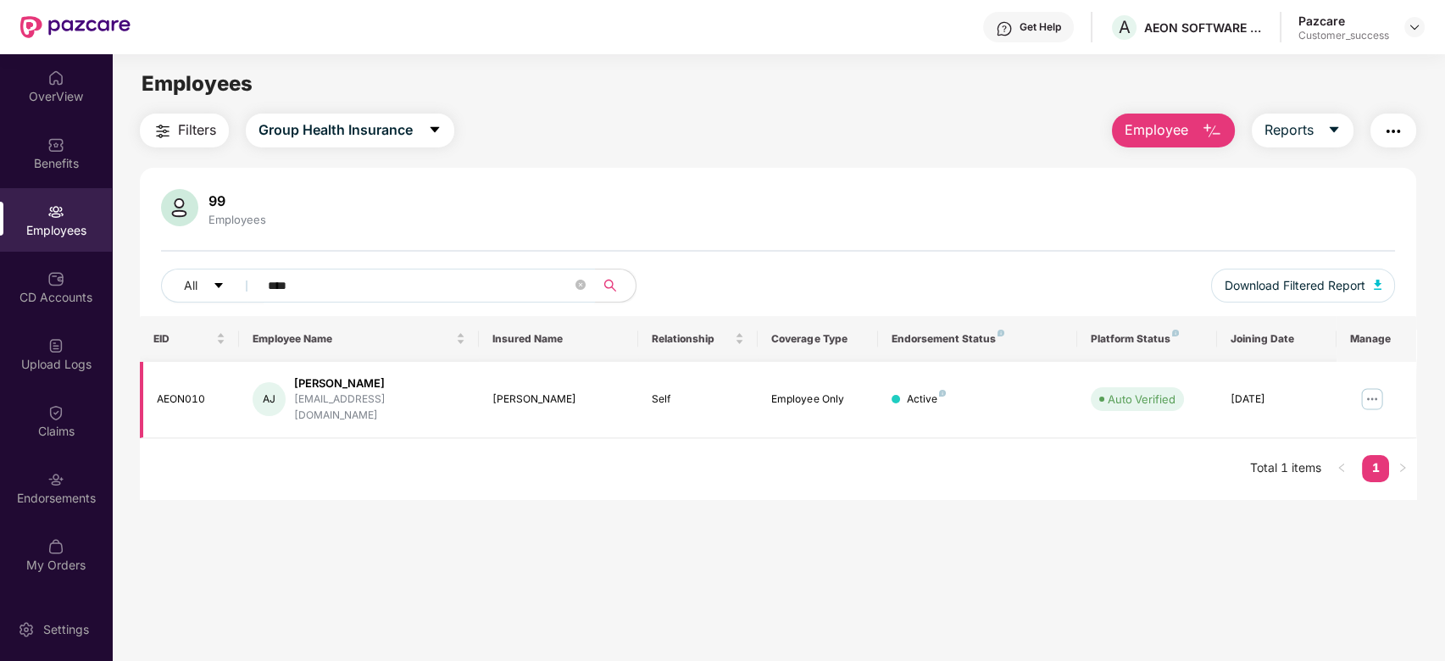
type input "****"
click at [1374, 395] on img at bounding box center [1372, 399] width 27 height 27
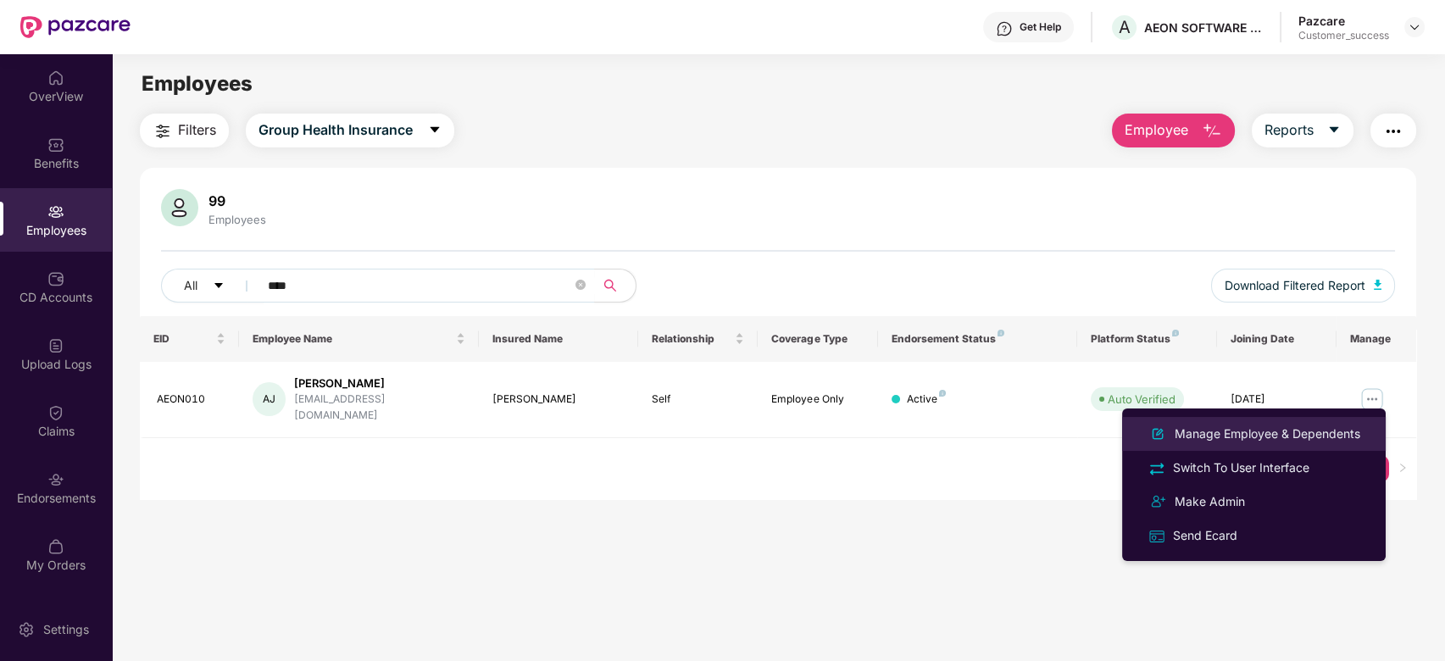
click at [1275, 439] on div "Manage Employee & Dependents" at bounding box center [1268, 434] width 192 height 19
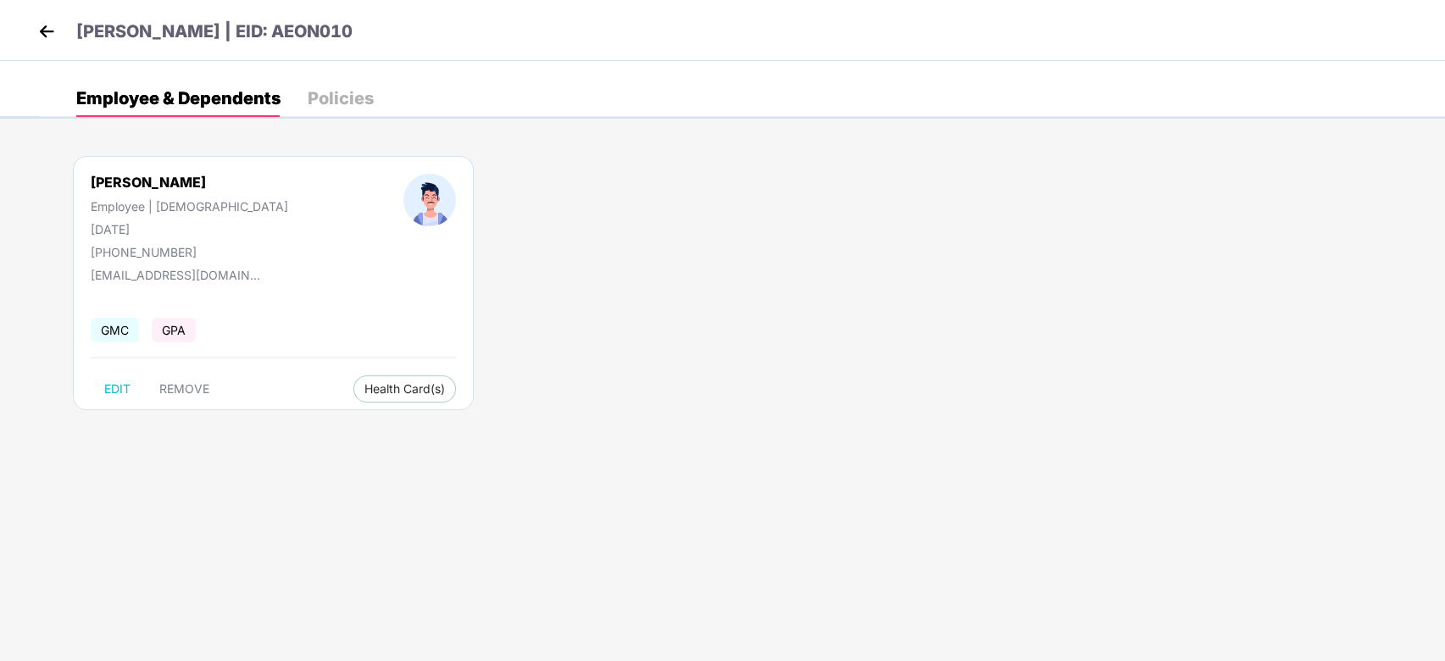
click at [38, 29] on img at bounding box center [46, 31] width 25 height 25
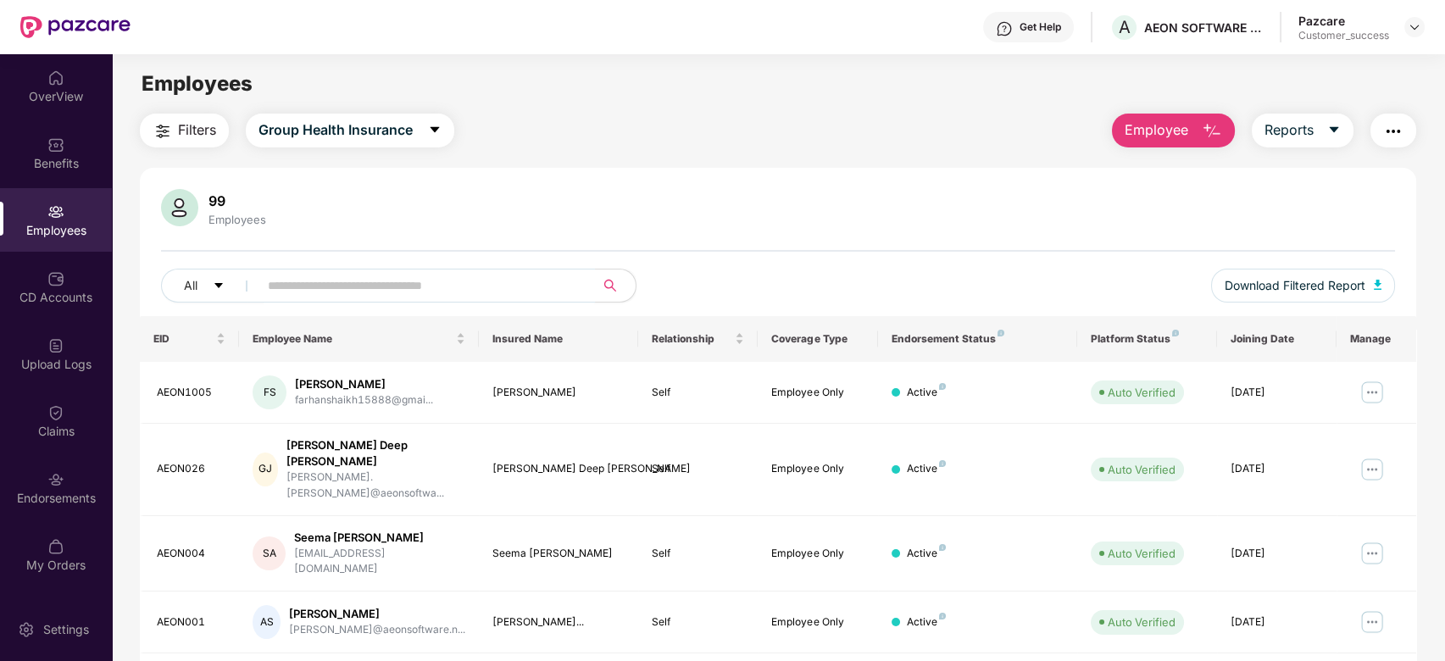
click at [398, 288] on input "text" at bounding box center [420, 285] width 304 height 25
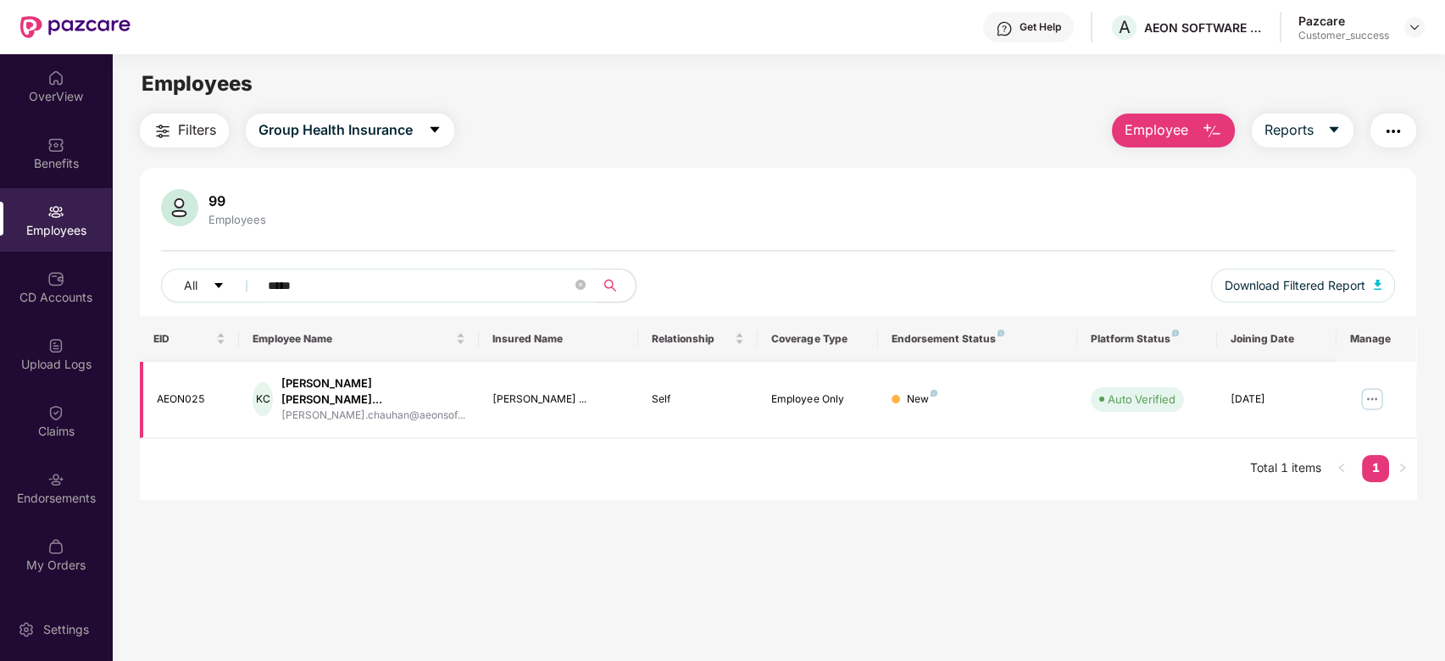
type input "*****"
click at [1370, 390] on img at bounding box center [1372, 399] width 27 height 27
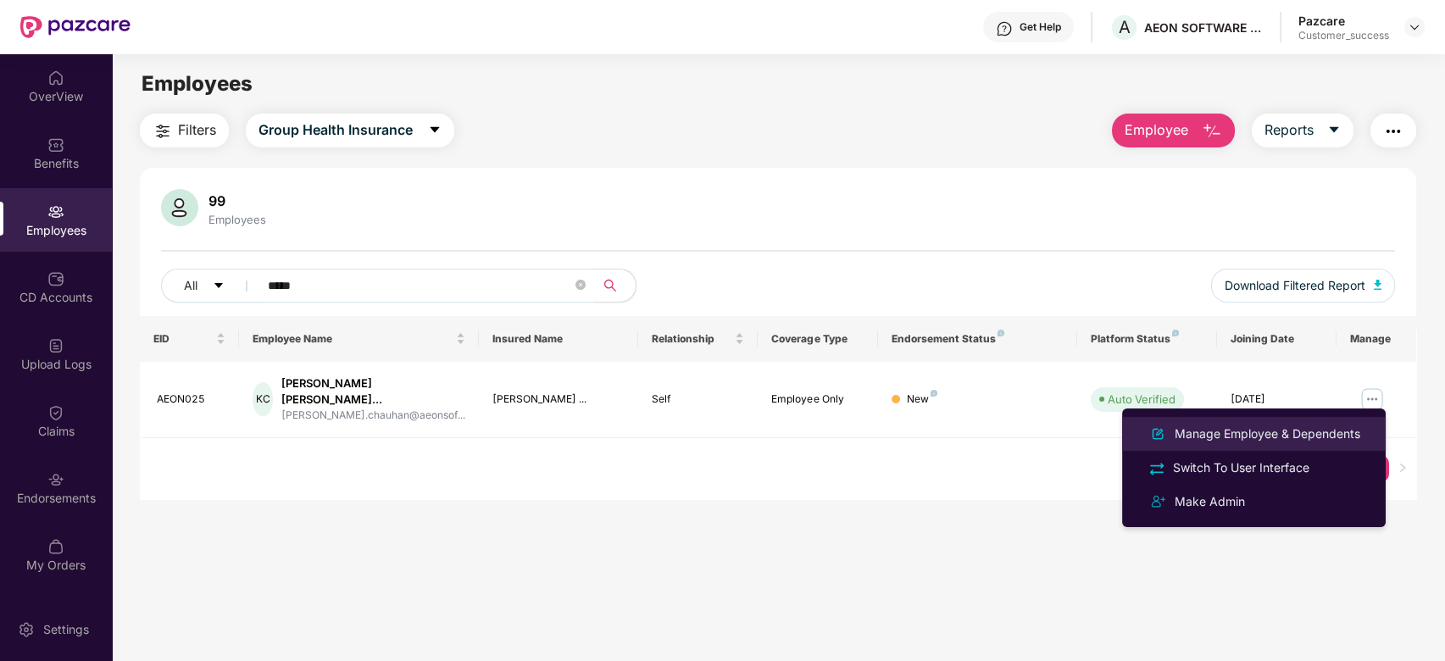
click at [1289, 437] on div "Manage Employee & Dependents" at bounding box center [1268, 434] width 192 height 19
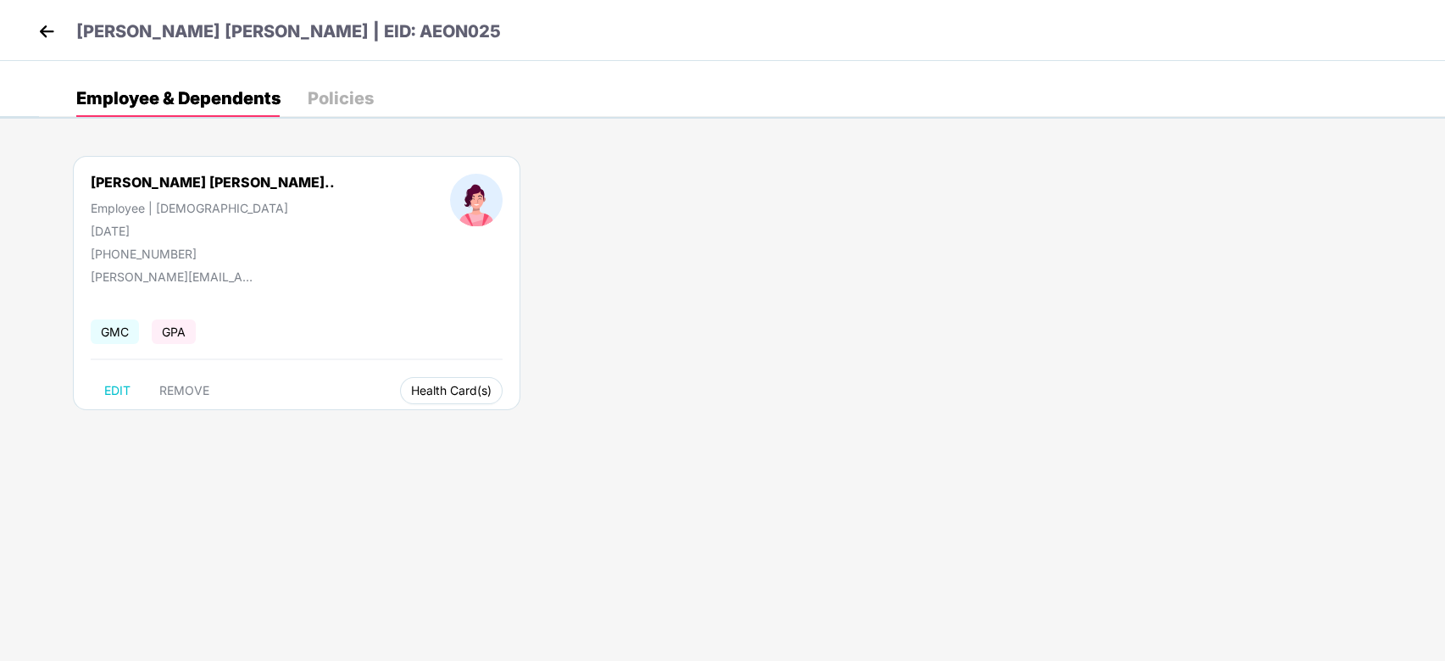
click at [411, 393] on span "Health Card(s)" at bounding box center [451, 391] width 81 height 8
click at [390, 424] on span "Health Insurance(Employee Only)" at bounding box center [431, 424] width 209 height 19
click at [41, 36] on img at bounding box center [46, 31] width 25 height 25
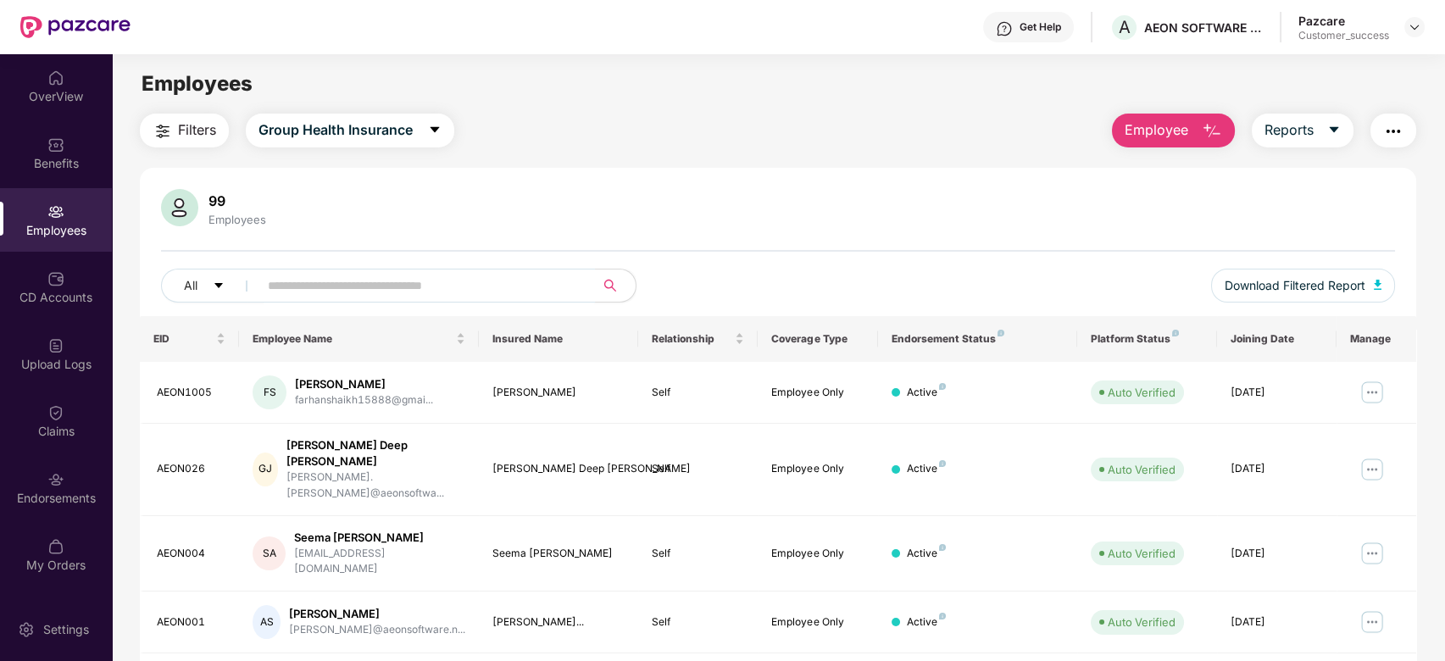
click at [365, 276] on input "text" at bounding box center [420, 285] width 304 height 25
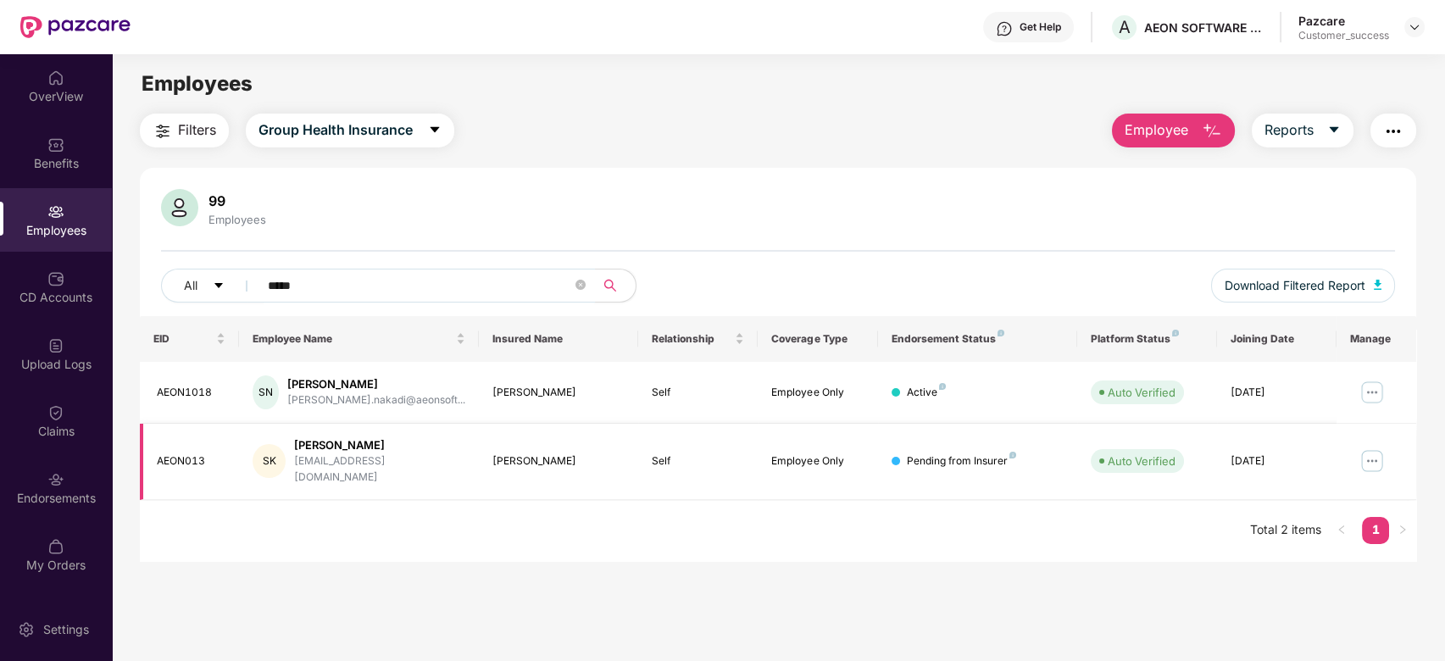
type input "*****"
click at [1371, 454] on img at bounding box center [1372, 461] width 27 height 27
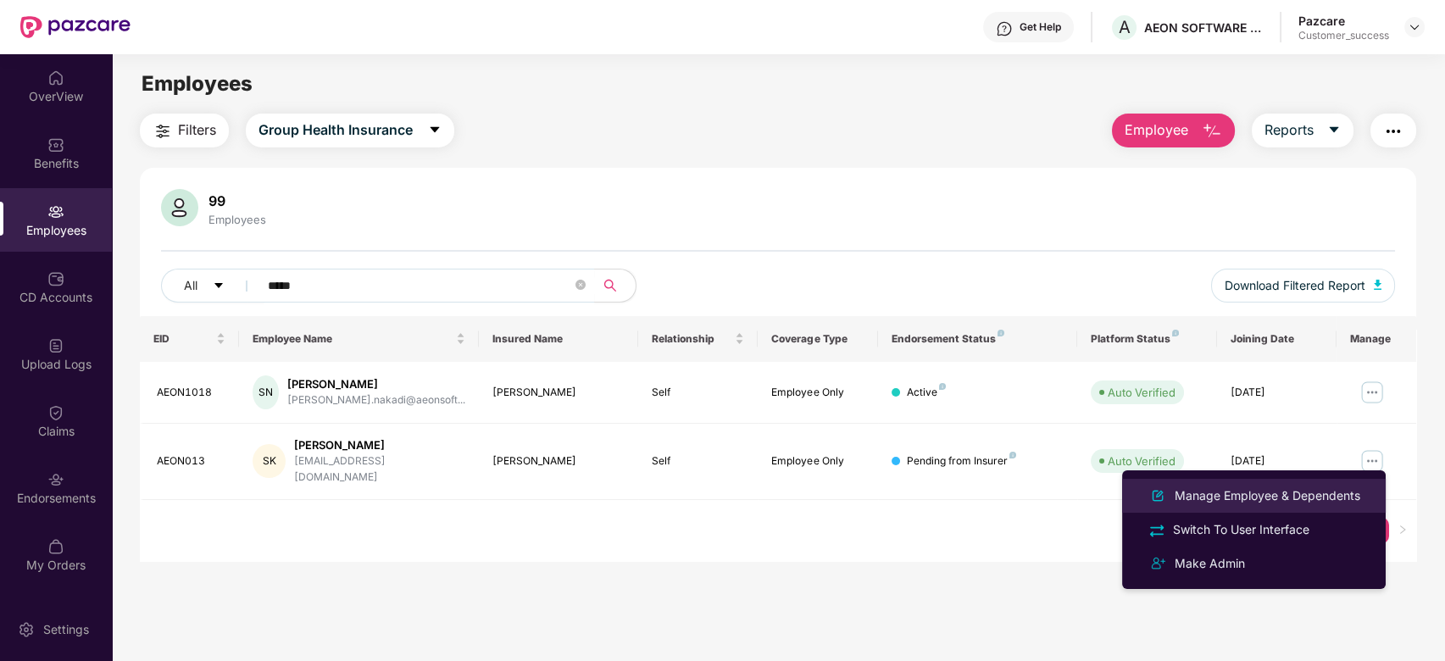
click at [1321, 491] on div "Manage Employee & Dependents" at bounding box center [1268, 496] width 192 height 19
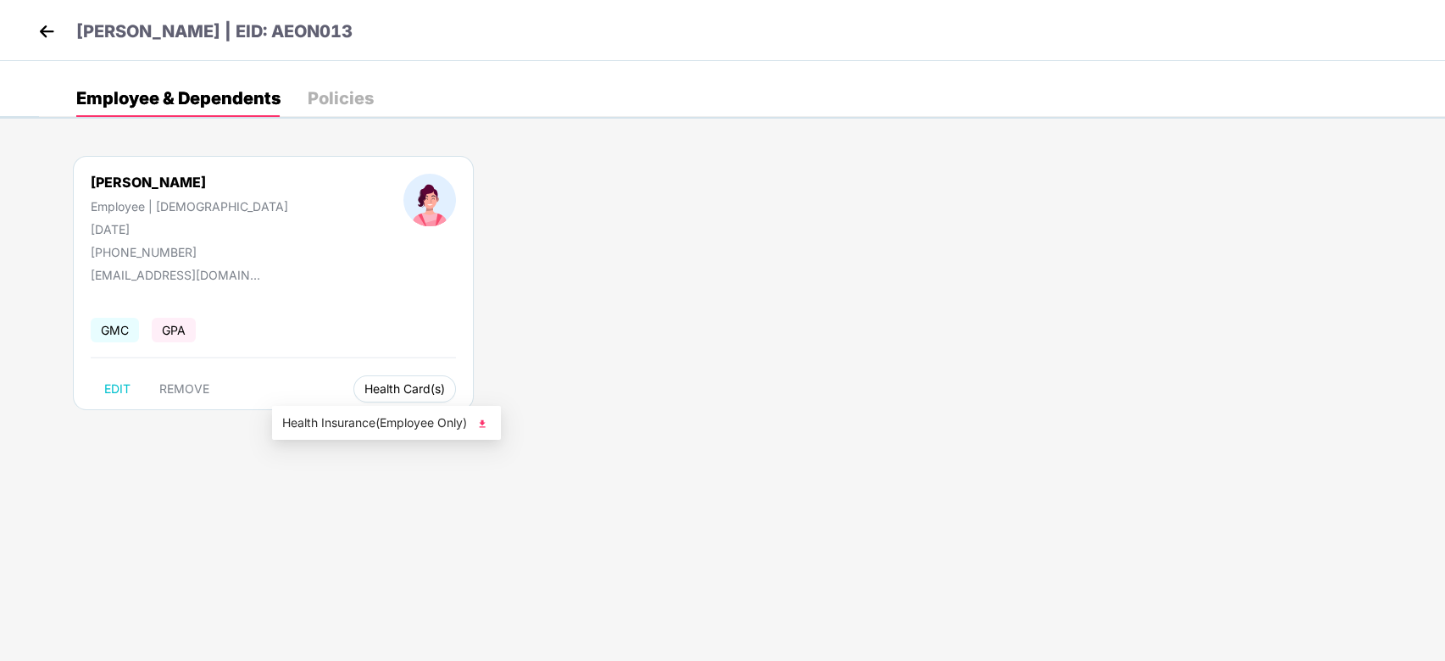
click at [365, 388] on span "Health Card(s)" at bounding box center [405, 389] width 81 height 8
click at [342, 414] on span "Health Insurance(Employee Only)" at bounding box center [386, 423] width 209 height 19
click at [49, 41] on img at bounding box center [46, 31] width 25 height 25
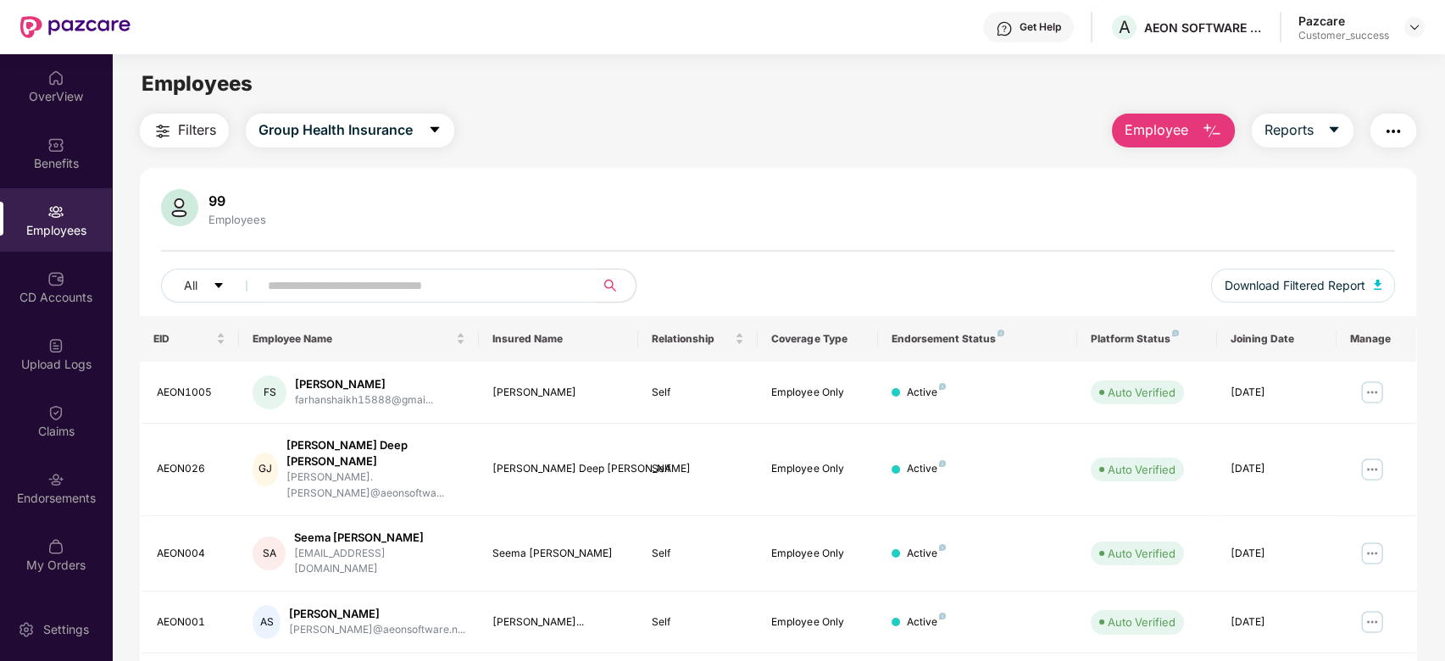
click at [365, 287] on input "text" at bounding box center [420, 285] width 304 height 25
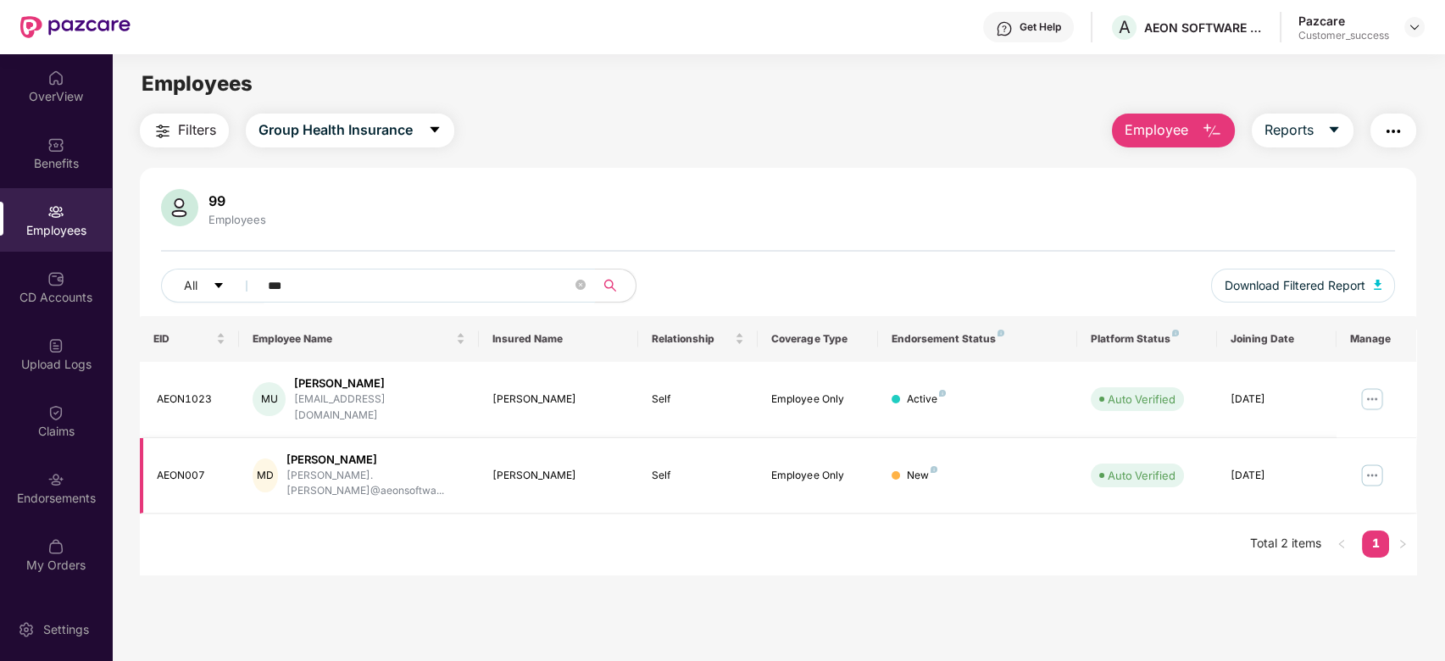
type input "***"
click at [1366, 462] on img at bounding box center [1372, 475] width 27 height 27
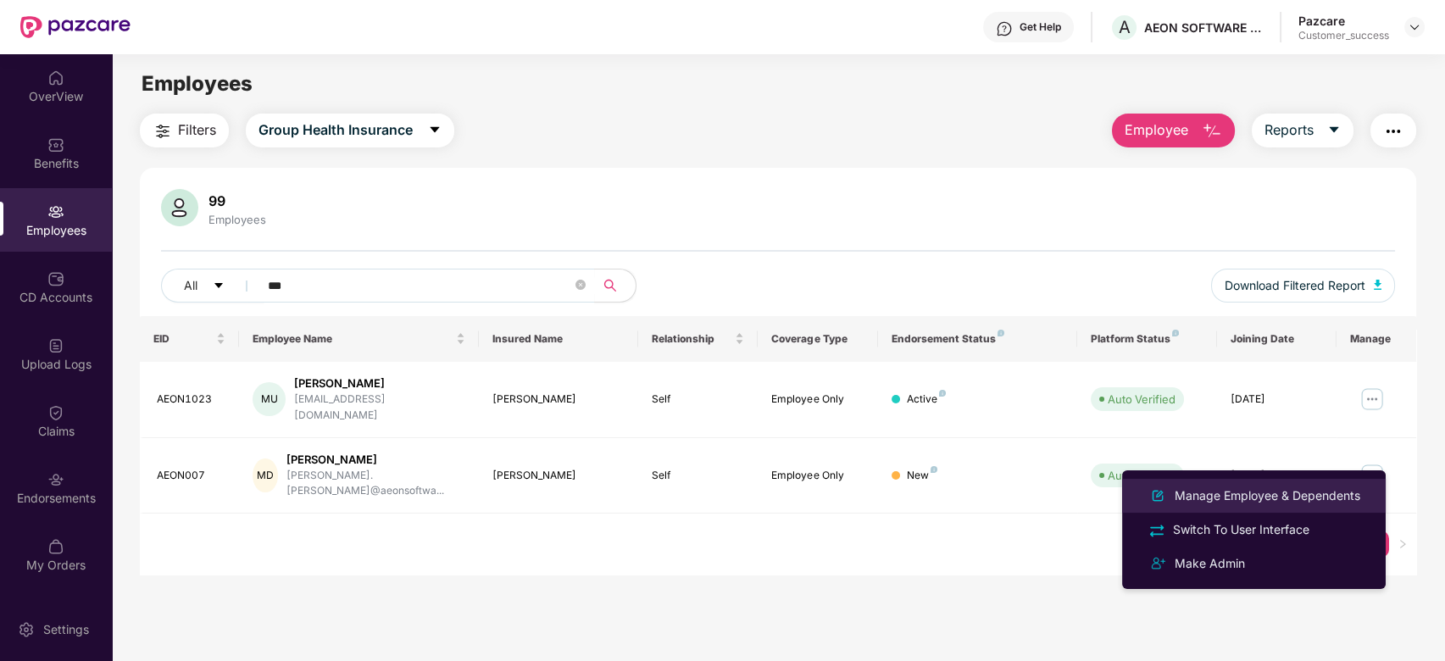
click at [1284, 500] on div "Manage Employee & Dependents" at bounding box center [1268, 496] width 192 height 19
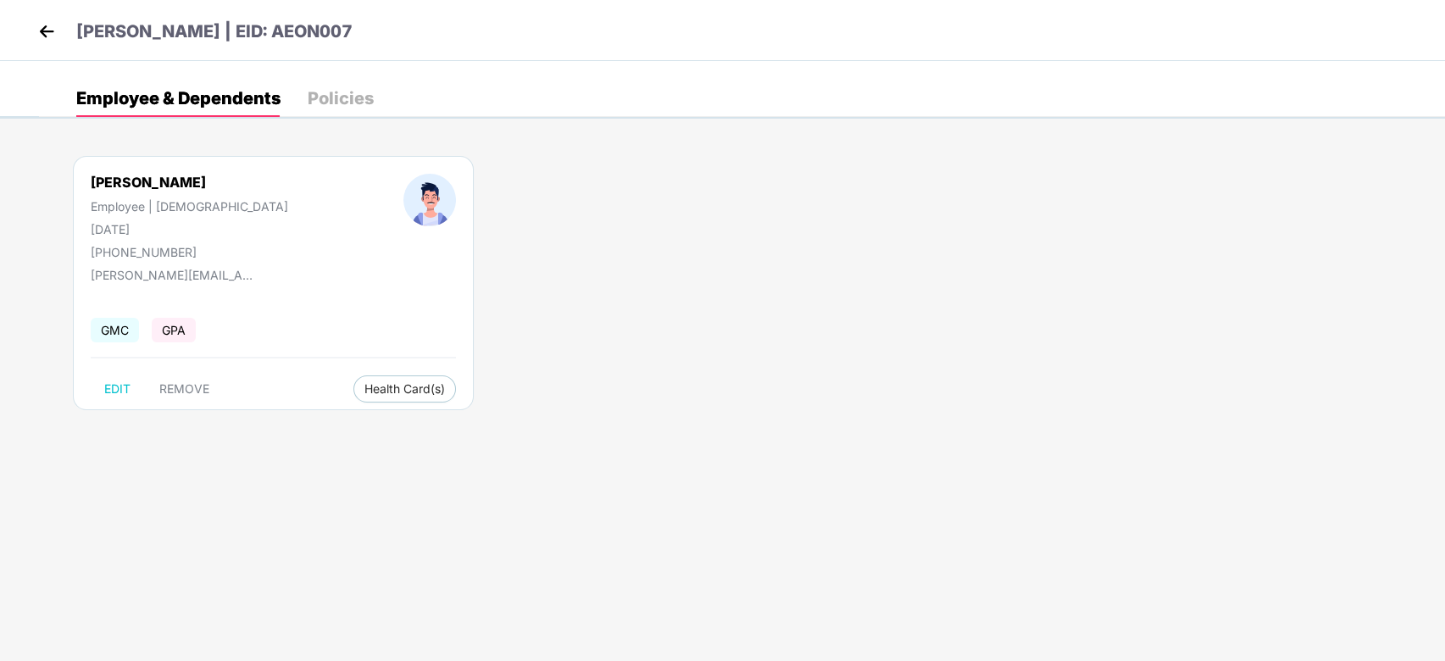
click at [41, 24] on img at bounding box center [46, 31] width 25 height 25
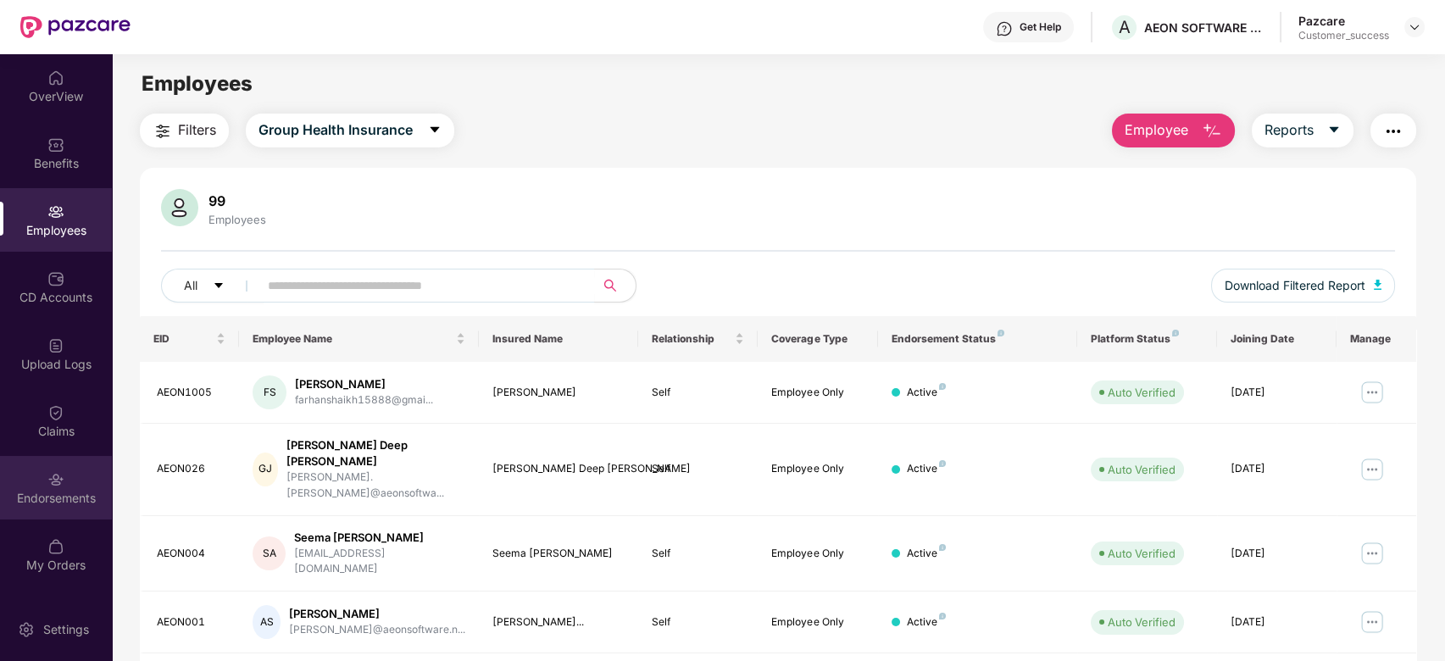
click at [48, 479] on img at bounding box center [55, 479] width 17 height 17
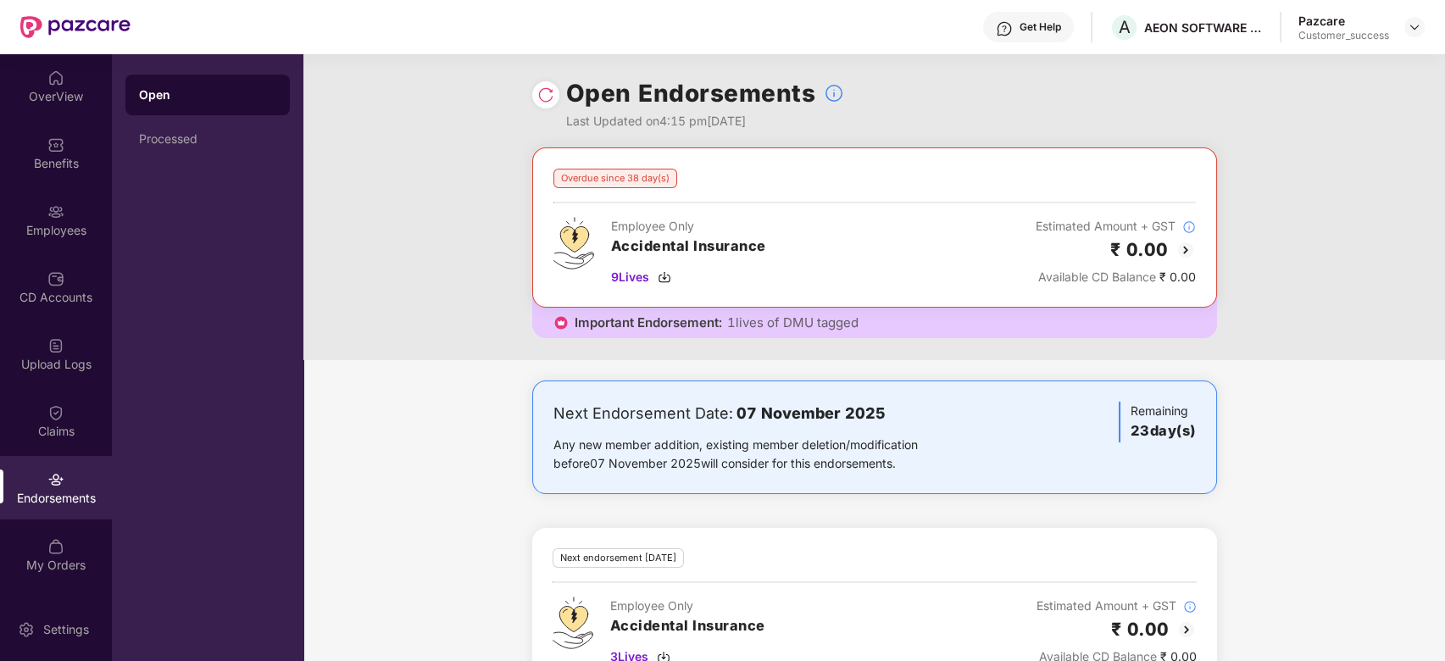
click at [1183, 248] on img at bounding box center [1186, 250] width 20 height 20
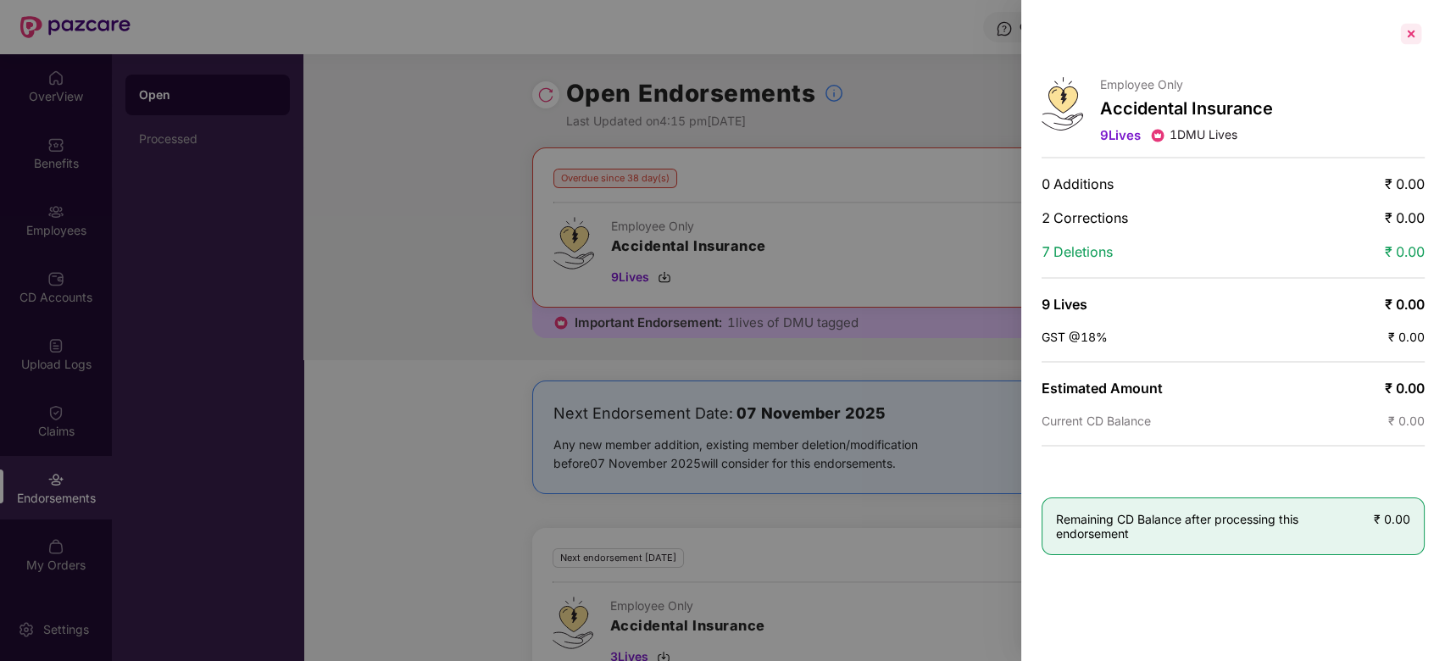
click at [1411, 36] on div at bounding box center [1411, 33] width 27 height 27
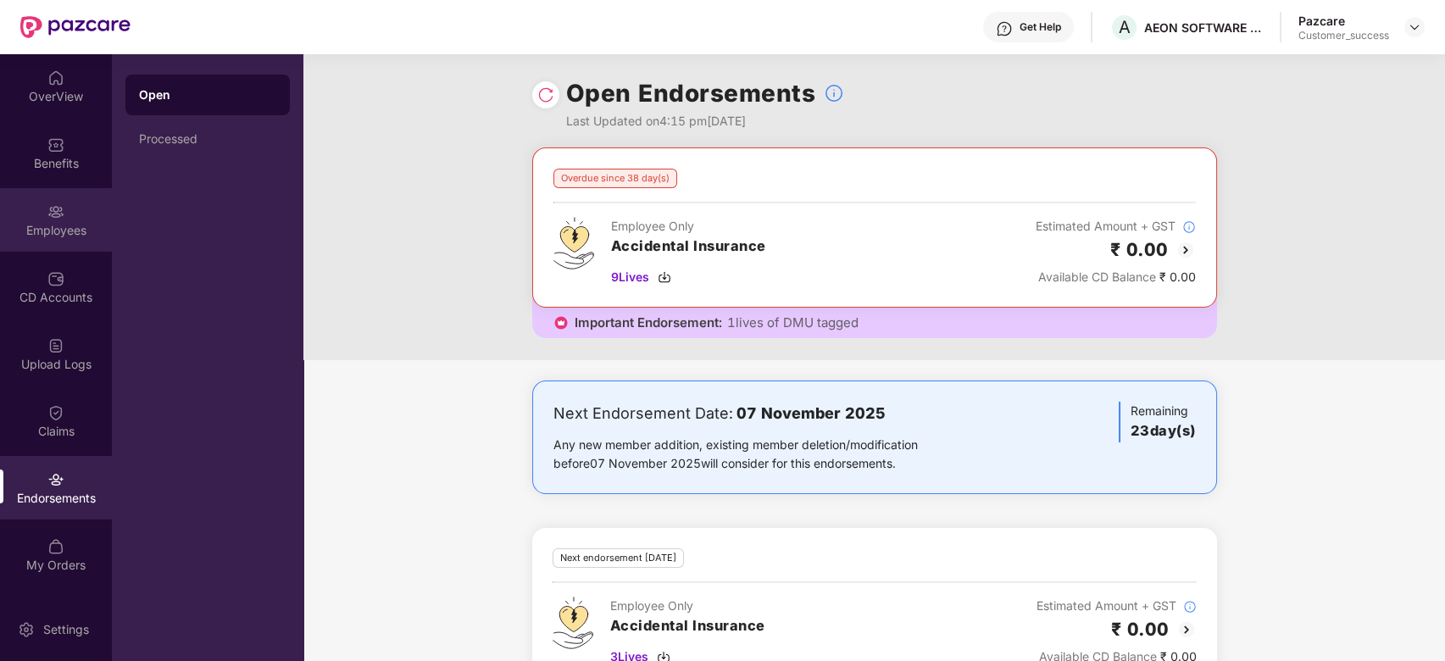
click at [66, 201] on div "Employees" at bounding box center [56, 220] width 112 height 64
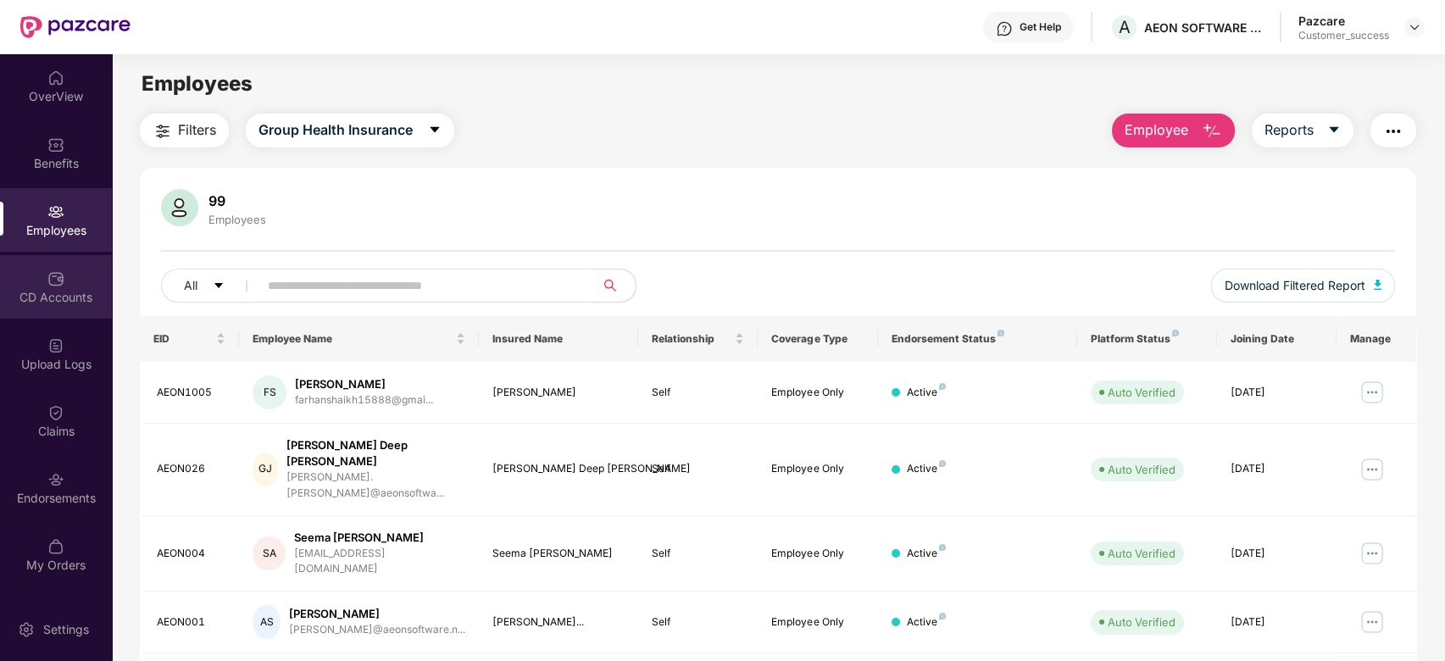
click at [61, 293] on div "CD Accounts" at bounding box center [56, 297] width 112 height 17
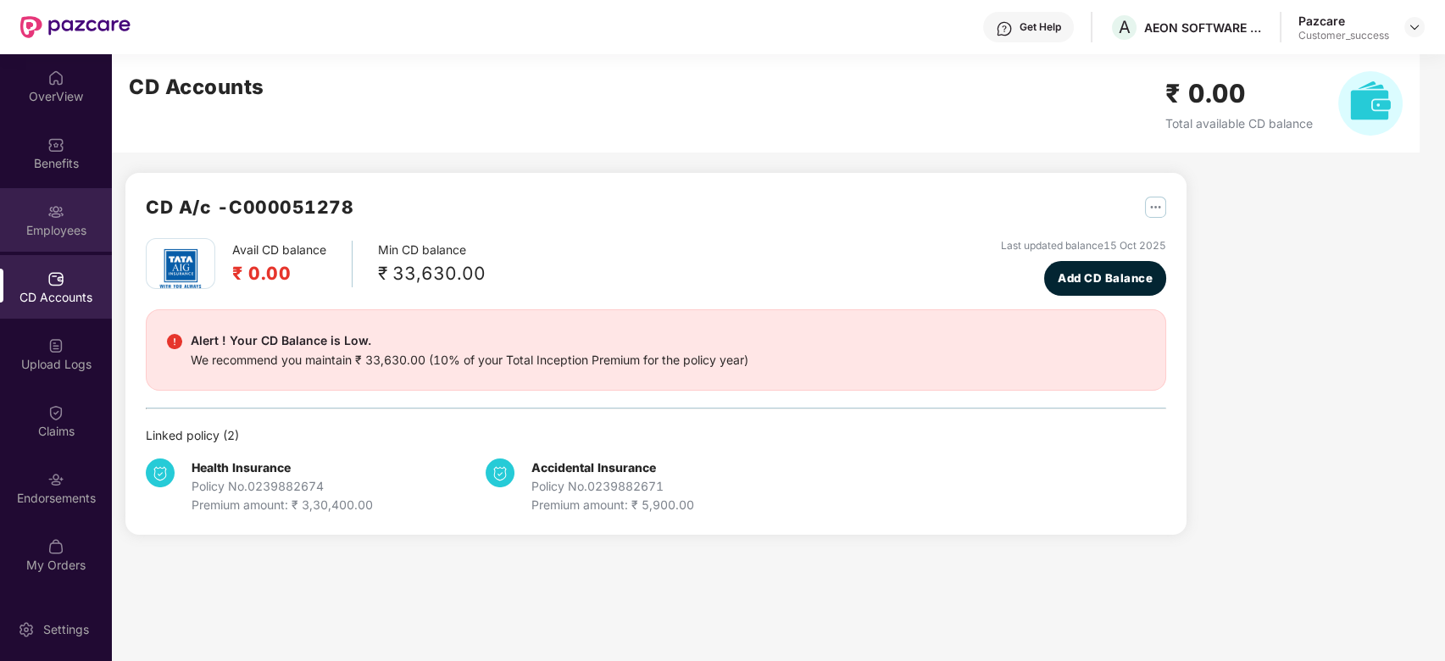
click at [65, 233] on div "Employees" at bounding box center [56, 230] width 112 height 17
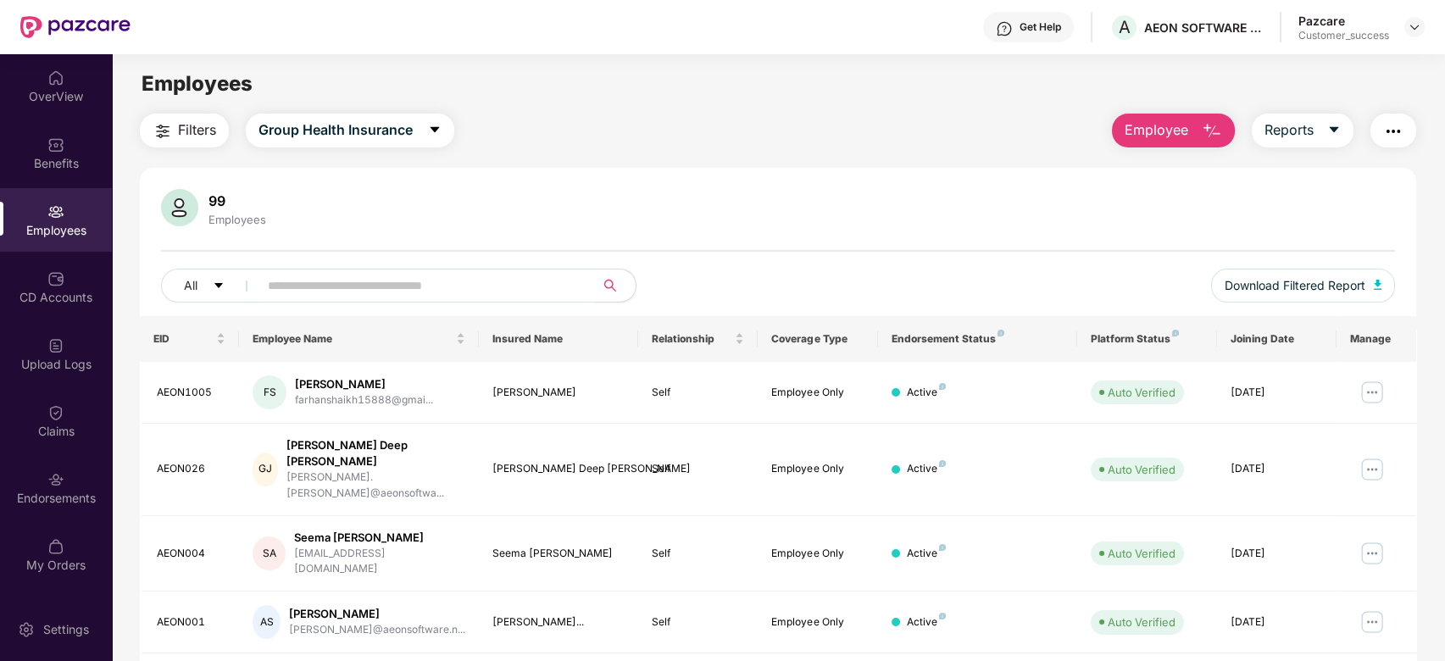
click at [346, 276] on input "text" at bounding box center [420, 285] width 304 height 25
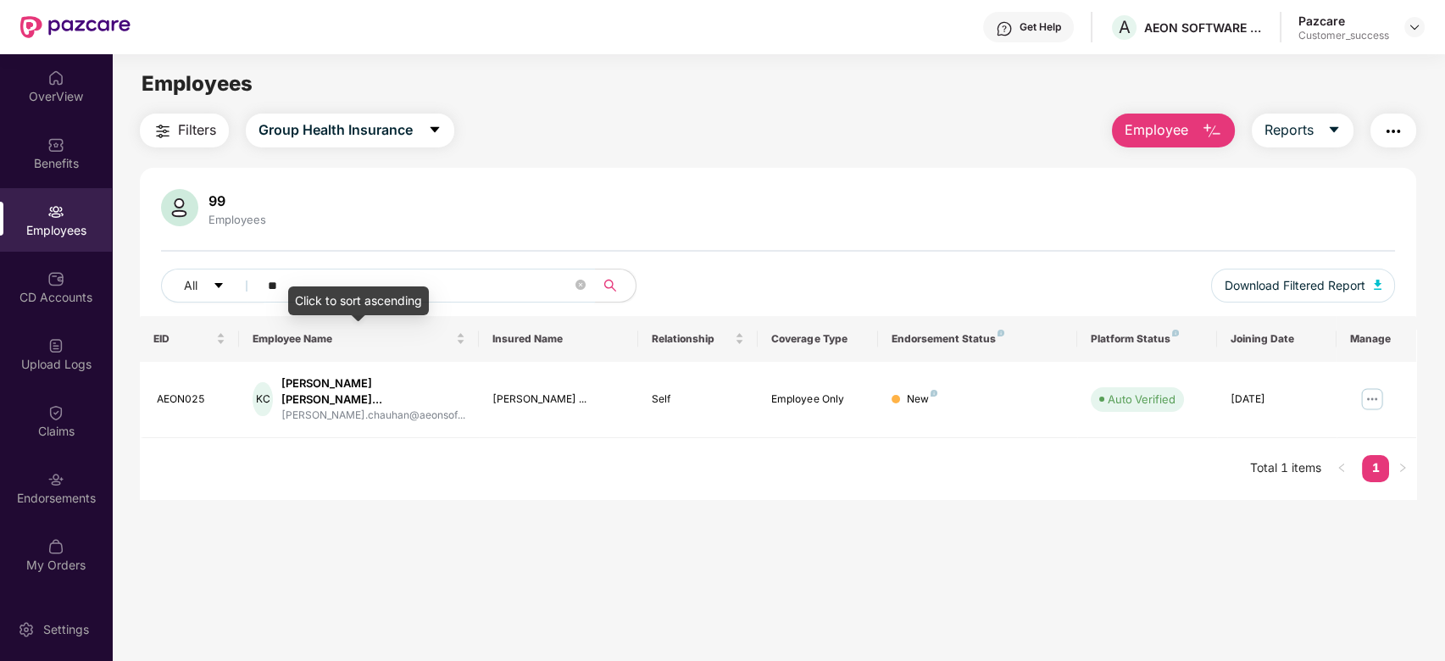
type input "*"
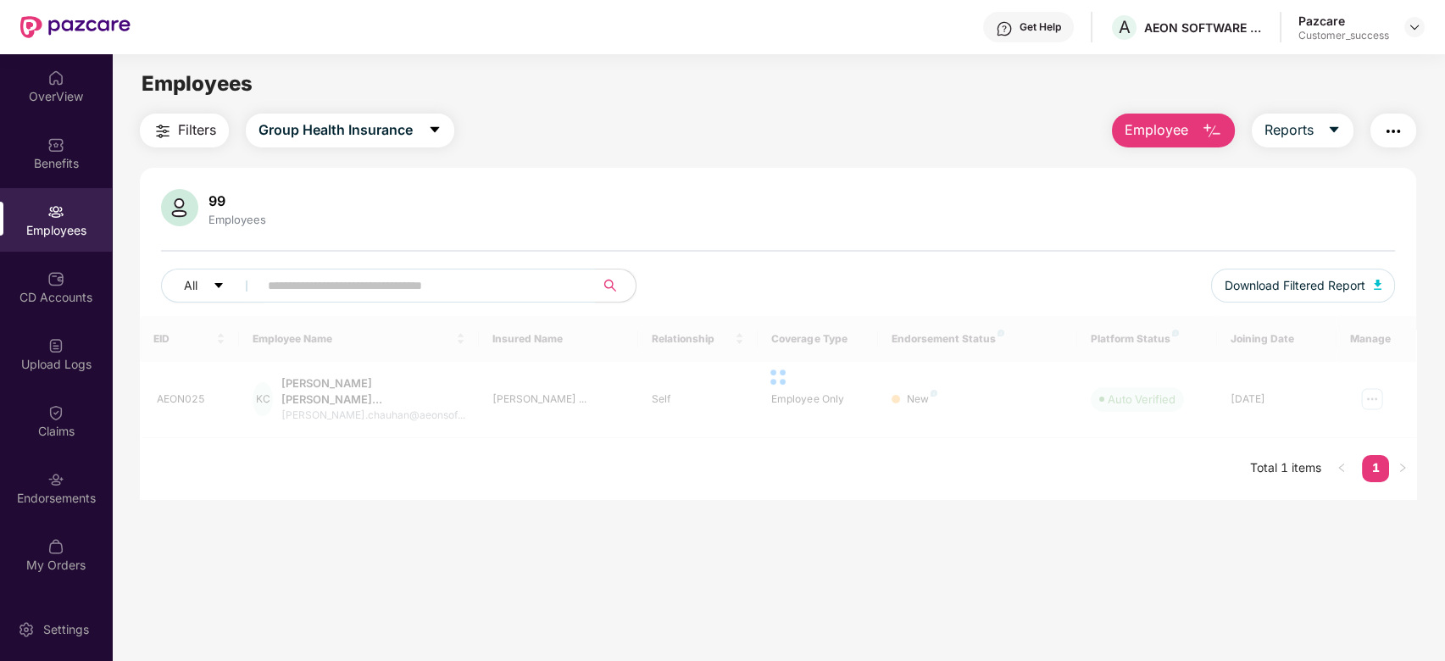
click at [502, 196] on div "99 Employees" at bounding box center [778, 209] width 1235 height 41
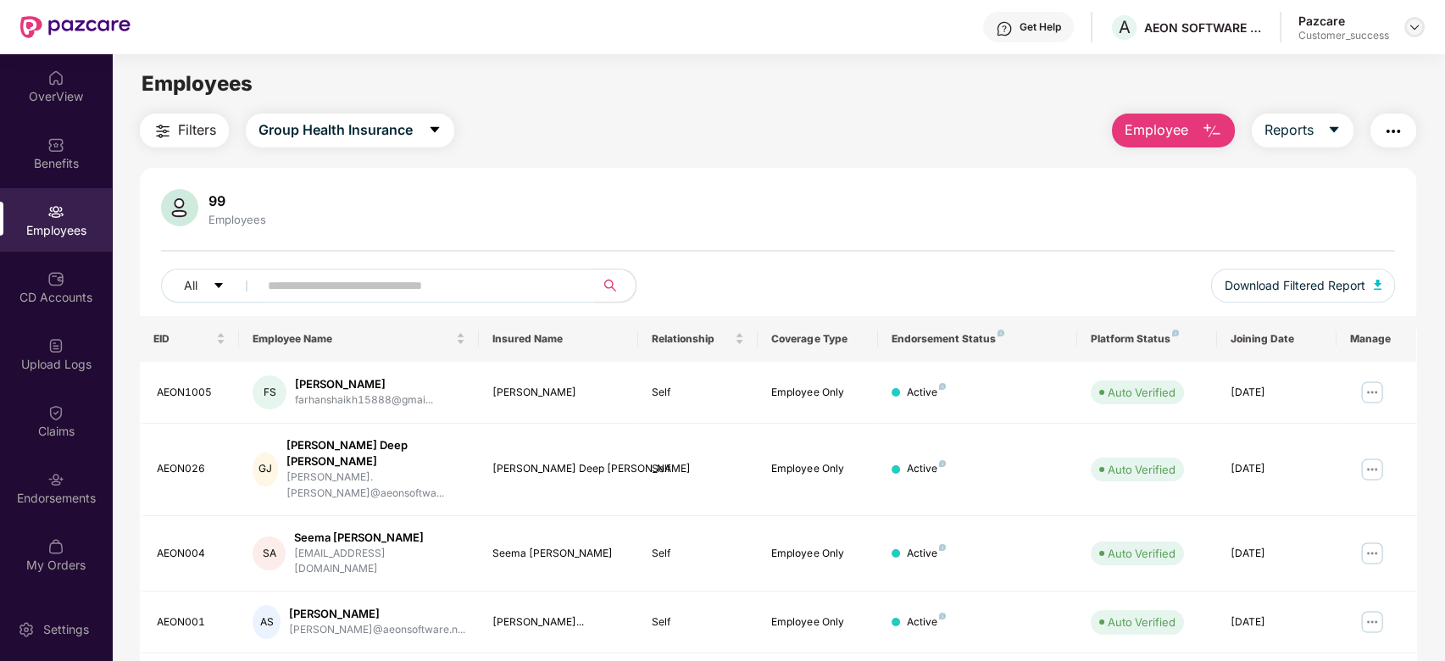
click at [1406, 33] on div at bounding box center [1415, 27] width 20 height 20
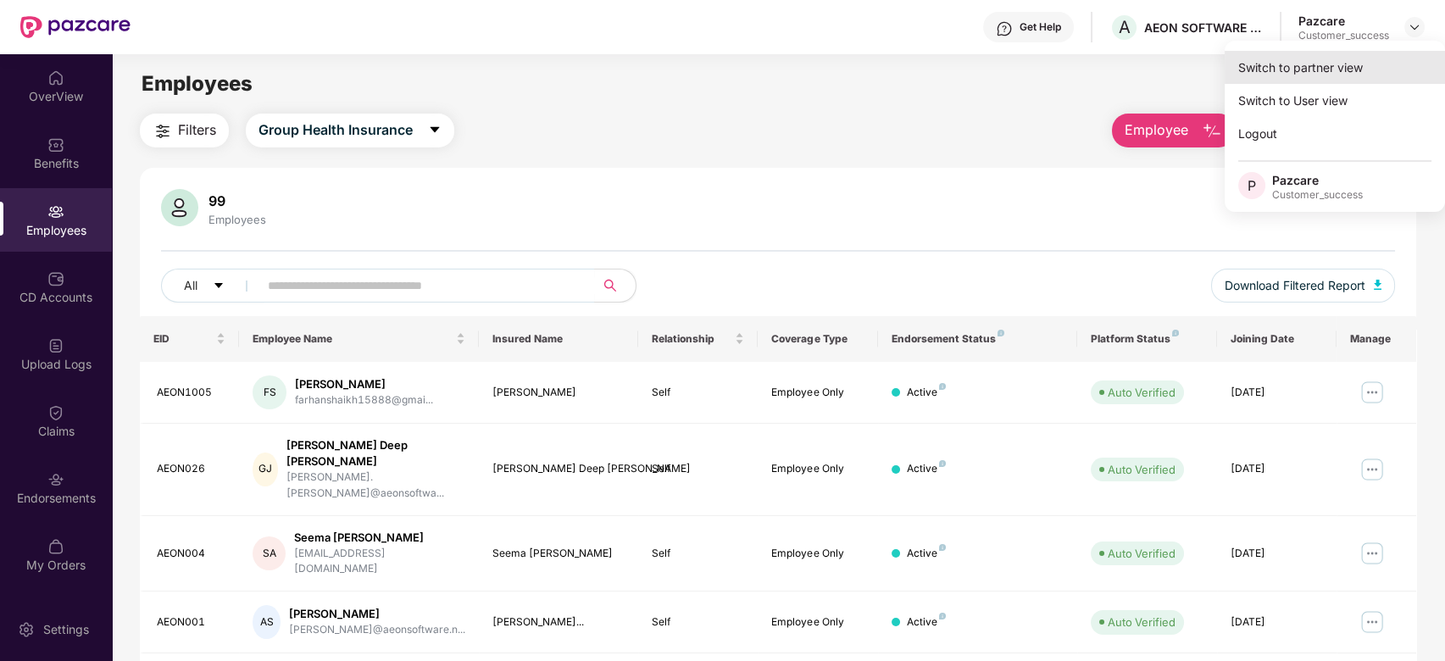
click at [1349, 59] on div "Switch to partner view" at bounding box center [1335, 67] width 220 height 33
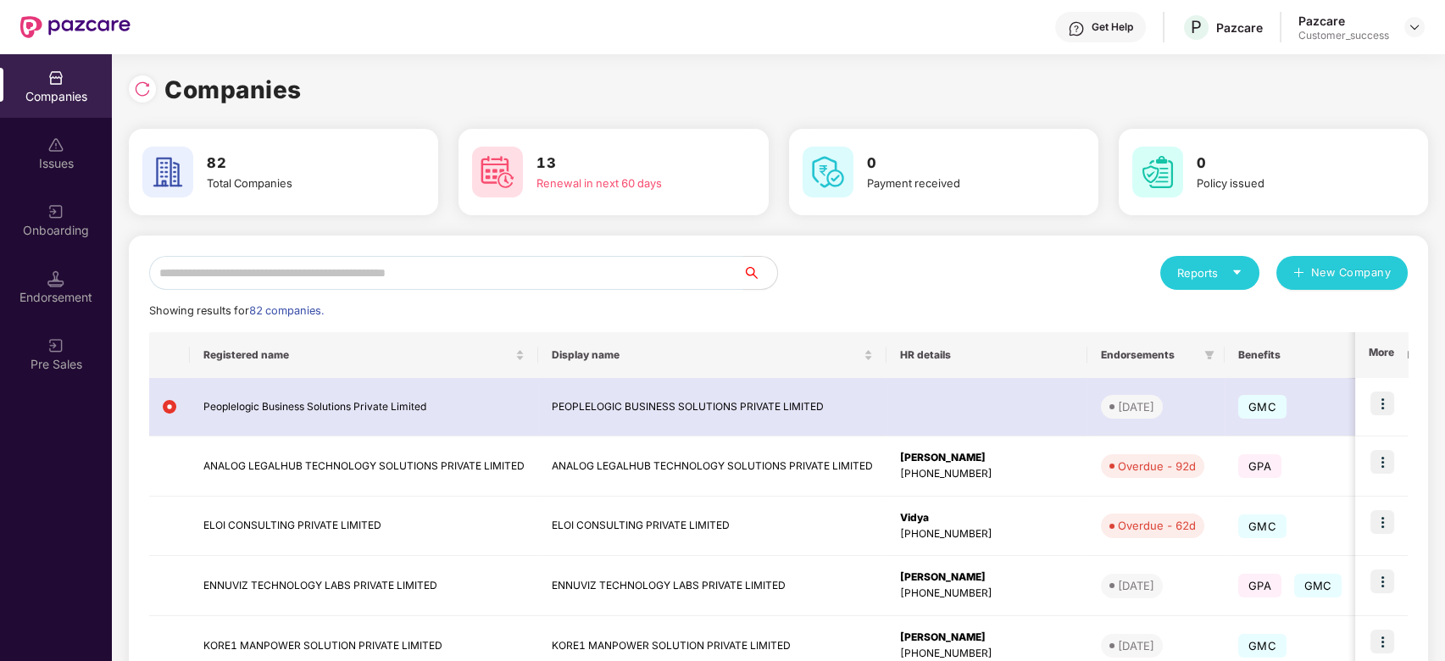
click at [565, 260] on input "text" at bounding box center [446, 273] width 594 height 34
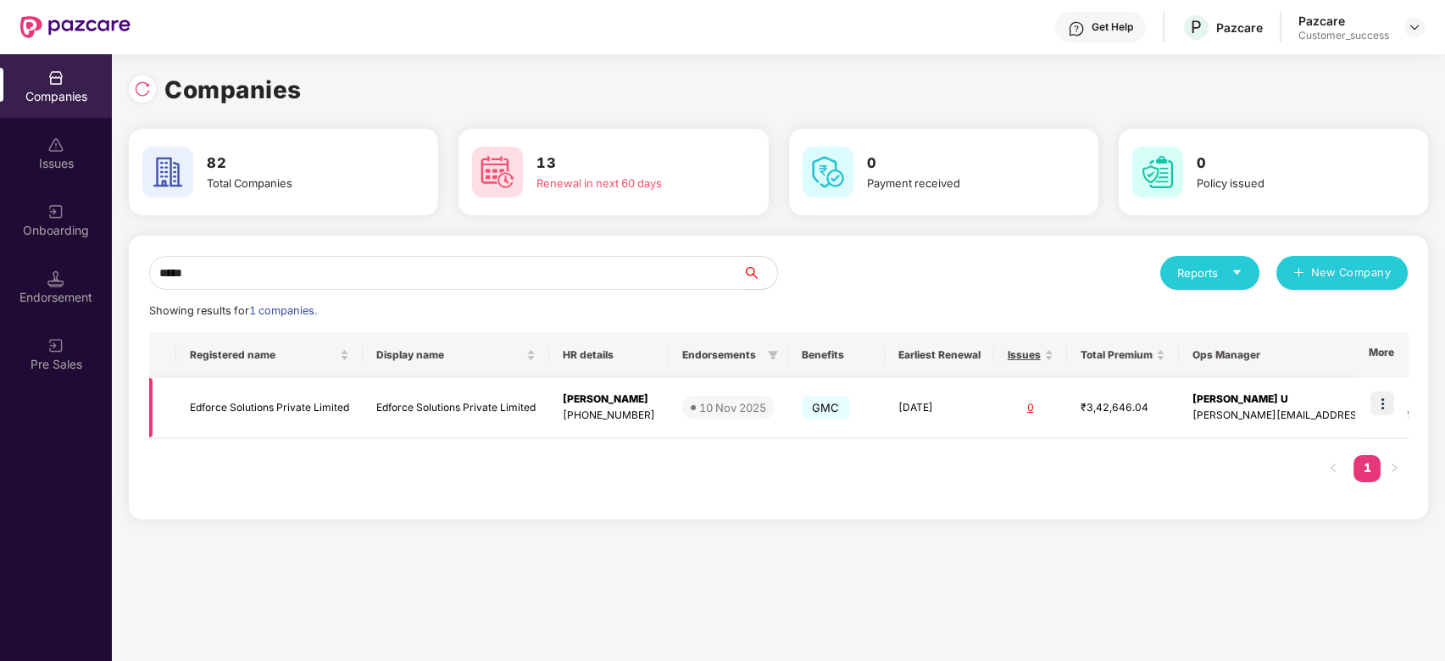
scroll to position [0, 1]
click at [1416, 28] on img at bounding box center [1415, 27] width 14 height 14
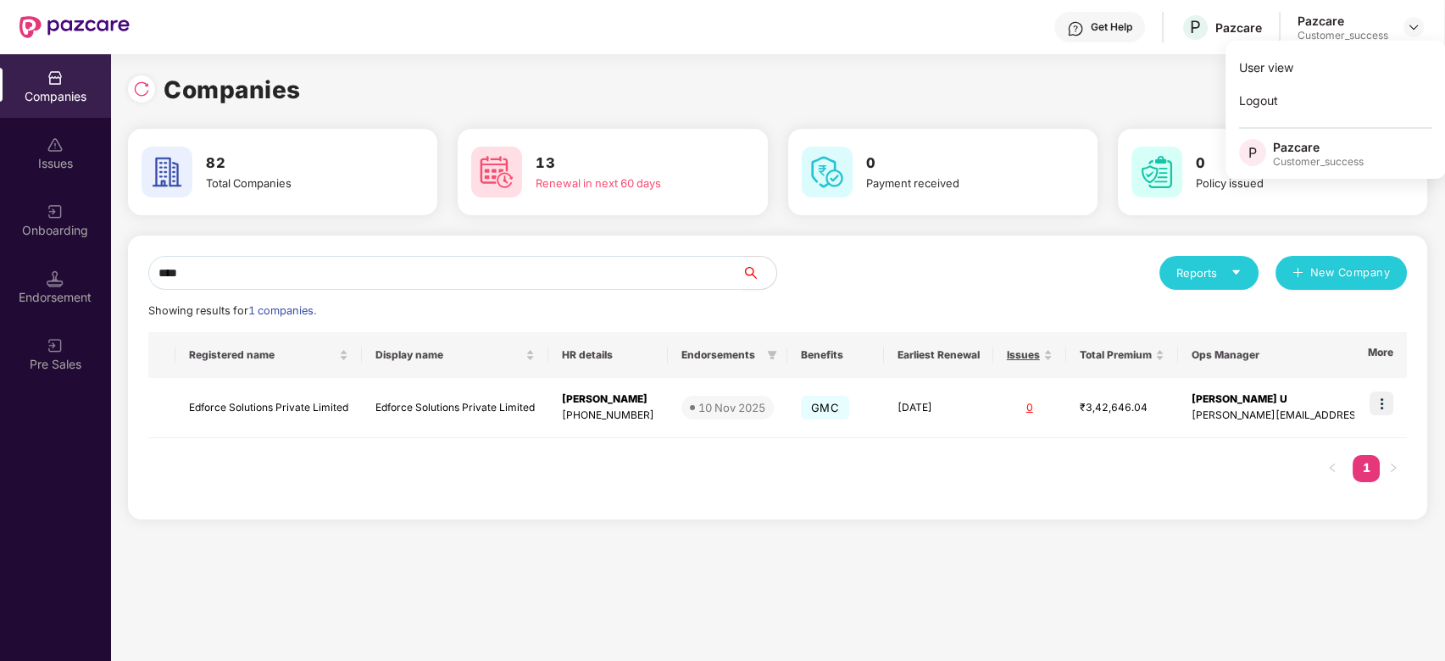
click at [448, 262] on input "****" at bounding box center [445, 273] width 594 height 34
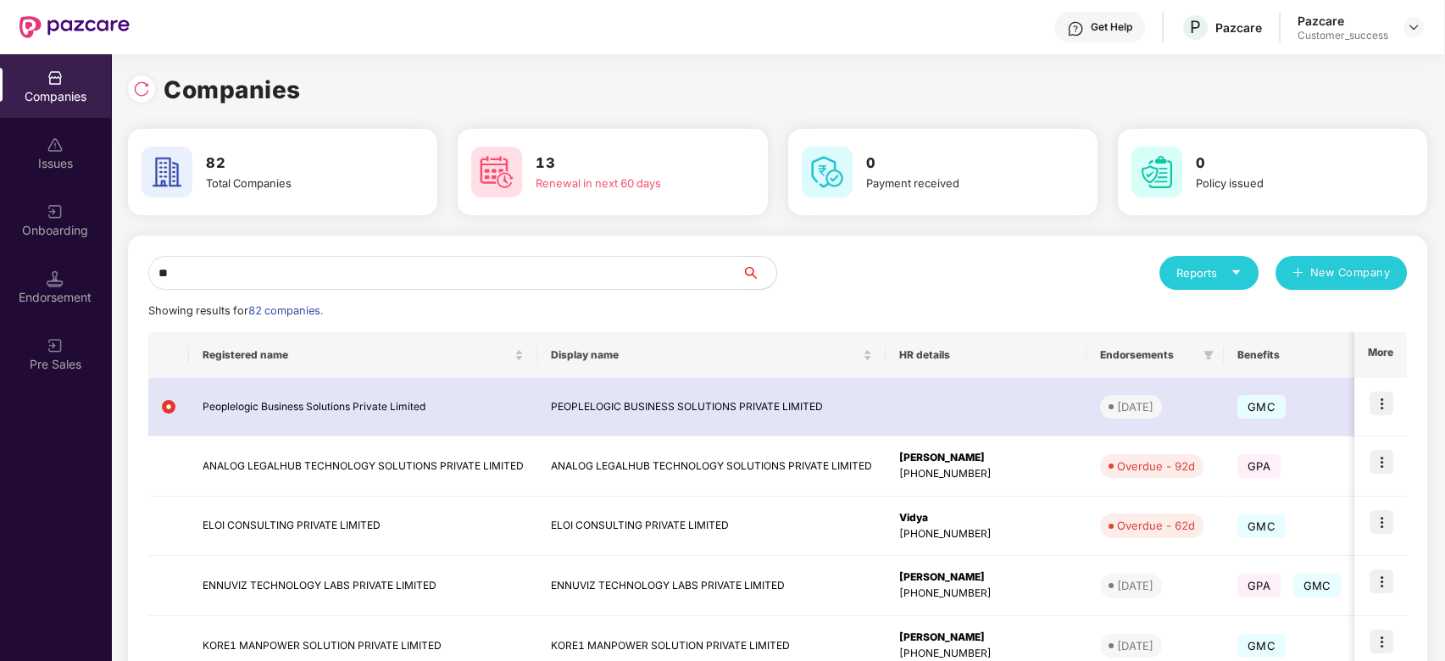
type input "*"
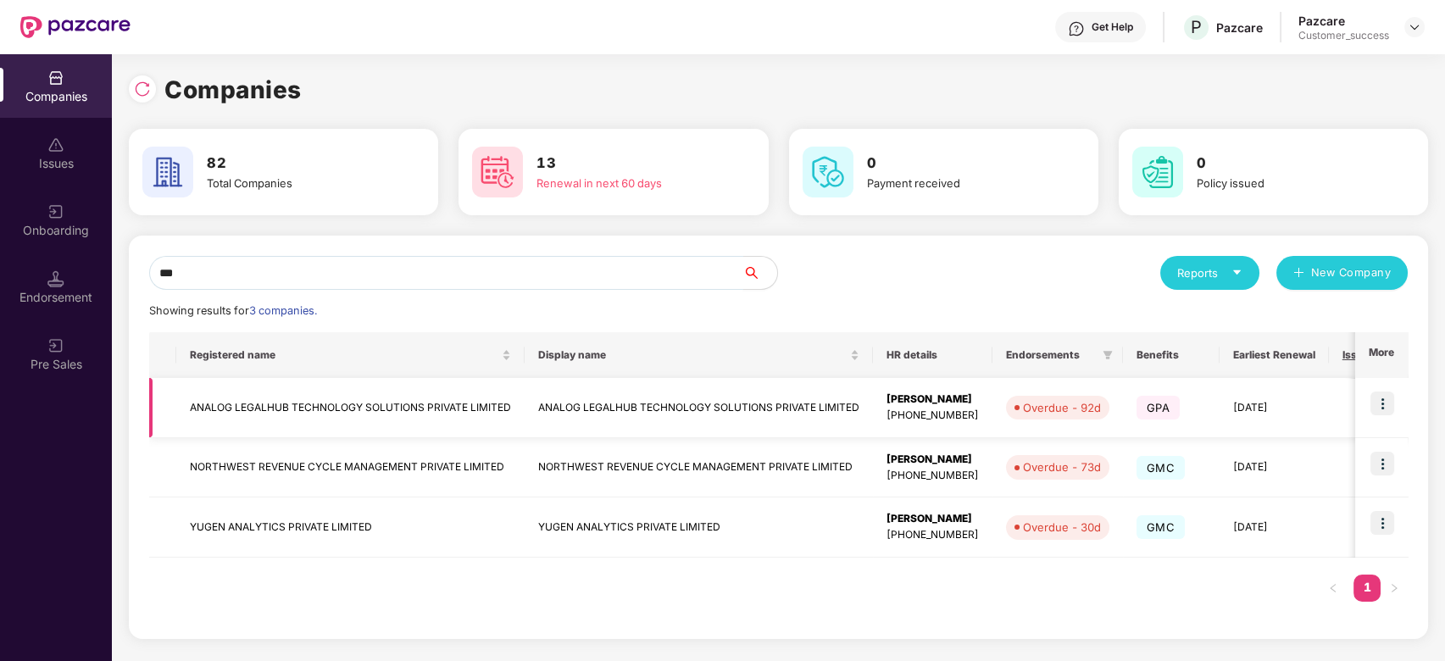
type input "***"
drag, startPoint x: 184, startPoint y: 400, endPoint x: 515, endPoint y: 410, distance: 331.6
click at [515, 410] on td "ANALOG LEGALHUB TECHNOLOGY SOLUTIONS PRIVATE LIMITED" at bounding box center [350, 408] width 348 height 60
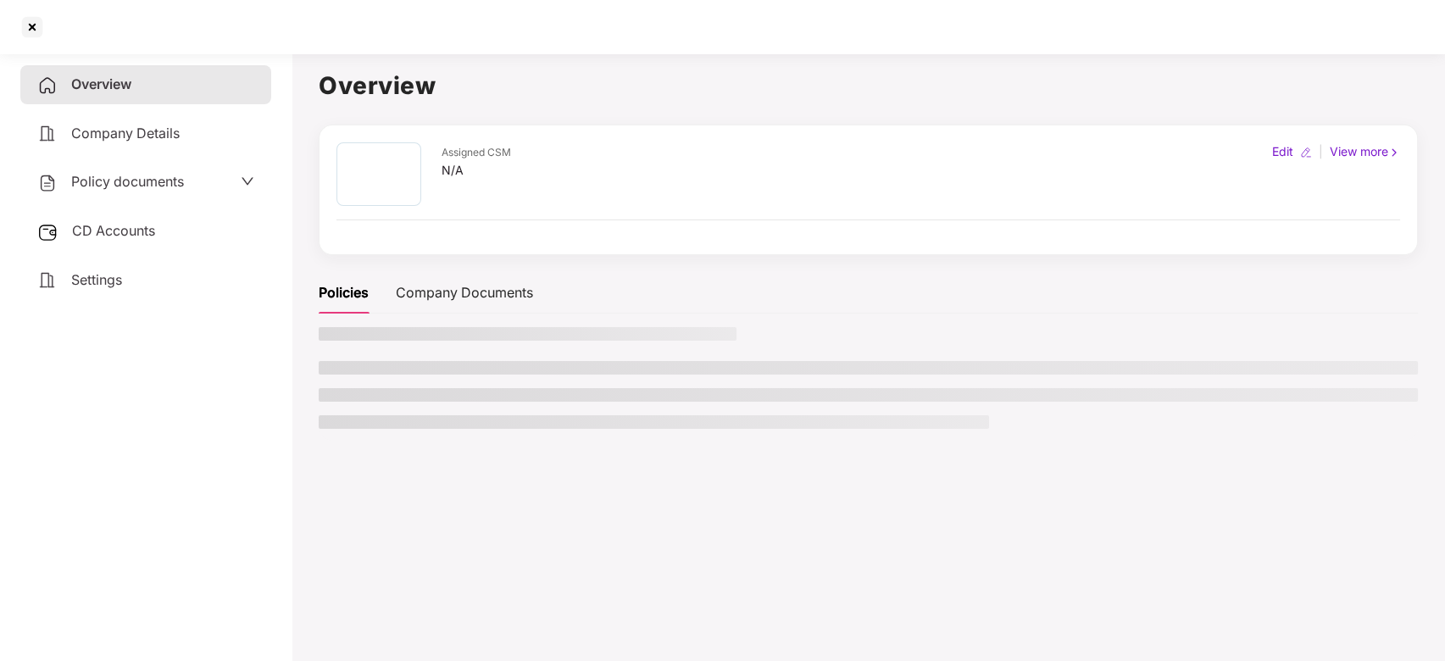
scroll to position [0, 0]
copy td "ANALOG LEGALHUB TECHNOLOGY SOLUTIONS PRIVATE LIMITED"
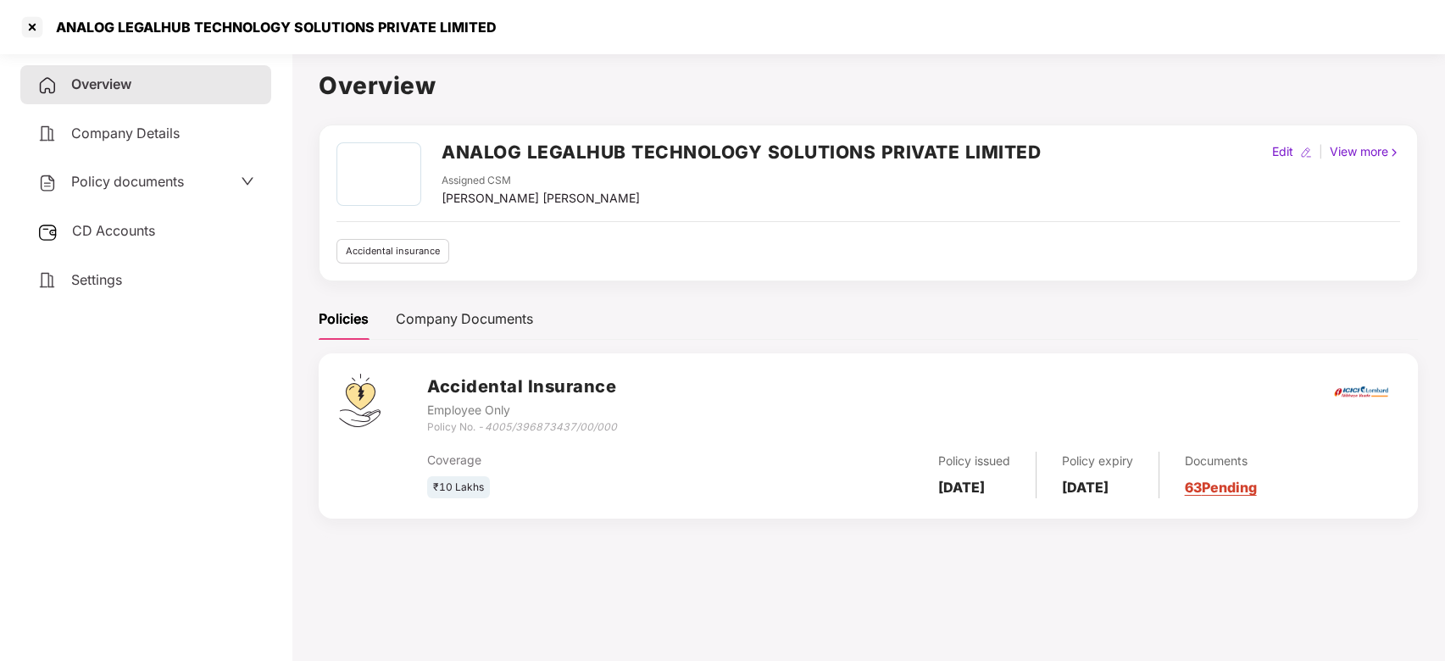
click at [439, 153] on div "ANALOG LEGALHUB TECHNOLOGY SOLUTIONS PRIVATE LIMITED Assigned CSM Vikash Jhawar…" at bounding box center [689, 174] width 704 height 65
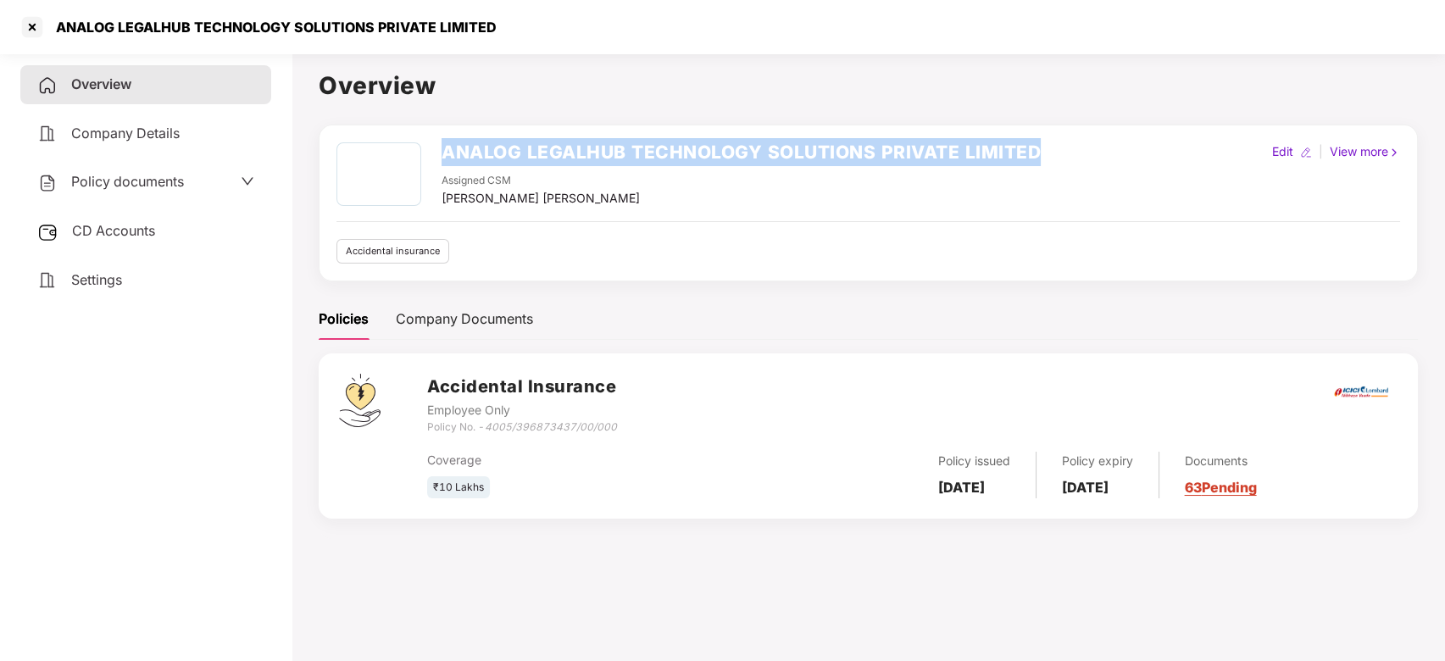
drag, startPoint x: 439, startPoint y: 153, endPoint x: 1056, endPoint y: 170, distance: 617.4
click at [1056, 170] on div "ANALOG LEGALHUB TECHNOLOGY SOLUTIONS PRIVATE LIMITED Assigned CSM Vikash Jhawar…" at bounding box center [869, 174] width 1064 height 65
copy h2 "ANALOG LEGALHUB TECHNOLOGY SOLUTIONS PRIVATE LIMITED"
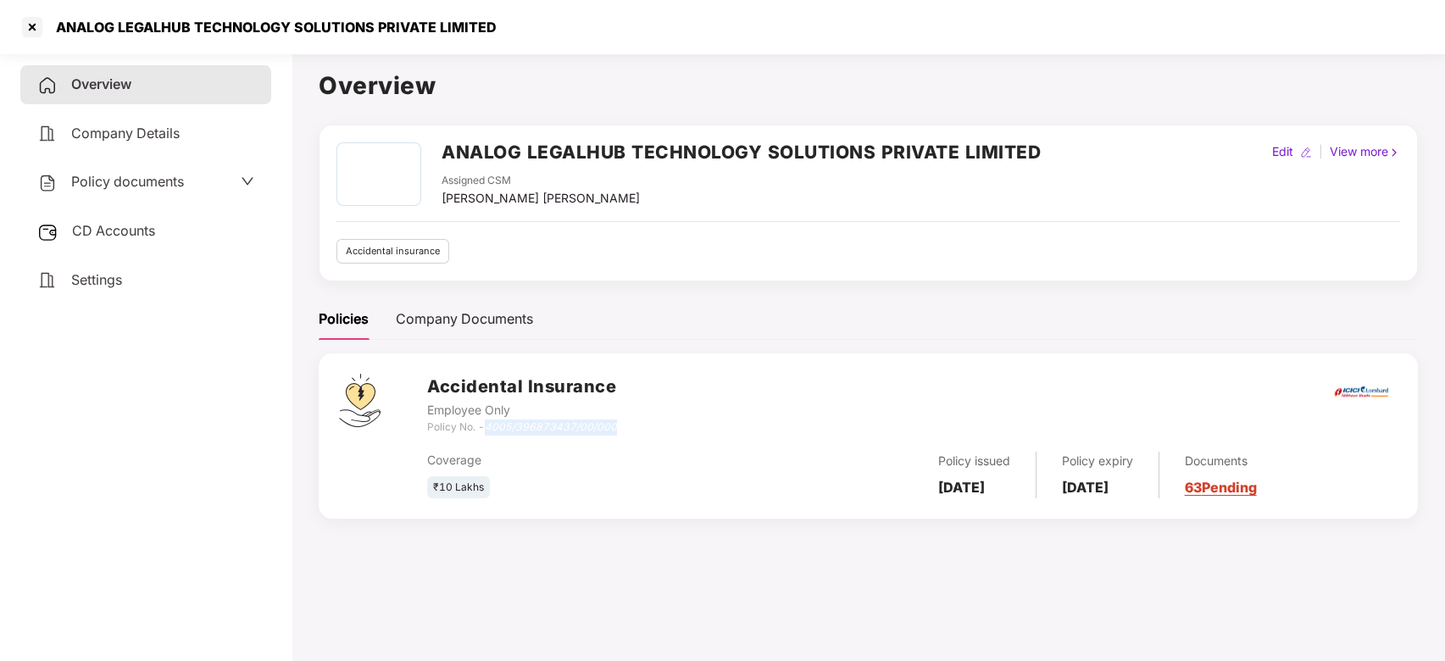
drag, startPoint x: 491, startPoint y: 426, endPoint x: 624, endPoint y: 431, distance: 133.2
click at [624, 431] on div "Accidental Insurance Employee Only Policy No. - 4005/396873437/00/000" at bounding box center [912, 404] width 971 height 61
copy icon "4005/396873437/00/000"
click at [41, 33] on div at bounding box center [32, 27] width 27 height 27
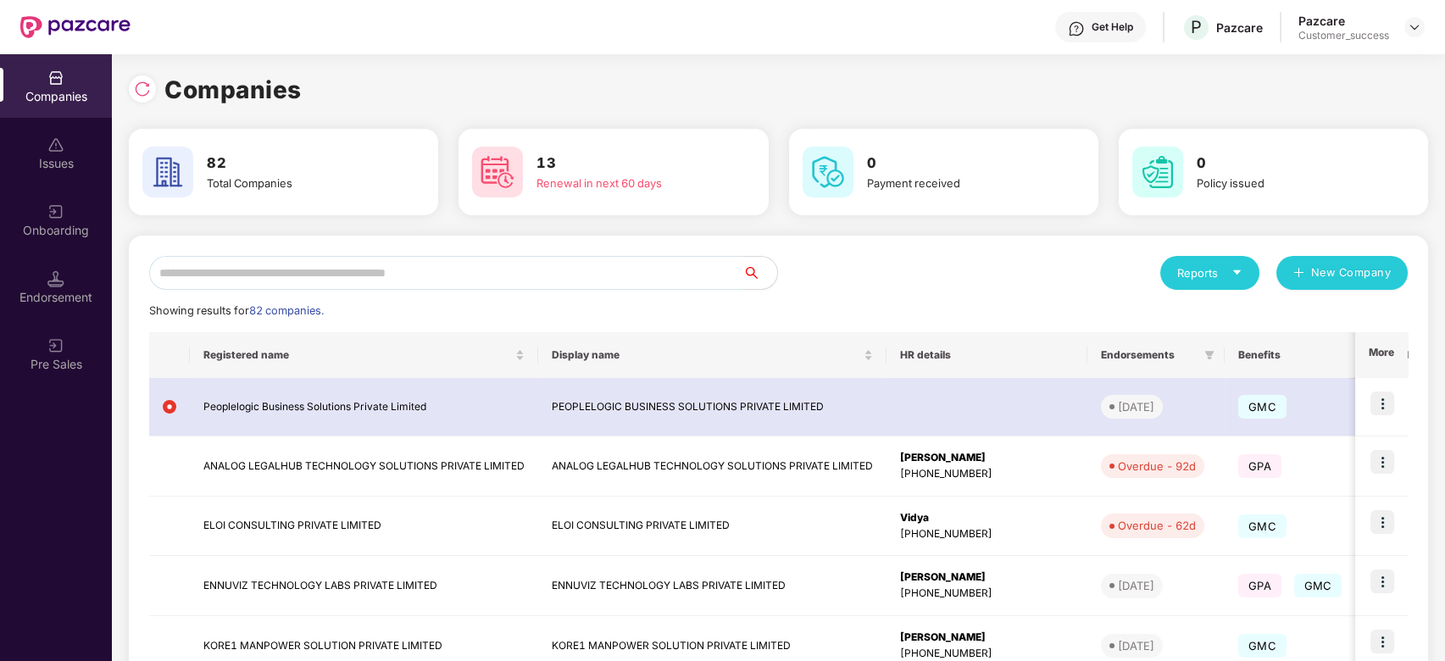
click at [352, 265] on input "text" at bounding box center [446, 273] width 594 height 34
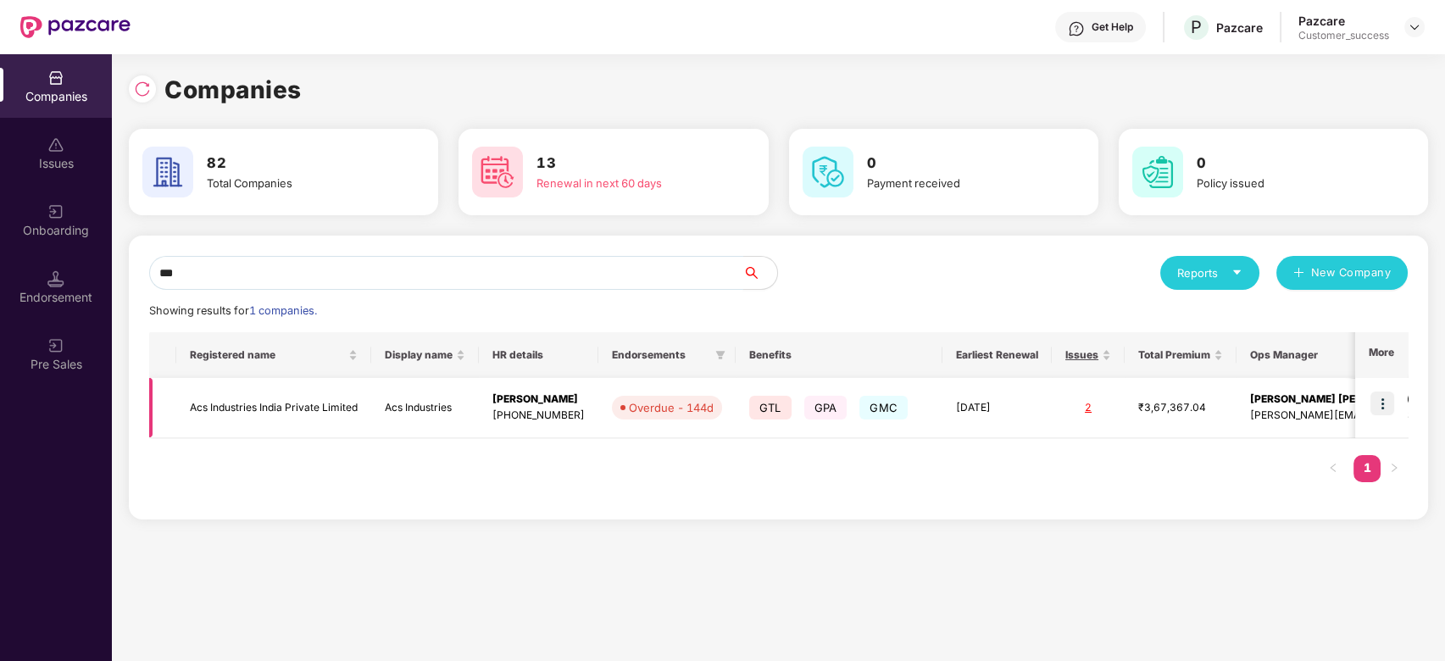
type input "***"
click at [1379, 411] on img at bounding box center [1383, 404] width 24 height 24
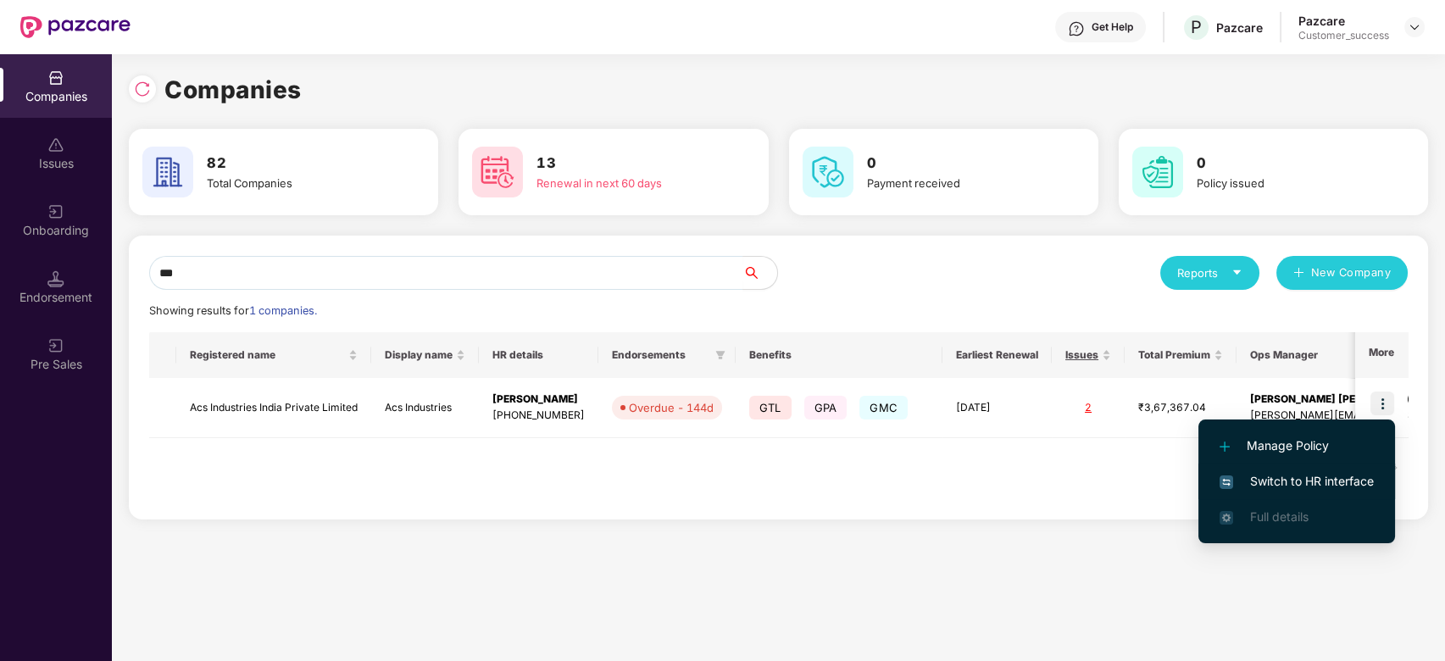
click at [1319, 471] on li "Switch to HR interface" at bounding box center [1297, 482] width 197 height 36
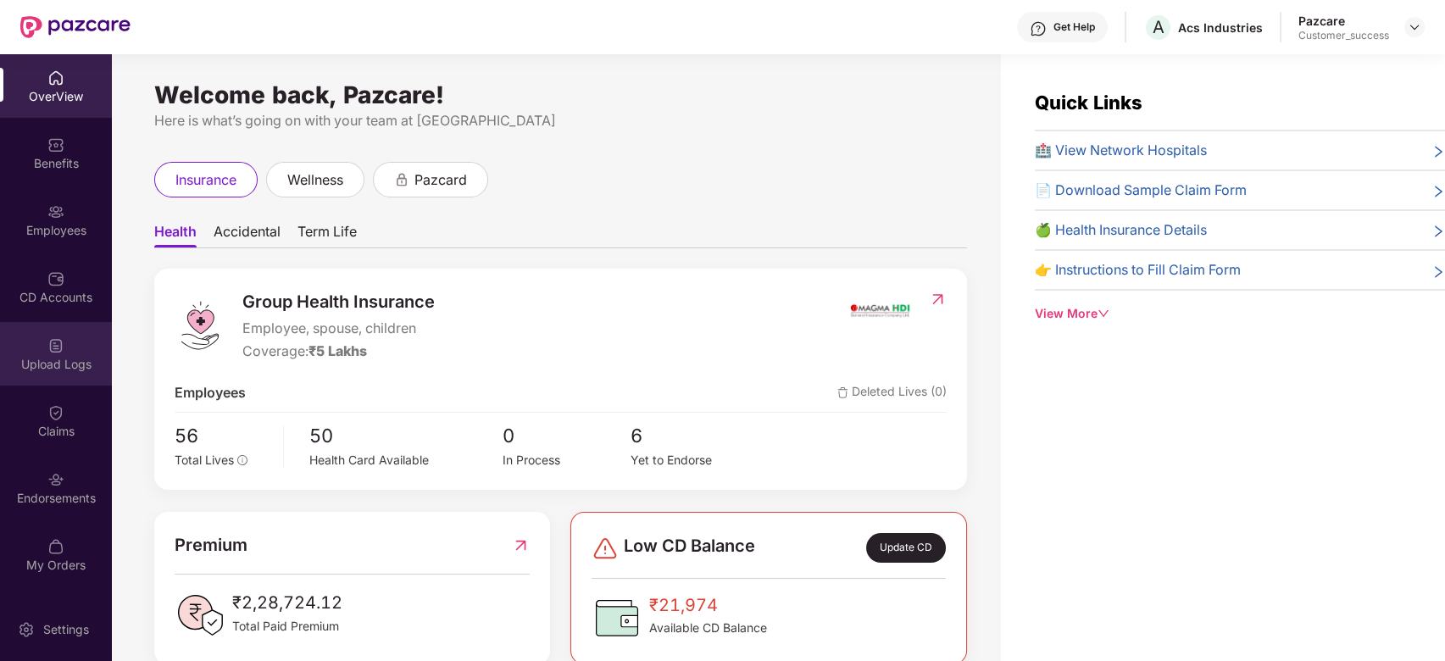
click at [59, 350] on img at bounding box center [55, 345] width 17 height 17
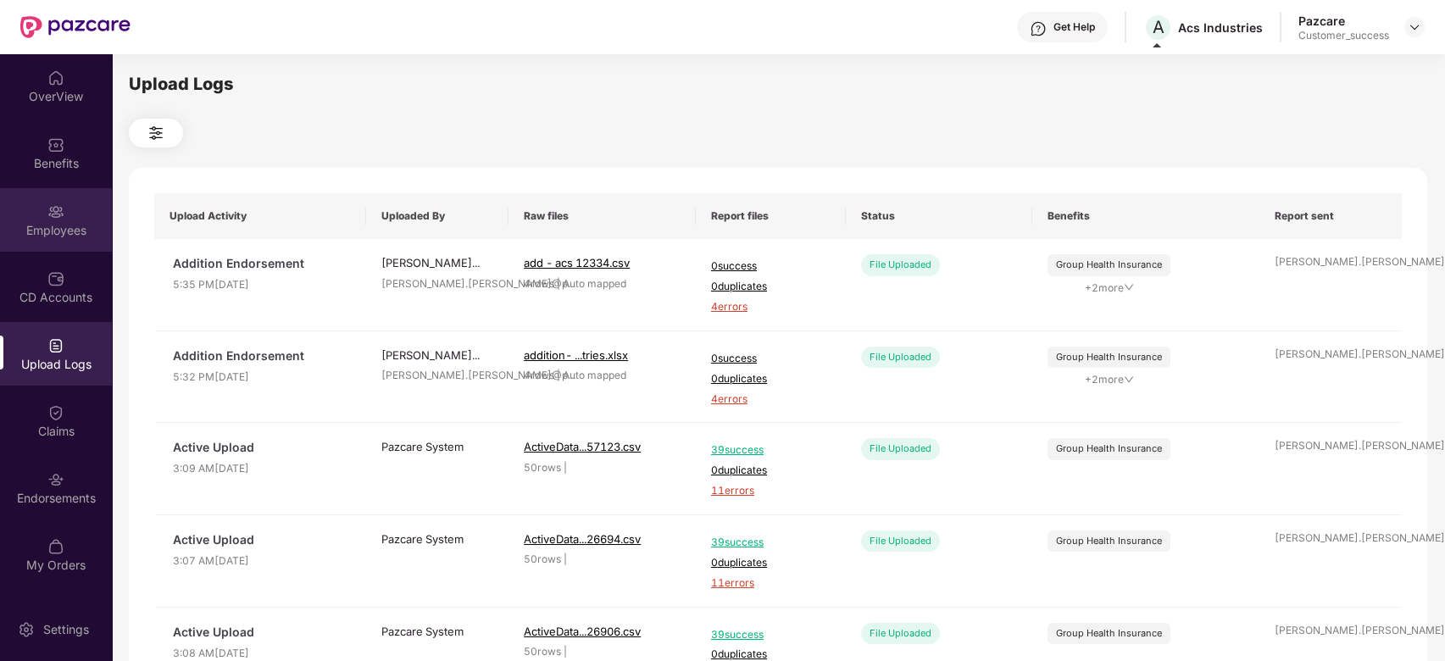
click at [66, 222] on div "Employees" at bounding box center [56, 230] width 112 height 17
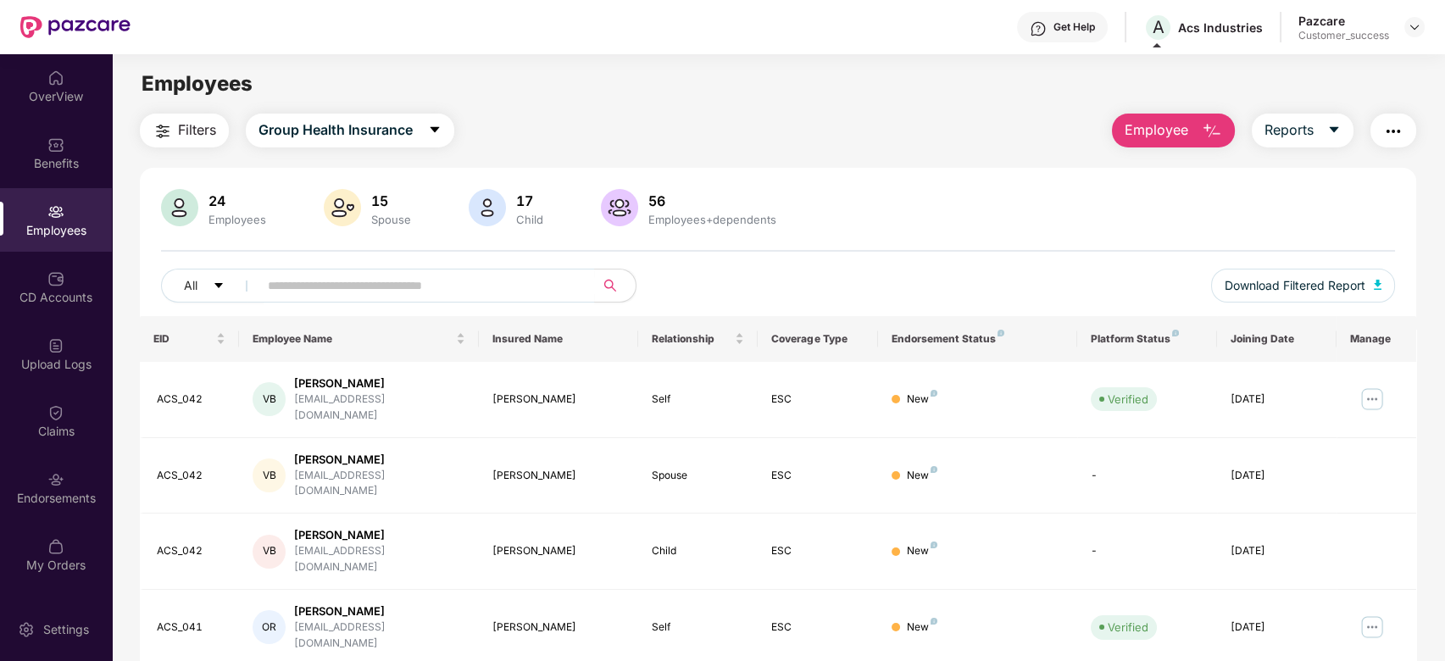
click at [1156, 135] on span "Employee" at bounding box center [1157, 130] width 64 height 21
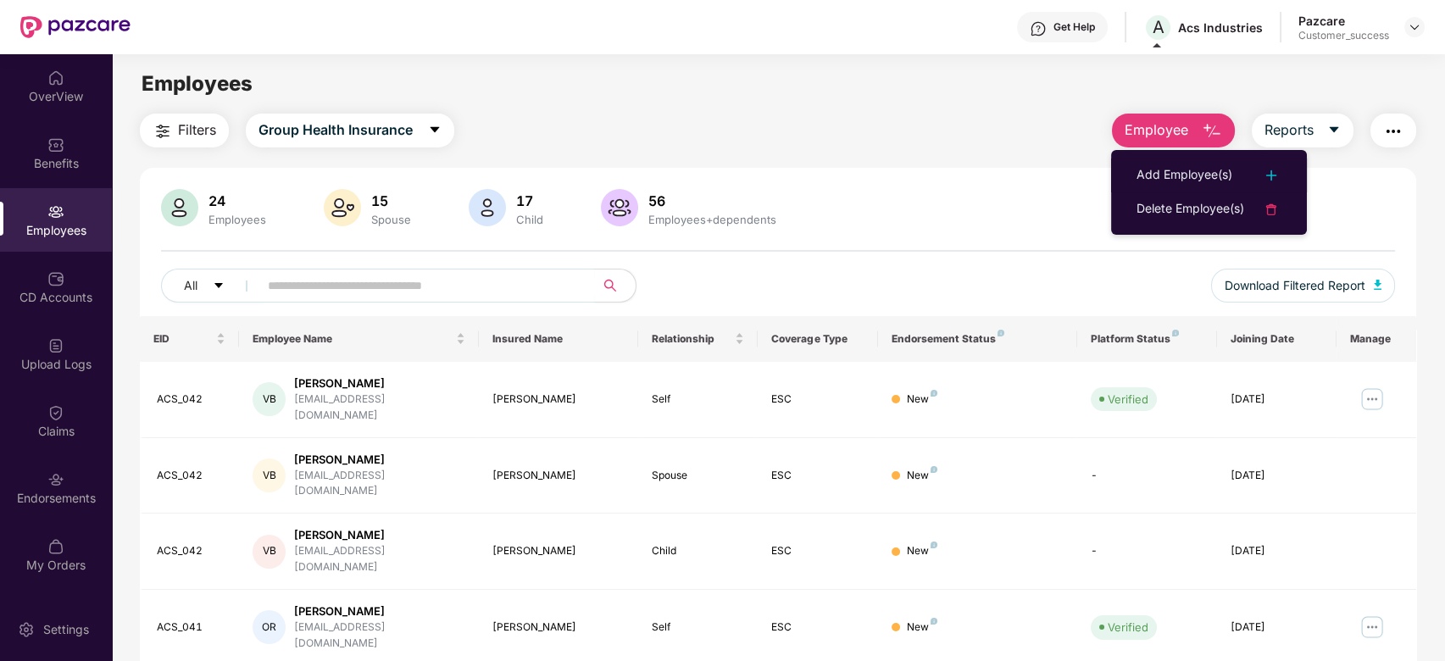
click at [1167, 159] on li "Add Employee(s)" at bounding box center [1209, 176] width 196 height 34
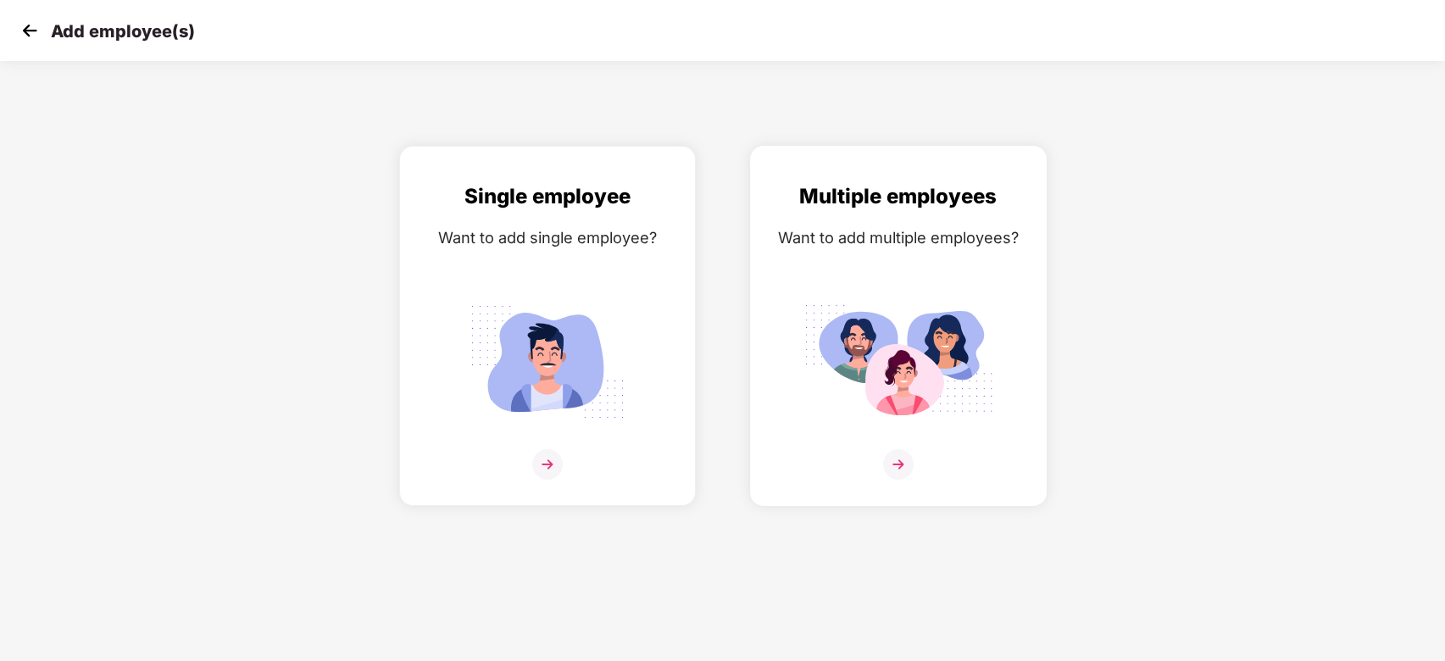
click at [890, 466] on img at bounding box center [898, 464] width 31 height 31
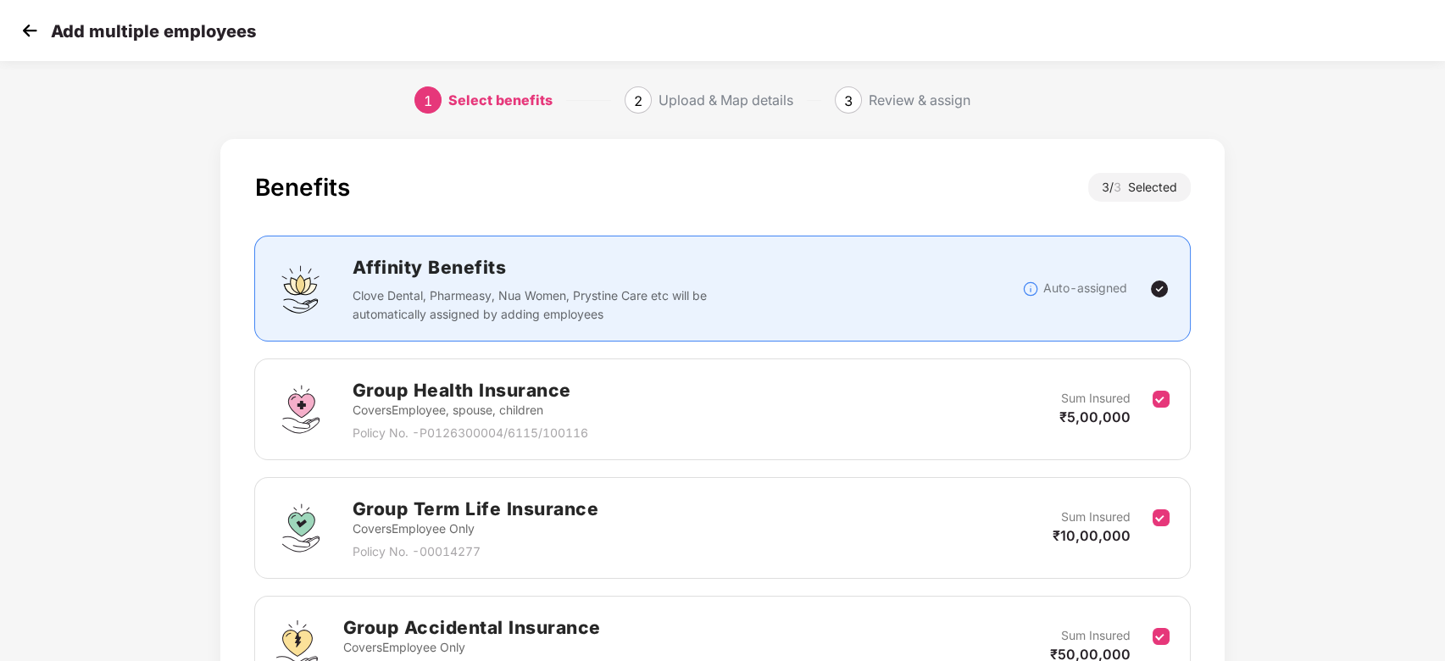
scroll to position [183, 0]
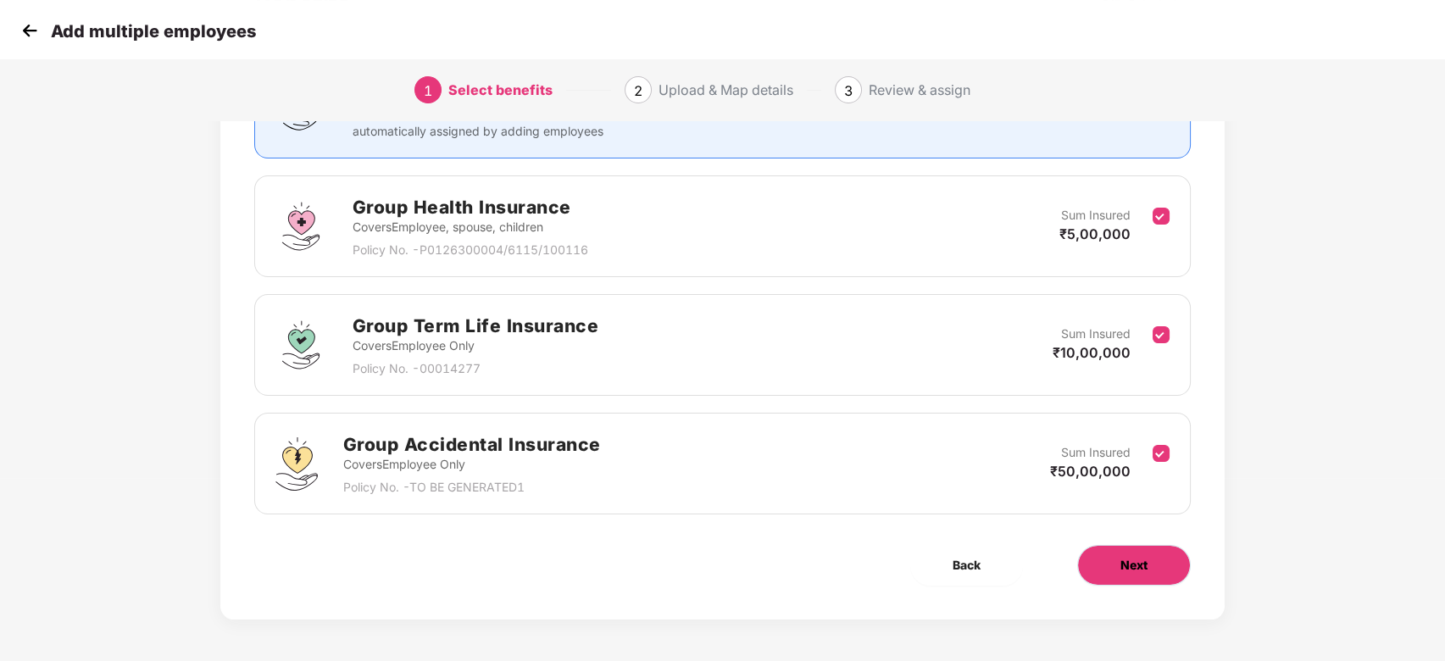
click at [1144, 579] on button "Next" at bounding box center [1135, 565] width 114 height 41
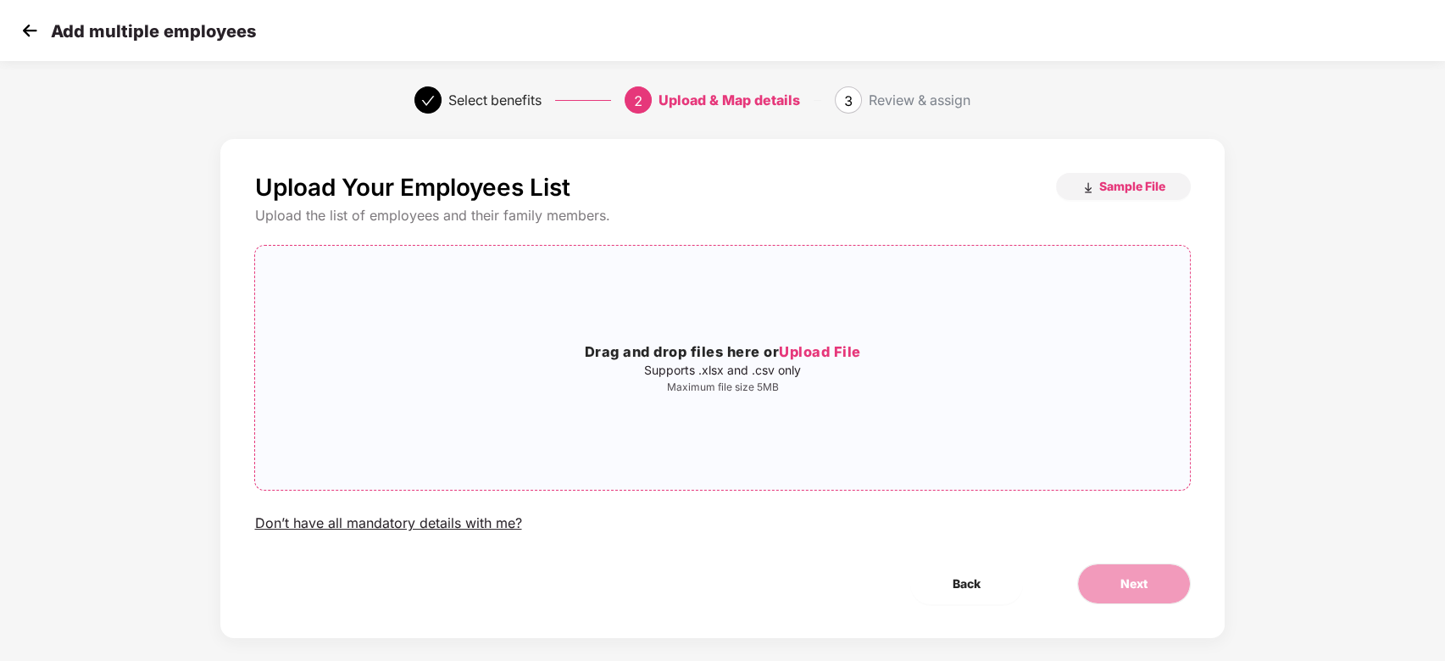
click at [811, 357] on span "Upload File" at bounding box center [820, 351] width 82 height 17
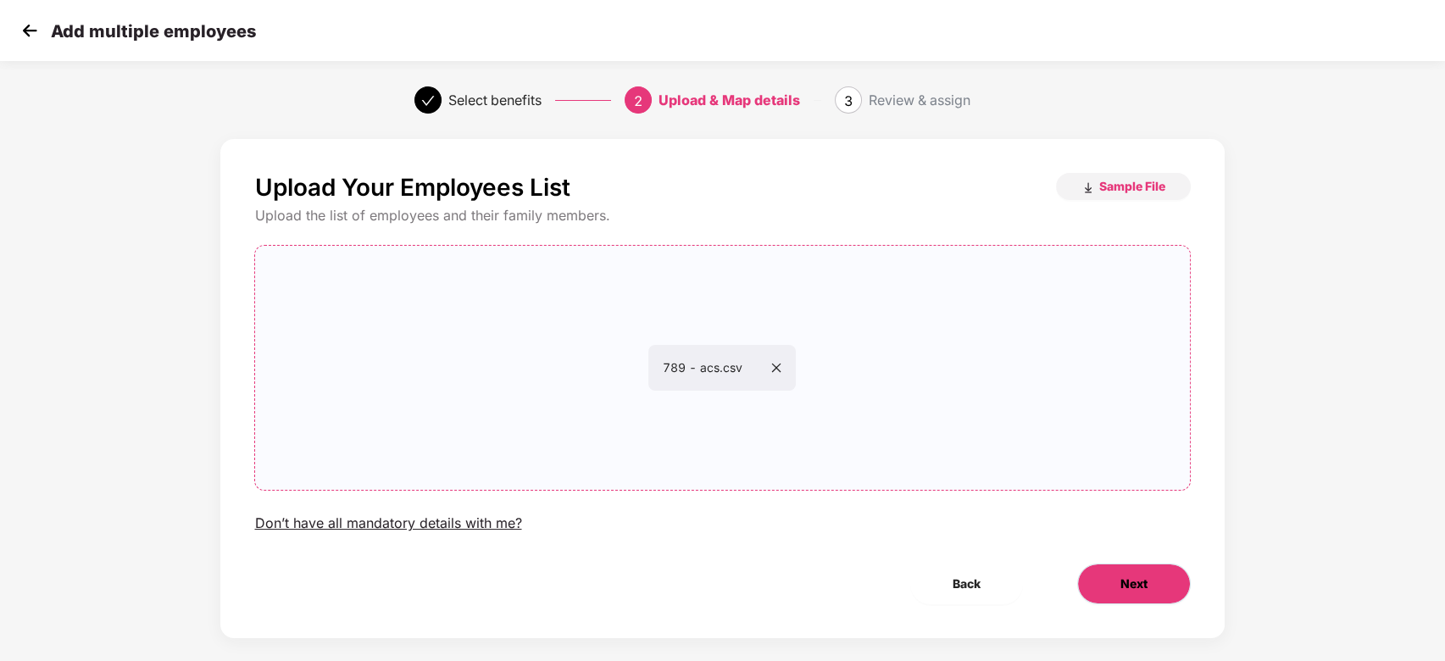
click at [1158, 588] on button "Next" at bounding box center [1135, 584] width 114 height 41
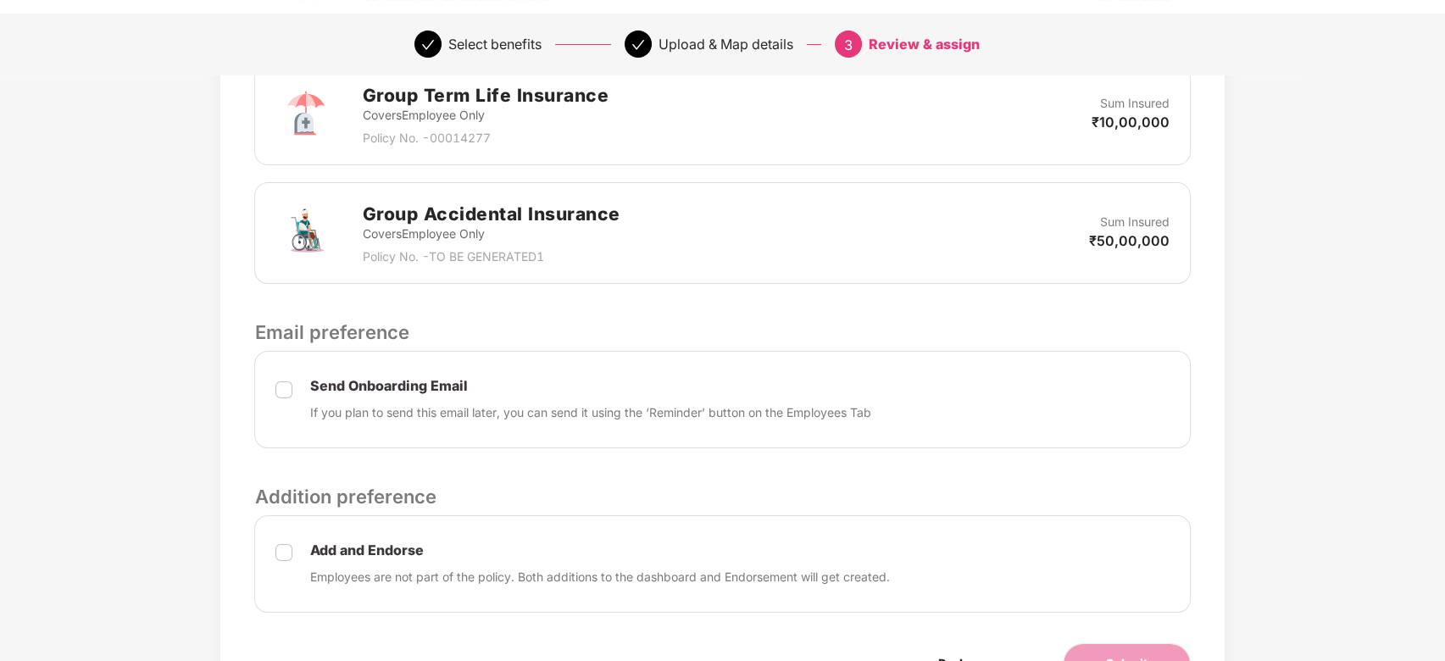
scroll to position [684, 0]
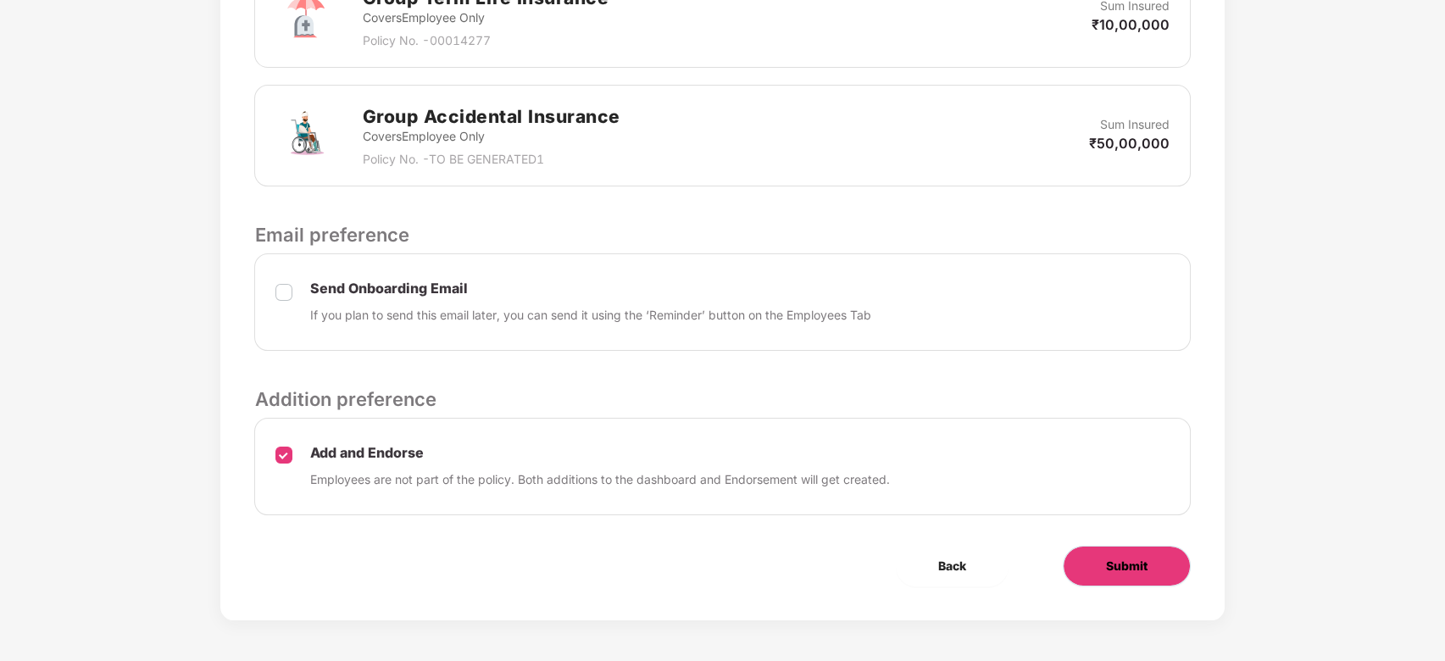
click at [1122, 572] on span "Submit" at bounding box center [1127, 566] width 42 height 19
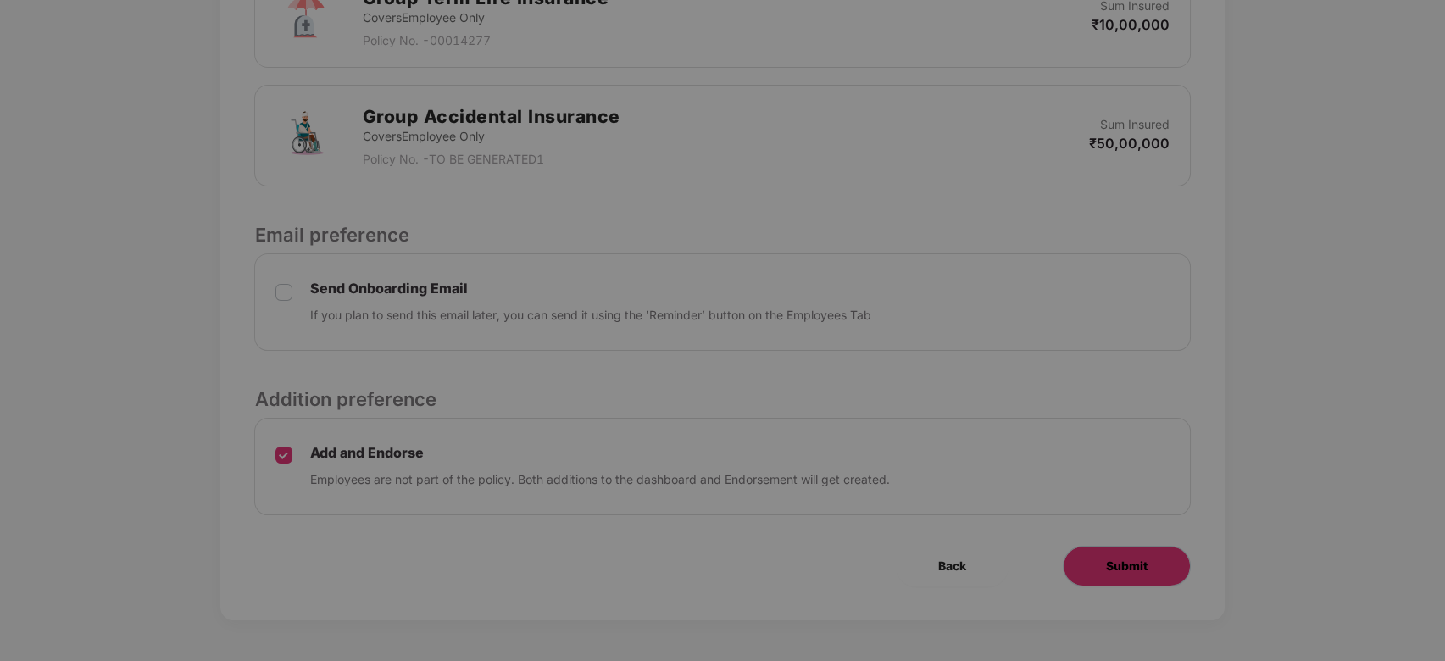
scroll to position [0, 0]
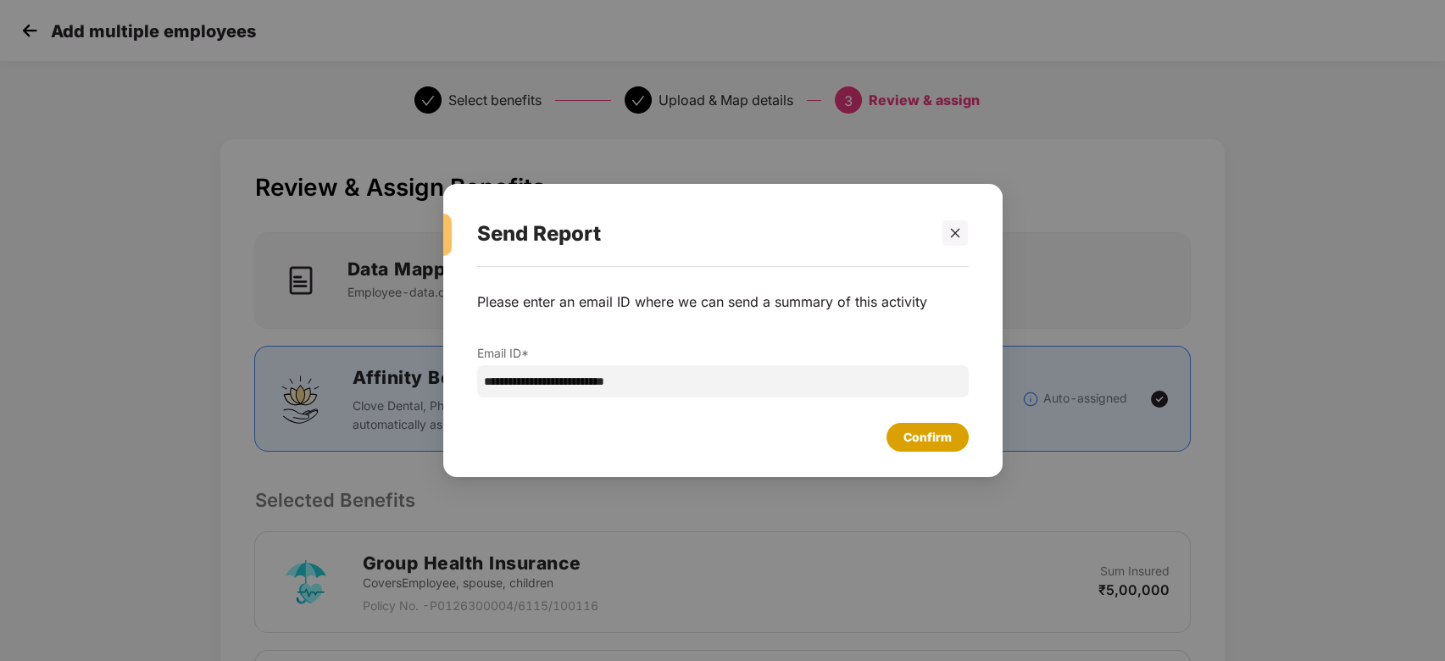
click at [942, 436] on div "Confirm" at bounding box center [928, 437] width 48 height 19
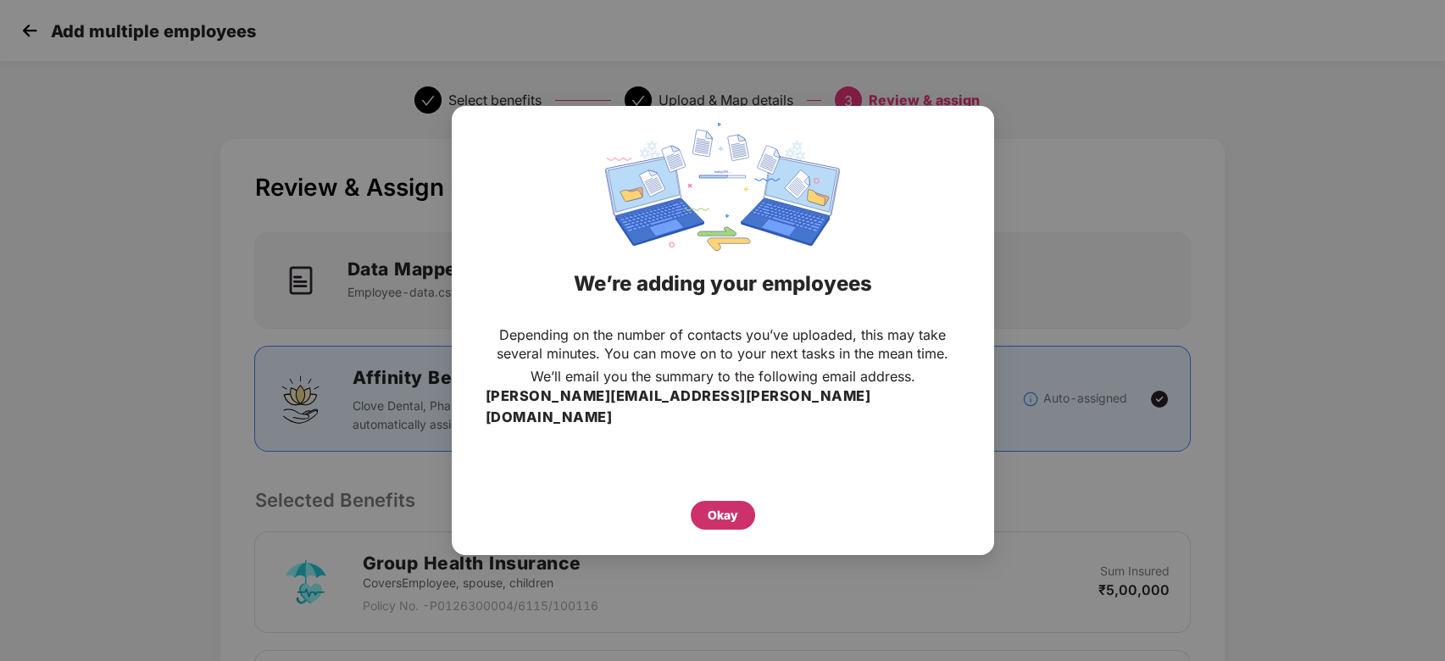
click at [745, 505] on div "Okay" at bounding box center [723, 515] width 64 height 29
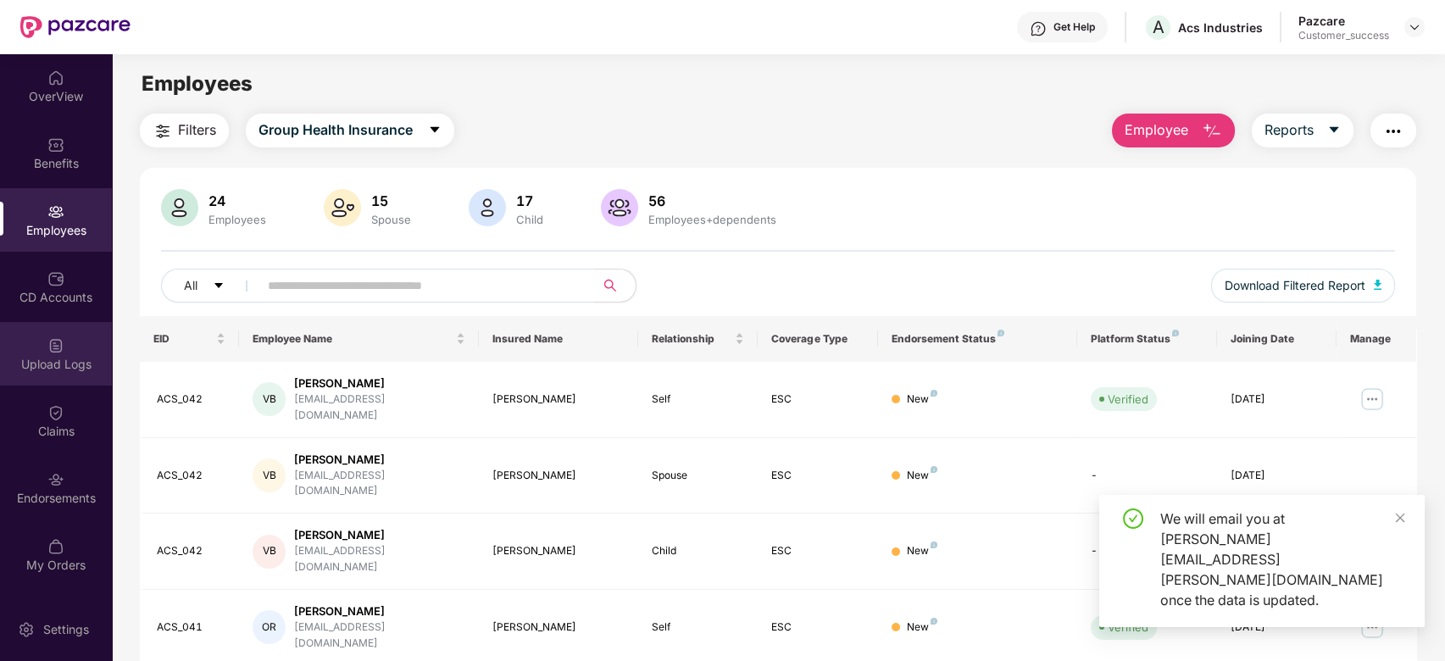
click at [61, 353] on img at bounding box center [55, 345] width 17 height 17
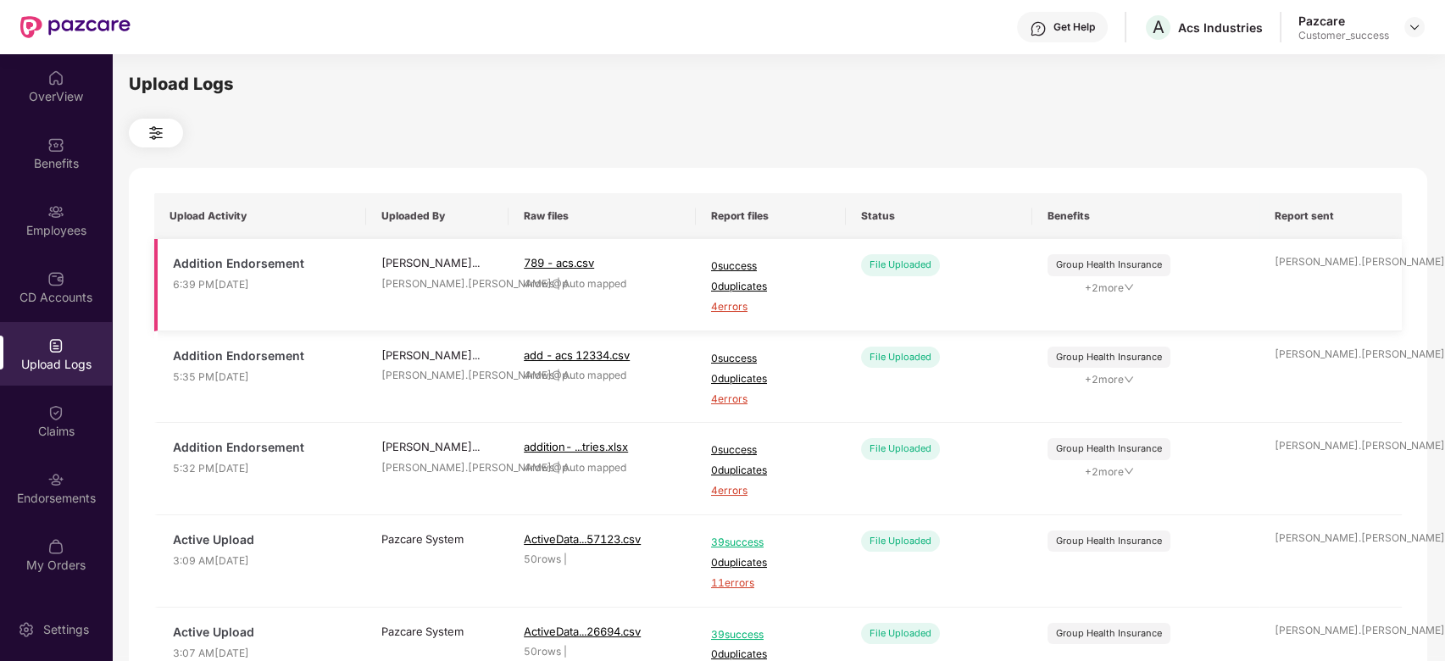
click at [737, 302] on span "4 errors" at bounding box center [771, 307] width 120 height 16
click at [66, 214] on div "Employees" at bounding box center [56, 220] width 112 height 64
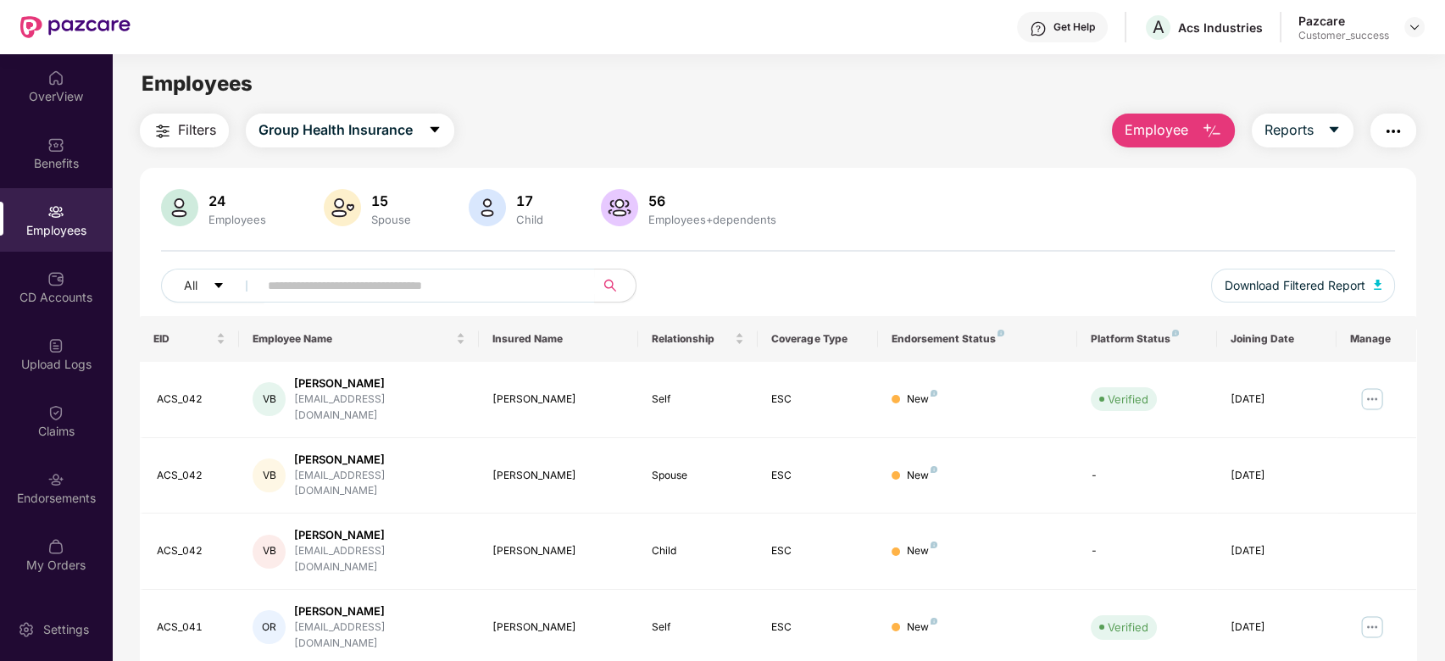
click at [1165, 120] on span "Employee" at bounding box center [1157, 130] width 64 height 21
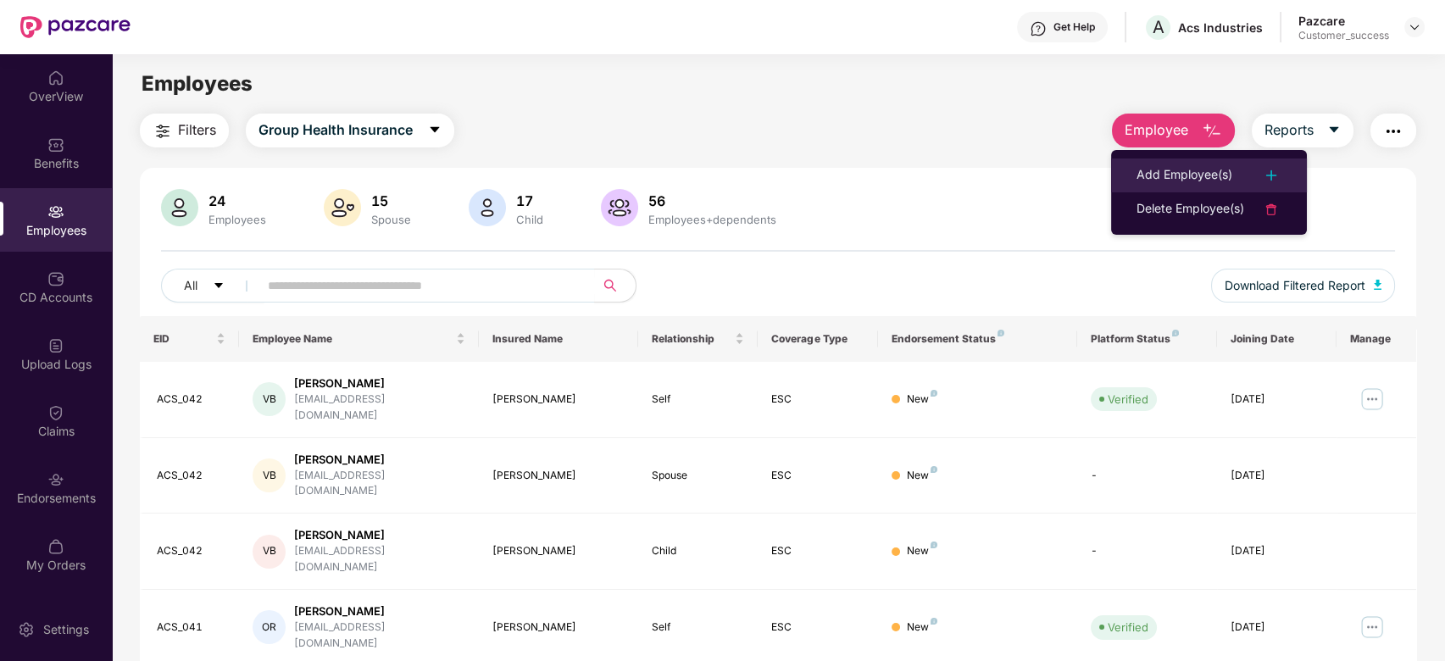
click at [1204, 174] on div "Add Employee(s)" at bounding box center [1185, 175] width 96 height 20
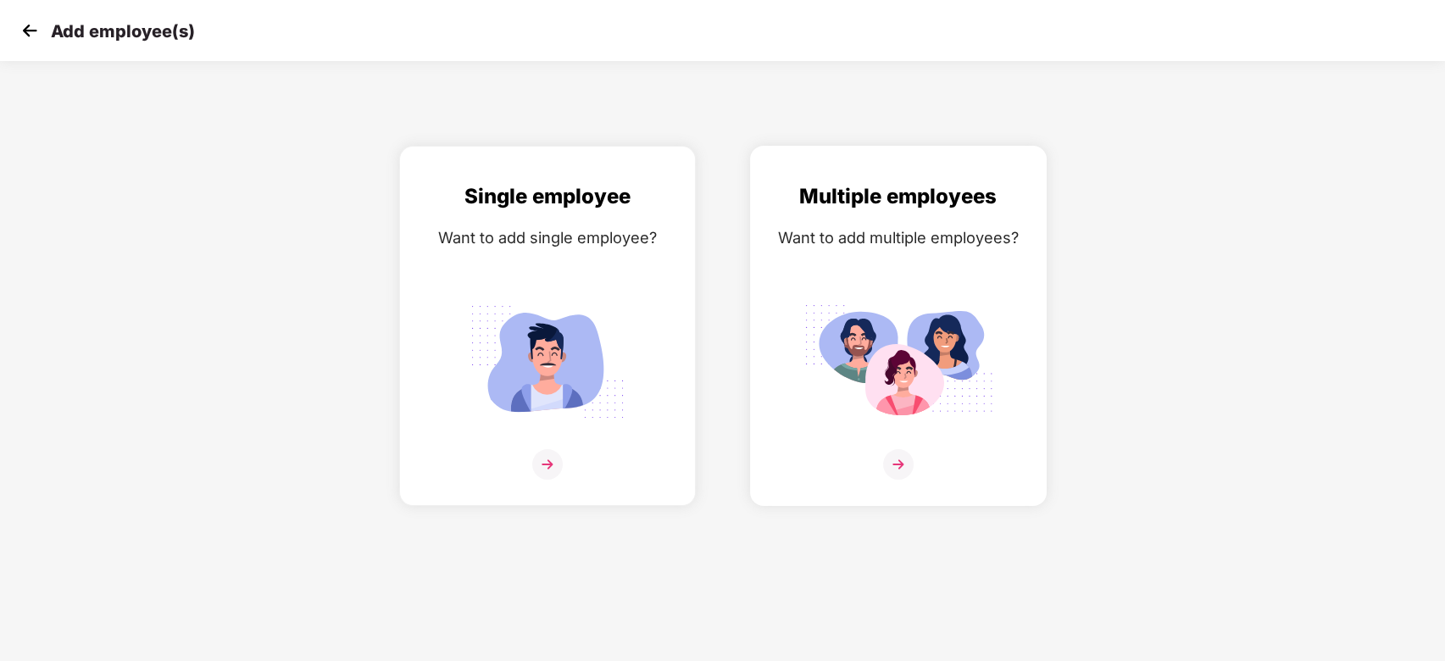
click at [897, 464] on img at bounding box center [898, 464] width 31 height 31
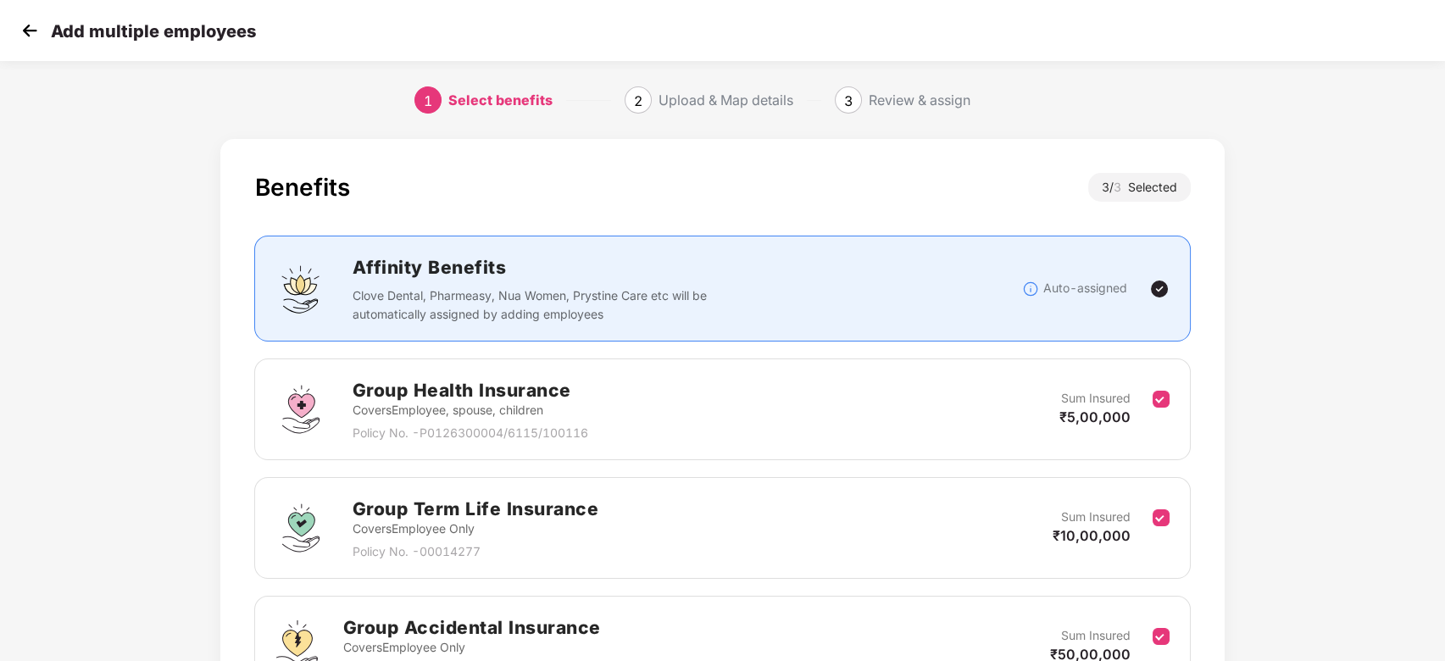
scroll to position [183, 0]
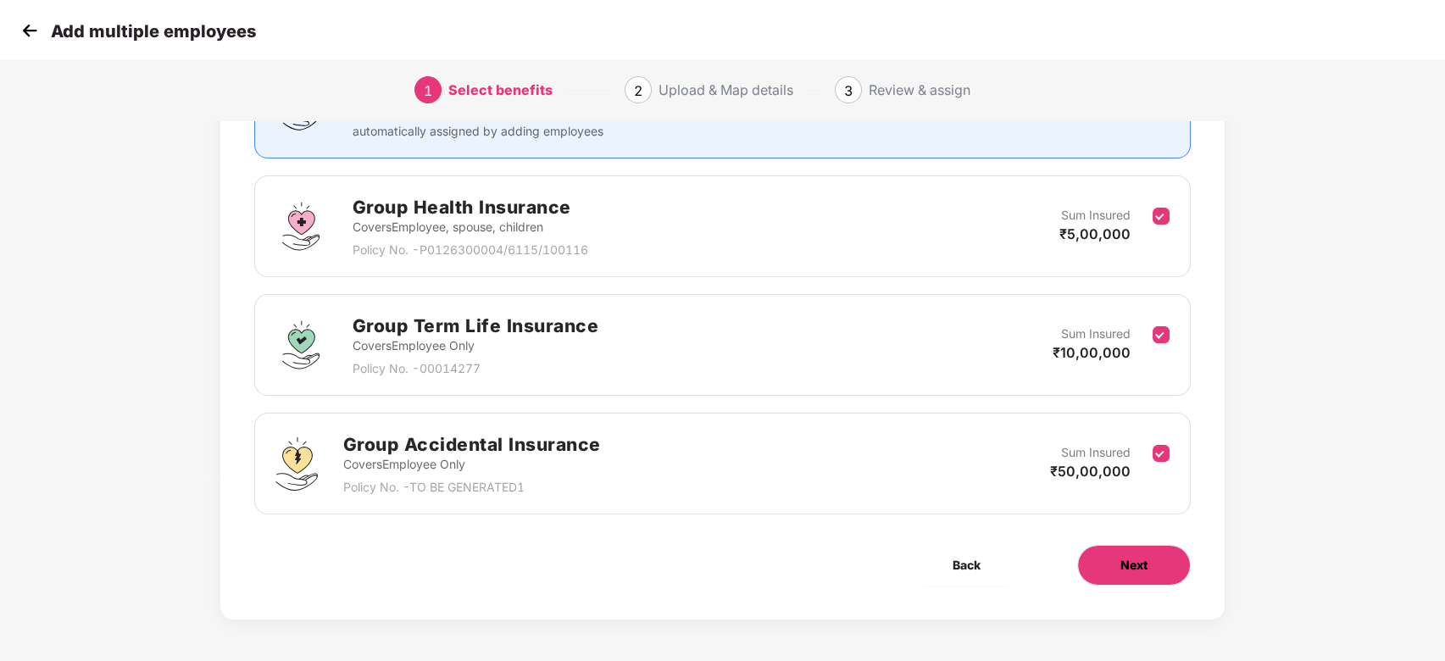
click at [1132, 551] on button "Next" at bounding box center [1135, 565] width 114 height 41
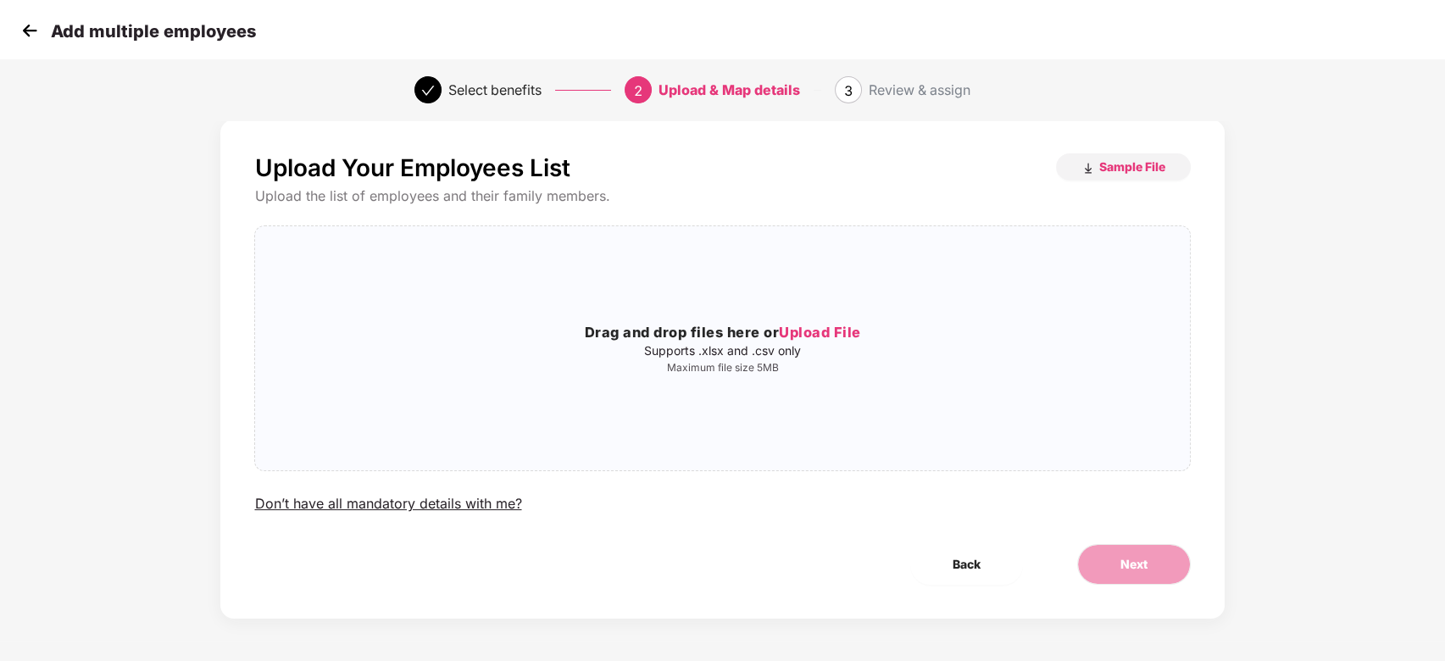
scroll to position [0, 0]
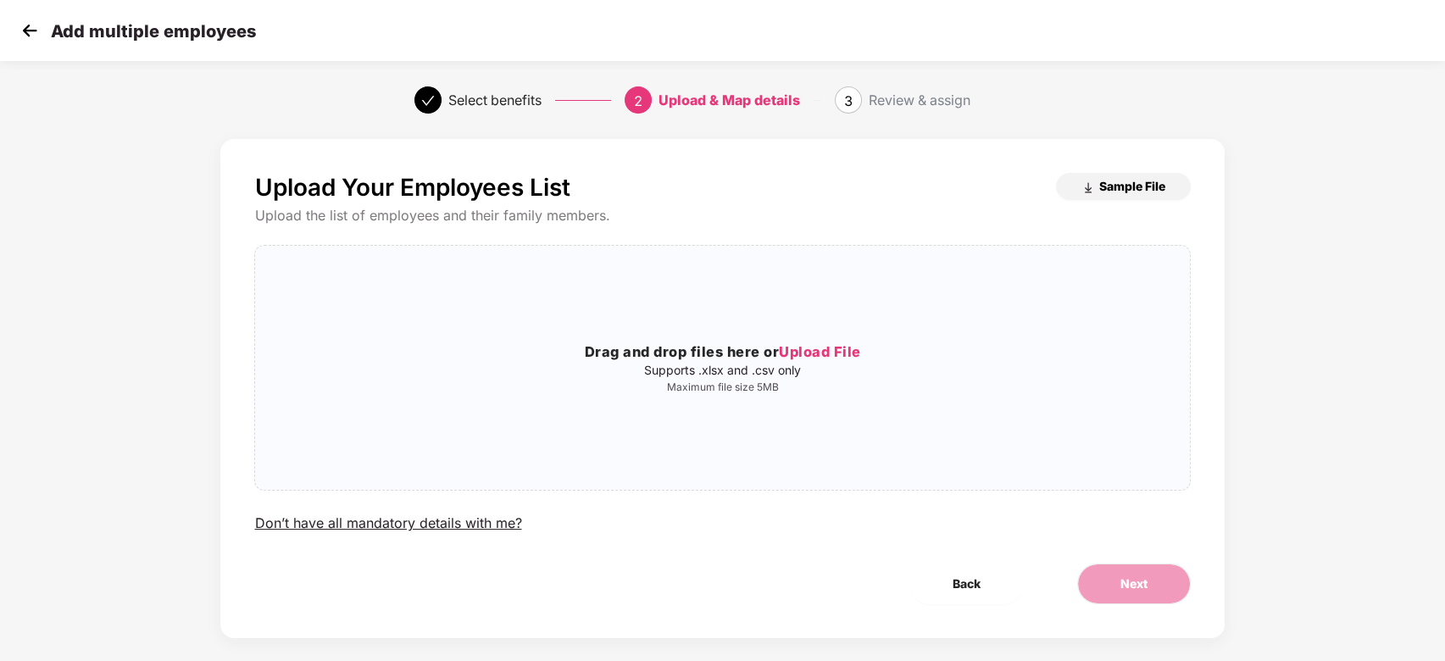
click at [1125, 192] on span "Sample File" at bounding box center [1133, 186] width 66 height 16
click at [814, 353] on span "Upload File" at bounding box center [820, 351] width 82 height 17
click at [28, 45] on div "Add multiple employees" at bounding box center [722, 30] width 1445 height 61
click at [27, 36] on img at bounding box center [29, 30] width 25 height 25
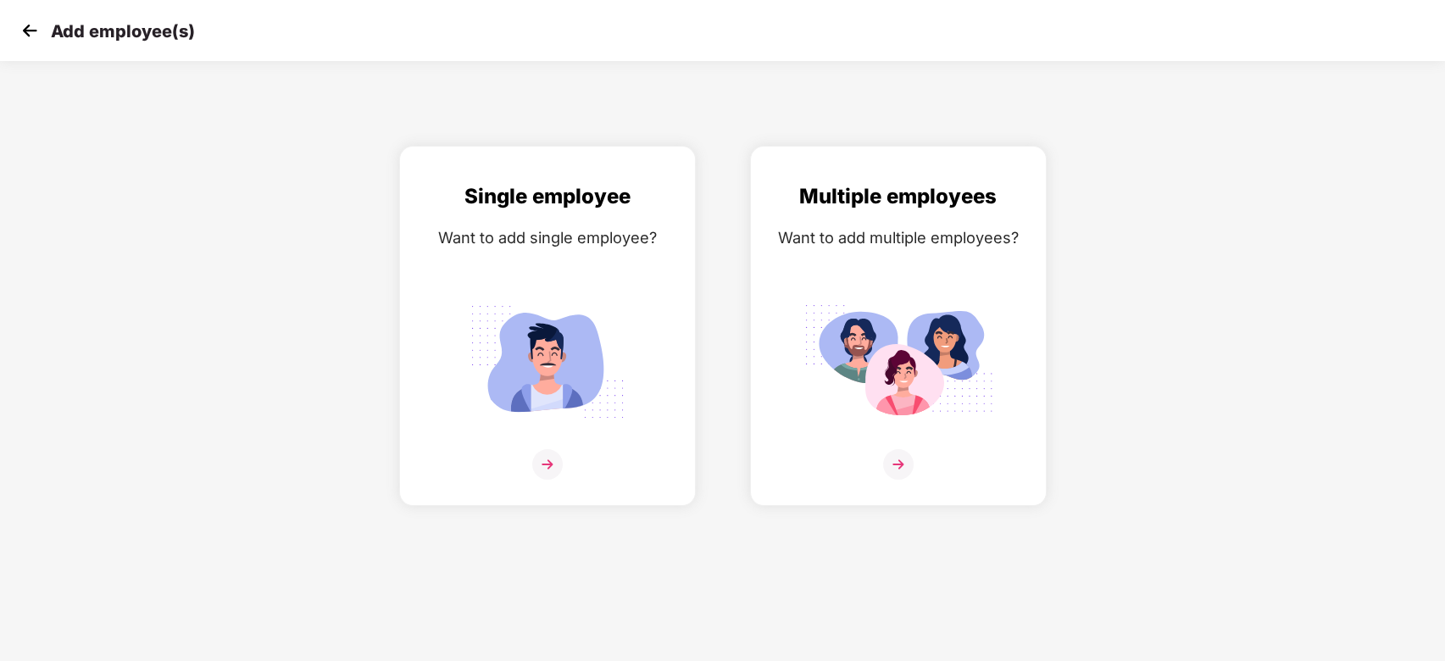
click at [22, 41] on img at bounding box center [29, 30] width 25 height 25
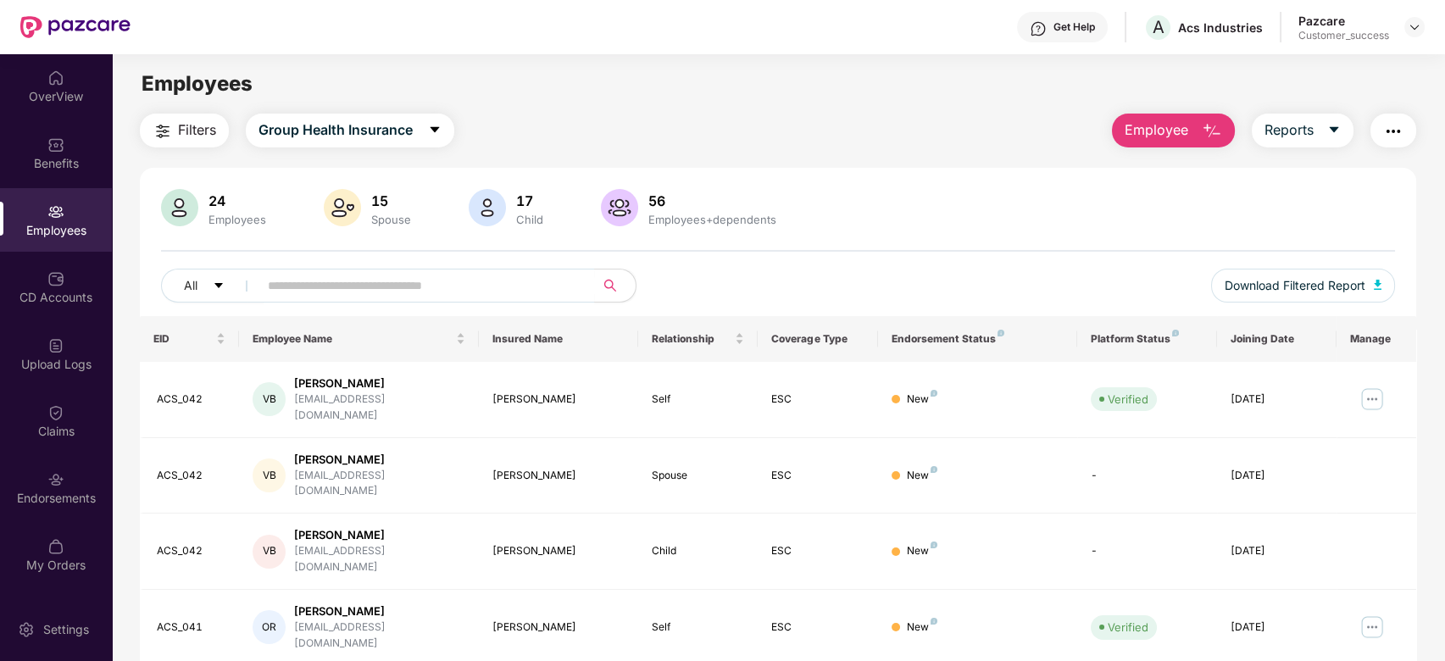
click at [1205, 125] on img "button" at bounding box center [1212, 131] width 20 height 20
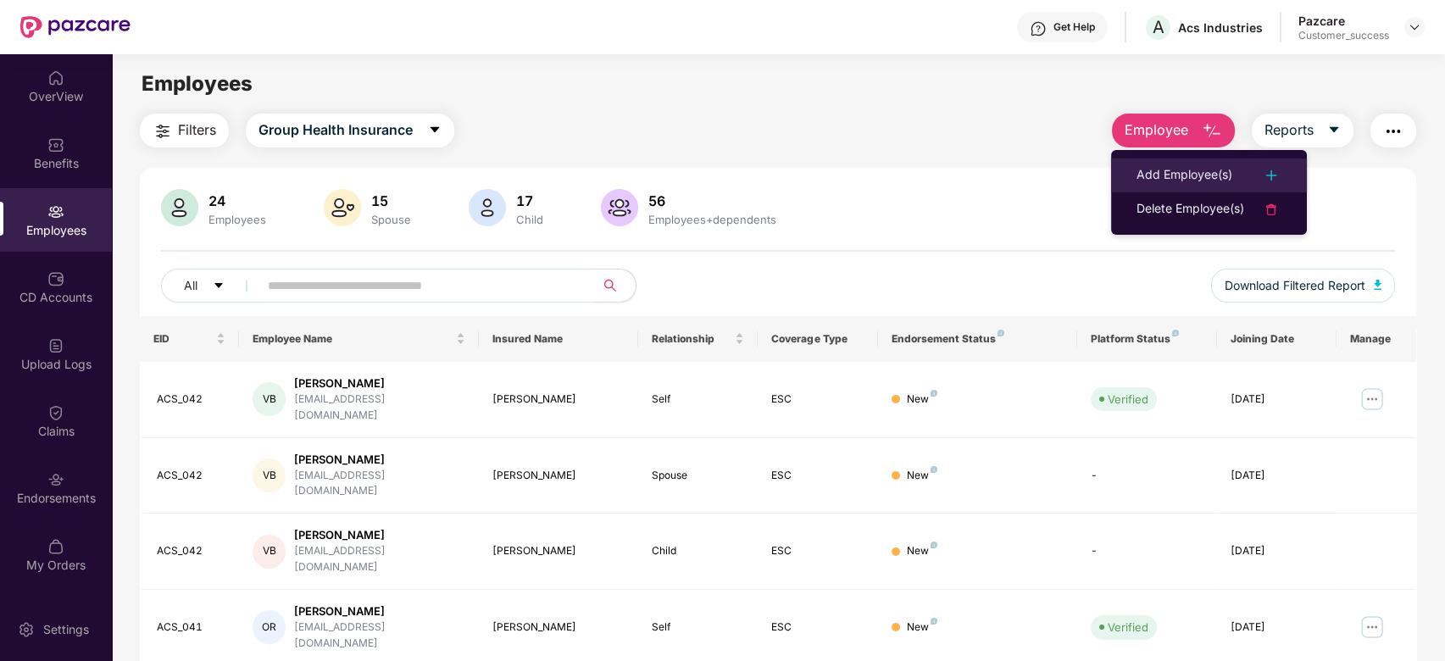
click at [1166, 175] on div "Add Employee(s)" at bounding box center [1185, 175] width 96 height 20
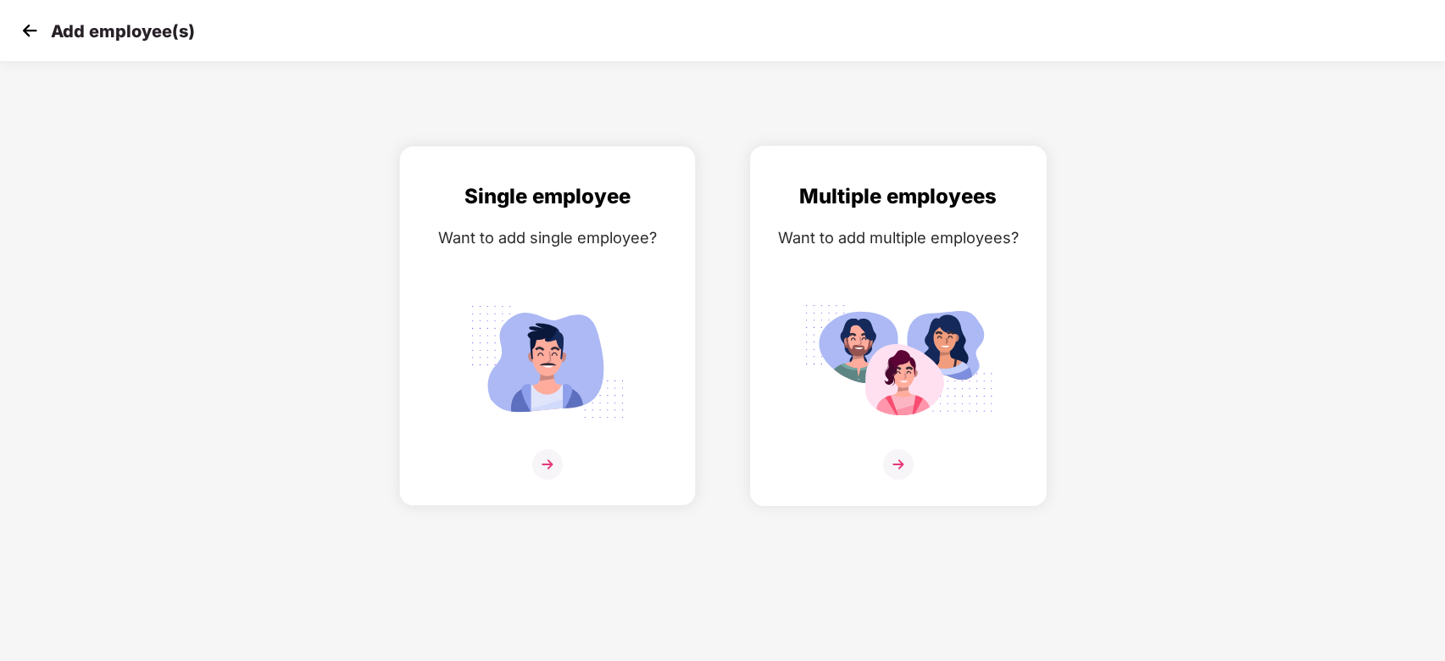
click at [905, 462] on img at bounding box center [898, 464] width 31 height 31
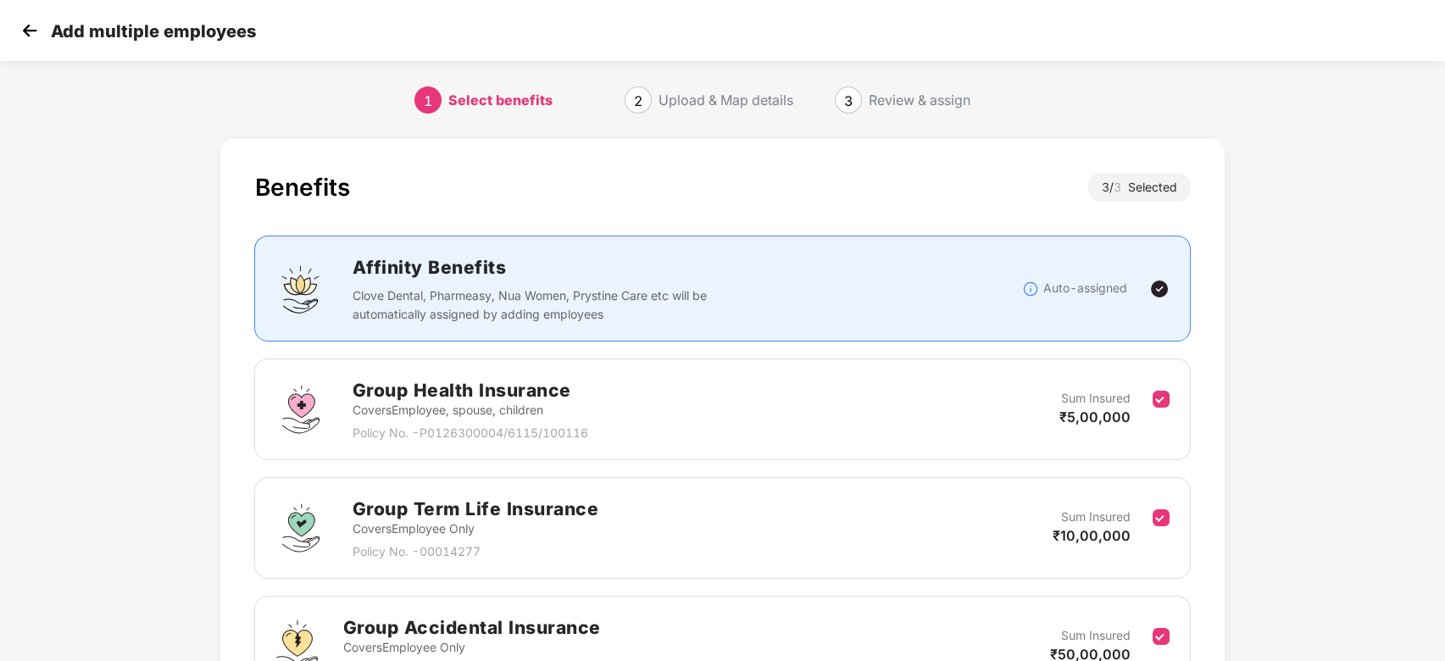
scroll to position [183, 0]
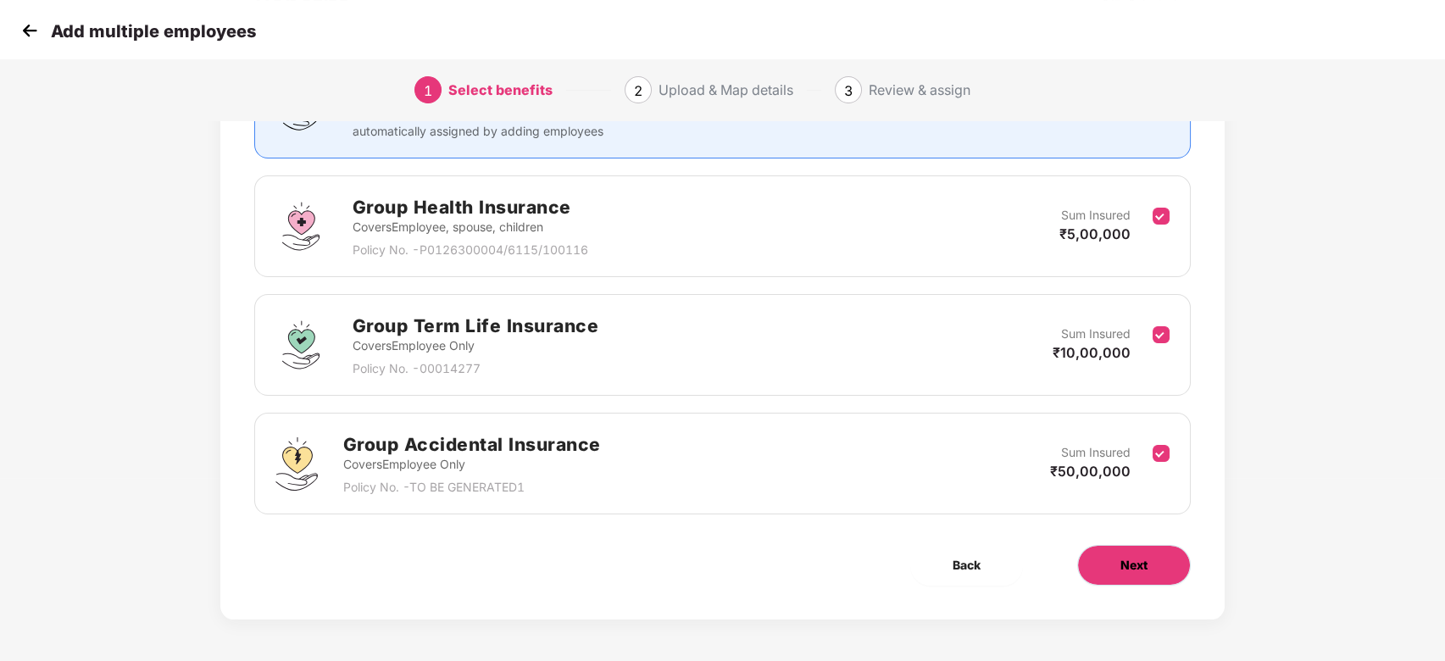
click at [1139, 573] on span "Next" at bounding box center [1134, 565] width 27 height 19
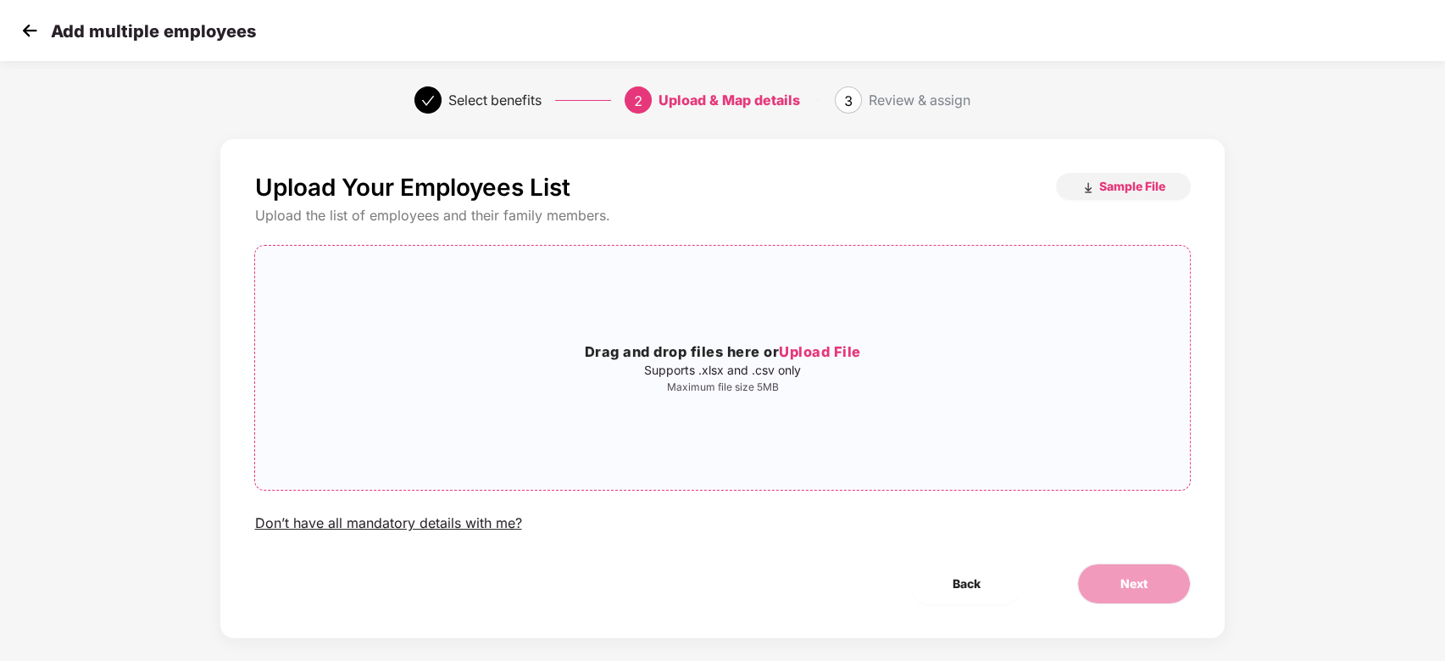
click at [788, 347] on span "Upload File" at bounding box center [820, 351] width 82 height 17
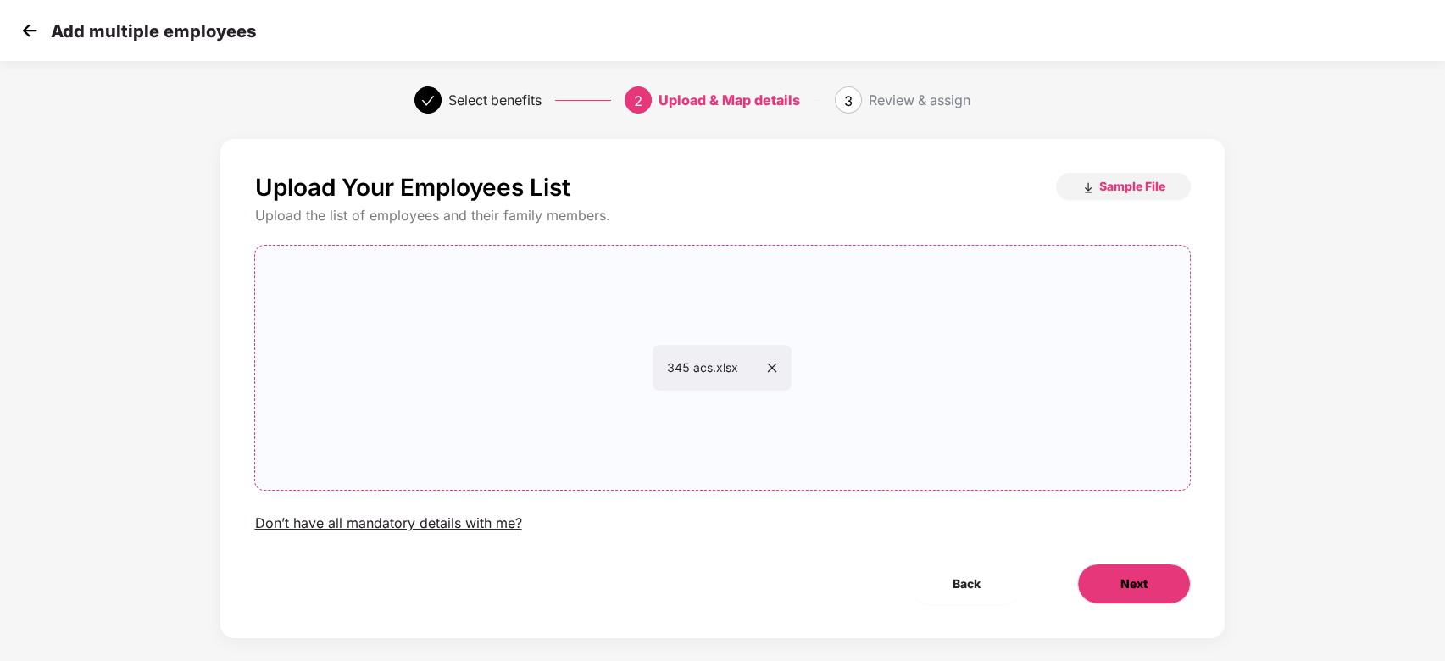
click at [1138, 591] on span "Next" at bounding box center [1134, 584] width 27 height 19
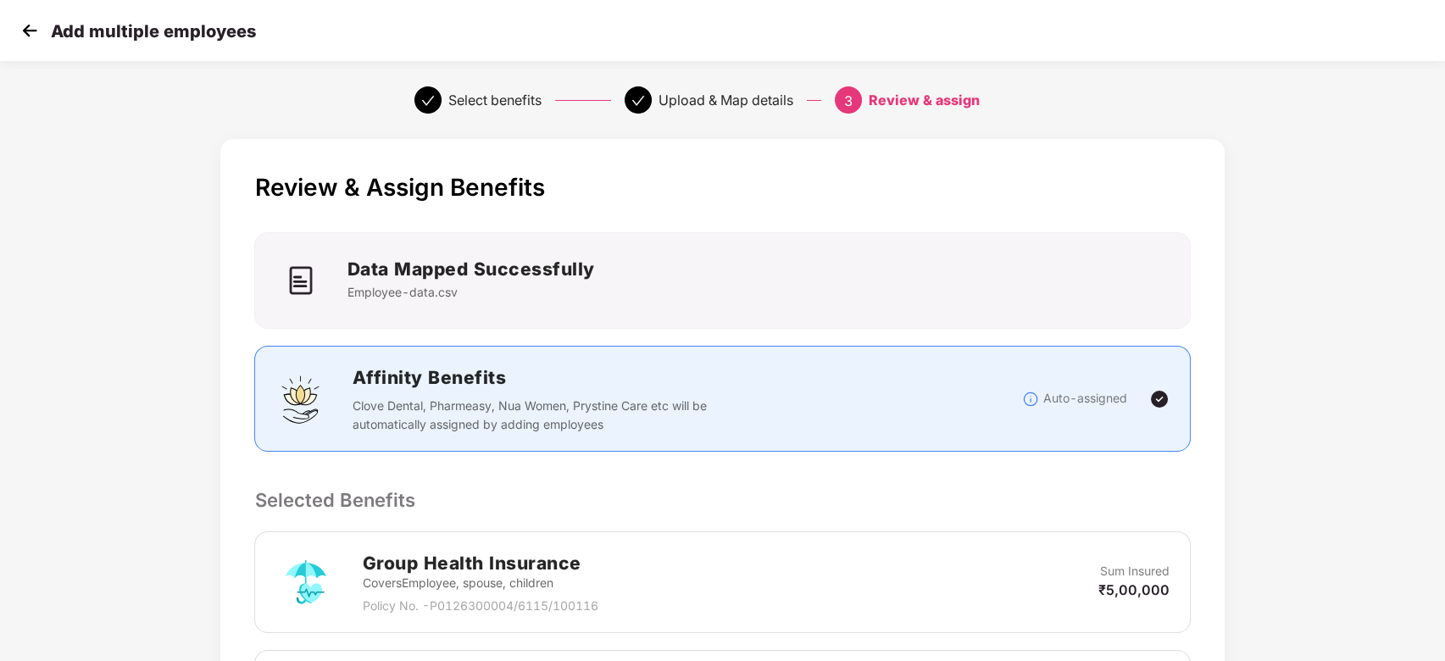
scroll to position [684, 0]
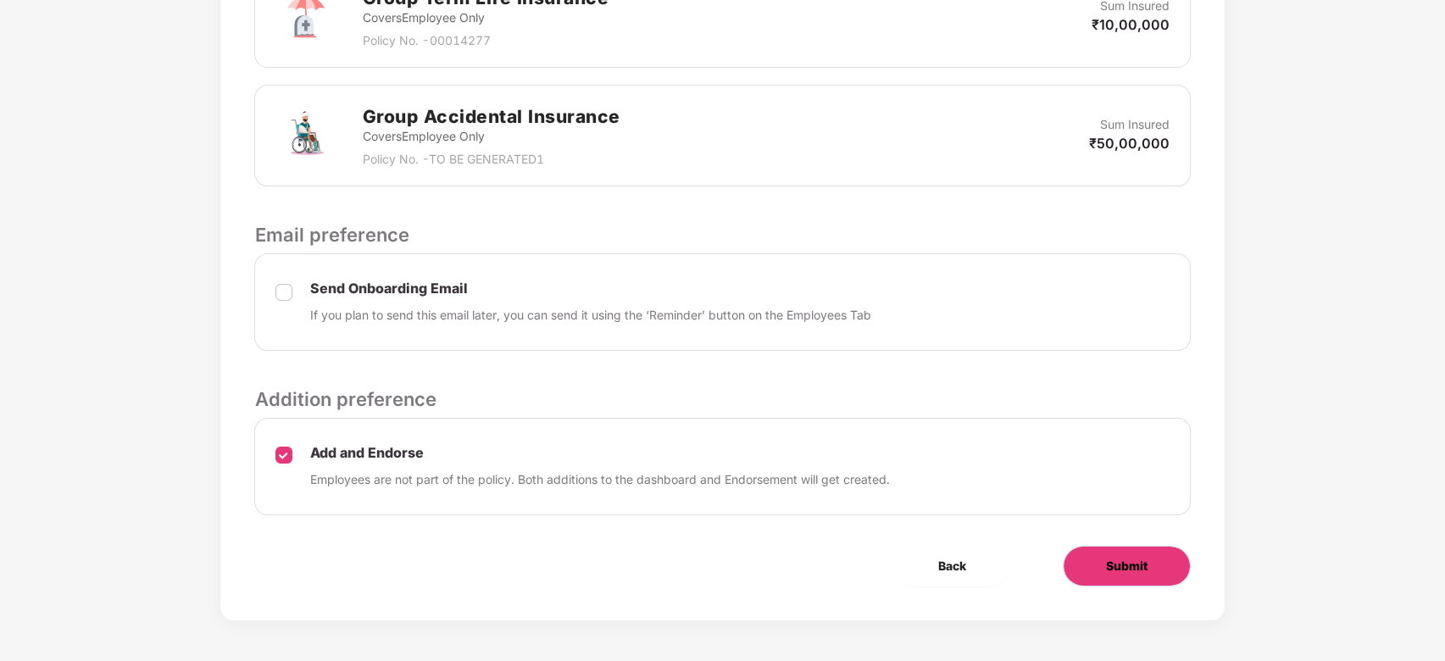
click at [1126, 546] on button "Submit" at bounding box center [1127, 566] width 128 height 41
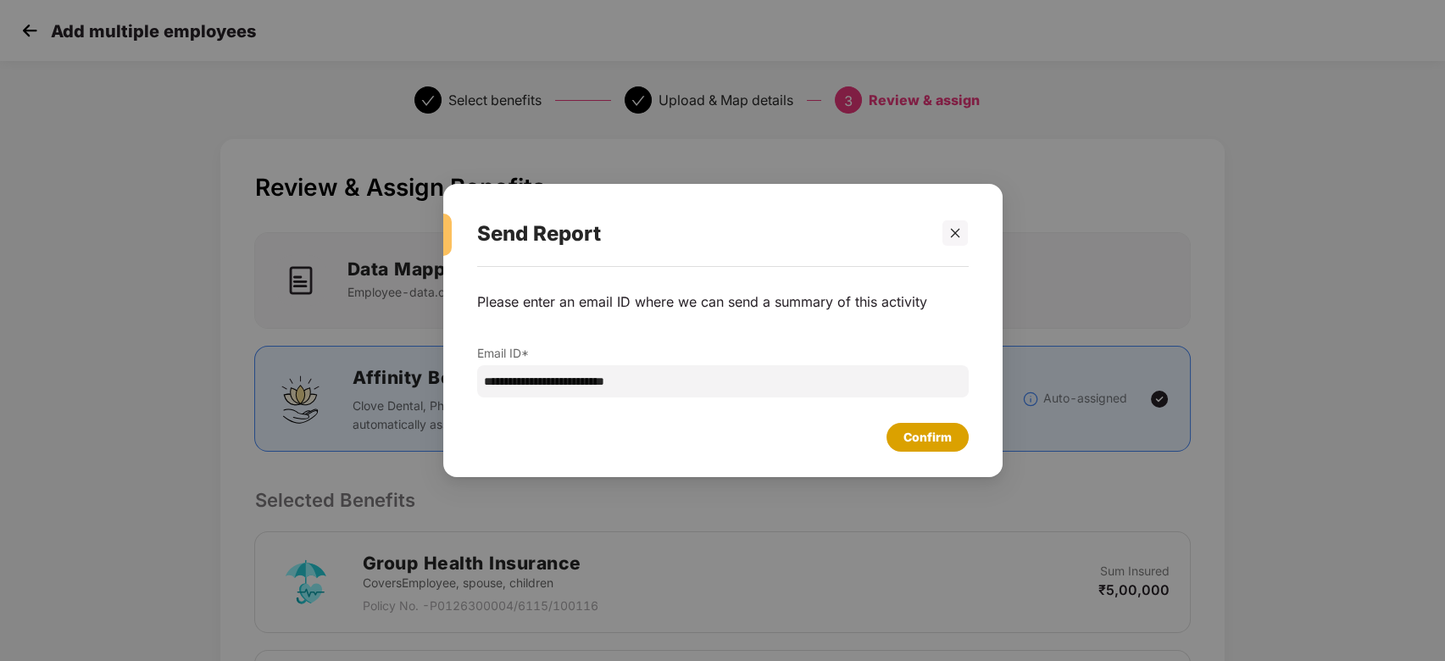
click at [948, 448] on div "Confirm" at bounding box center [928, 437] width 82 height 29
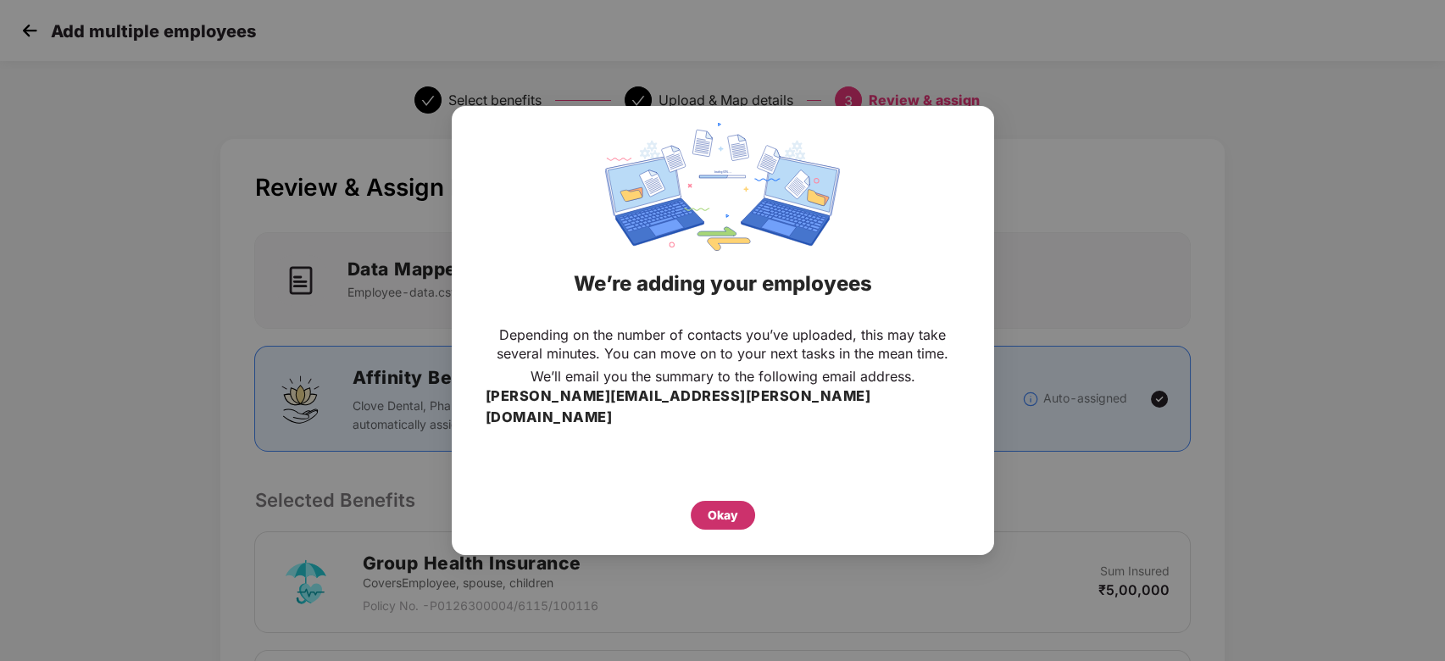
click at [732, 506] on div "Okay" at bounding box center [723, 515] width 31 height 19
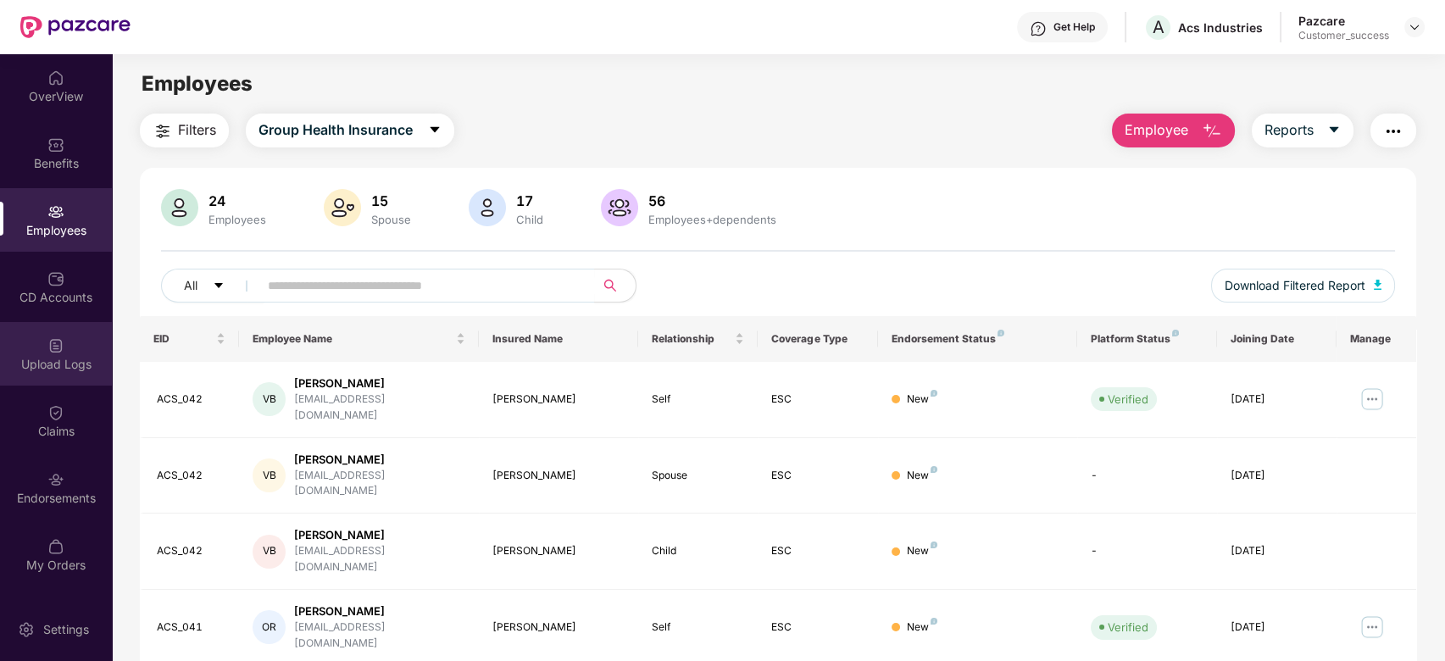
click at [47, 351] on img at bounding box center [55, 345] width 17 height 17
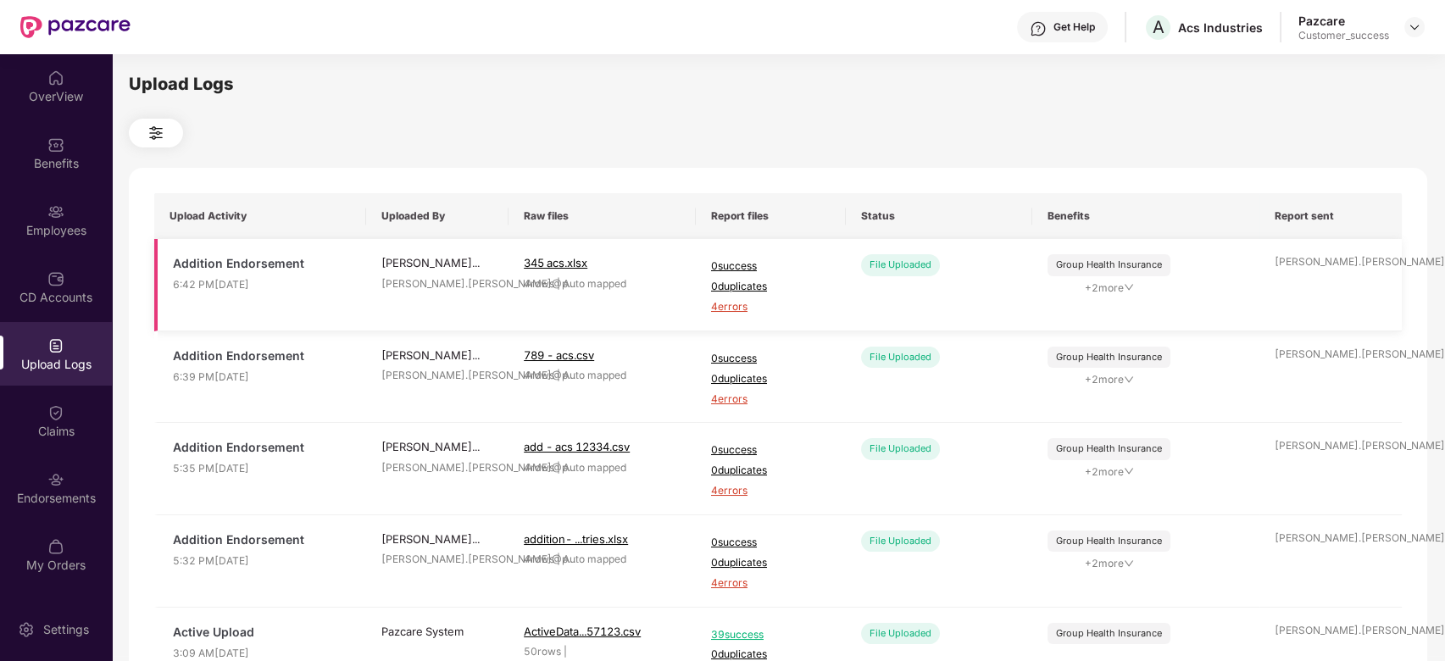
click at [720, 309] on span "4 errors" at bounding box center [771, 307] width 120 height 16
click at [62, 227] on div "Employees" at bounding box center [56, 230] width 112 height 17
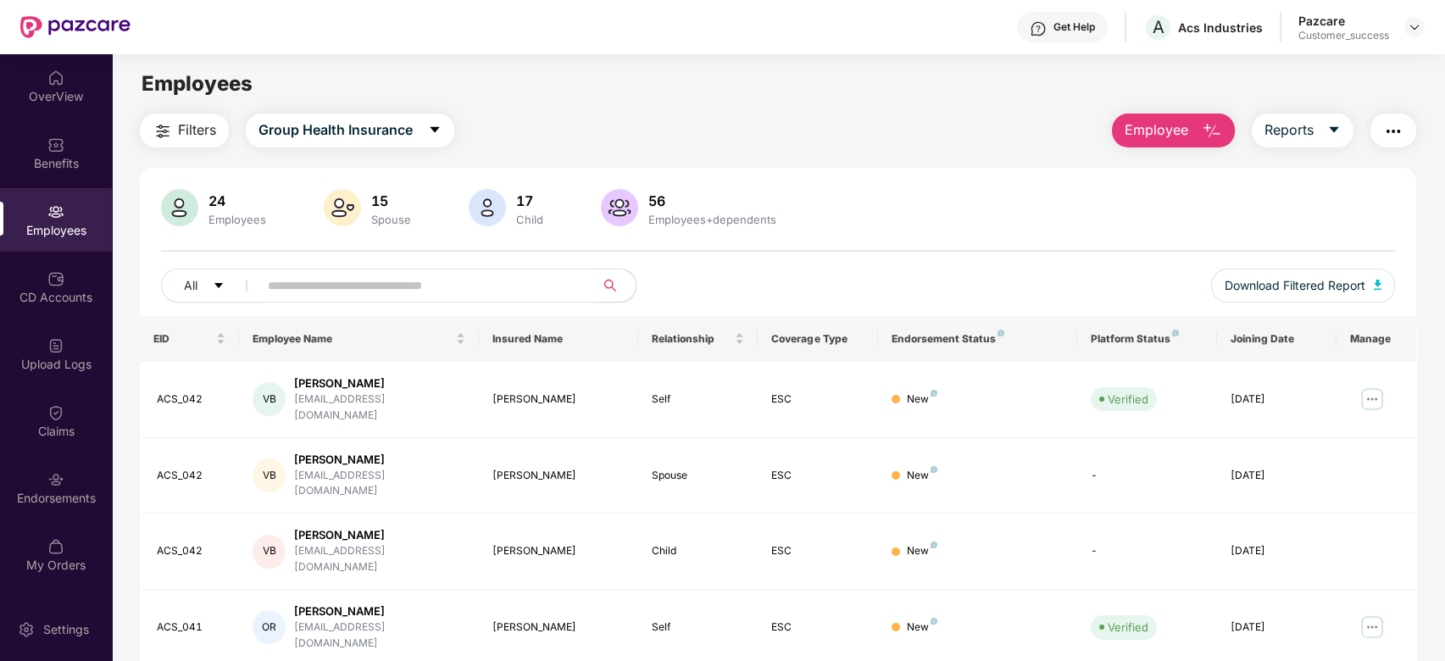
click at [332, 290] on input "text" at bounding box center [420, 285] width 304 height 25
paste input "*******"
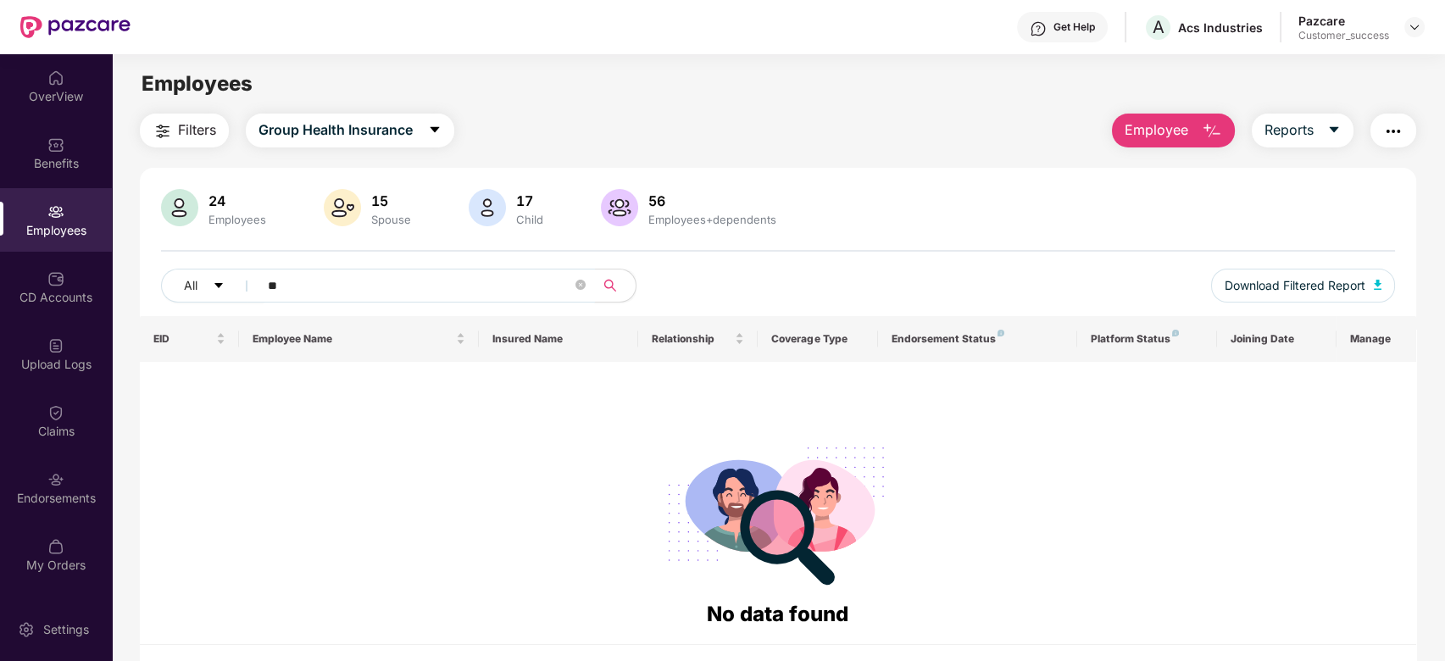
type input "*"
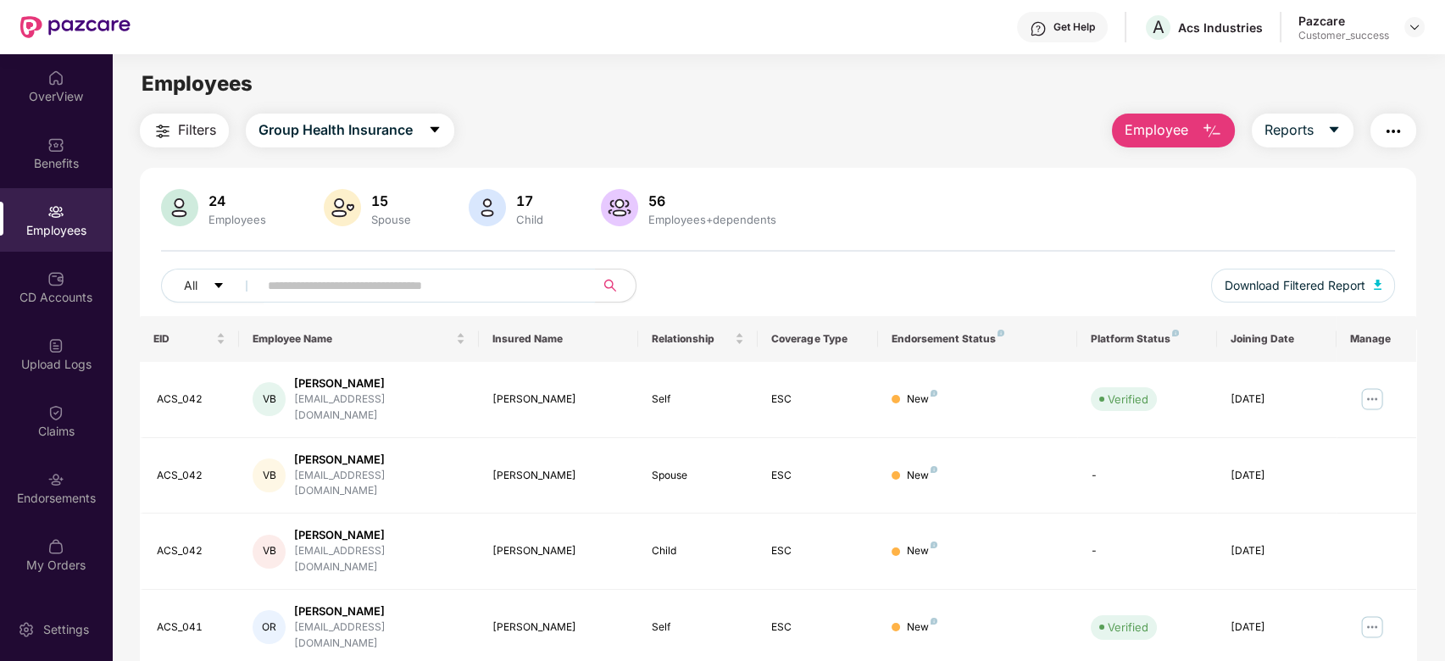
paste input "**********"
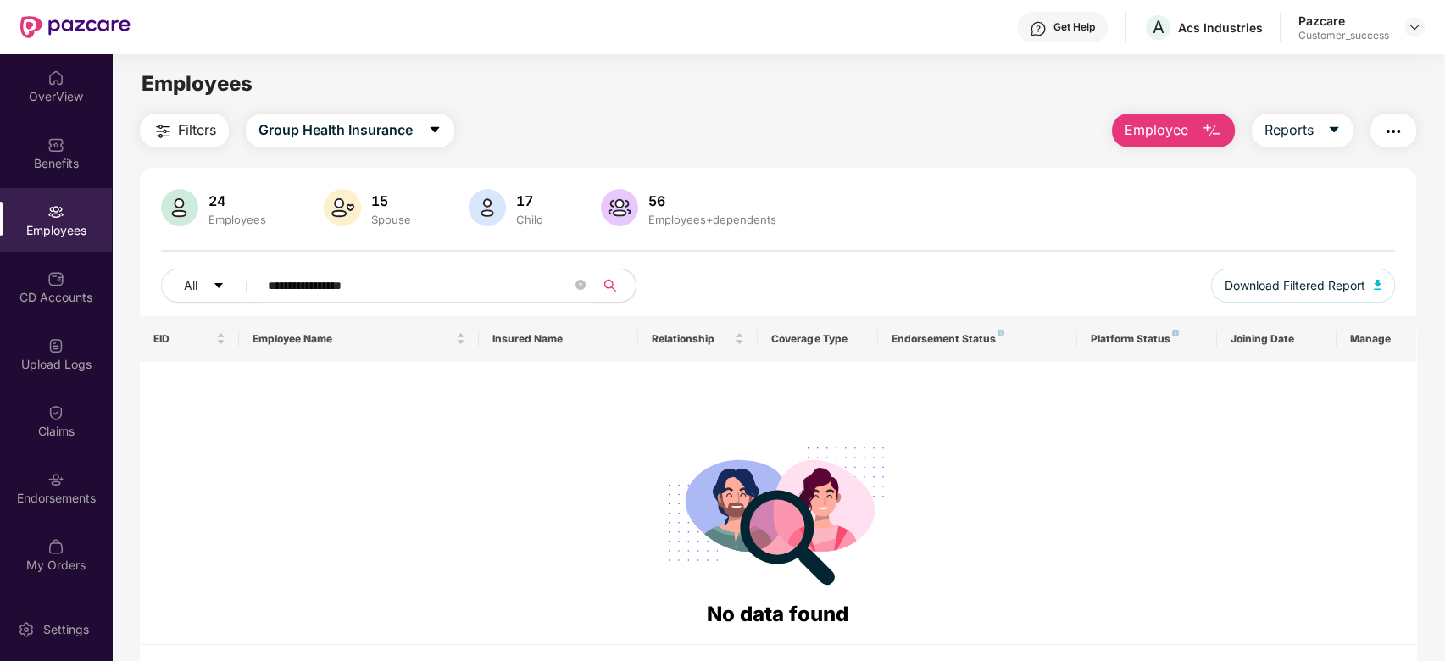
type input "**********"
click at [284, 138] on span "Group Health Insurance" at bounding box center [336, 130] width 154 height 21
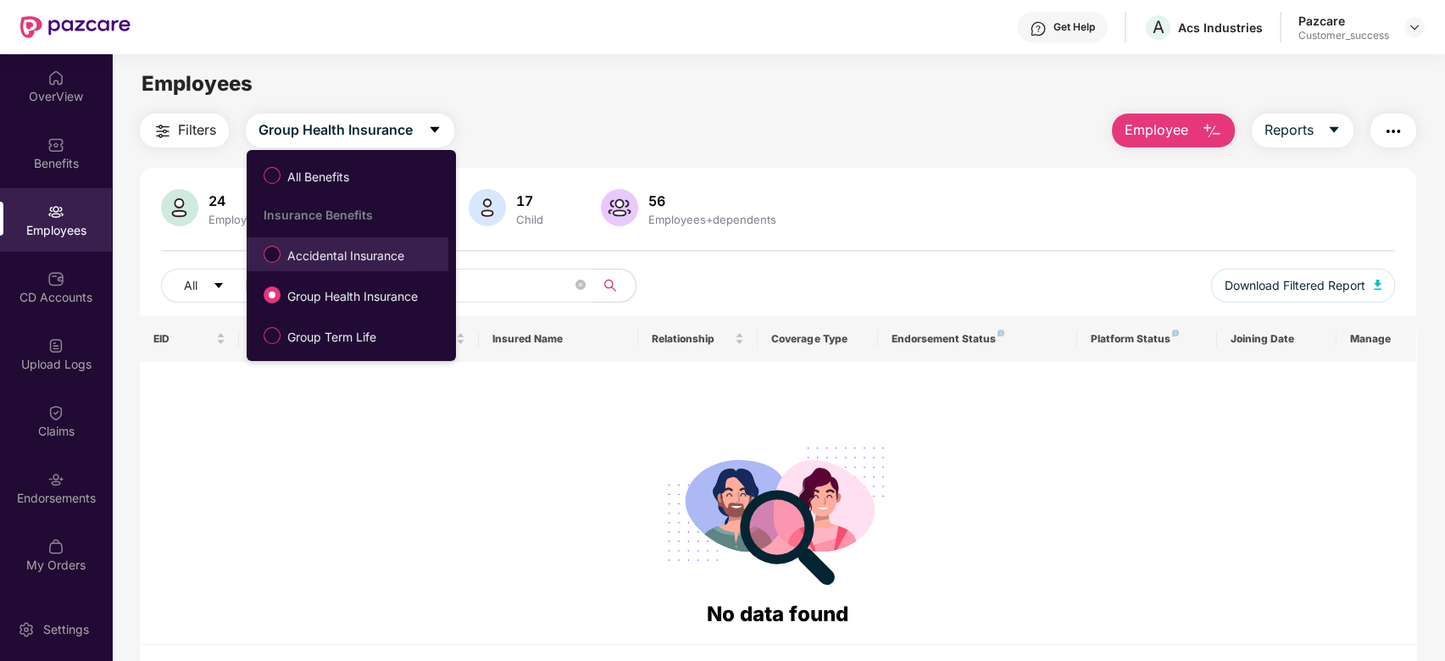
click at [318, 249] on span "Accidental Insurance" at bounding box center [346, 256] width 131 height 19
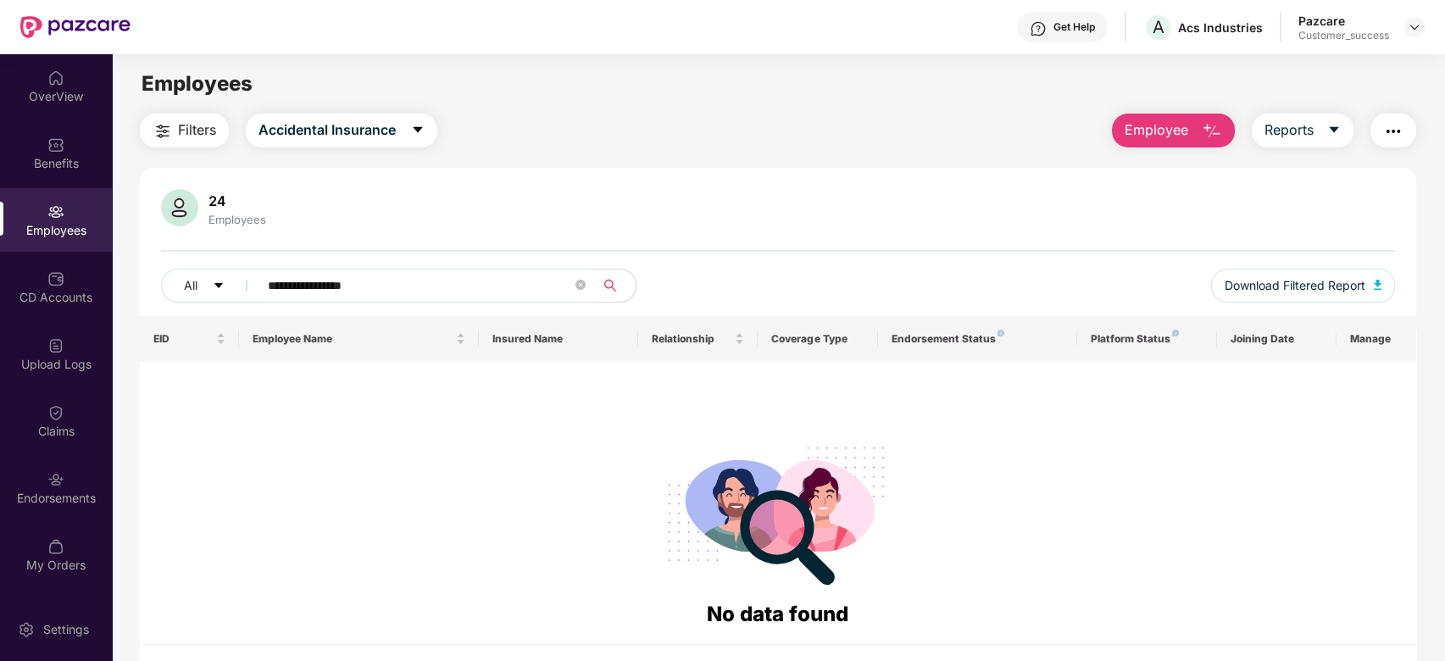
click at [386, 285] on input "**********" at bounding box center [420, 285] width 304 height 25
click at [342, 121] on span "Accidental Insurance" at bounding box center [327, 130] width 137 height 21
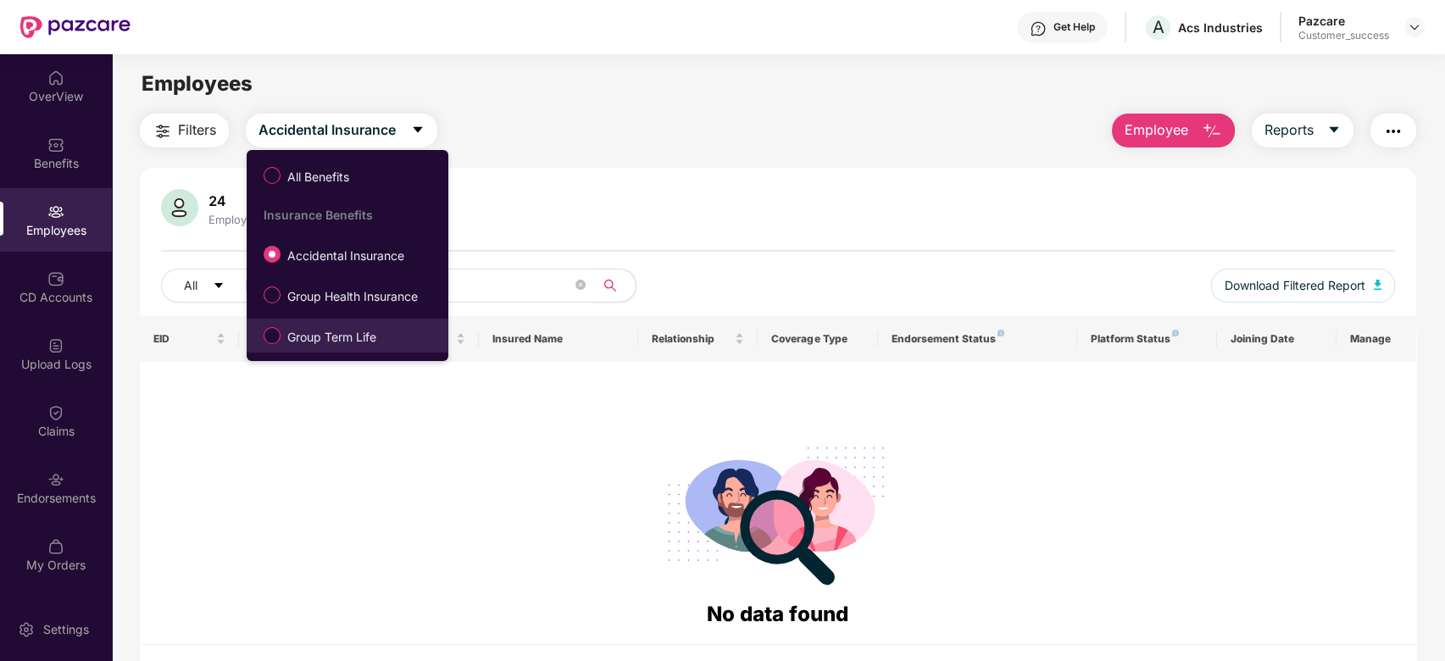
click at [331, 340] on span "Group Term Life" at bounding box center [332, 337] width 103 height 19
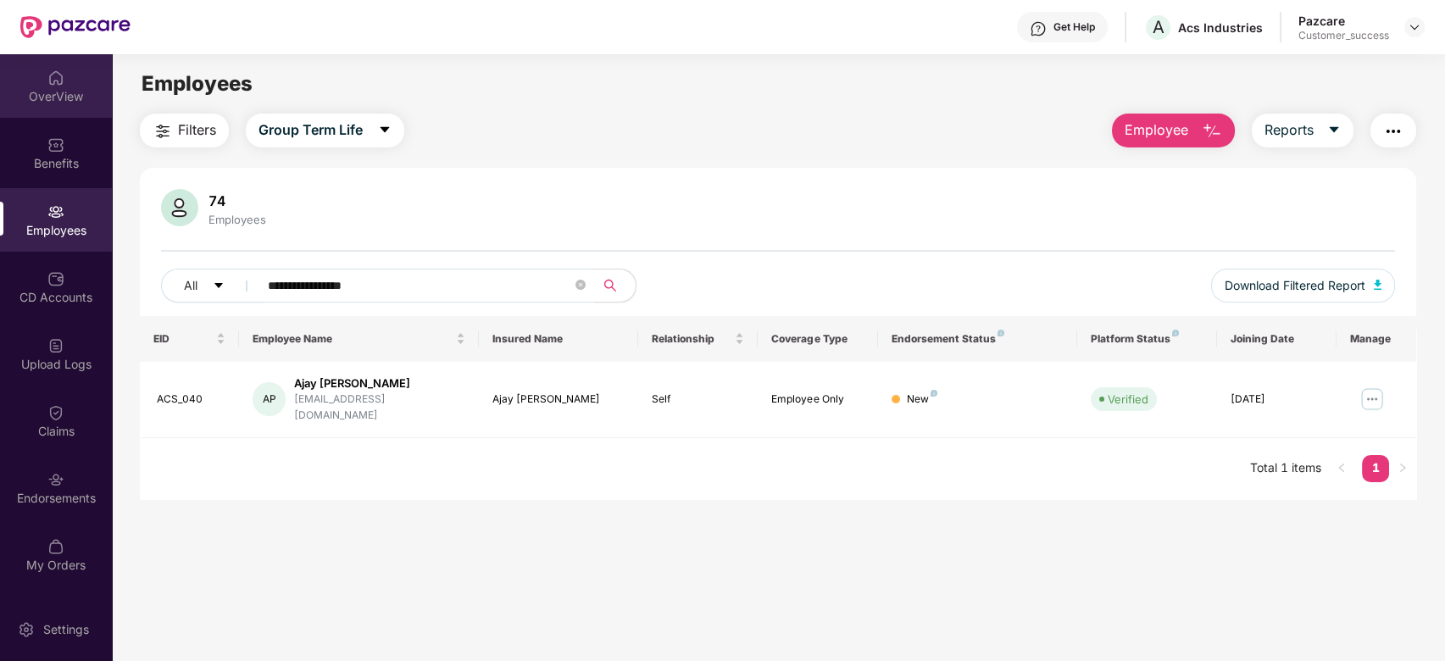
click at [66, 103] on div "OverView" at bounding box center [56, 96] width 112 height 17
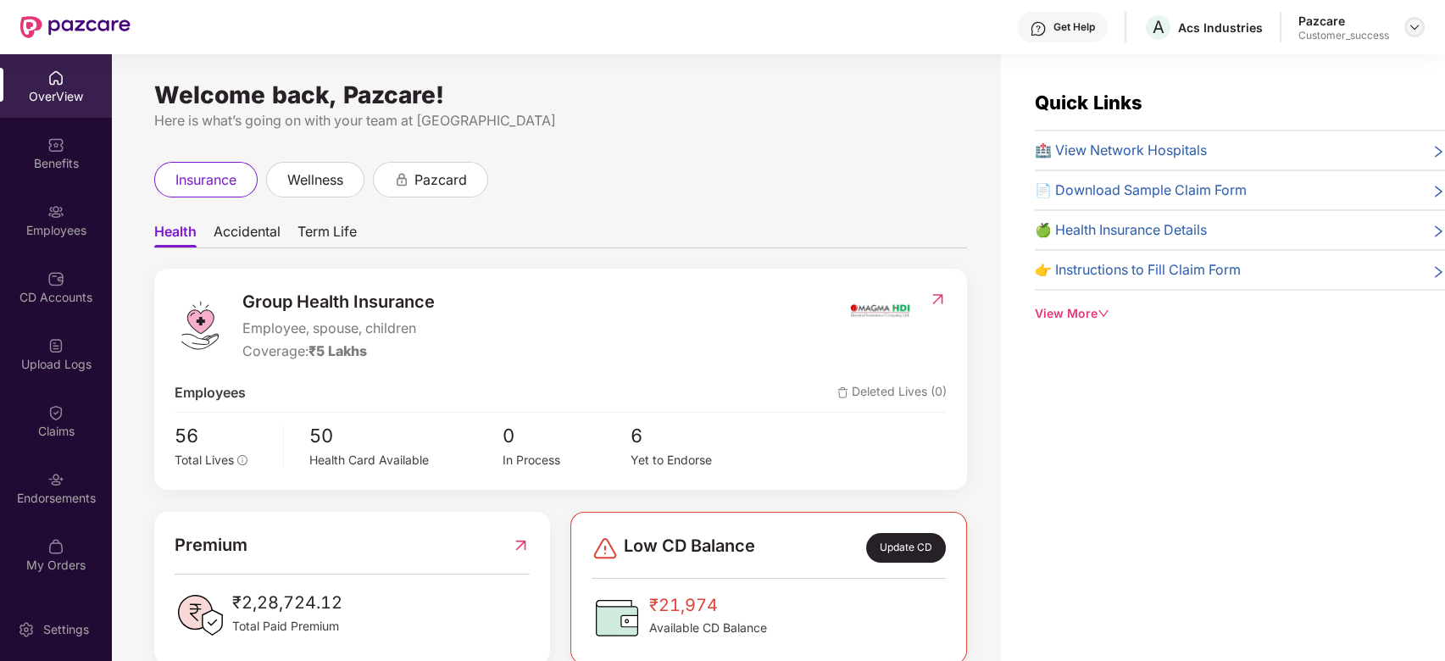
click at [1409, 25] on img at bounding box center [1415, 27] width 14 height 14
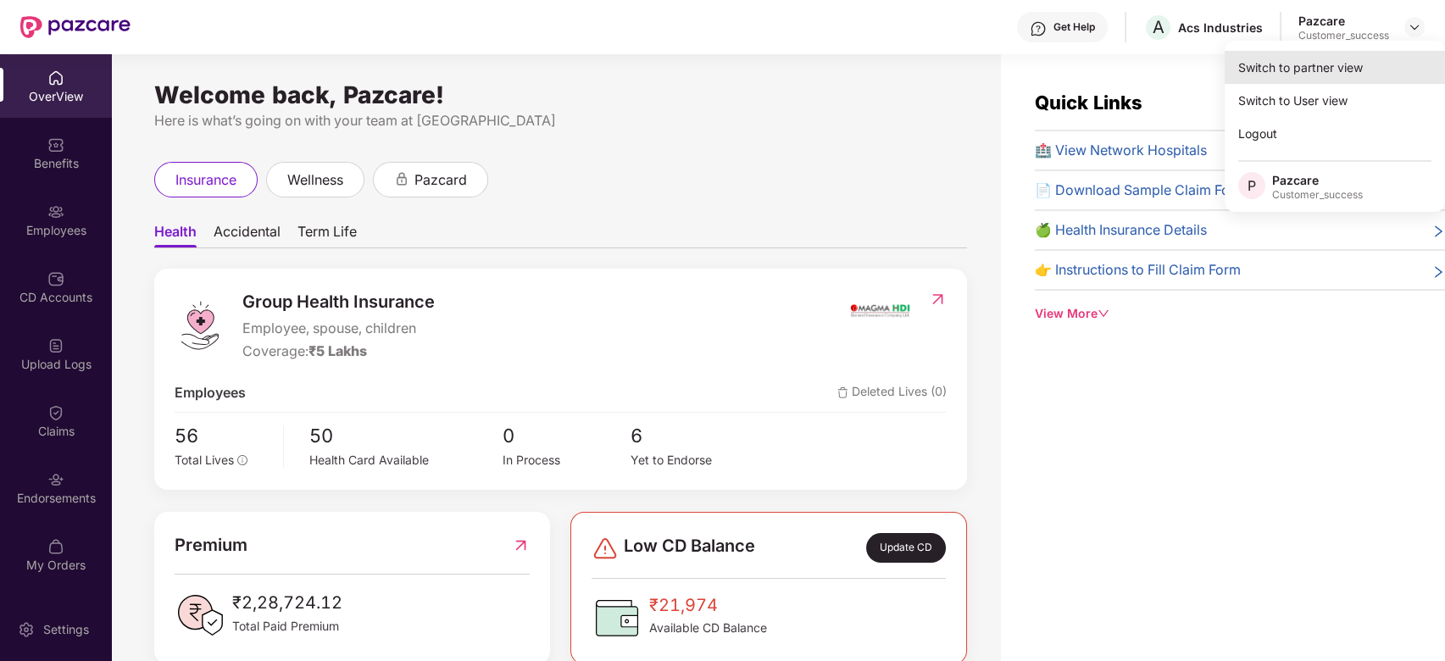
click at [1381, 59] on div "Switch to partner view" at bounding box center [1335, 67] width 220 height 33
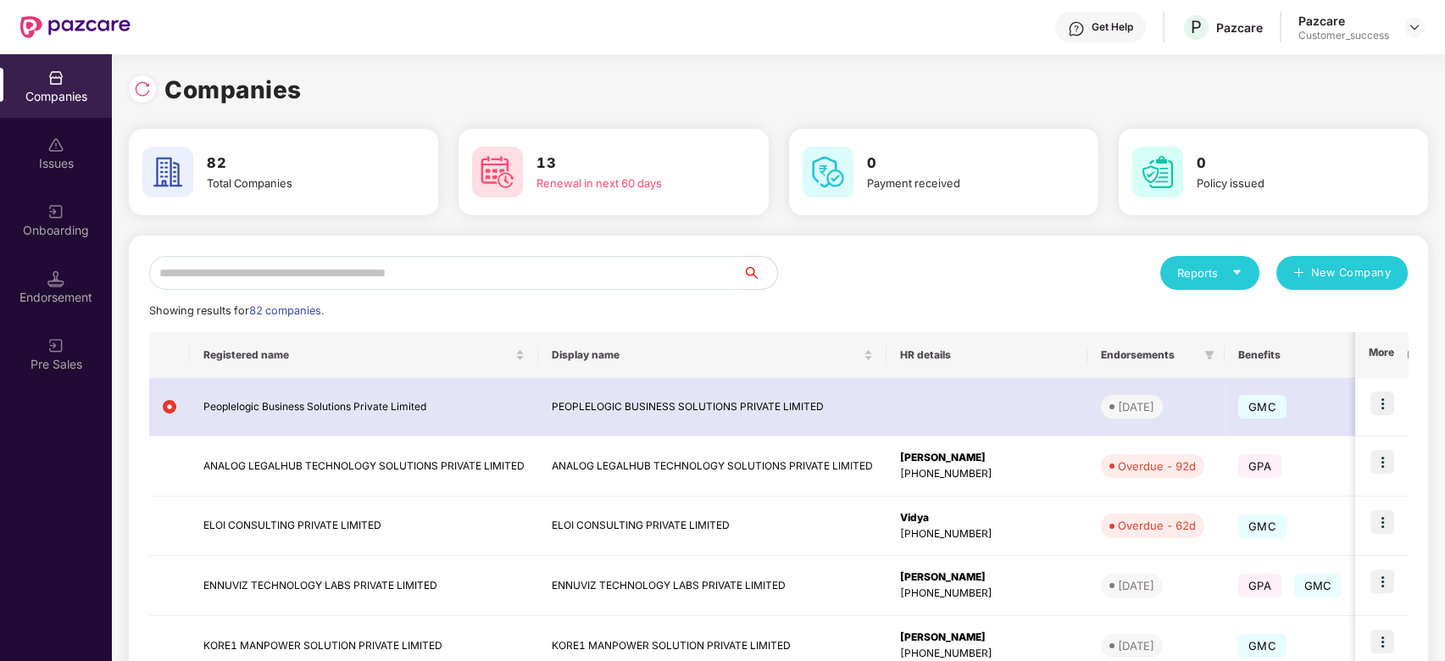
click at [470, 268] on input "text" at bounding box center [446, 273] width 594 height 34
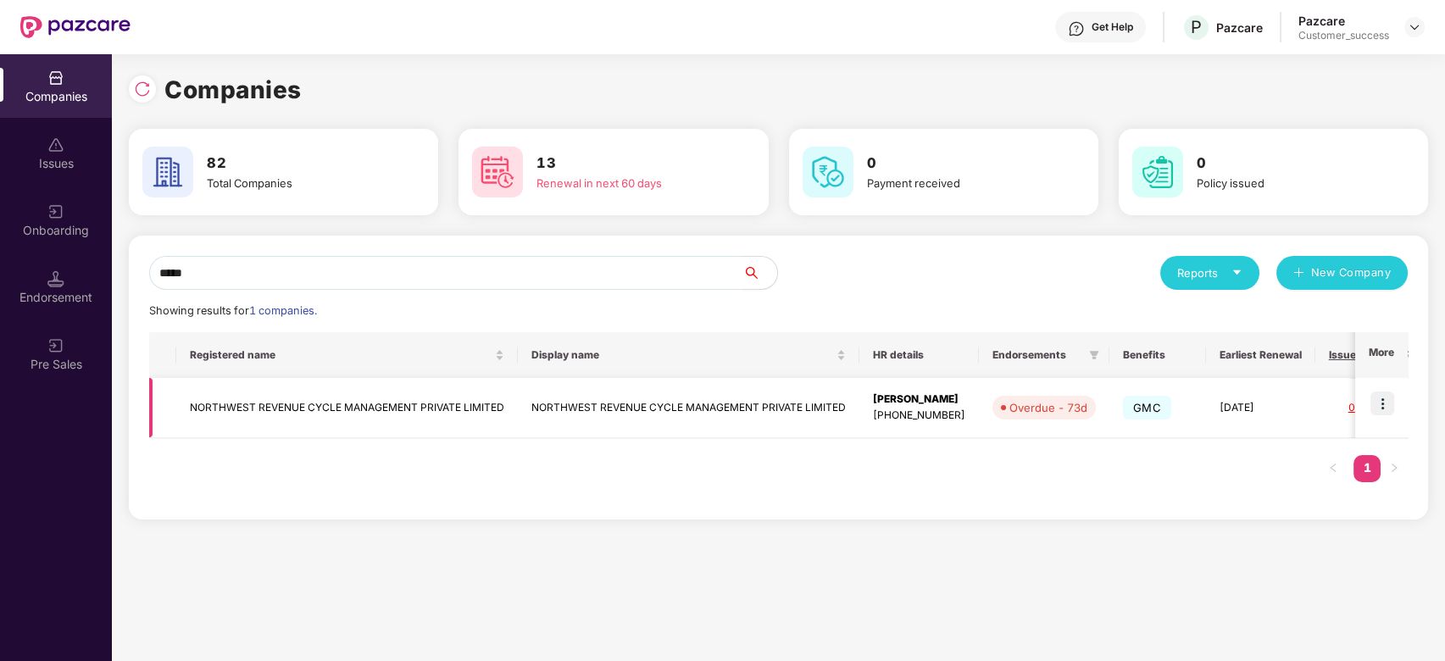
type input "*****"
click at [411, 422] on td "NORTHWEST REVENUE CYCLE MANAGEMENT PRIVATE LIMITED" at bounding box center [347, 408] width 342 height 60
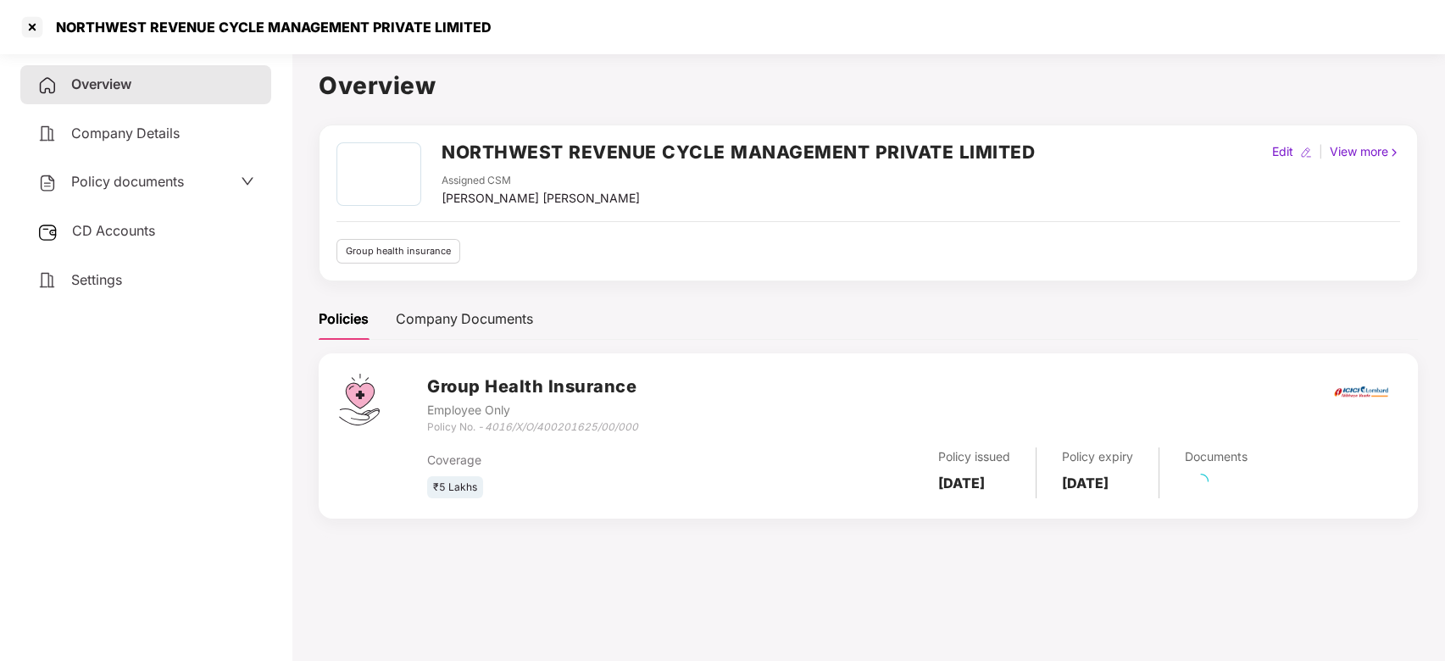
click at [119, 173] on span "Policy documents" at bounding box center [127, 181] width 113 height 17
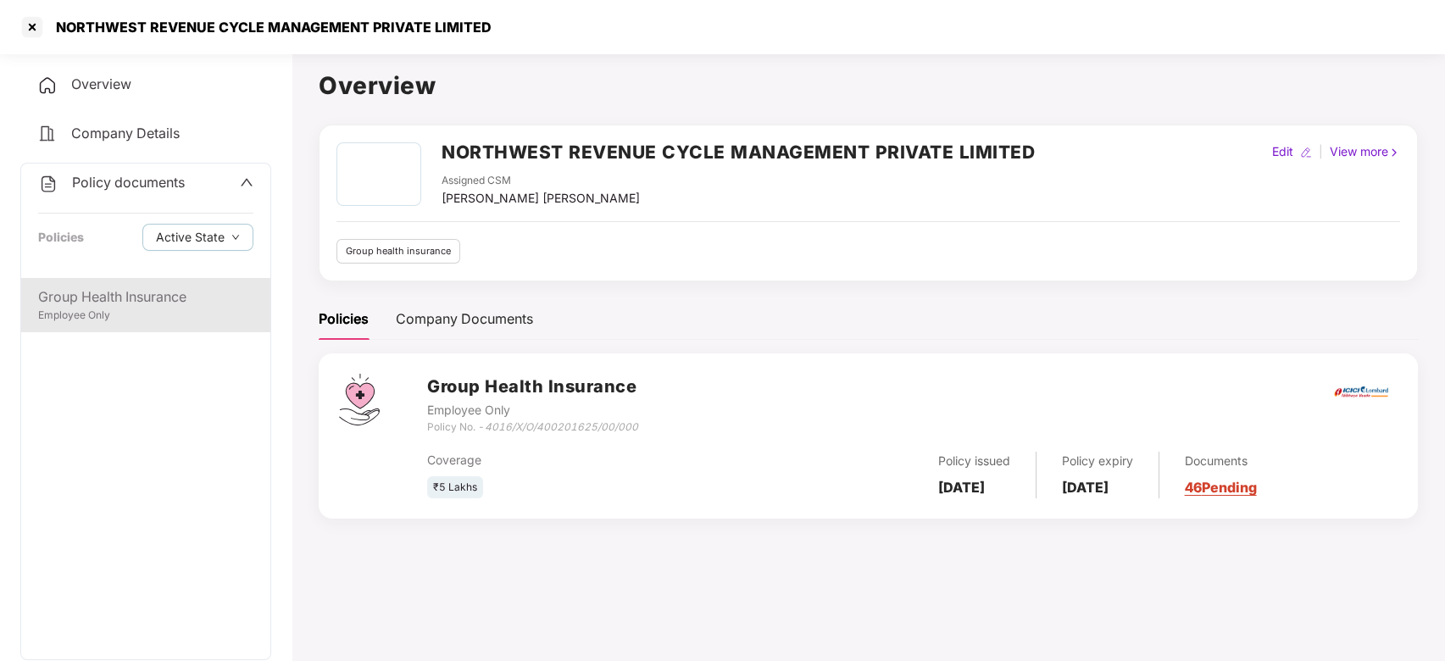
click at [159, 282] on div "Group Health Insurance Employee Only" at bounding box center [145, 305] width 249 height 54
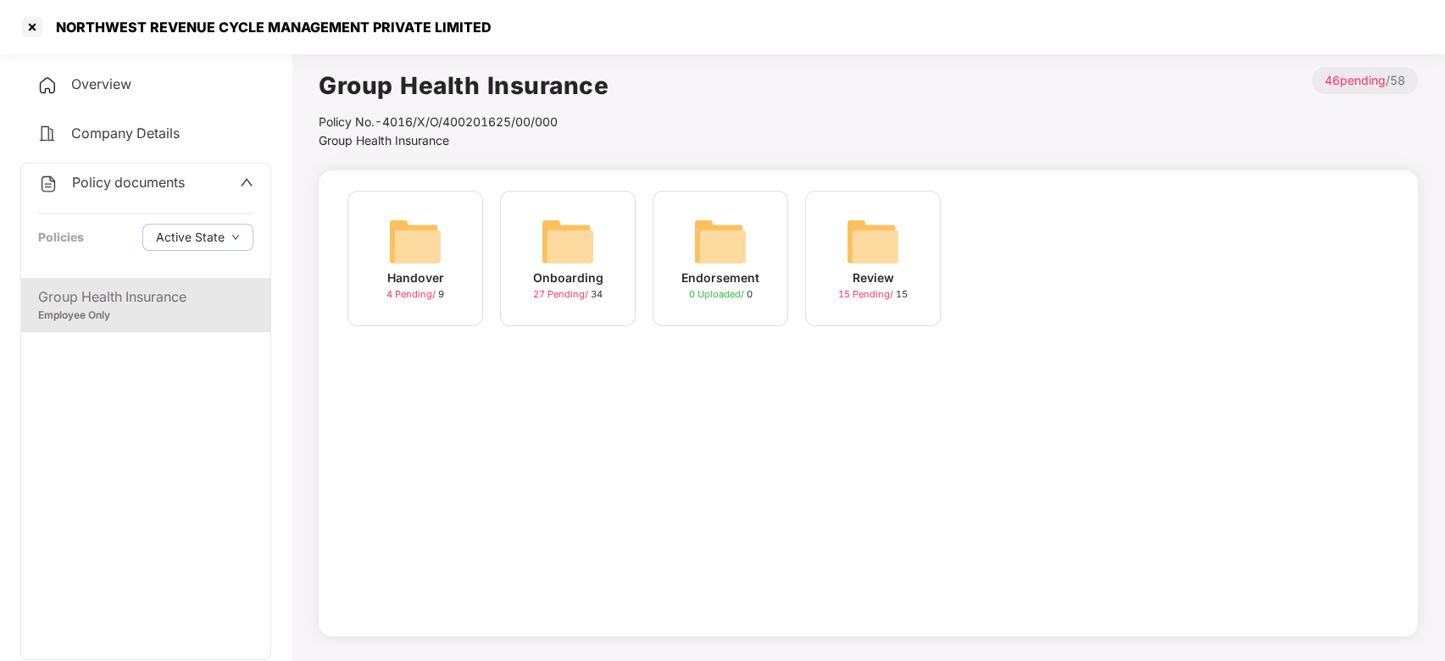
click at [562, 281] on div "Onboarding" at bounding box center [568, 278] width 70 height 19
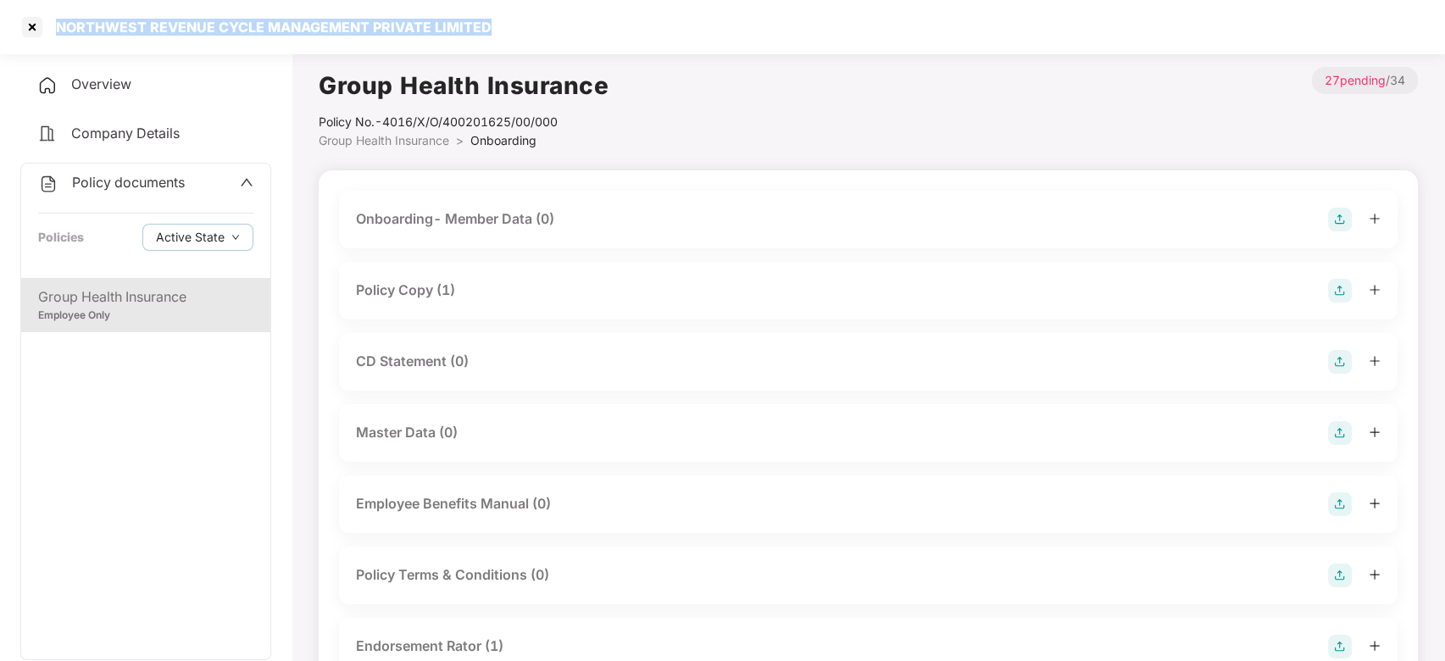
drag, startPoint x: 489, startPoint y: 24, endPoint x: 56, endPoint y: 25, distance: 433.2
click at [56, 25] on div "NORTHWEST REVENUE CYCLE MANAGEMENT PRIVATE LIMITED" at bounding box center [722, 27] width 1445 height 54
copy div "NORTHWEST REVENUE CYCLE MANAGEMENT PRIVATE LIMITED"
click at [421, 288] on div "Policy Copy (1)" at bounding box center [405, 290] width 99 height 21
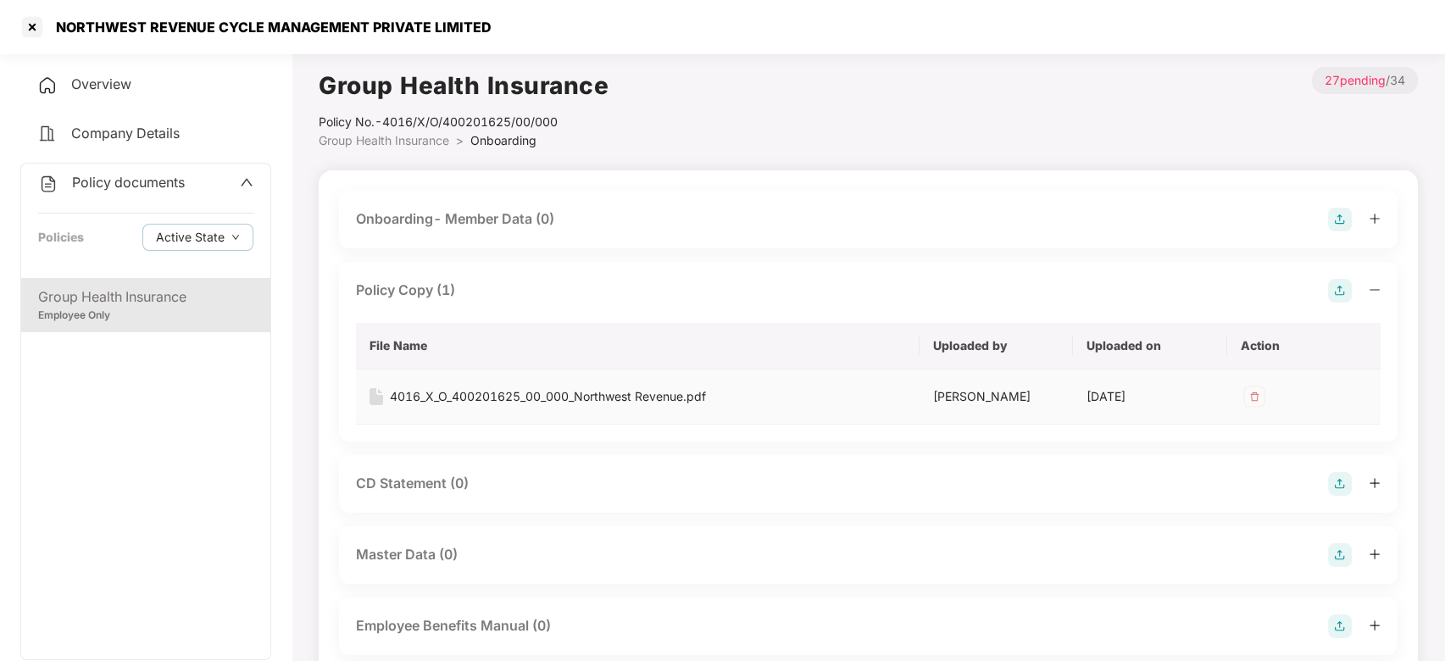
click at [506, 393] on div "4016_X_O_400201625_00_000_Northwest Revenue.pdf" at bounding box center [548, 396] width 316 height 19
